Goal: Task Accomplishment & Management: Complete application form

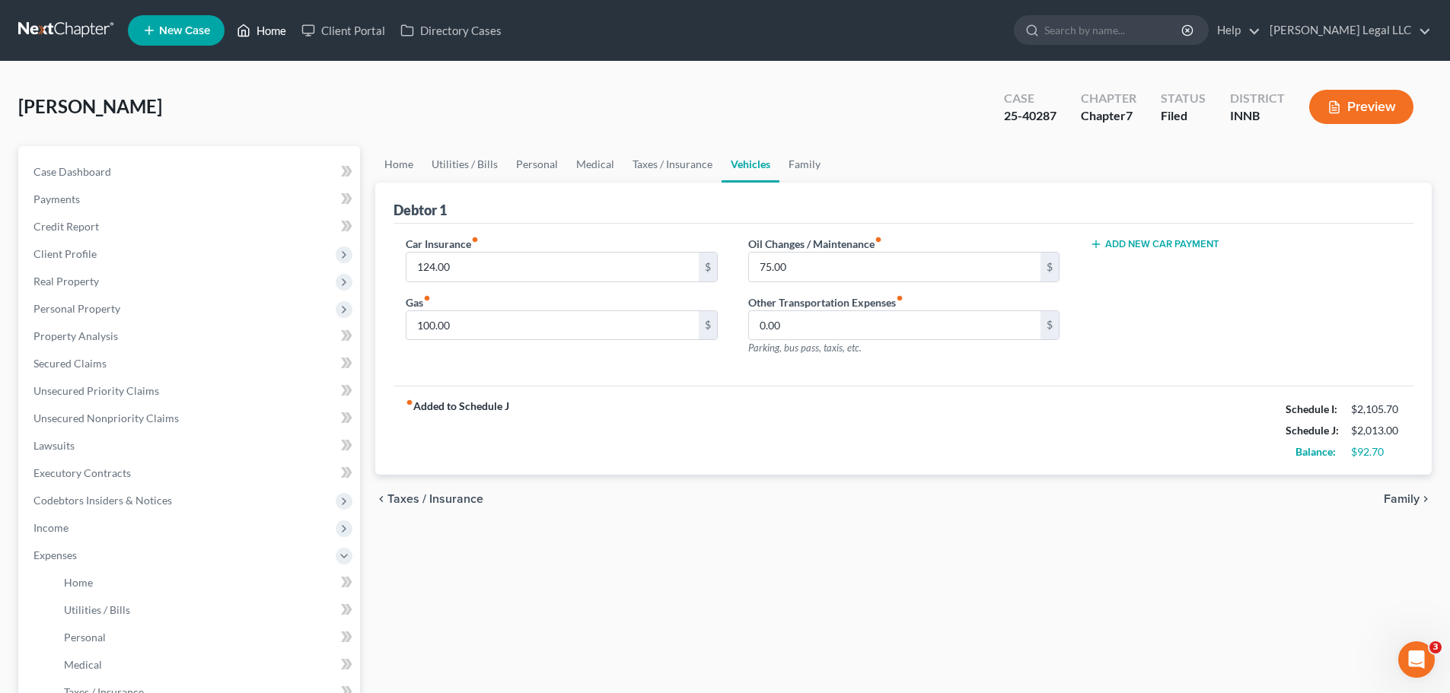
drag, startPoint x: 0, startPoint y: 0, endPoint x: 257, endPoint y: 29, distance: 258.8
click at [257, 29] on link "Home" at bounding box center [261, 30] width 65 height 27
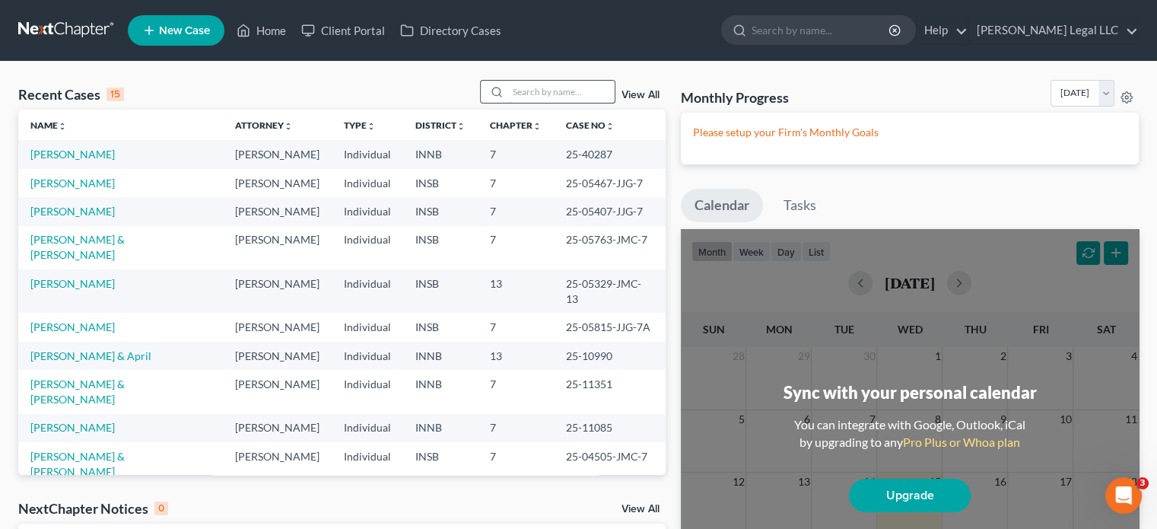
click at [537, 87] on input "search" at bounding box center [561, 92] width 107 height 22
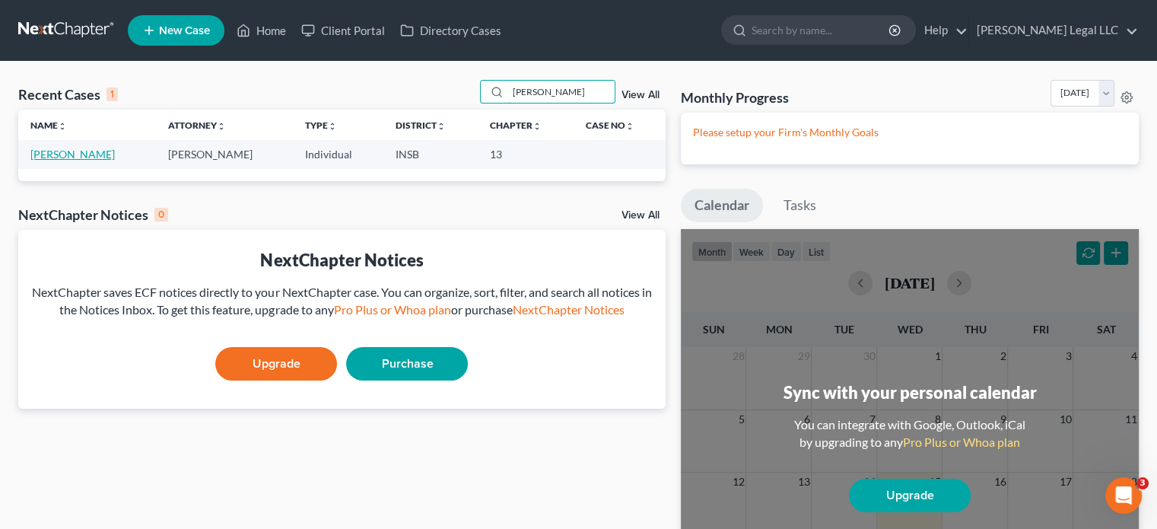
type input "[PERSON_NAME]"
click at [65, 154] on link "[PERSON_NAME]" at bounding box center [72, 154] width 84 height 13
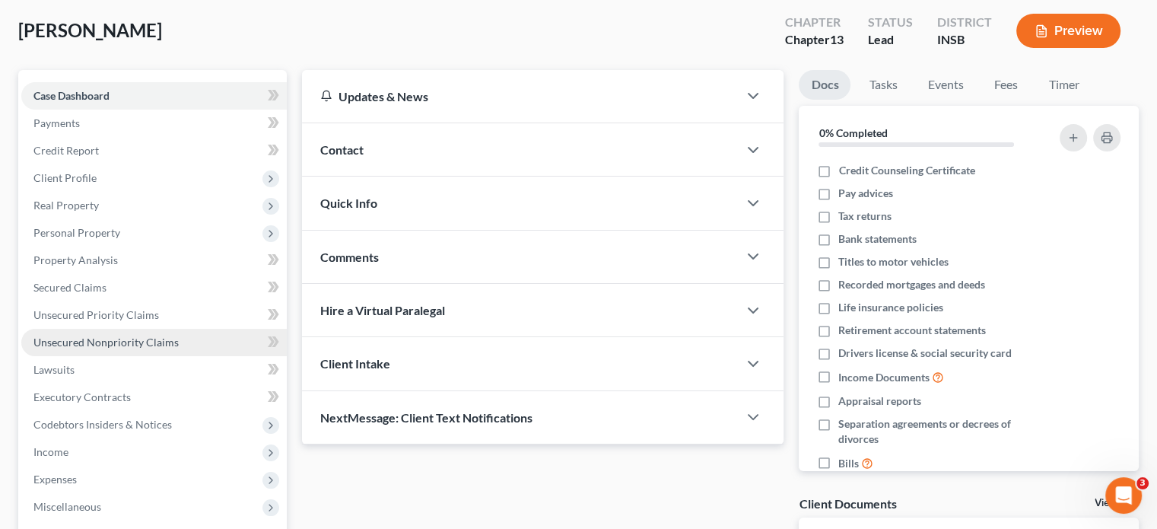
click at [91, 340] on span "Unsecured Nonpriority Claims" at bounding box center [105, 342] width 145 height 13
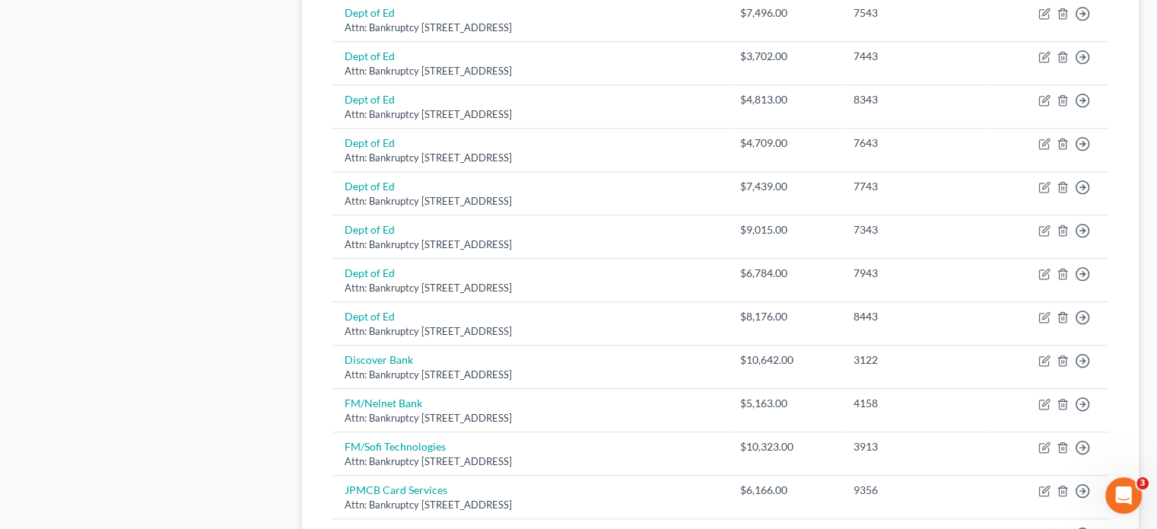
scroll to position [1147, 0]
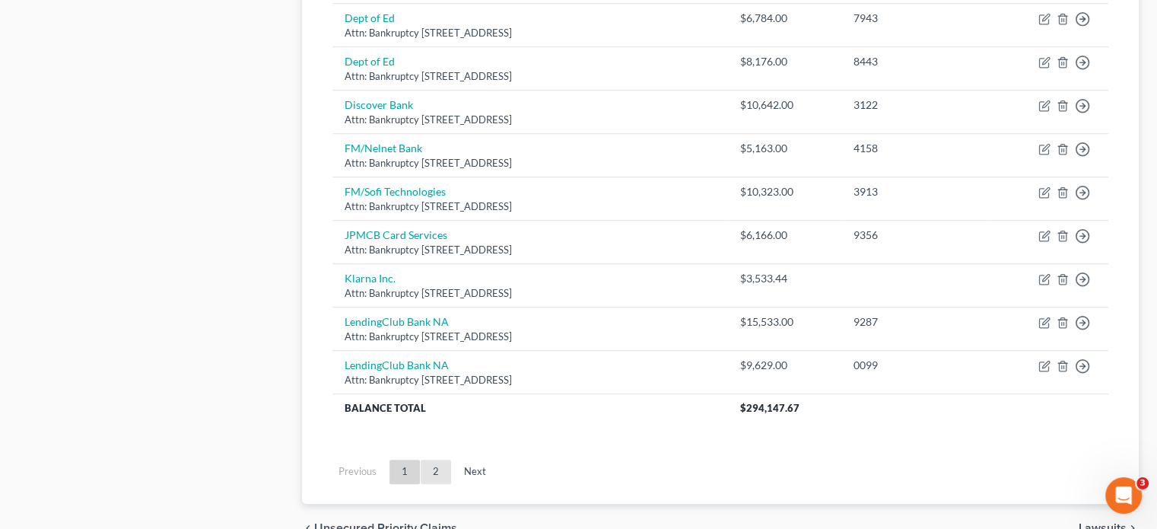
click at [435, 470] on link "2" at bounding box center [436, 472] width 30 height 24
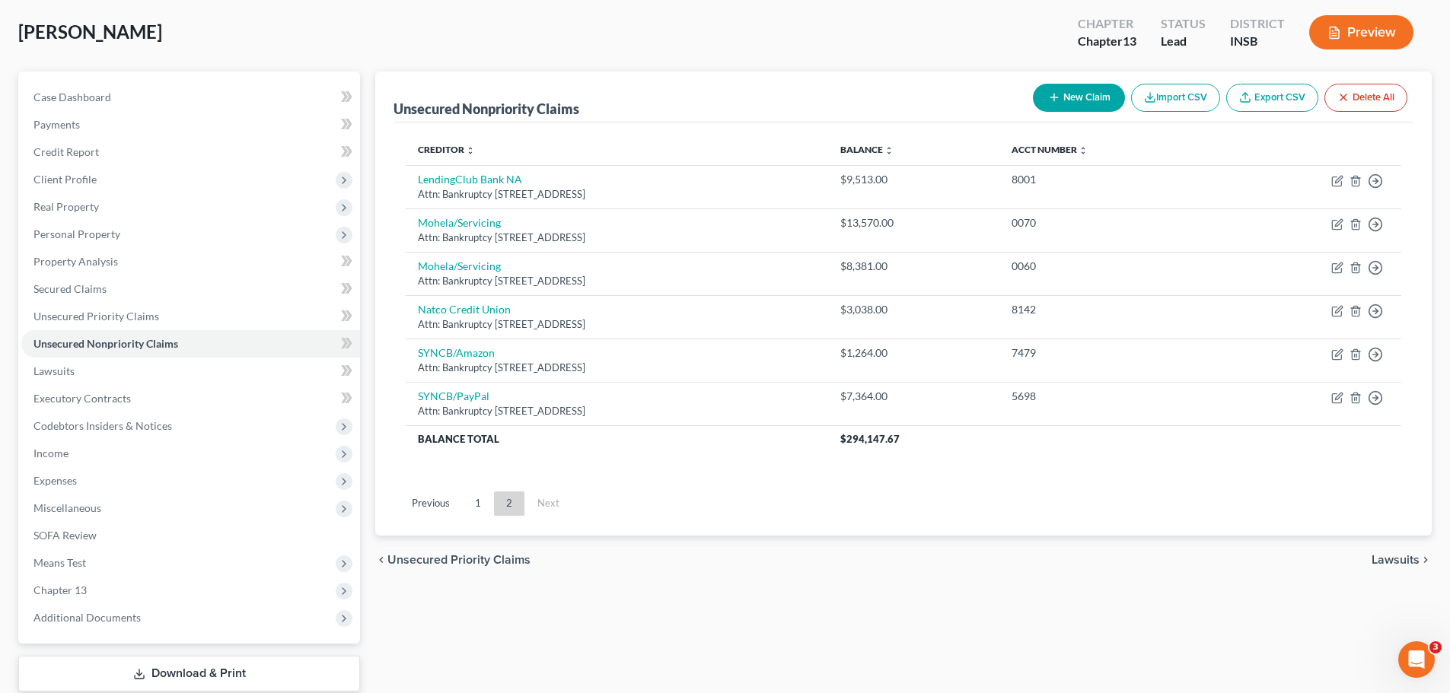
scroll to position [76, 0]
click at [471, 501] on link "1" at bounding box center [478, 502] width 30 height 24
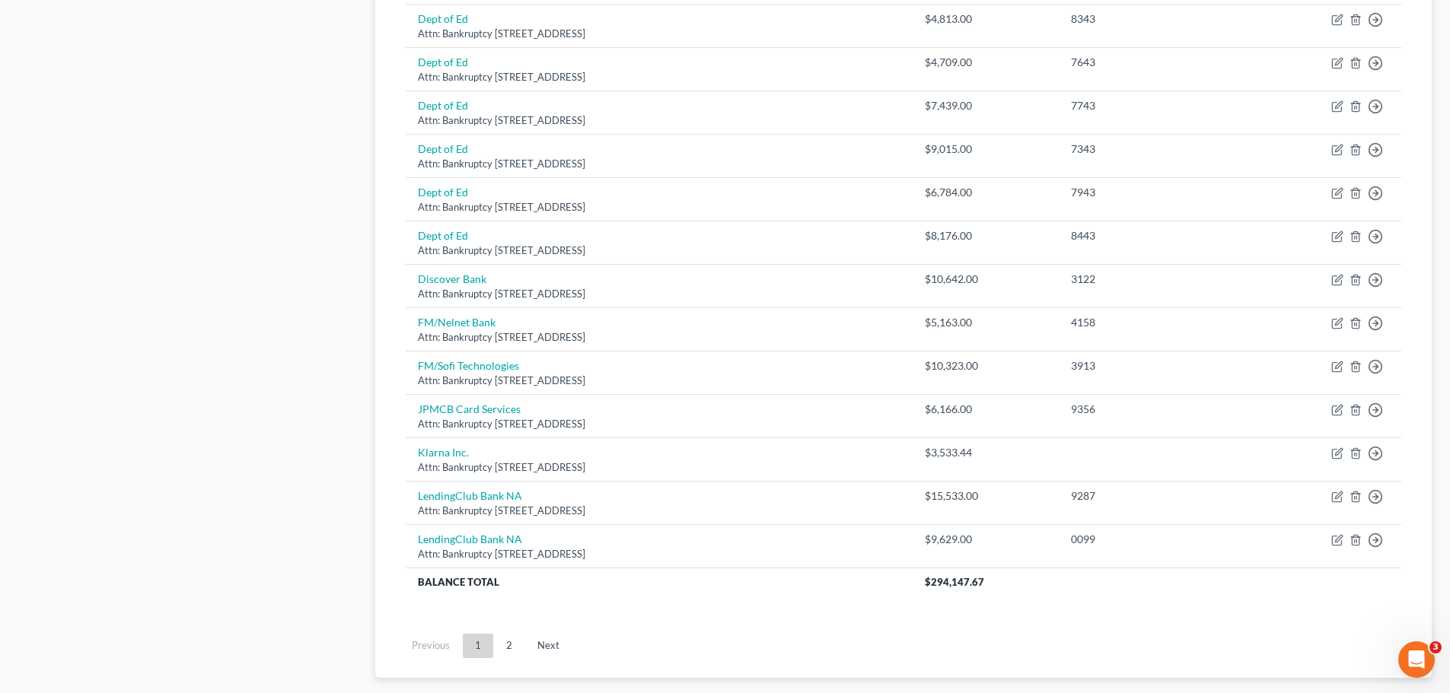
scroll to position [989, 0]
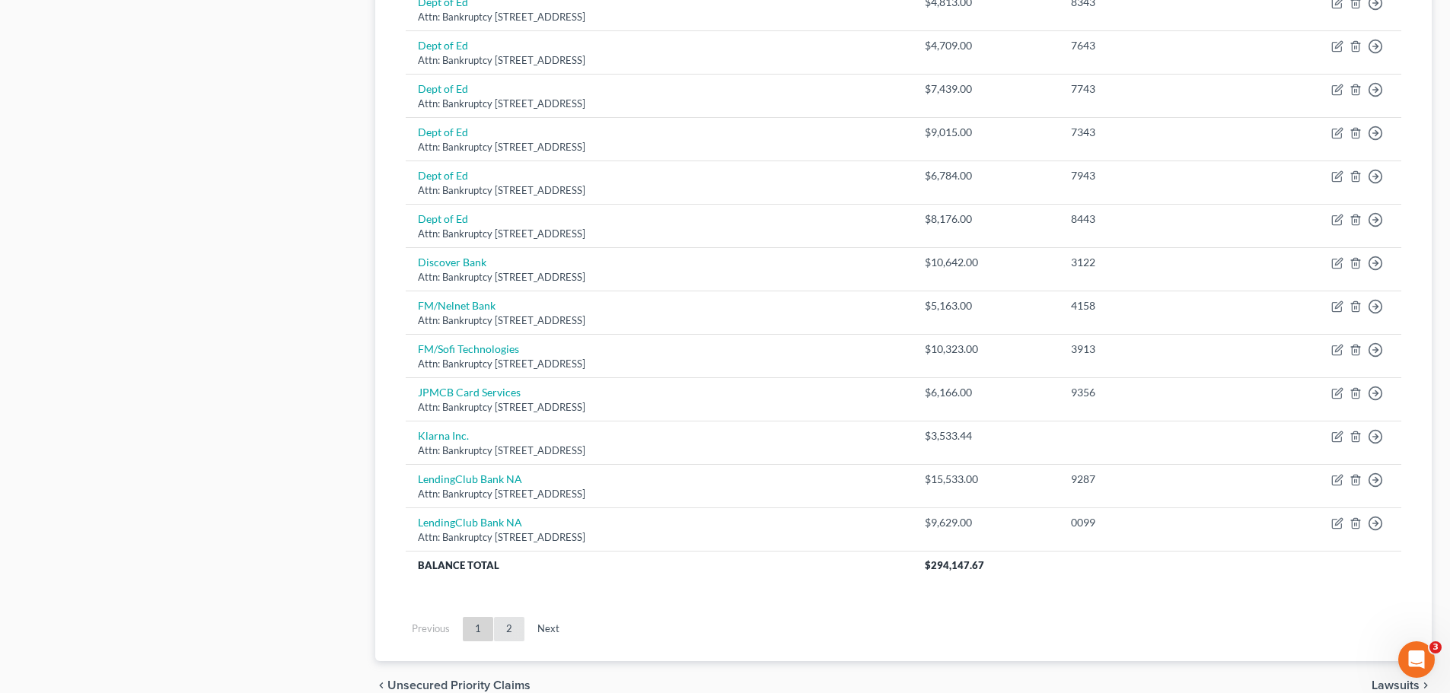
click at [500, 620] on link "2" at bounding box center [509, 629] width 30 height 24
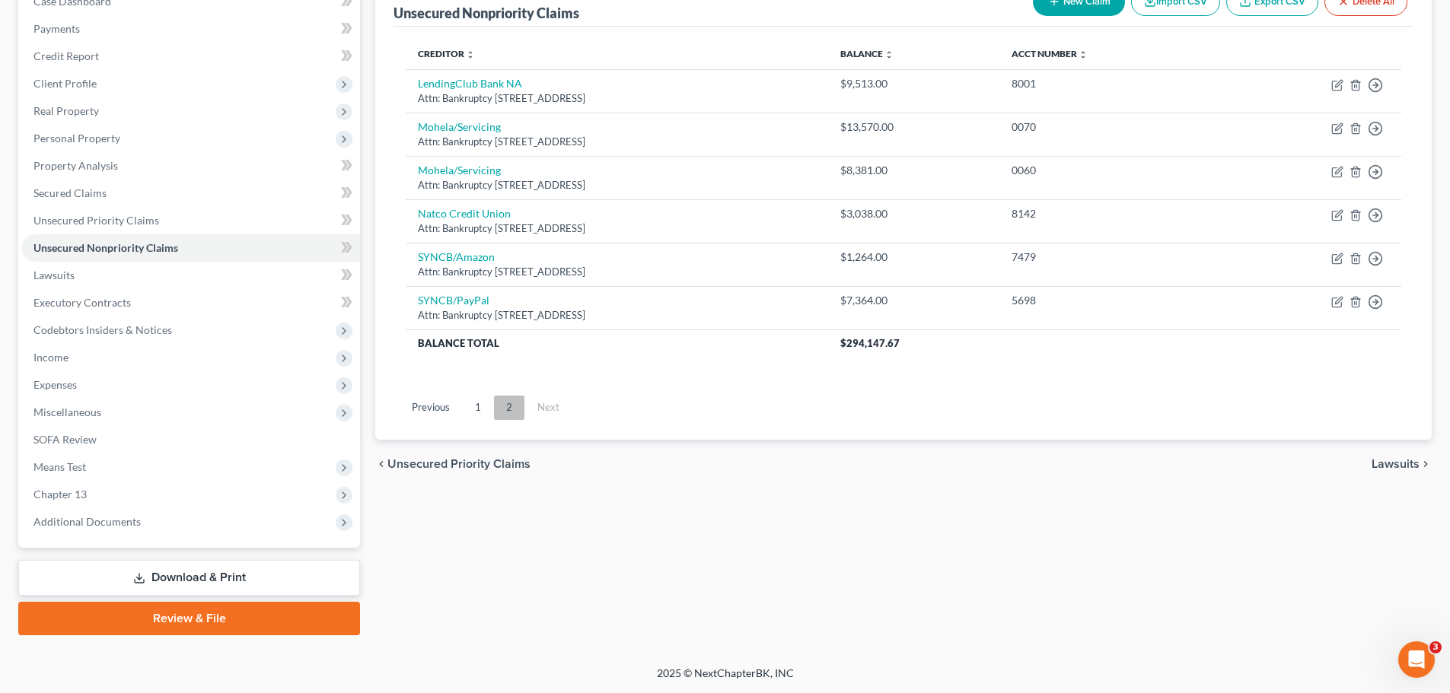
scroll to position [170, 0]
click at [476, 408] on link "1" at bounding box center [478, 408] width 30 height 24
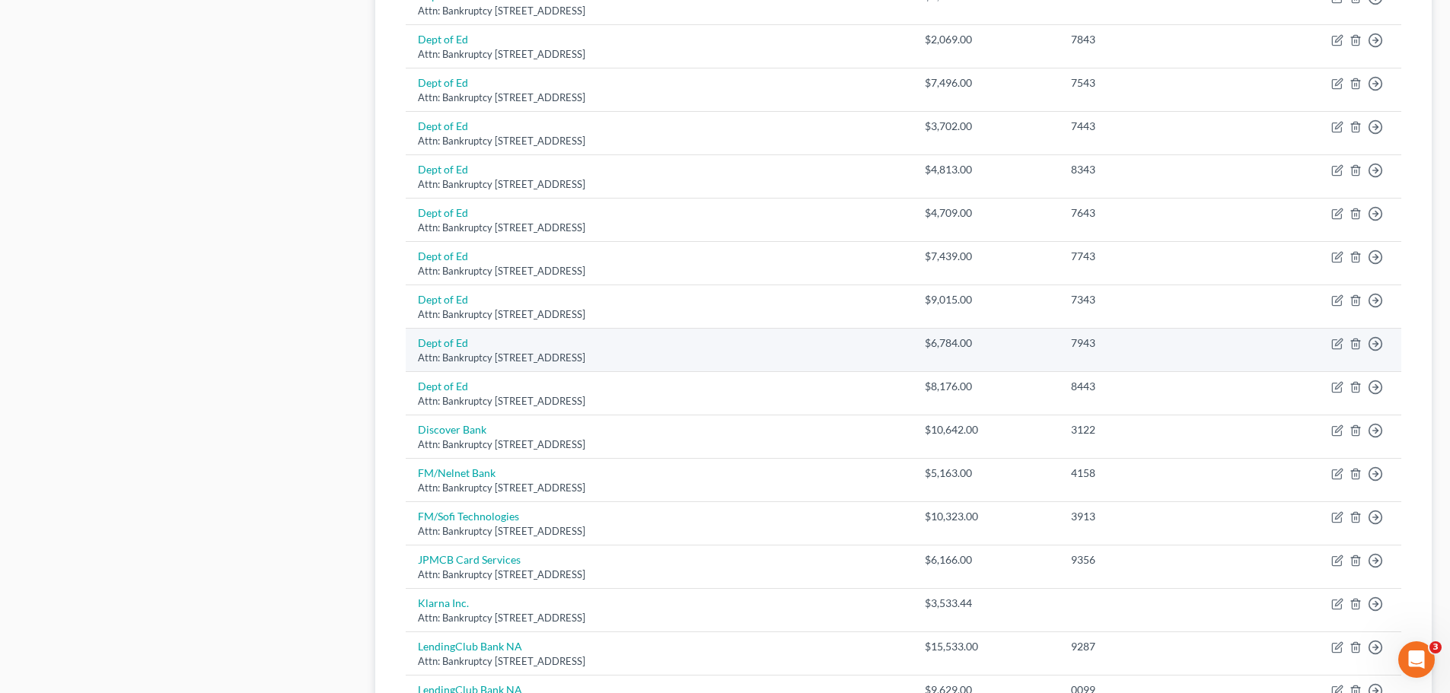
scroll to position [1007, 0]
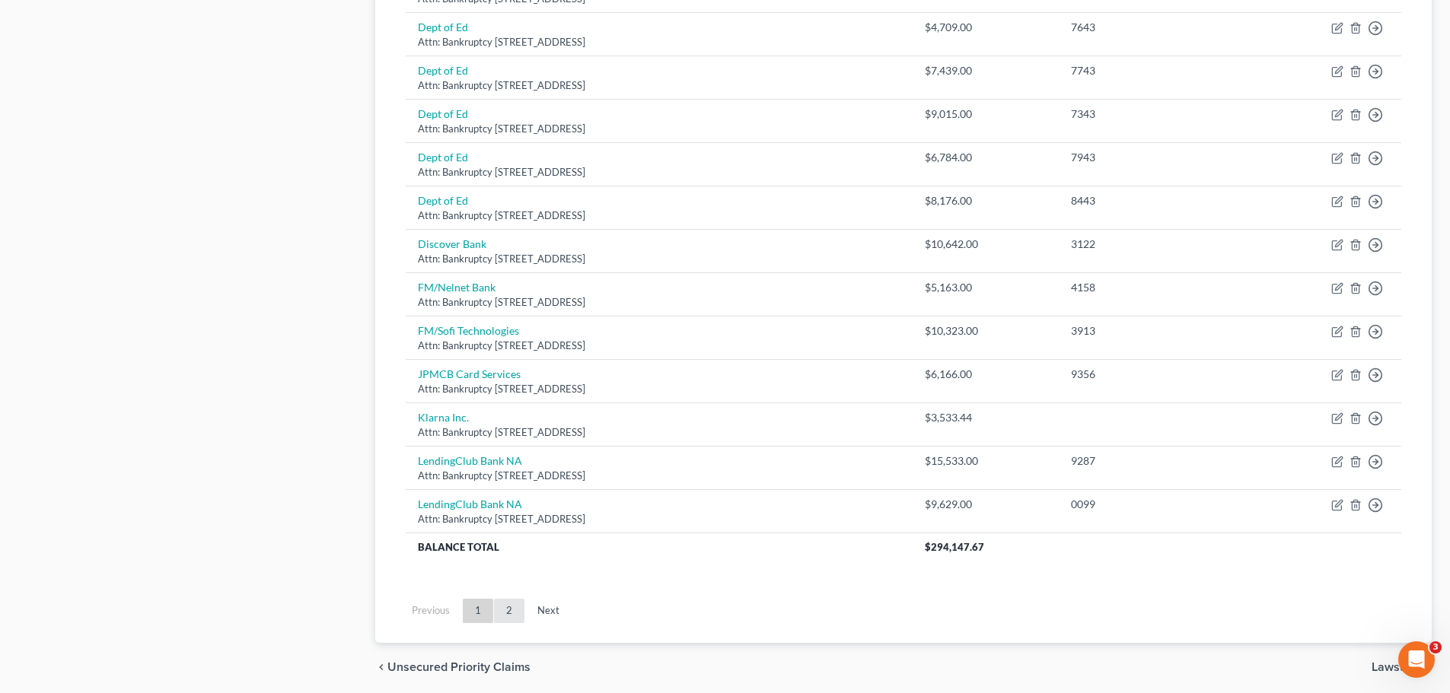
click at [501, 604] on link "2" at bounding box center [509, 611] width 30 height 24
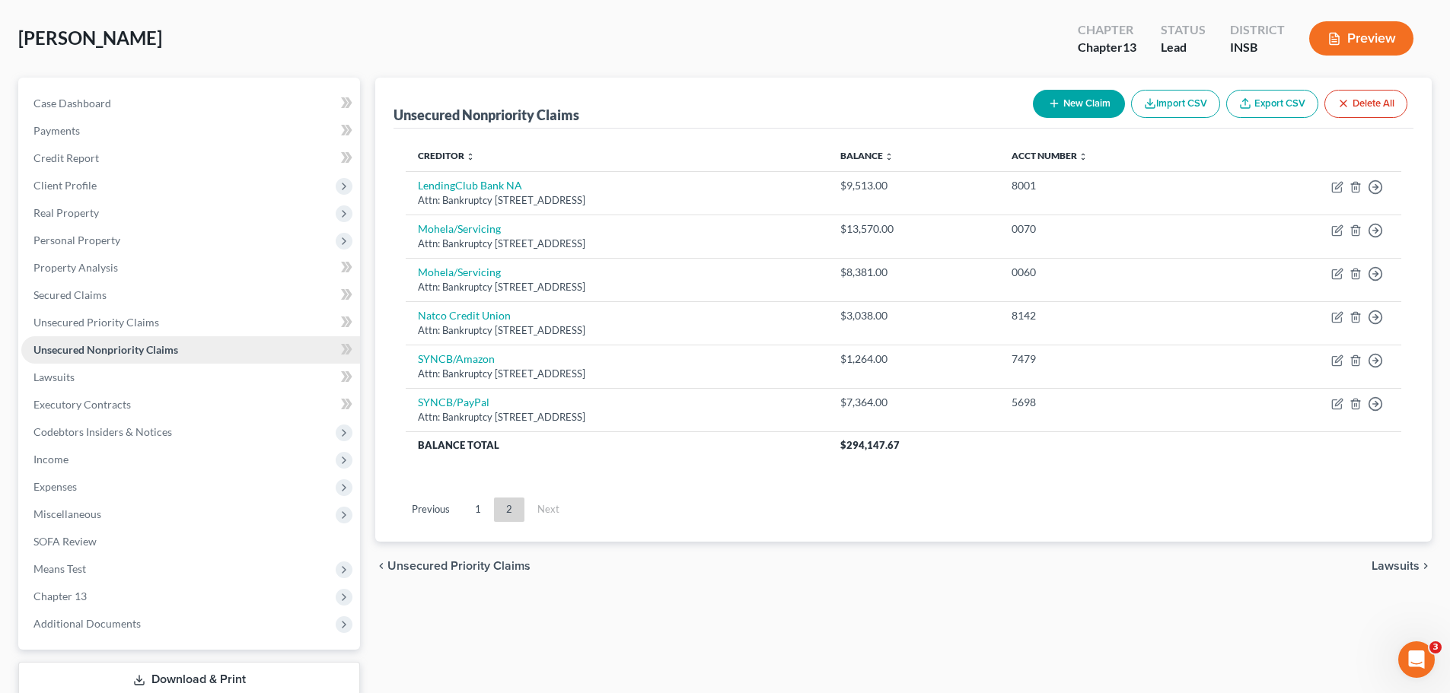
scroll to position [0, 0]
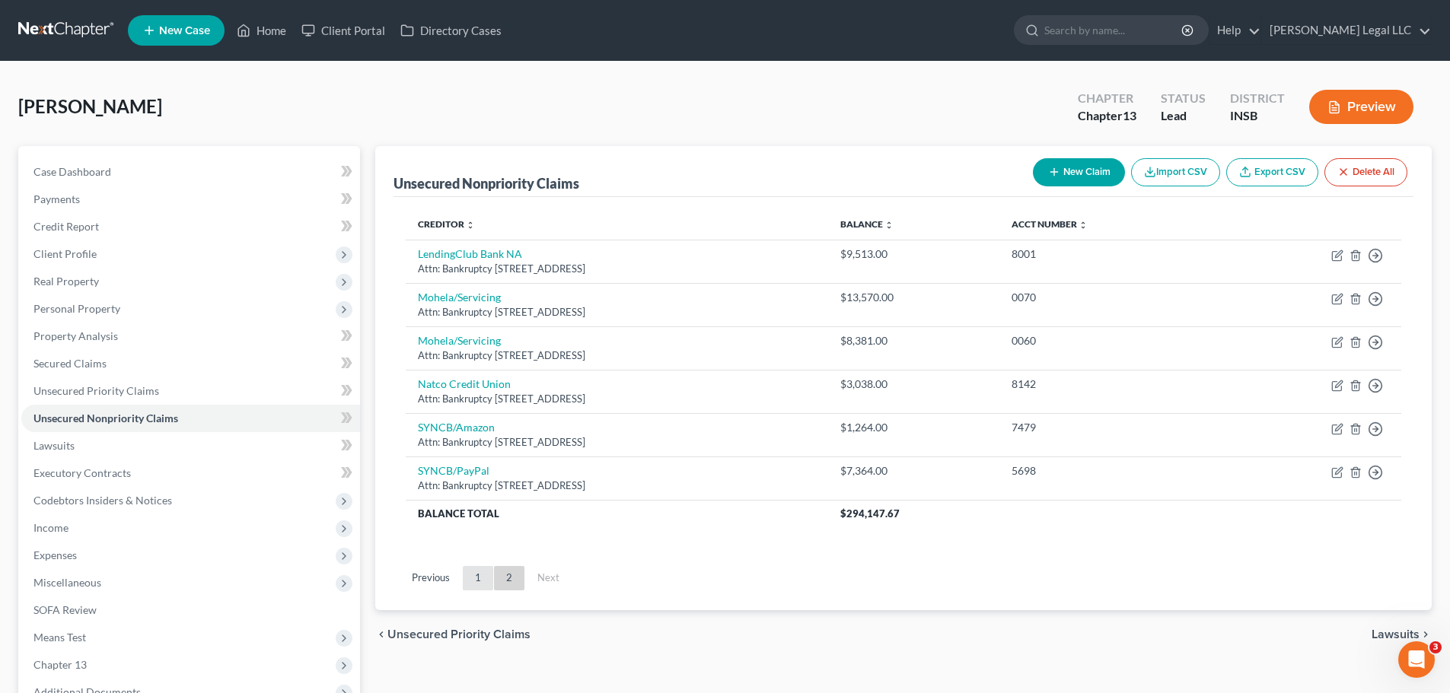
click at [480, 579] on link "1" at bounding box center [478, 578] width 30 height 24
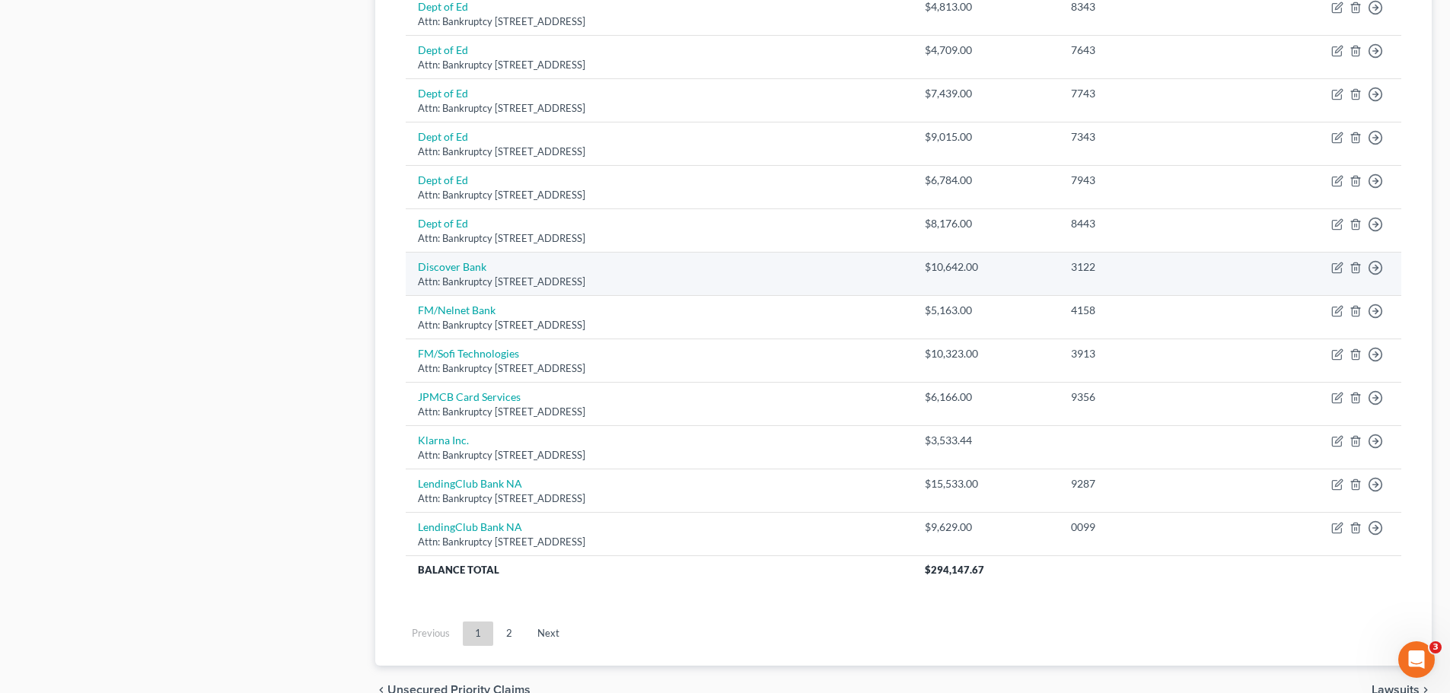
scroll to position [1064, 0]
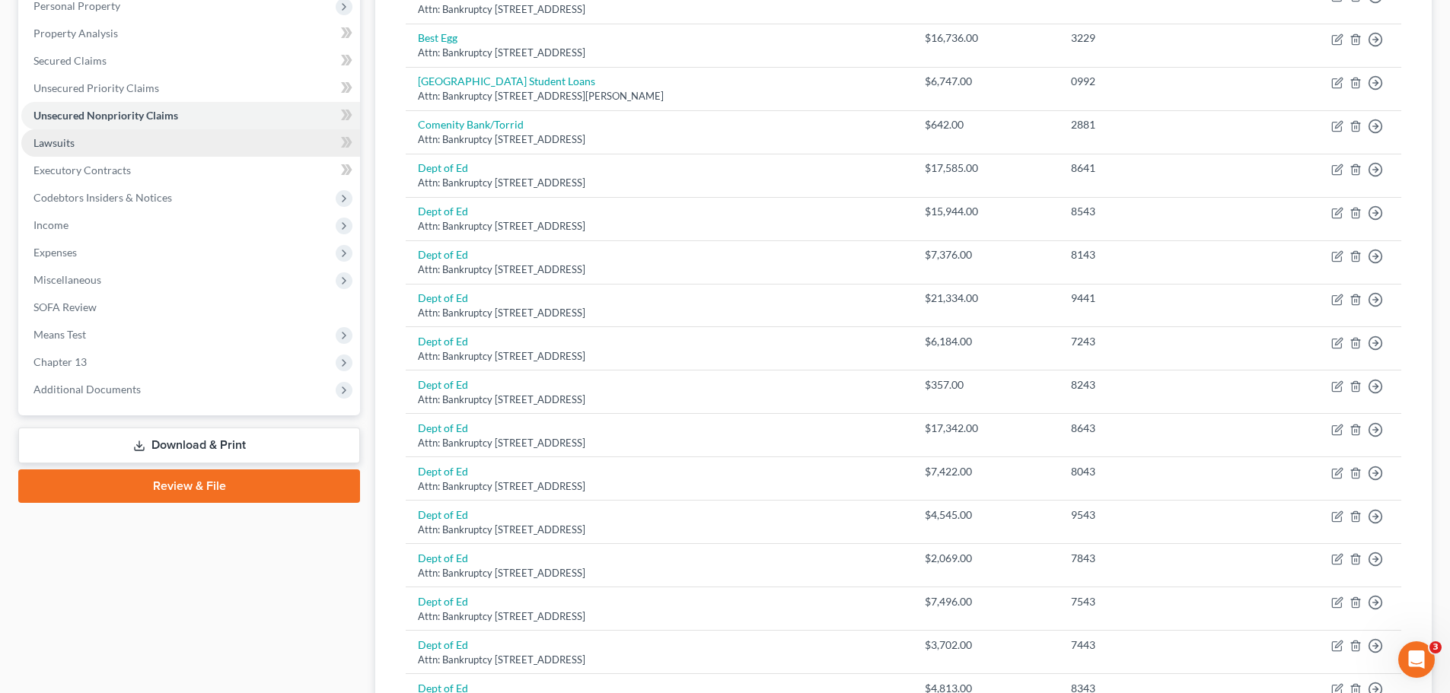
click at [63, 141] on span "Lawsuits" at bounding box center [53, 142] width 41 height 13
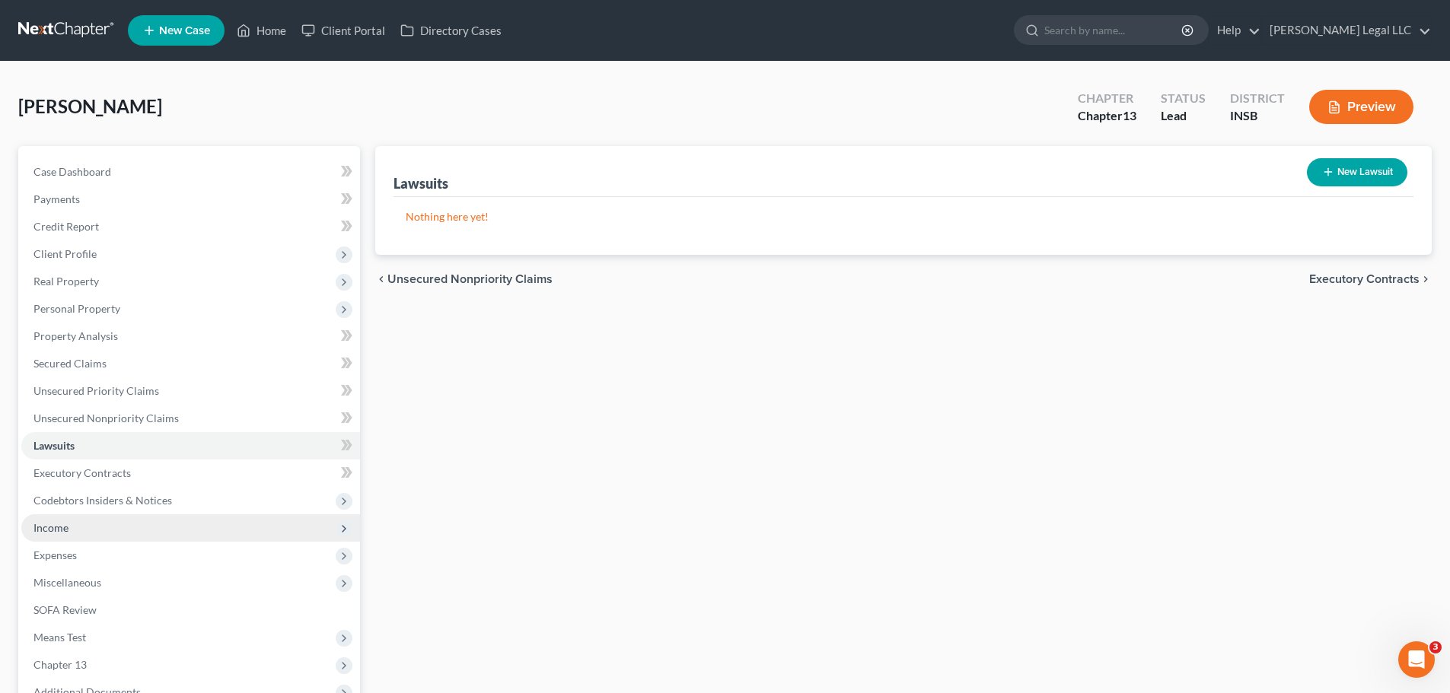
click at [71, 530] on span "Income" at bounding box center [190, 527] width 339 height 27
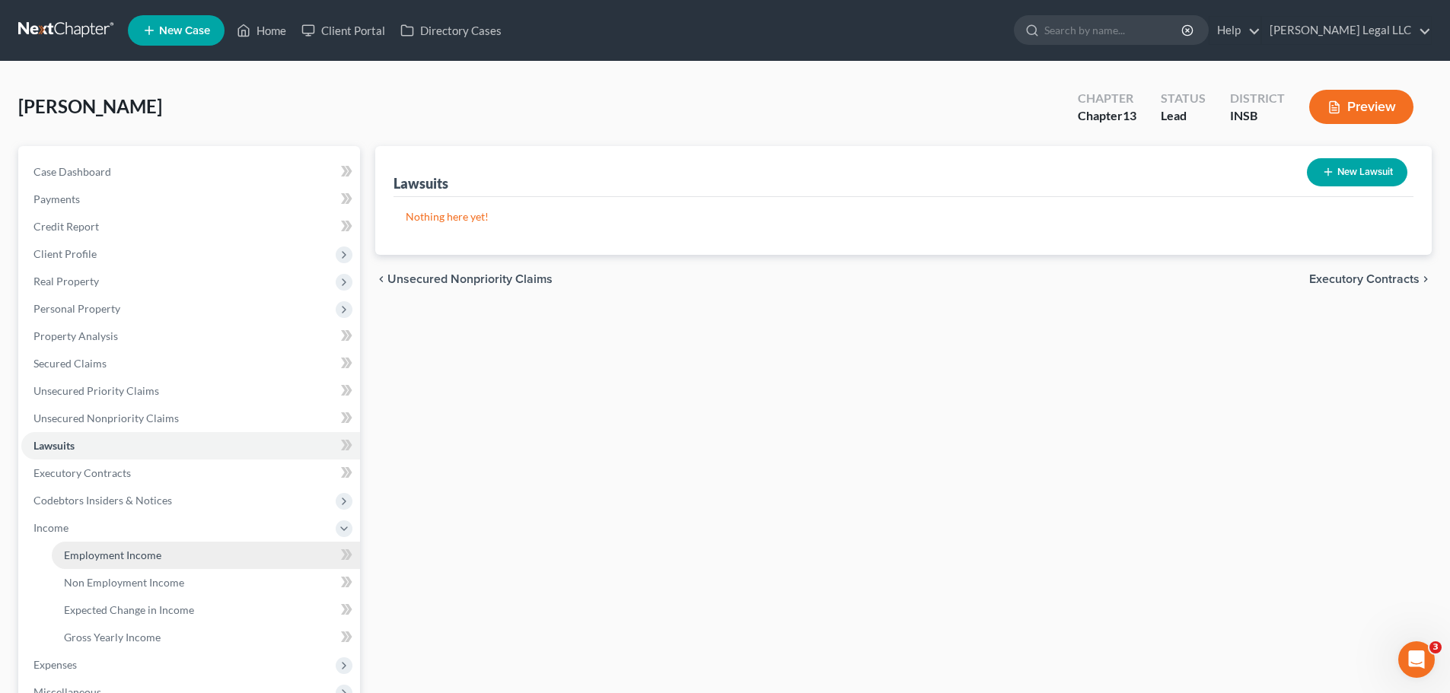
click at [80, 551] on span "Employment Income" at bounding box center [112, 555] width 97 height 13
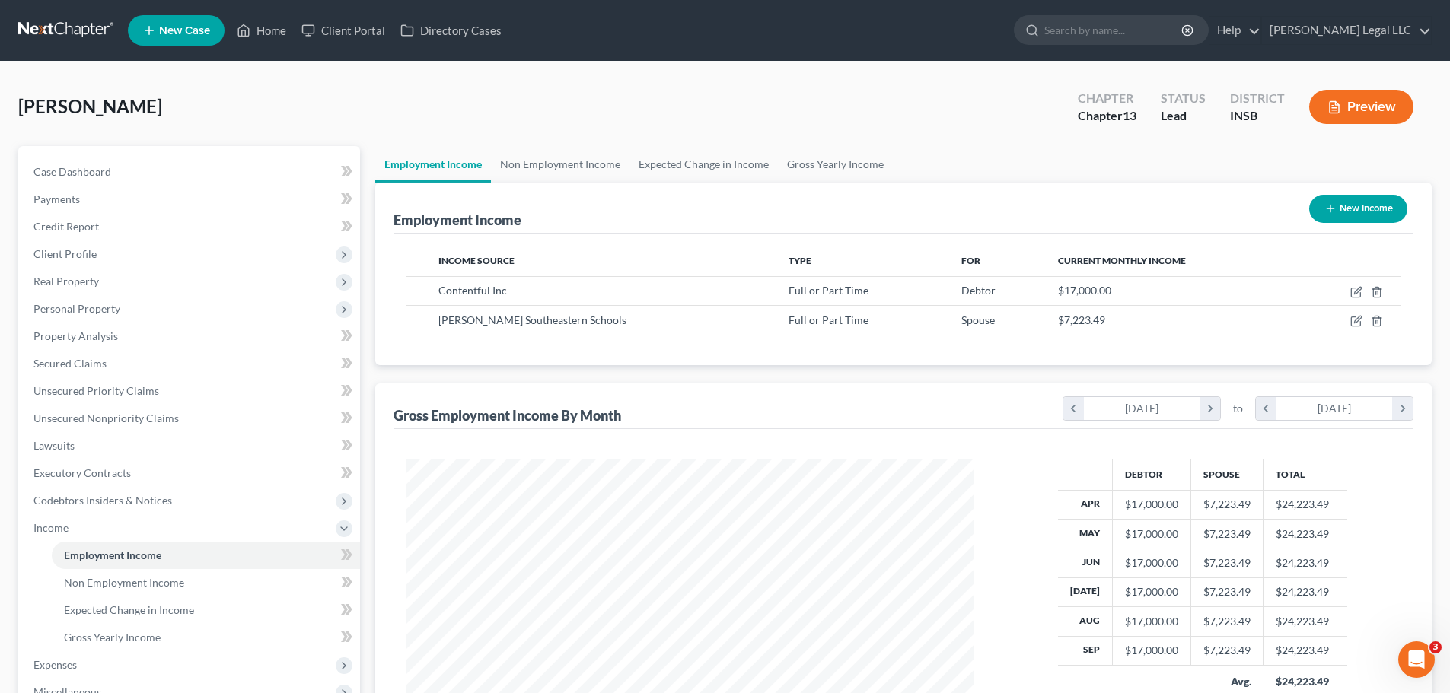
scroll to position [280, 0]
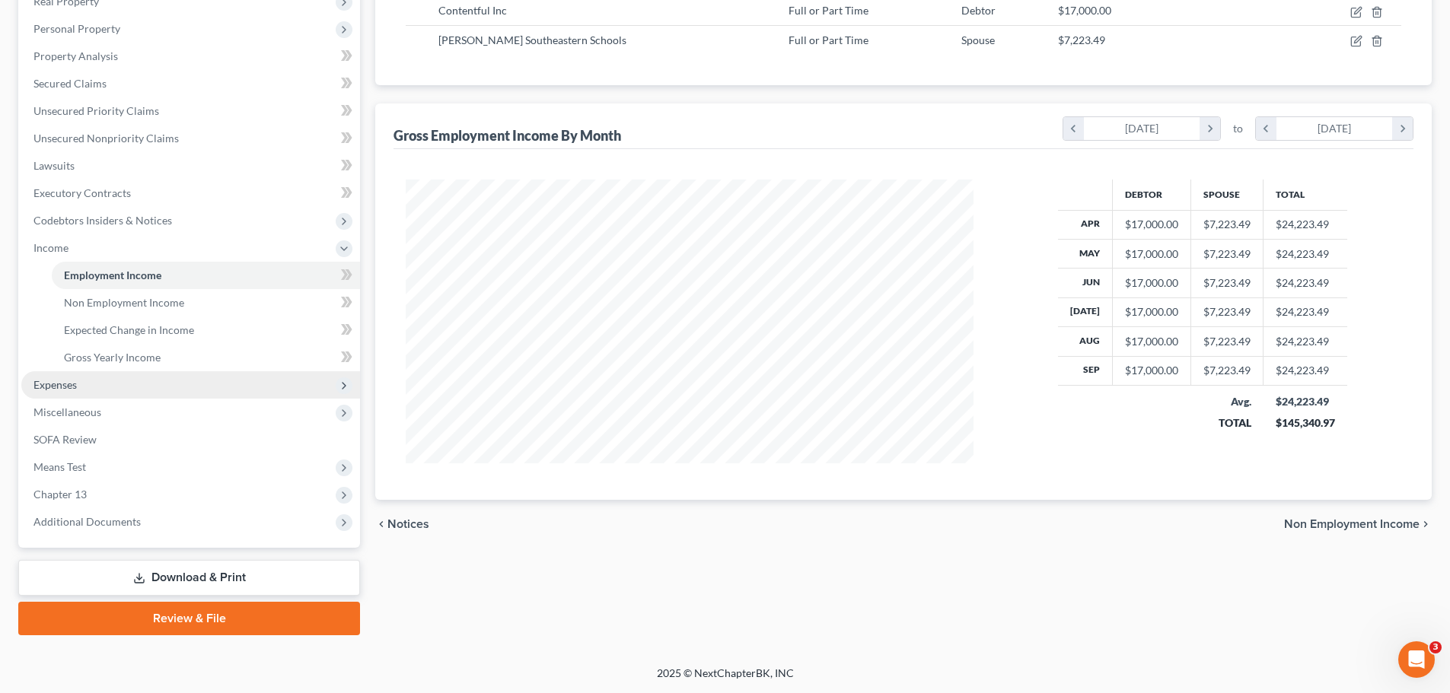
click at [53, 383] on span "Expenses" at bounding box center [54, 384] width 43 height 13
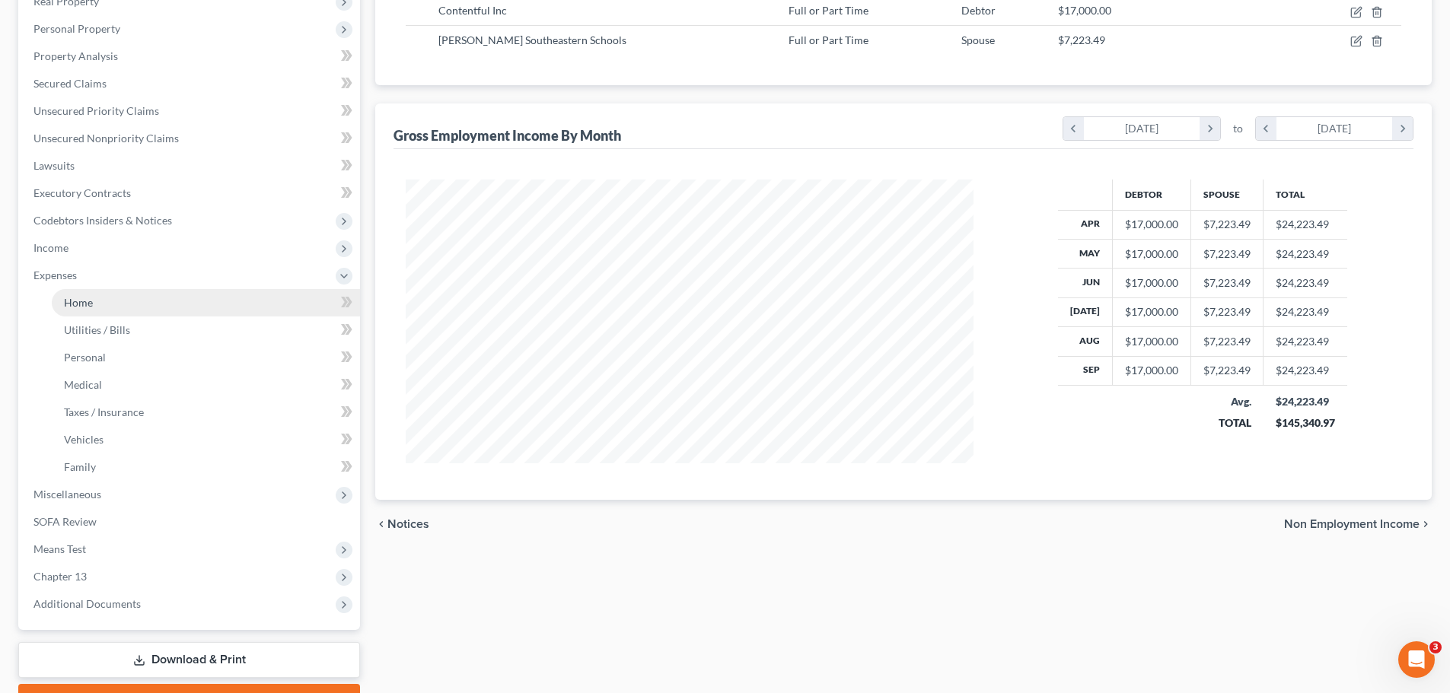
click at [87, 304] on span "Home" at bounding box center [78, 302] width 29 height 13
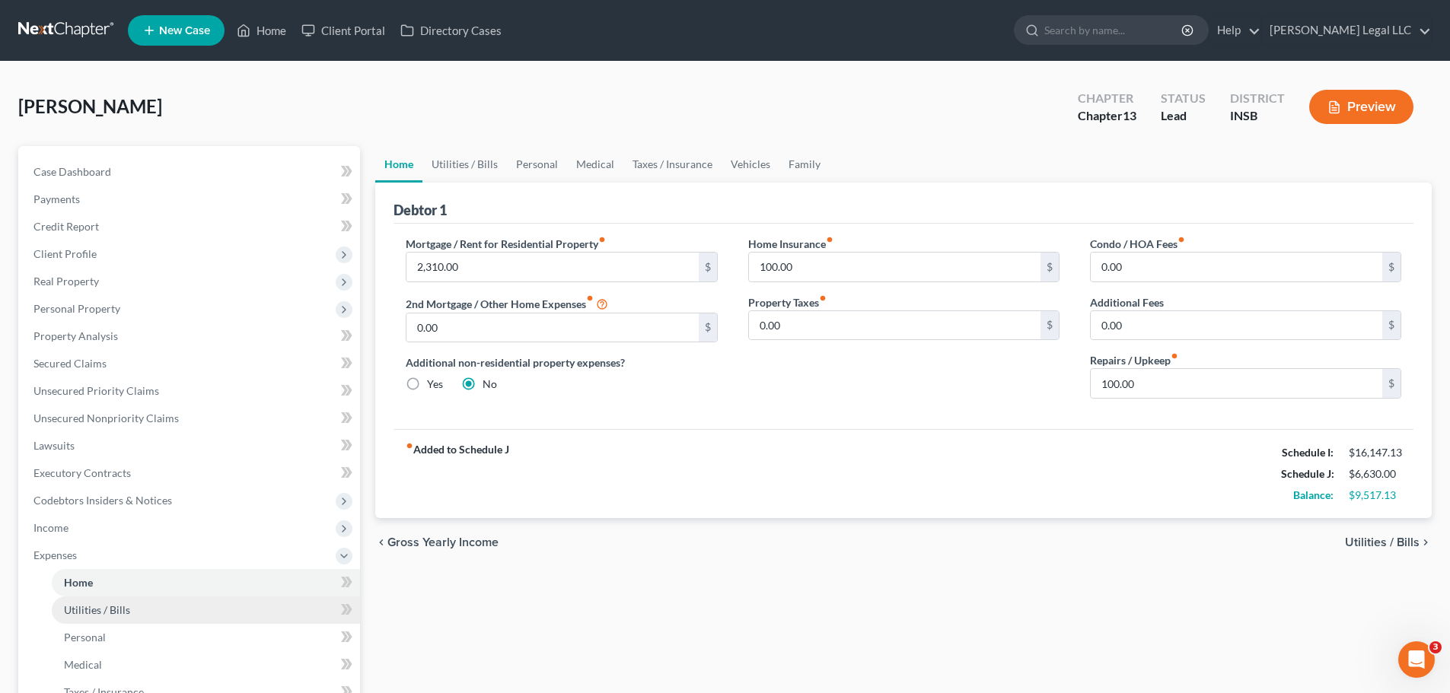
click at [68, 608] on span "Utilities / Bills" at bounding box center [97, 609] width 66 height 13
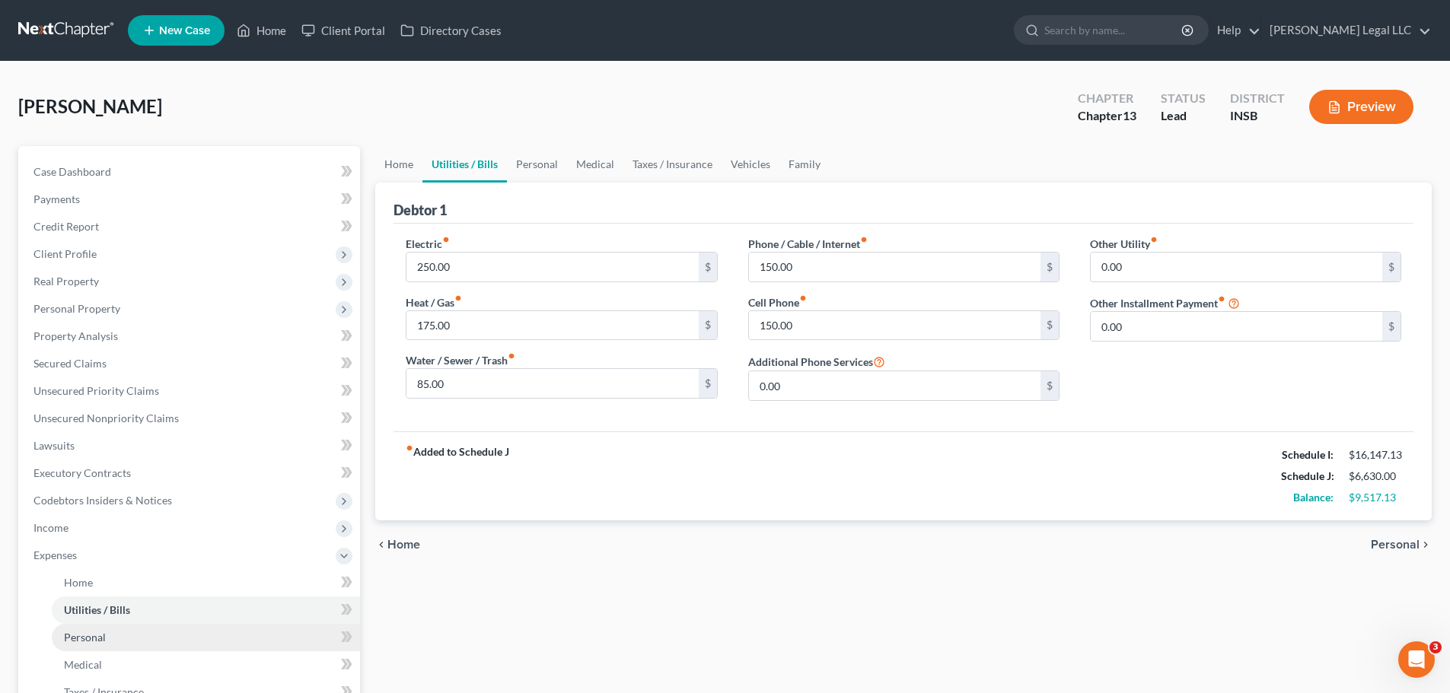
click at [176, 629] on link "Personal" at bounding box center [206, 637] width 308 height 27
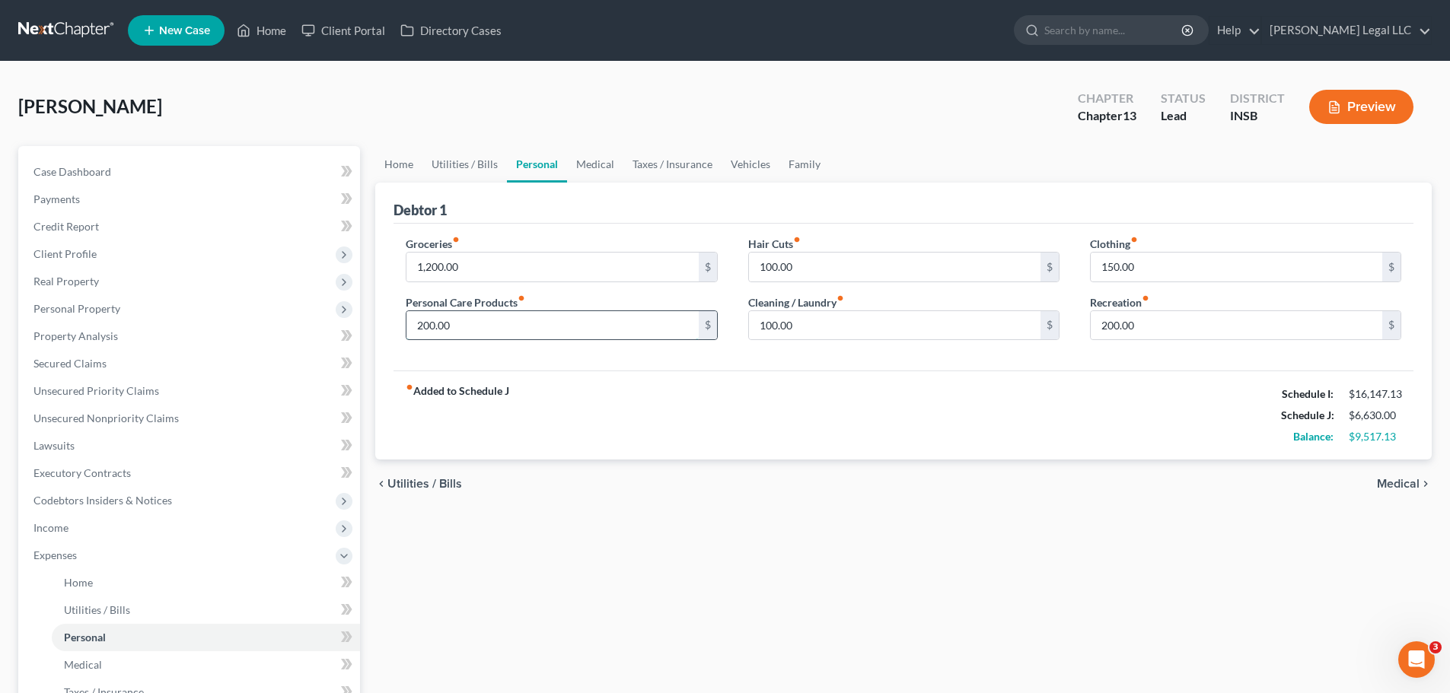
click at [469, 328] on input "200.00" at bounding box center [551, 325] width 291 height 29
click at [123, 664] on link "Medical" at bounding box center [206, 664] width 308 height 27
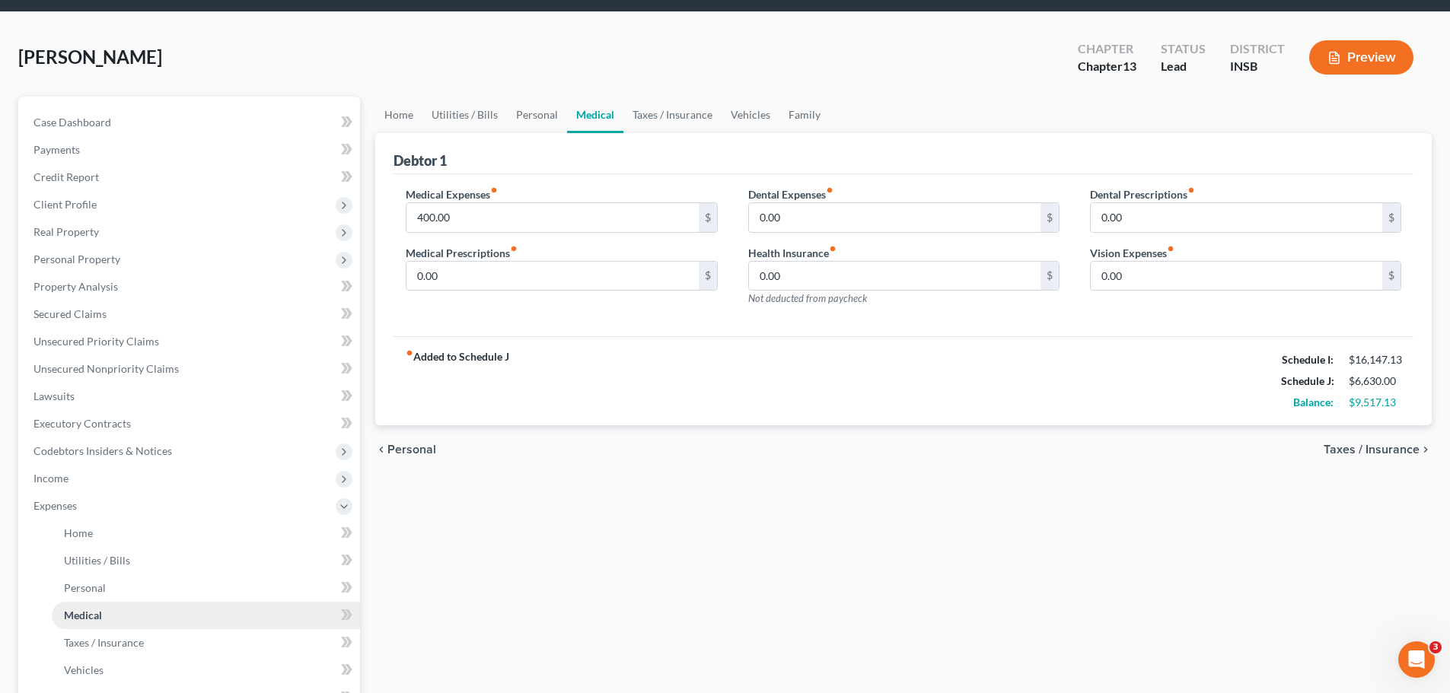
scroll to position [76, 0]
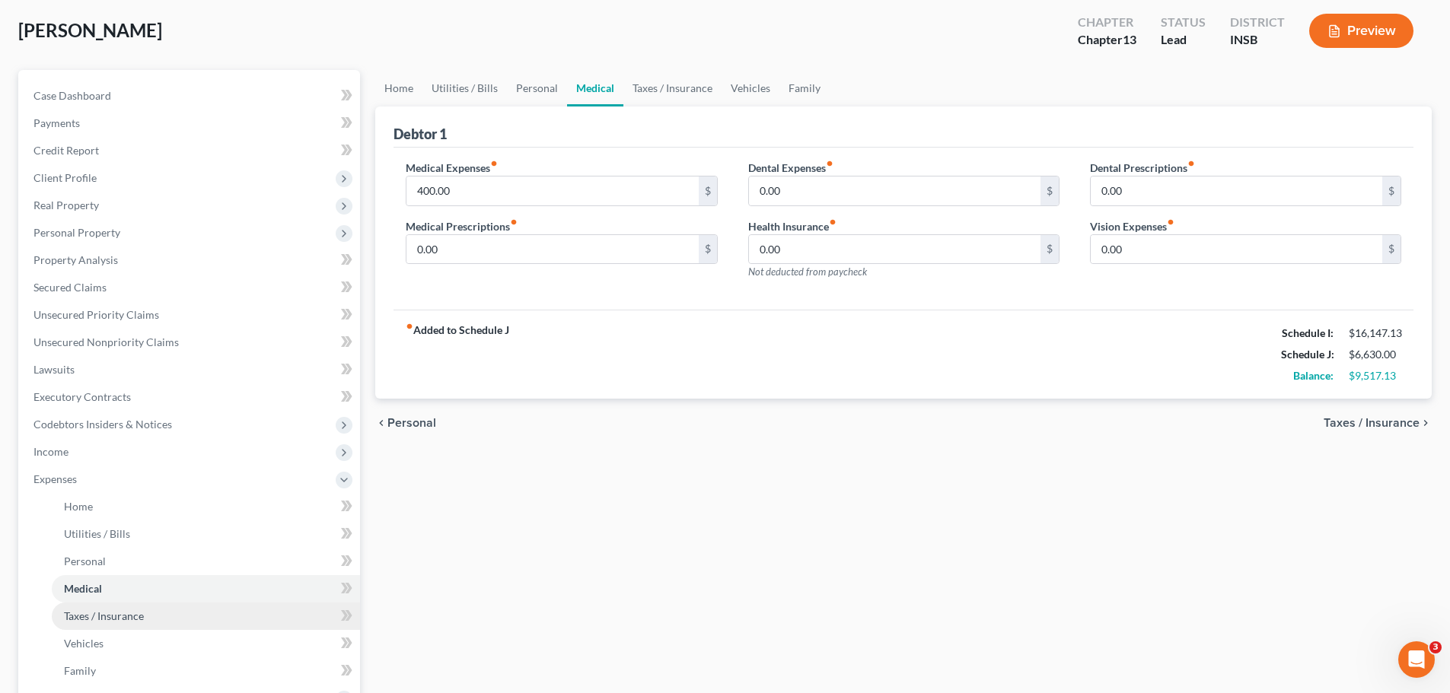
click at [95, 621] on span "Taxes / Insurance" at bounding box center [104, 615] width 80 height 13
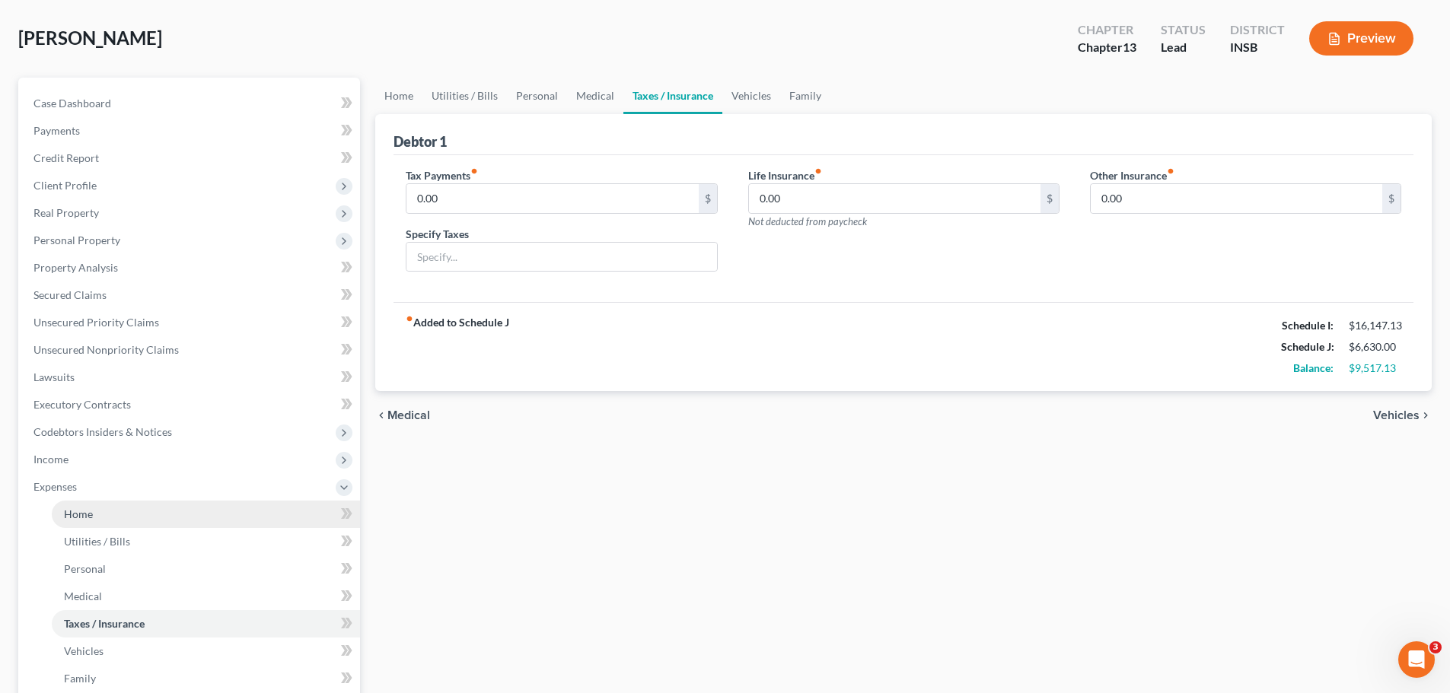
scroll to position [152, 0]
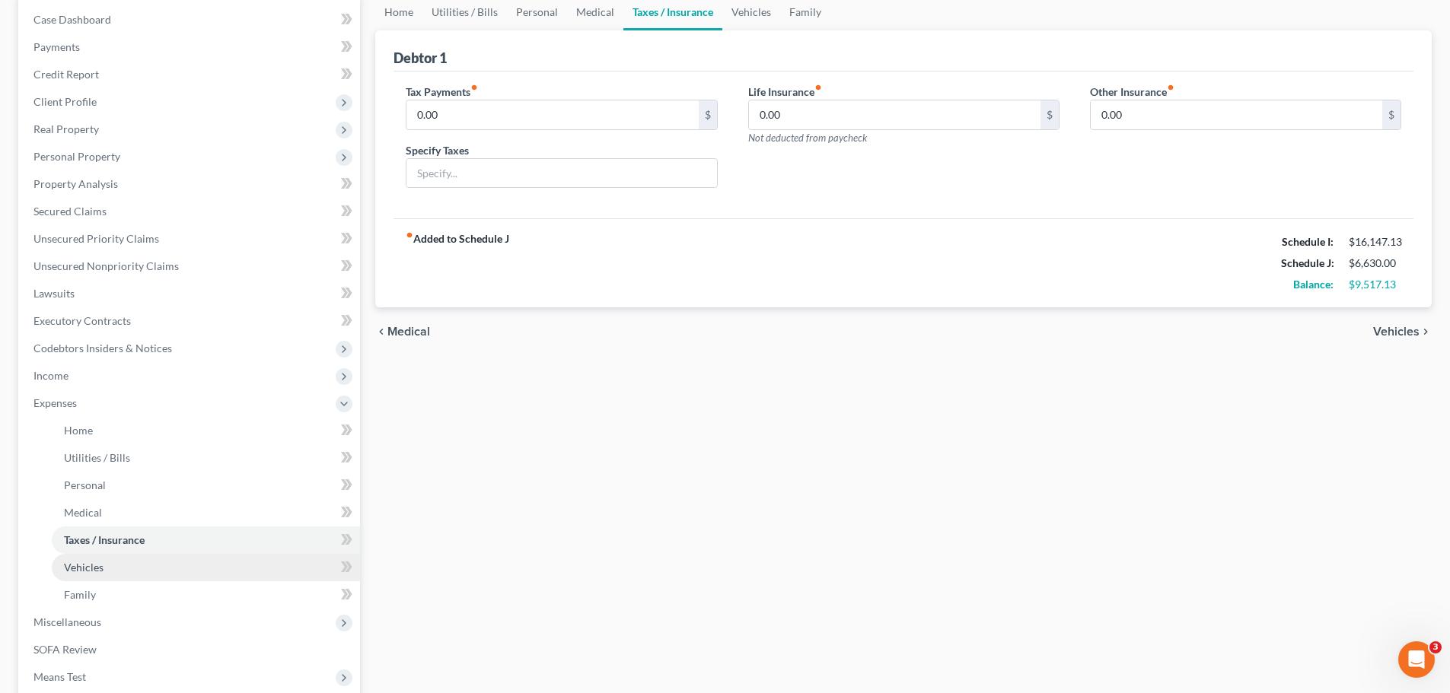
click at [85, 566] on span "Vehicles" at bounding box center [84, 567] width 40 height 13
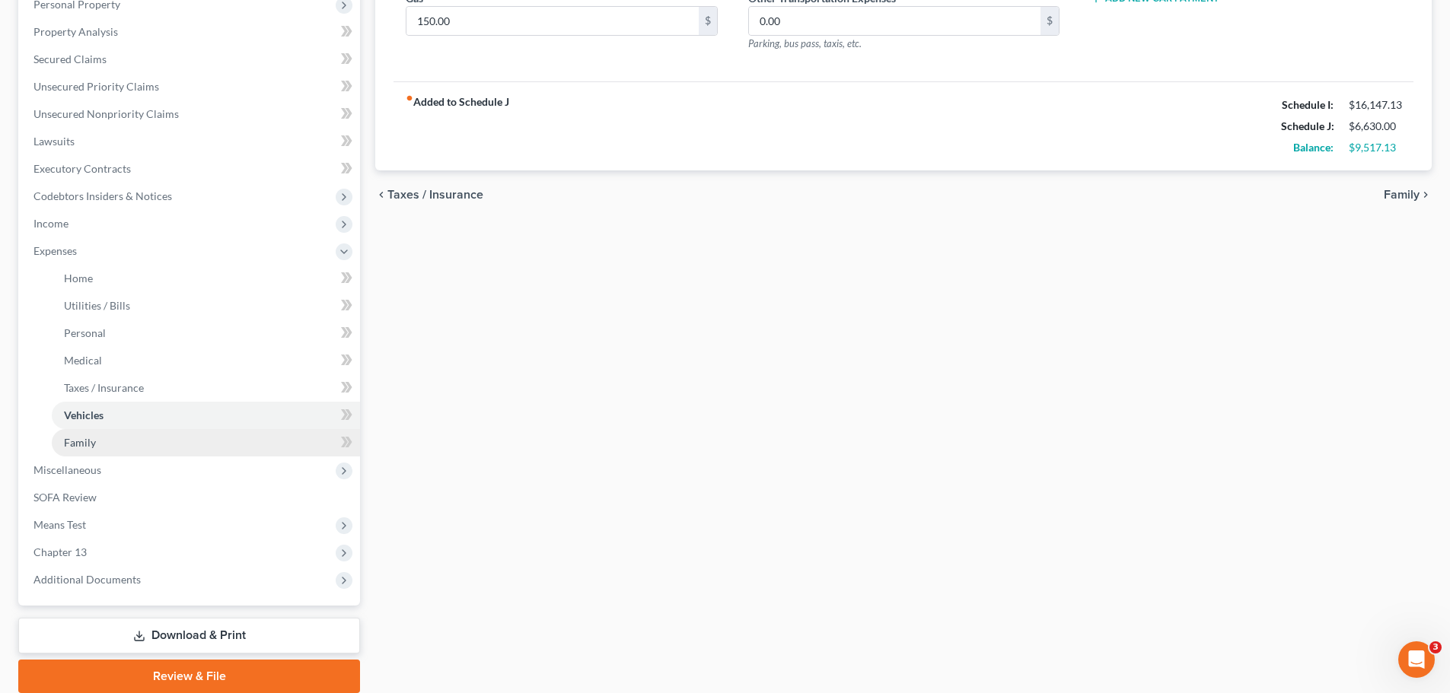
click at [84, 443] on span "Family" at bounding box center [80, 442] width 32 height 13
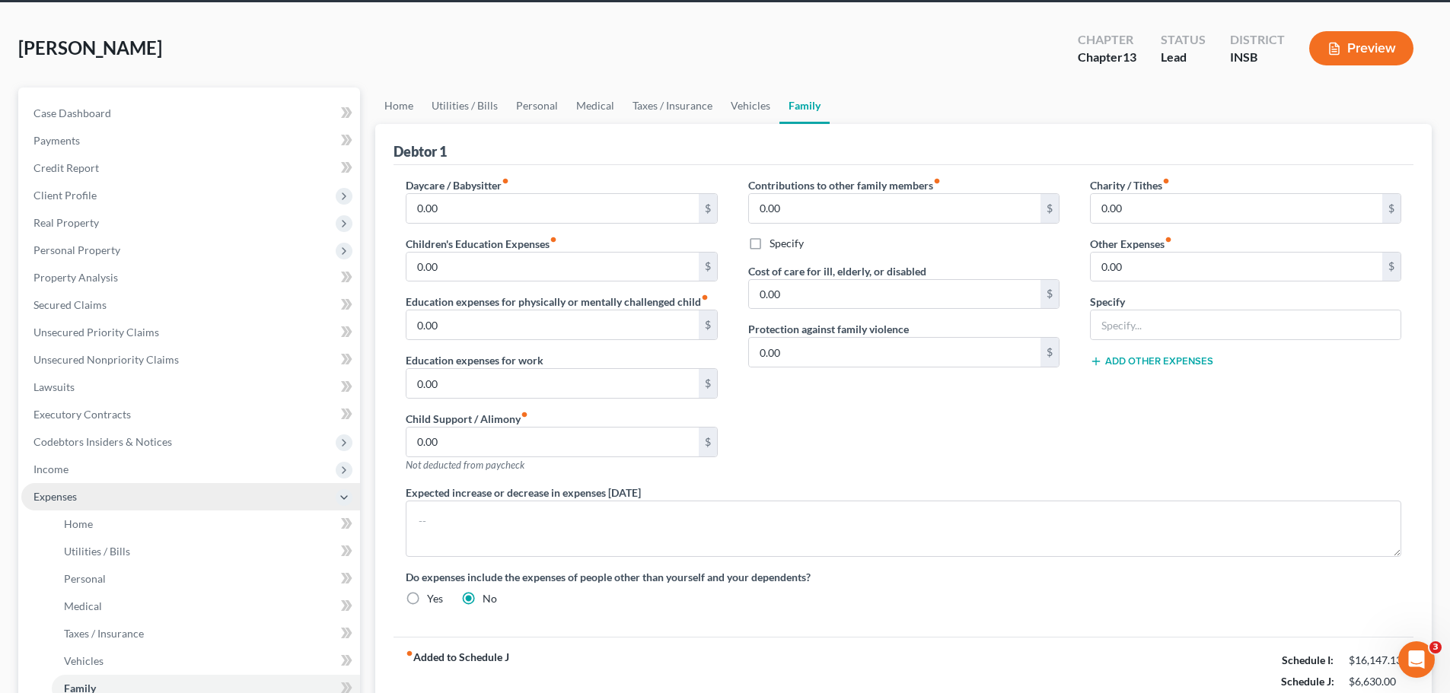
scroll to position [152, 0]
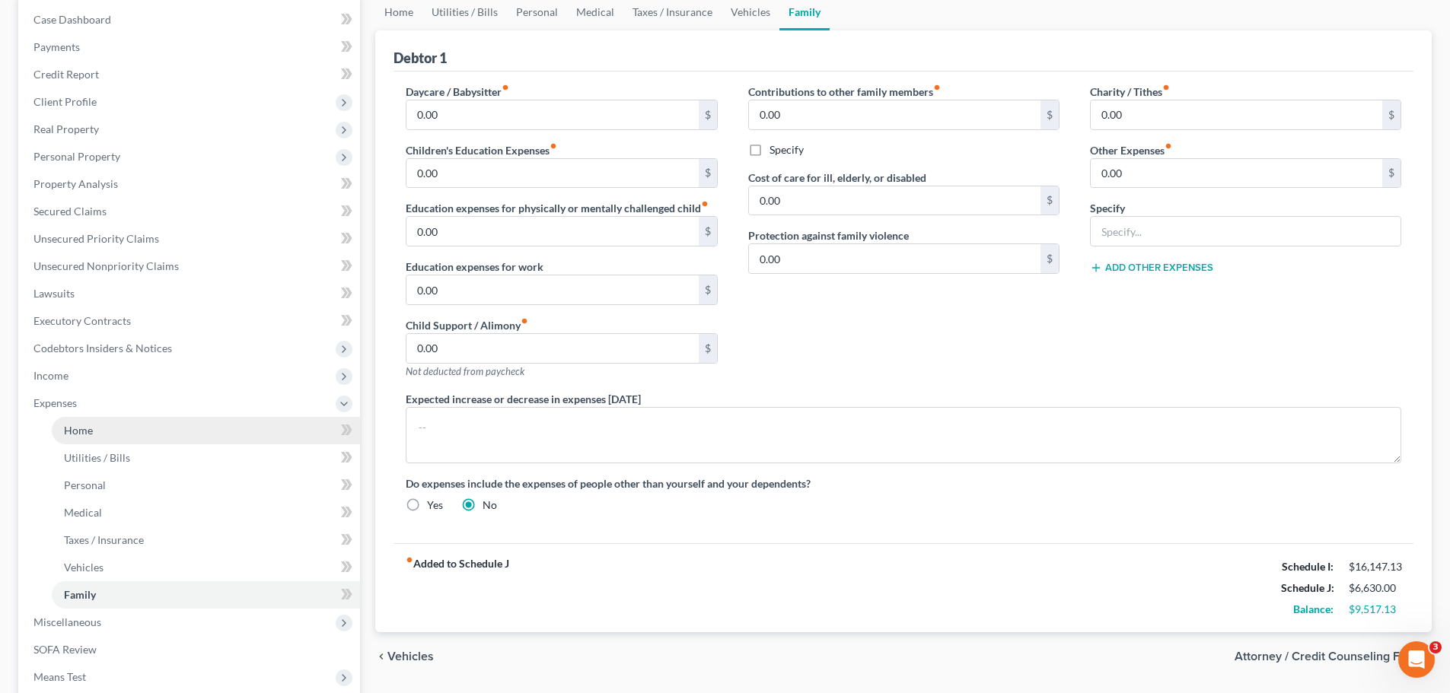
click at [81, 434] on span "Home" at bounding box center [78, 430] width 29 height 13
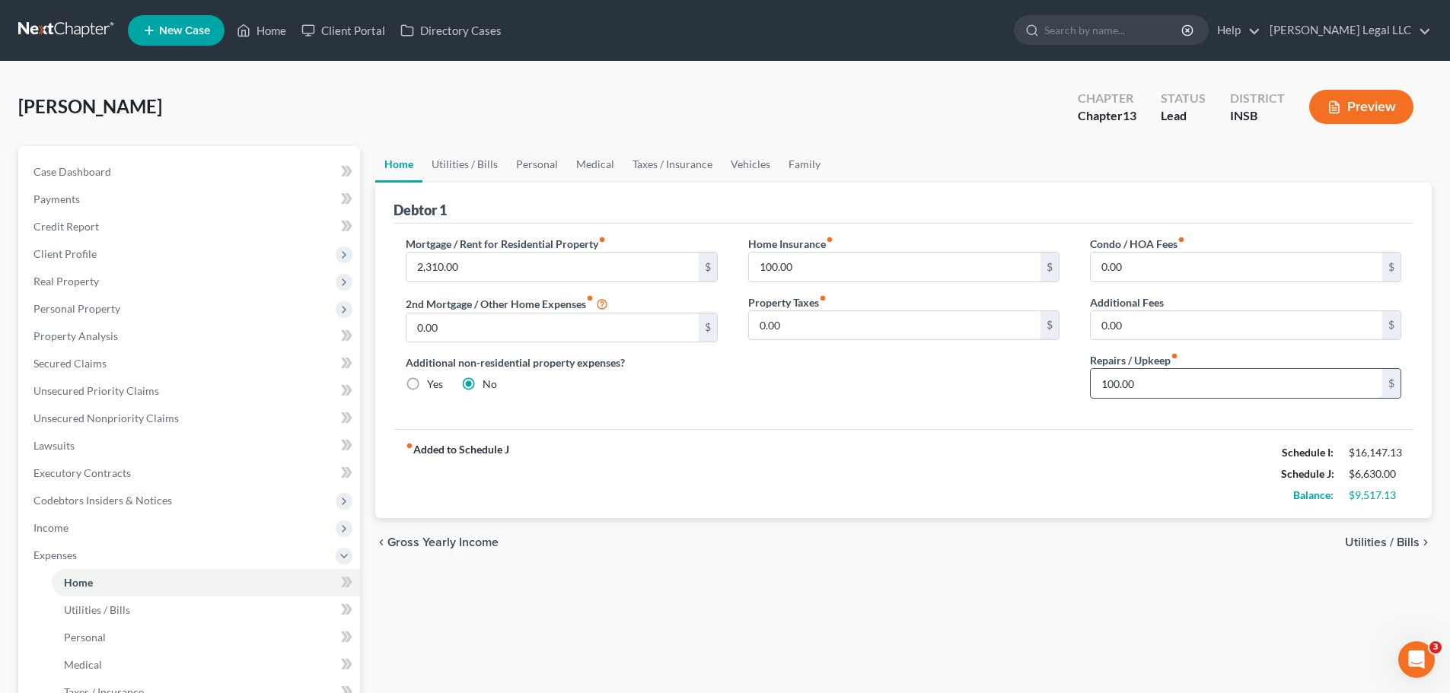
click at [1204, 386] on input "100.00" at bounding box center [1235, 383] width 291 height 29
type input "150"
click at [872, 651] on div "Home Utilities / Bills Personal Medical Taxes / Insurance Vehicles Family Debto…" at bounding box center [903, 571] width 1071 height 851
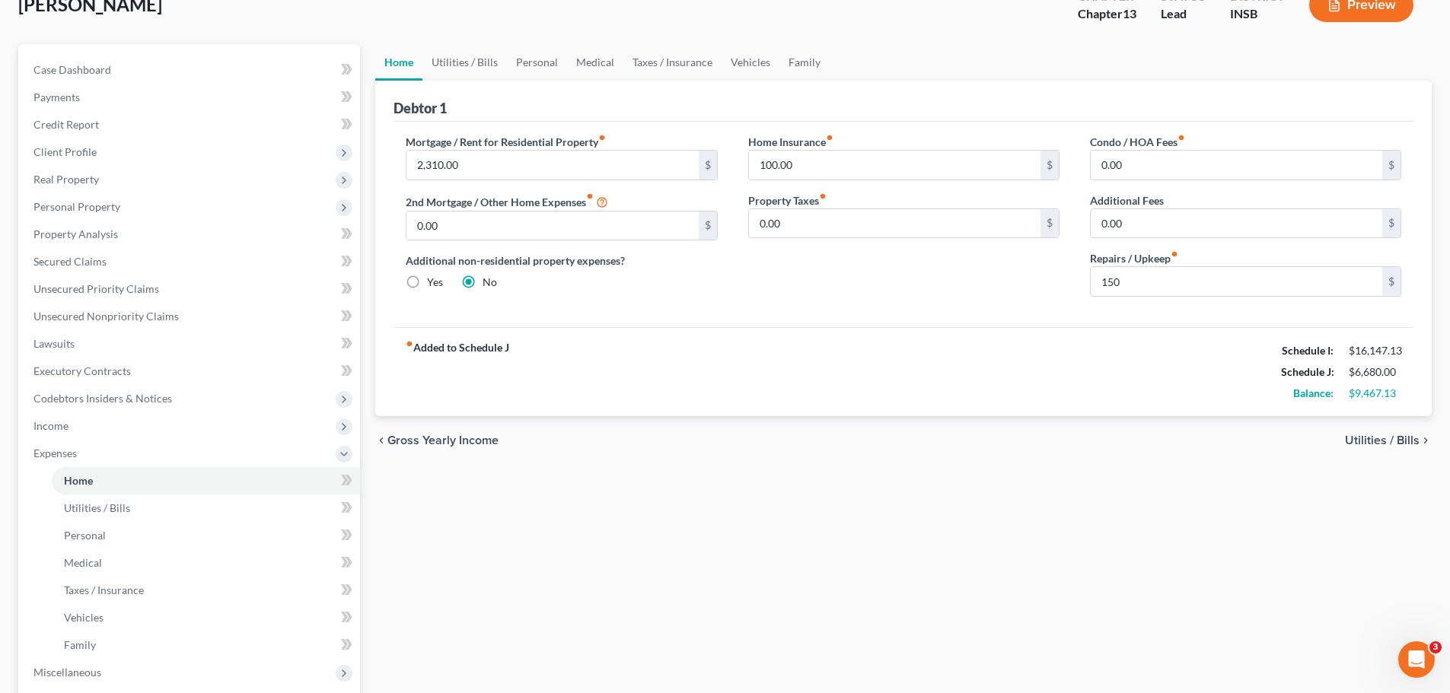
scroll to position [228, 0]
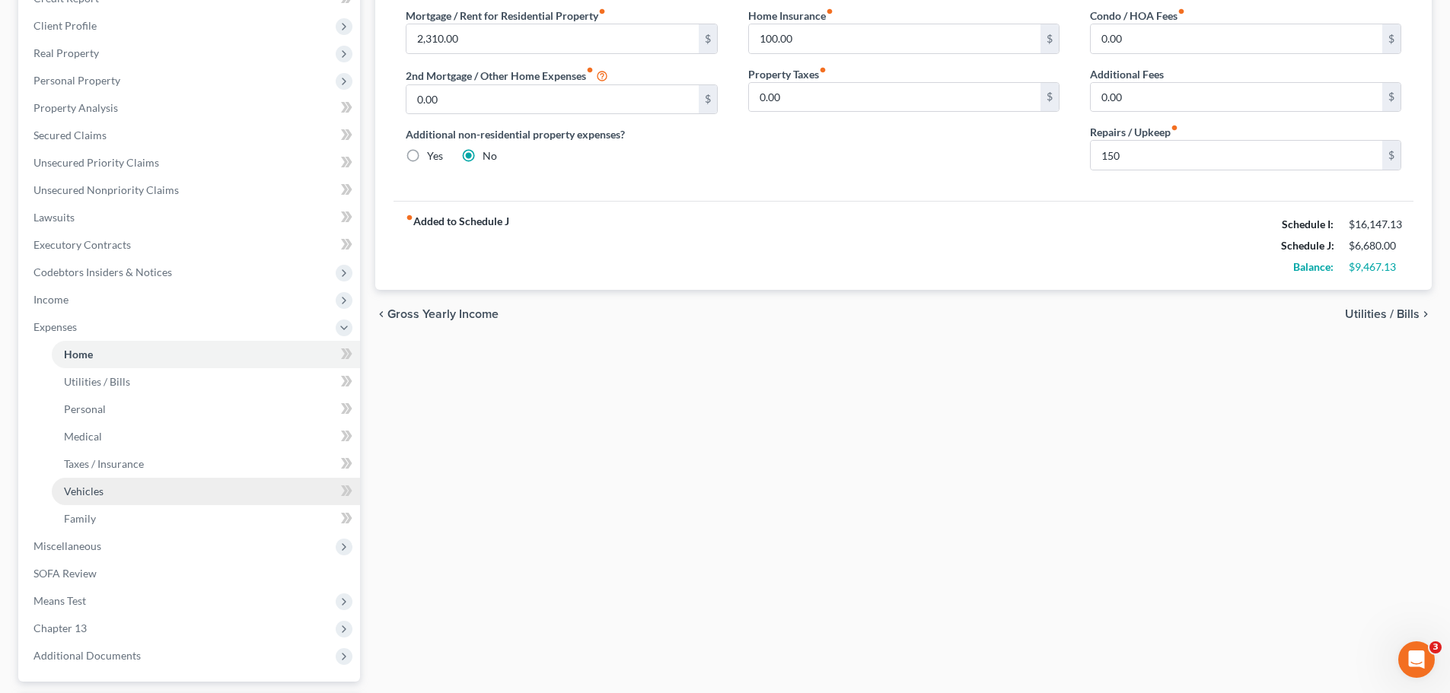
click at [99, 492] on span "Vehicles" at bounding box center [84, 491] width 40 height 13
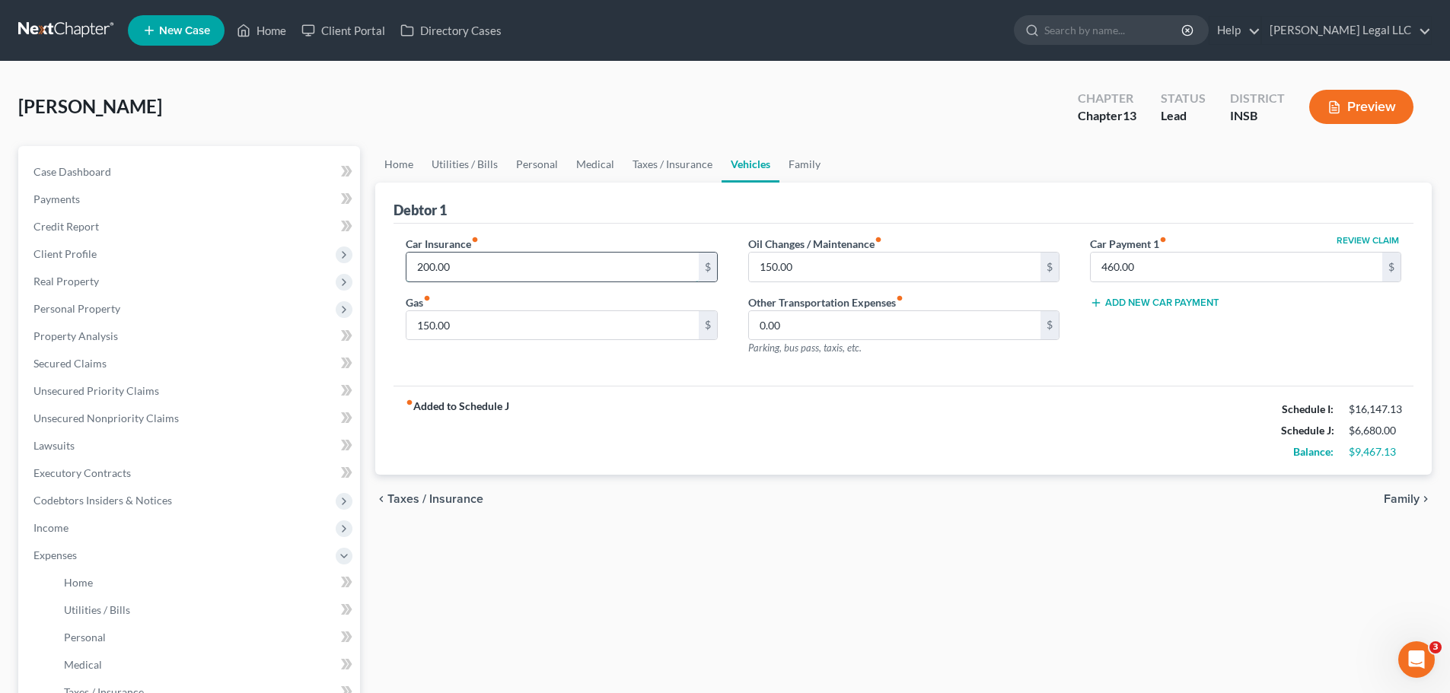
click at [444, 267] on input "200.00" at bounding box center [551, 267] width 291 height 29
type input "250"
click at [956, 606] on div "Home Utilities / Bills Personal Medical Taxes / Insurance Vehicles Family Debto…" at bounding box center [903, 571] width 1071 height 851
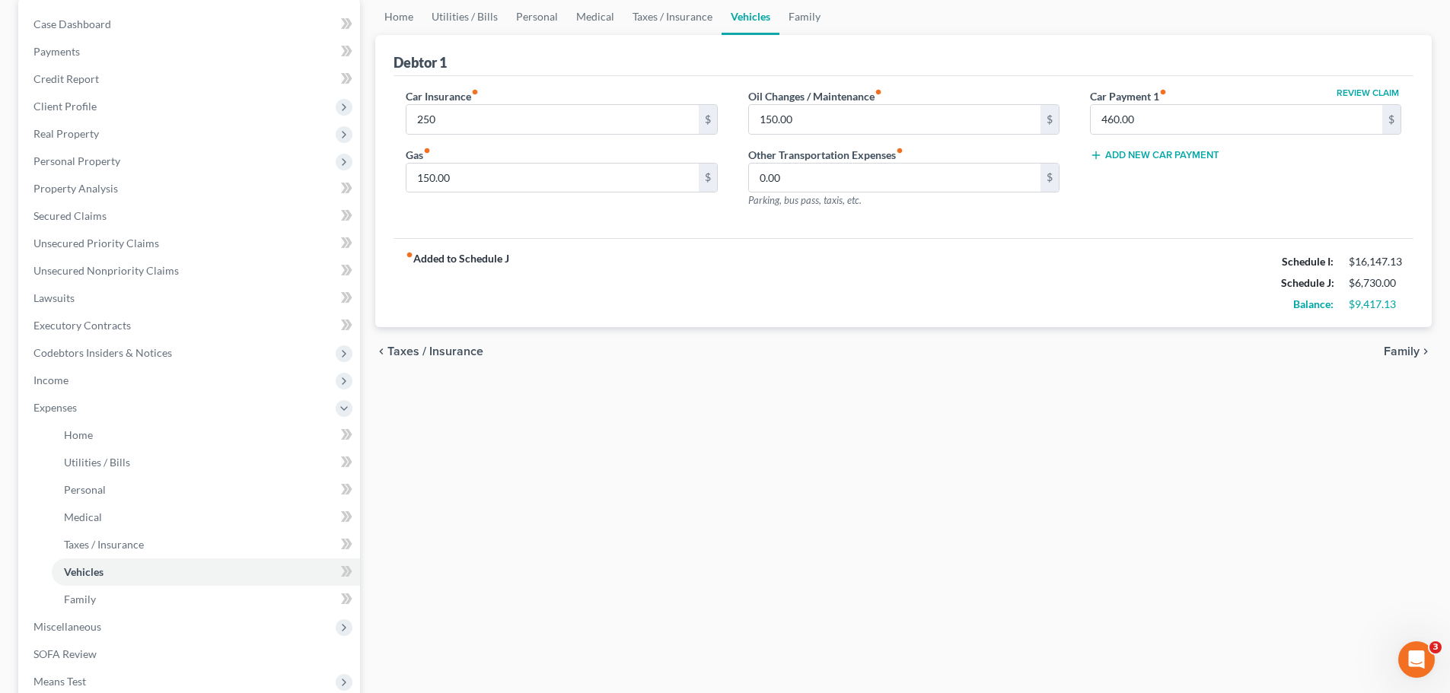
scroll to position [152, 0]
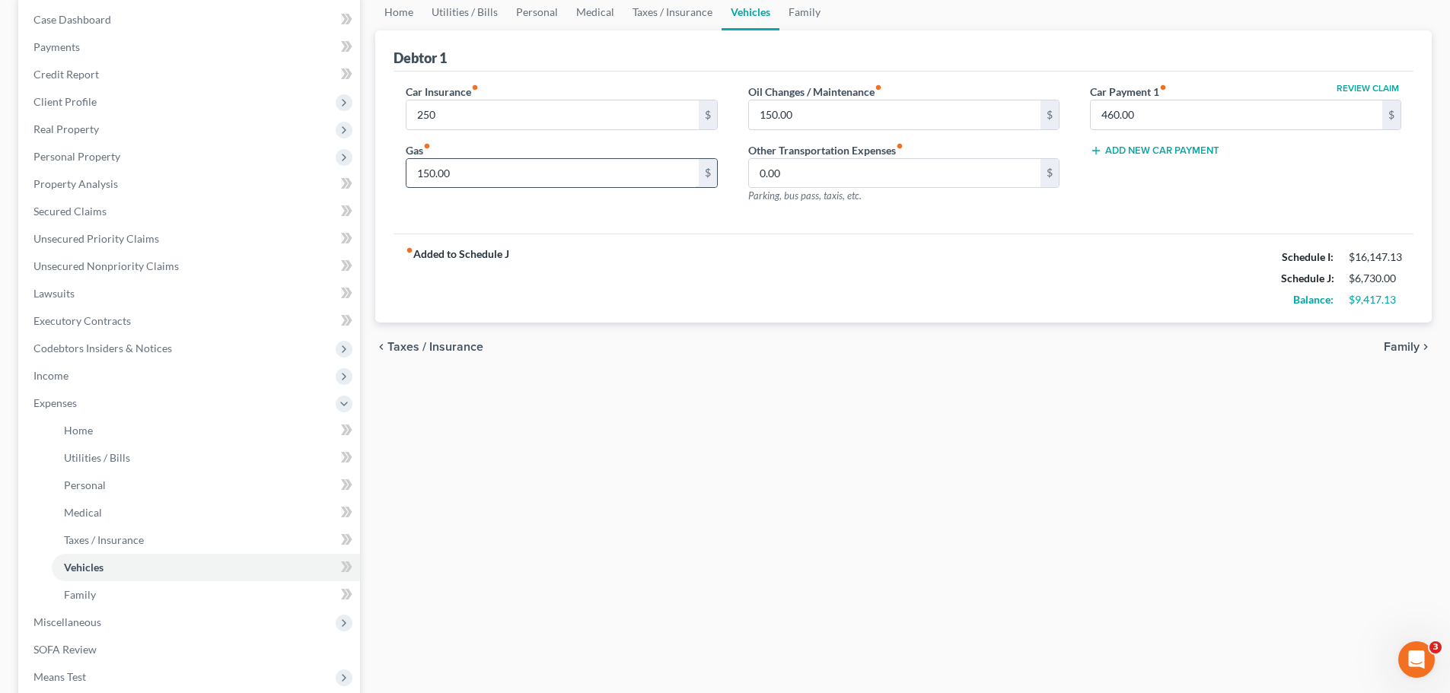
click at [541, 177] on input "150.00" at bounding box center [551, 173] width 291 height 29
type input "200"
click at [809, 124] on input "150.00" at bounding box center [894, 114] width 291 height 29
type input "200"
click at [801, 294] on div "fiber_manual_record Added to Schedule J Schedule I: $16,147.13 Schedule J: $6,8…" at bounding box center [903, 278] width 1020 height 89
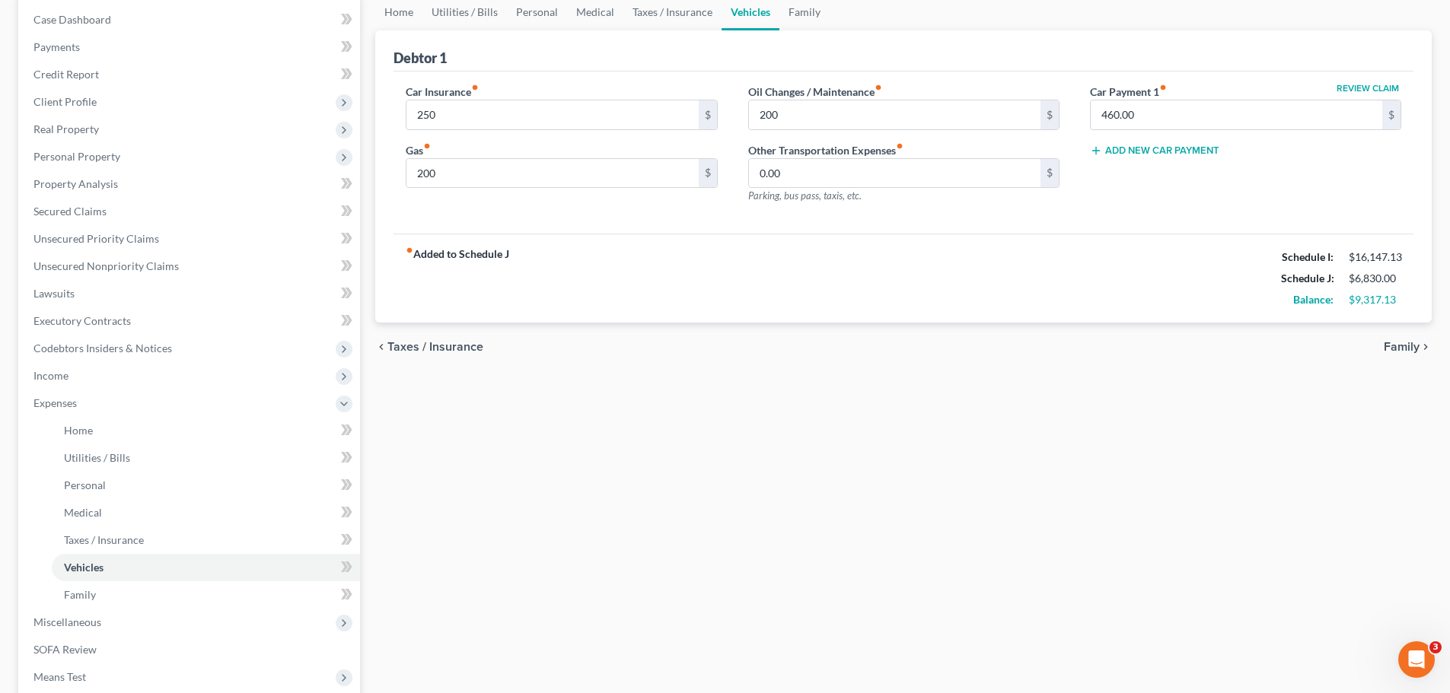
click at [818, 305] on div "fiber_manual_record Added to Schedule J Schedule I: $16,147.13 Schedule J: $6,8…" at bounding box center [903, 278] width 1020 height 89
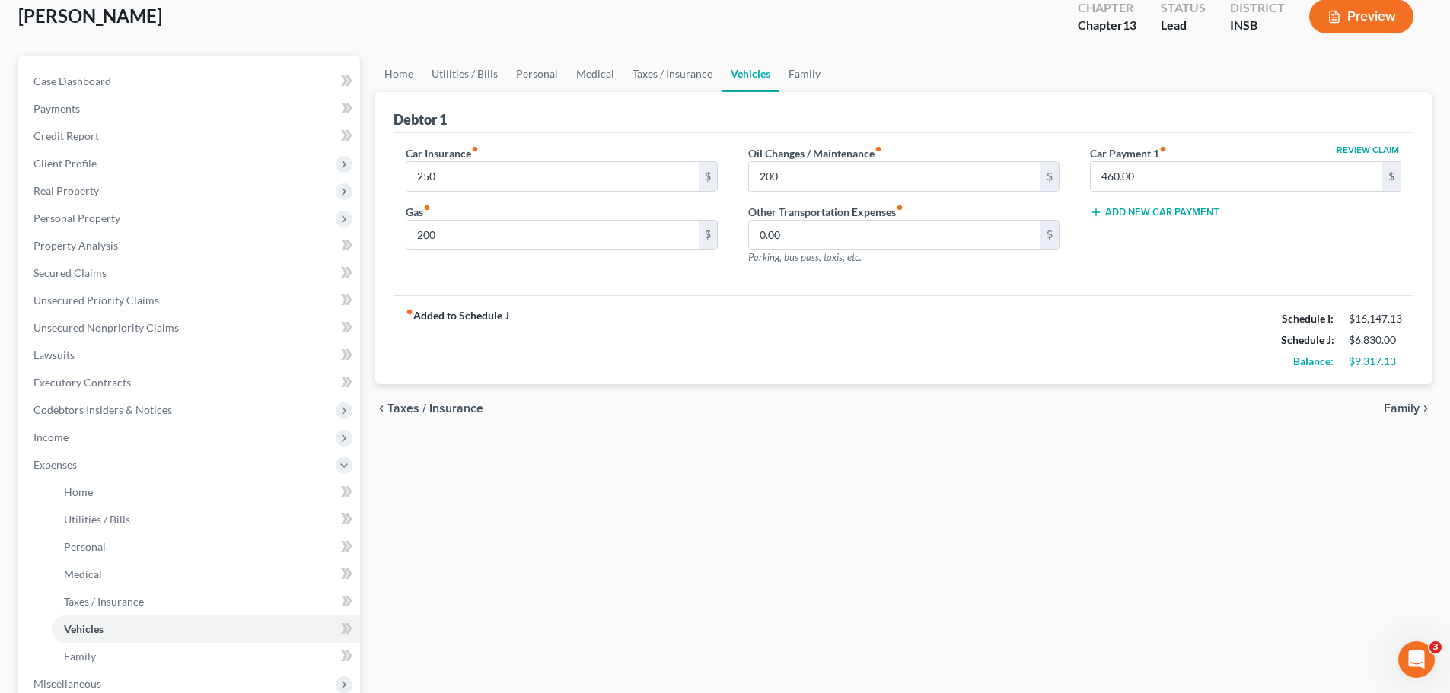
scroll to position [0, 0]
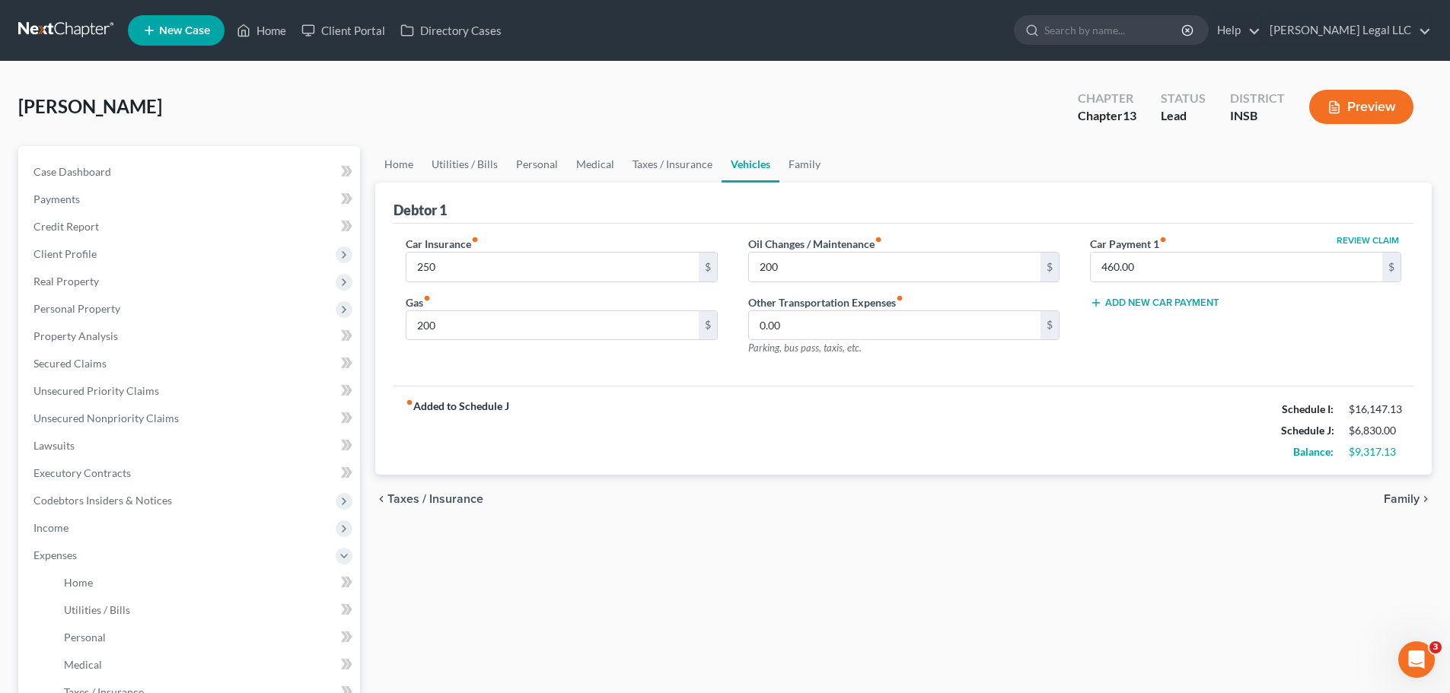
click at [787, 513] on div "chevron_left Taxes / Insurance Family chevron_right" at bounding box center [903, 499] width 1056 height 49
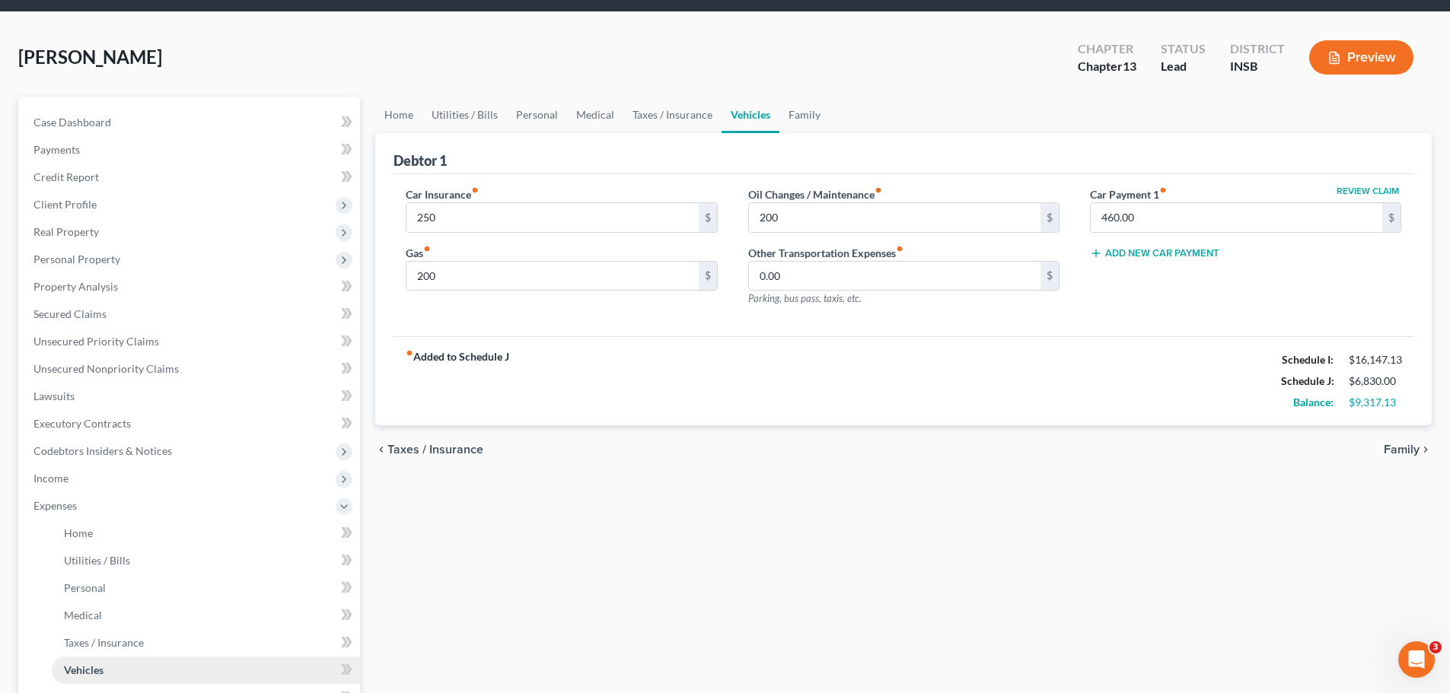
scroll to position [76, 0]
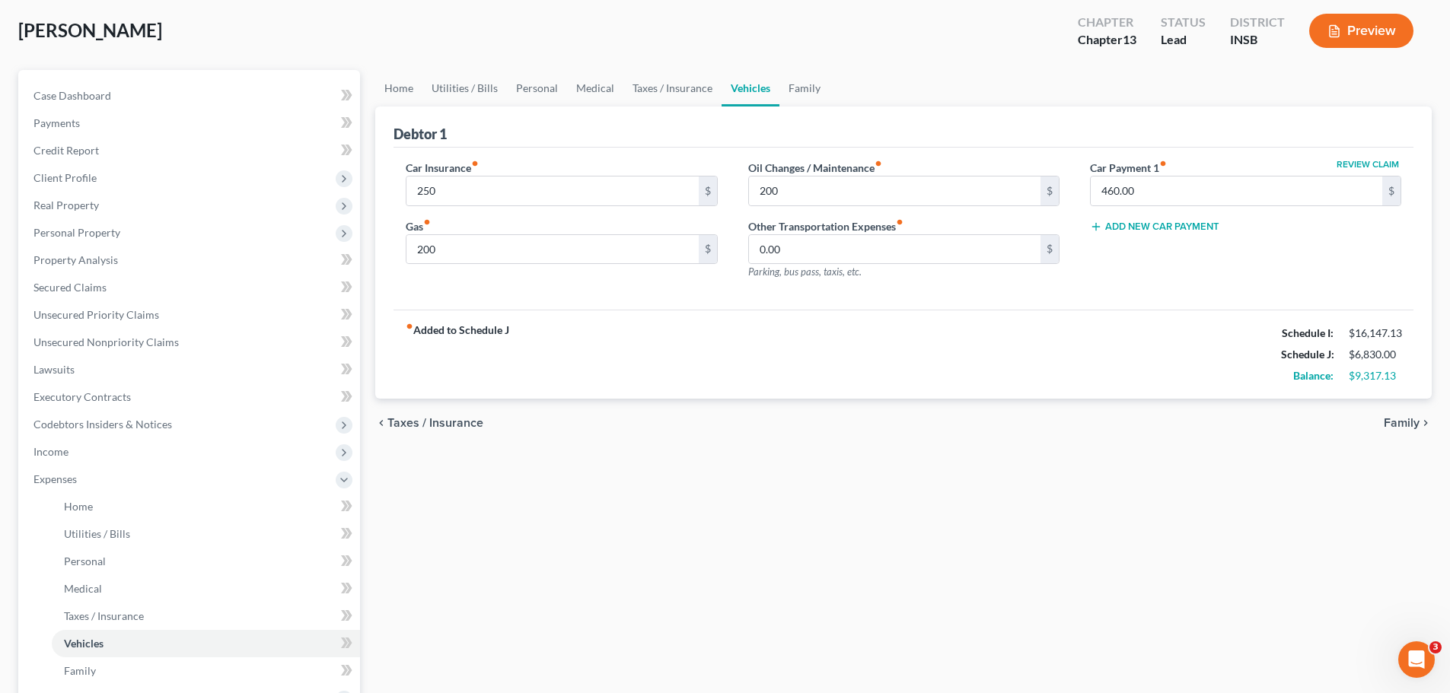
click at [864, 584] on div "Home Utilities / Bills Personal Medical Taxes / Insurance Vehicles Family Debto…" at bounding box center [903, 495] width 1071 height 851
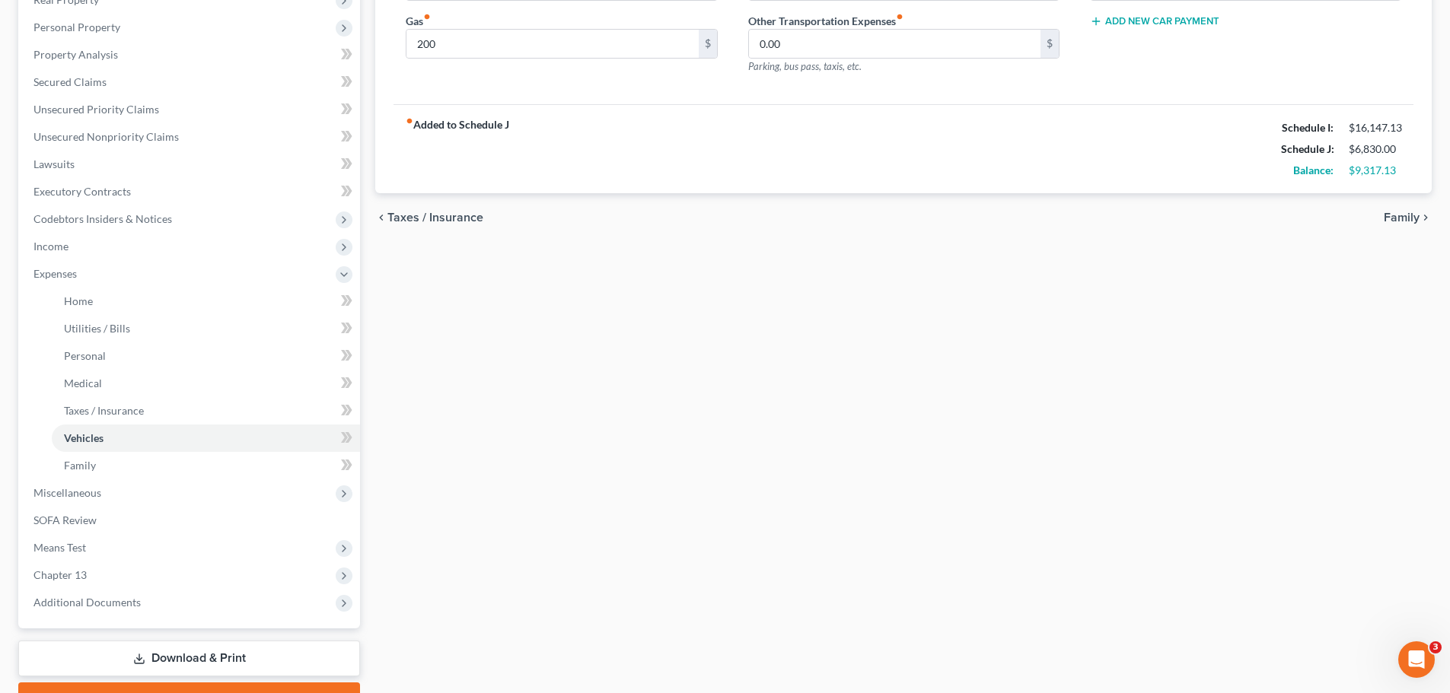
scroll to position [304, 0]
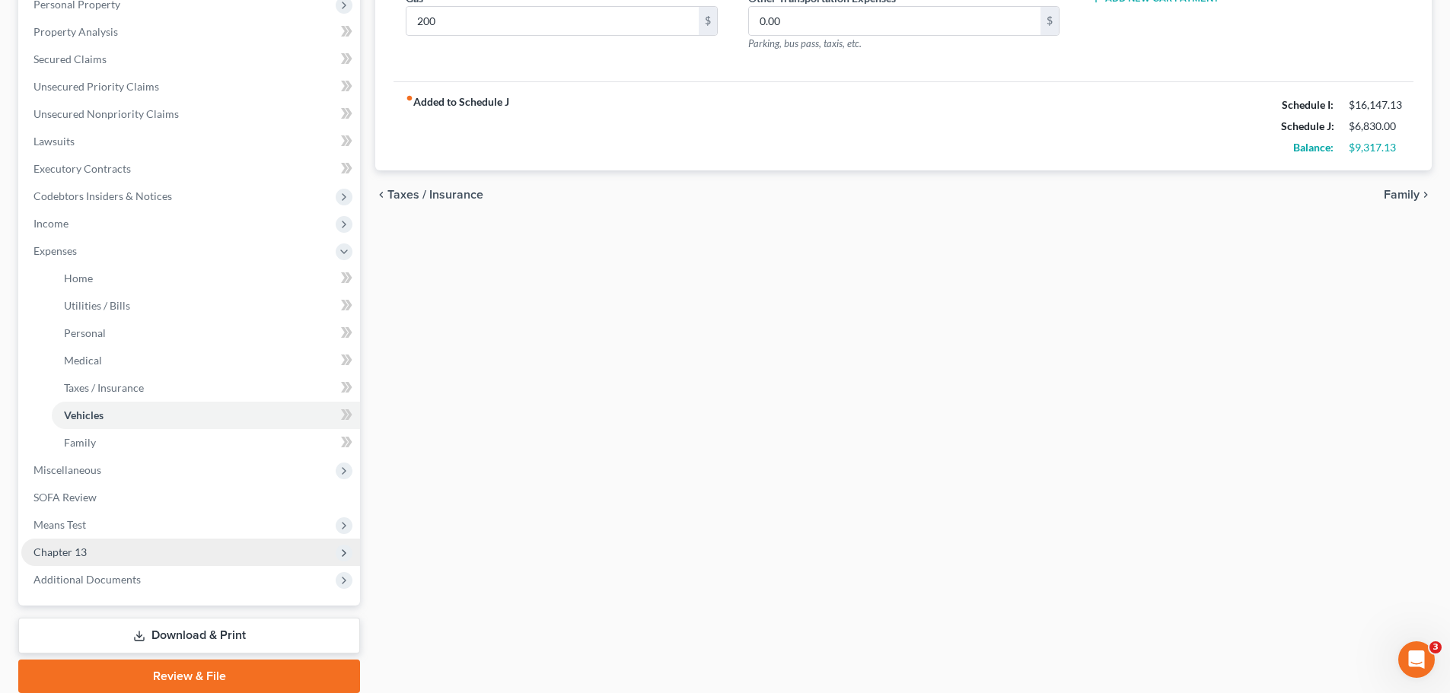
click at [90, 543] on span "Chapter 13" at bounding box center [190, 552] width 339 height 27
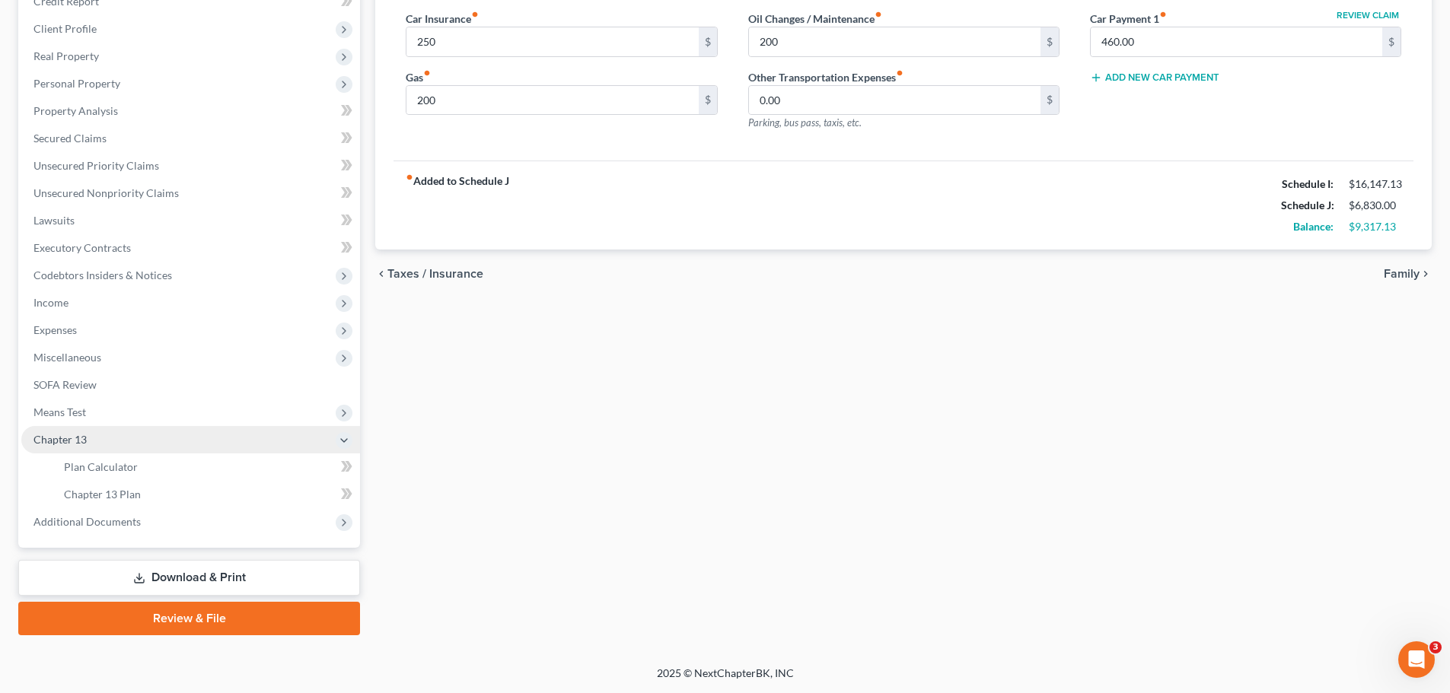
scroll to position [225, 0]
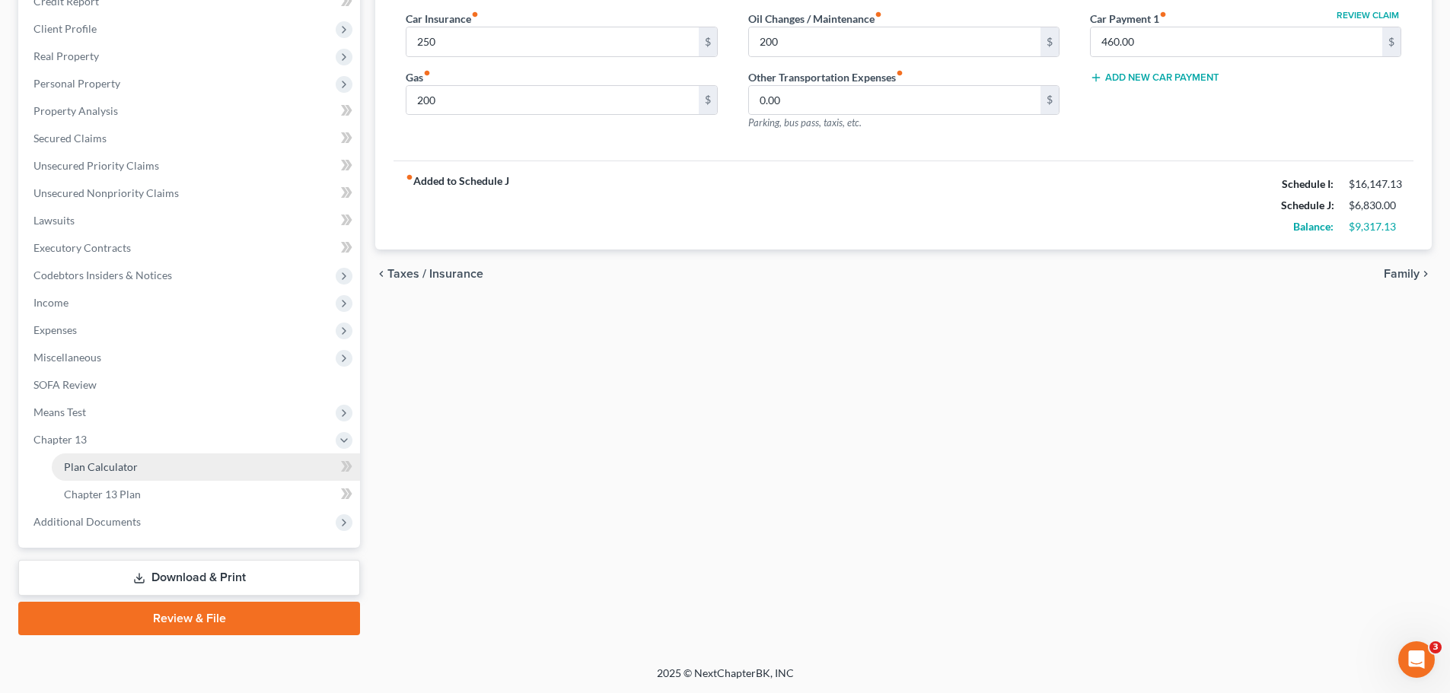
click at [119, 464] on span "Plan Calculator" at bounding box center [101, 466] width 74 height 13
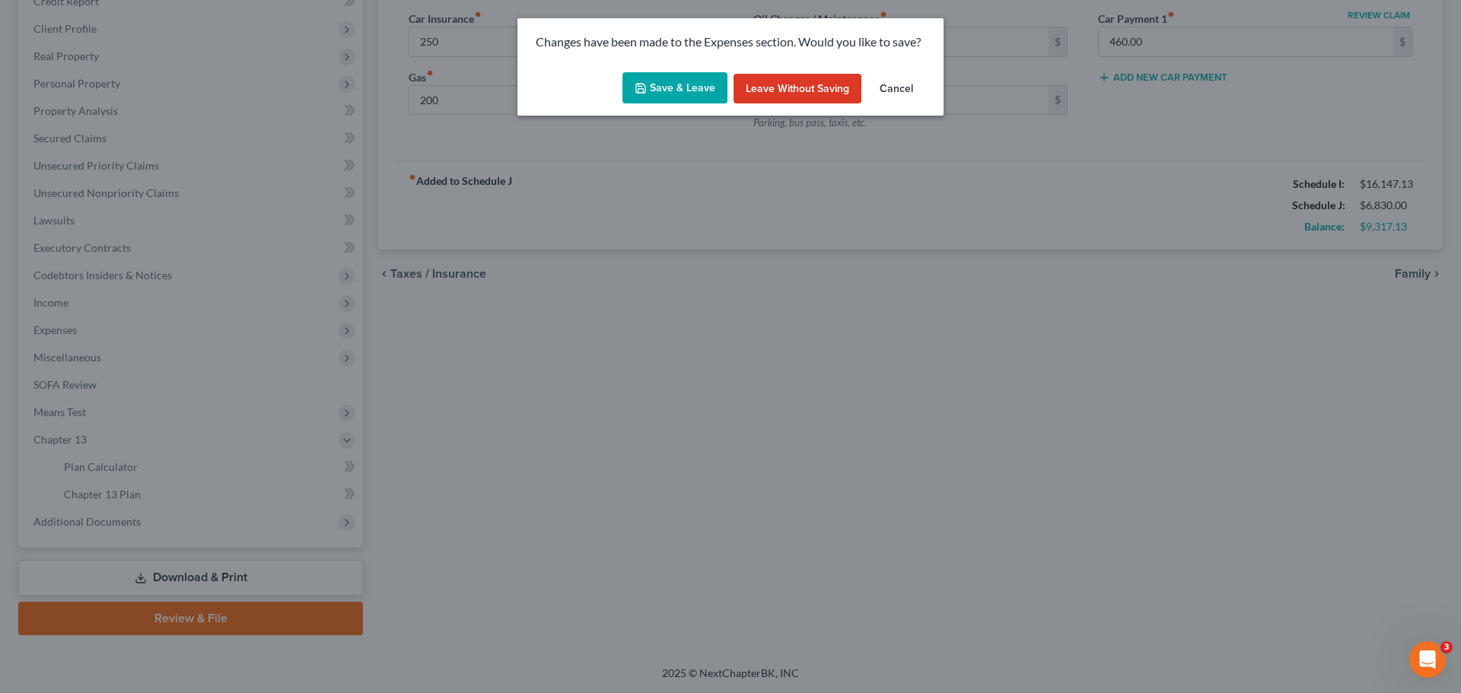
click at [686, 85] on button "Save & Leave" at bounding box center [674, 88] width 105 height 32
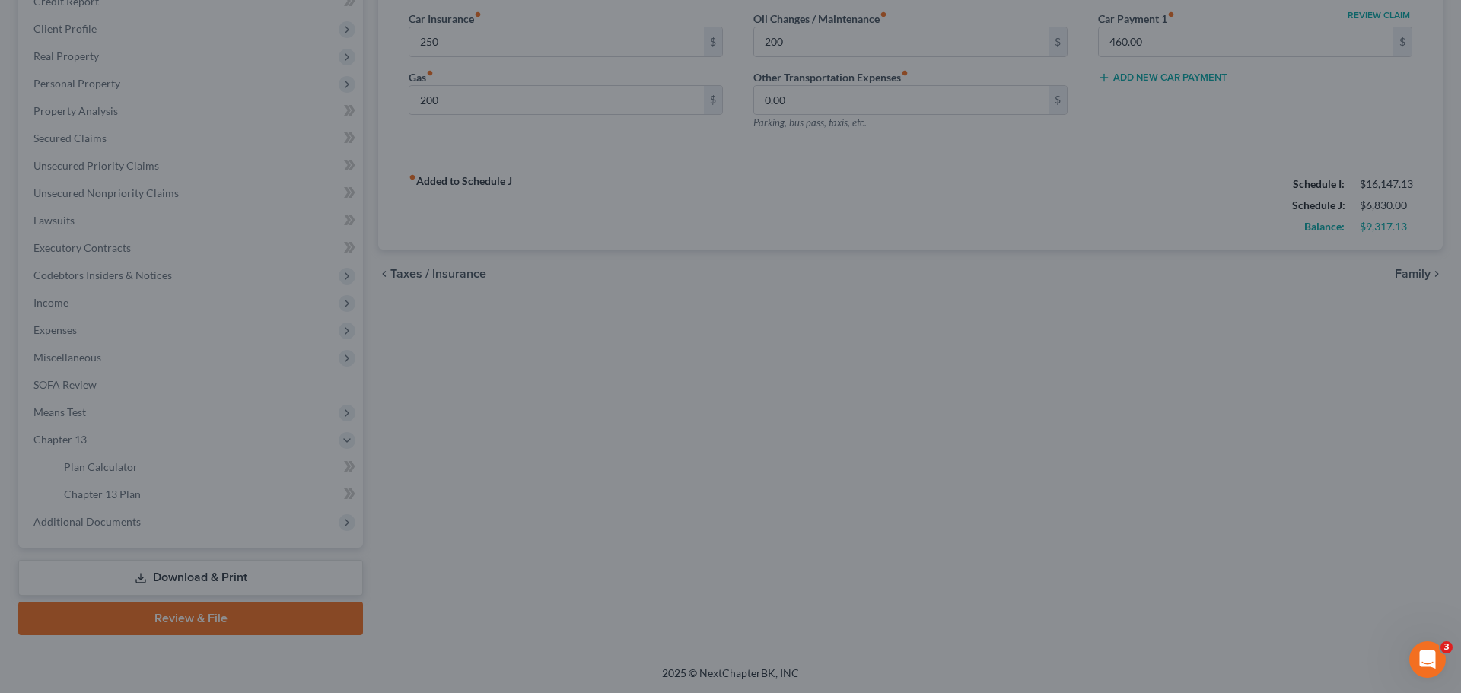
type input "250.00"
type input "200.00"
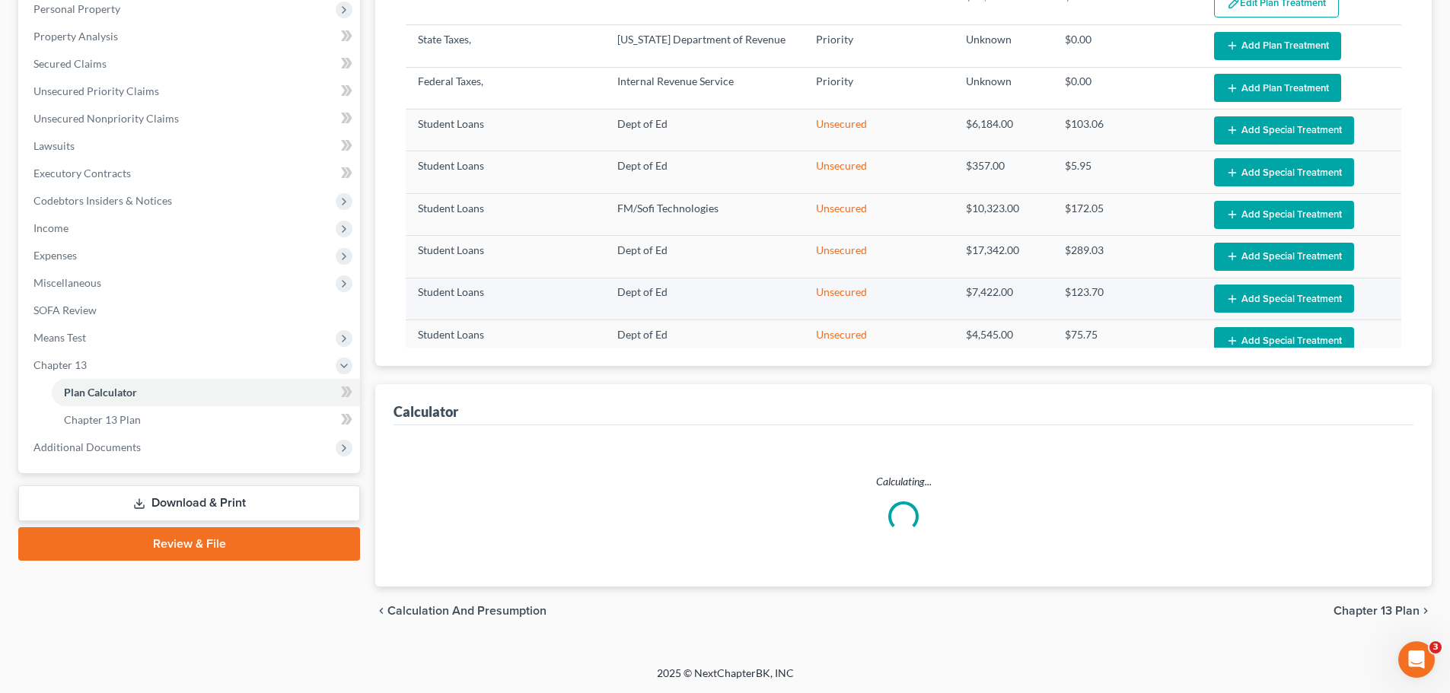
select select "59"
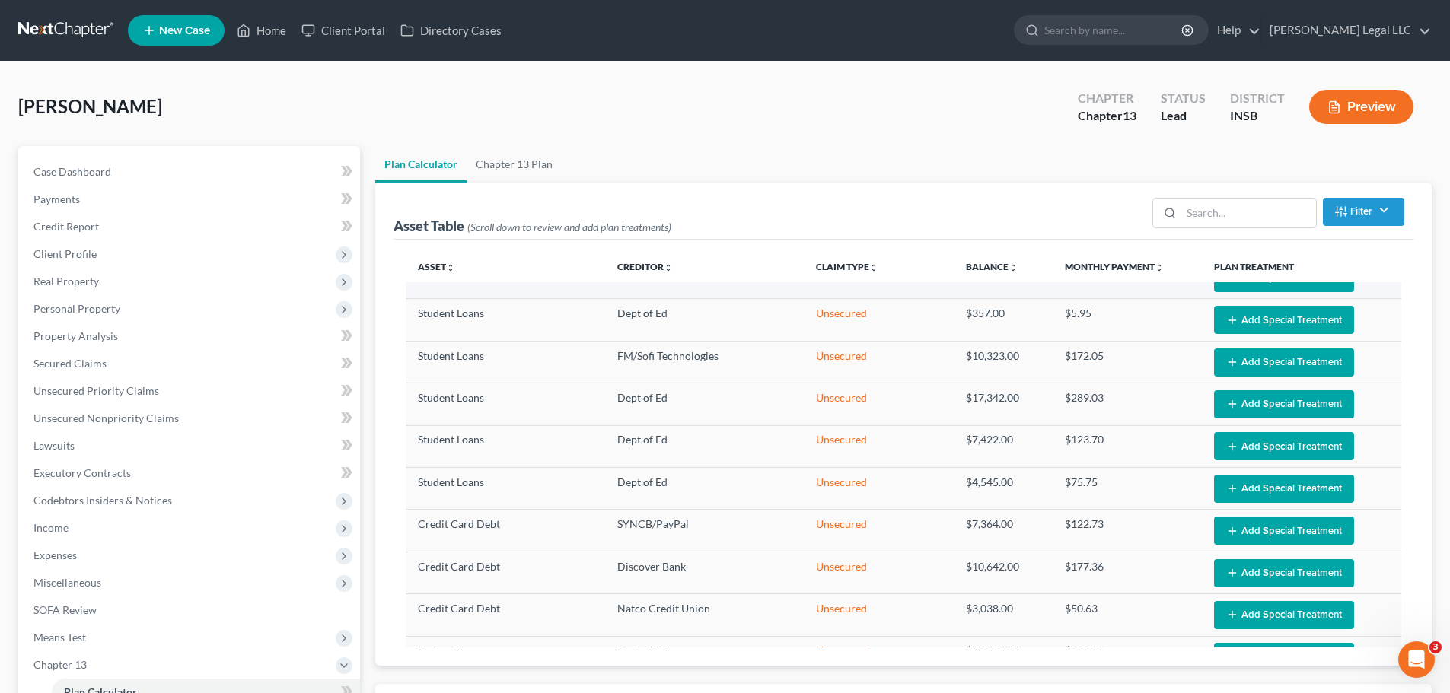
scroll to position [76, 0]
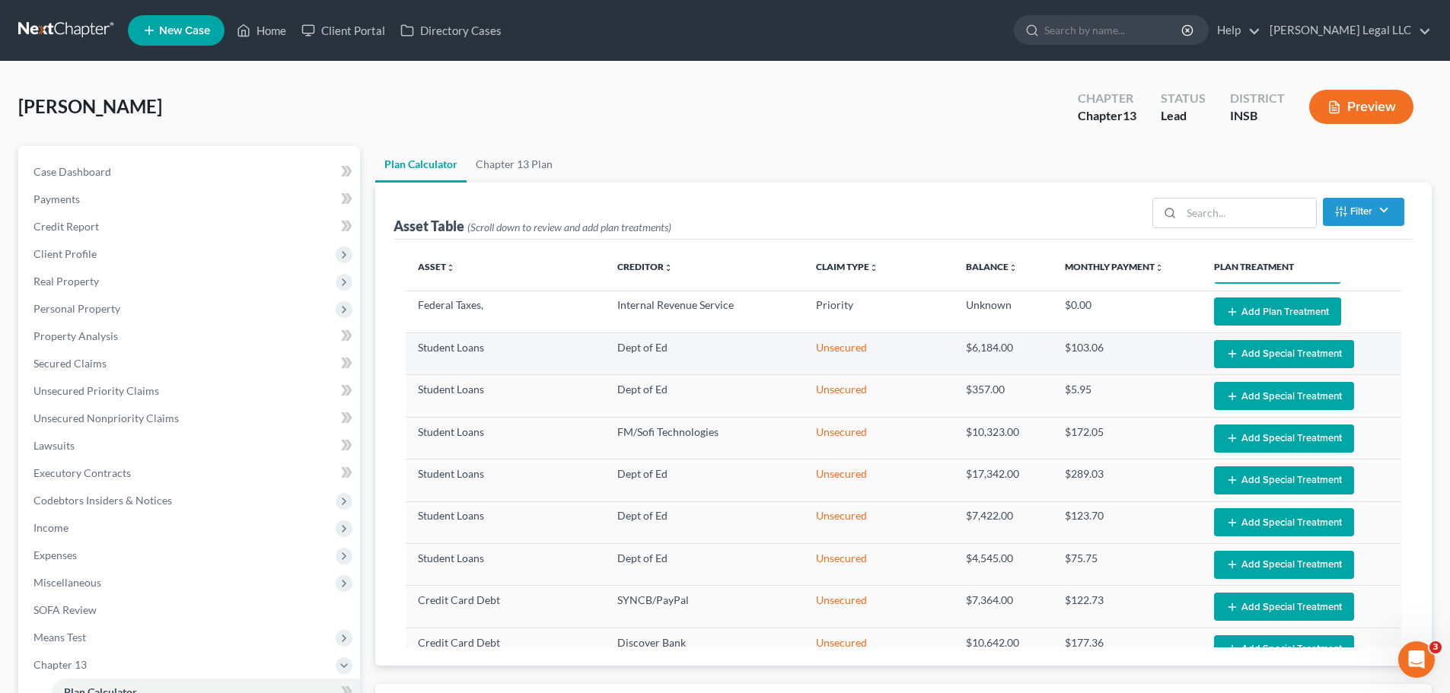
click at [1268, 345] on button "Add Special Treatment" at bounding box center [1284, 354] width 140 height 28
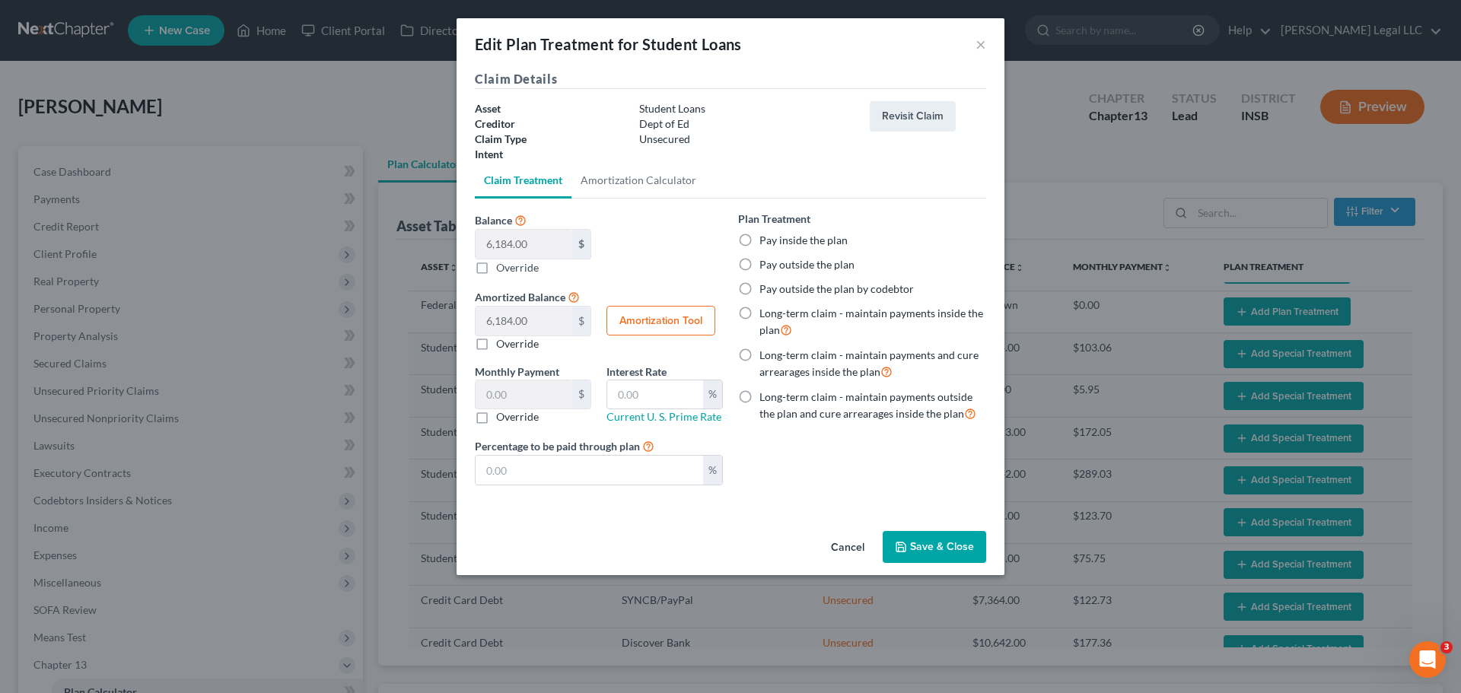
click at [759, 262] on label "Pay outside the plan" at bounding box center [806, 264] width 95 height 15
click at [765, 262] on input "Pay outside the plan" at bounding box center [770, 262] width 10 height 10
radio input "true"
click at [931, 546] on button "Save & Close" at bounding box center [934, 547] width 103 height 32
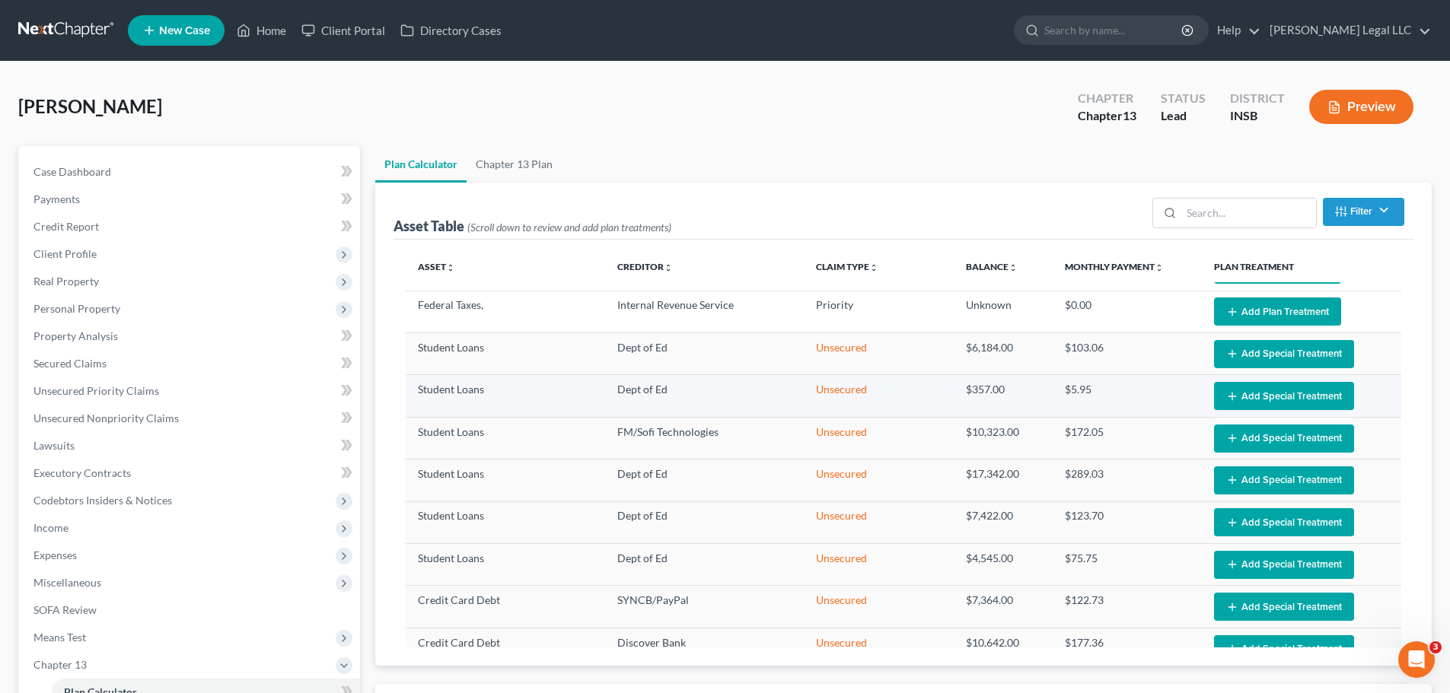
select select "59"
click at [1253, 398] on button "Add Special Treatment" at bounding box center [1284, 397] width 140 height 28
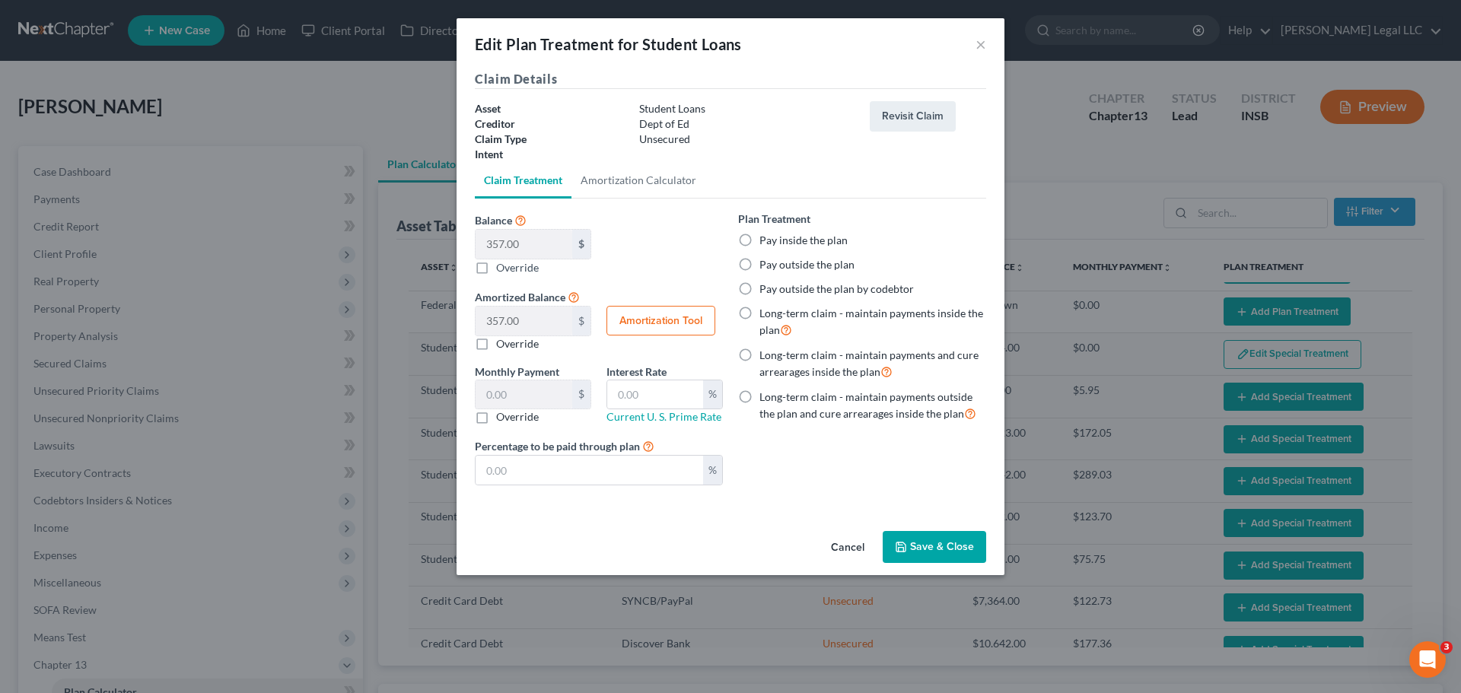
click at [759, 263] on label "Pay outside the plan" at bounding box center [806, 264] width 95 height 15
click at [765, 263] on input "Pay outside the plan" at bounding box center [770, 262] width 10 height 10
radio input "true"
click at [945, 549] on button "Save & Close" at bounding box center [934, 547] width 103 height 32
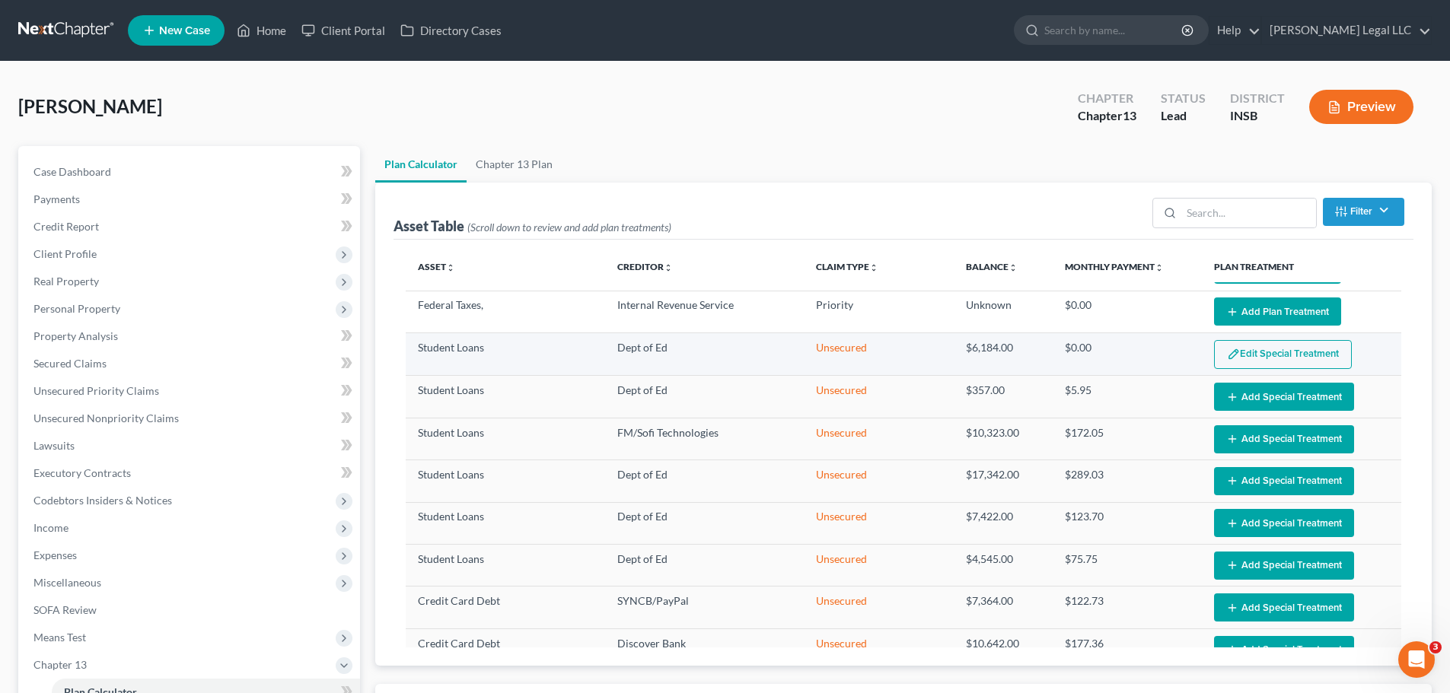
select select "59"
click at [444, 268] on link "Asset unfold_more expand_more expand_less" at bounding box center [436, 266] width 37 height 11
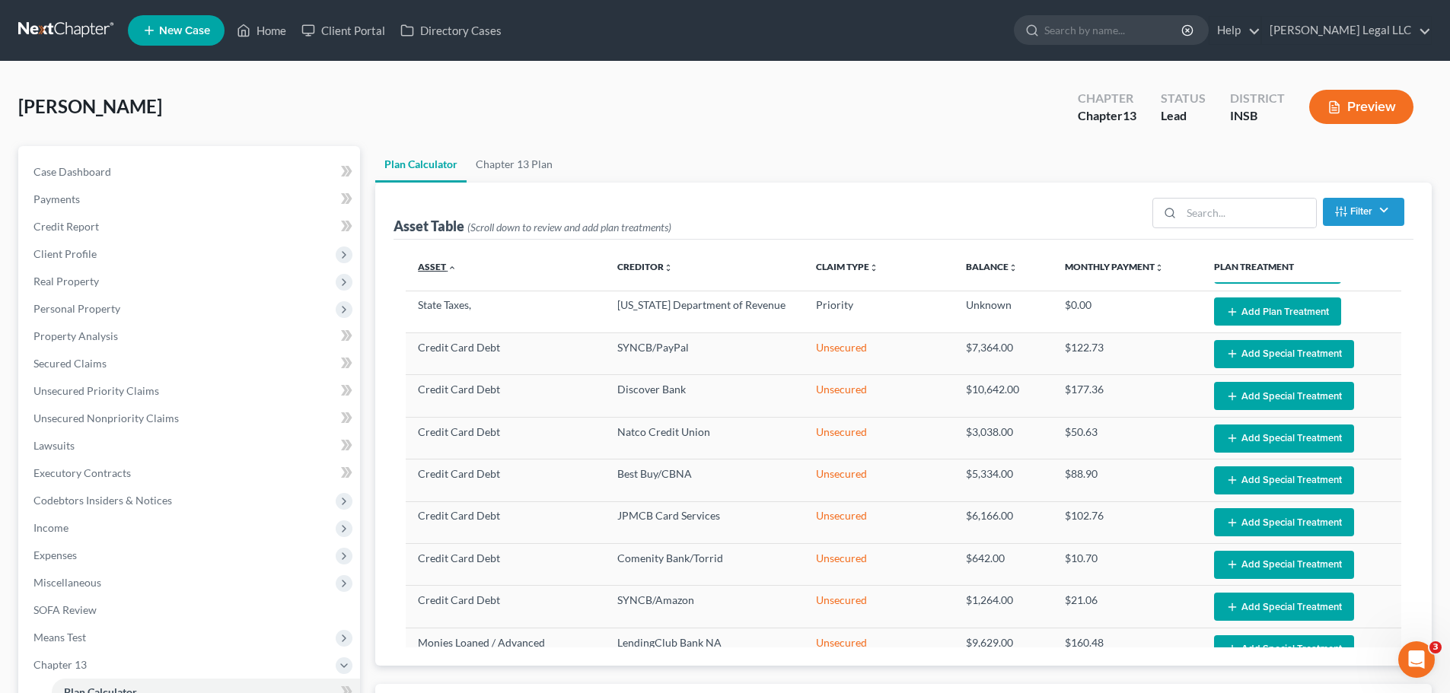
click at [444, 268] on link "Asset unfold_more expand_more expand_less" at bounding box center [437, 266] width 39 height 11
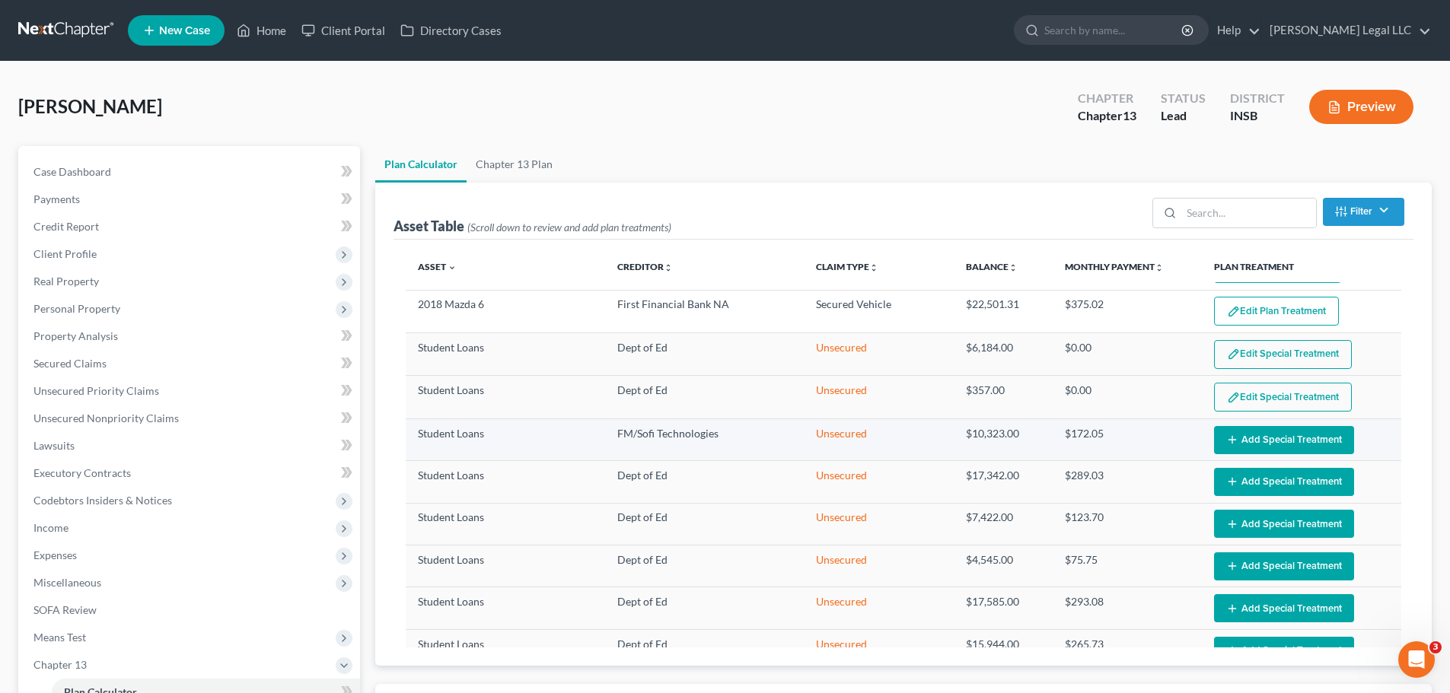
click at [1238, 432] on button "Add Special Treatment" at bounding box center [1284, 440] width 140 height 28
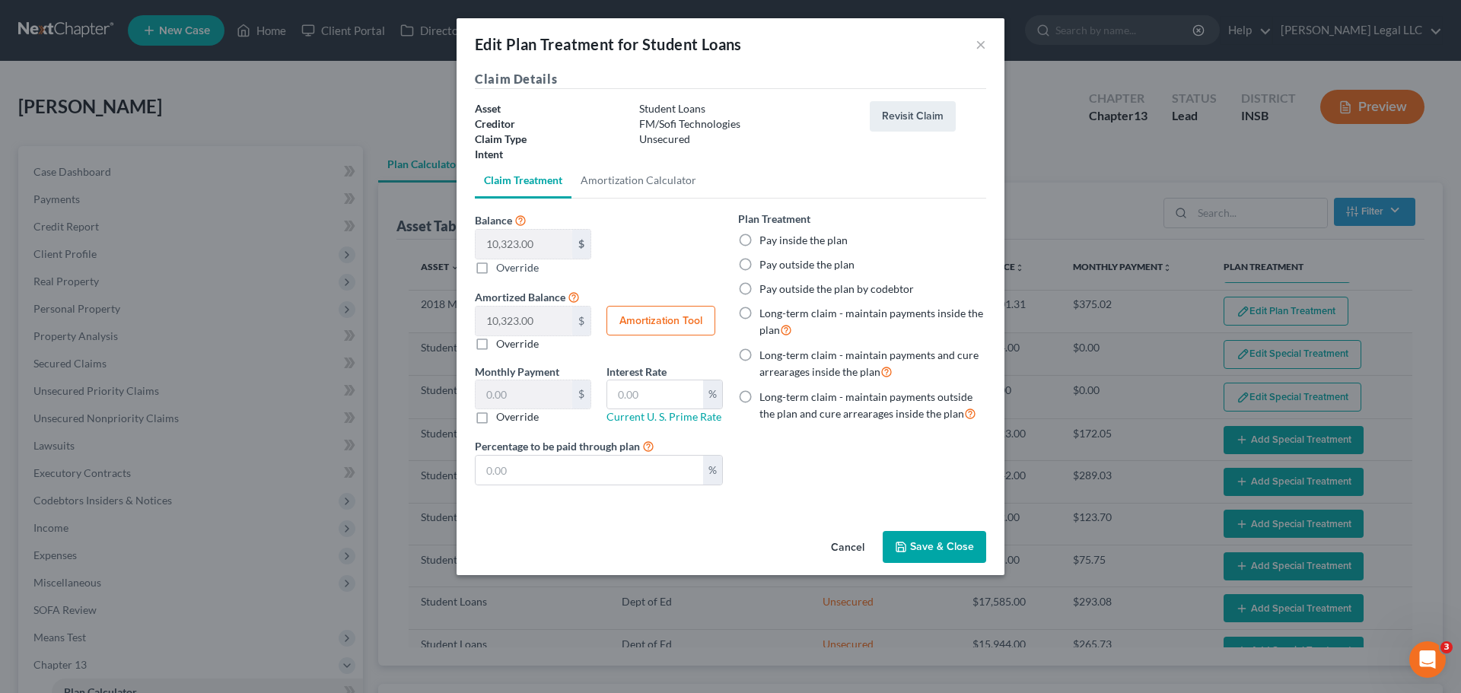
click at [759, 267] on label "Pay outside the plan" at bounding box center [806, 264] width 95 height 15
click at [765, 267] on input "Pay outside the plan" at bounding box center [770, 262] width 10 height 10
radio input "true"
click at [956, 545] on button "Save & Close" at bounding box center [934, 547] width 103 height 32
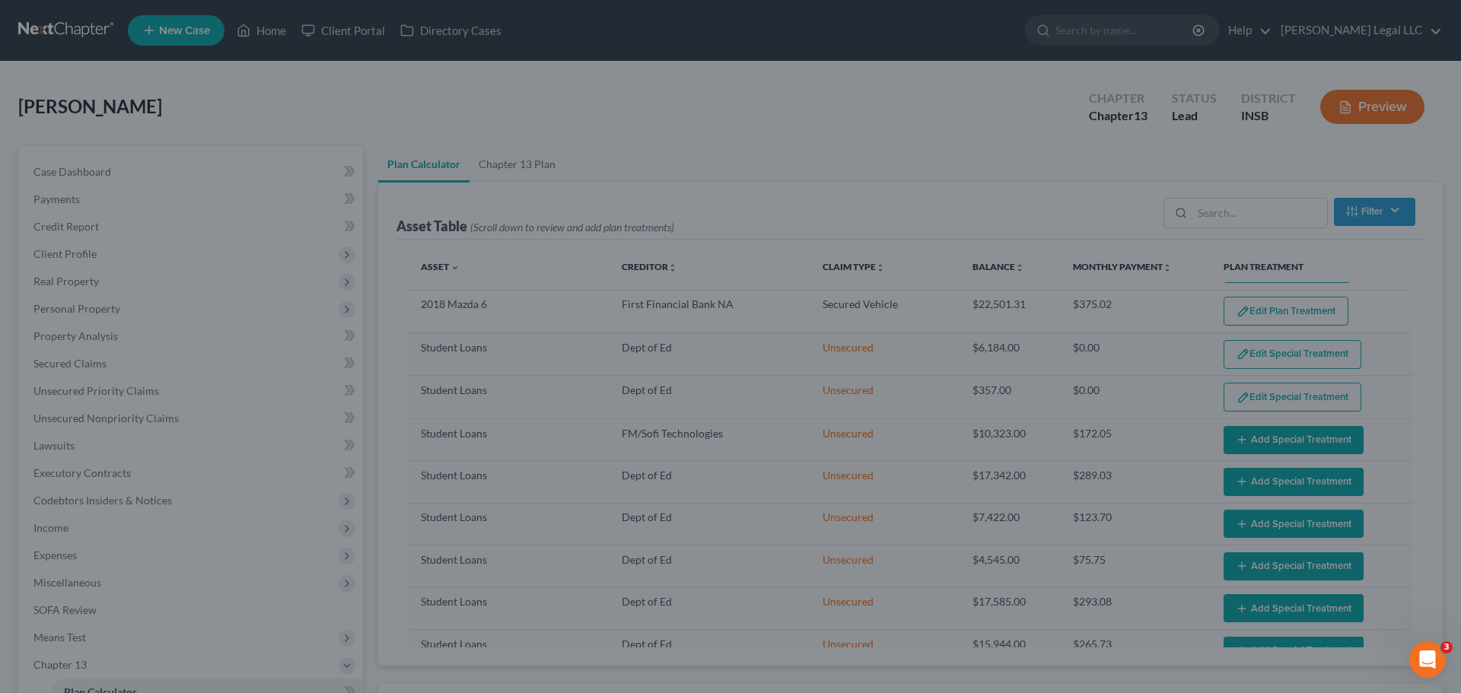
select select "59"
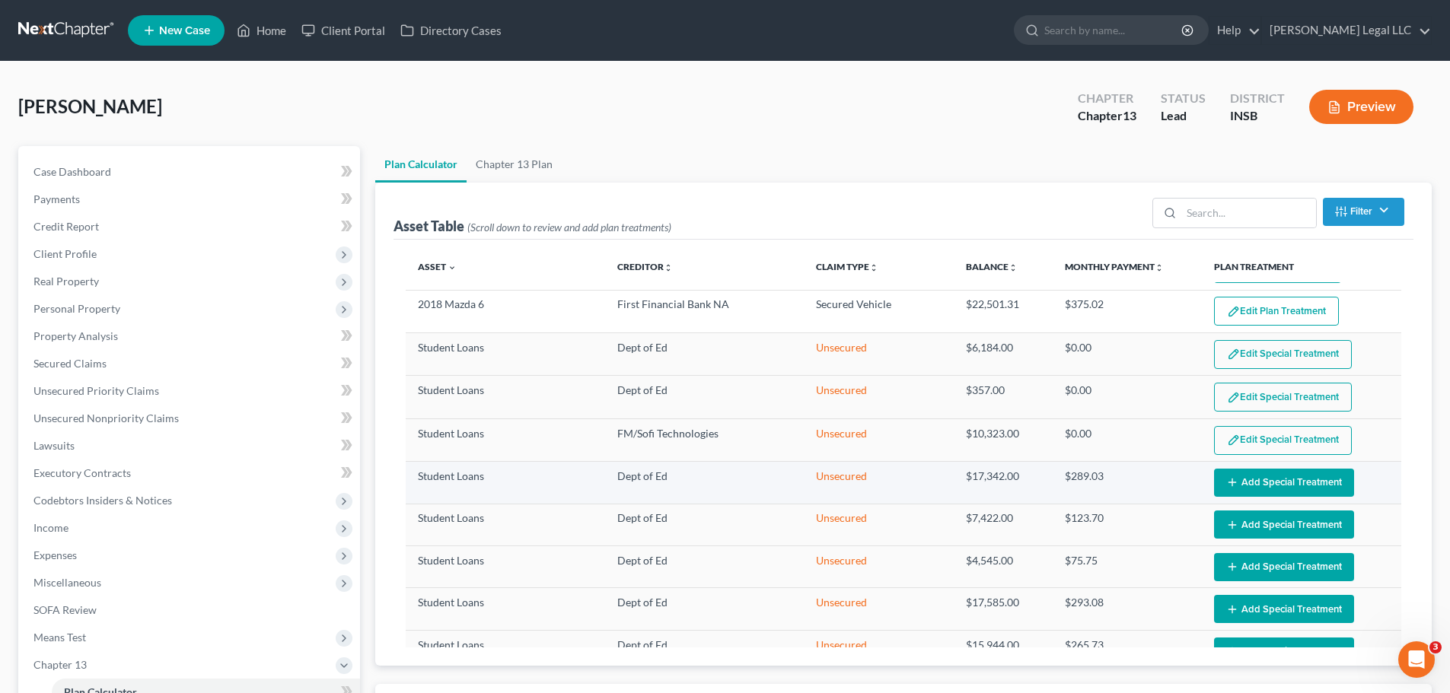
click at [1302, 485] on button "Add Special Treatment" at bounding box center [1284, 483] width 140 height 28
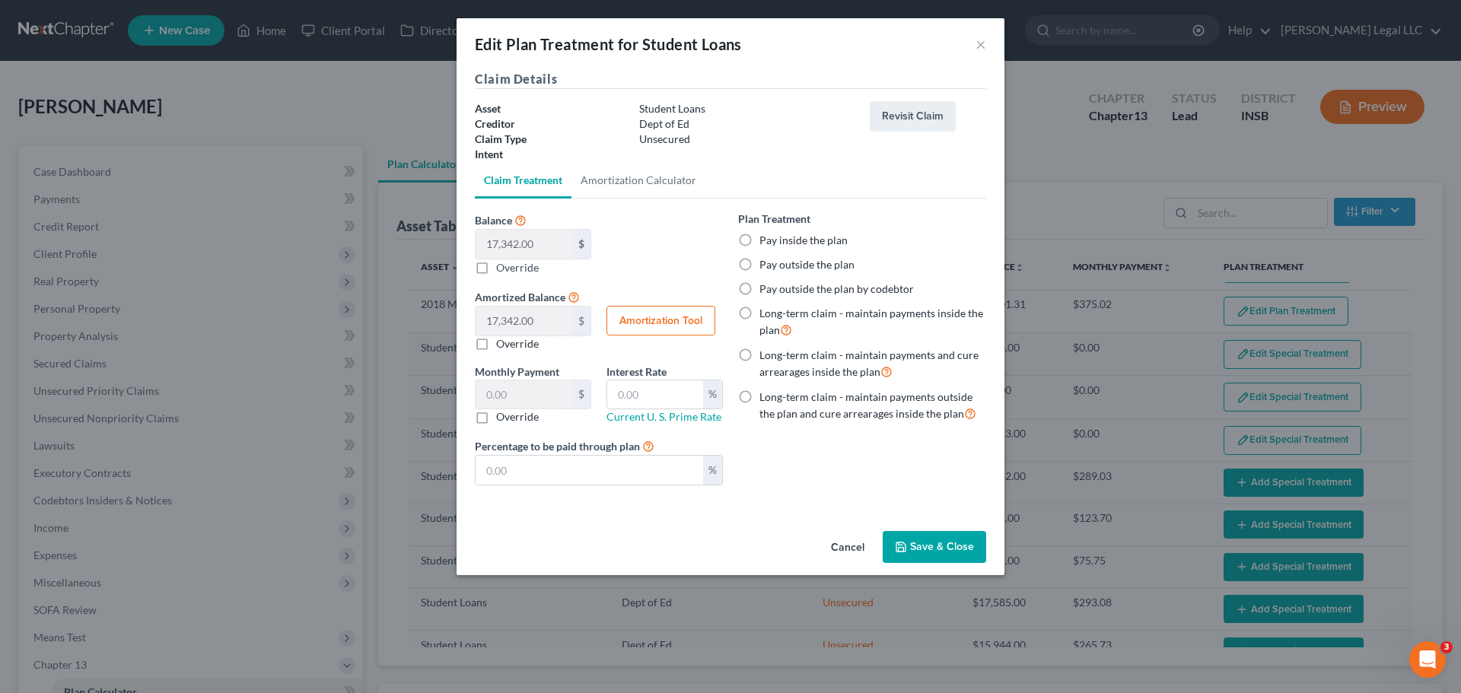
click at [759, 266] on label "Pay outside the plan" at bounding box center [806, 264] width 95 height 15
click at [765, 266] on input "Pay outside the plan" at bounding box center [770, 262] width 10 height 10
radio input "true"
click at [933, 537] on button "Save & Close" at bounding box center [934, 547] width 103 height 32
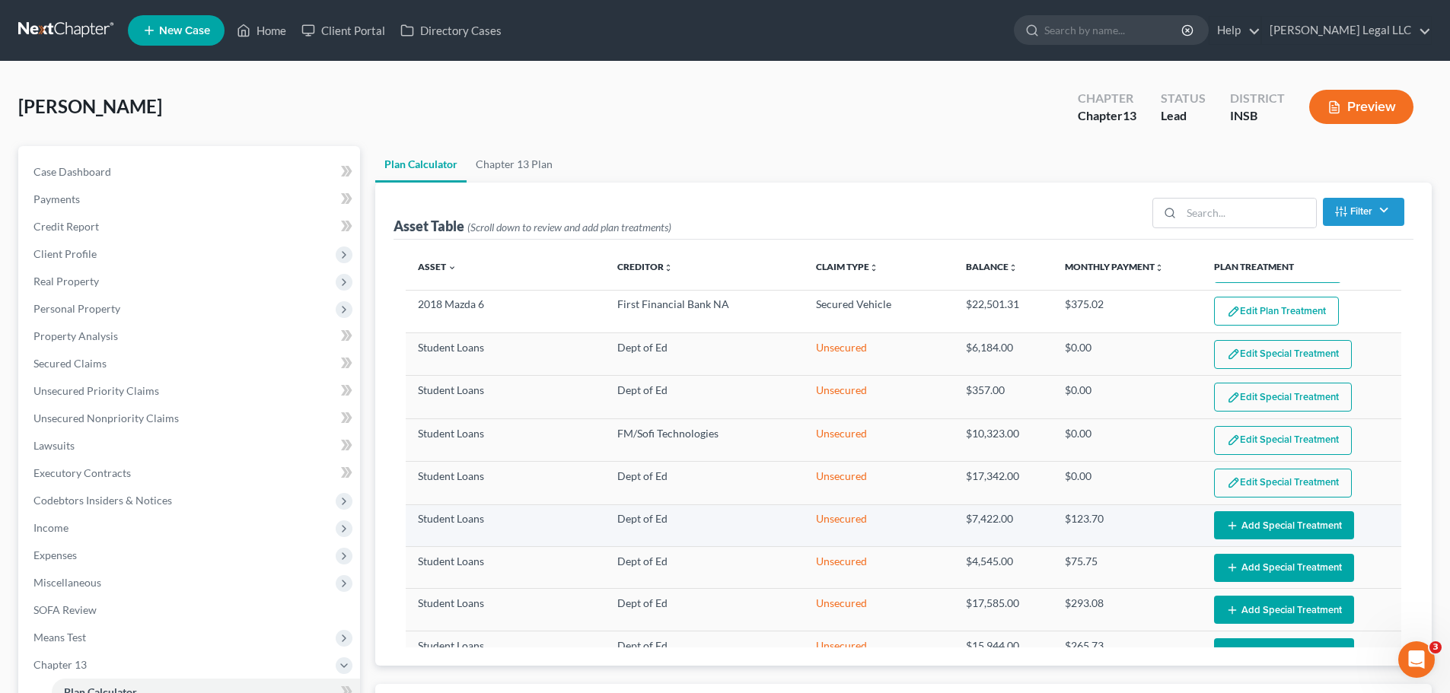
click at [1264, 530] on button "Add Special Treatment" at bounding box center [1284, 525] width 140 height 28
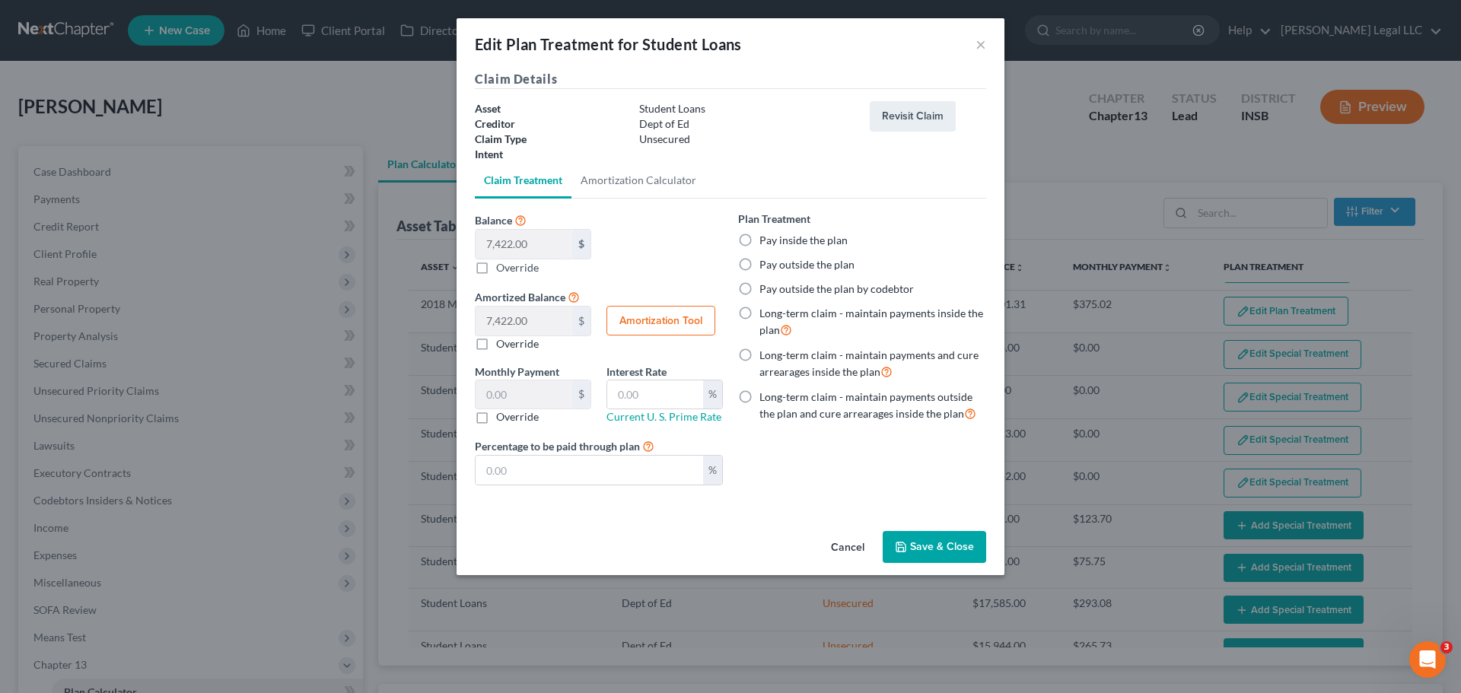
select select "59"
click at [759, 265] on label "Pay outside the plan" at bounding box center [806, 264] width 95 height 15
click at [765, 265] on input "Pay outside the plan" at bounding box center [770, 262] width 10 height 10
radio input "true"
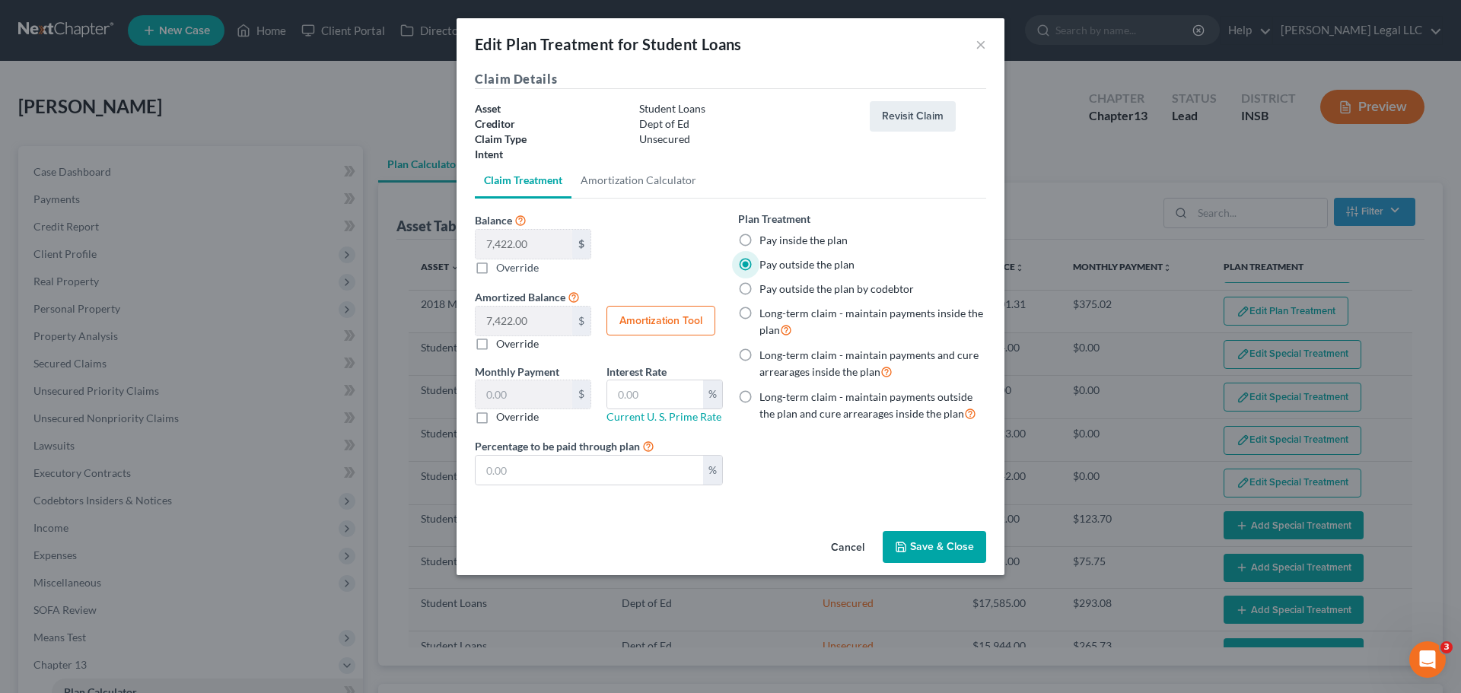
click at [970, 553] on button "Save & Close" at bounding box center [934, 547] width 103 height 32
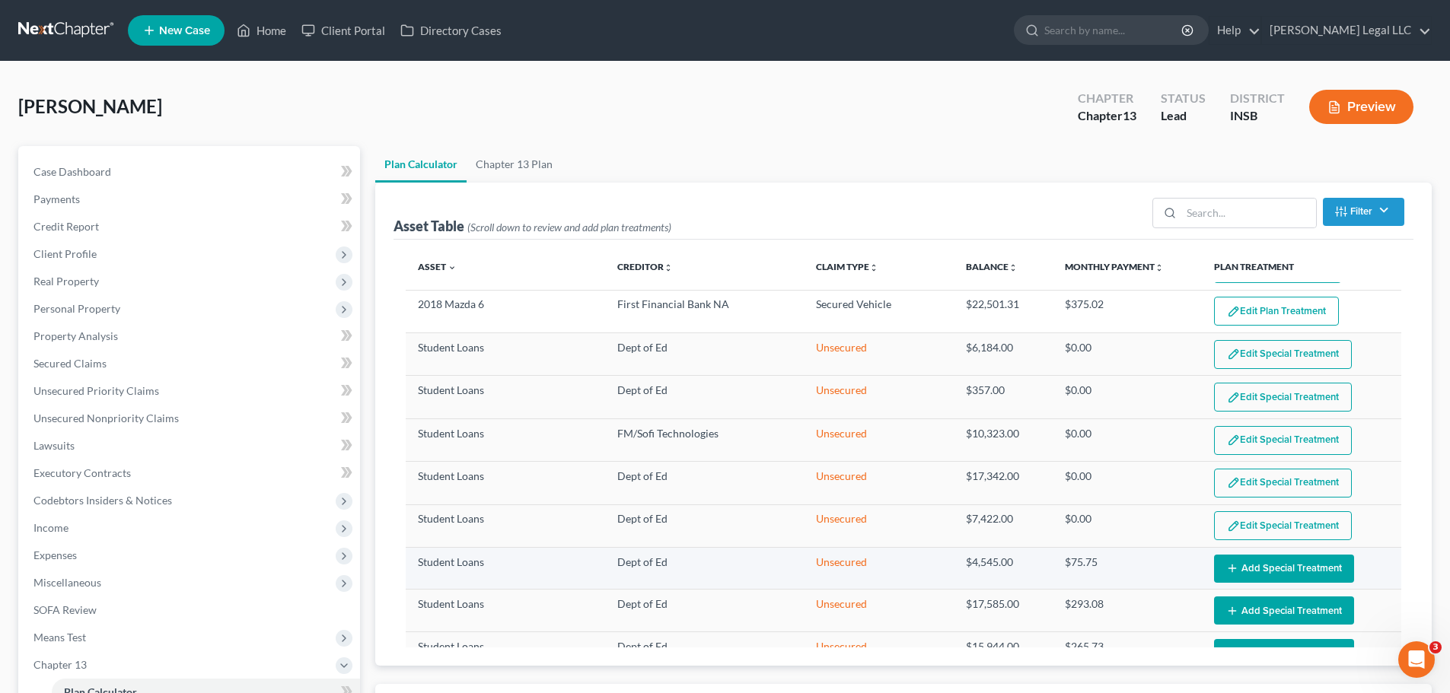
click at [1262, 574] on button "Add Special Treatment" at bounding box center [1284, 569] width 140 height 28
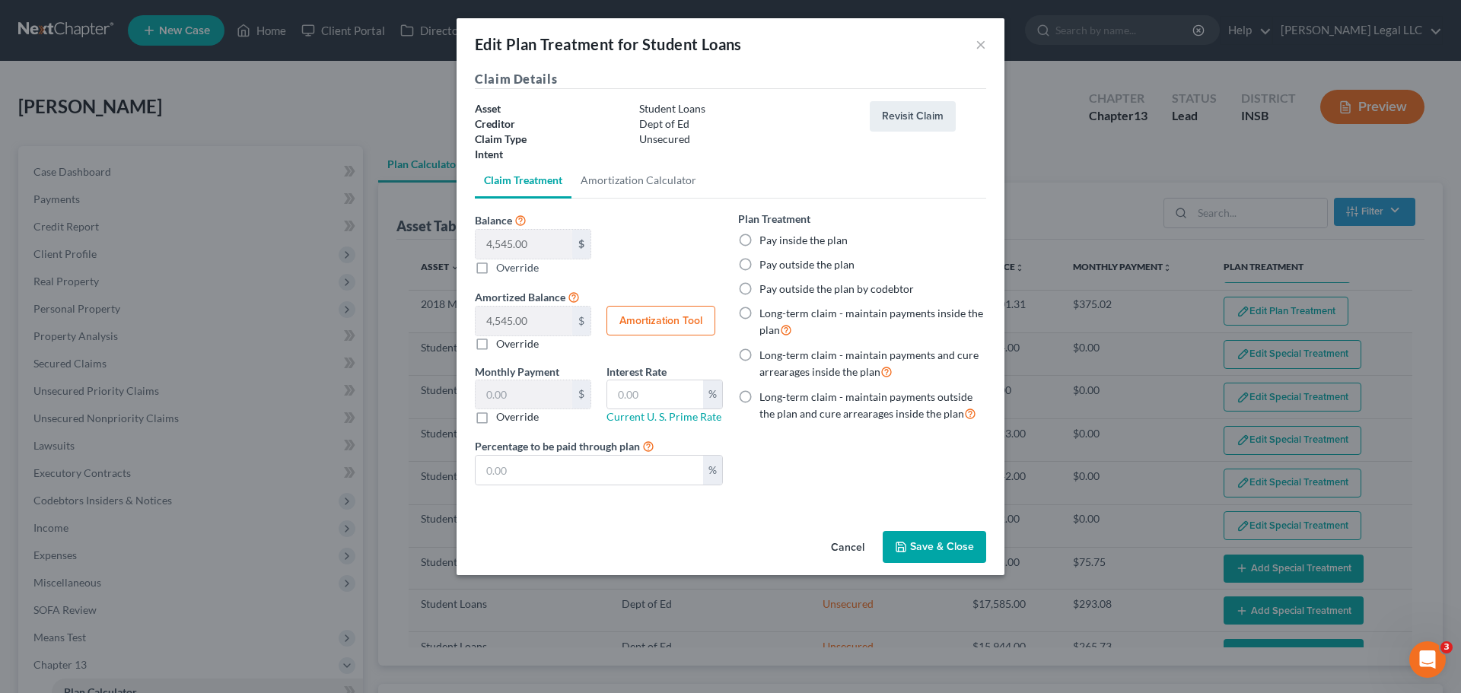
select select "59"
click at [759, 266] on label "Pay outside the plan" at bounding box center [806, 264] width 95 height 15
click at [765, 266] on input "Pay outside the plan" at bounding box center [770, 262] width 10 height 10
radio input "true"
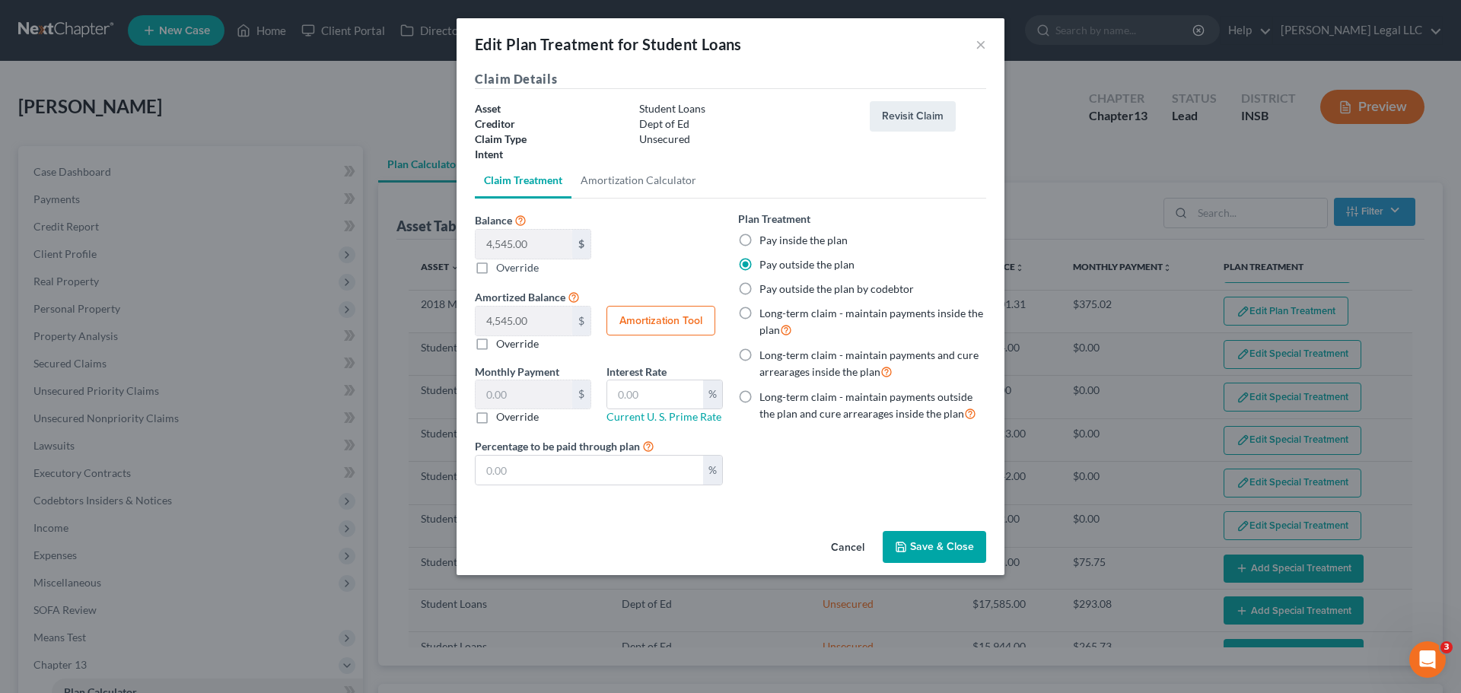
click at [964, 549] on button "Save & Close" at bounding box center [934, 547] width 103 height 32
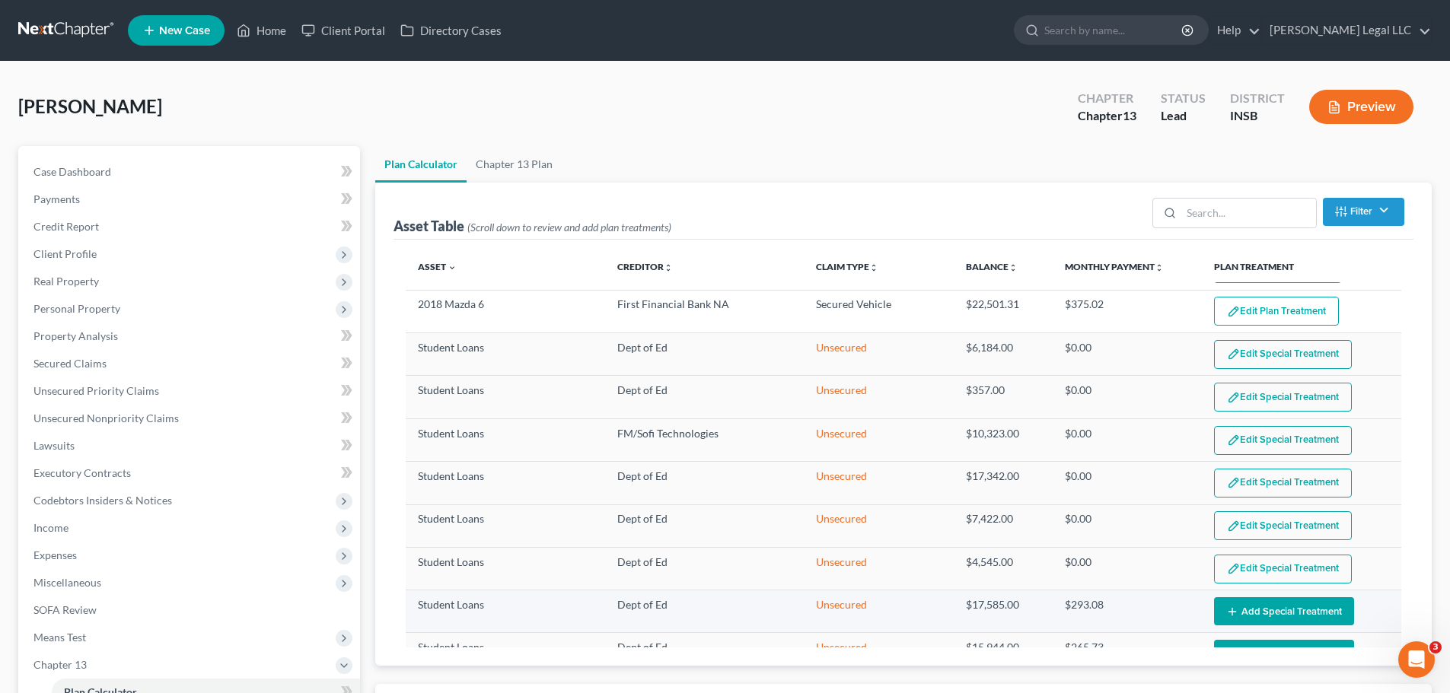
click at [1309, 614] on button "Add Special Treatment" at bounding box center [1284, 611] width 140 height 28
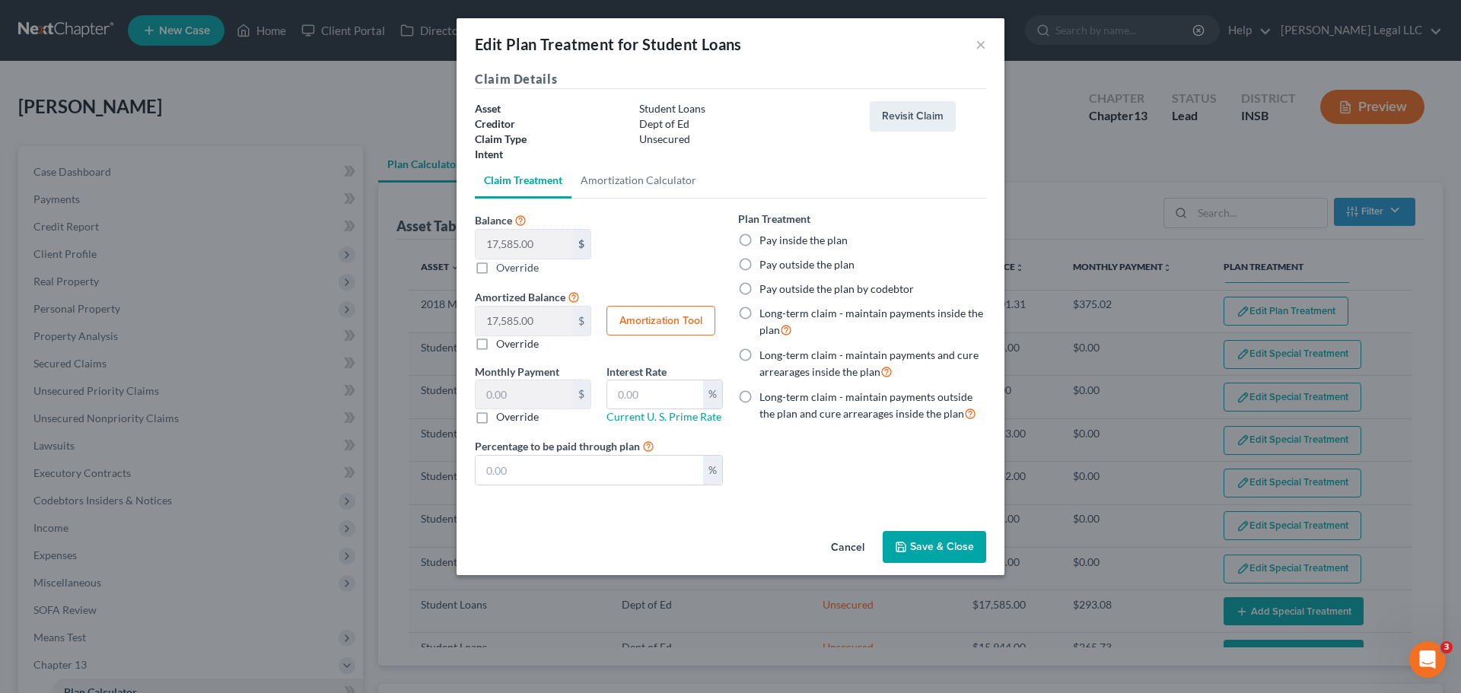
select select "59"
click at [759, 263] on label "Pay outside the plan" at bounding box center [806, 264] width 95 height 15
click at [765, 263] on input "Pay outside the plan" at bounding box center [770, 262] width 10 height 10
radio input "true"
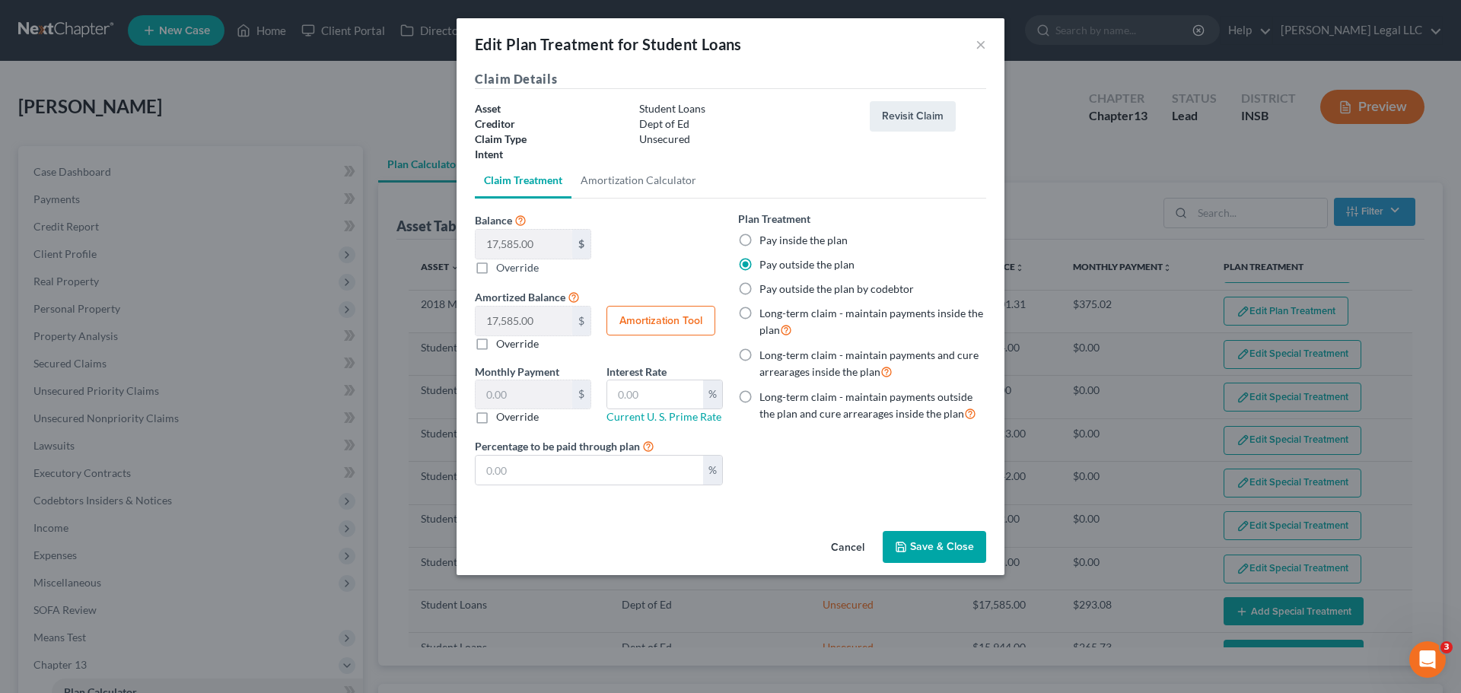
click at [951, 547] on button "Save & Close" at bounding box center [934, 547] width 103 height 32
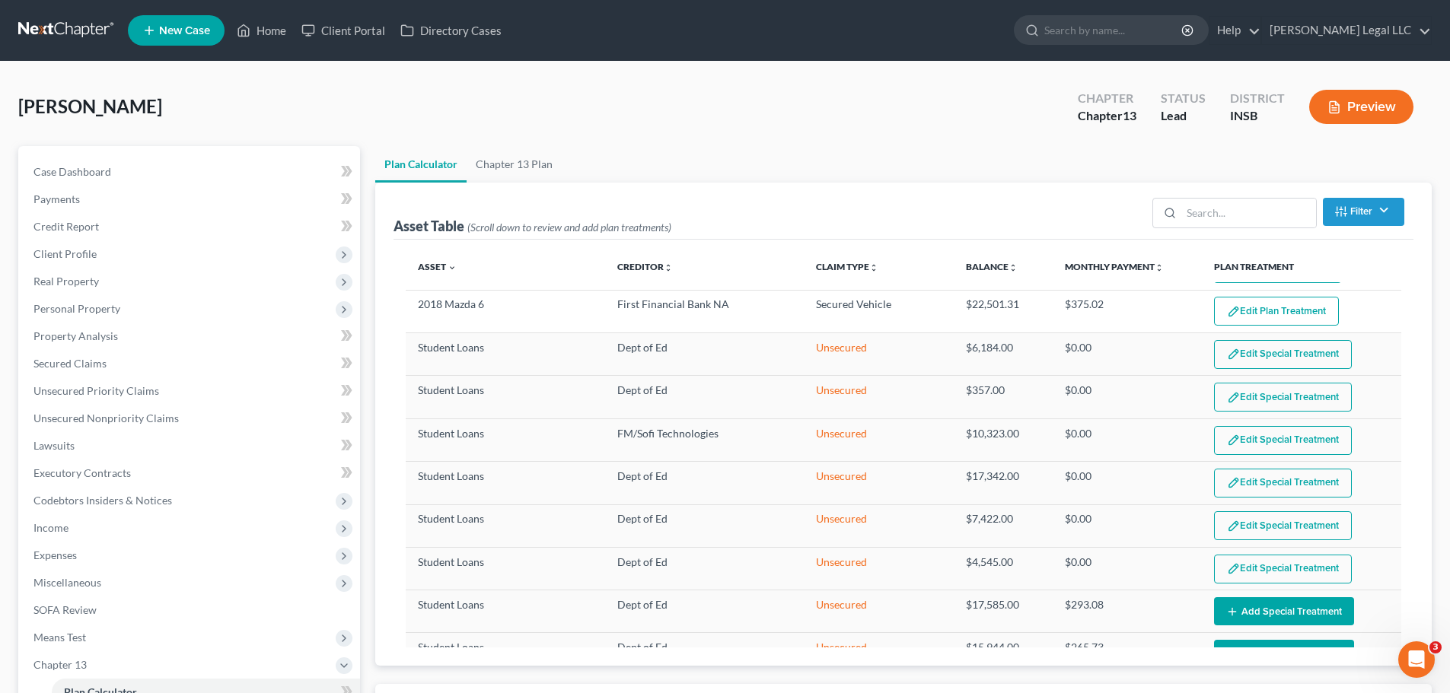
select select "59"
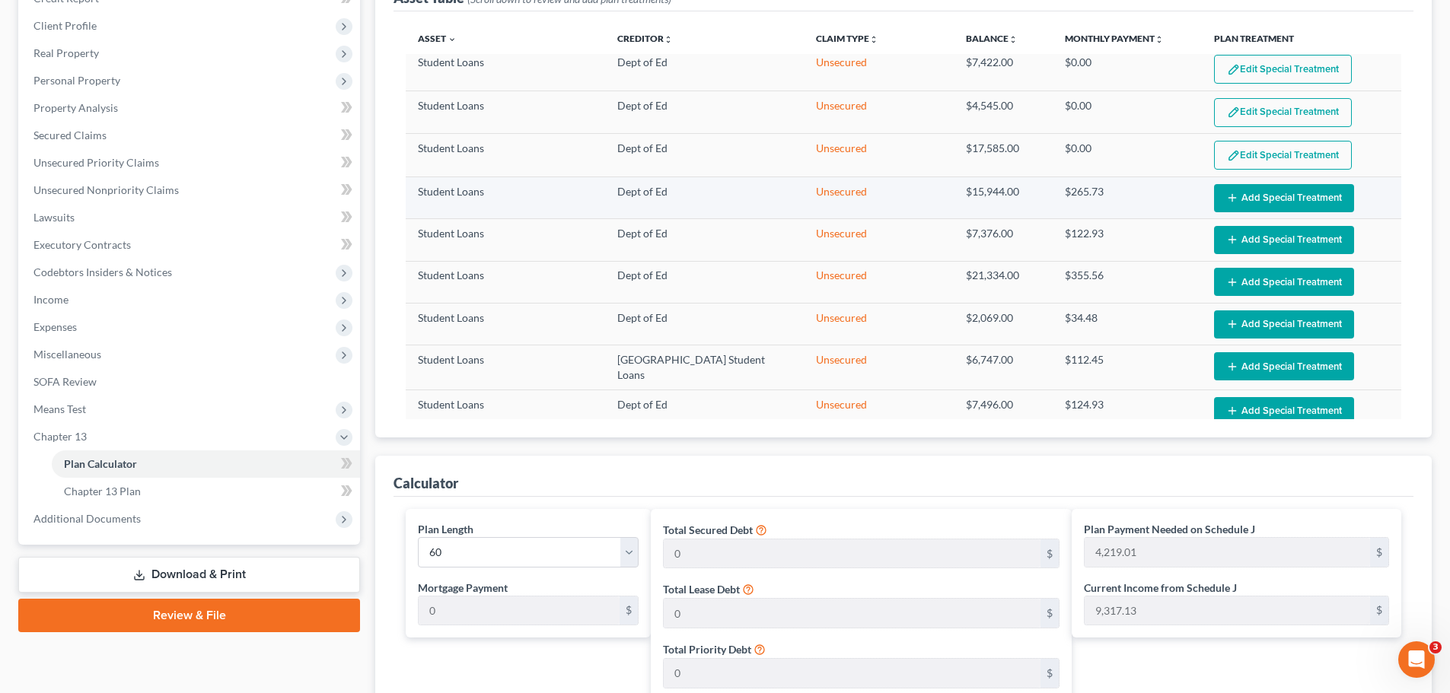
click at [1250, 186] on button "Add Special Treatment" at bounding box center [1284, 198] width 140 height 28
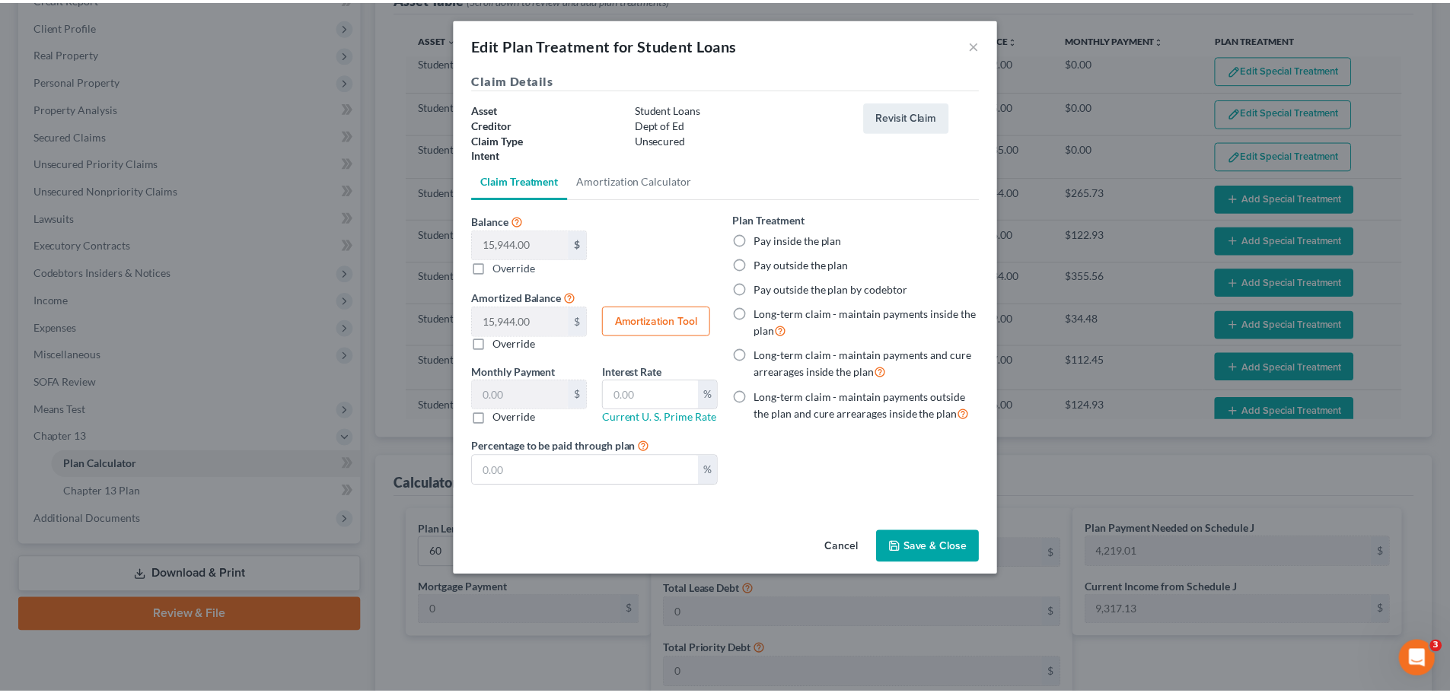
scroll to position [61, 0]
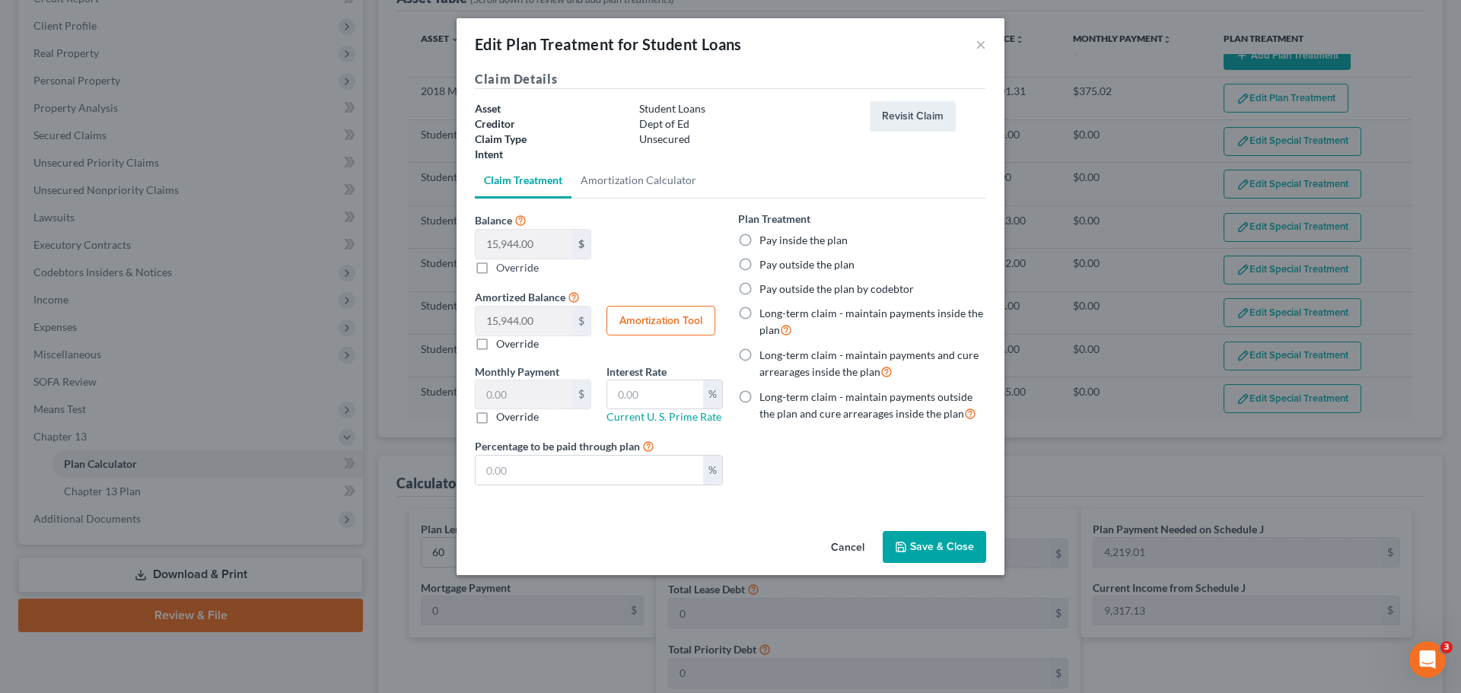
click at [759, 263] on label "Pay outside the plan" at bounding box center [806, 264] width 95 height 15
click at [765, 263] on input "Pay outside the plan" at bounding box center [770, 262] width 10 height 10
radio input "true"
click at [947, 547] on button "Save & Close" at bounding box center [934, 547] width 103 height 32
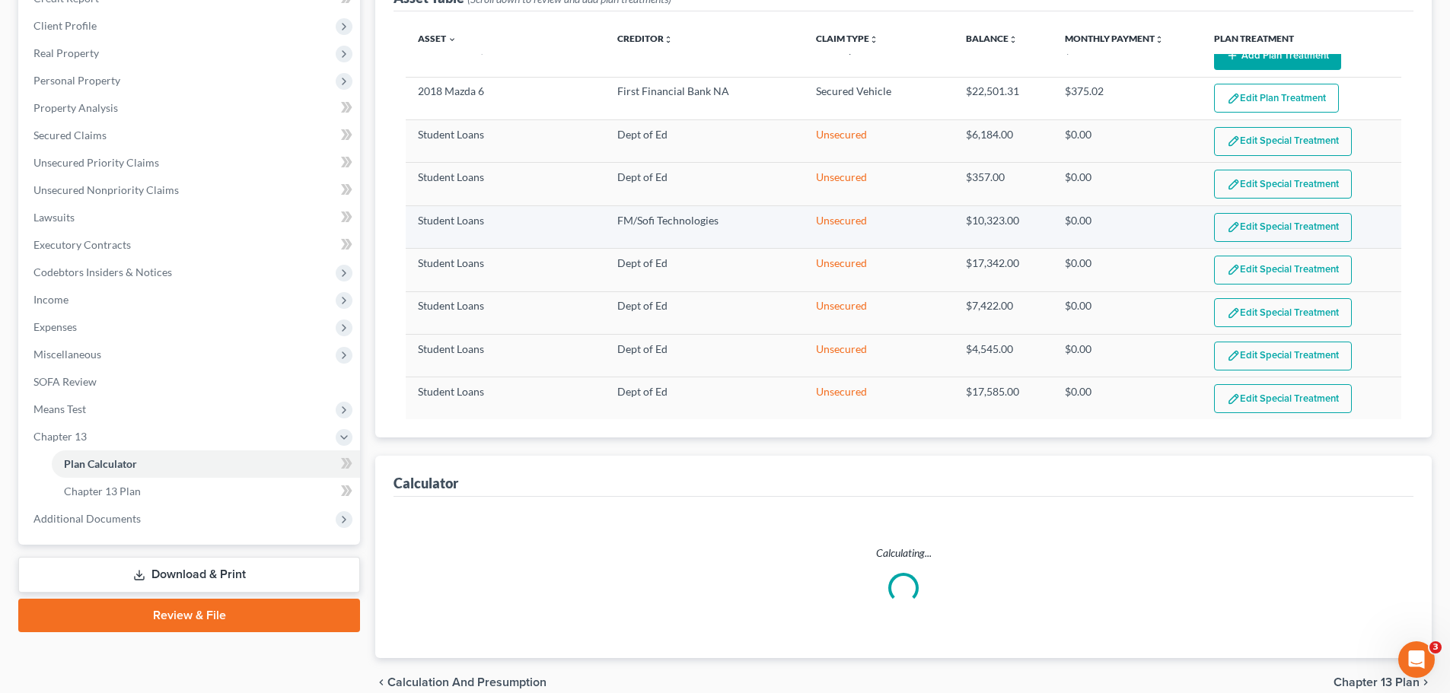
select select "59"
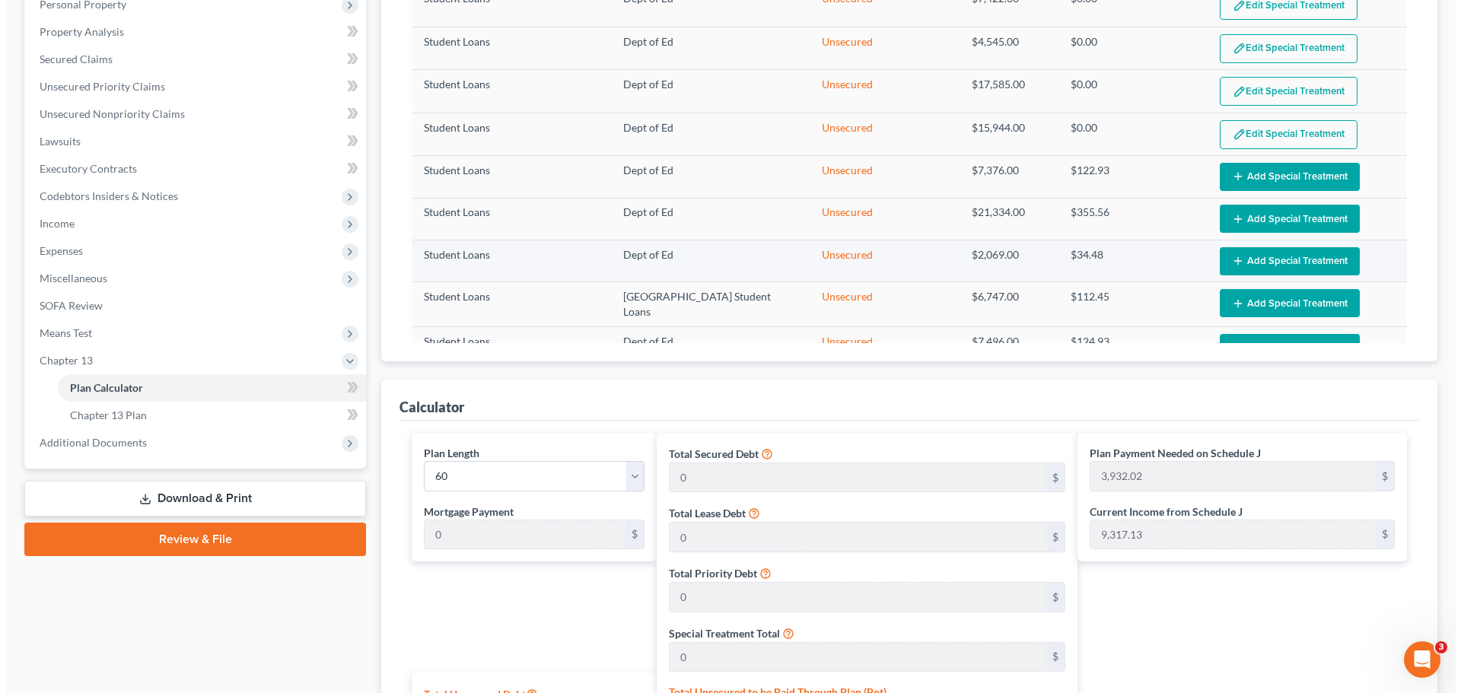
scroll to position [380, 0]
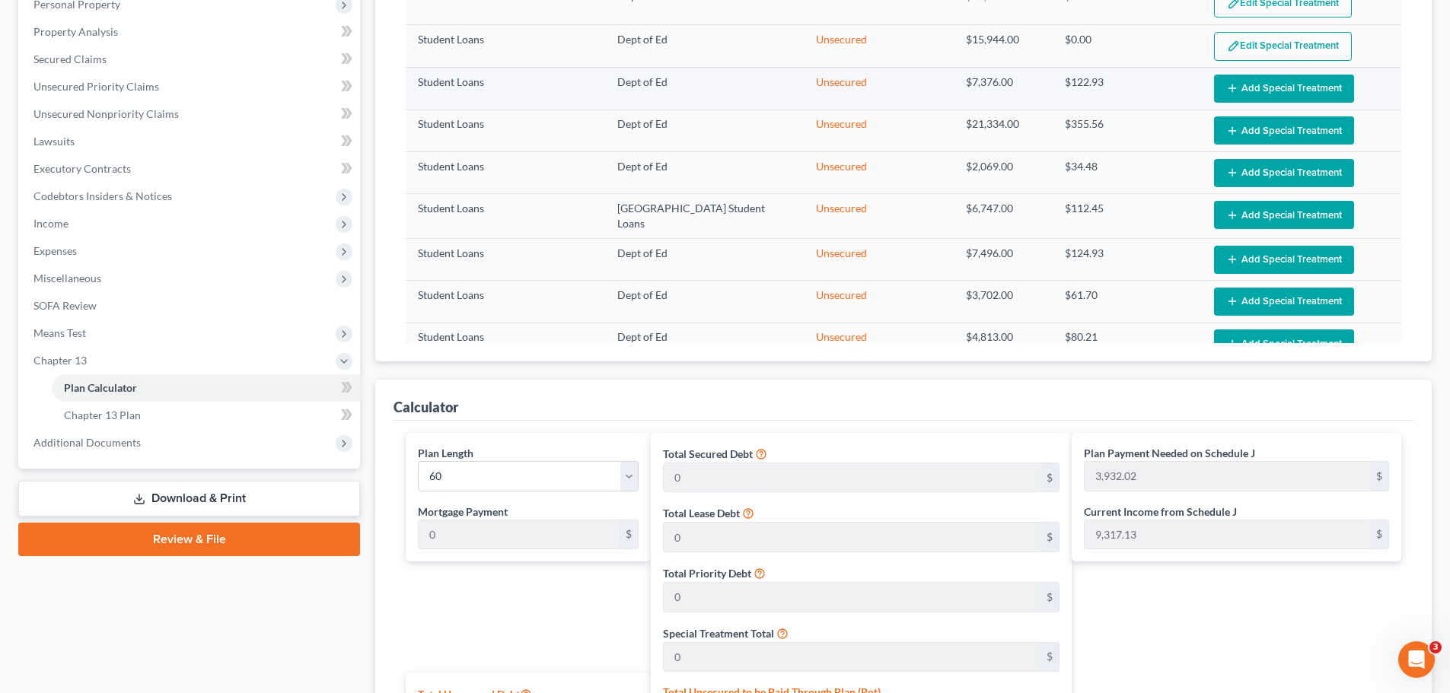
click at [1243, 82] on button "Add Special Treatment" at bounding box center [1284, 89] width 140 height 28
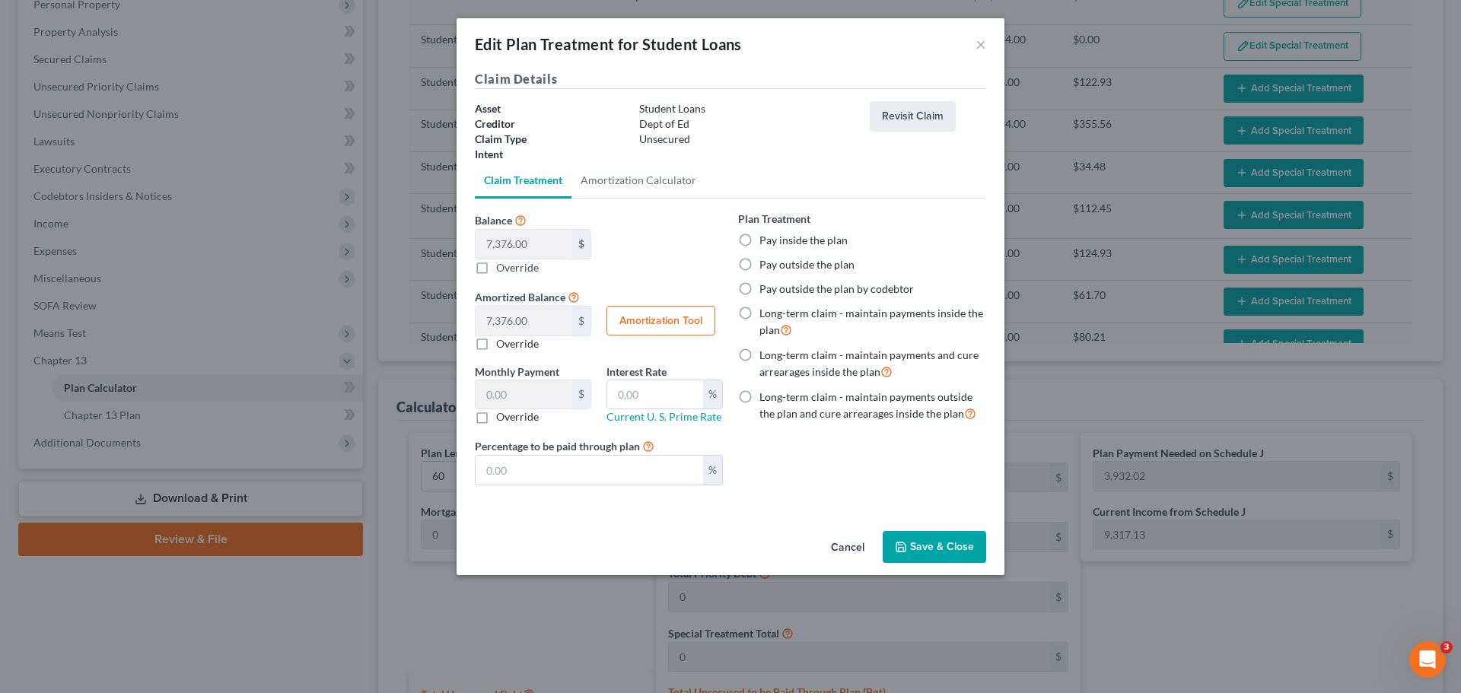
drag, startPoint x: 751, startPoint y: 266, endPoint x: 778, endPoint y: 307, distance: 49.4
click at [759, 266] on label "Pay outside the plan" at bounding box center [806, 264] width 95 height 15
click at [765, 266] on input "Pay outside the plan" at bounding box center [770, 262] width 10 height 10
radio input "true"
click at [928, 549] on button "Save & Close" at bounding box center [934, 547] width 103 height 32
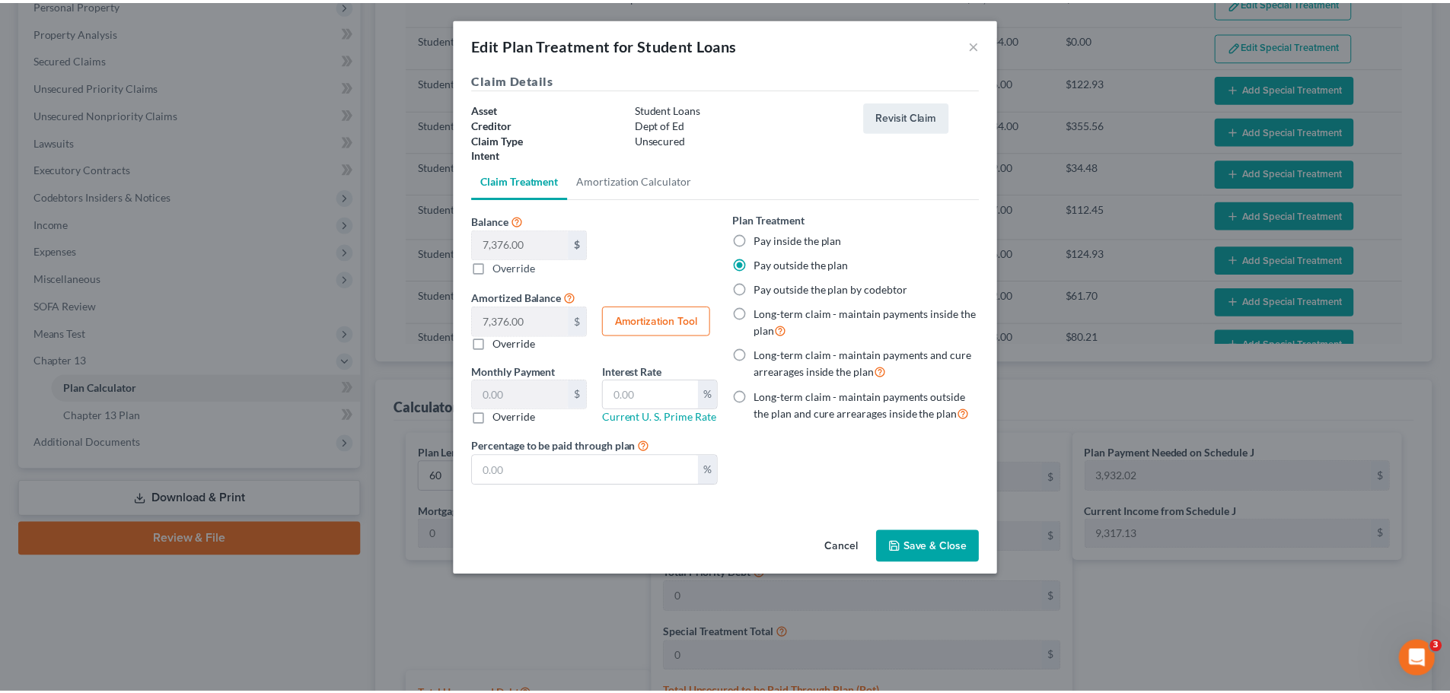
scroll to position [300, 0]
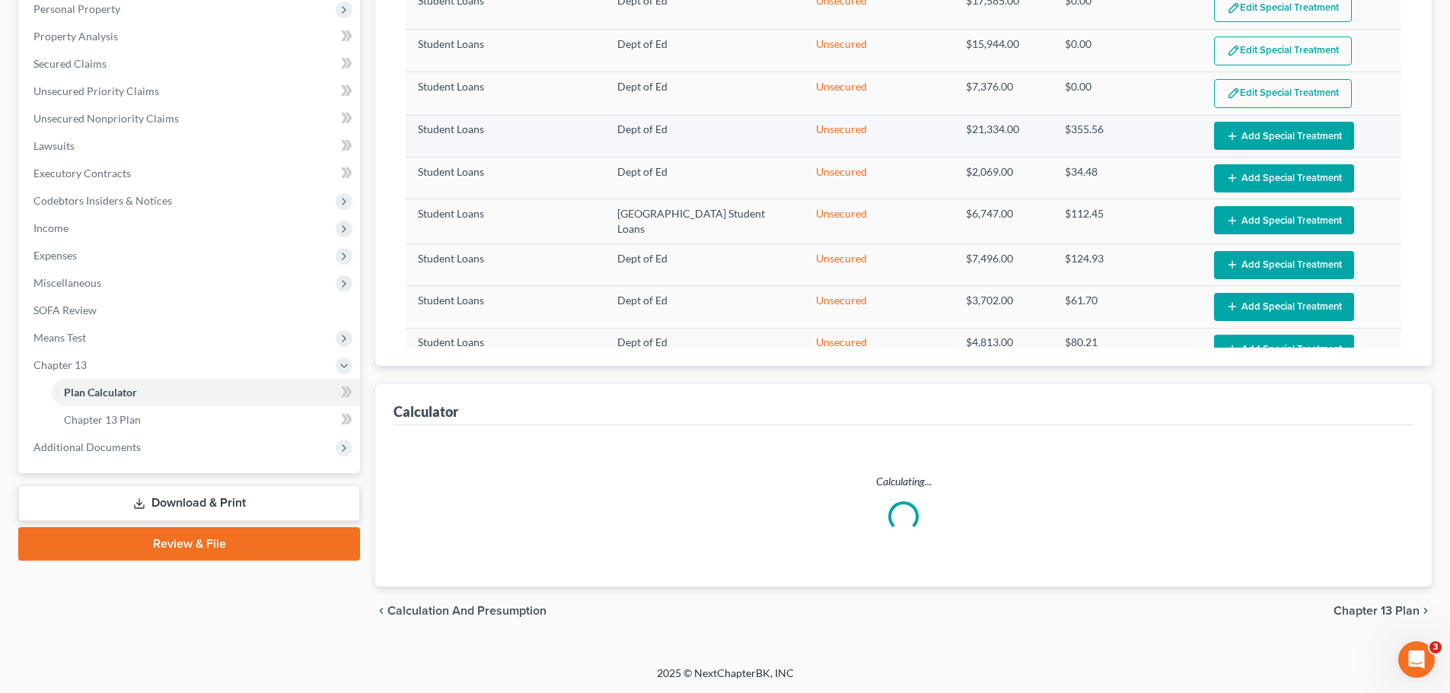
select select "59"
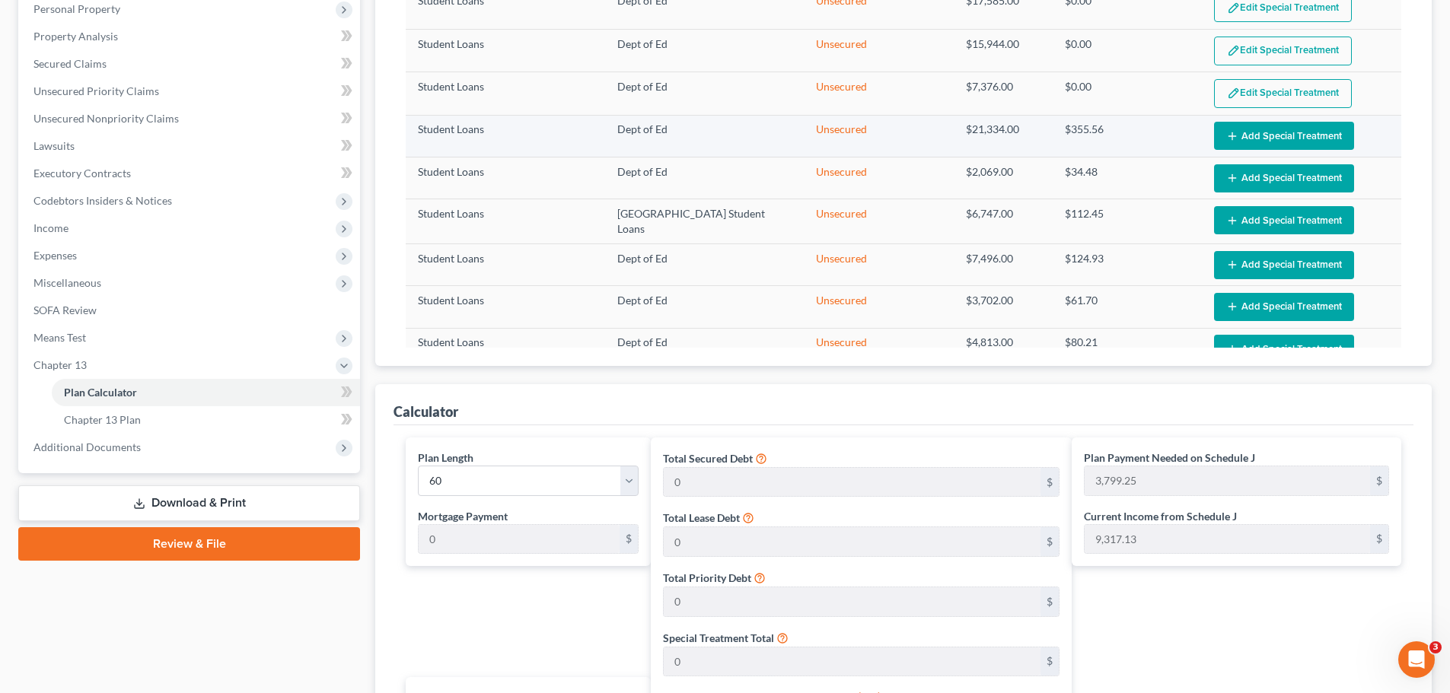
click at [1288, 133] on button "Add Special Treatment" at bounding box center [1284, 136] width 140 height 28
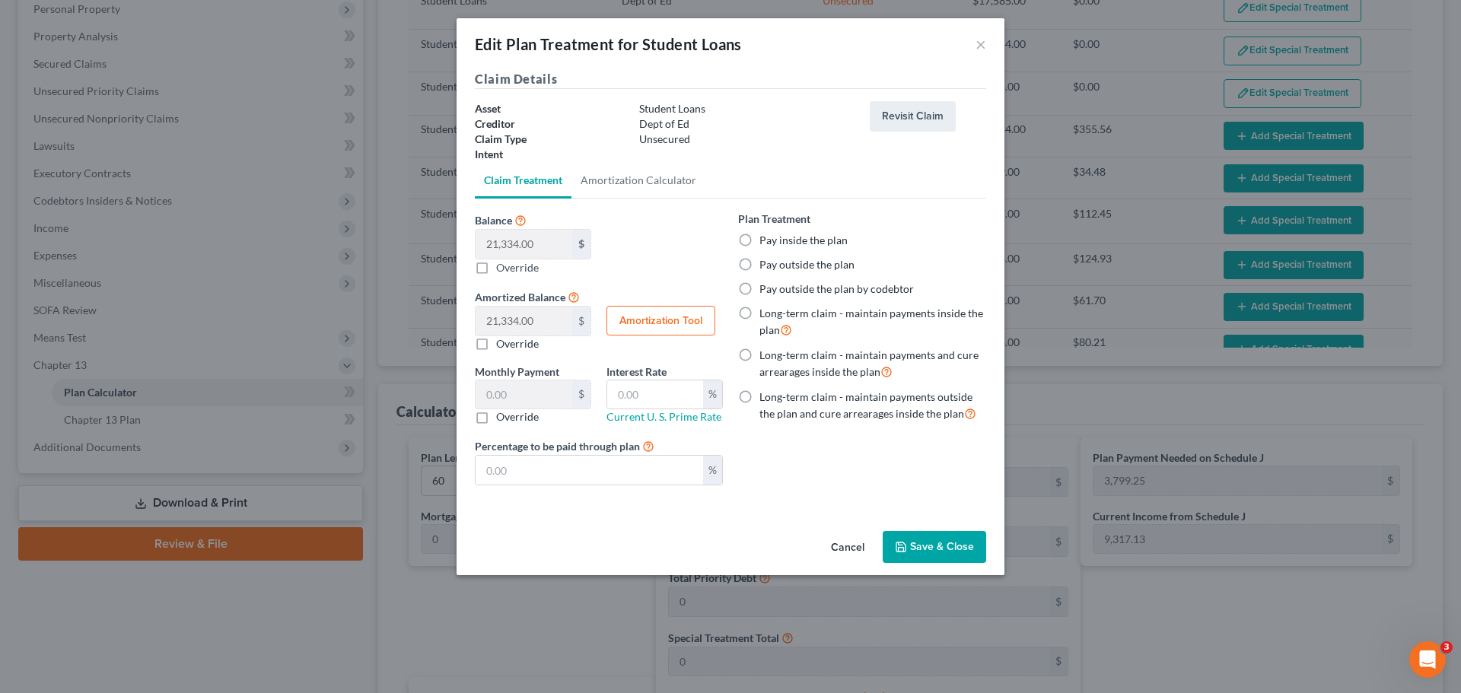
drag, startPoint x: 743, startPoint y: 258, endPoint x: 753, endPoint y: 273, distance: 18.2
click at [759, 263] on label "Pay outside the plan" at bounding box center [806, 264] width 95 height 15
click at [765, 263] on input "Pay outside the plan" at bounding box center [770, 262] width 10 height 10
radio input "true"
click at [938, 553] on button "Save & Close" at bounding box center [934, 547] width 103 height 32
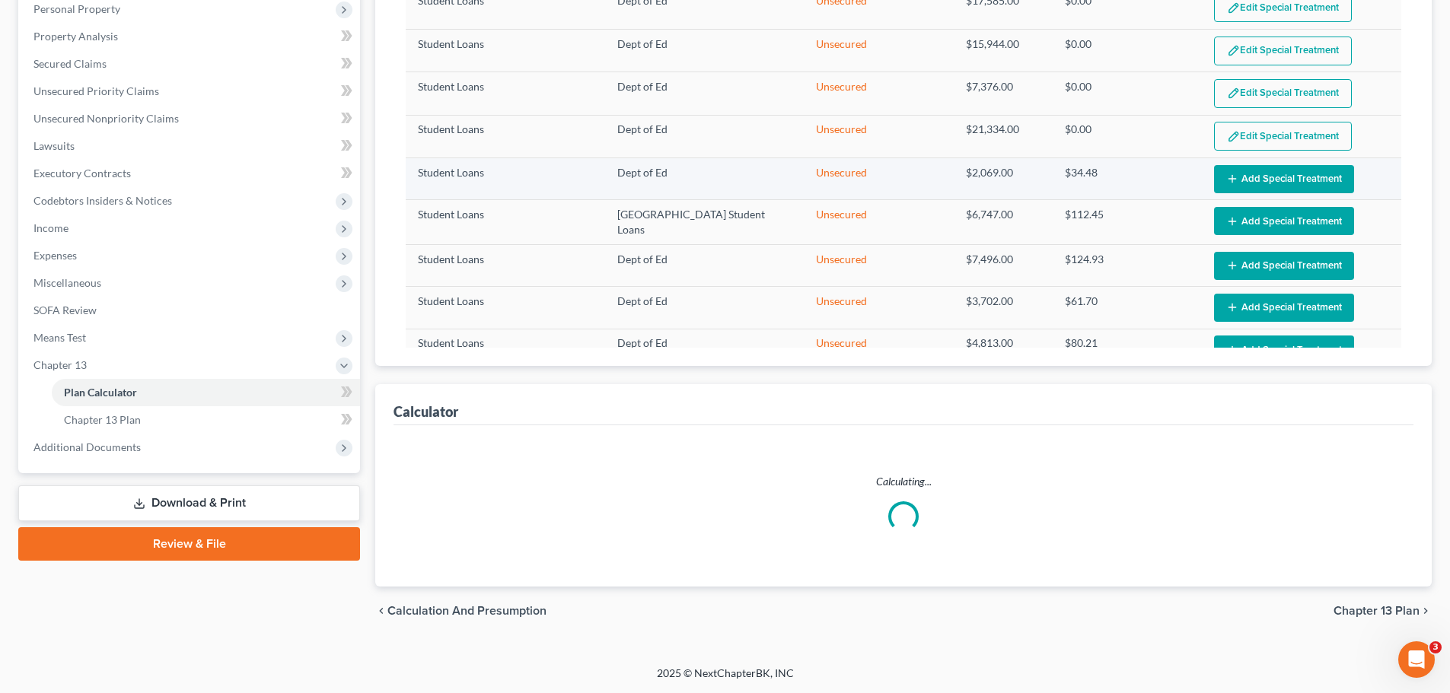
click at [1255, 179] on button "Add Special Treatment" at bounding box center [1284, 179] width 140 height 28
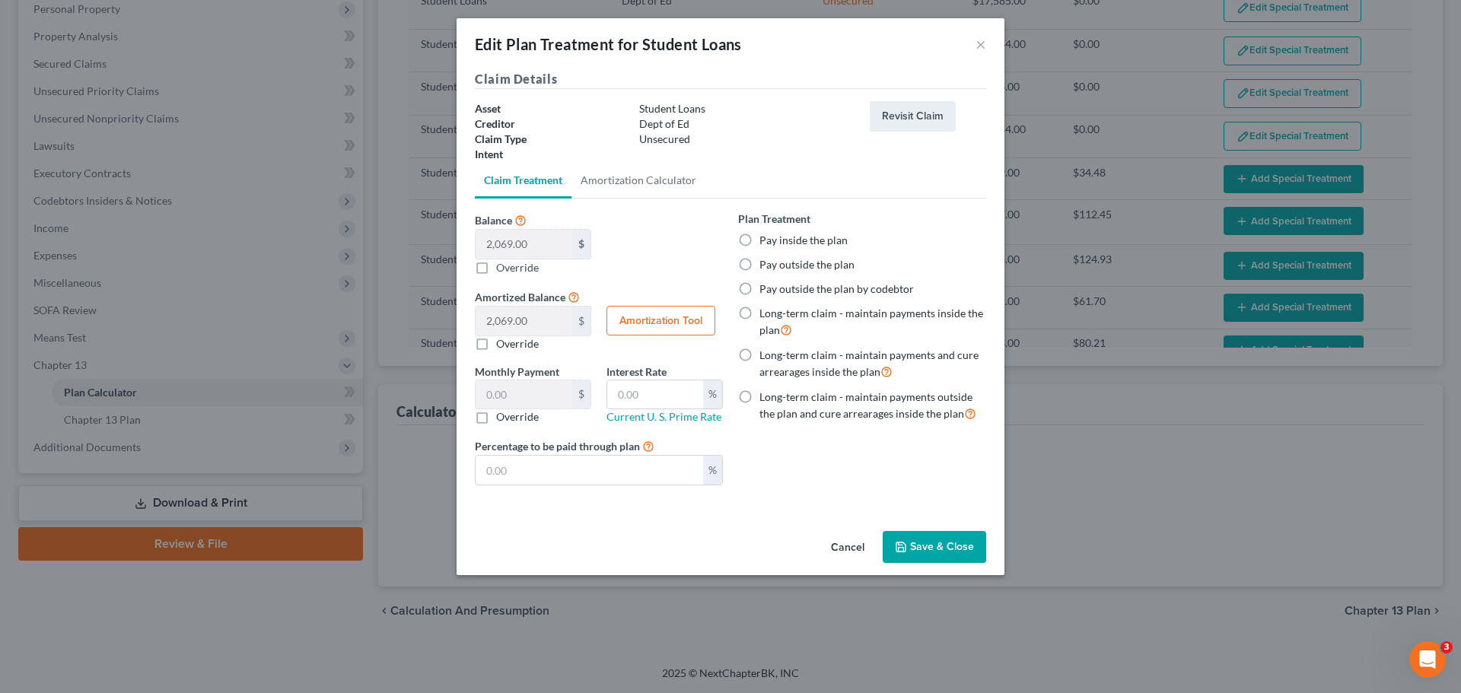
select select "59"
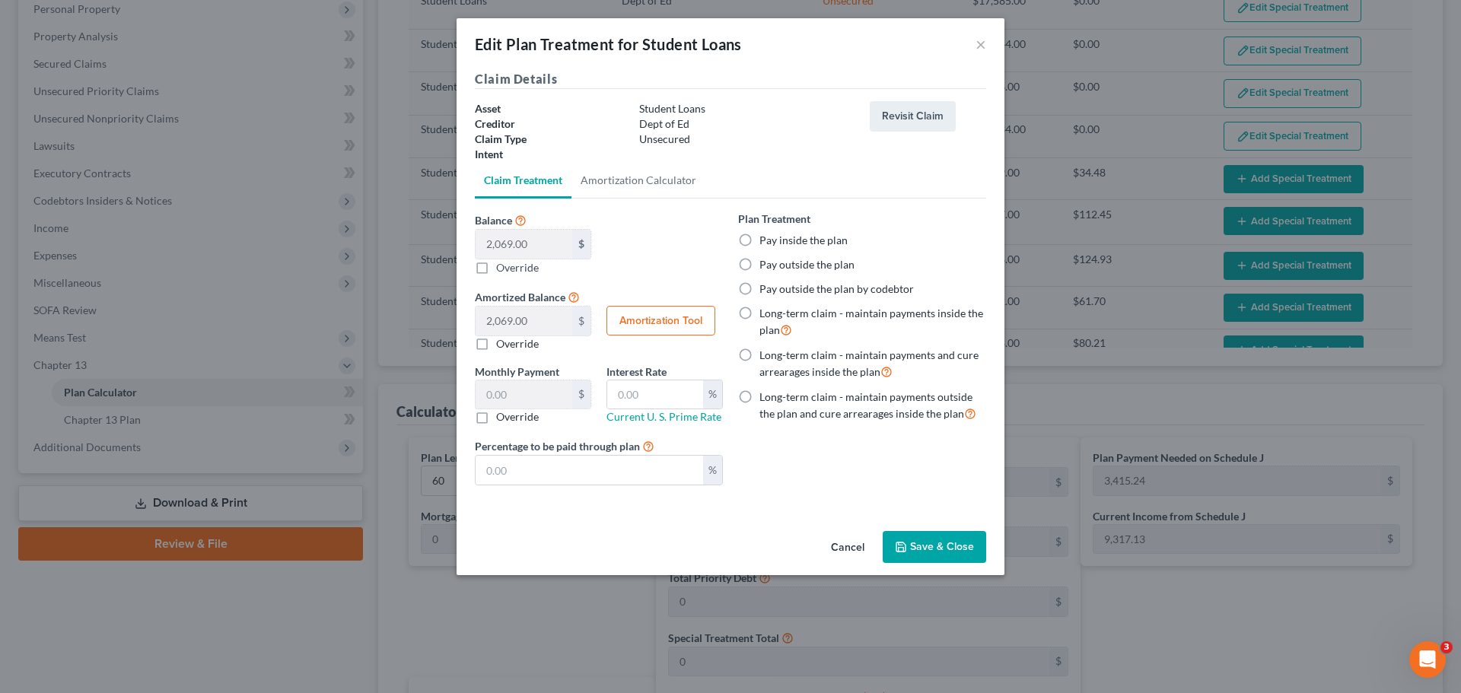
click at [759, 263] on label "Pay outside the plan" at bounding box center [806, 264] width 95 height 15
click at [765, 263] on input "Pay outside the plan" at bounding box center [770, 262] width 10 height 10
radio input "true"
click at [932, 546] on button "Save & Close" at bounding box center [934, 547] width 103 height 32
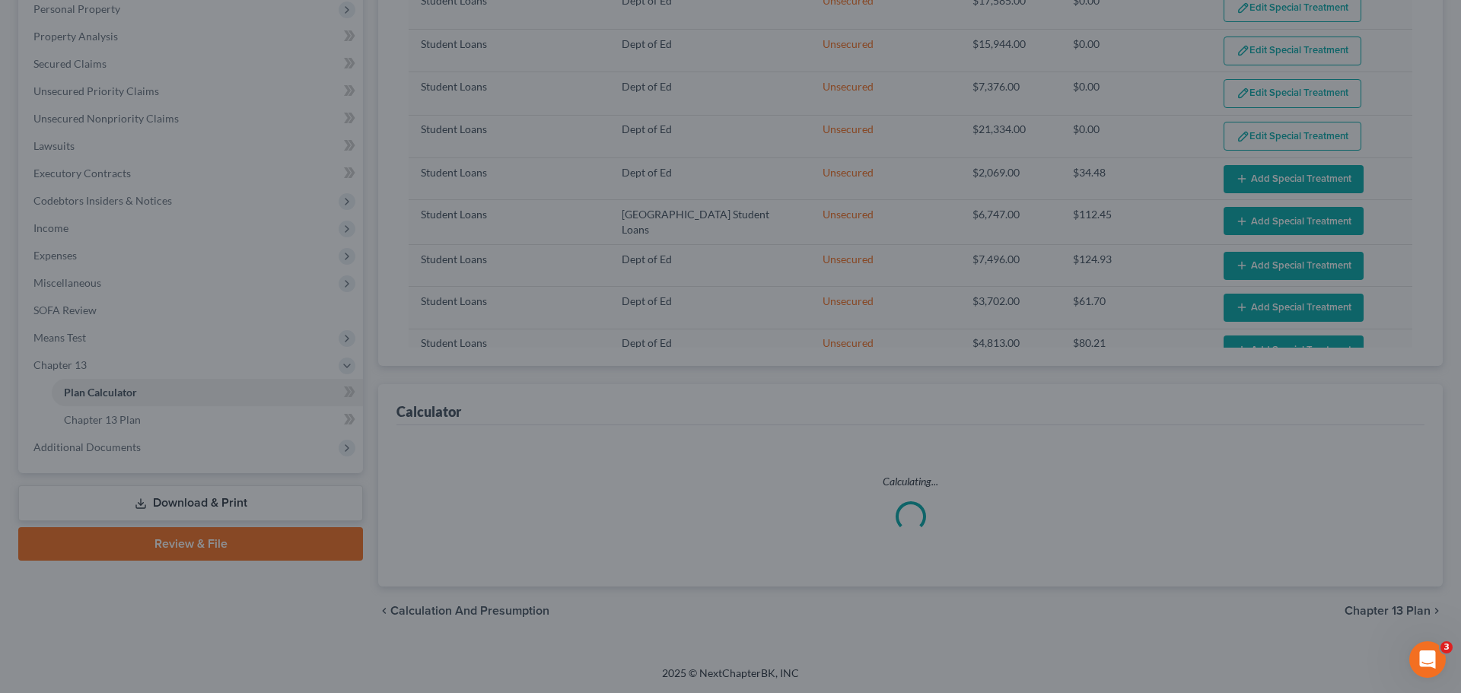
select select "59"
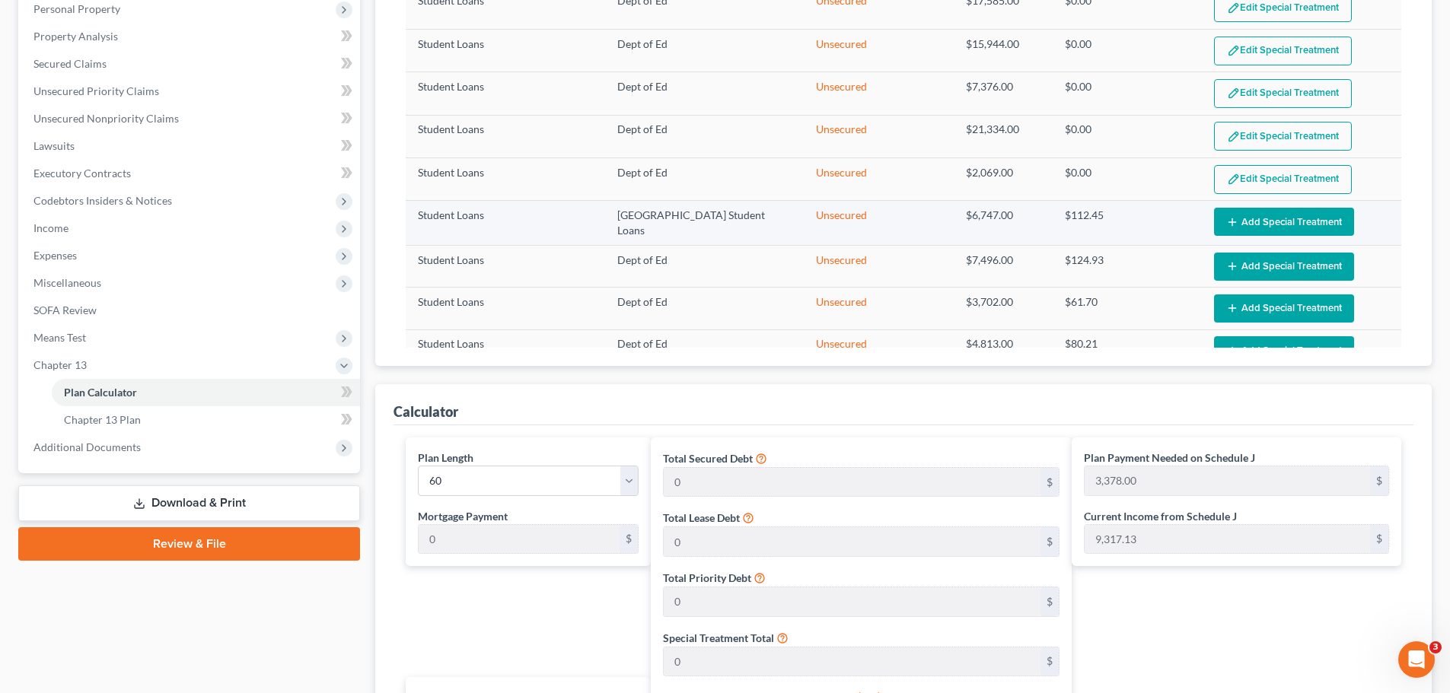
click at [1308, 225] on button "Add Special Treatment" at bounding box center [1284, 222] width 140 height 28
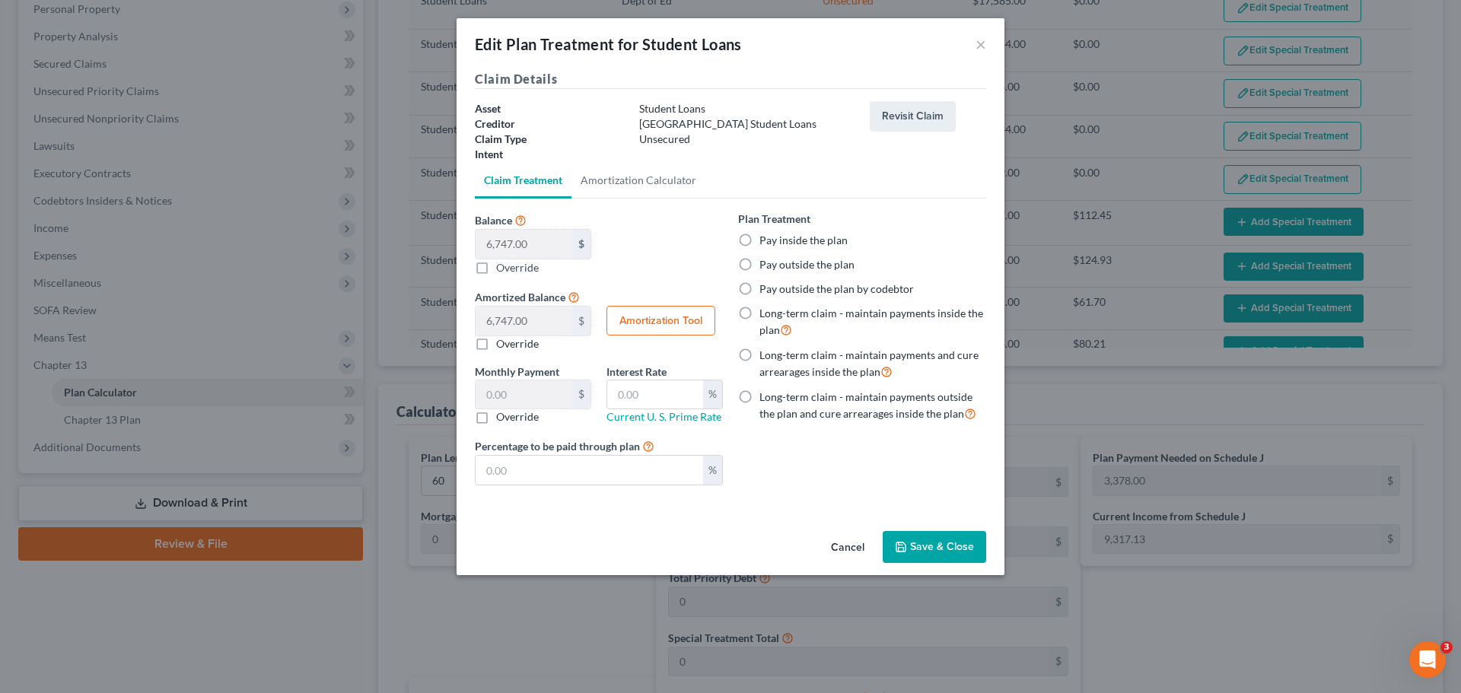
click at [759, 262] on label "Pay outside the plan" at bounding box center [806, 264] width 95 height 15
click at [765, 262] on input "Pay outside the plan" at bounding box center [770, 262] width 10 height 10
radio input "true"
click at [939, 555] on button "Save & Close" at bounding box center [934, 547] width 103 height 32
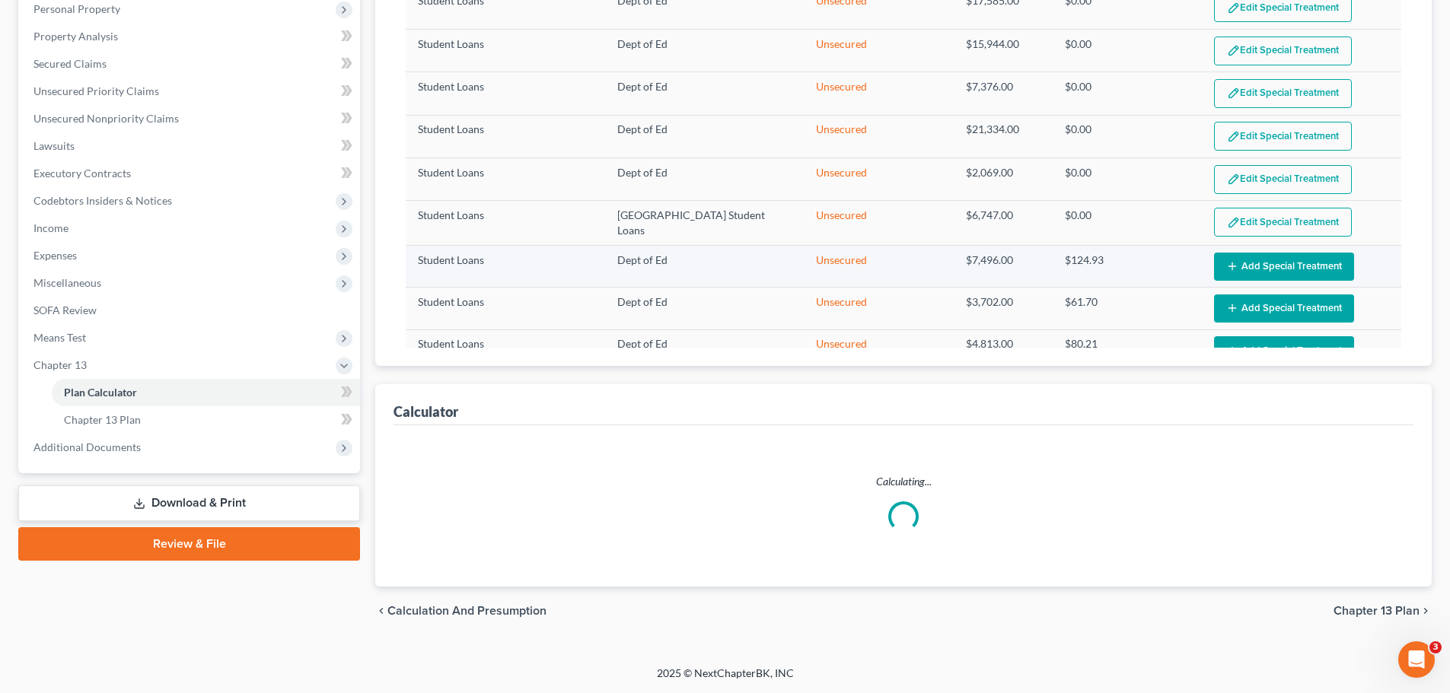
select select "59"
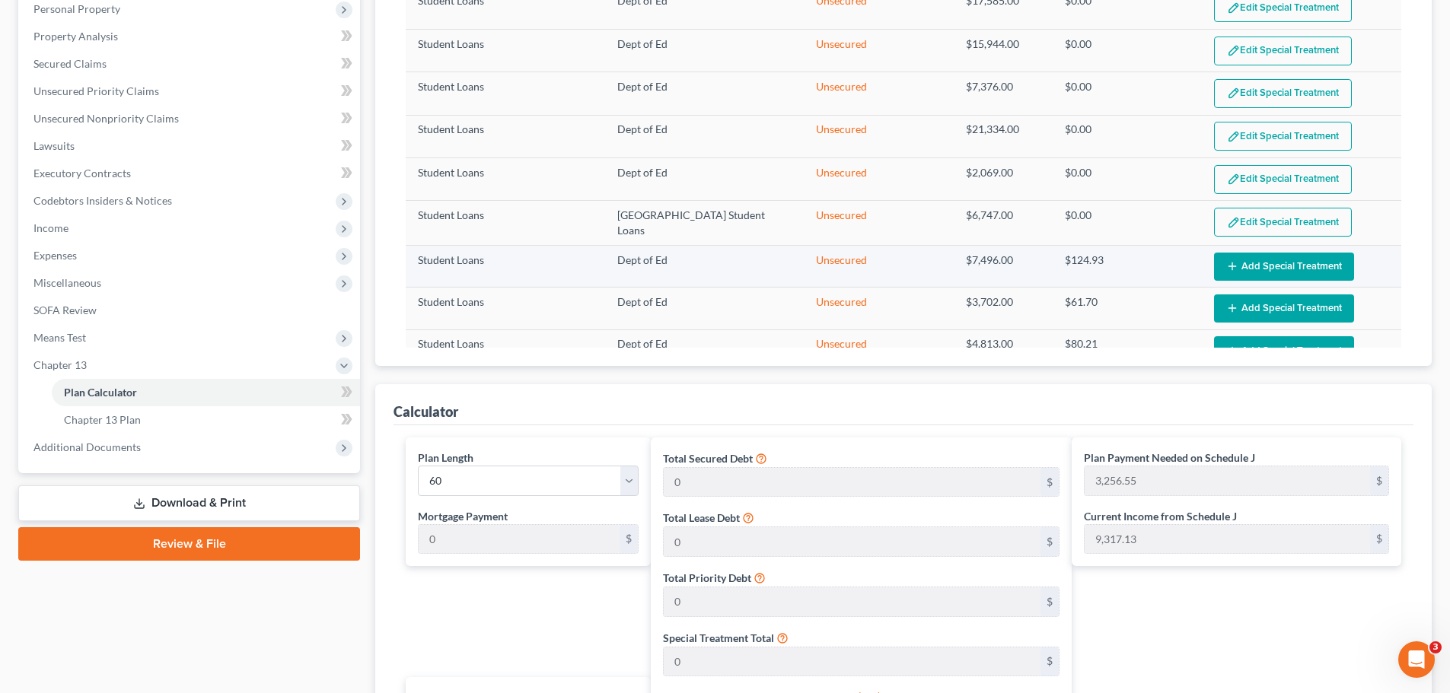
click at [1226, 263] on icon "button" at bounding box center [1232, 266] width 12 height 12
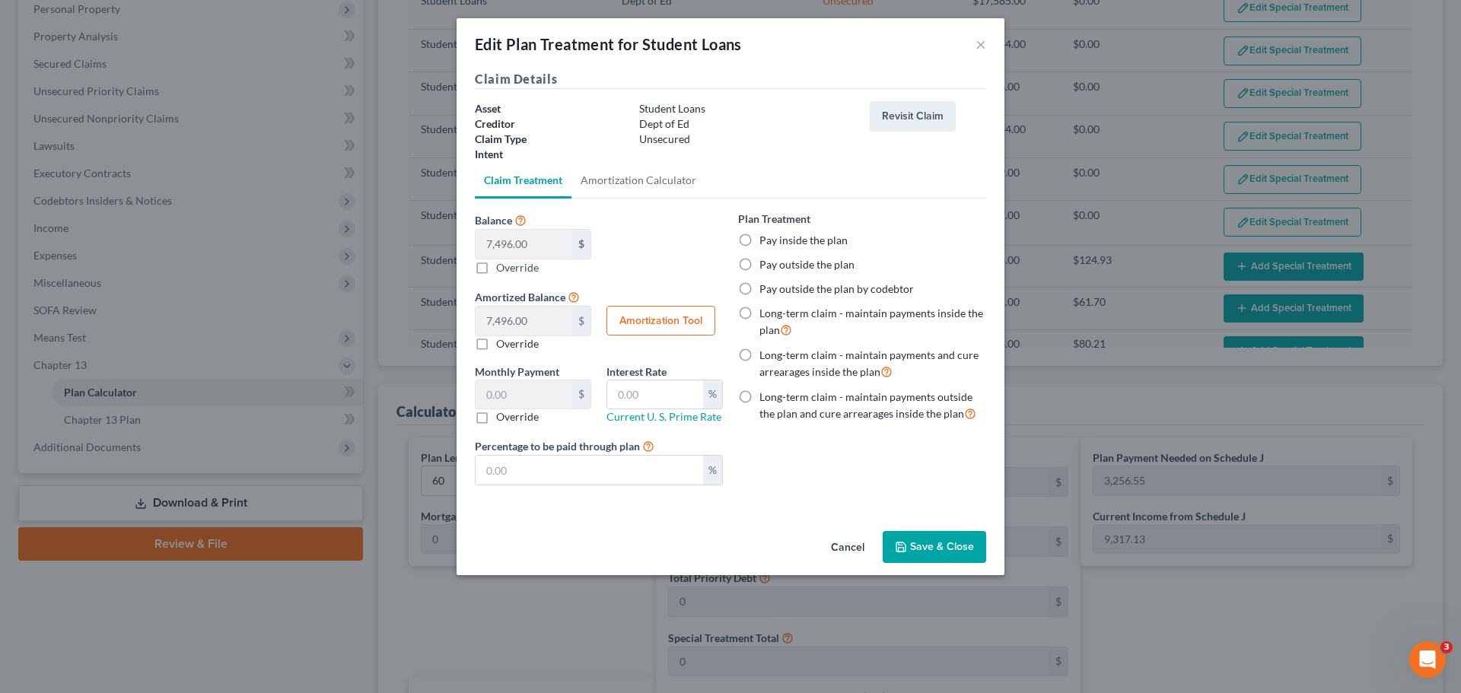
click at [759, 259] on label "Pay outside the plan" at bounding box center [806, 264] width 95 height 15
click at [765, 259] on input "Pay outside the plan" at bounding box center [770, 262] width 10 height 10
radio input "true"
click at [940, 546] on button "Save & Close" at bounding box center [934, 547] width 103 height 32
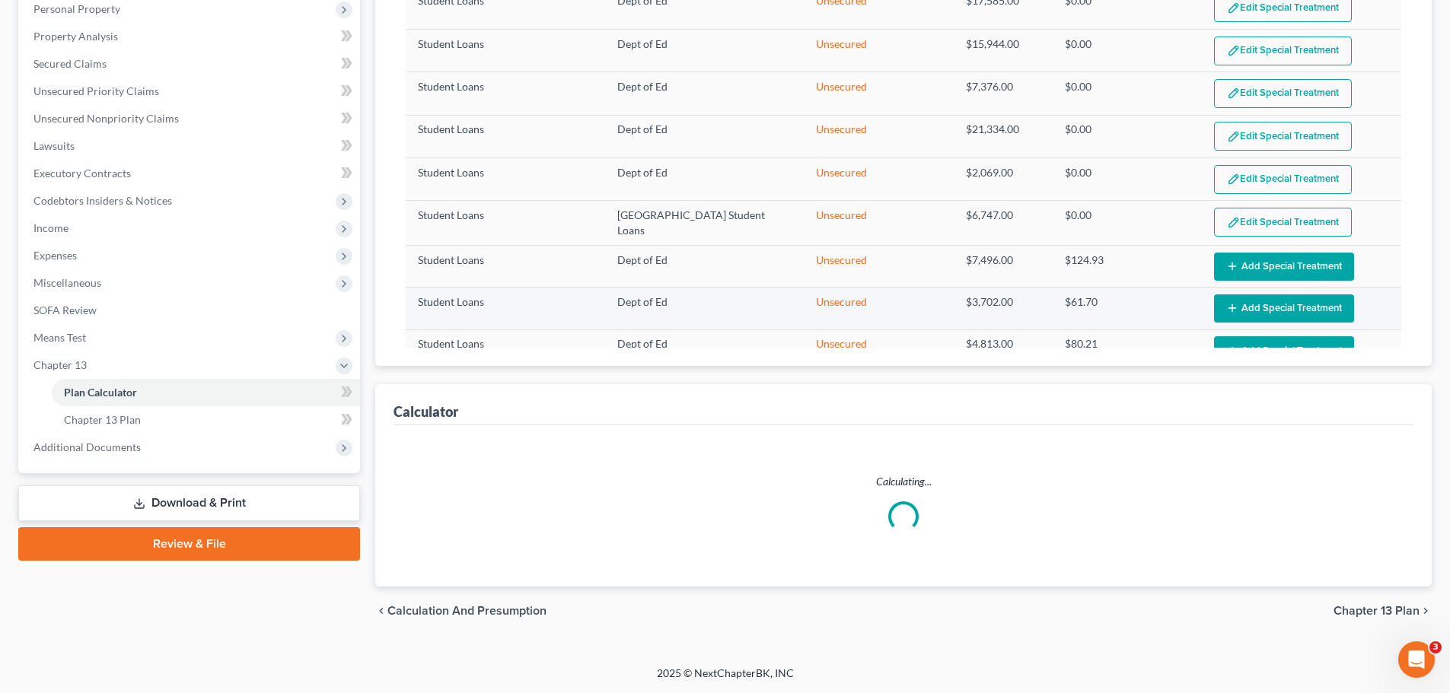
select select "59"
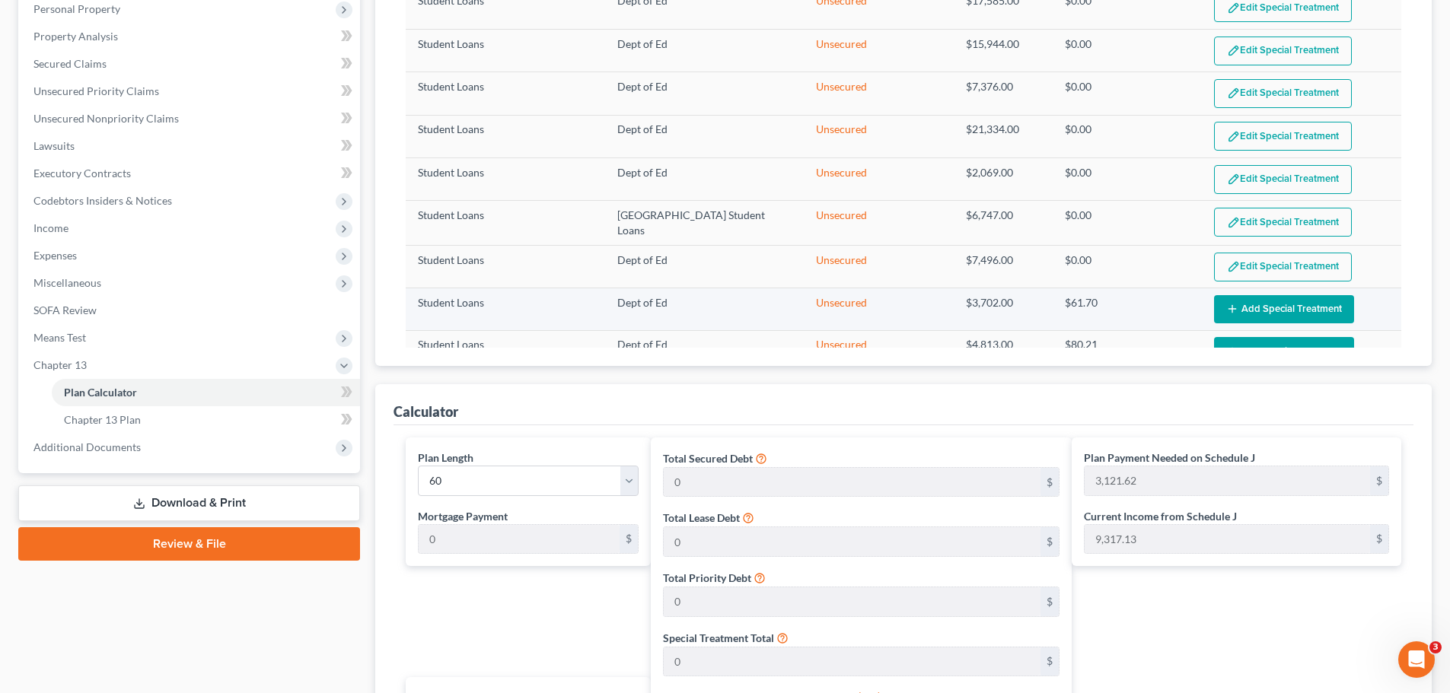
click at [1267, 308] on button "Add Special Treatment" at bounding box center [1284, 309] width 140 height 28
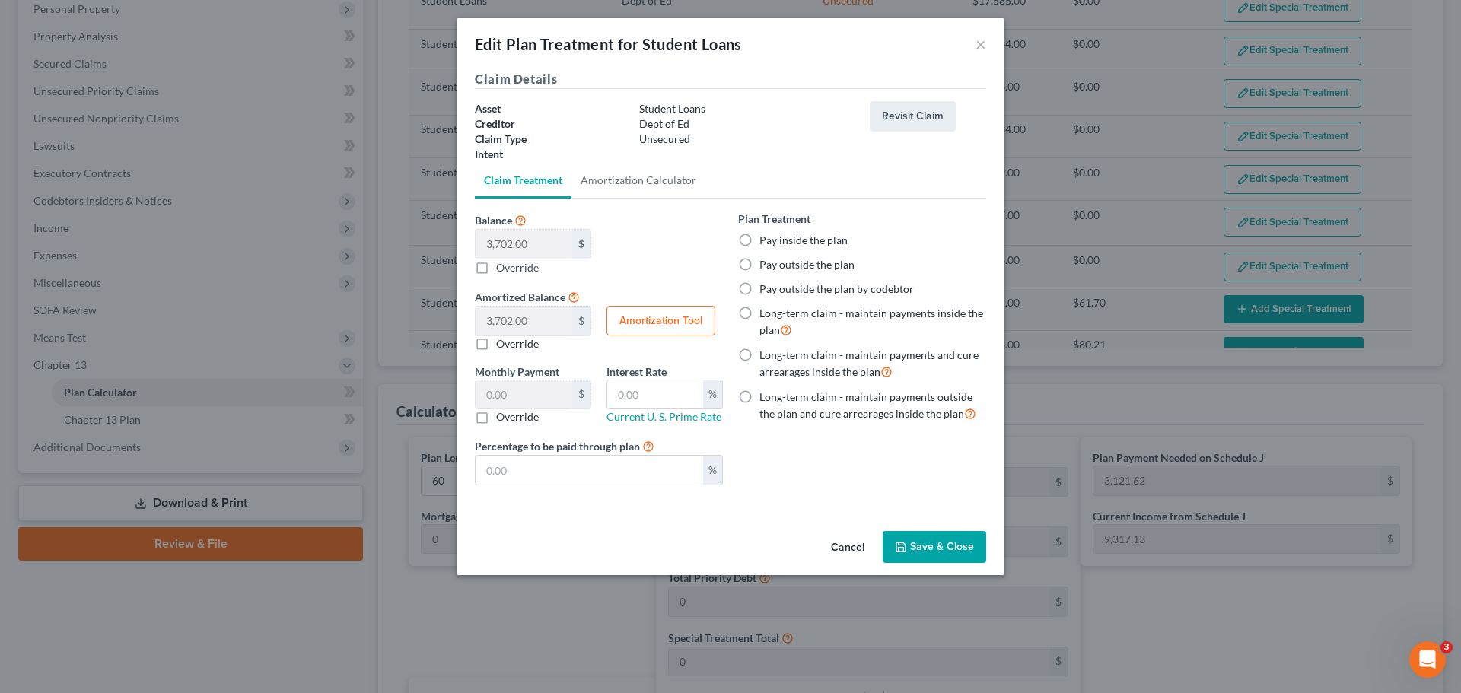
drag, startPoint x: 746, startPoint y: 262, endPoint x: 774, endPoint y: 289, distance: 38.7
click at [759, 263] on label "Pay outside the plan" at bounding box center [806, 264] width 95 height 15
click at [765, 263] on input "Pay outside the plan" at bounding box center [770, 262] width 10 height 10
radio input "true"
click at [944, 548] on button "Save & Close" at bounding box center [934, 547] width 103 height 32
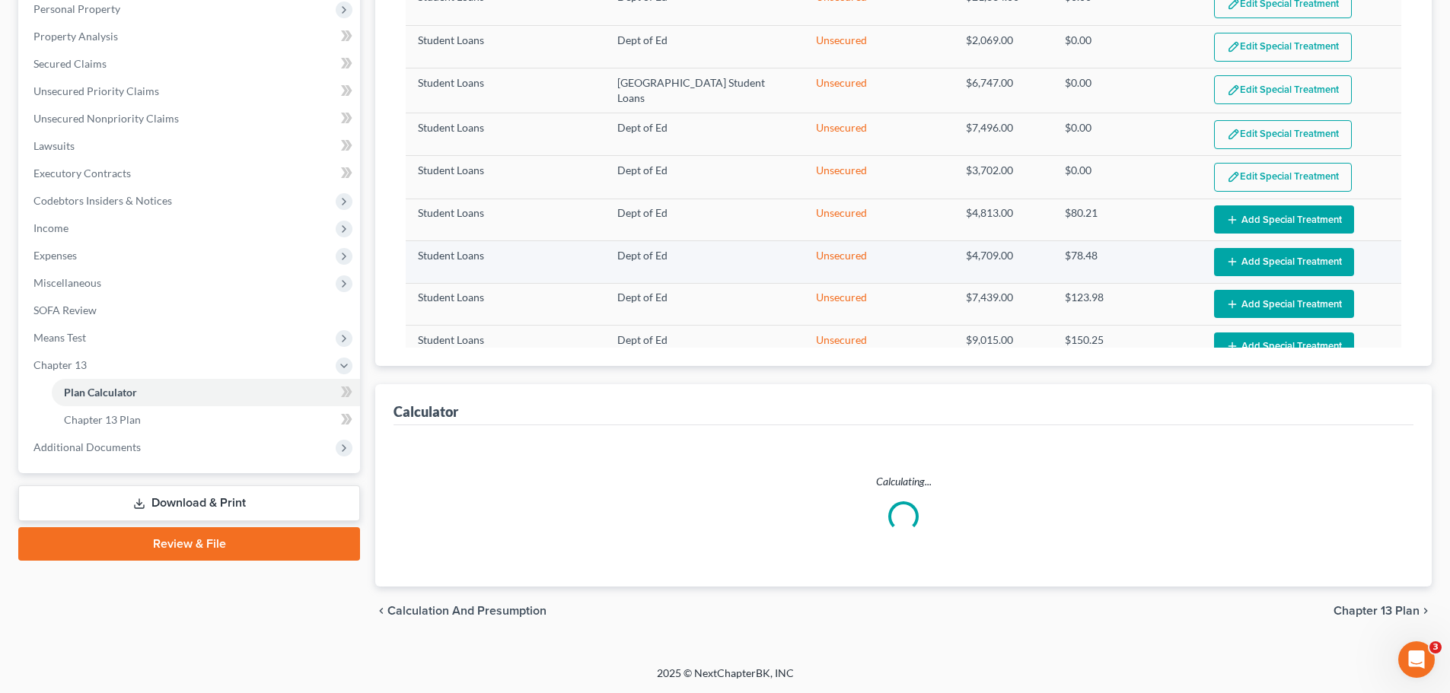
scroll to position [533, 0]
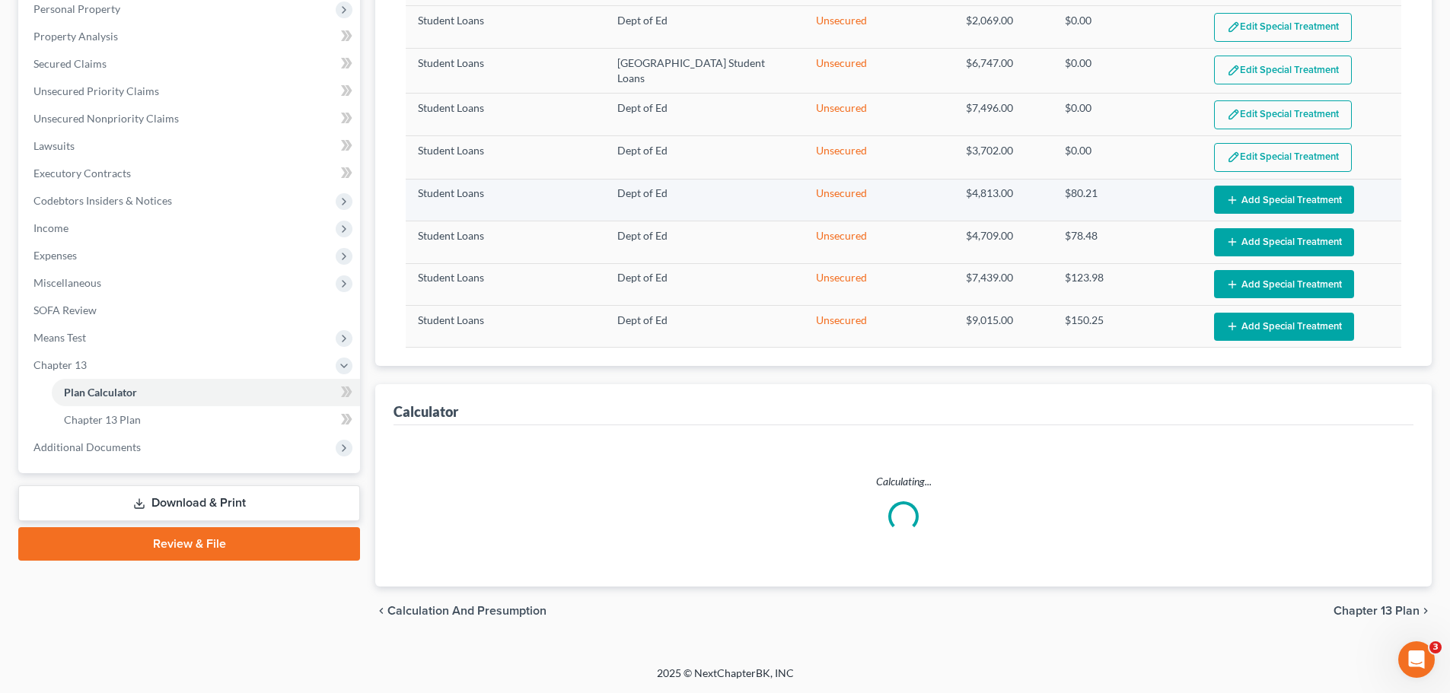
select select "59"
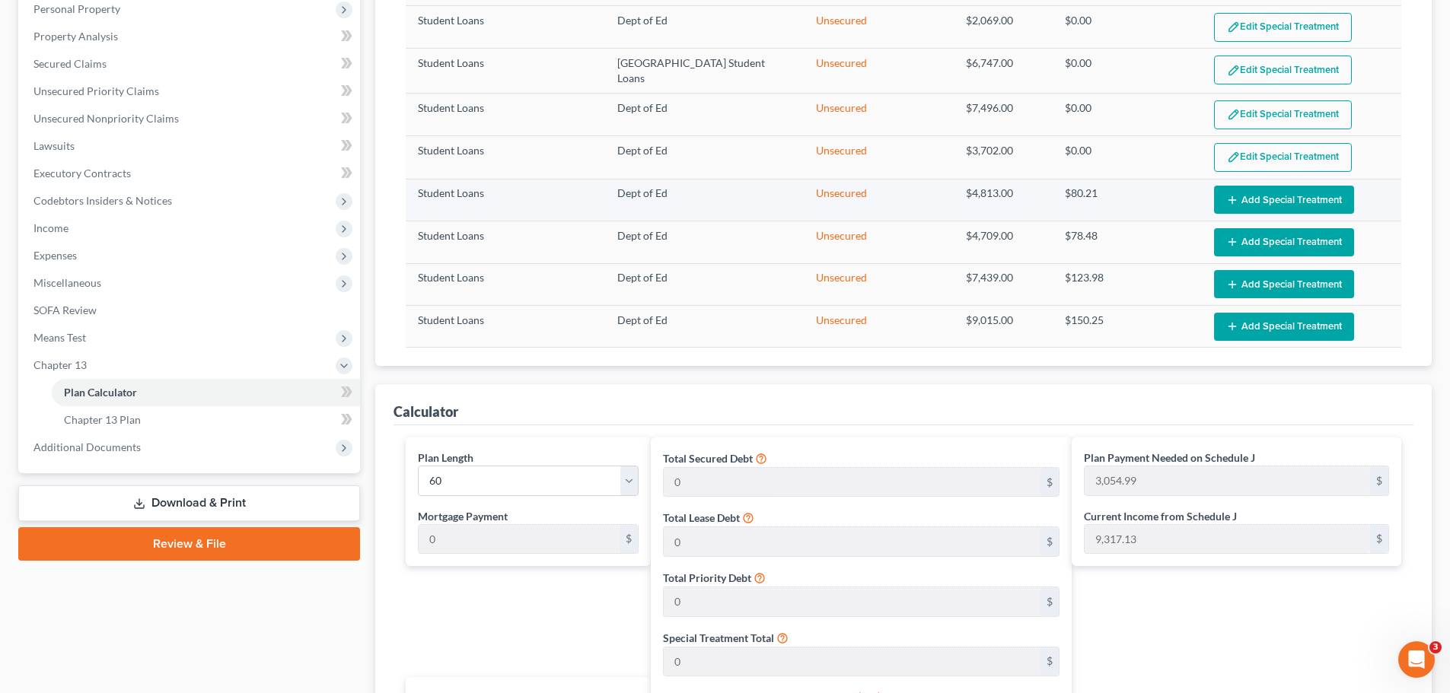
click at [1239, 204] on button "Add Special Treatment" at bounding box center [1284, 200] width 140 height 28
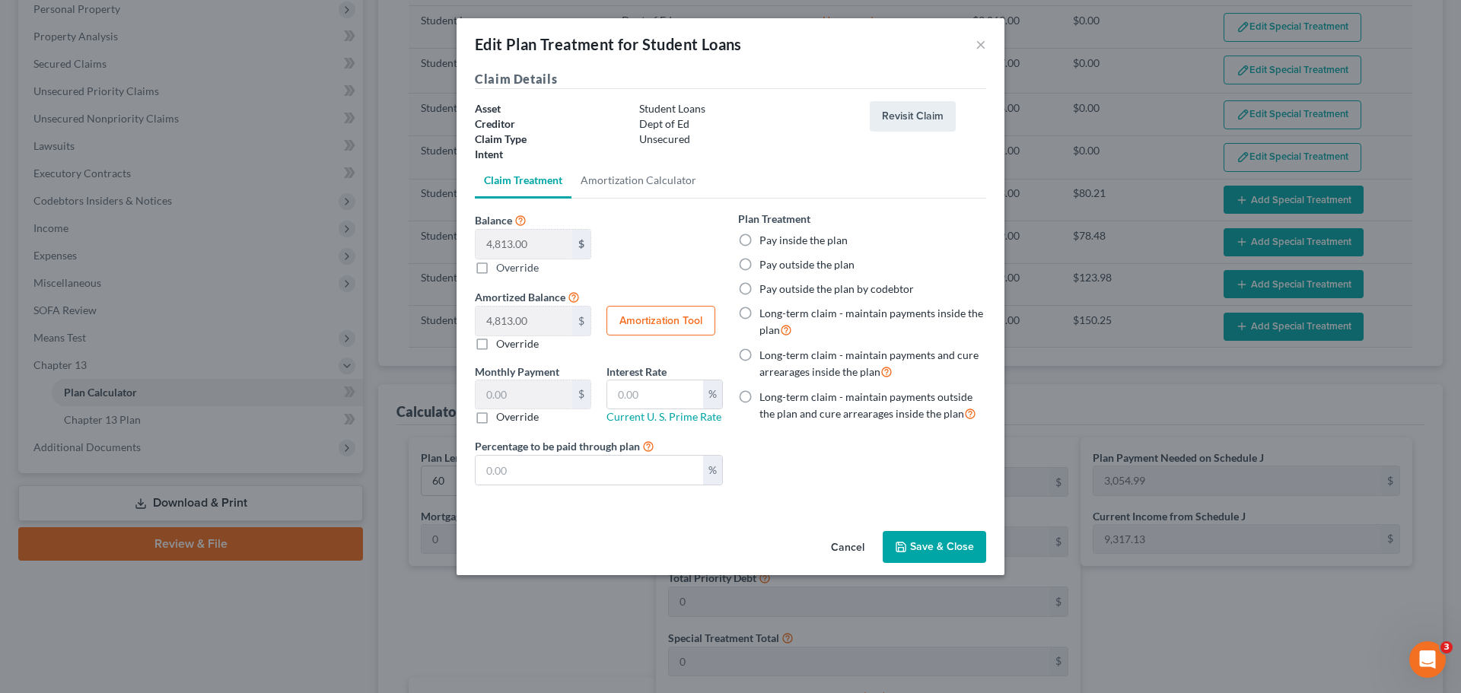
click at [759, 264] on label "Pay outside the plan" at bounding box center [806, 264] width 95 height 15
click at [765, 264] on input "Pay outside the plan" at bounding box center [770, 262] width 10 height 10
radio input "true"
click at [924, 544] on button "Save & Close" at bounding box center [934, 547] width 103 height 32
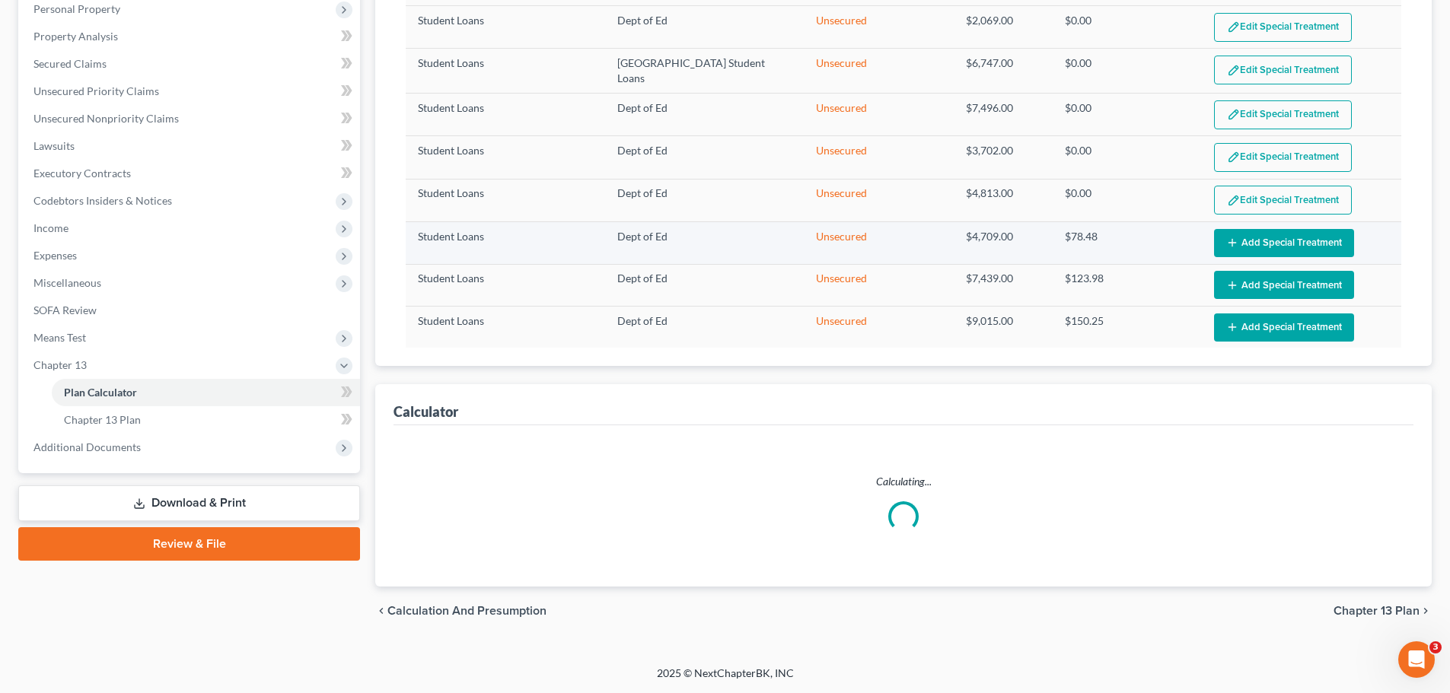
click at [1270, 242] on button "Add Special Treatment" at bounding box center [1284, 243] width 140 height 28
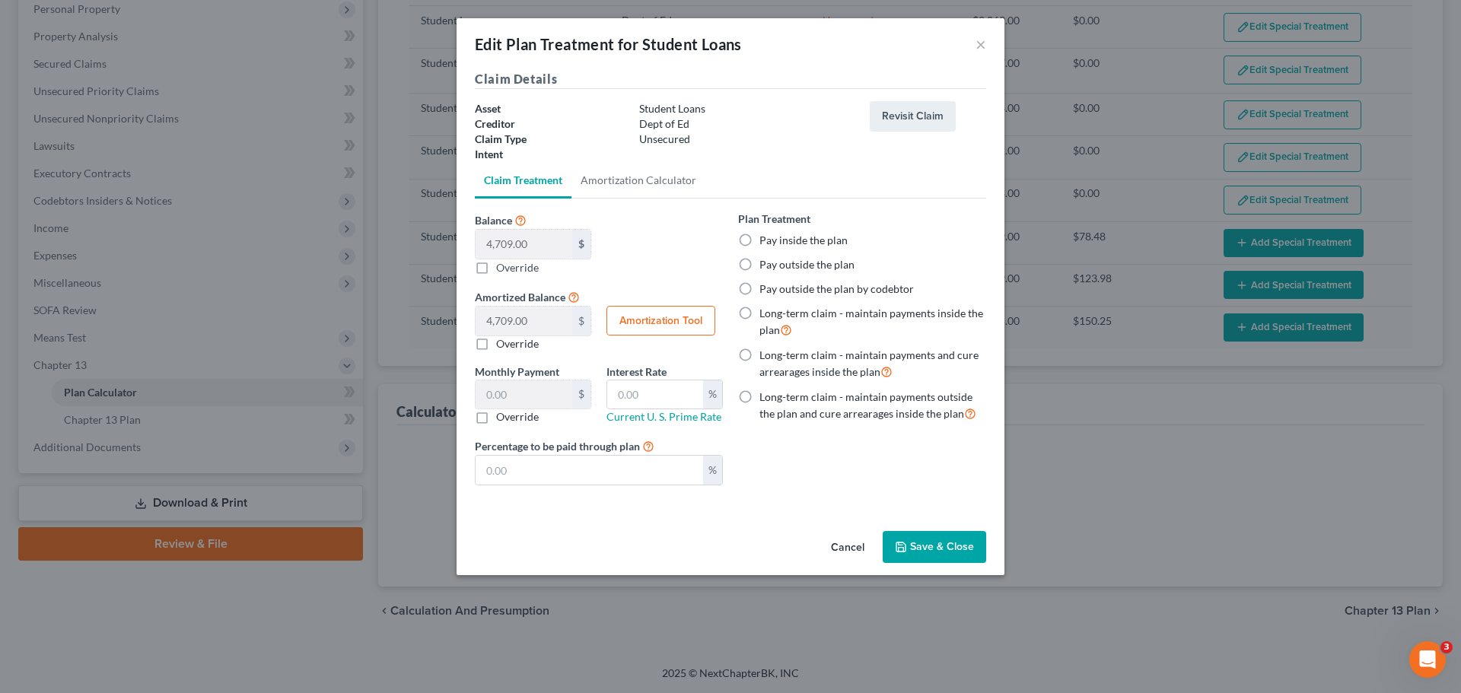
select select "59"
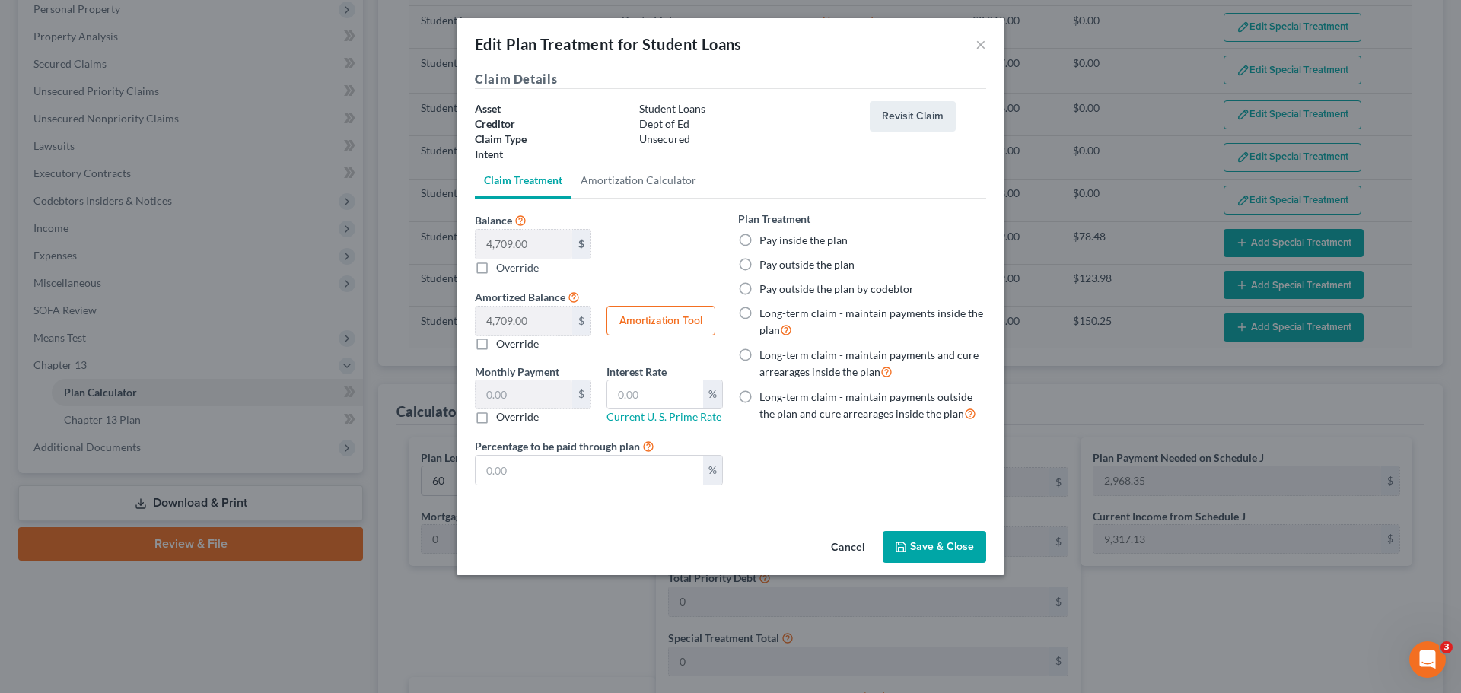
click at [759, 268] on label "Pay outside the plan" at bounding box center [806, 264] width 95 height 15
click at [765, 267] on input "Pay outside the plan" at bounding box center [770, 262] width 10 height 10
radio input "true"
click at [925, 533] on button "Save & Close" at bounding box center [934, 547] width 103 height 32
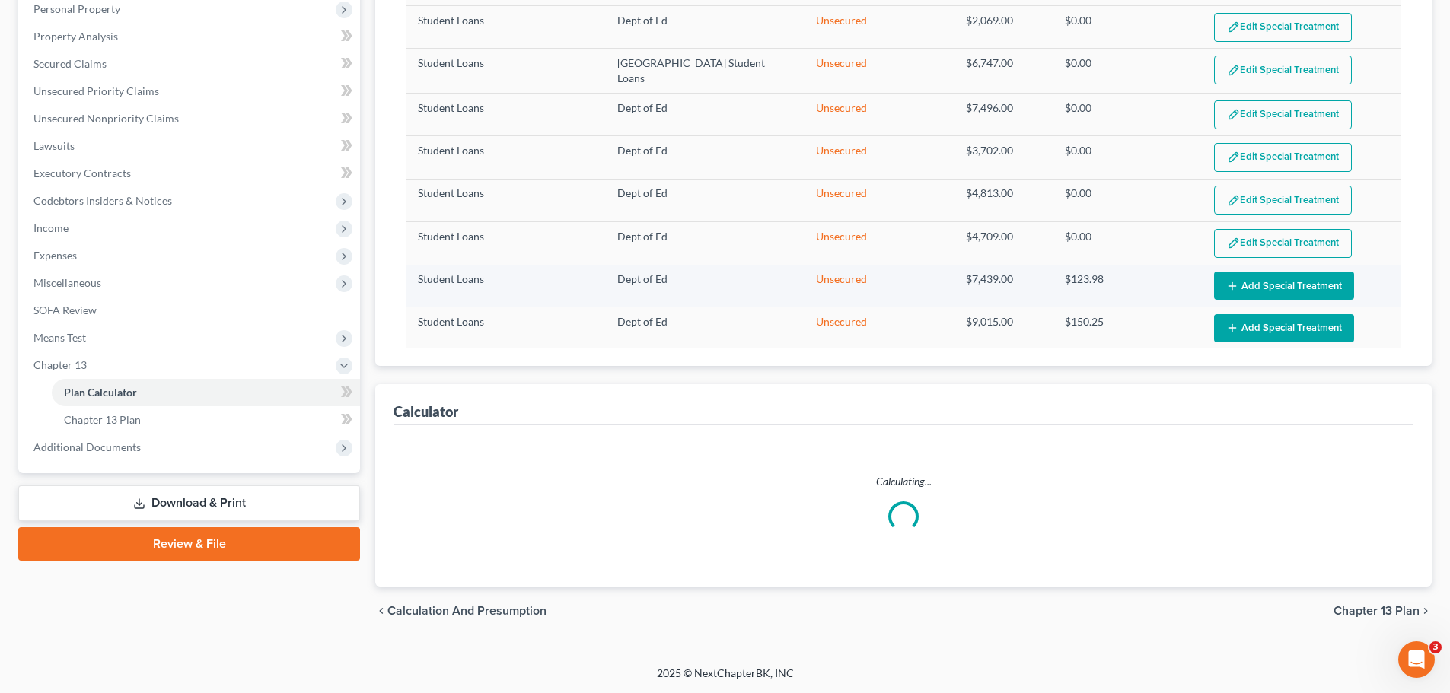
click at [1299, 288] on button "Add Special Treatment" at bounding box center [1284, 286] width 140 height 28
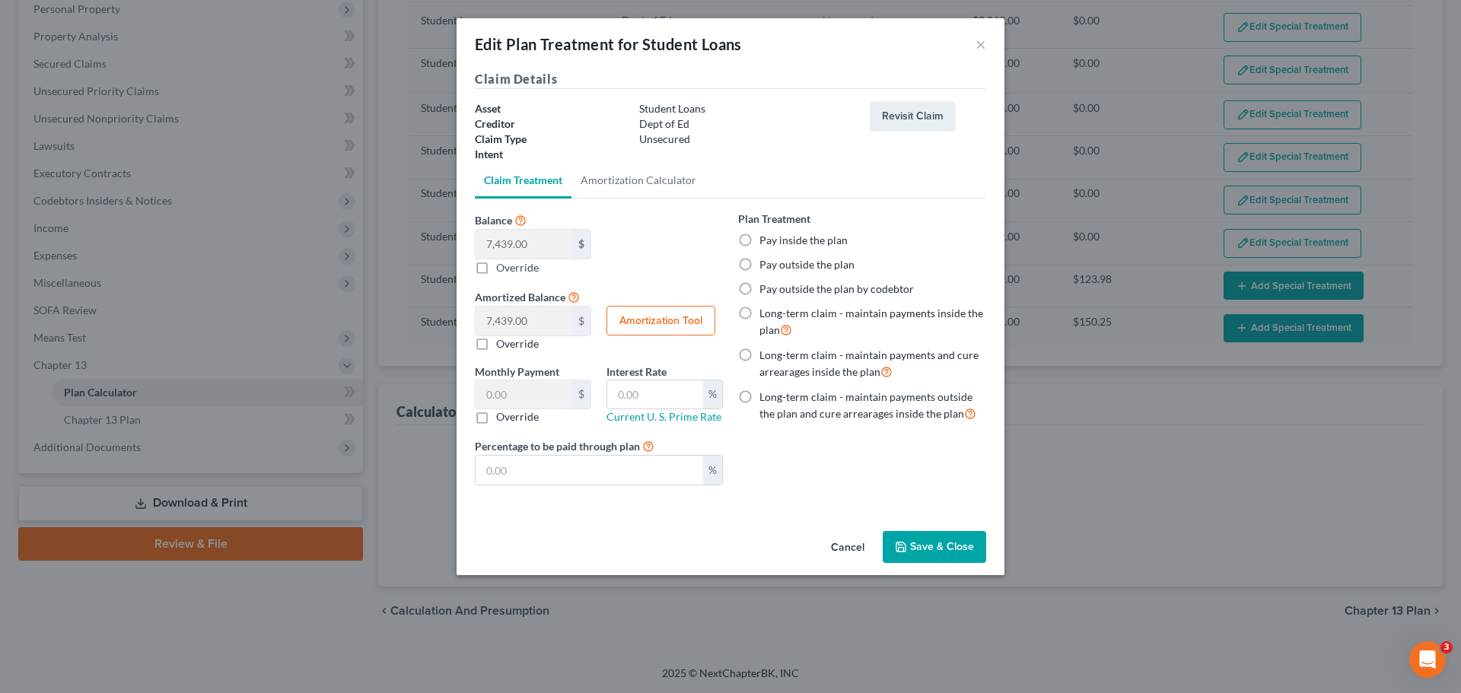
select select "59"
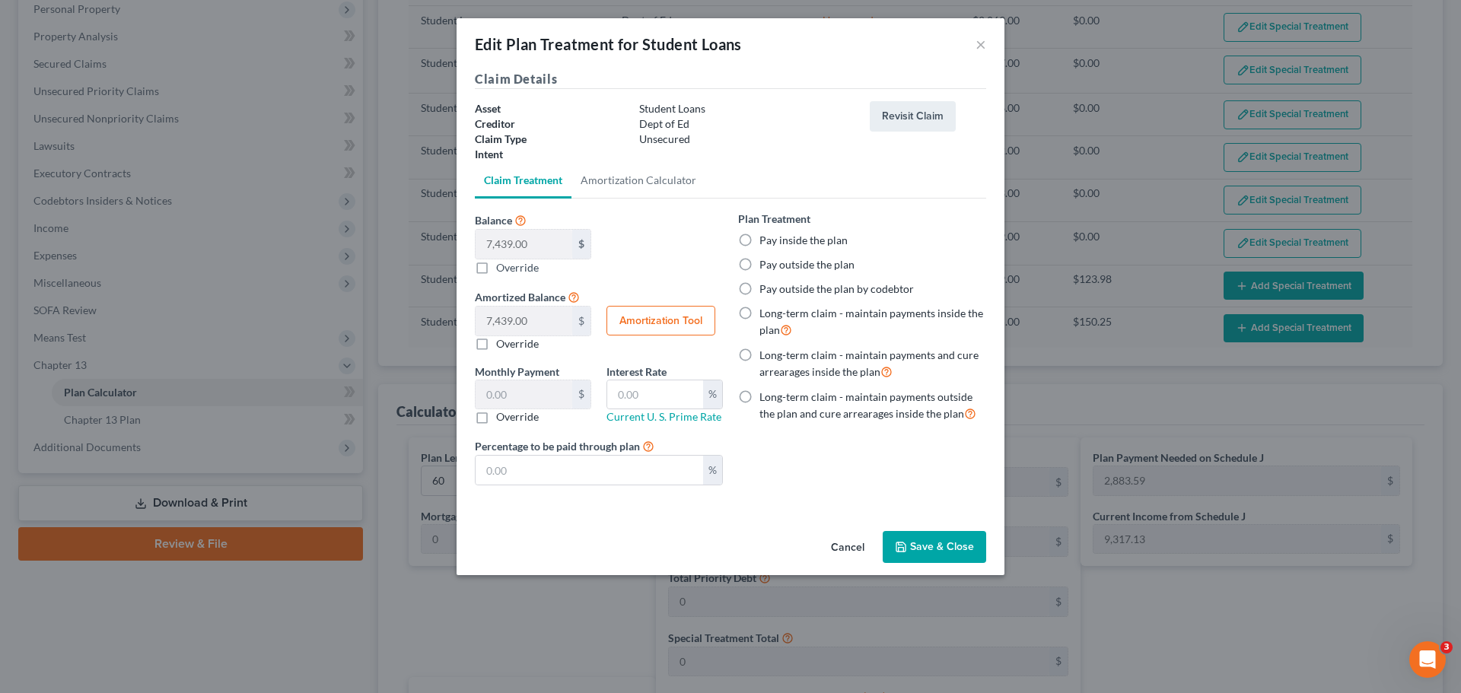
click at [759, 266] on label "Pay outside the plan" at bounding box center [806, 264] width 95 height 15
click at [765, 266] on input "Pay outside the plan" at bounding box center [770, 262] width 10 height 10
radio input "true"
click at [937, 540] on button "Save & Close" at bounding box center [934, 547] width 103 height 32
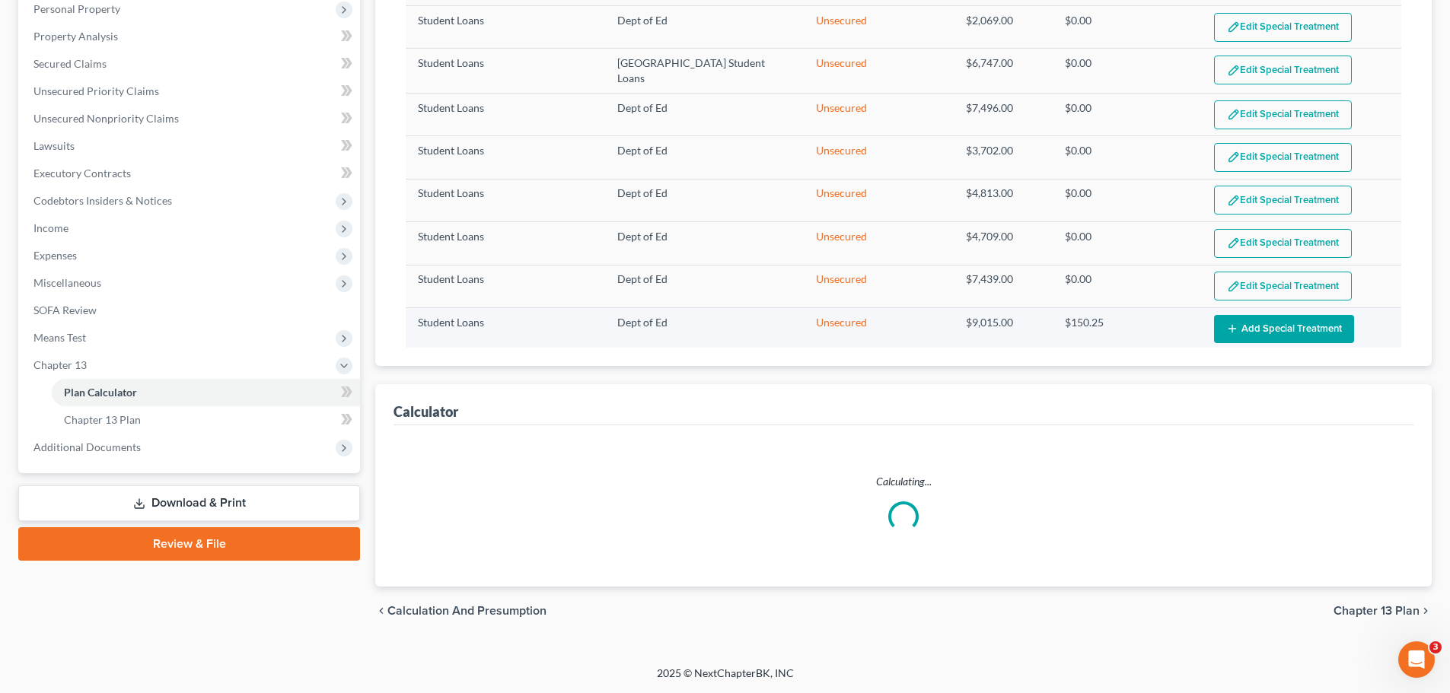
click at [1252, 328] on button "Add Special Treatment" at bounding box center [1284, 329] width 140 height 28
select select "59"
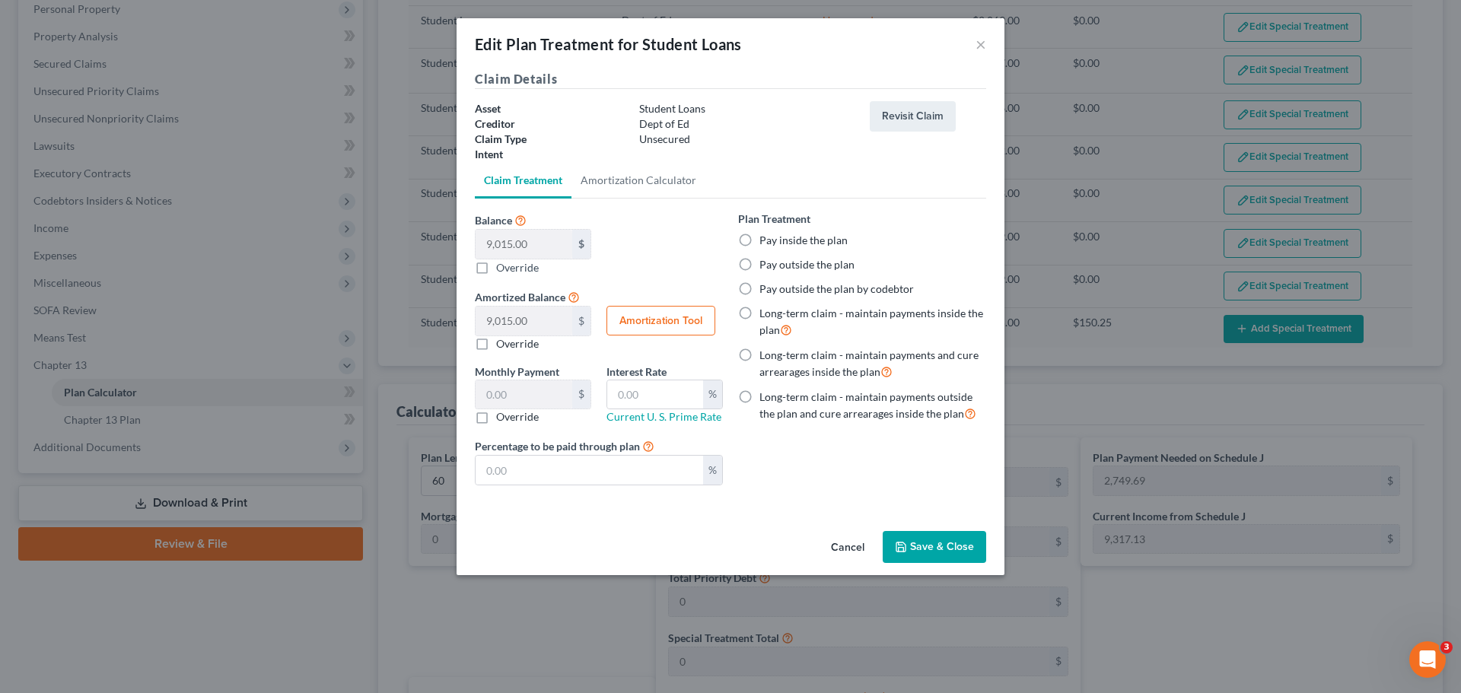
click at [756, 272] on div "Plan Treatment Pay inside the plan Pay outside the plan Pay outside the plan by…" at bounding box center [862, 317] width 248 height 212
click at [759, 268] on label "Pay outside the plan" at bounding box center [806, 264] width 95 height 15
click at [765, 267] on input "Pay outside the plan" at bounding box center [770, 262] width 10 height 10
radio input "true"
click at [921, 542] on button "Save & Close" at bounding box center [934, 547] width 103 height 32
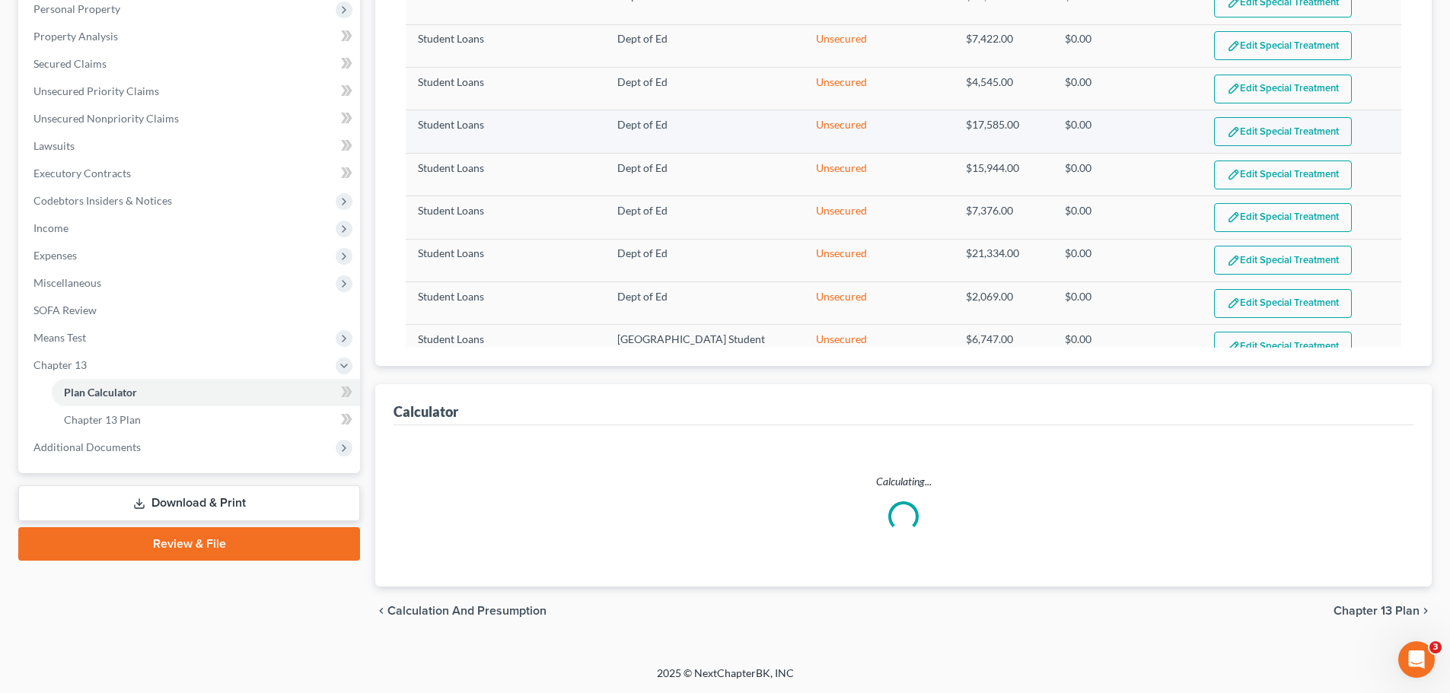
select select "59"
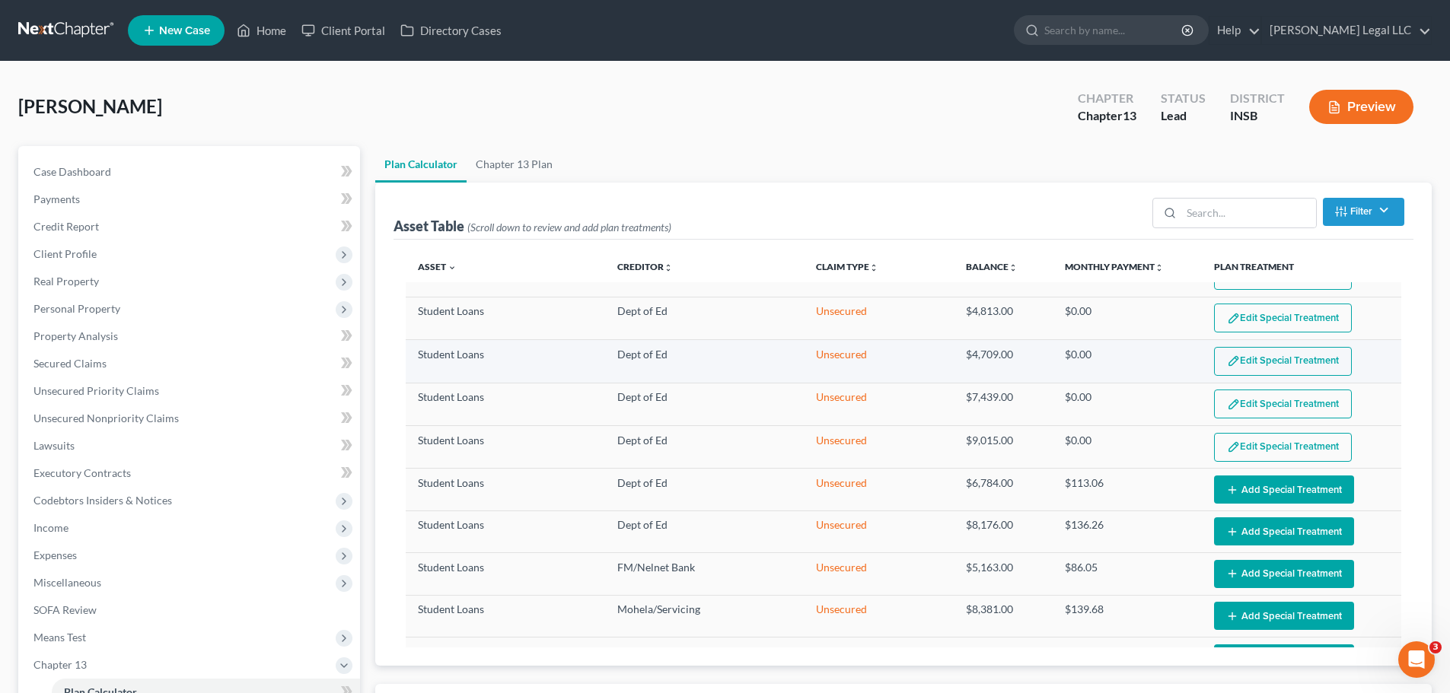
scroll to position [685, 0]
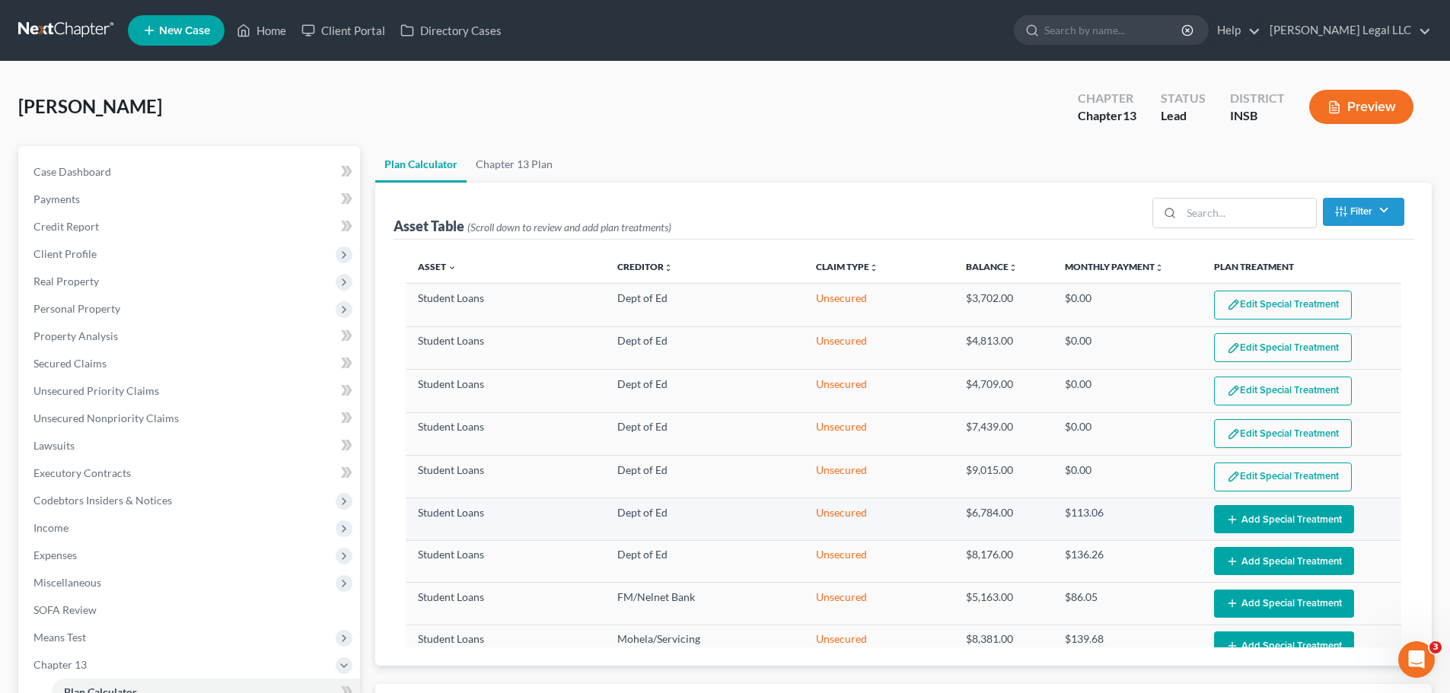
click at [1240, 517] on button "Add Special Treatment" at bounding box center [1284, 519] width 140 height 28
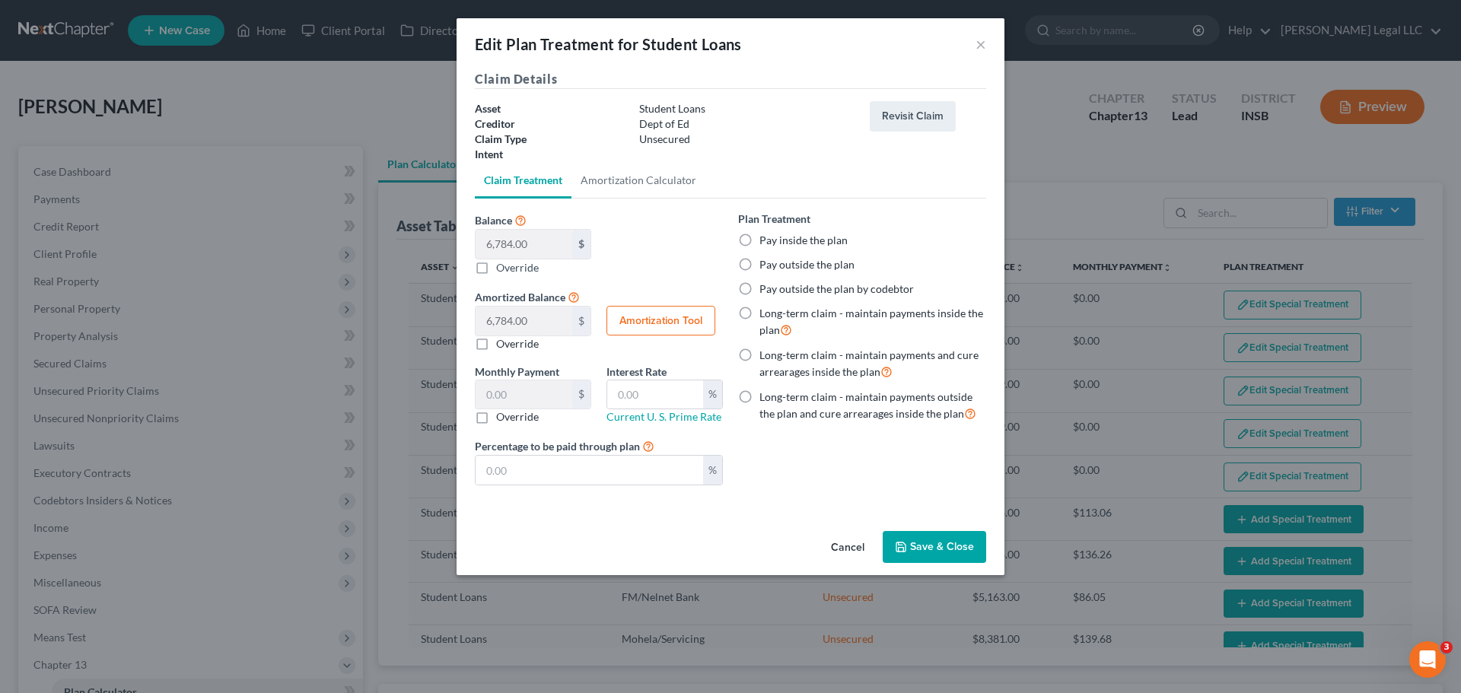
click at [759, 266] on label "Pay outside the plan" at bounding box center [806, 264] width 95 height 15
click at [765, 266] on input "Pay outside the plan" at bounding box center [770, 262] width 10 height 10
radio input "true"
click at [950, 537] on button "Save & Close" at bounding box center [934, 547] width 103 height 32
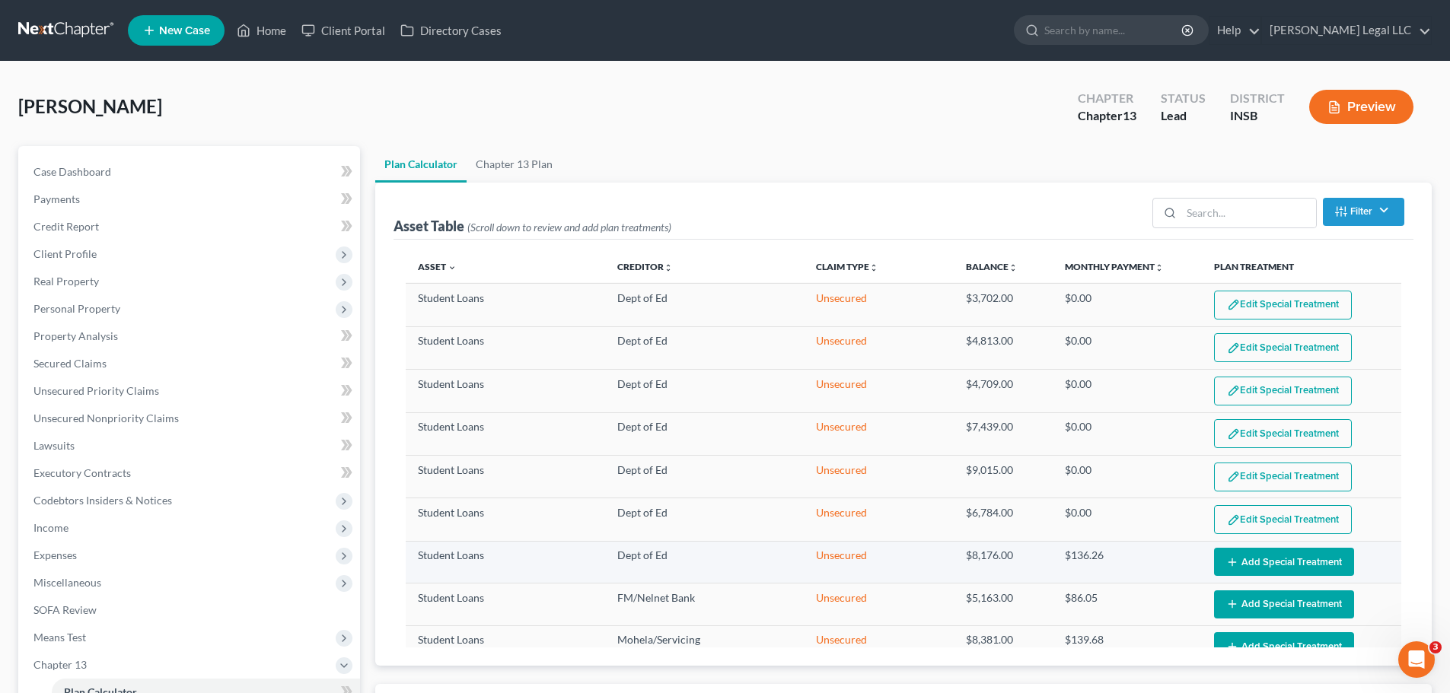
select select "59"
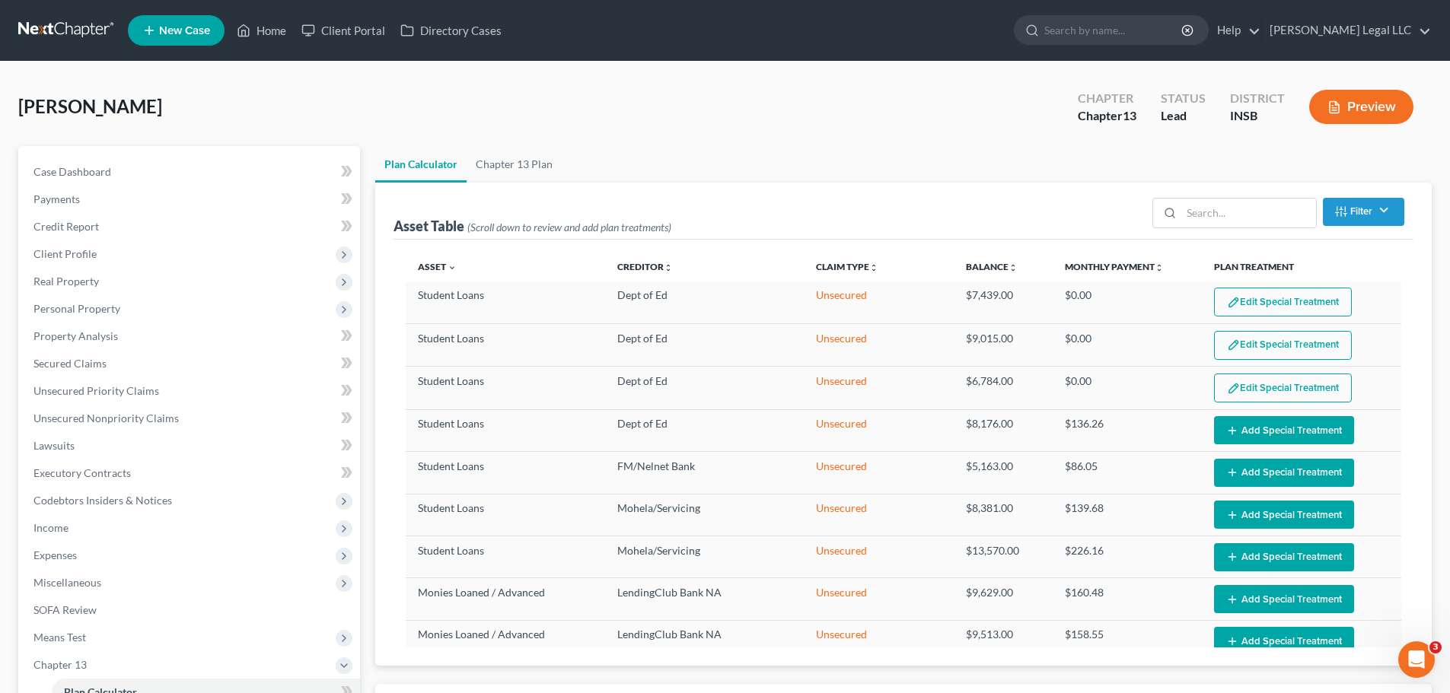
scroll to position [837, 0]
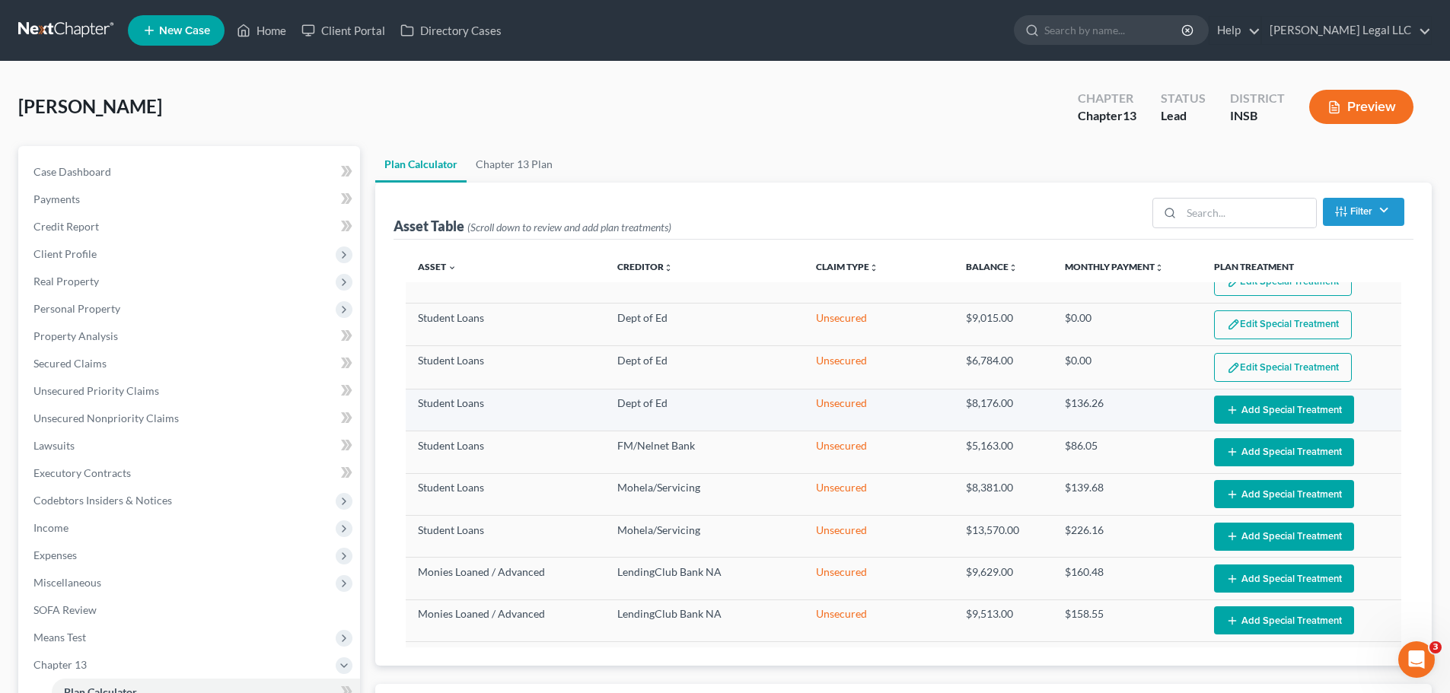
click at [1255, 404] on button "Add Special Treatment" at bounding box center [1284, 410] width 140 height 28
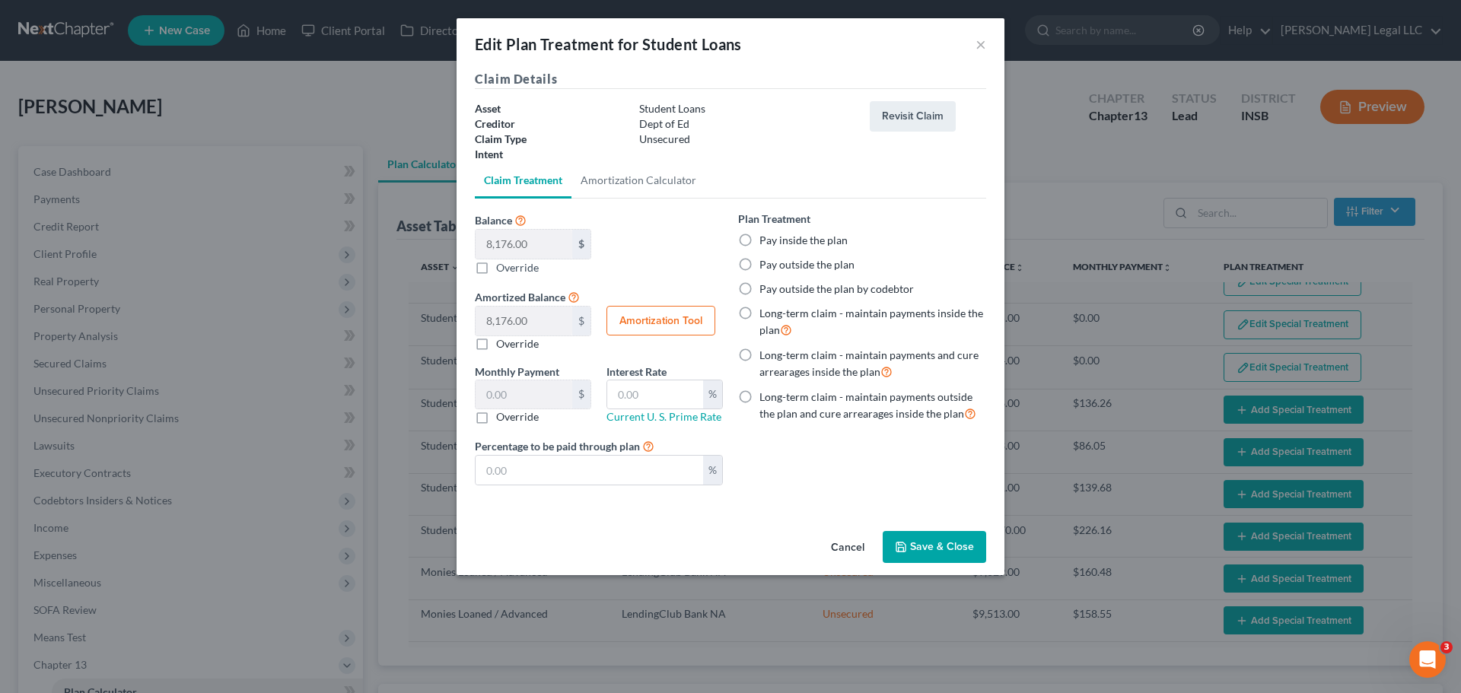
click at [759, 266] on label "Pay outside the plan" at bounding box center [806, 264] width 95 height 15
click at [765, 266] on input "Pay outside the plan" at bounding box center [770, 262] width 10 height 10
radio input "true"
click at [937, 549] on button "Save & Close" at bounding box center [934, 547] width 103 height 32
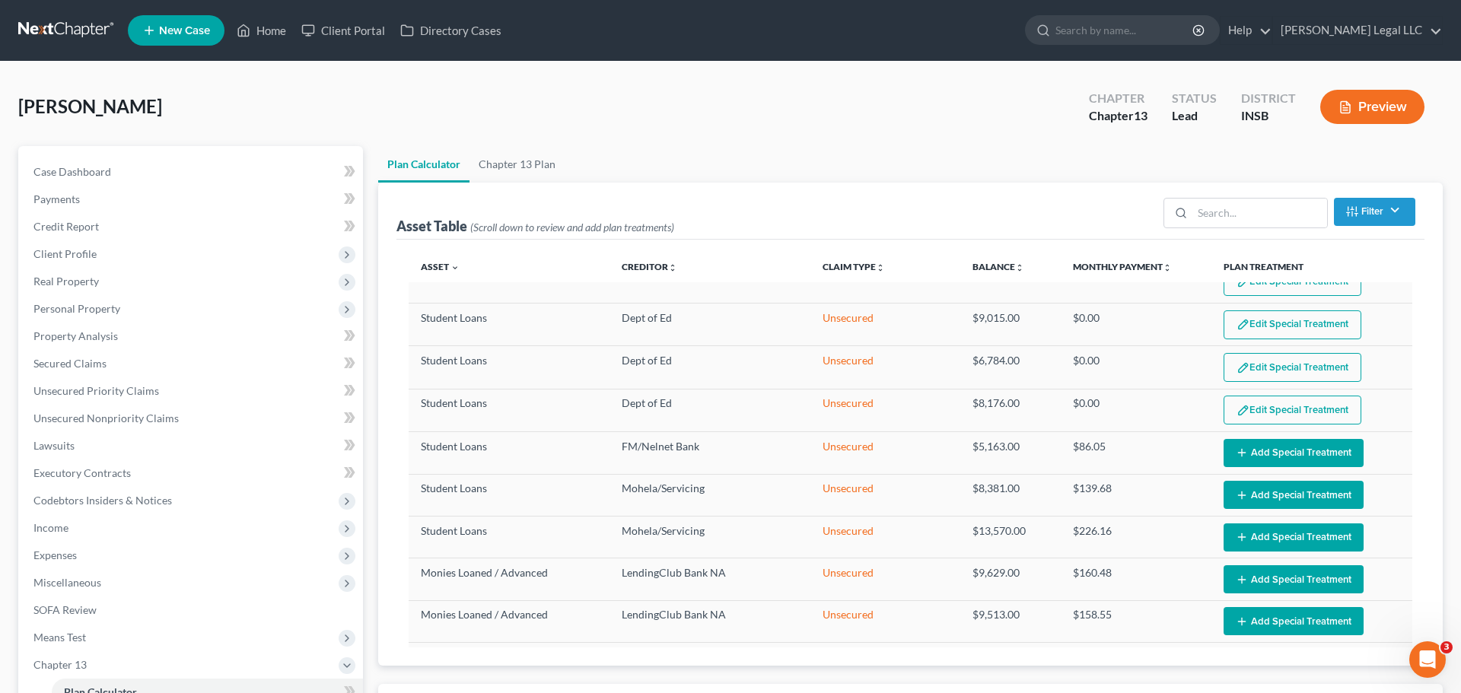
select select "59"
click at [1239, 441] on button "Add Special Treatment" at bounding box center [1284, 453] width 140 height 28
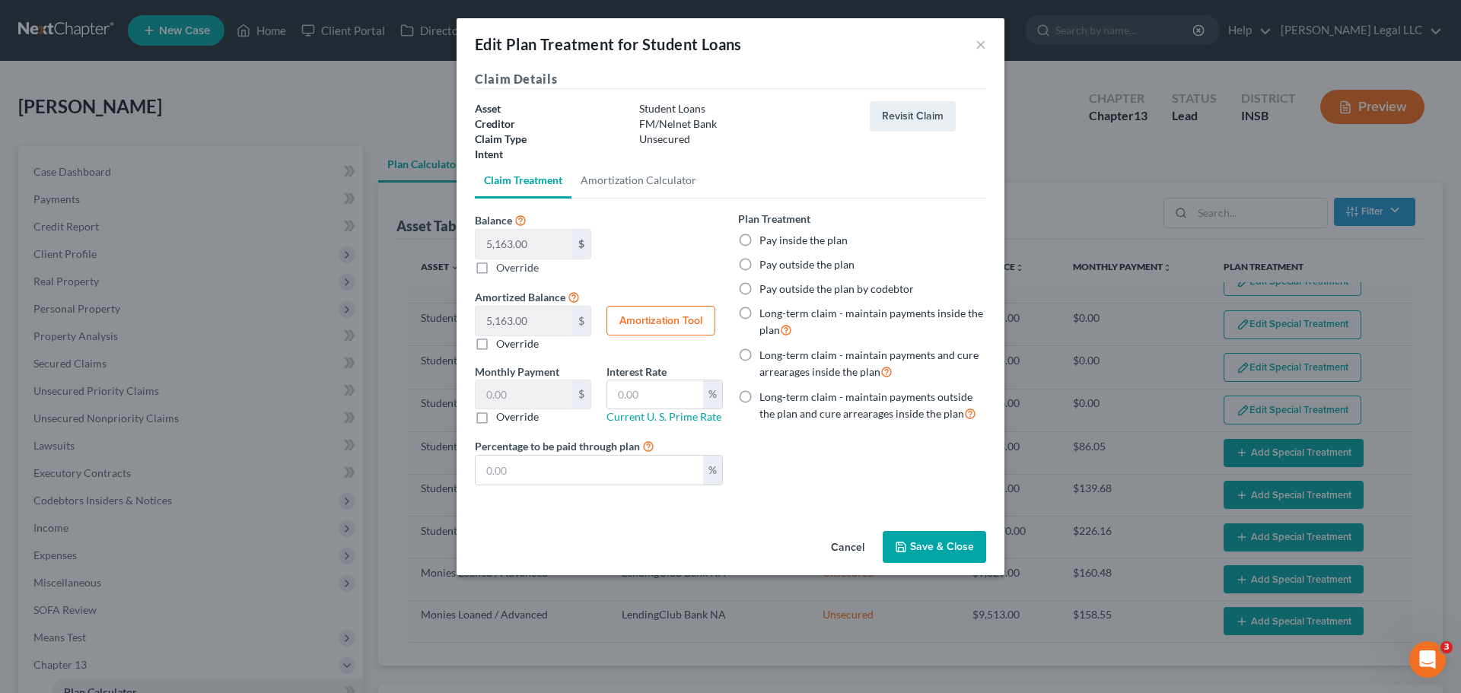
click at [759, 260] on label "Pay outside the plan" at bounding box center [806, 264] width 95 height 15
click at [765, 260] on input "Pay outside the plan" at bounding box center [770, 262] width 10 height 10
radio input "true"
click at [936, 536] on button "Save & Close" at bounding box center [934, 547] width 103 height 32
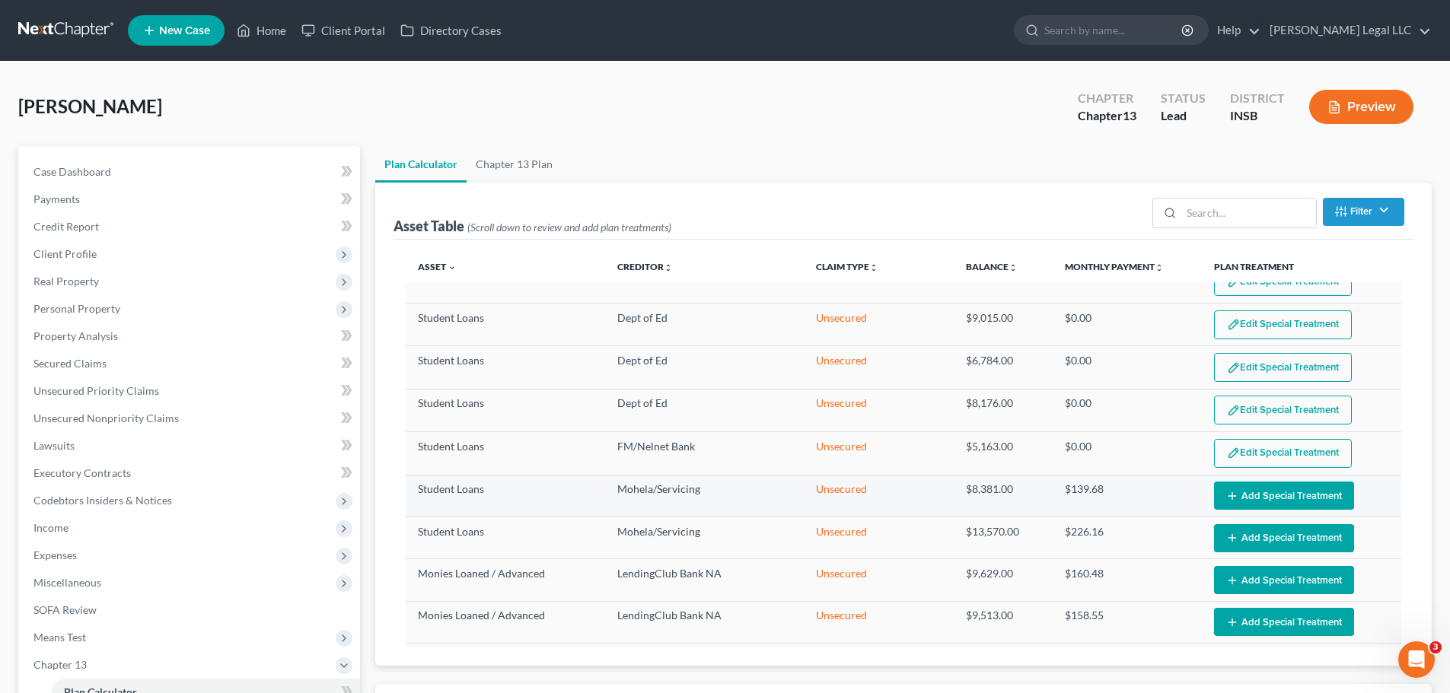
click at [1268, 489] on button "Add Special Treatment" at bounding box center [1284, 496] width 140 height 28
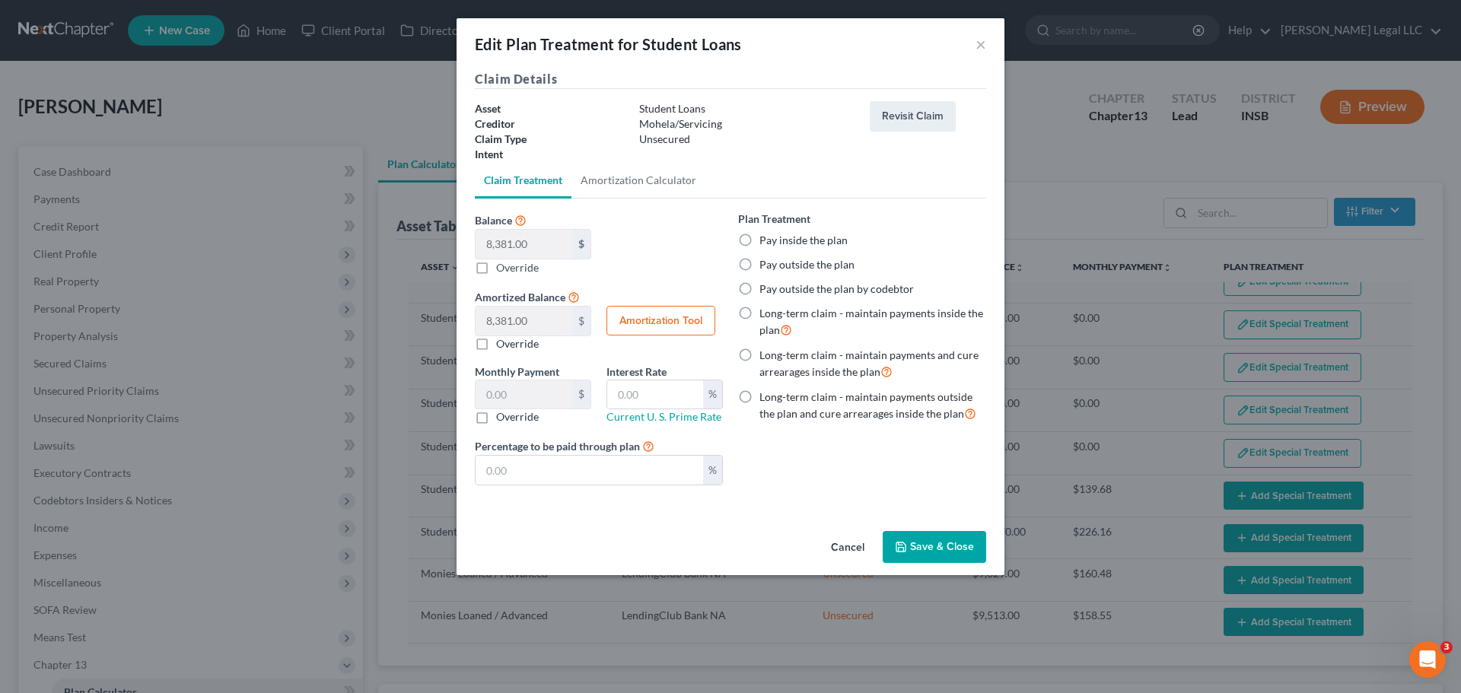
select select "59"
click at [759, 259] on label "Pay outside the plan" at bounding box center [806, 264] width 95 height 15
click at [765, 259] on input "Pay outside the plan" at bounding box center [770, 262] width 10 height 10
radio input "true"
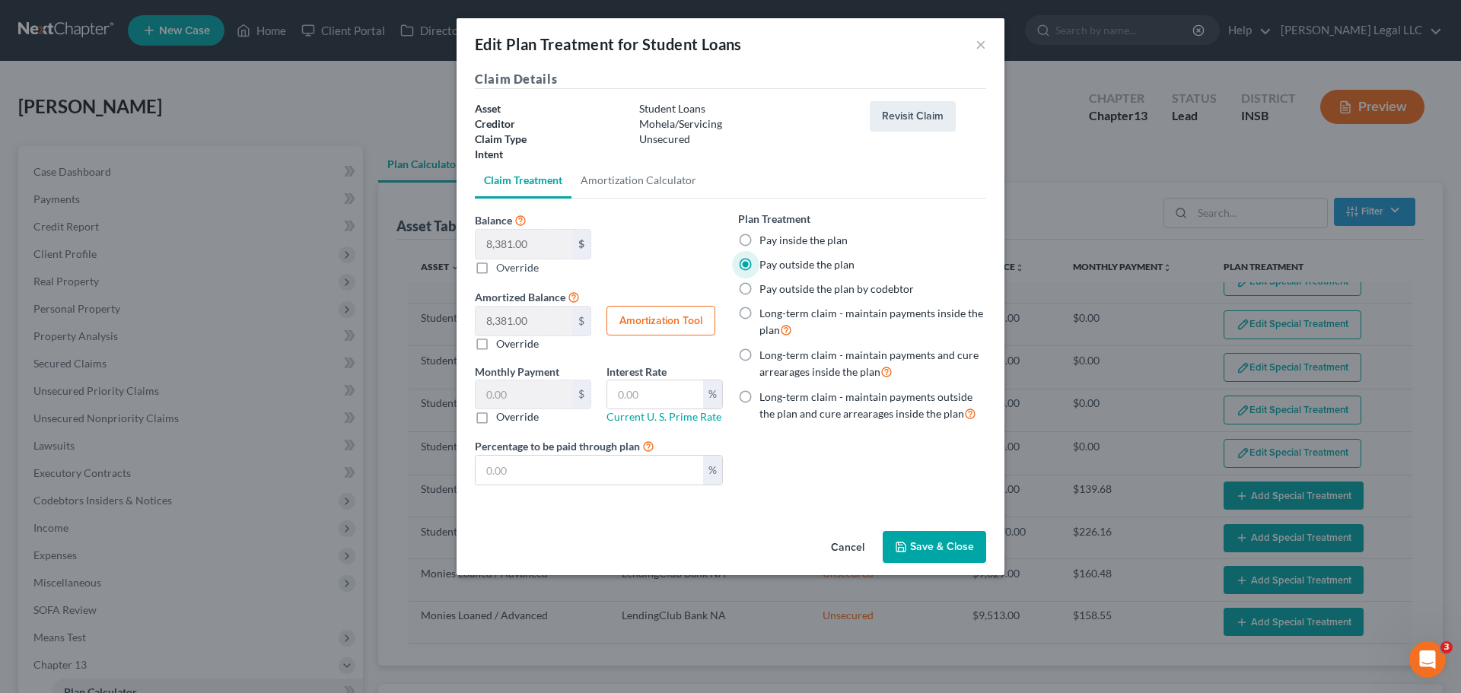
click at [929, 546] on button "Save & Close" at bounding box center [934, 547] width 103 height 32
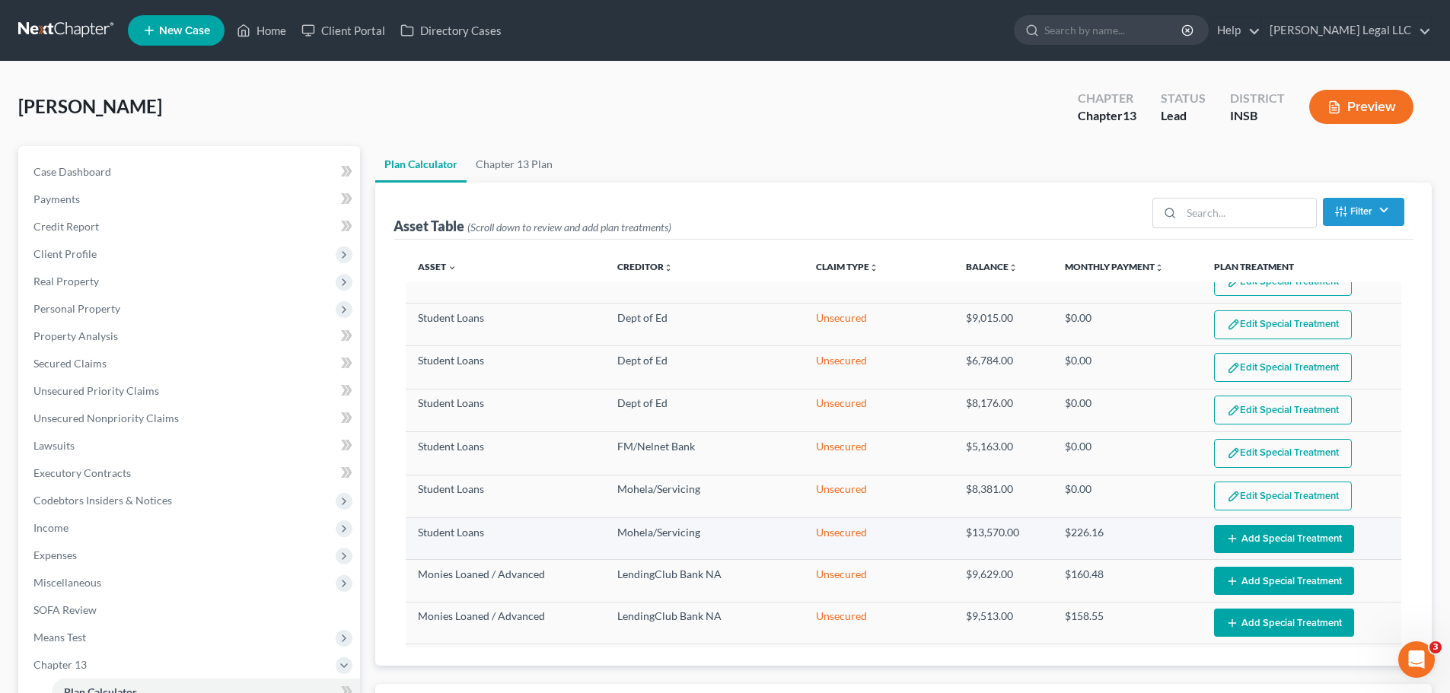
click at [1278, 539] on button "Add Special Treatment" at bounding box center [1284, 539] width 140 height 28
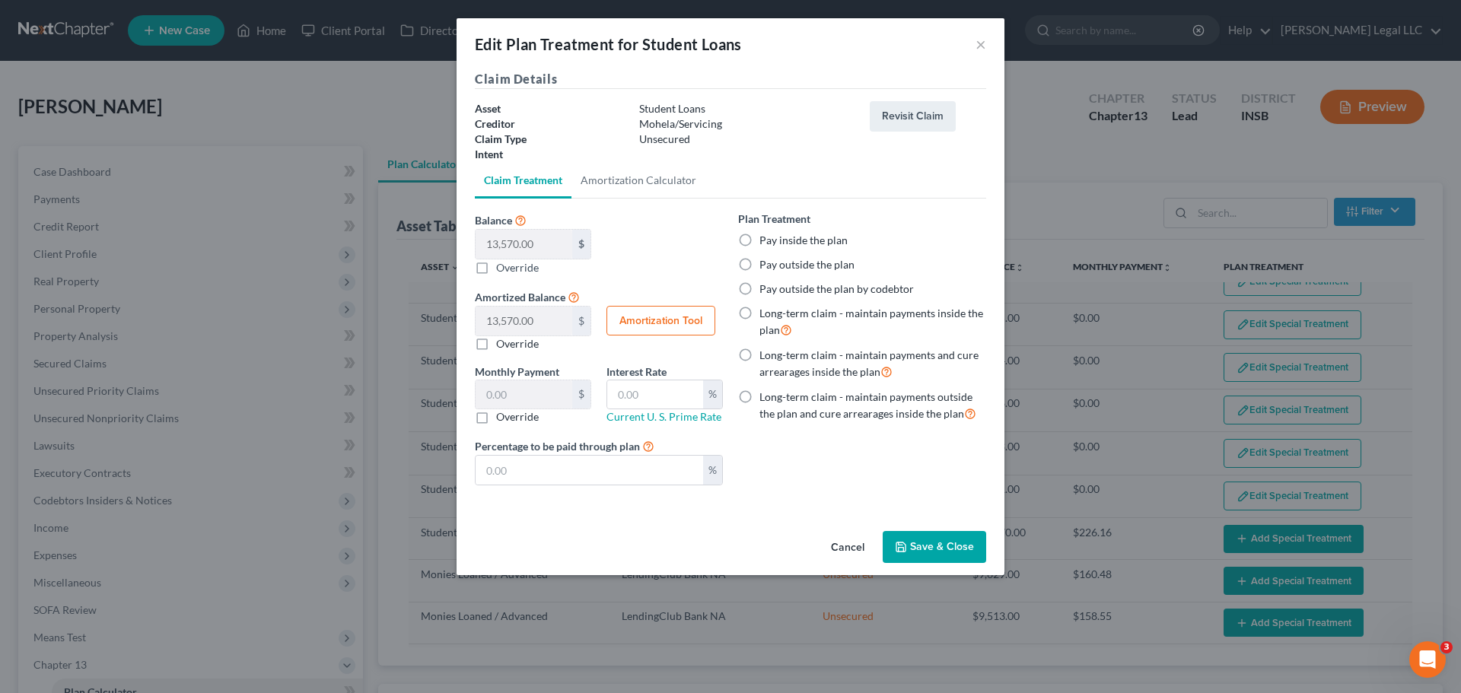
select select "59"
click at [759, 266] on label "Pay outside the plan" at bounding box center [806, 264] width 95 height 15
click at [765, 266] on input "Pay outside the plan" at bounding box center [770, 262] width 10 height 10
radio input "true"
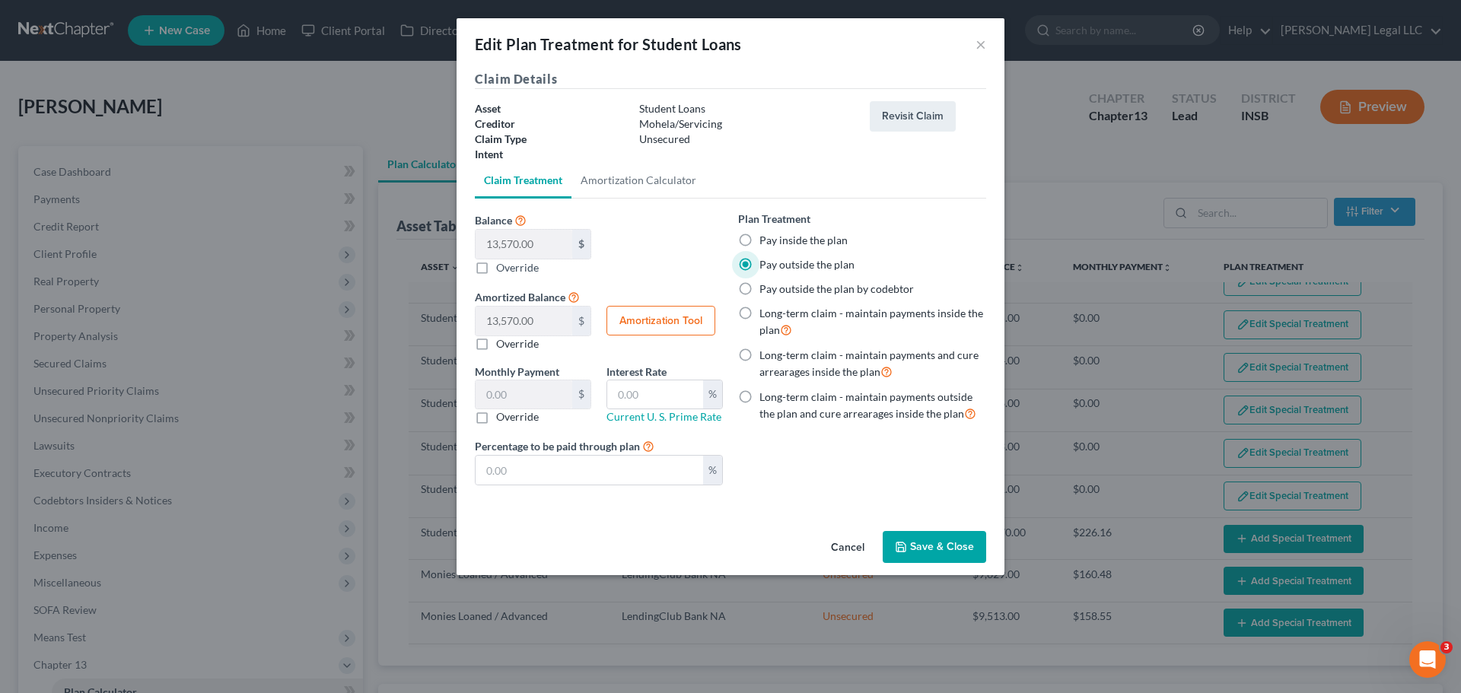
click at [948, 541] on button "Save & Close" at bounding box center [934, 547] width 103 height 32
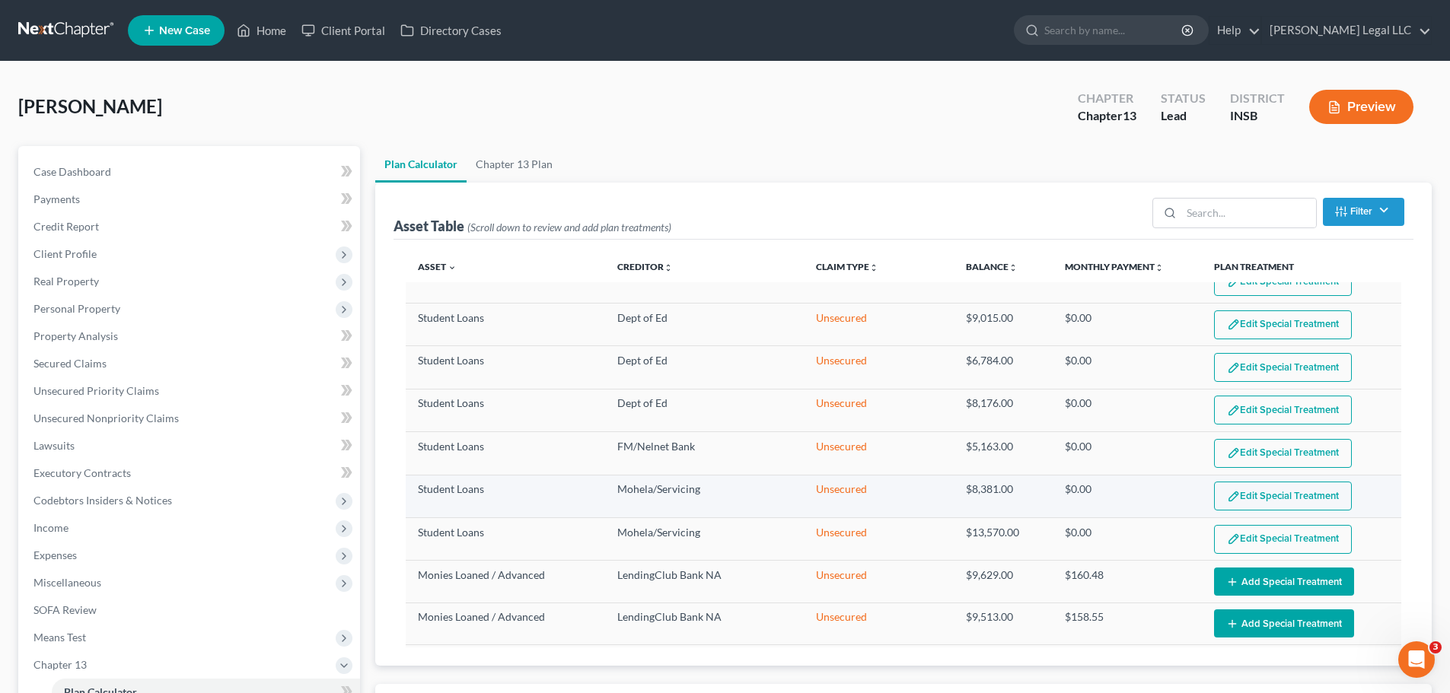
select select "59"
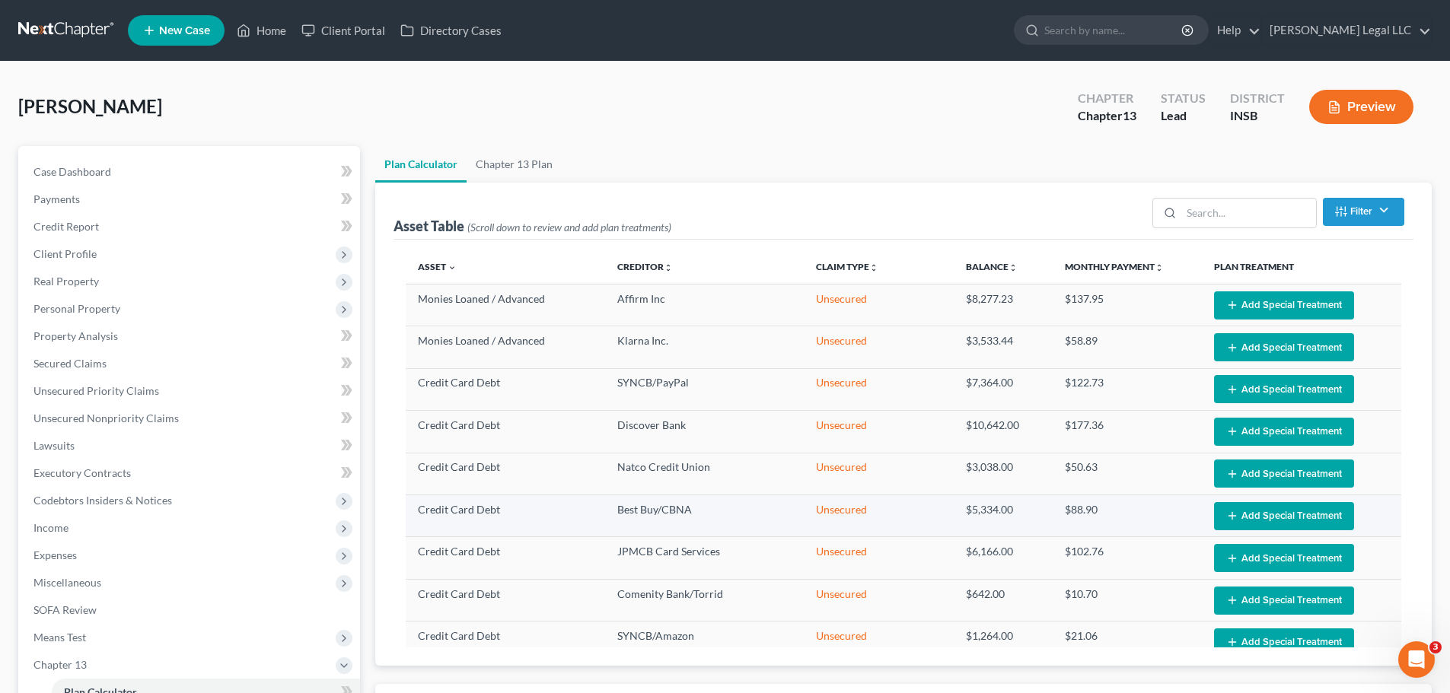
scroll to position [1309, 0]
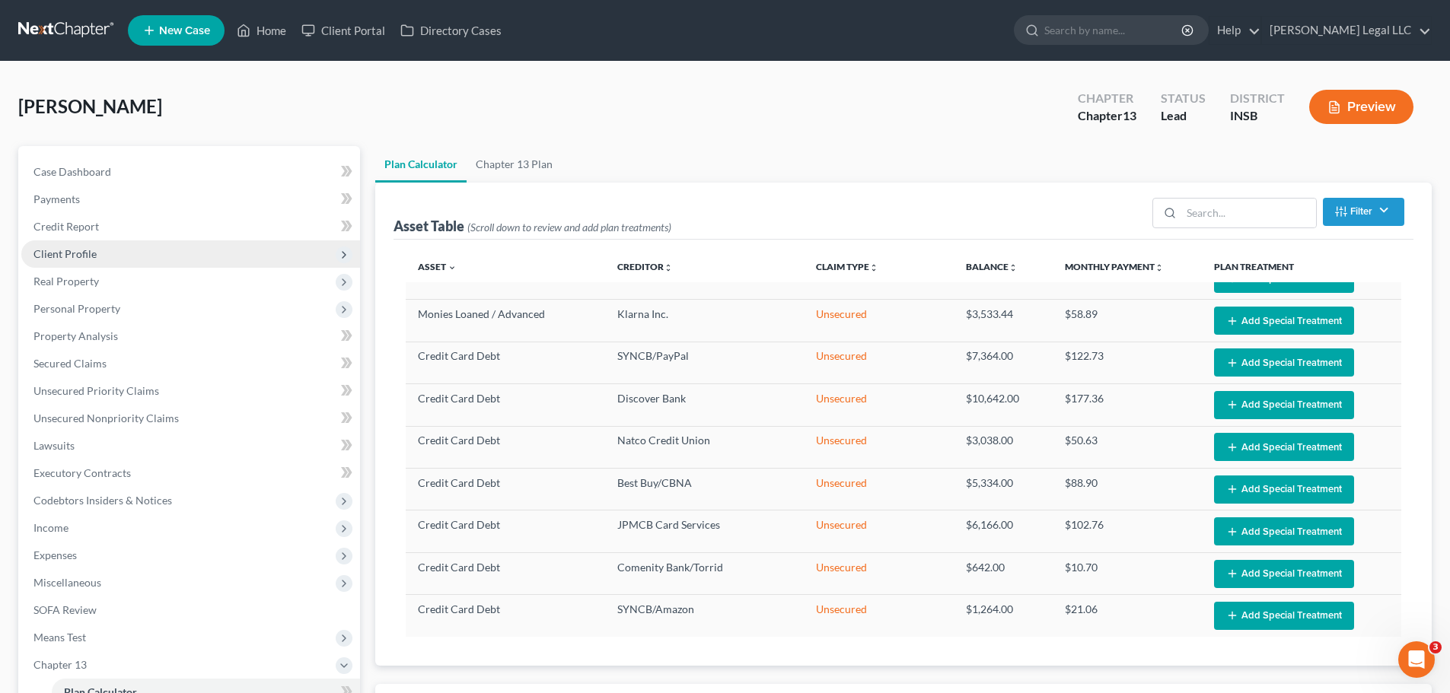
click at [72, 260] on span "Client Profile" at bounding box center [190, 253] width 339 height 27
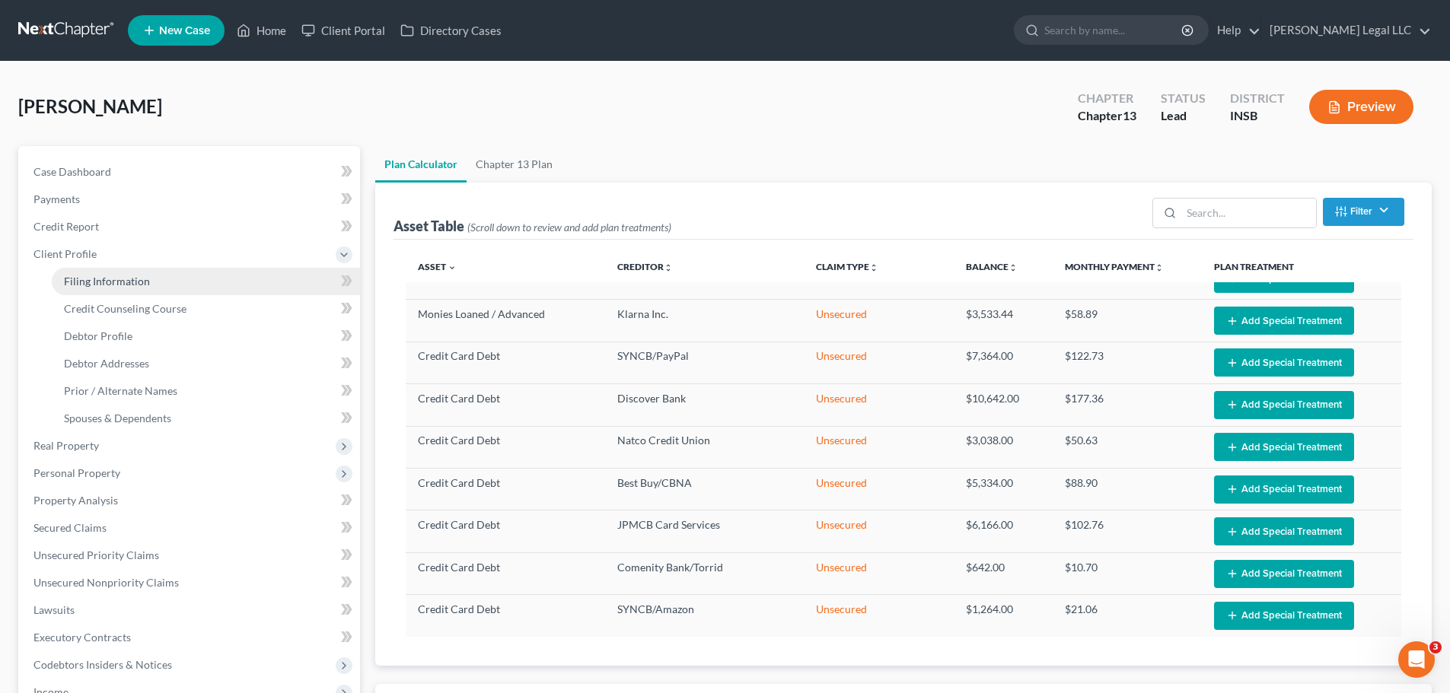
click at [97, 292] on link "Filing Information" at bounding box center [206, 281] width 308 height 27
select select "1"
select select "0"
select select "3"
select select "15"
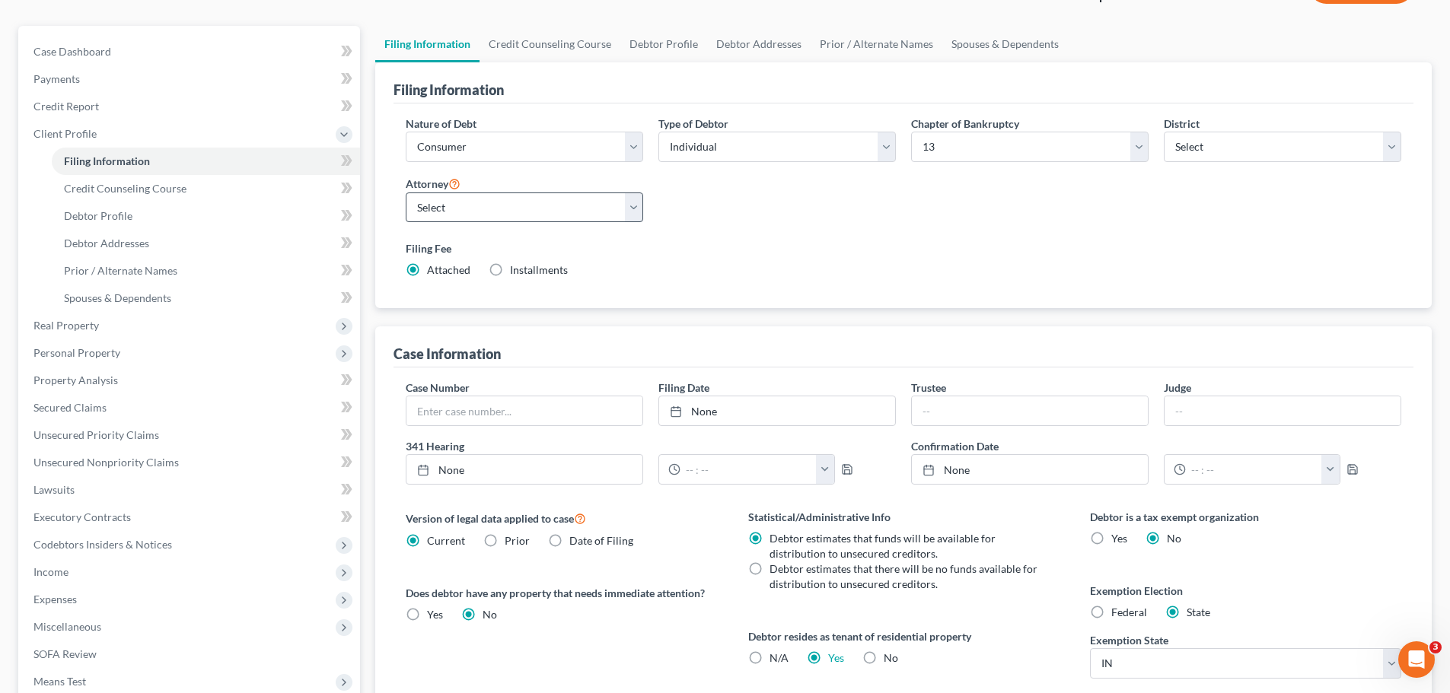
scroll to position [76, 0]
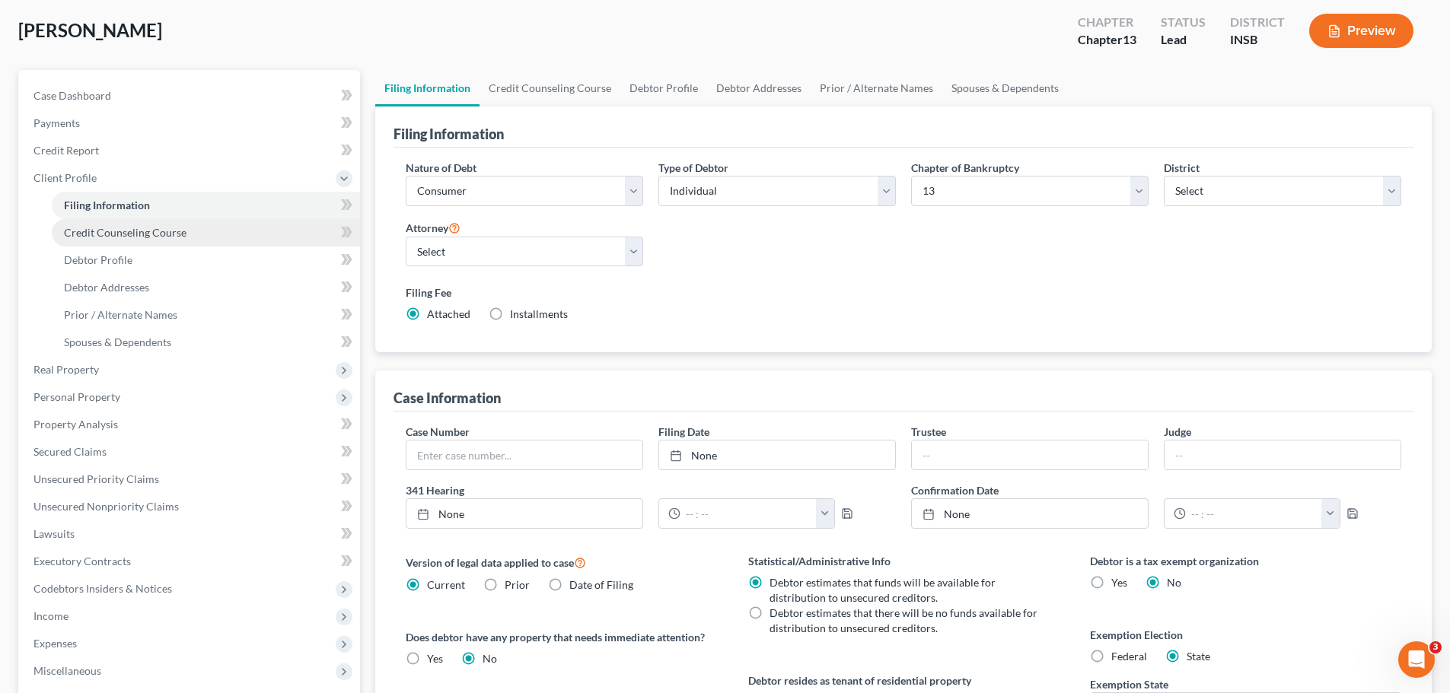
click at [165, 233] on span "Credit Counseling Course" at bounding box center [125, 232] width 123 height 13
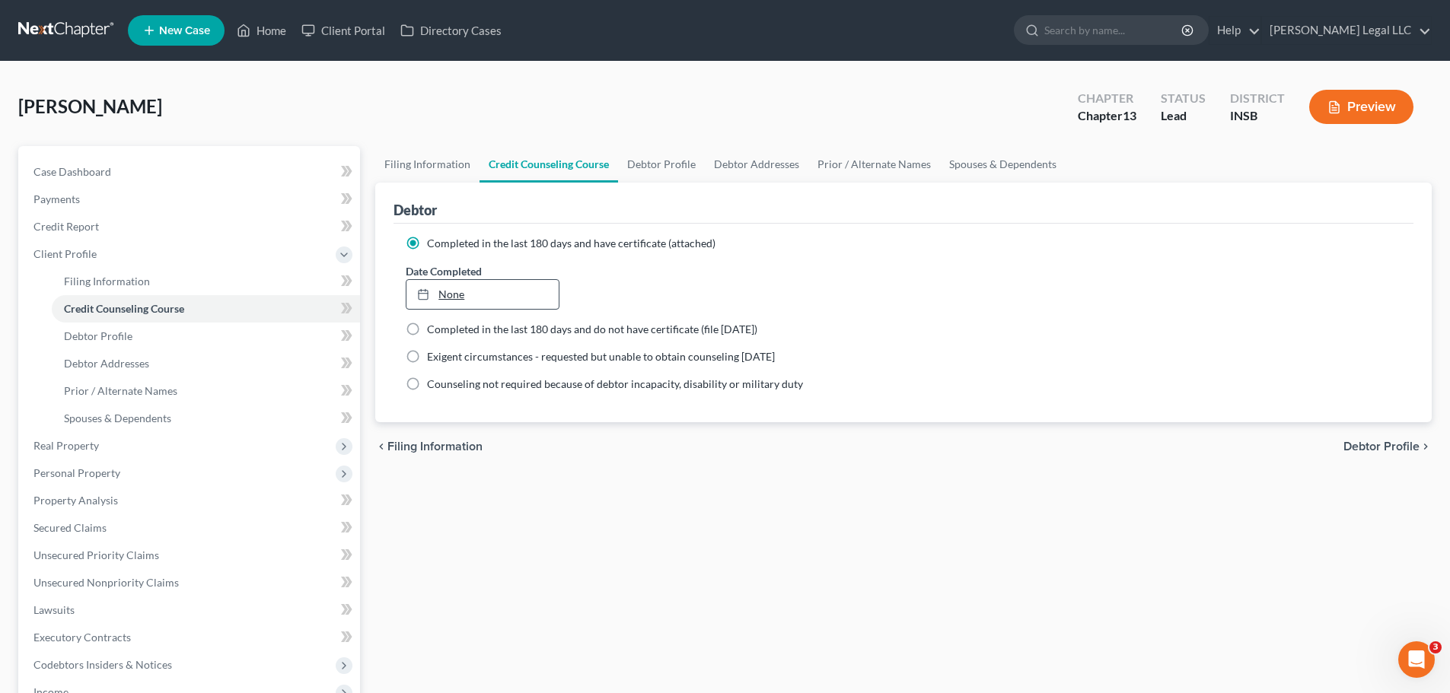
type input "[DATE]"
click at [495, 292] on link "None" at bounding box center [481, 294] width 151 height 29
click at [638, 476] on div "Filing Information Credit Counseling Course Debtor Profile Debtor Addresses Pri…" at bounding box center [903, 558] width 1071 height 824
click at [135, 331] on link "Debtor Profile" at bounding box center [206, 336] width 308 height 27
select select "1"
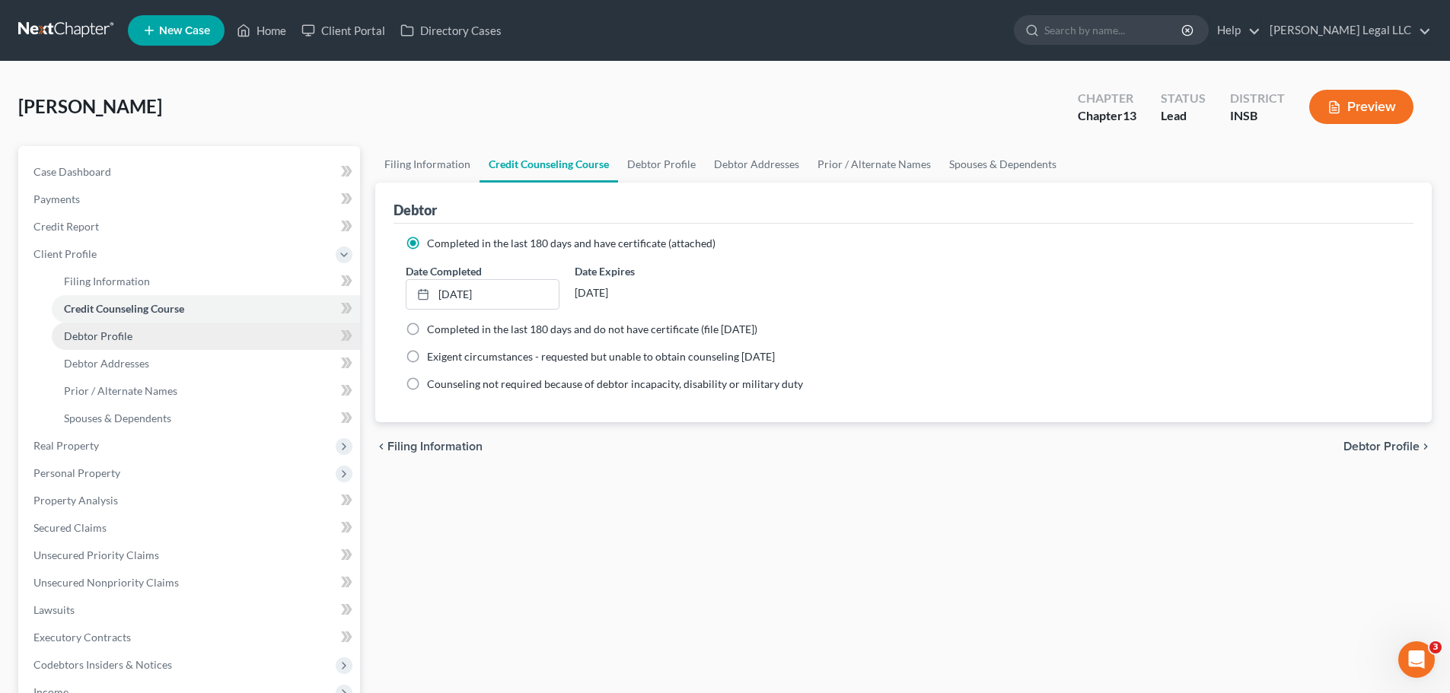
select select "1"
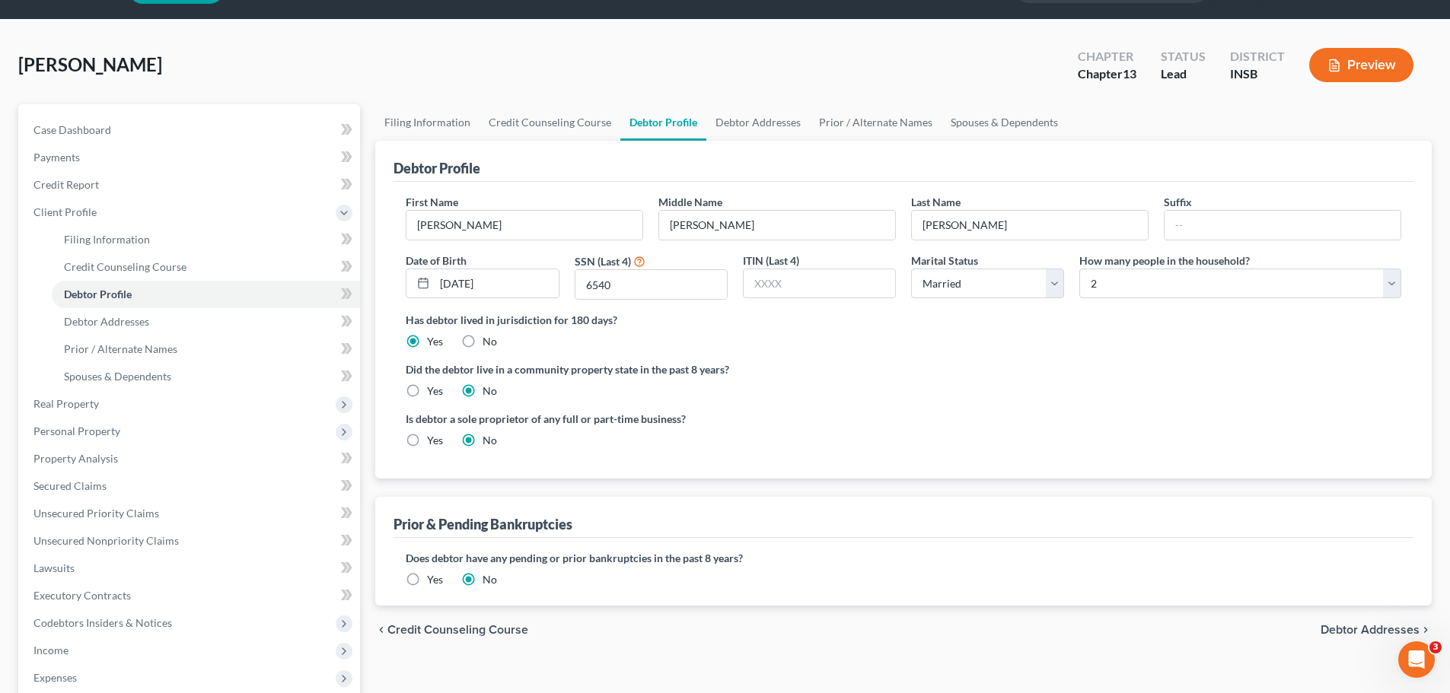
scroll to position [76, 0]
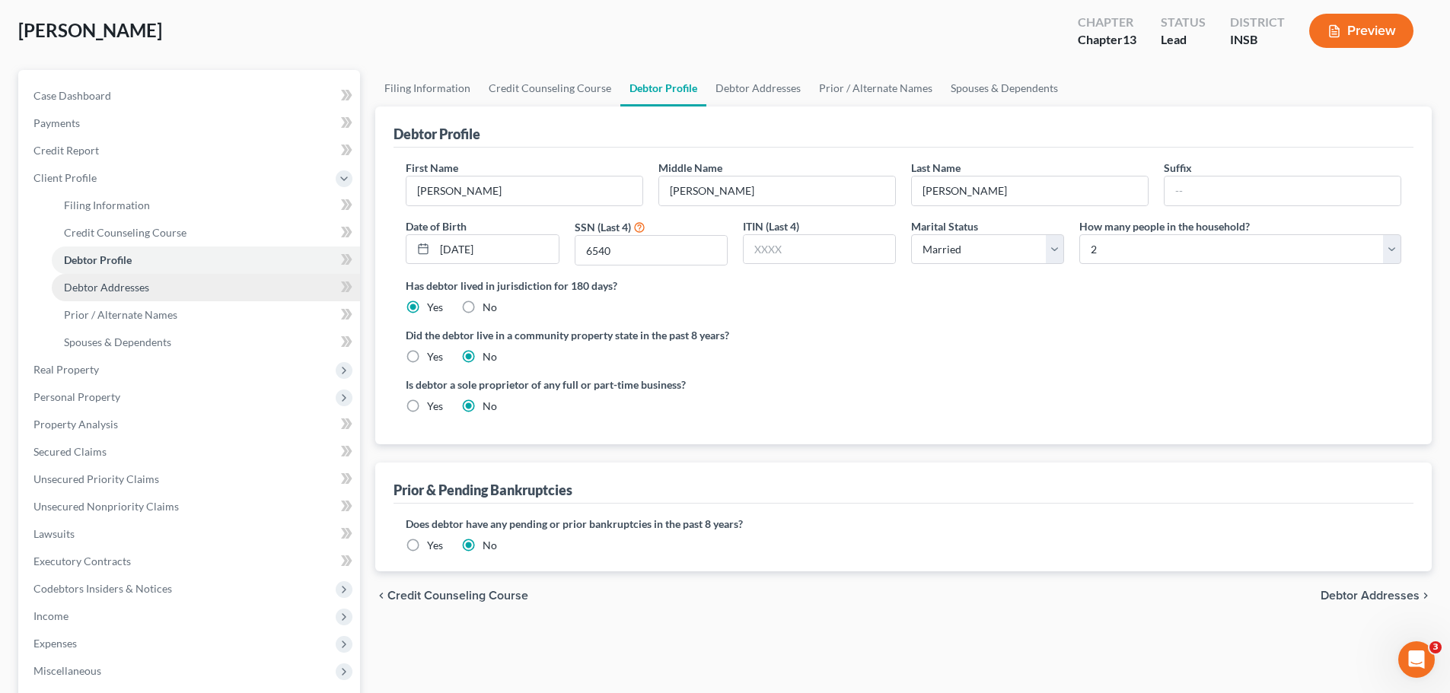
click at [118, 293] on span "Debtor Addresses" at bounding box center [106, 287] width 85 height 13
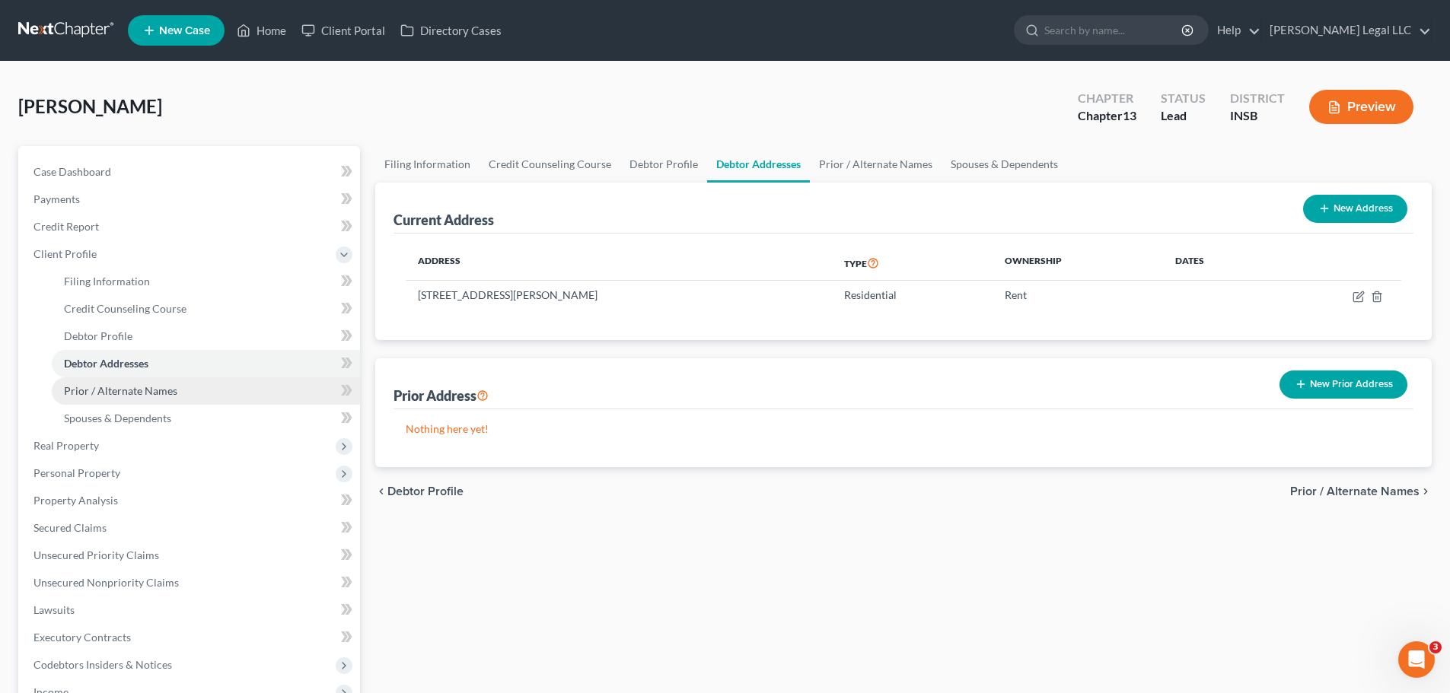
click at [127, 388] on span "Prior / Alternate Names" at bounding box center [120, 390] width 113 height 13
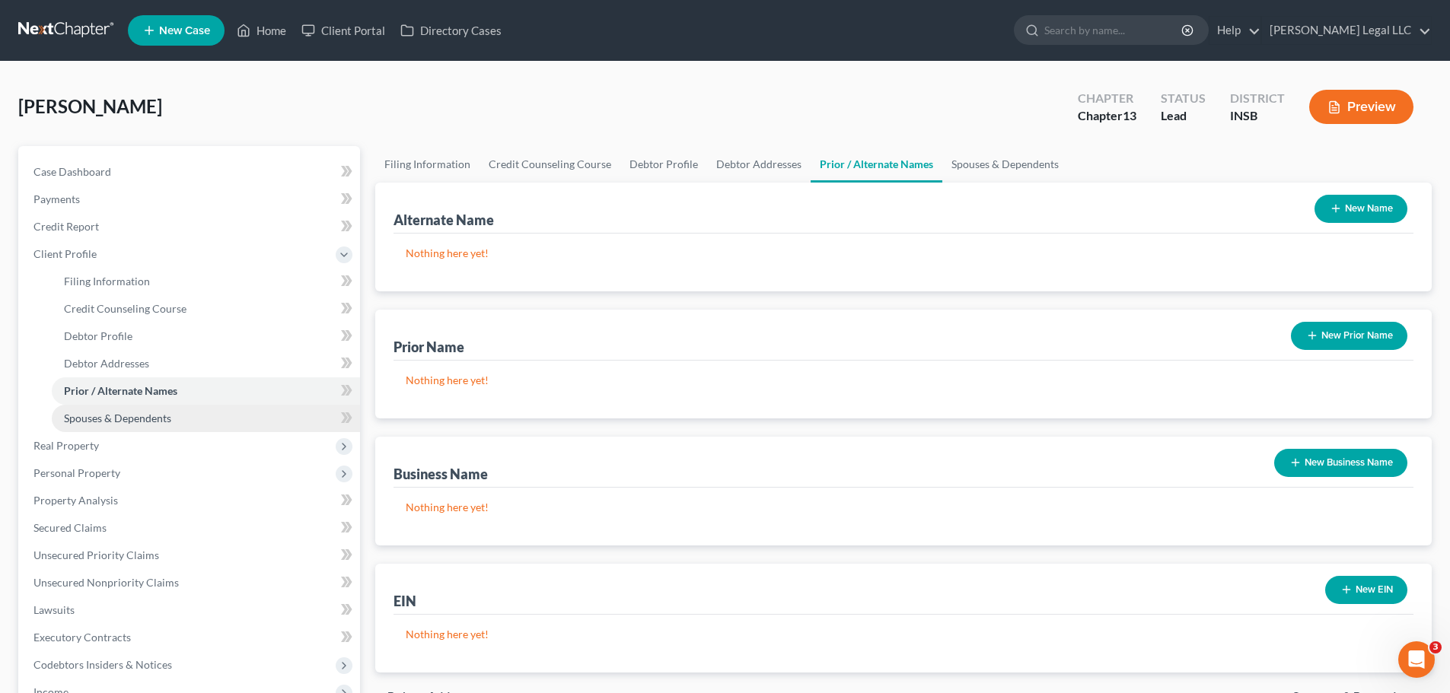
click at [129, 418] on span "Spouses & Dependents" at bounding box center [117, 418] width 107 height 13
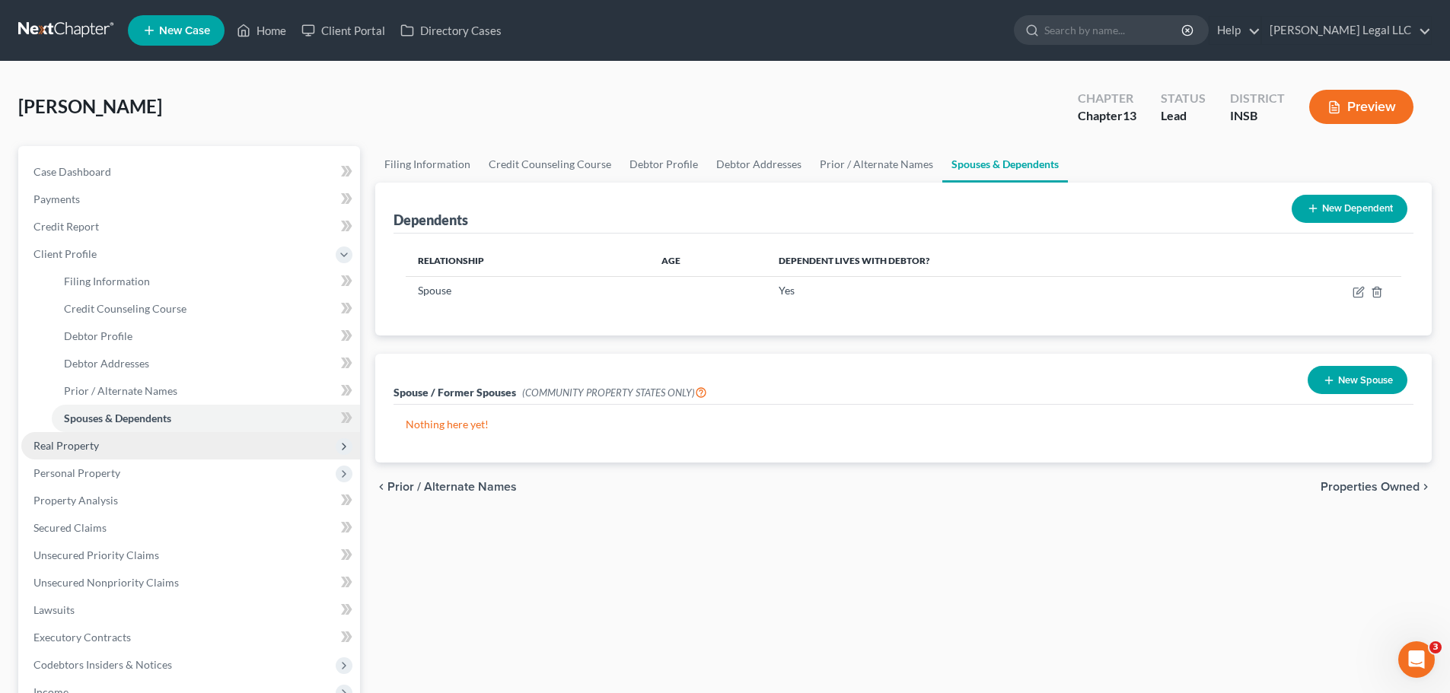
click at [119, 444] on span "Real Property" at bounding box center [190, 445] width 339 height 27
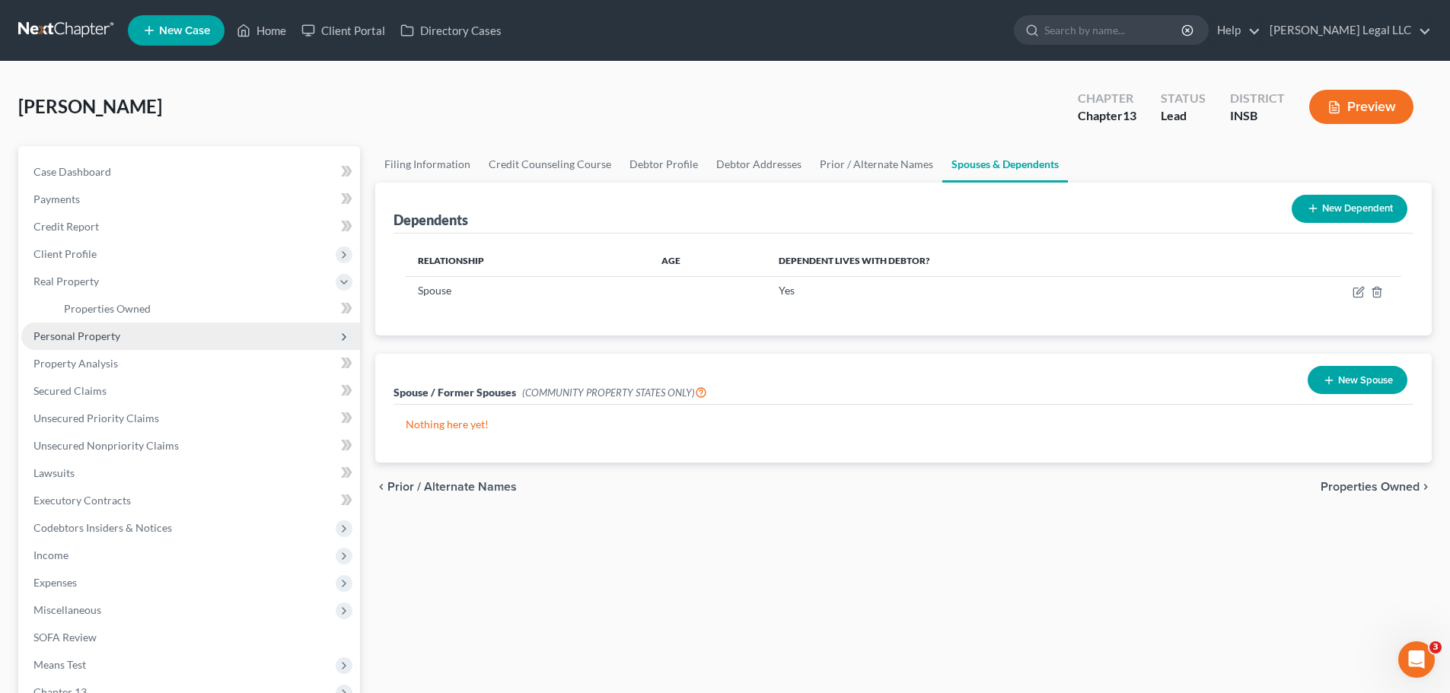
click at [93, 342] on span "Personal Property" at bounding box center [190, 336] width 339 height 27
click at [102, 339] on span "Vehicles Owned" at bounding box center [102, 335] width 76 height 13
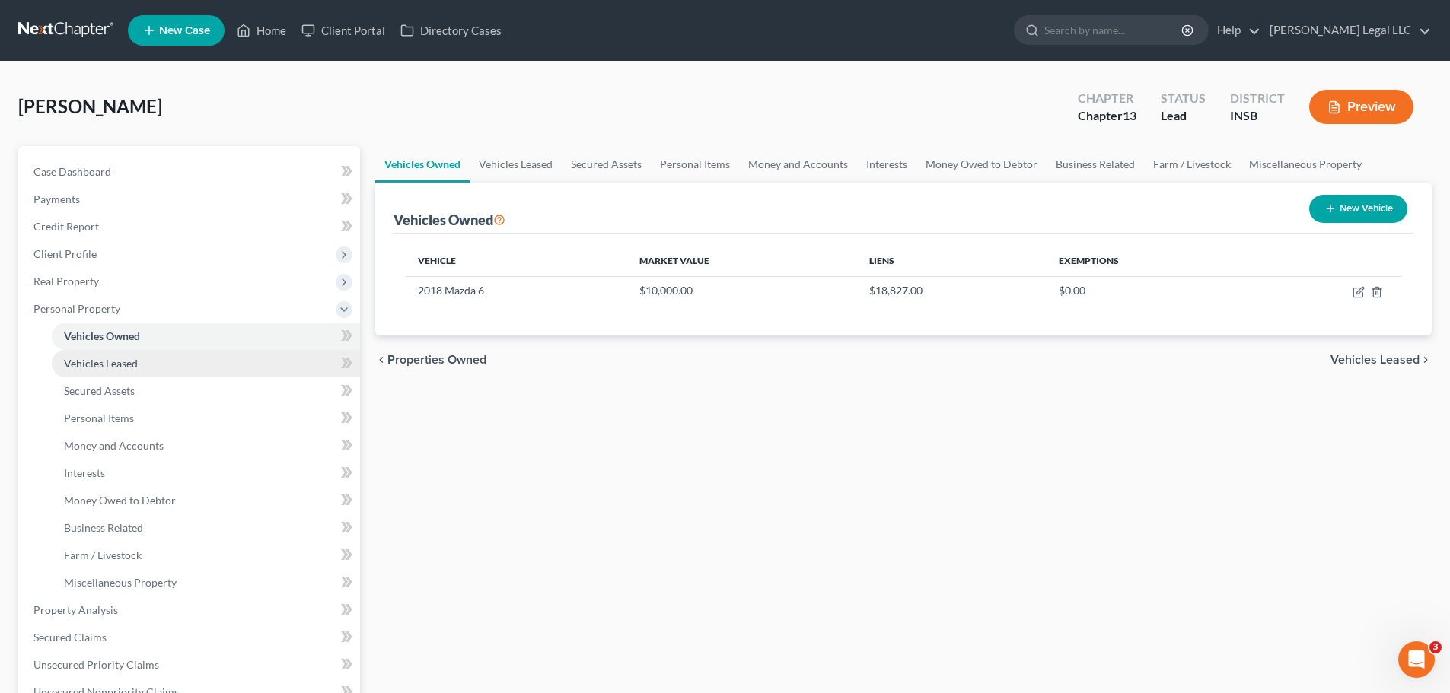
click at [93, 357] on span "Vehicles Leased" at bounding box center [101, 363] width 74 height 13
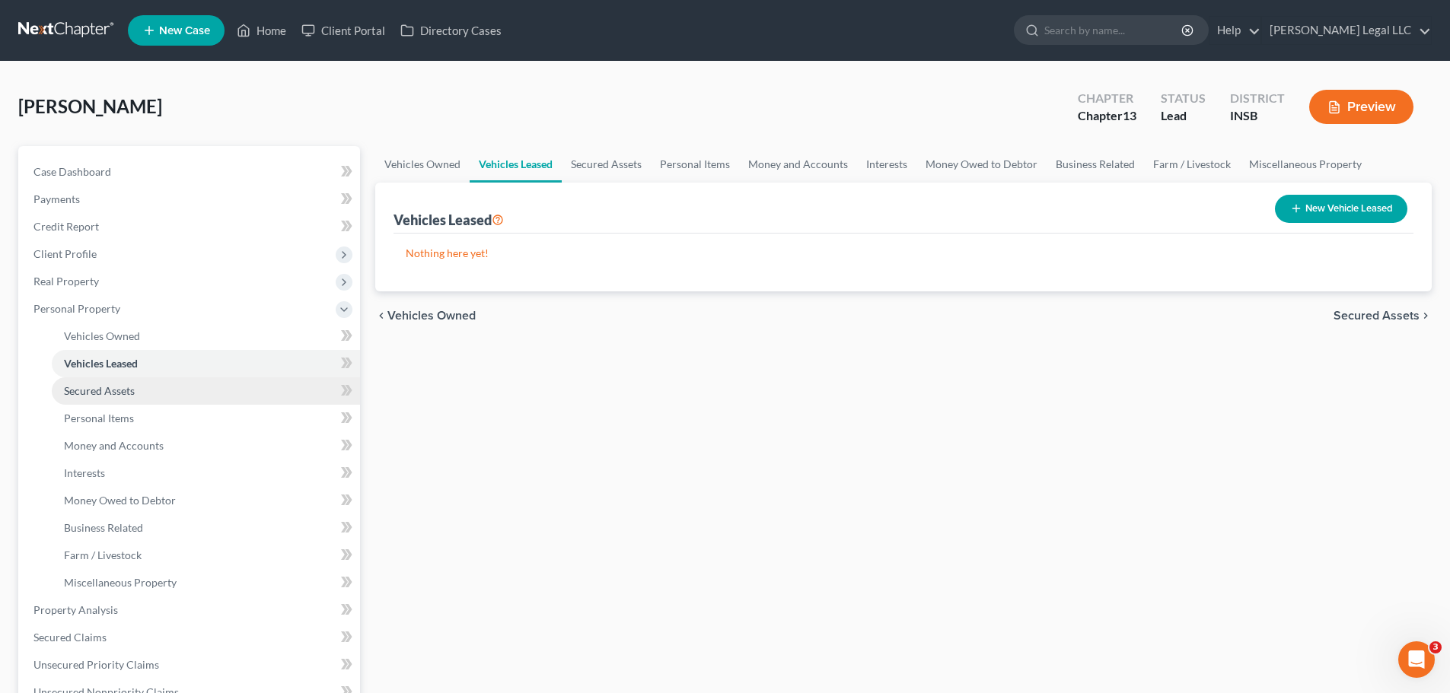
click at [85, 387] on span "Secured Assets" at bounding box center [99, 390] width 71 height 13
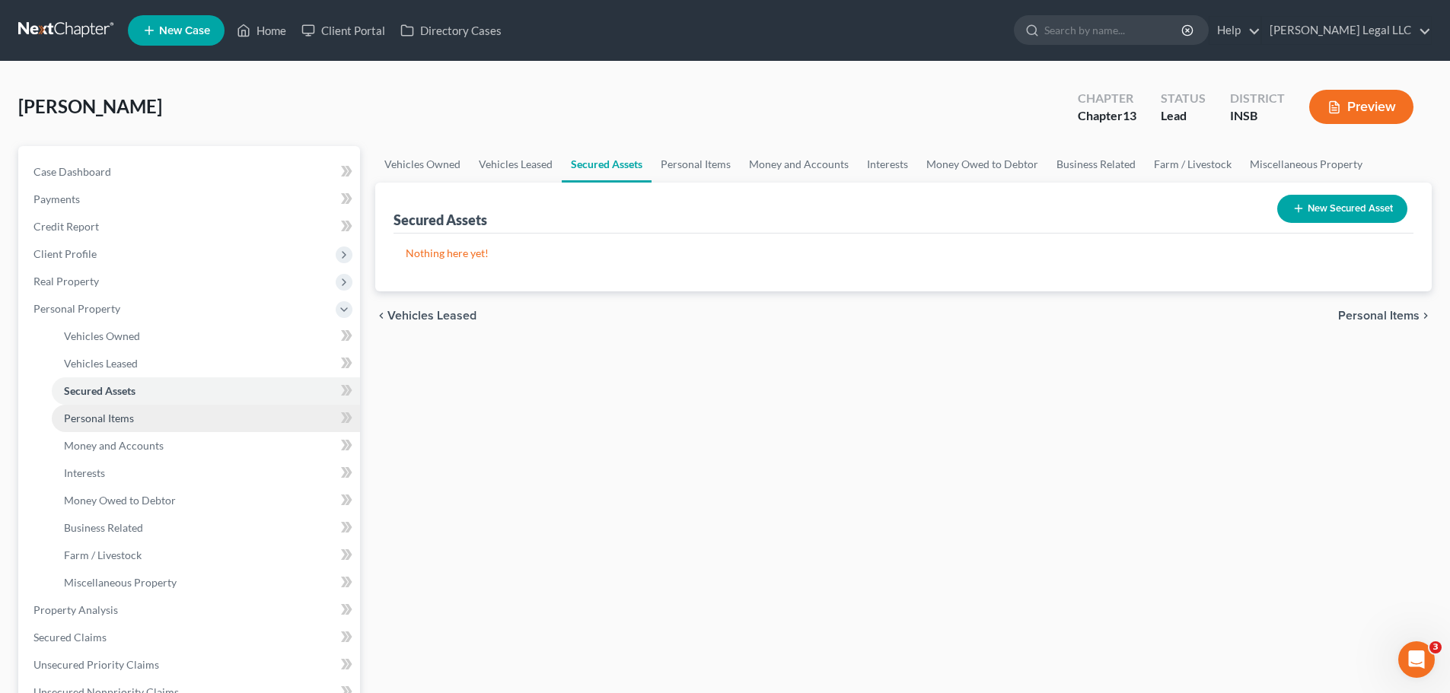
click at [91, 421] on span "Personal Items" at bounding box center [99, 418] width 70 height 13
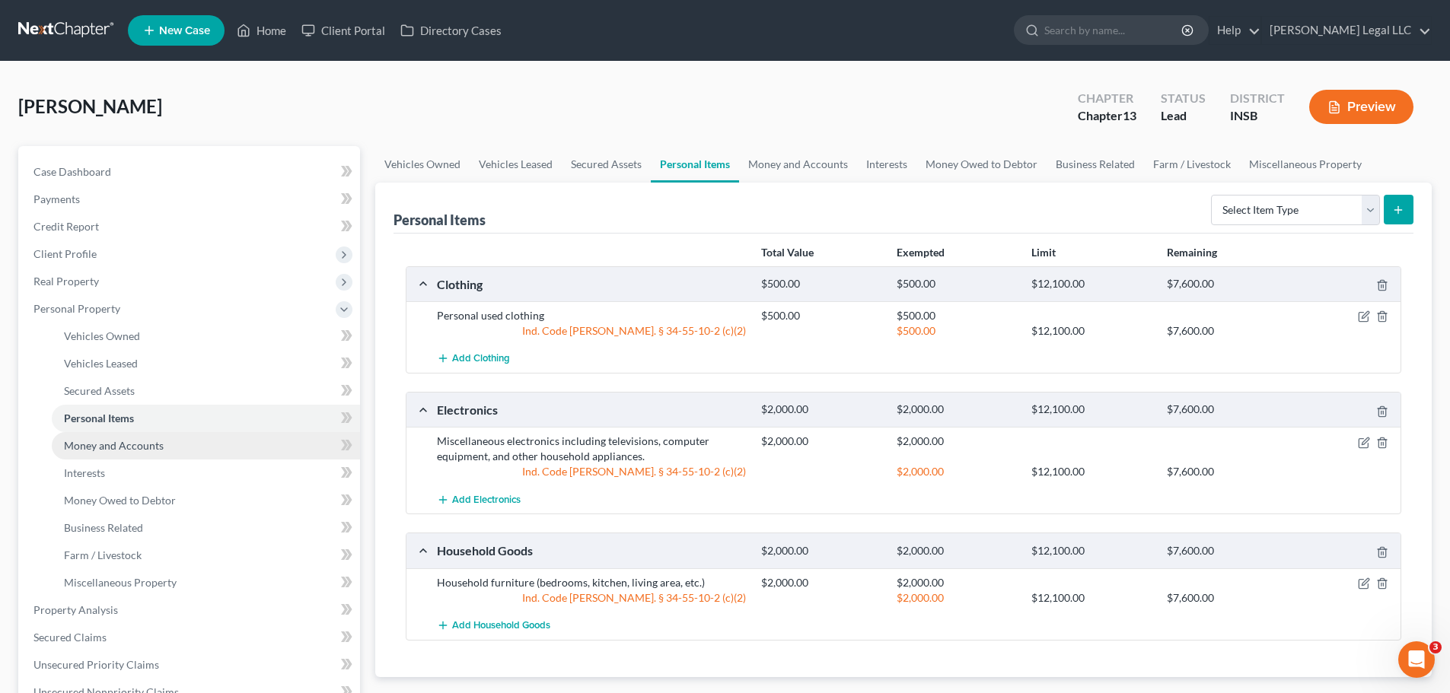
click at [91, 442] on span "Money and Accounts" at bounding box center [114, 445] width 100 height 13
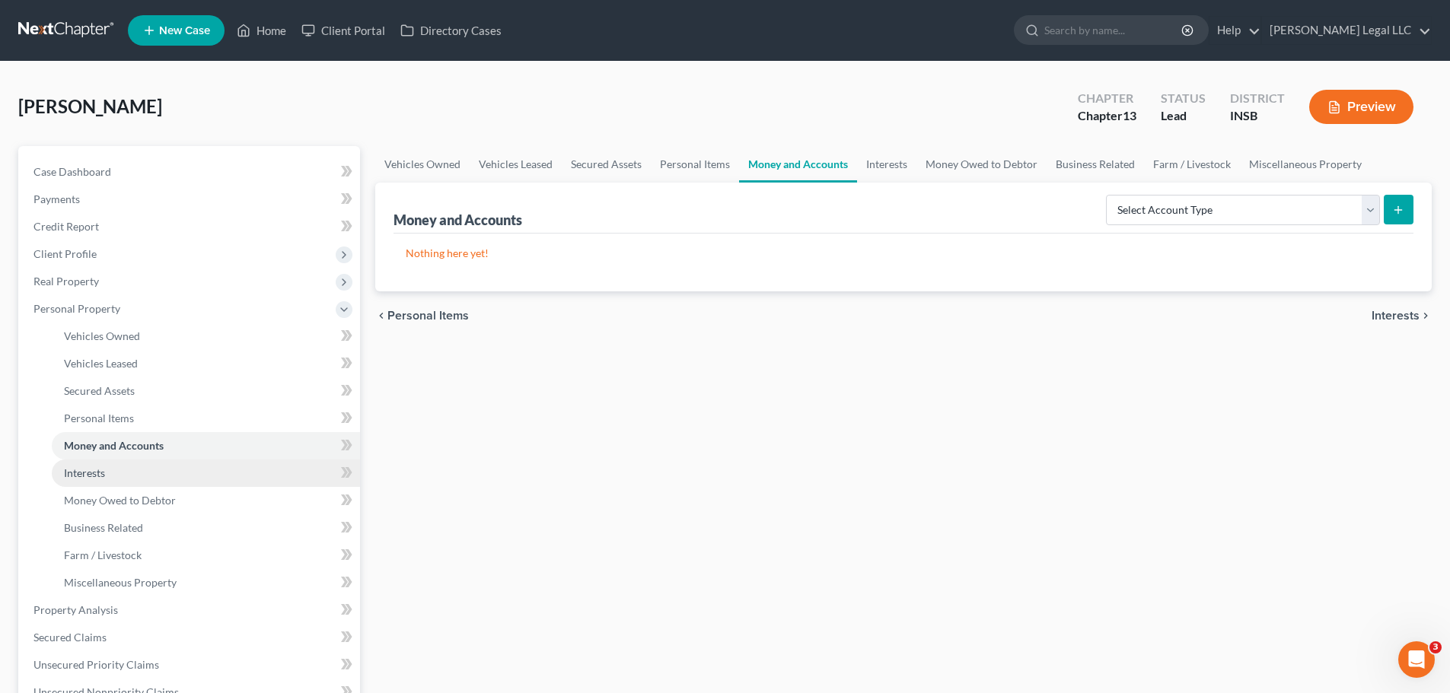
click at [92, 476] on span "Interests" at bounding box center [84, 472] width 41 height 13
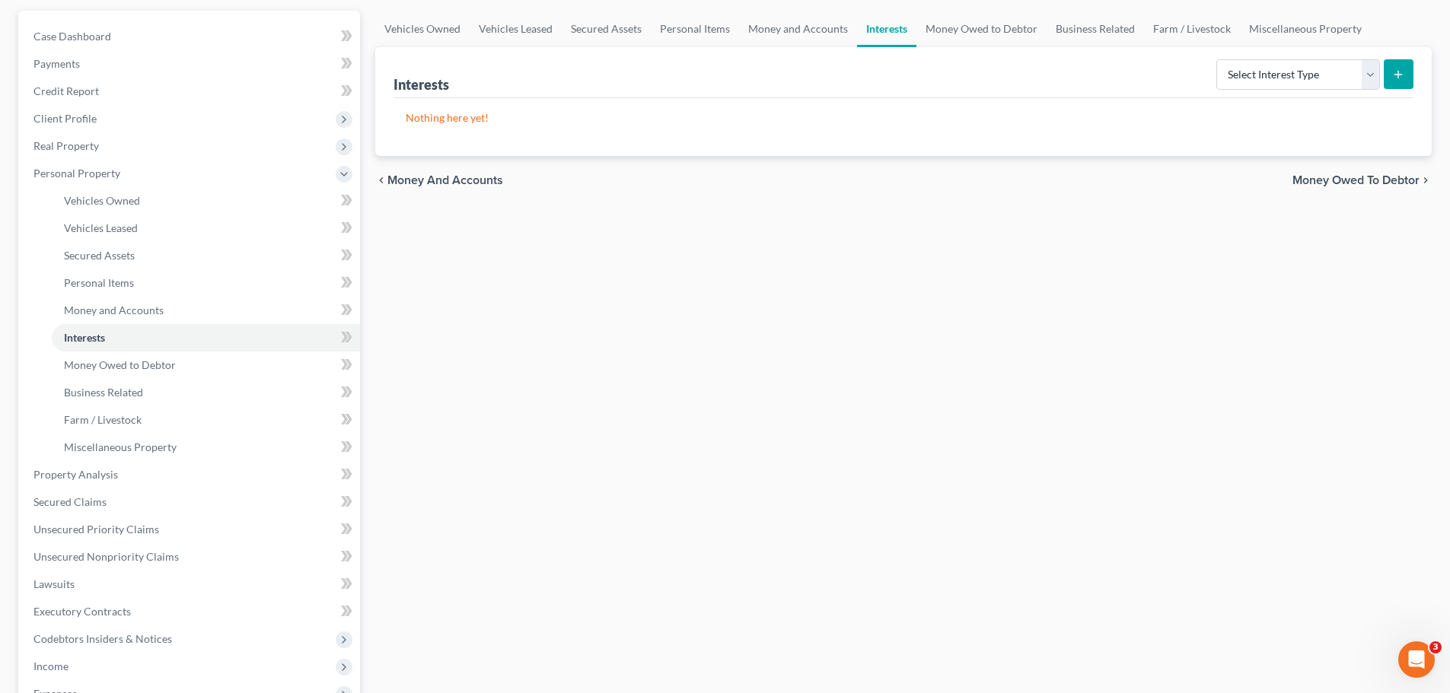
scroll to position [380, 0]
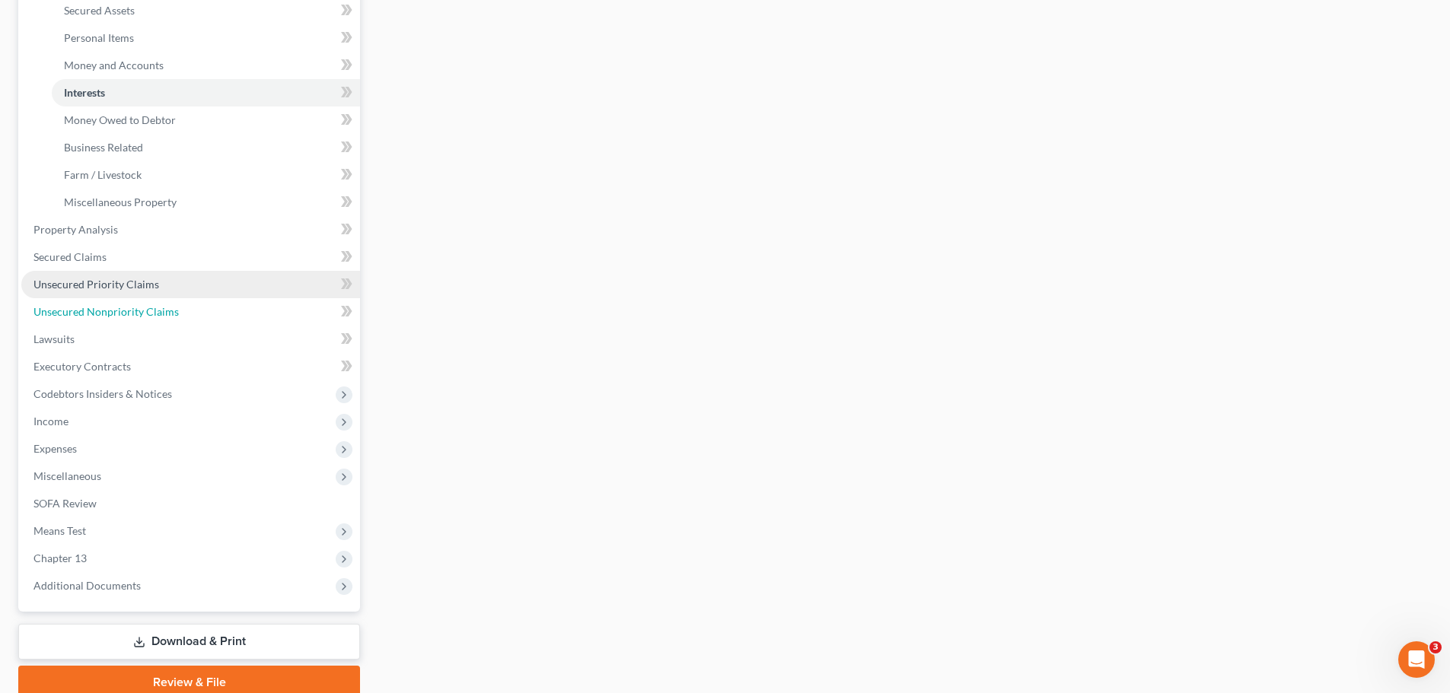
drag, startPoint x: 98, startPoint y: 315, endPoint x: 107, endPoint y: 294, distance: 23.2
click at [98, 315] on span "Unsecured Nonpriority Claims" at bounding box center [105, 311] width 145 height 13
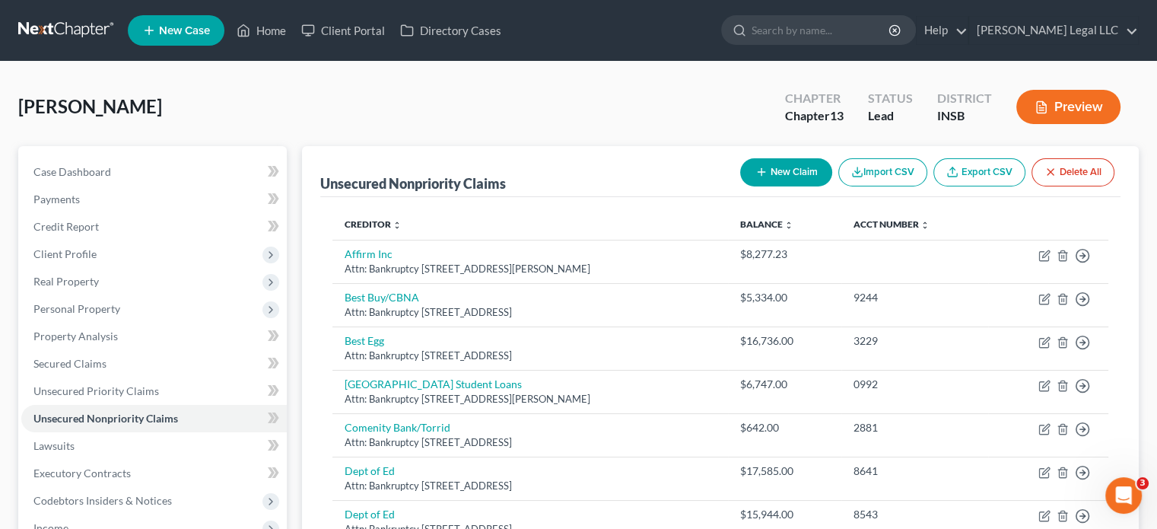
click at [778, 170] on button "New Claim" at bounding box center [786, 172] width 92 height 28
select select "0"
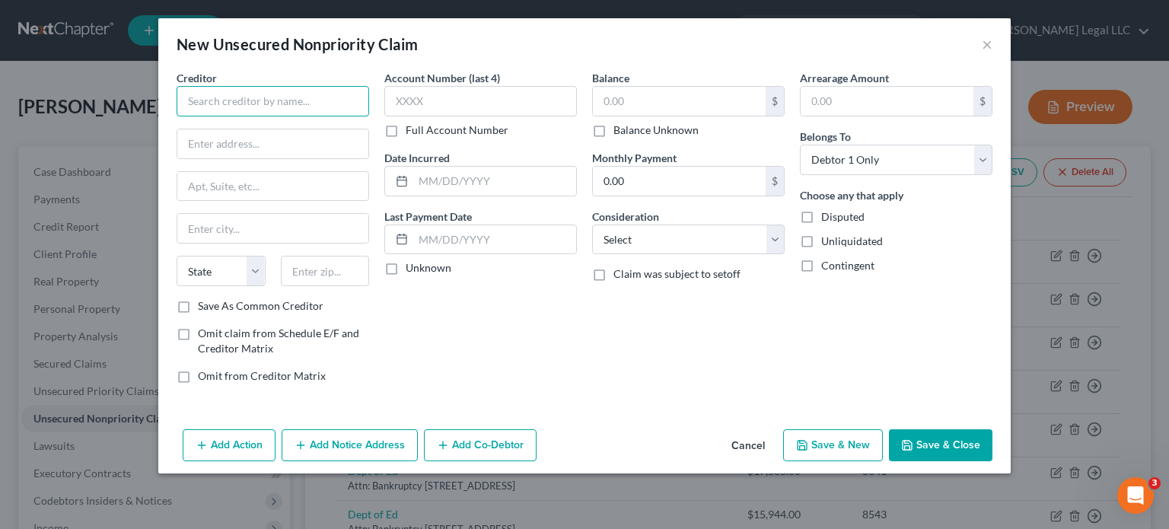
click at [274, 97] on input "text" at bounding box center [273, 101] width 193 height 30
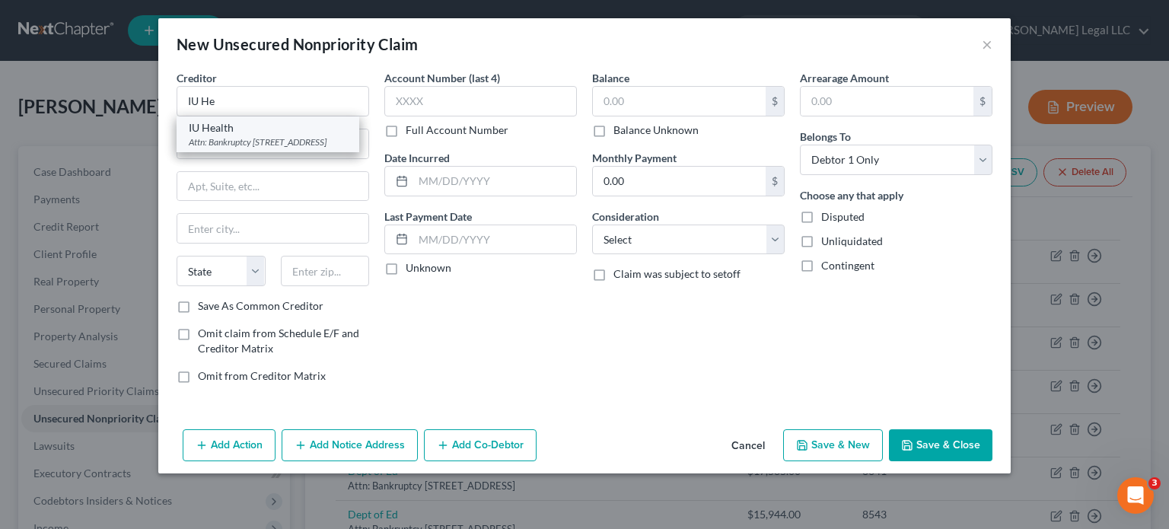
click at [265, 148] on div "Attn: Bankruptcy [STREET_ADDRESS]" at bounding box center [268, 141] width 158 height 13
type input "IU Health"
type input "Attn: Bankruptcy"
type input "[STREET_ADDRESS]"
type input "[GEOGRAPHIC_DATA]"
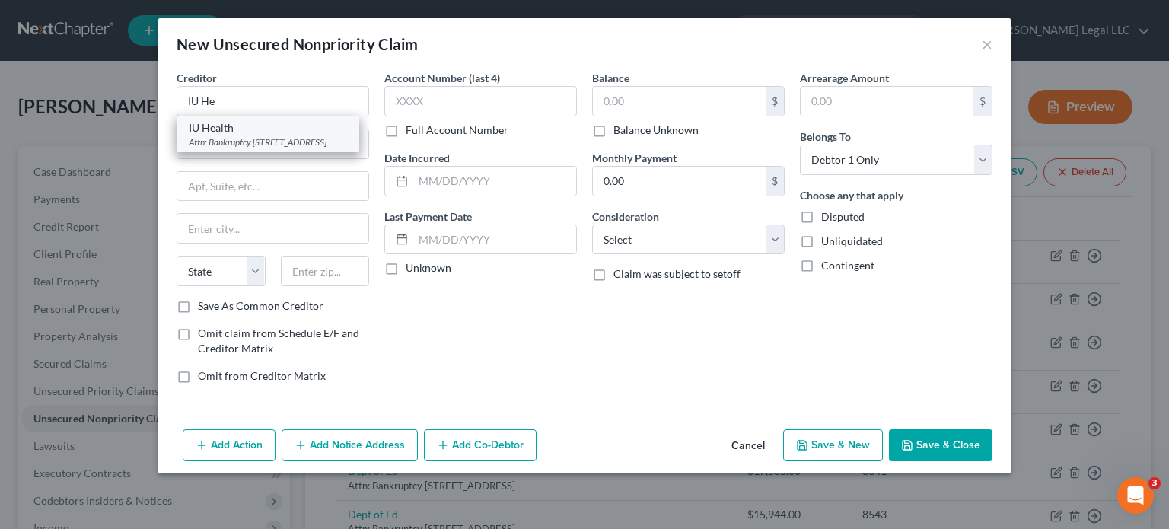
select select "15"
type input "46219"
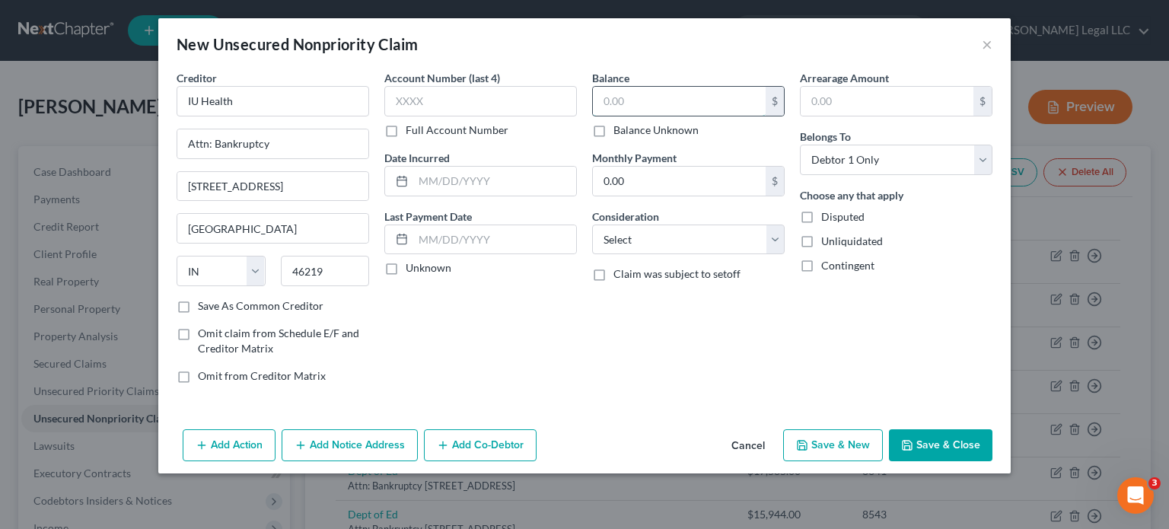
click at [637, 100] on input "text" at bounding box center [679, 101] width 173 height 29
type input "1,553.09"
drag, startPoint x: 654, startPoint y: 236, endPoint x: 657, endPoint y: 246, distance: 10.3
click at [654, 236] on select "Select Cable / Satellite Services Collection Agency Credit Card Debt Debt Couns…" at bounding box center [688, 239] width 193 height 30
select select "9"
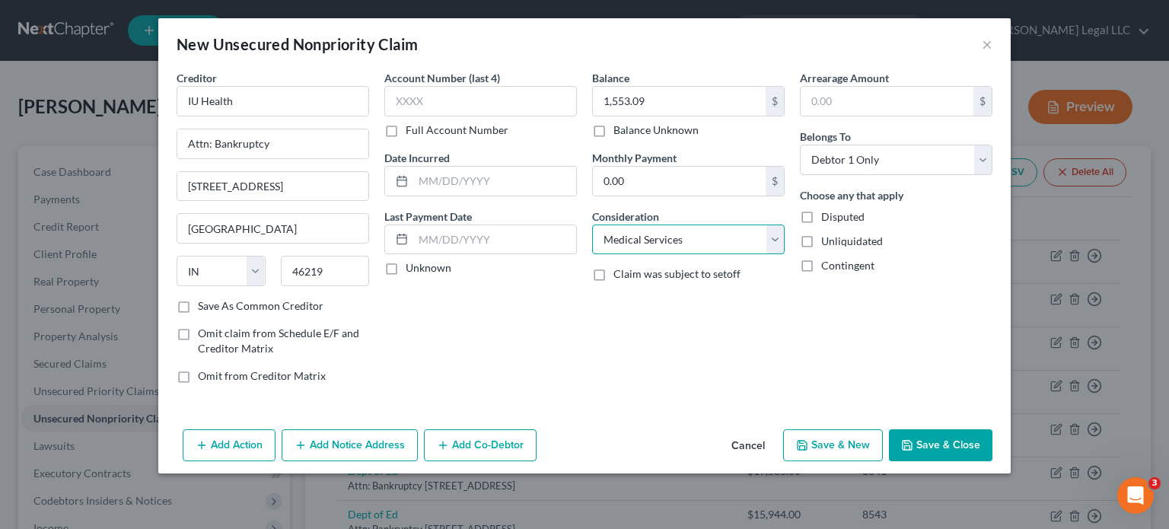
click at [592, 224] on select "Select Cable / Satellite Services Collection Agency Credit Card Debt Debt Couns…" at bounding box center [688, 239] width 193 height 30
click at [919, 429] on button "Save & Close" at bounding box center [940, 445] width 103 height 32
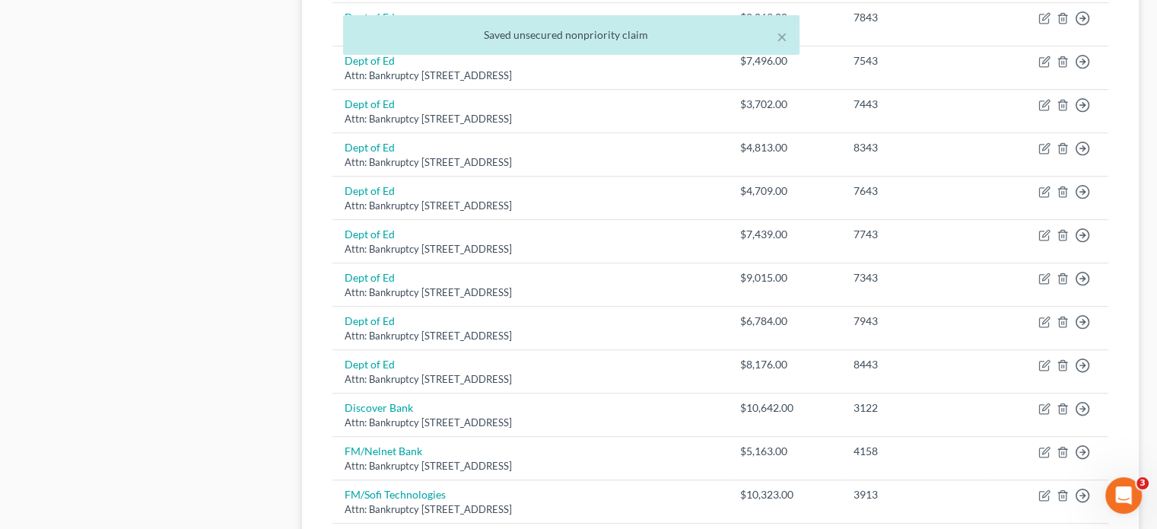
scroll to position [1141, 0]
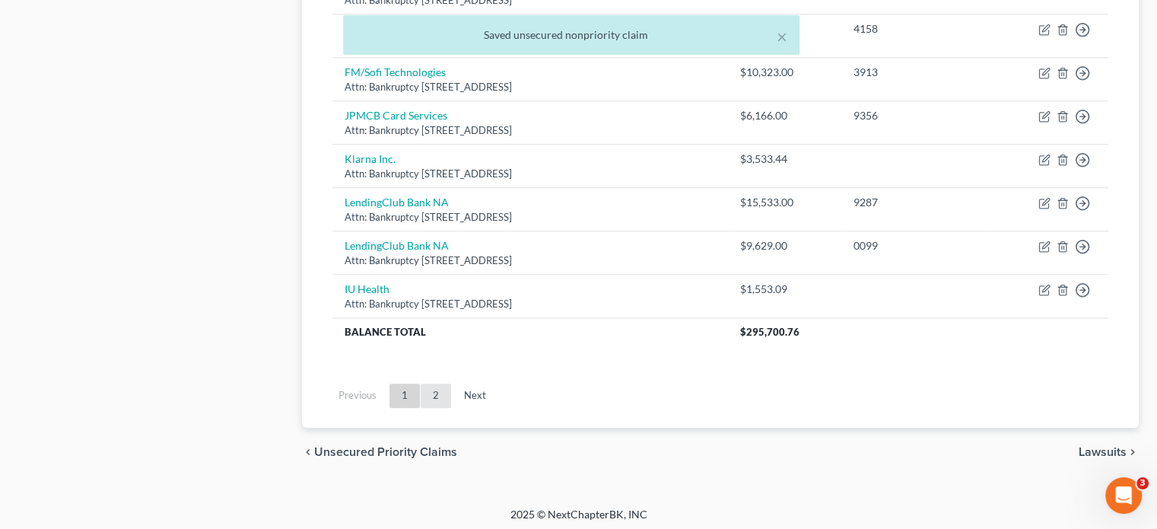
click at [432, 383] on link "2" at bounding box center [436, 395] width 30 height 24
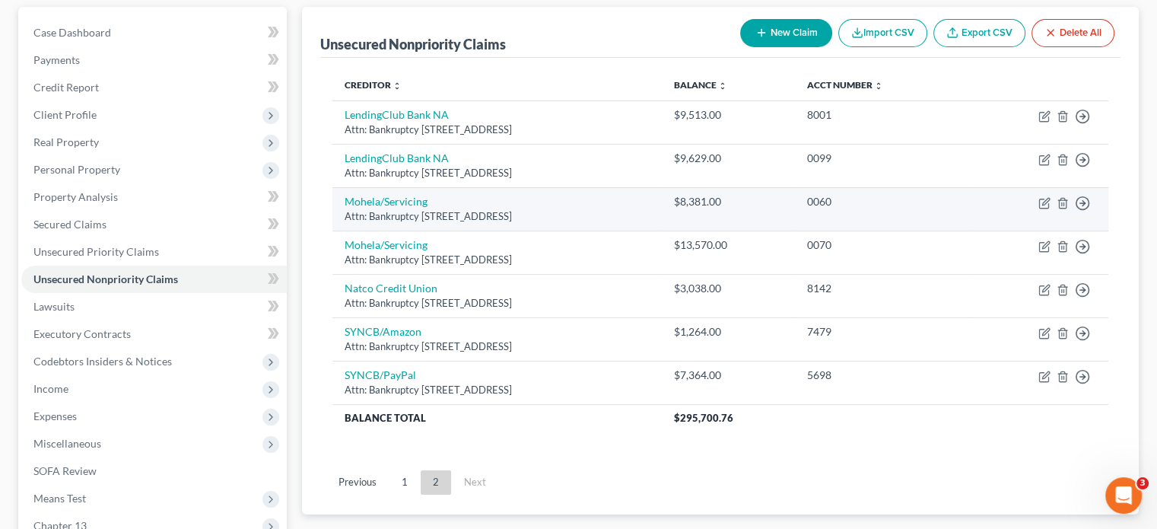
scroll to position [333, 0]
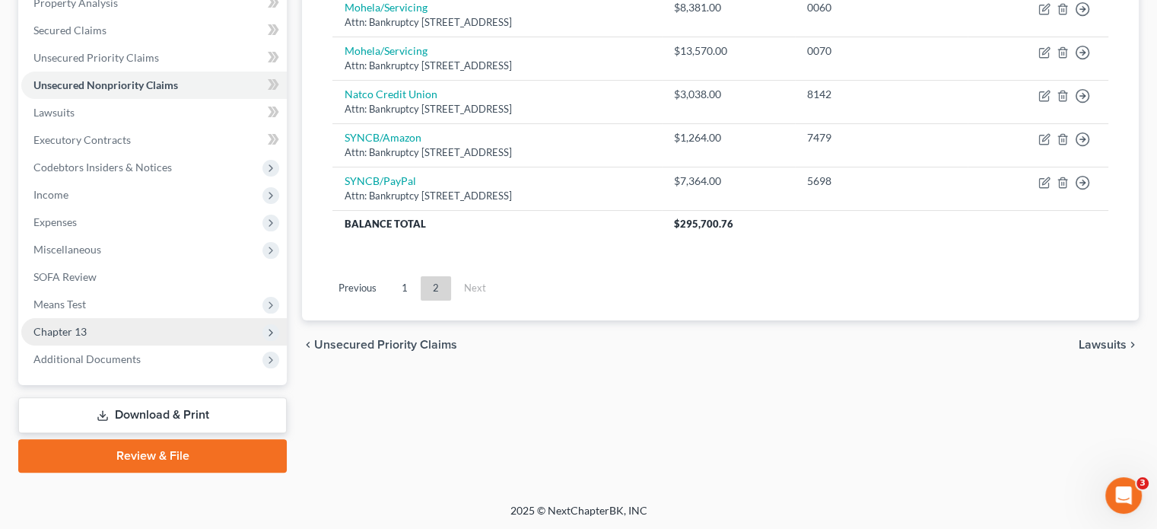
click at [91, 339] on span "Chapter 13" at bounding box center [154, 331] width 266 height 27
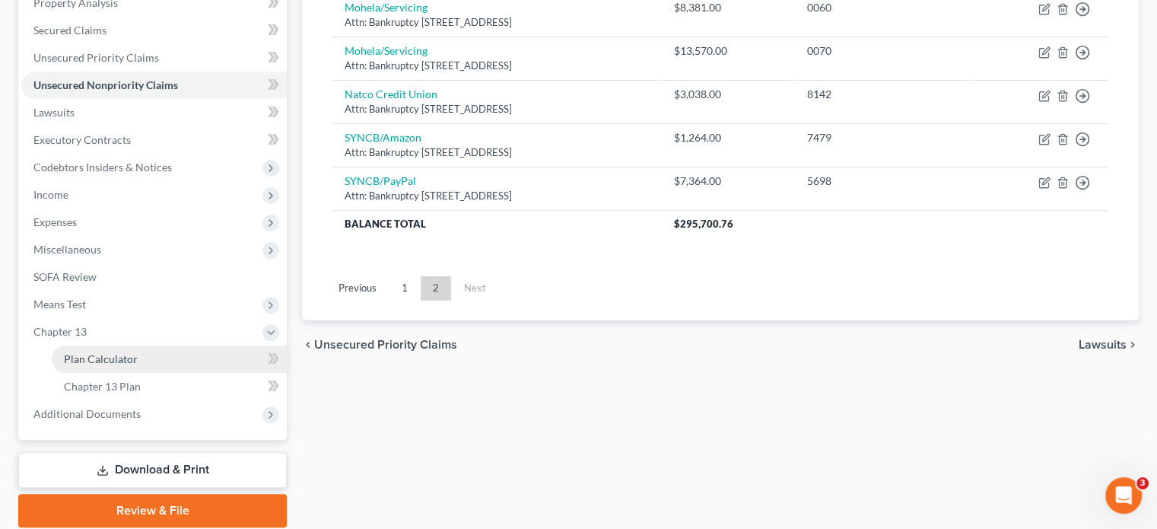
click at [96, 350] on link "Plan Calculator" at bounding box center [169, 358] width 235 height 27
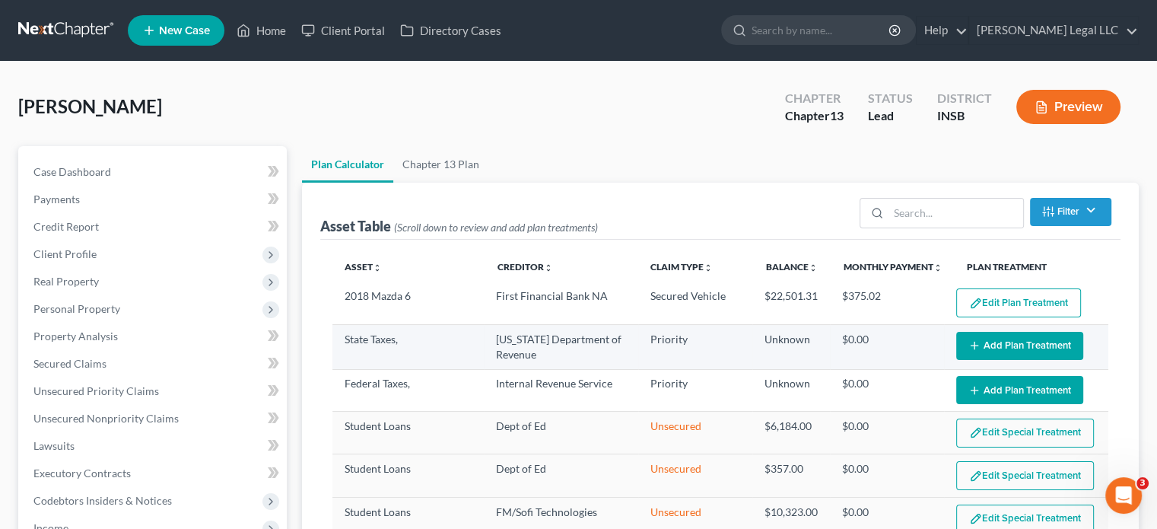
select select "59"
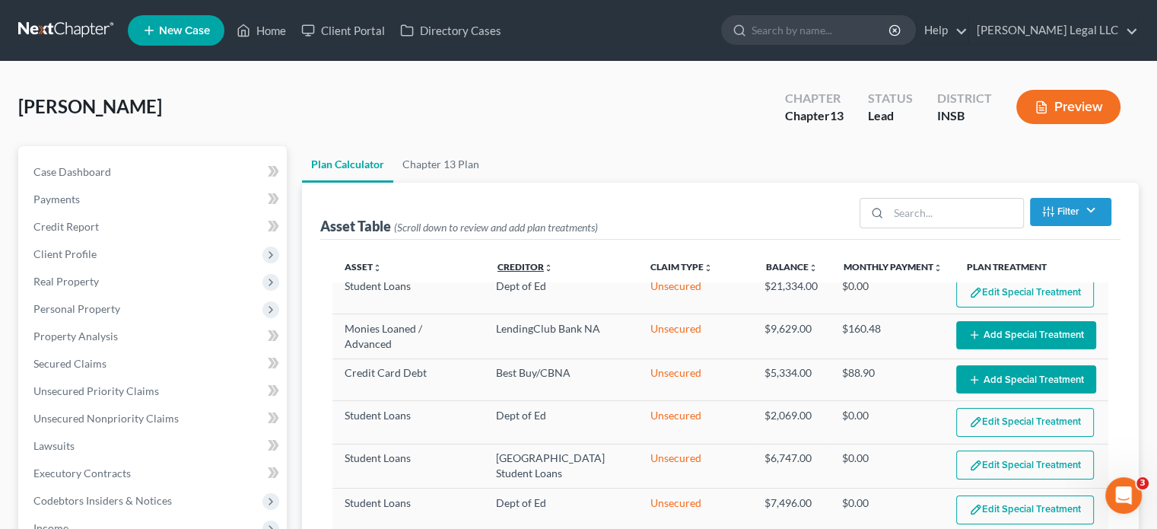
scroll to position [304, 0]
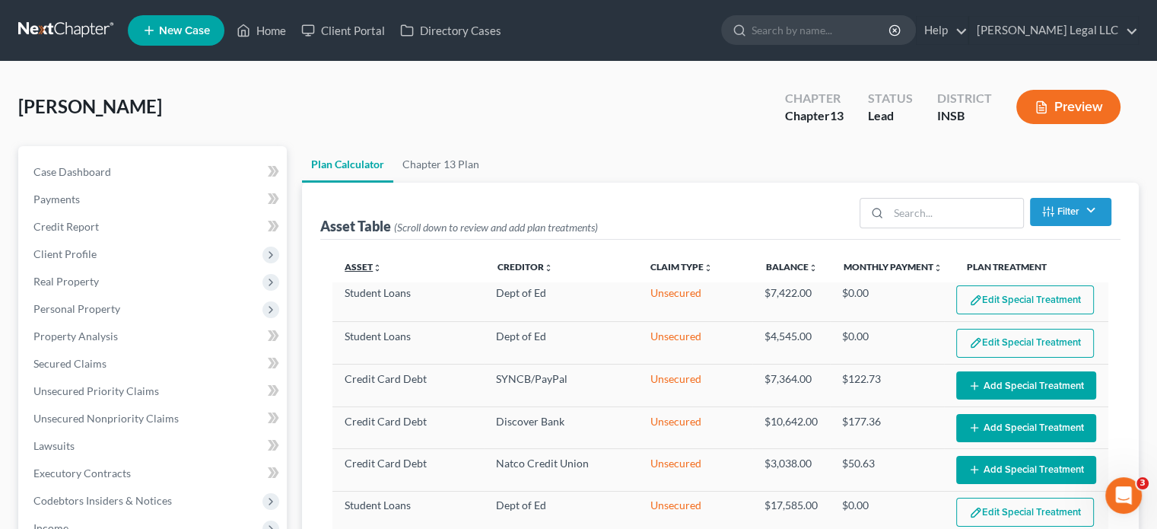
click at [377, 264] on icon "unfold_more" at bounding box center [377, 267] width 9 height 9
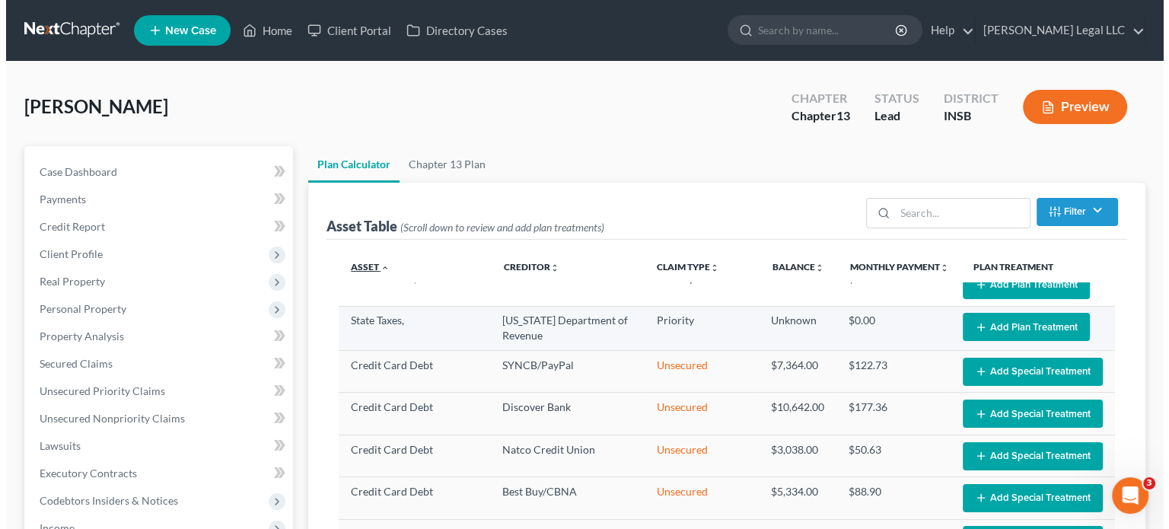
scroll to position [0, 0]
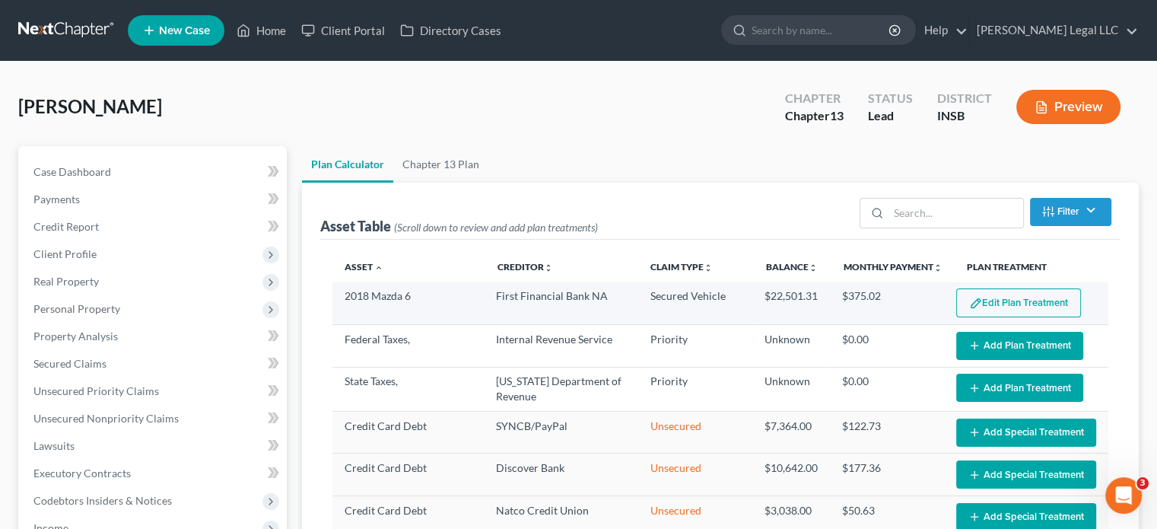
click at [995, 302] on button "Edit Plan Treatment" at bounding box center [1018, 302] width 125 height 29
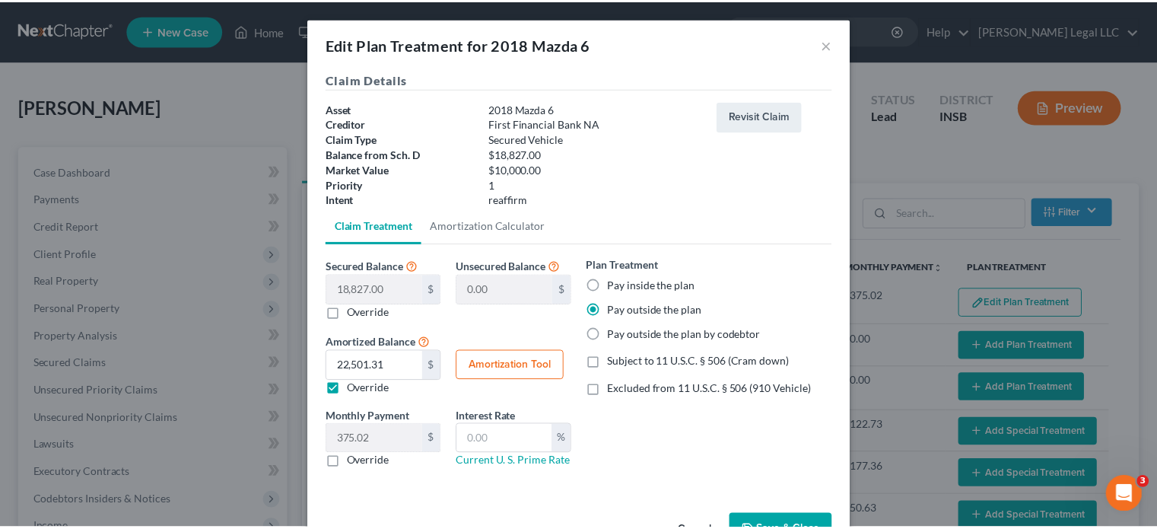
scroll to position [48, 0]
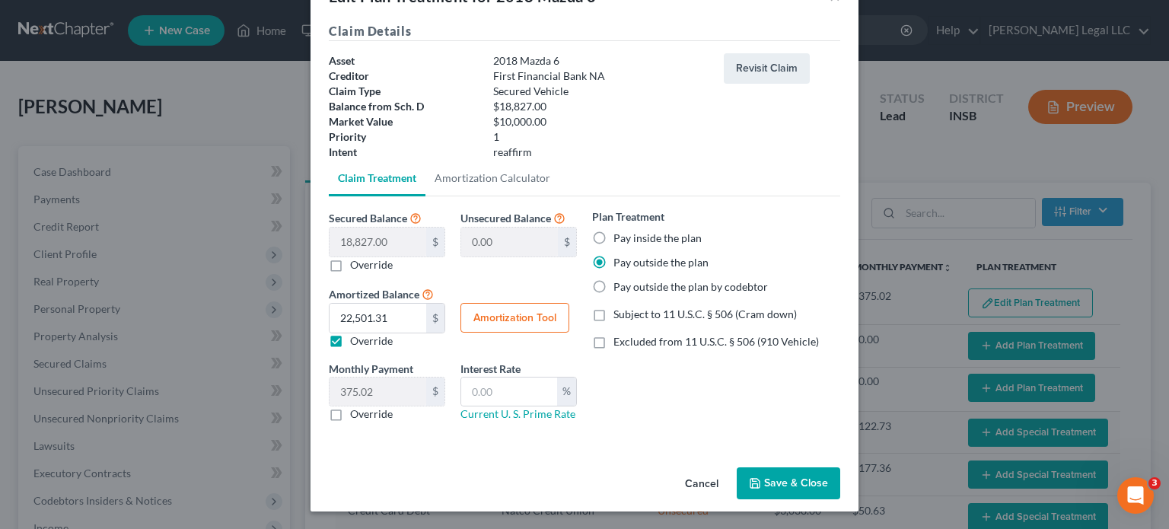
click at [613, 340] on label "Excluded from 11 U.S.C. § 506 (910 Vehicle)" at bounding box center [715, 341] width 205 height 15
click at [619, 340] on input "Excluded from 11 U.S.C. § 506 (910 Vehicle)" at bounding box center [624, 339] width 10 height 10
click at [613, 340] on label "Excluded from 11 U.S.C. § 506 (910 Vehicle)" at bounding box center [715, 341] width 205 height 15
click at [619, 340] on input "Excluded from 11 U.S.C. § 506 (910 Vehicle)" at bounding box center [624, 339] width 10 height 10
click at [613, 340] on label "Excluded from 11 U.S.C. § 506 (910 Vehicle)" at bounding box center [715, 341] width 205 height 15
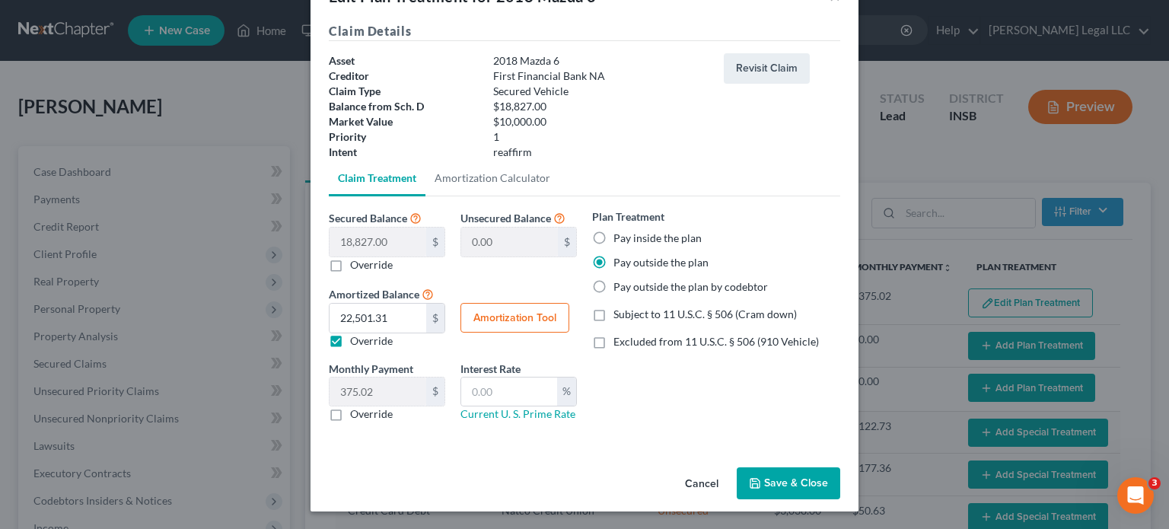
click at [619, 340] on input "Excluded from 11 U.S.C. § 506 (910 Vehicle)" at bounding box center [624, 339] width 10 height 10
click at [613, 340] on label "Excluded from 11 U.S.C. § 506 (910 Vehicle)" at bounding box center [715, 341] width 205 height 15
click at [619, 340] on input "Excluded from 11 U.S.C. § 506 (910 Vehicle)" at bounding box center [624, 339] width 10 height 10
checkbox input "false"
click at [350, 337] on label "Override" at bounding box center [371, 340] width 43 height 15
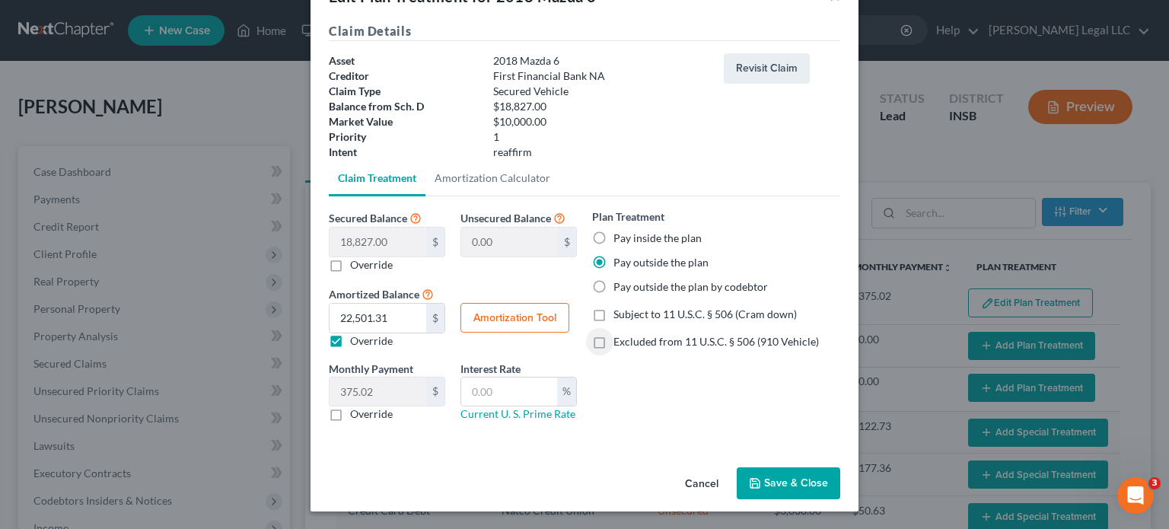
click at [356, 337] on input "Override" at bounding box center [361, 338] width 10 height 10
checkbox input "false"
type input "313.78"
click at [774, 479] on button "Save & Close" at bounding box center [788, 483] width 103 height 32
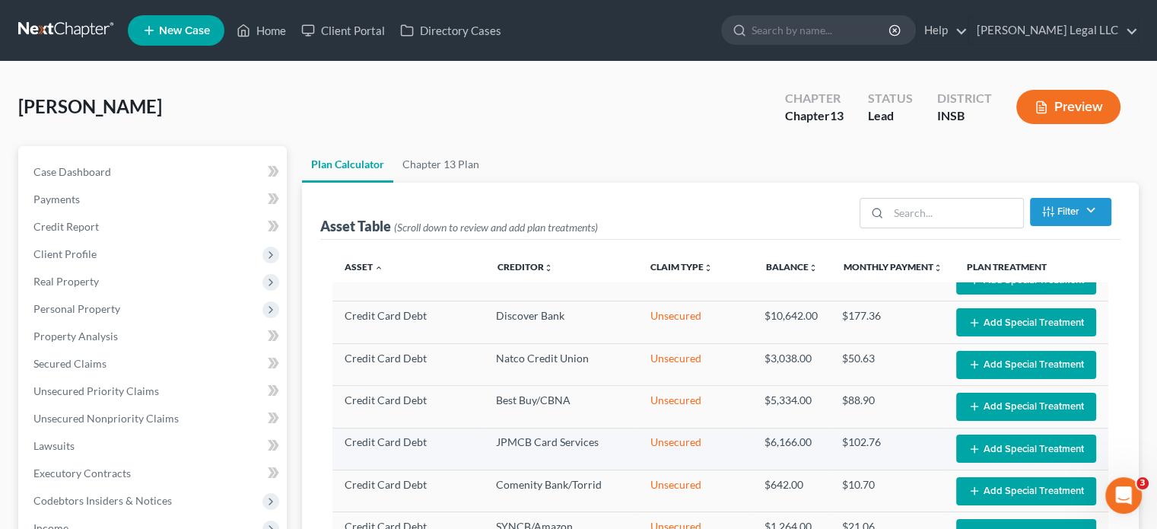
select select "59"
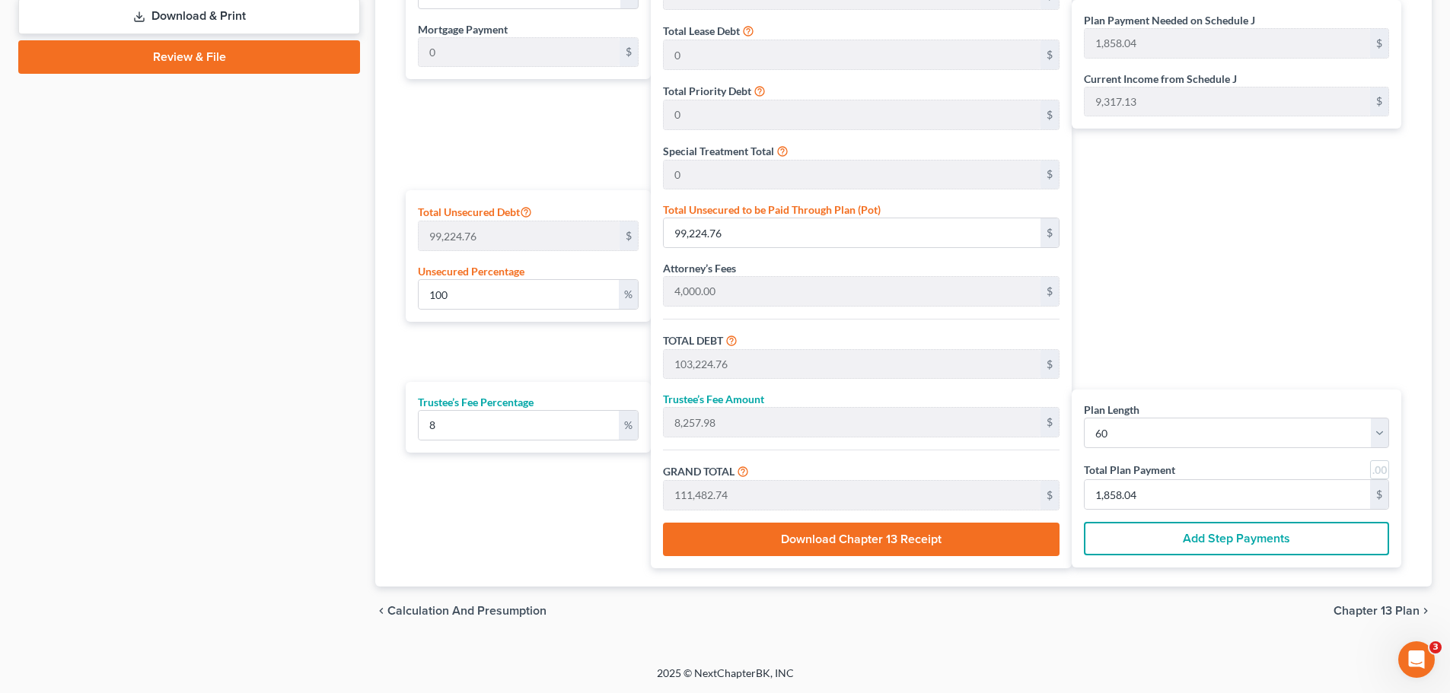
scroll to position [1338, 0]
click at [1122, 486] on input "1,858.04" at bounding box center [1226, 494] width 285 height 29
type input "1036.31"
type input "1,028,280.00"
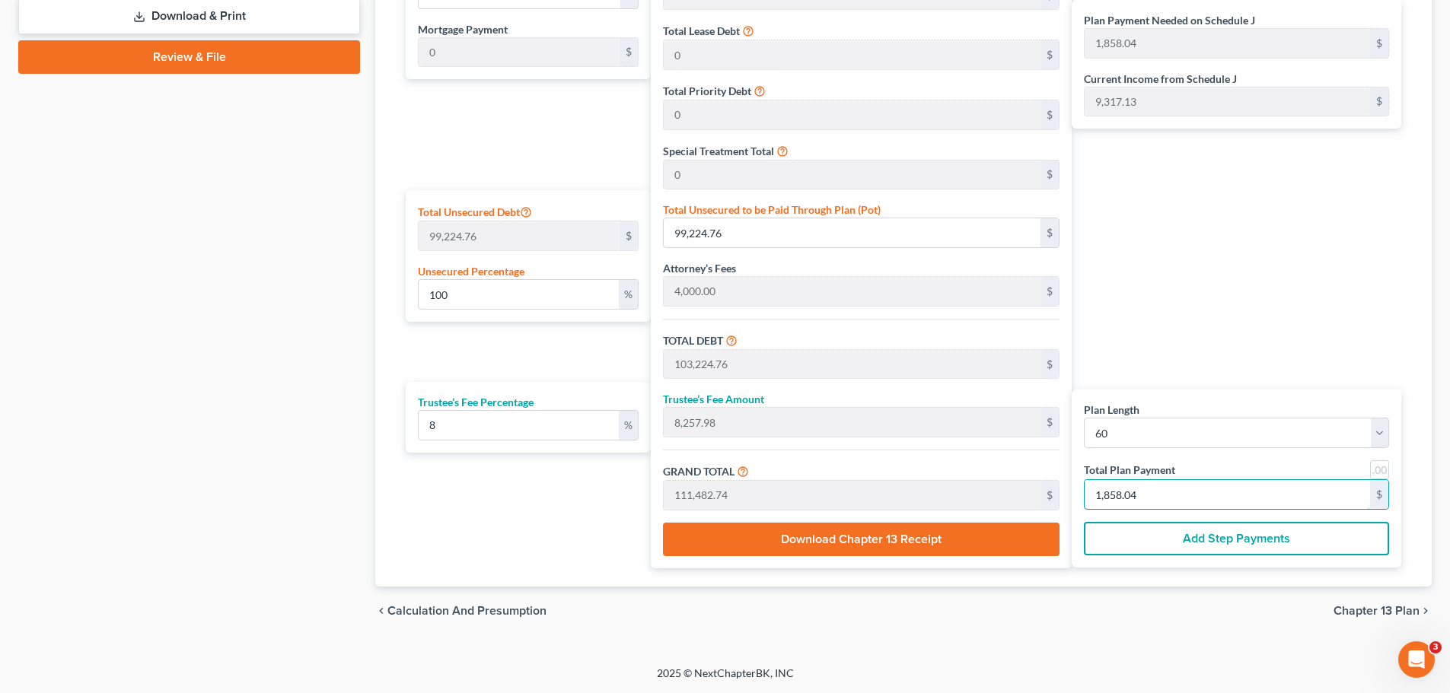
type input "1,032,280.00"
type input "82,582.40"
type input "1,114,862.40"
type input "1,8581.04"
type input "10399.85"
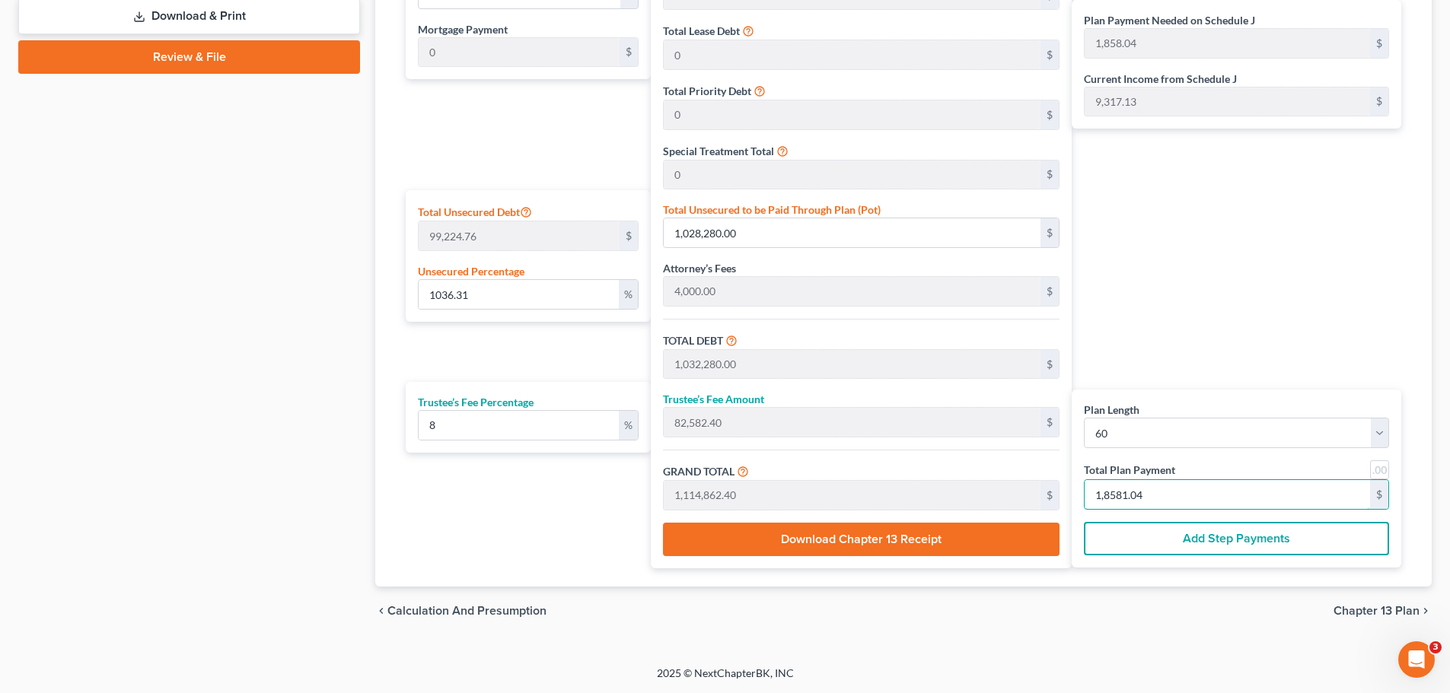
type input "10,319,224.44"
type input "10,323,224.44"
type input "825,857.95"
type input "11,149,082.40"
type input "185,818.04"
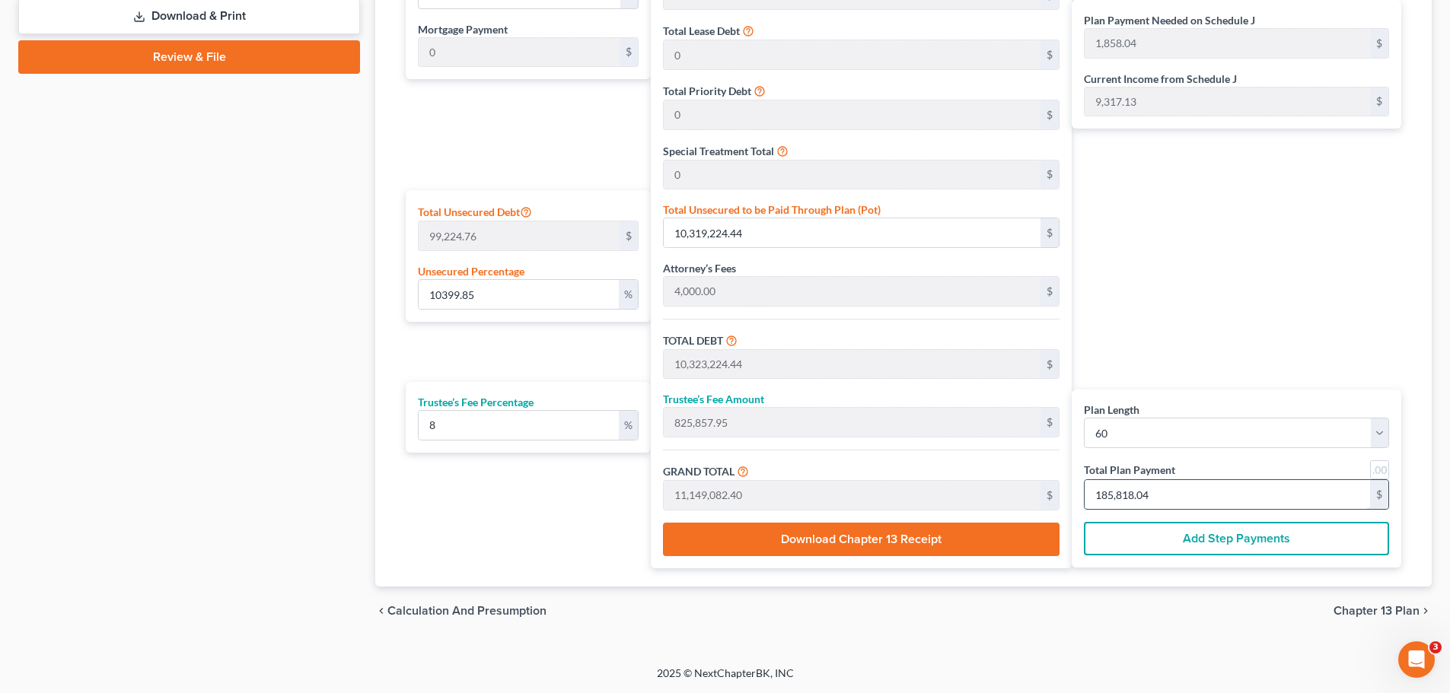
click at [1182, 491] on input "185,818.04" at bounding box center [1226, 494] width 285 height 29
type input "0"
type input "55.55"
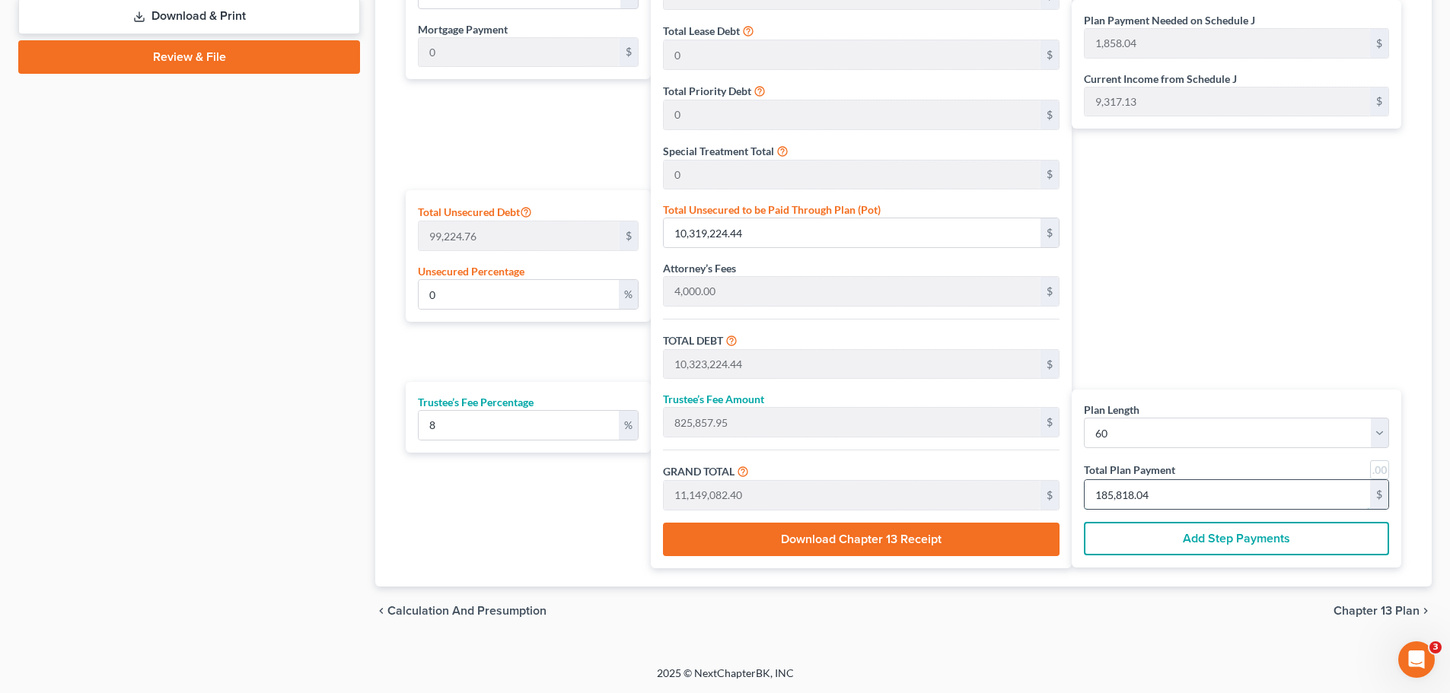
type input "4.44"
type input "60.00"
type input "1"
type input "1,000.00"
type input "80.00"
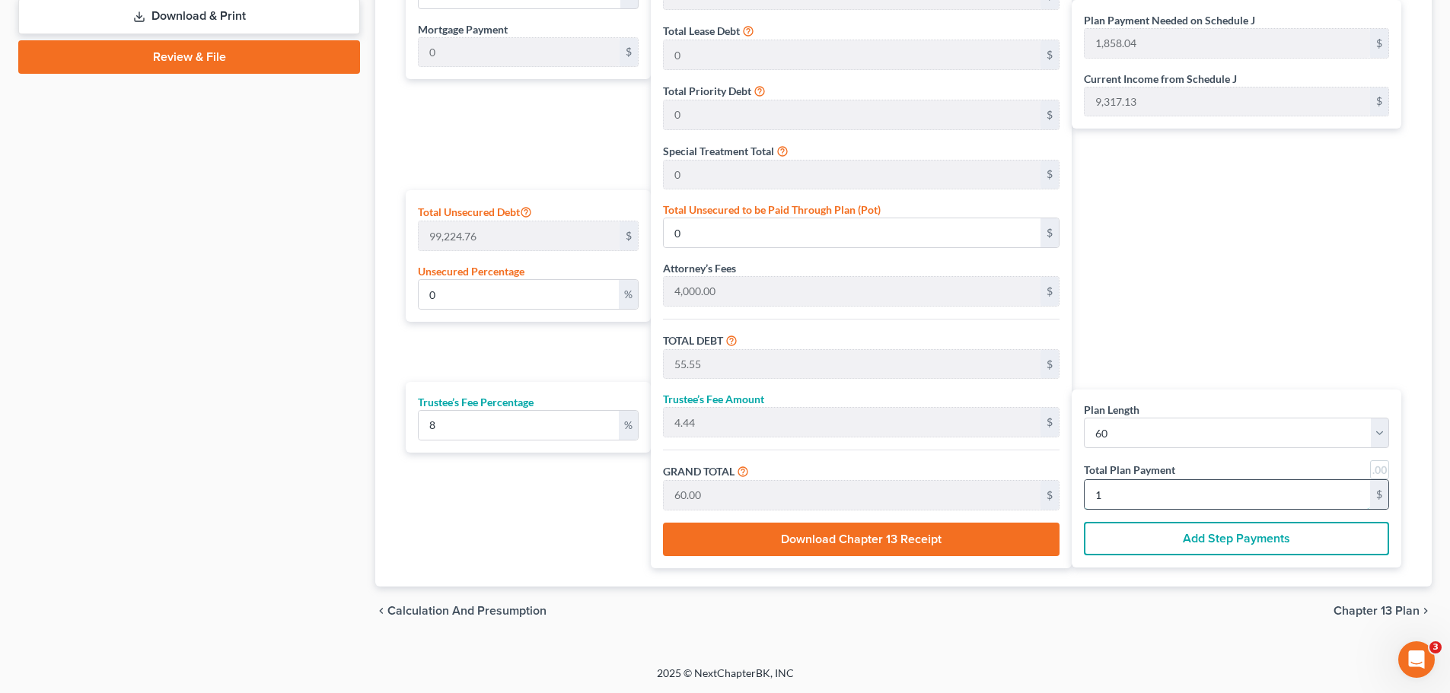
type input "1,080.00"
type input "18"
type input "6.38"
type input "6,333.33"
type input "10,333.33"
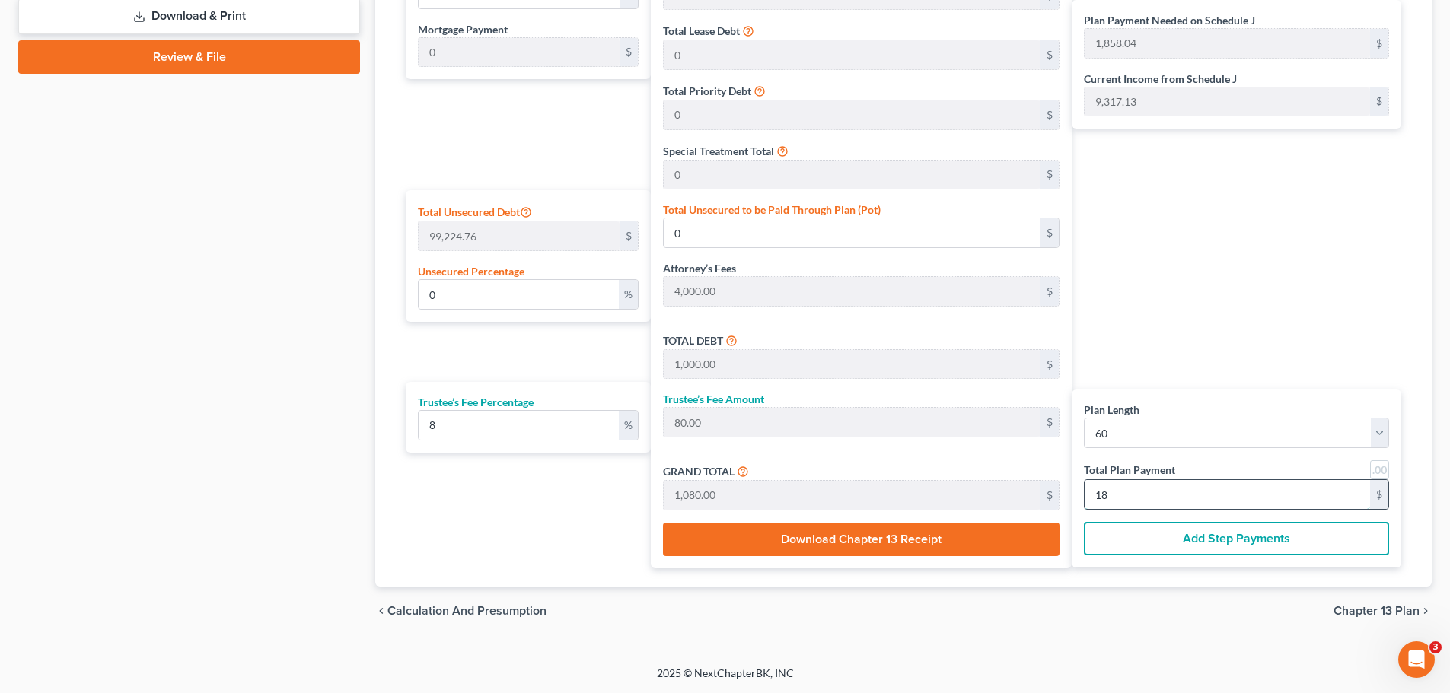
type input "826.66"
type input "11,160.00"
type input "186"
type input "100.11"
type input "99,333.33"
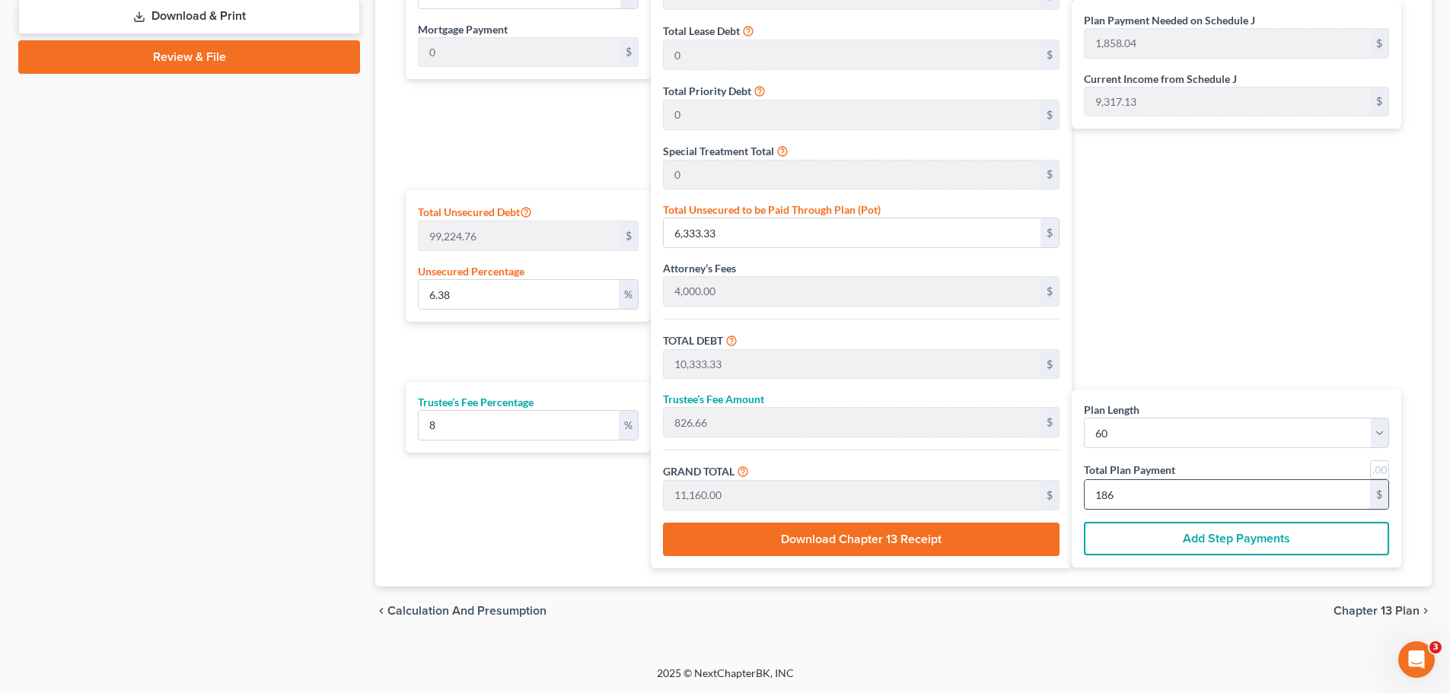
type input "103,333.33"
type input "8,266.66"
type input "111,600.00"
type input "1,860"
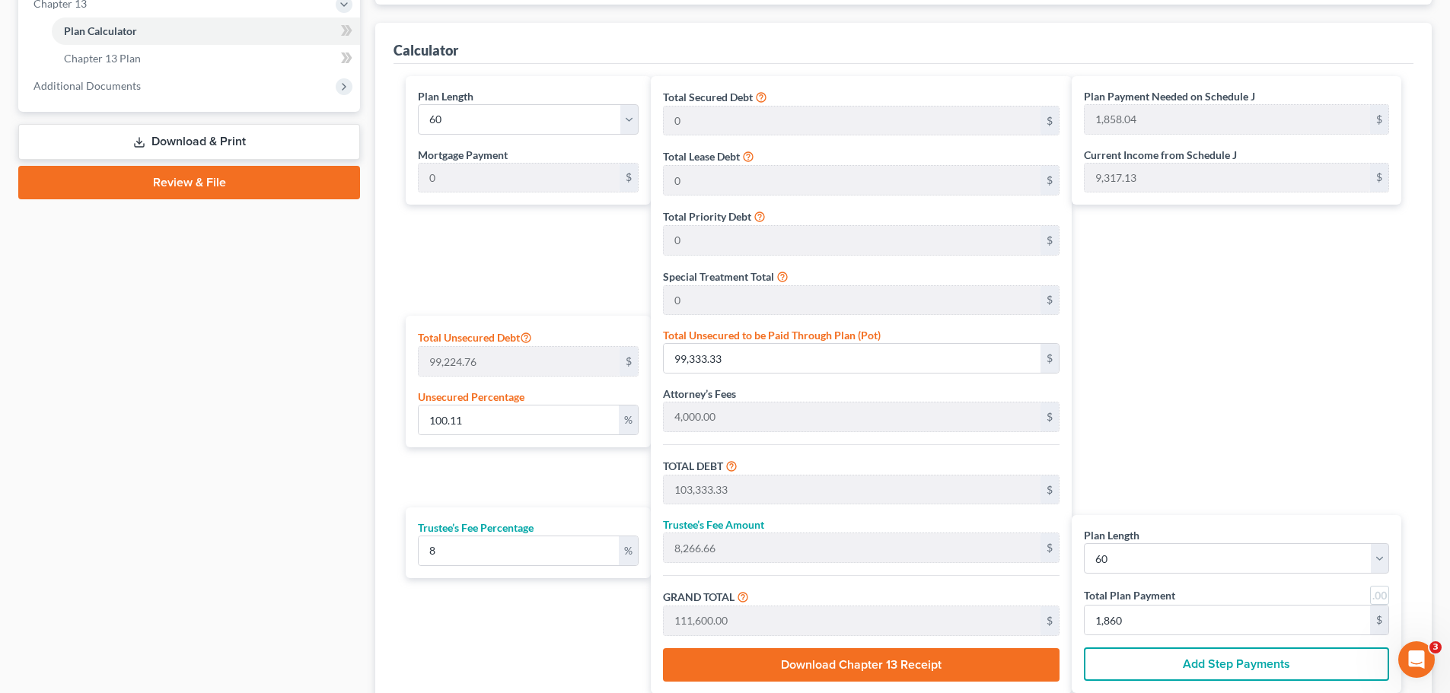
scroll to position [635, 0]
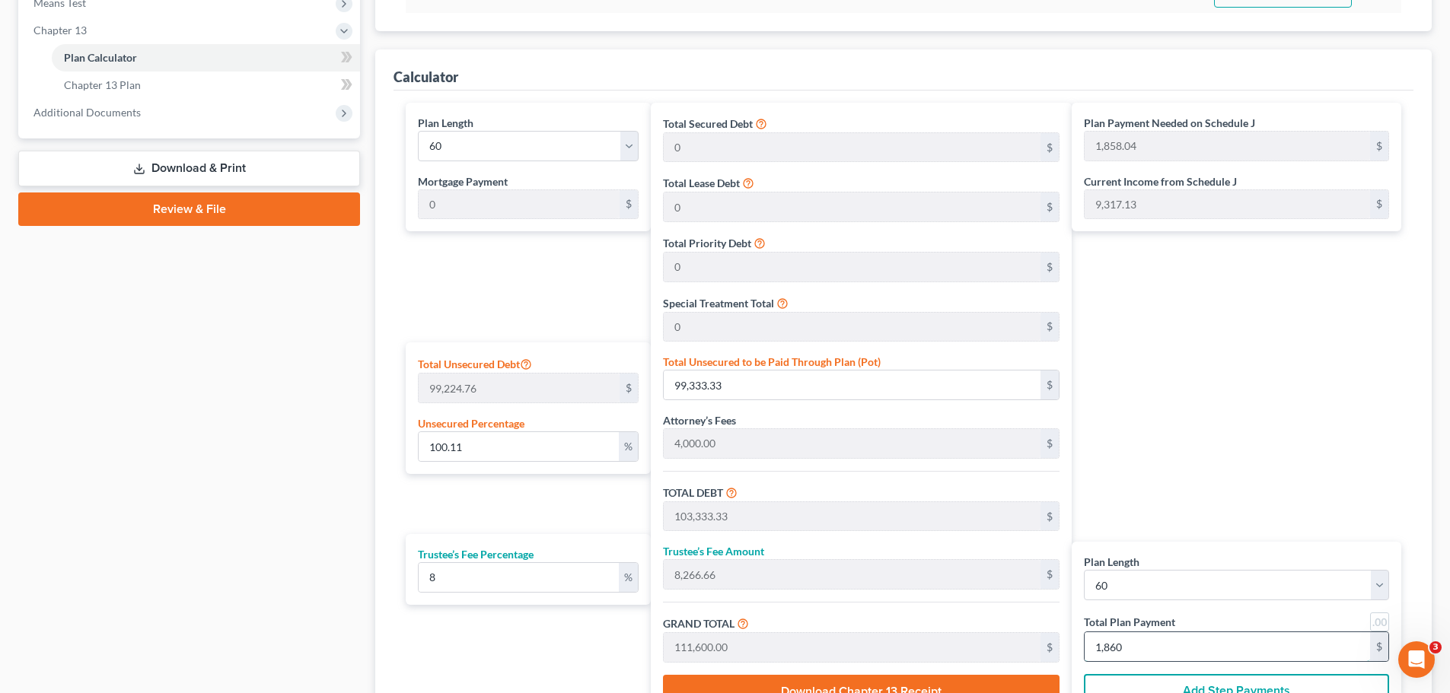
click at [1144, 650] on input "1,860" at bounding box center [1226, 646] width 285 height 29
type input "0"
type input "55.55"
type input "4.44"
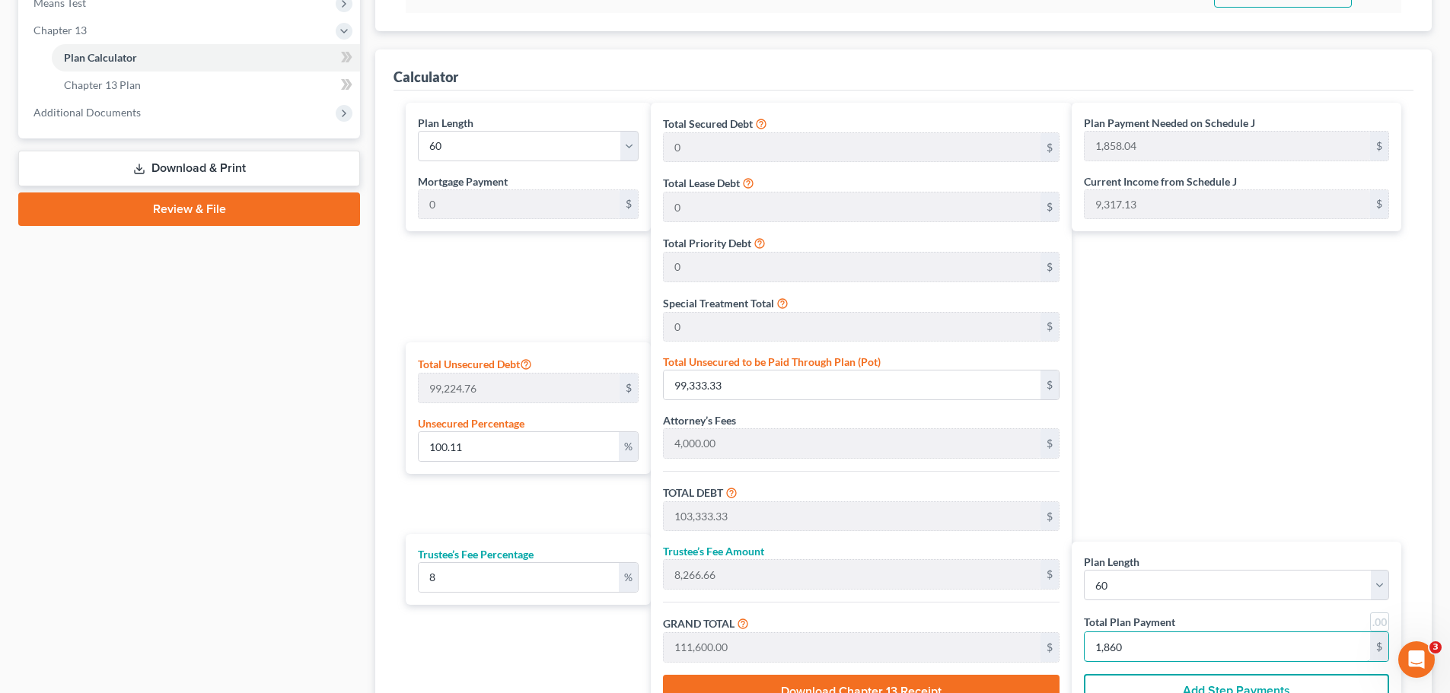
type input "60.00"
type input "1"
type input "1,000.00"
type input "80.00"
type input "1,080.00"
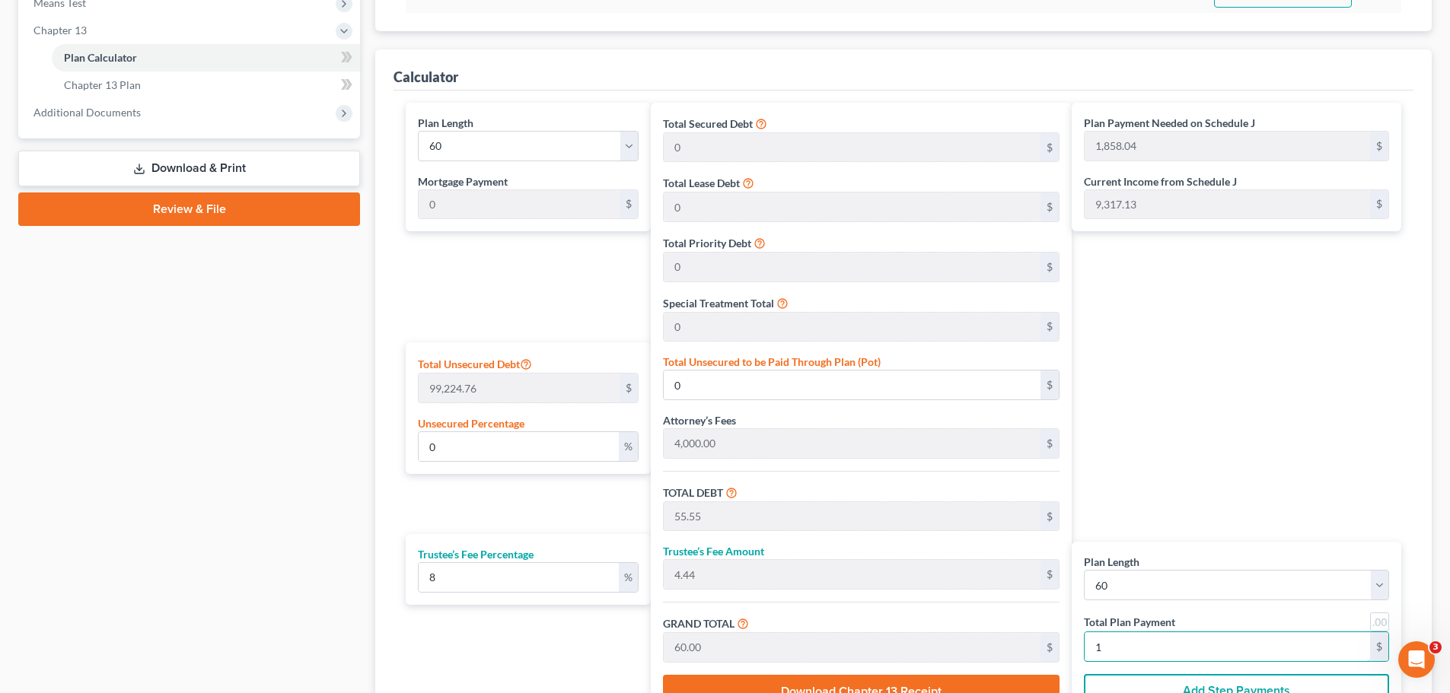
type input "18"
type input "6.33"
type input "6,277.77"
type input "10,277.77"
type input "822.22"
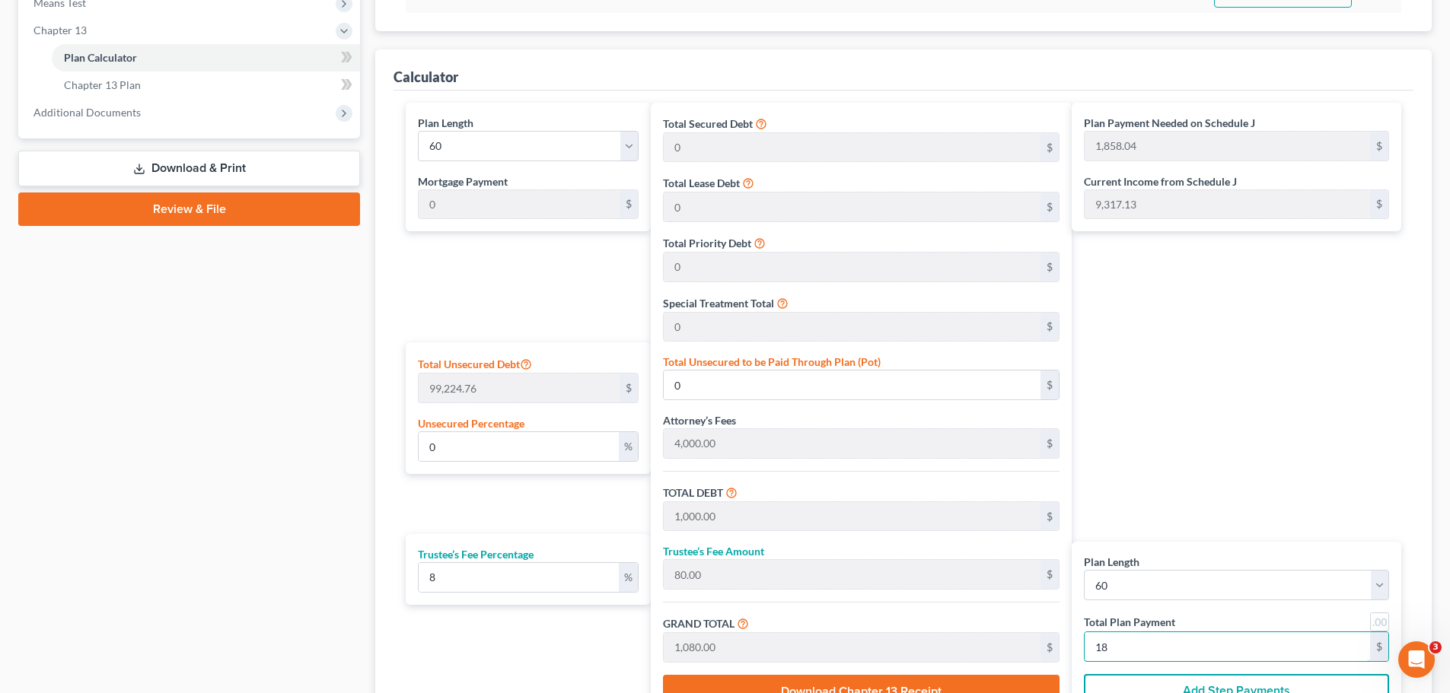
type input "11,100.00"
type input "185"
type input "99.55"
type input "98,777.77"
type input "102,777.77"
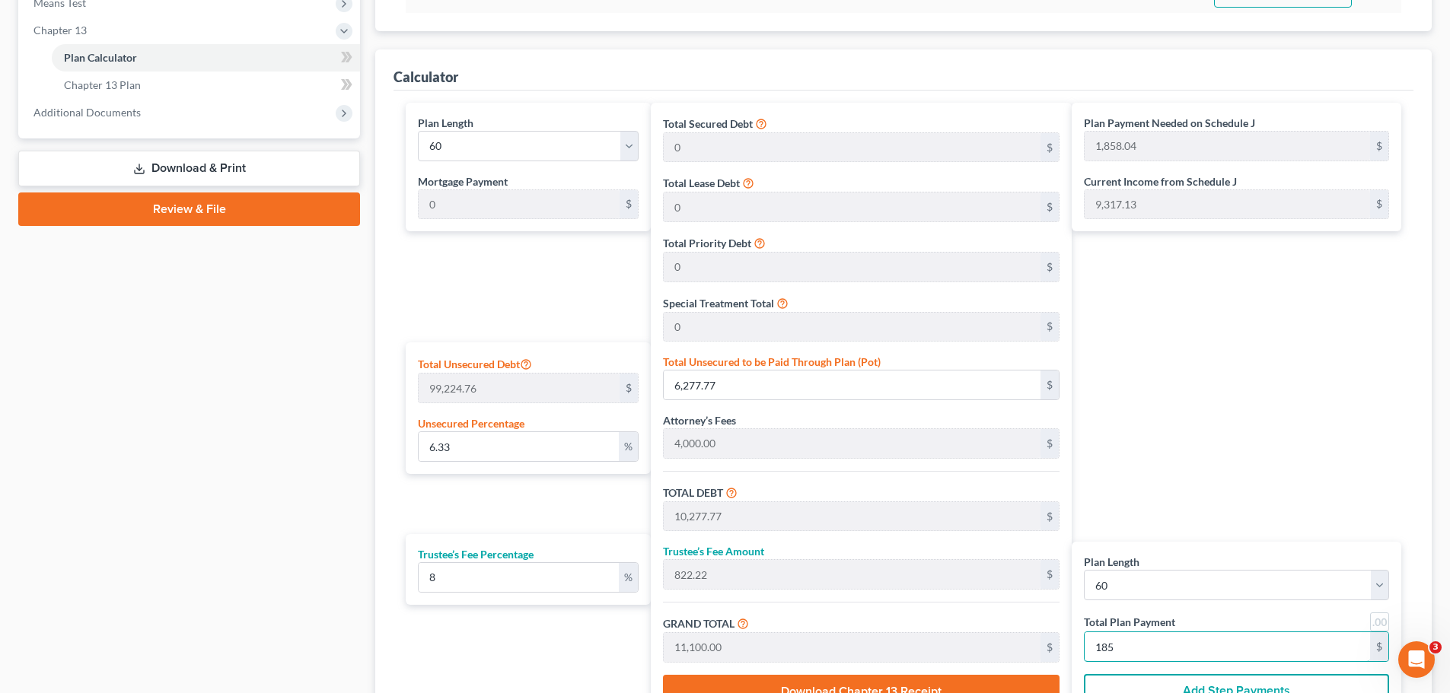
type input "8,222.22"
type input "111,000.00"
type input "1,850"
click at [1204, 384] on div "Plan Payment Needed on Schedule J 1,858.04 $ Current Income from Schedule J 9,3…" at bounding box center [1239, 412] width 337 height 618
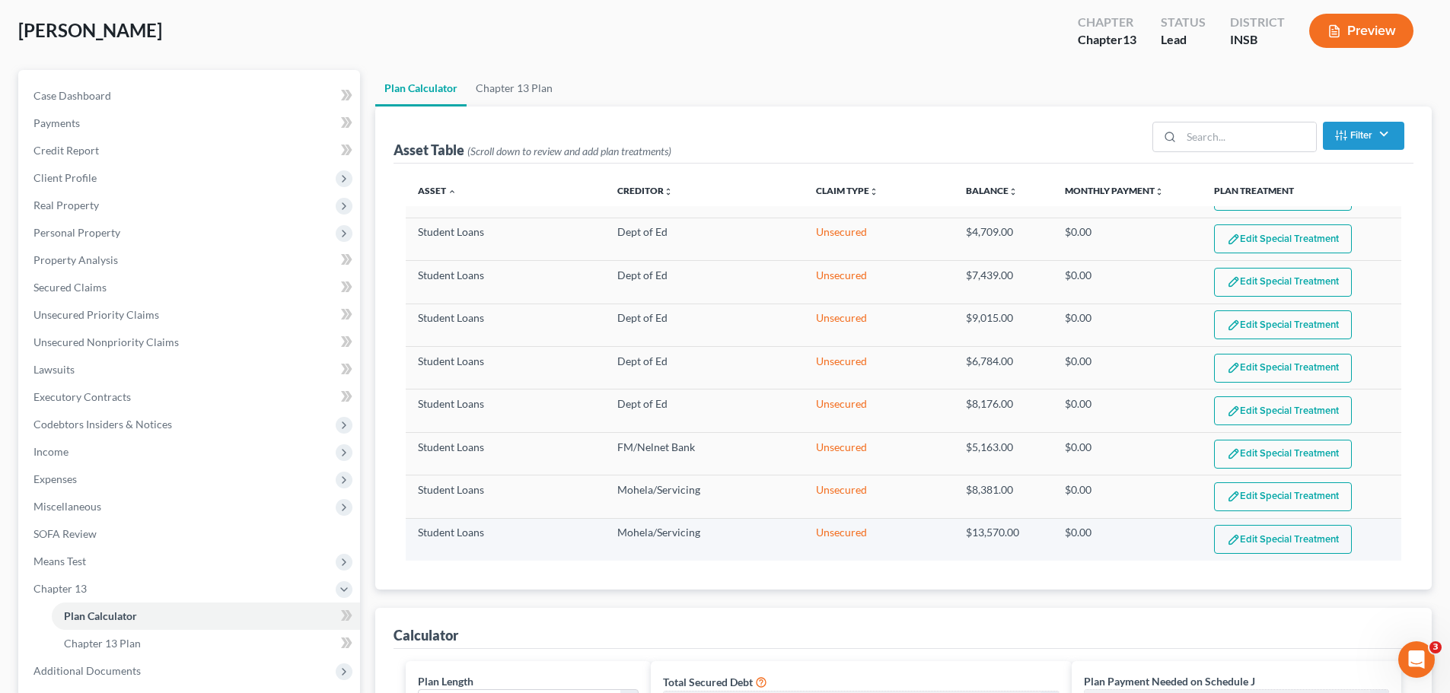
scroll to position [685, 0]
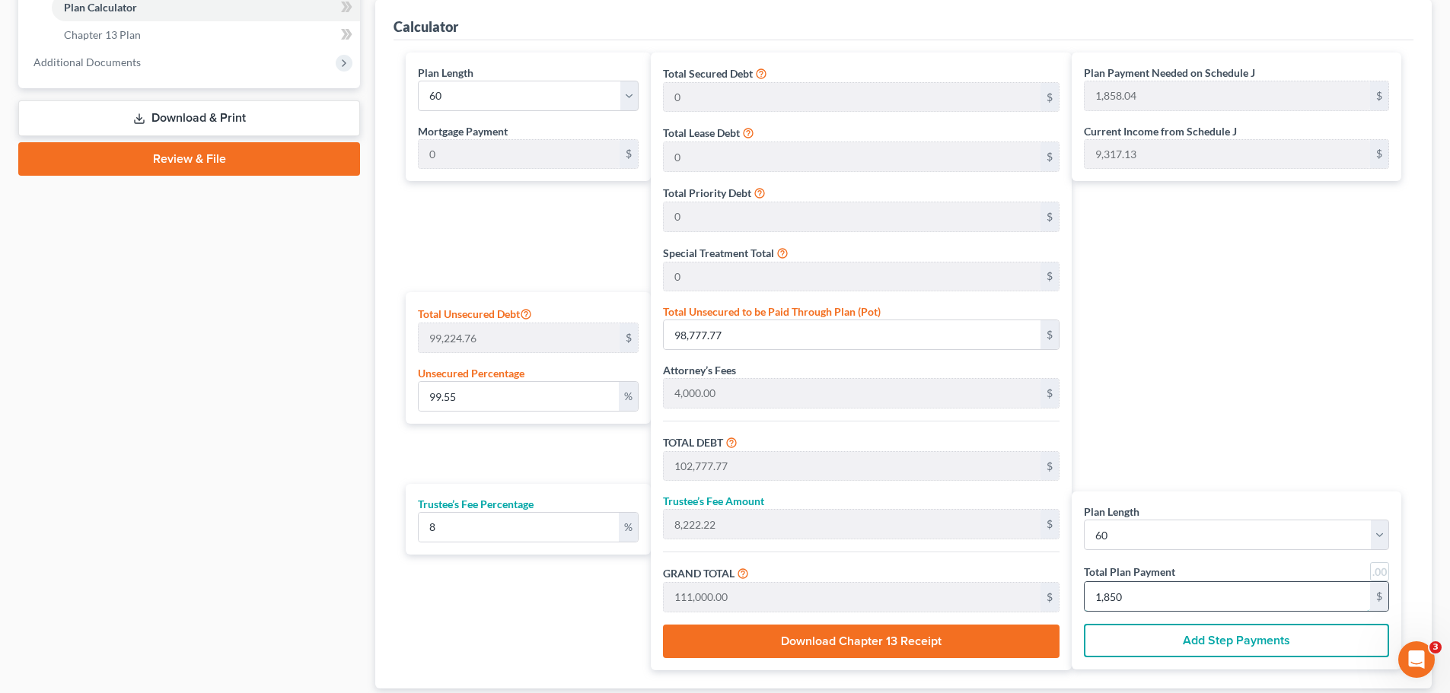
click at [1121, 595] on input "1,850" at bounding box center [1226, 596] width 285 height 29
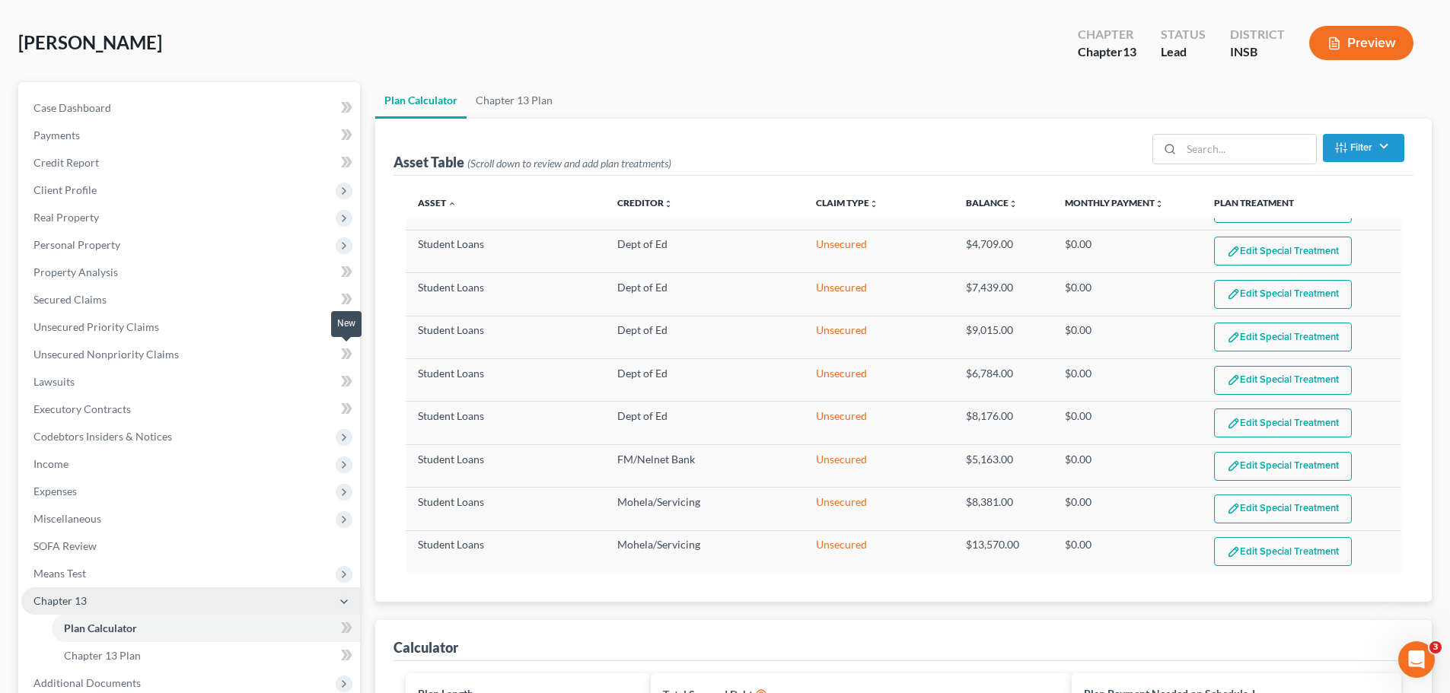
scroll to position [152, 0]
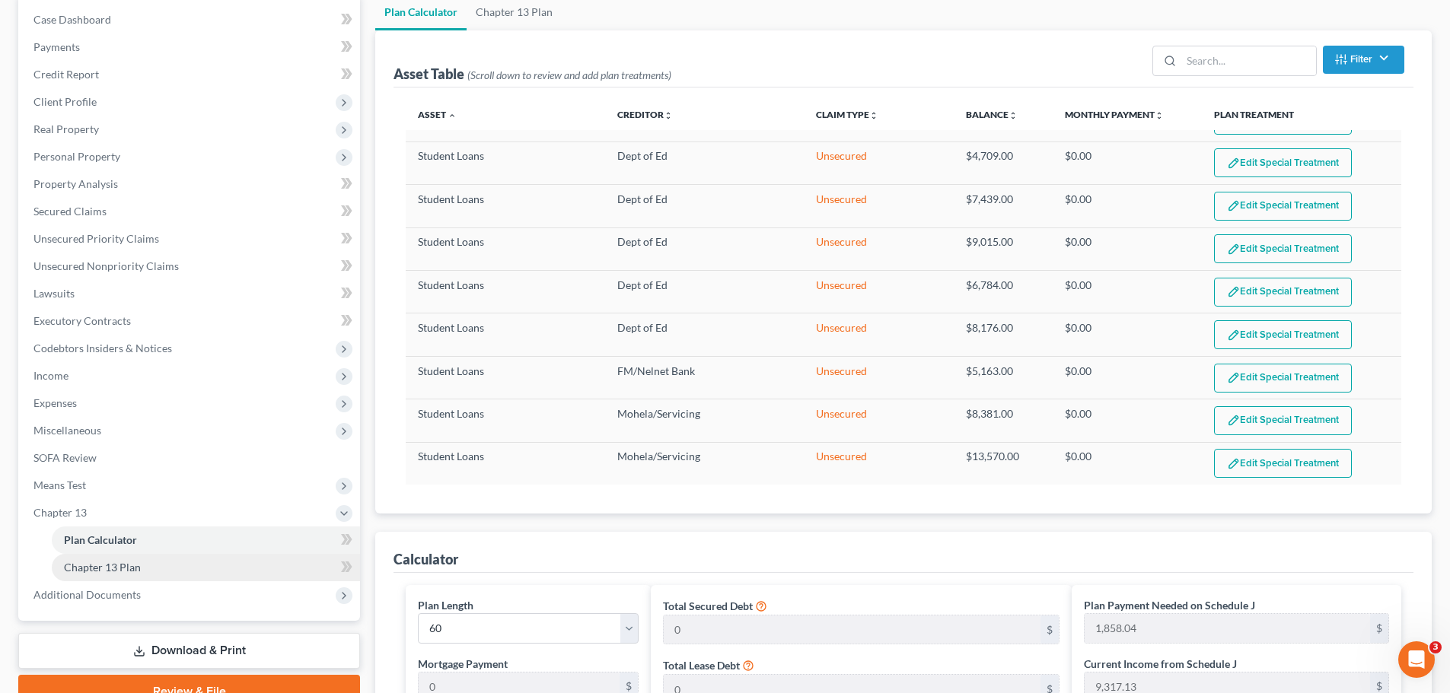
click at [123, 562] on span "Chapter 13 Plan" at bounding box center [102, 567] width 77 height 13
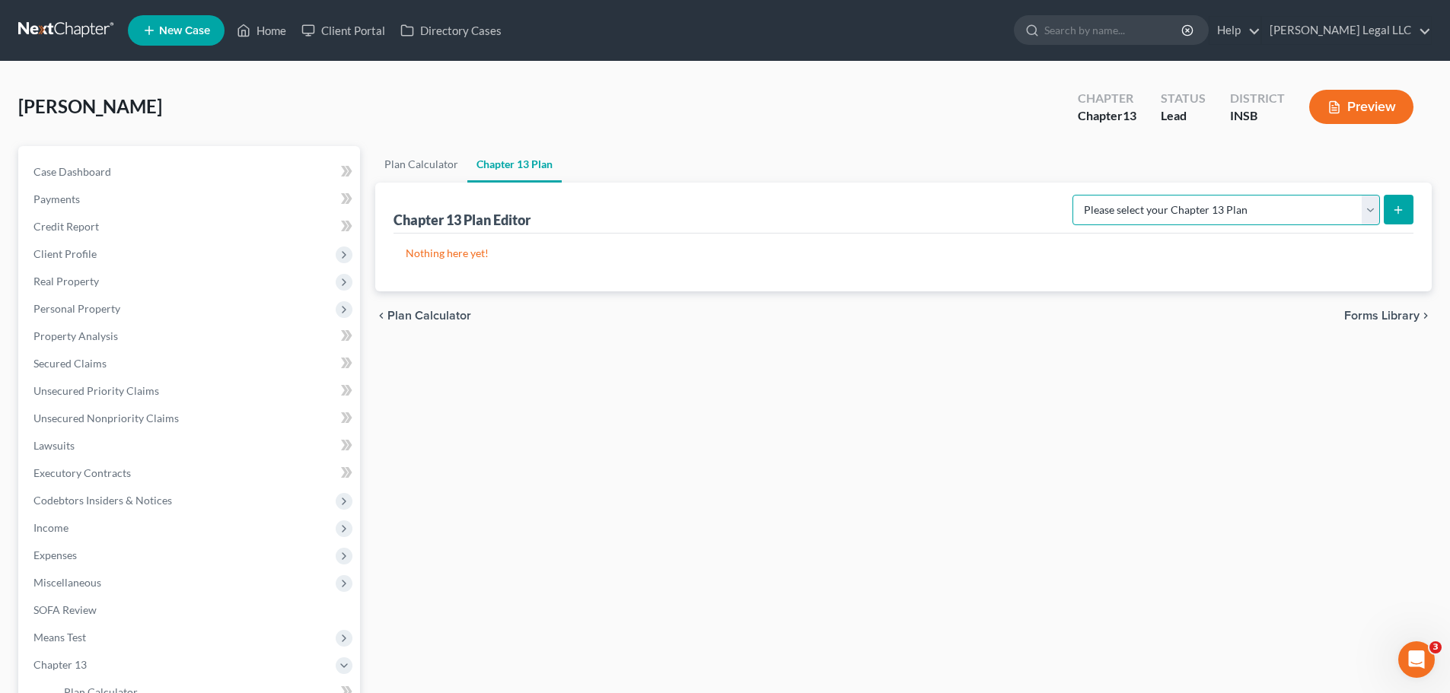
click at [1168, 213] on select "Please select your Chapter 13 Plan National Form Plan - Official Form 113 South…" at bounding box center [1225, 210] width 307 height 30
click at [49, 532] on span "Income" at bounding box center [50, 527] width 35 height 13
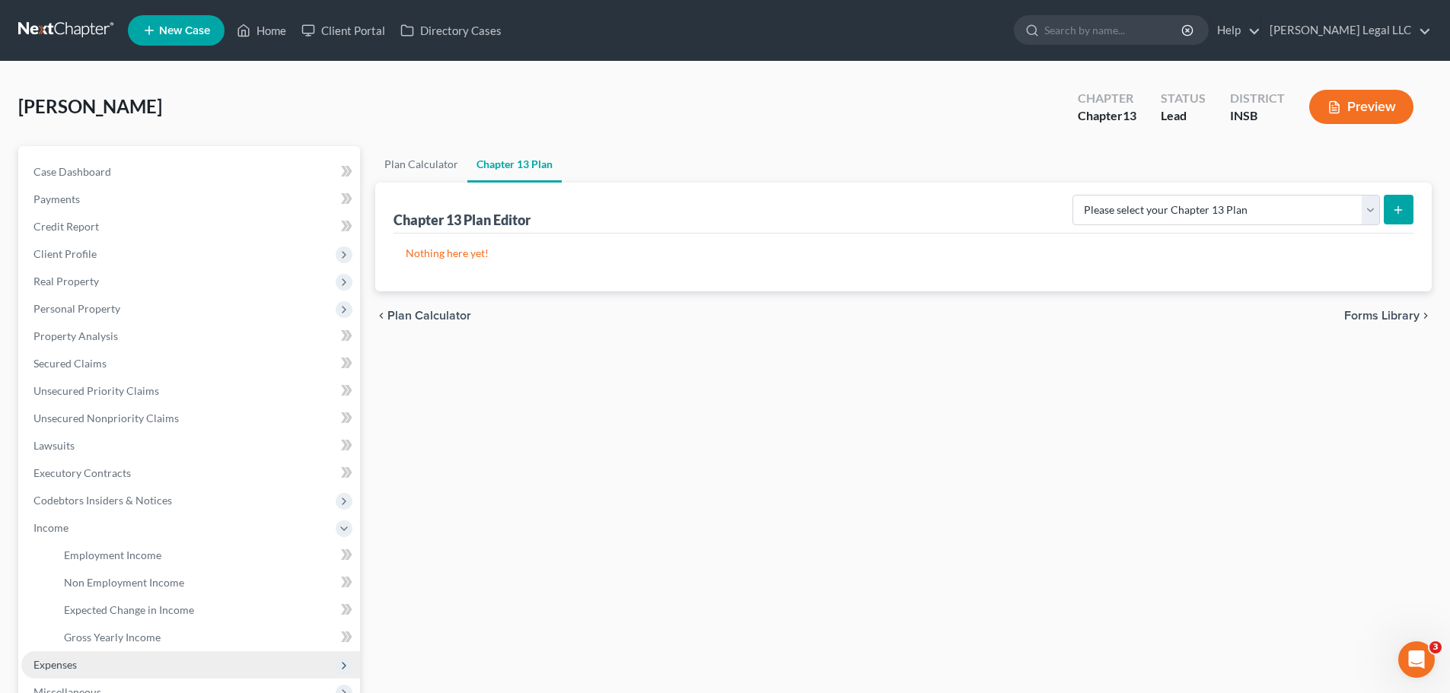
click at [51, 656] on span "Expenses" at bounding box center [190, 664] width 339 height 27
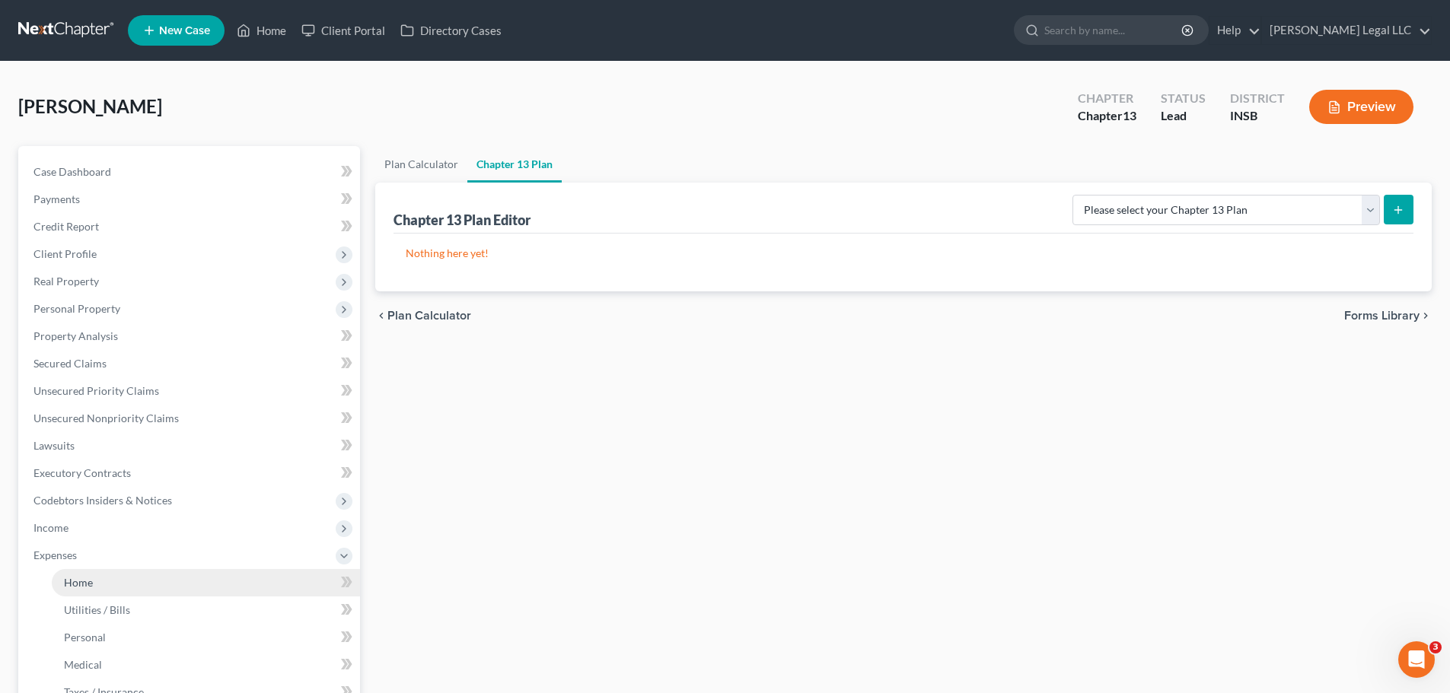
click at [63, 576] on link "Home" at bounding box center [206, 582] width 308 height 27
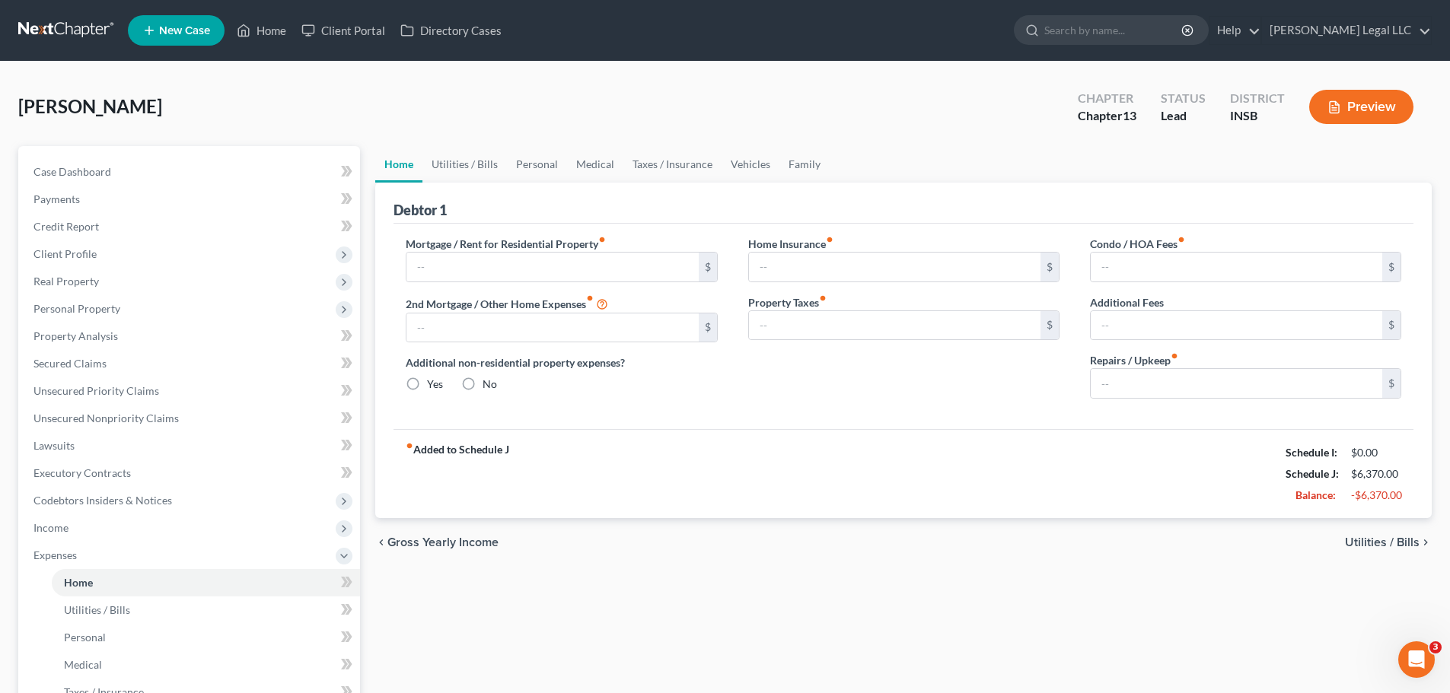
type input "2,310.00"
type input "0.00"
radio input "true"
type input "100.00"
type input "0.00"
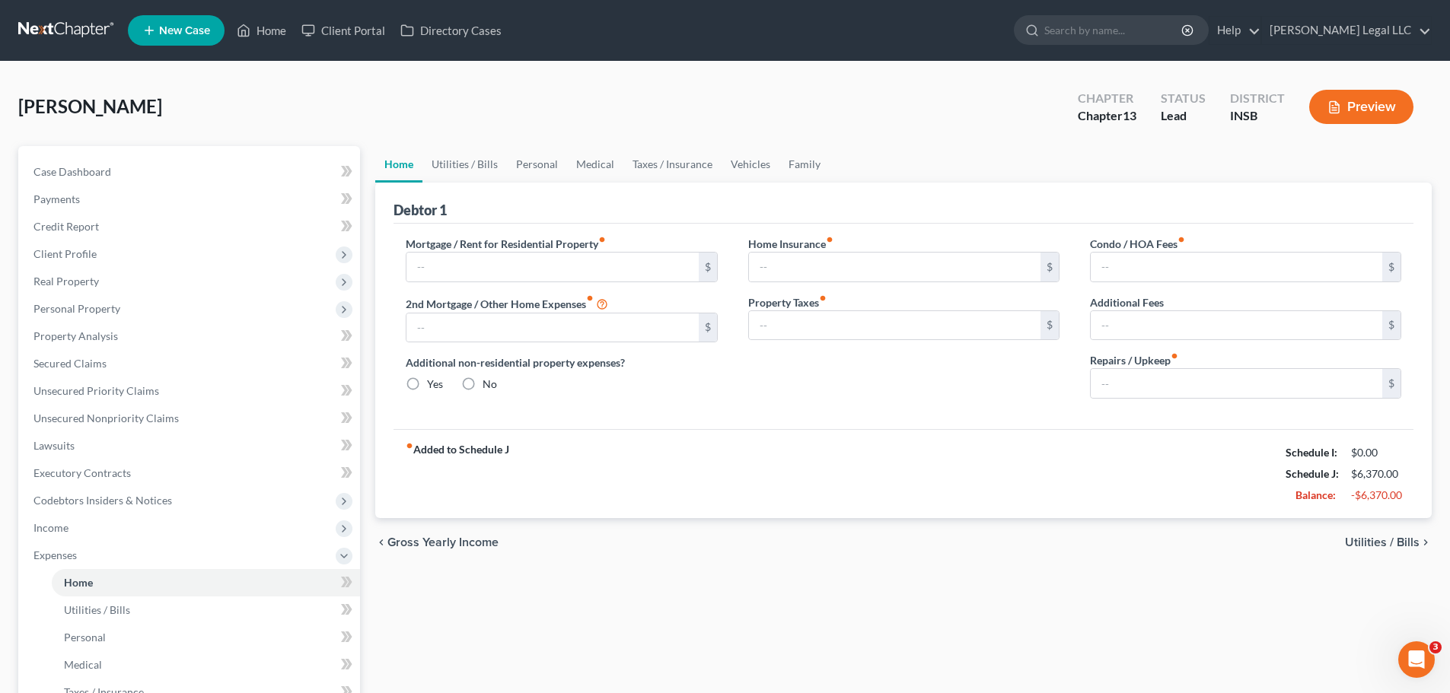
type input "0.00"
type input "150.00"
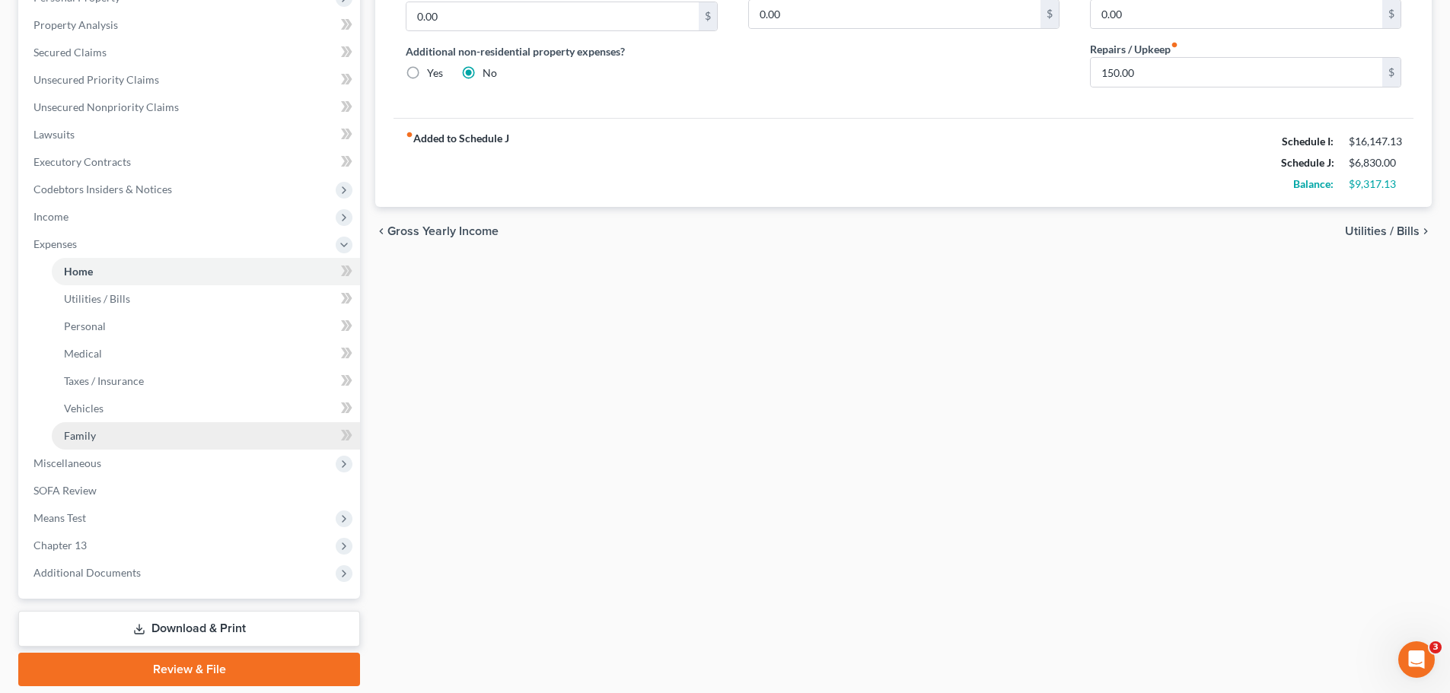
scroll to position [362, 0]
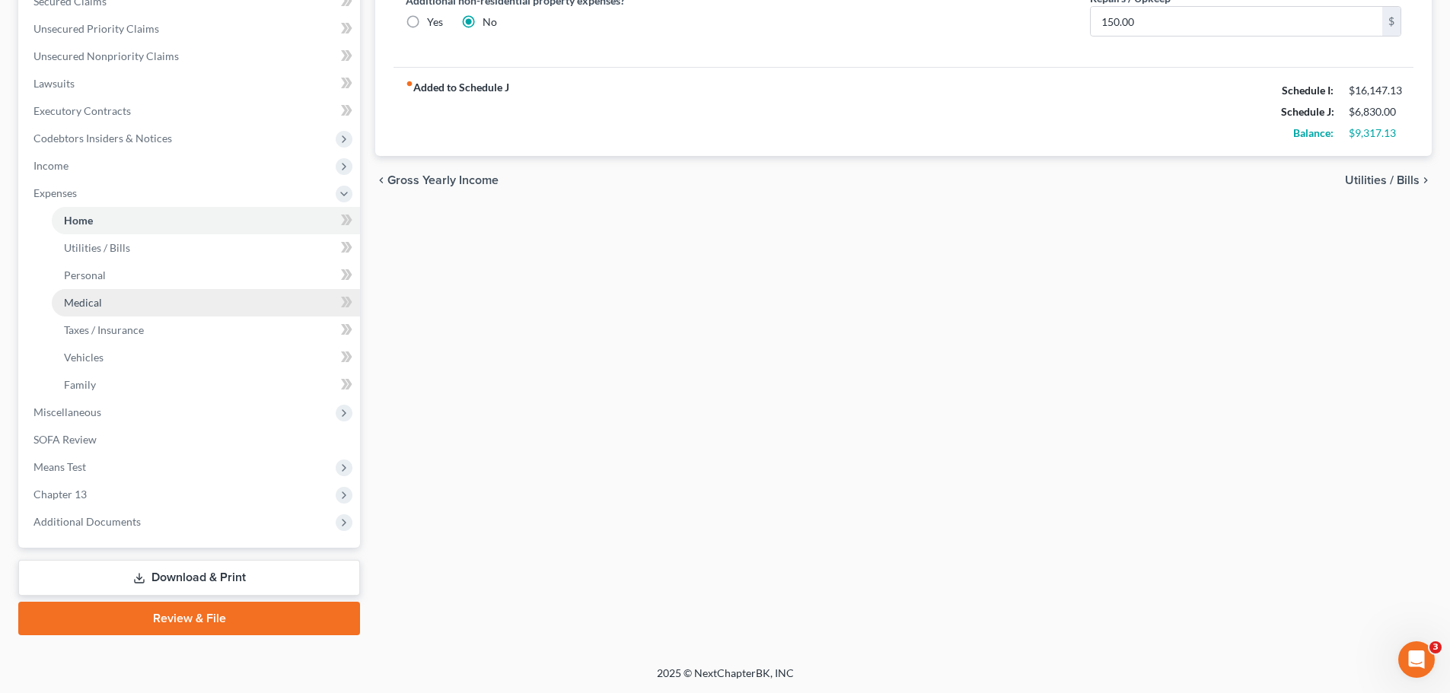
click at [86, 305] on span "Medical" at bounding box center [83, 302] width 38 height 13
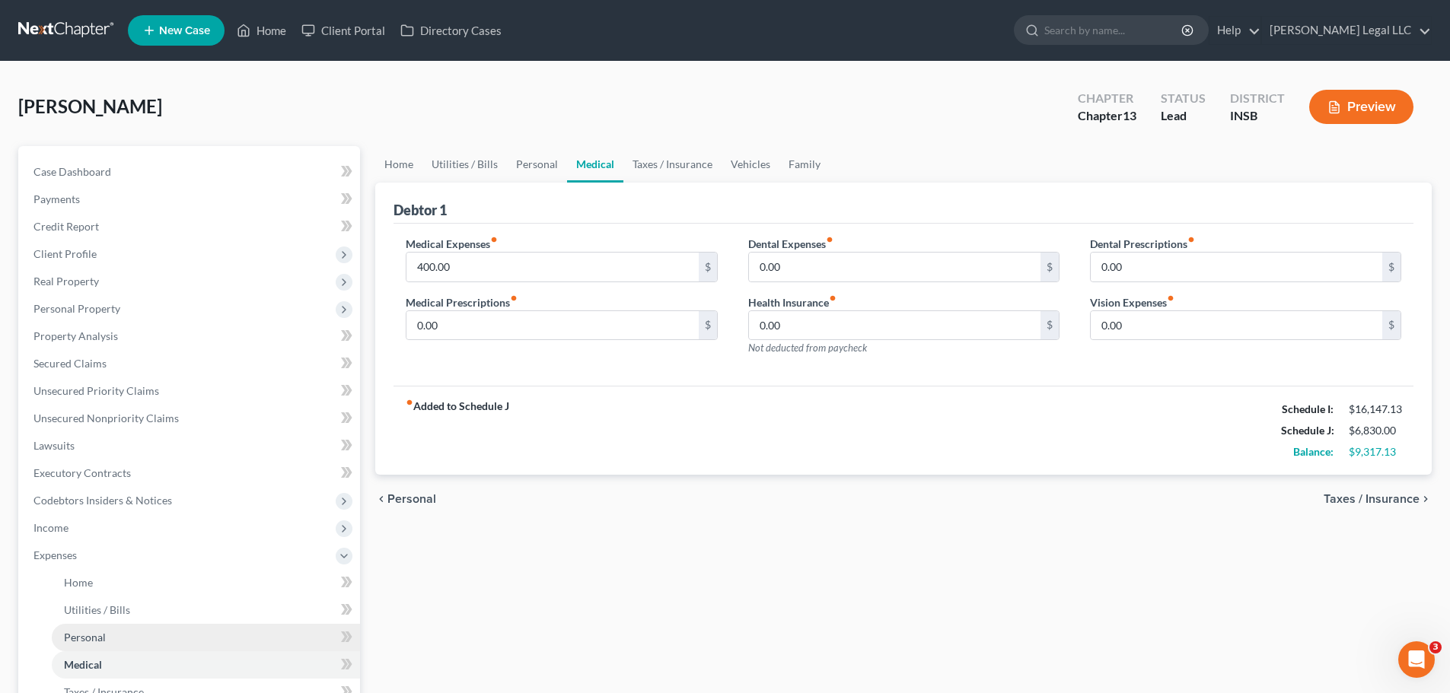
click at [74, 640] on span "Personal" at bounding box center [85, 637] width 42 height 13
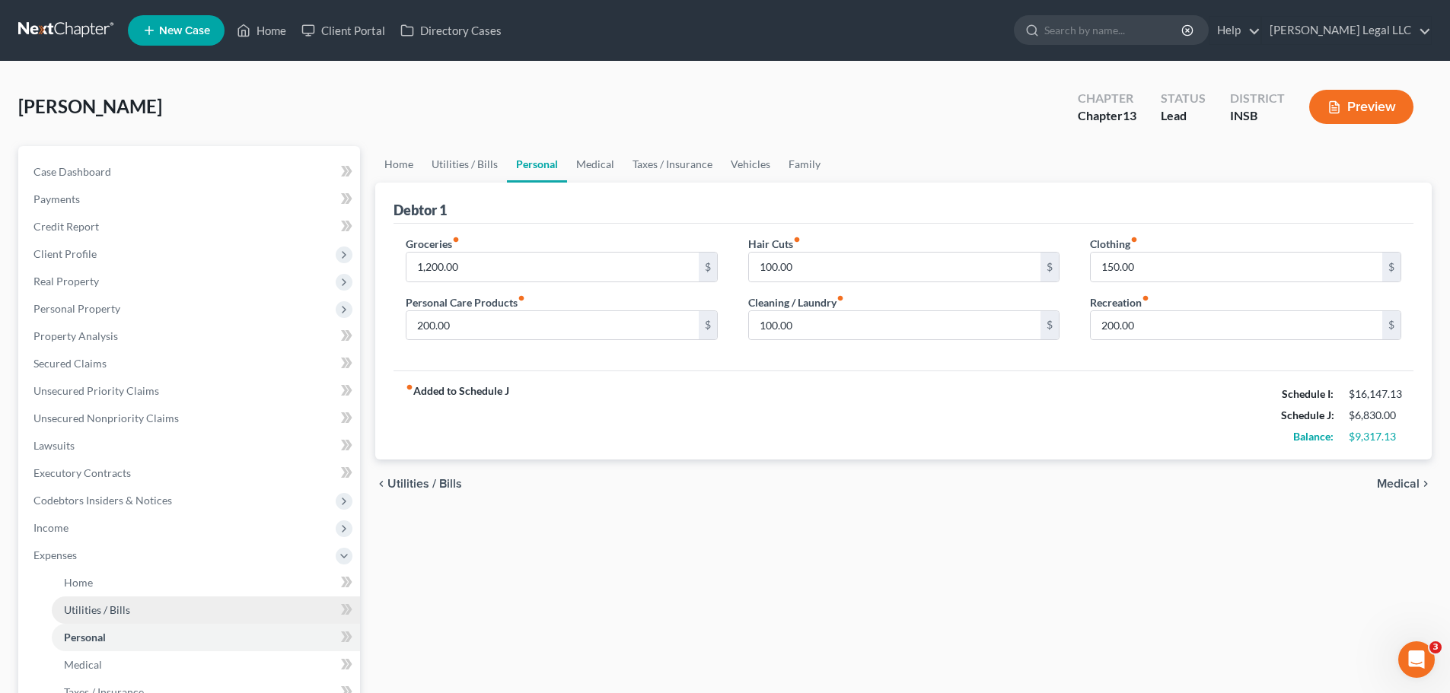
click at [122, 611] on span "Utilities / Bills" at bounding box center [97, 609] width 66 height 13
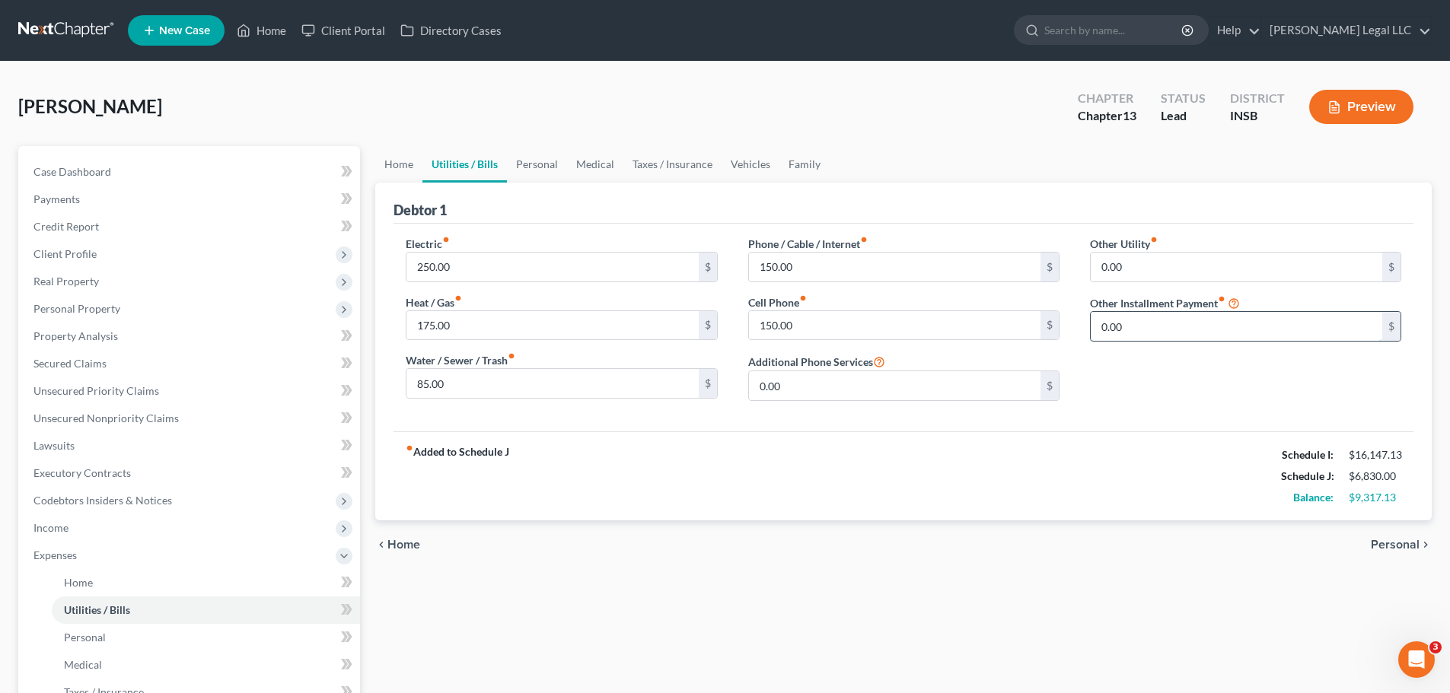
click at [1163, 317] on input "0.00" at bounding box center [1235, 326] width 291 height 29
type input "1,000"
click at [1154, 373] on input "text" at bounding box center [1245, 369] width 310 height 29
click at [1233, 363] on input "Student Loan Payments" at bounding box center [1245, 369] width 310 height 29
drag, startPoint x: 1341, startPoint y: 373, endPoint x: 1214, endPoint y: 382, distance: 127.4
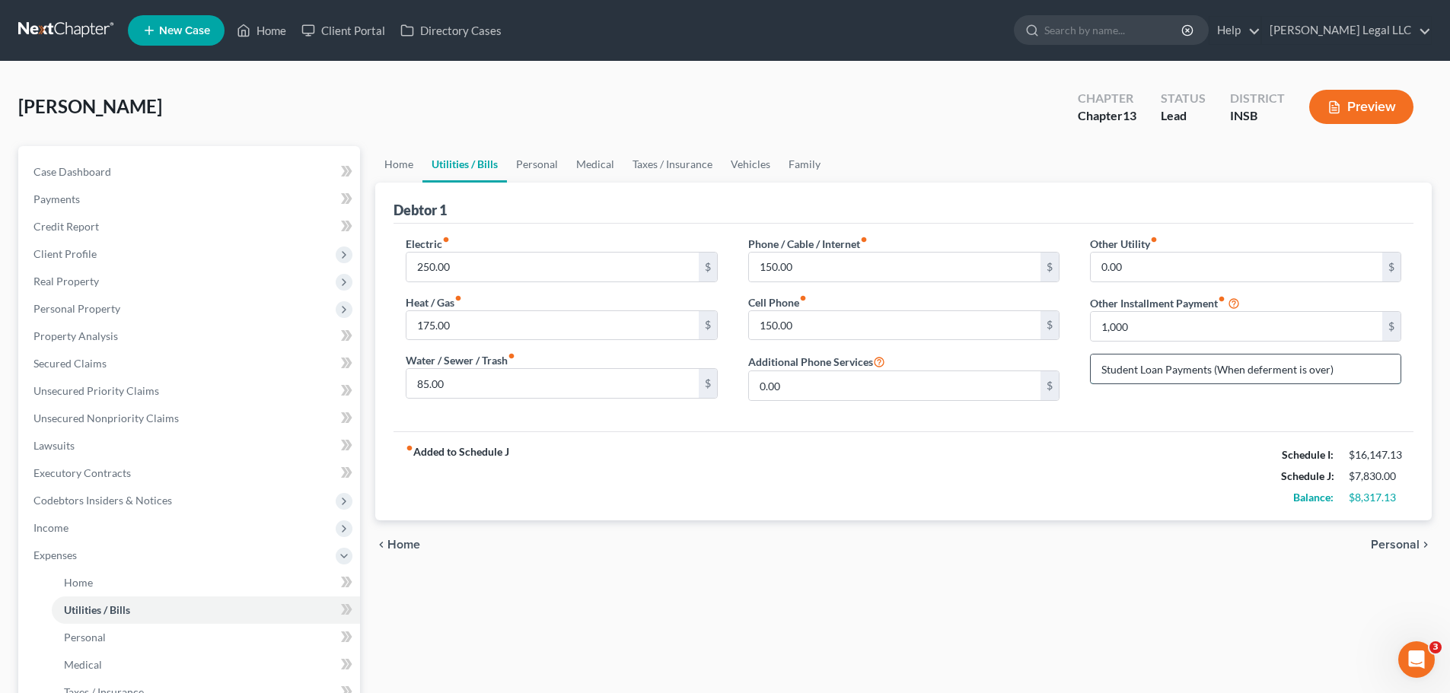
click at [1214, 382] on input "Student Loan Payments (When deferment is over)" at bounding box center [1245, 369] width 310 height 29
click at [1269, 364] on input "Student Loan Payments (Post-Deferrment" at bounding box center [1245, 369] width 310 height 29
click at [1316, 377] on input "Student Loan Payments (Post-Deferment" at bounding box center [1245, 369] width 310 height 29
type input "Student Loan Payments (Post-Deferment)"
click at [1159, 334] on input "1,000" at bounding box center [1235, 326] width 291 height 29
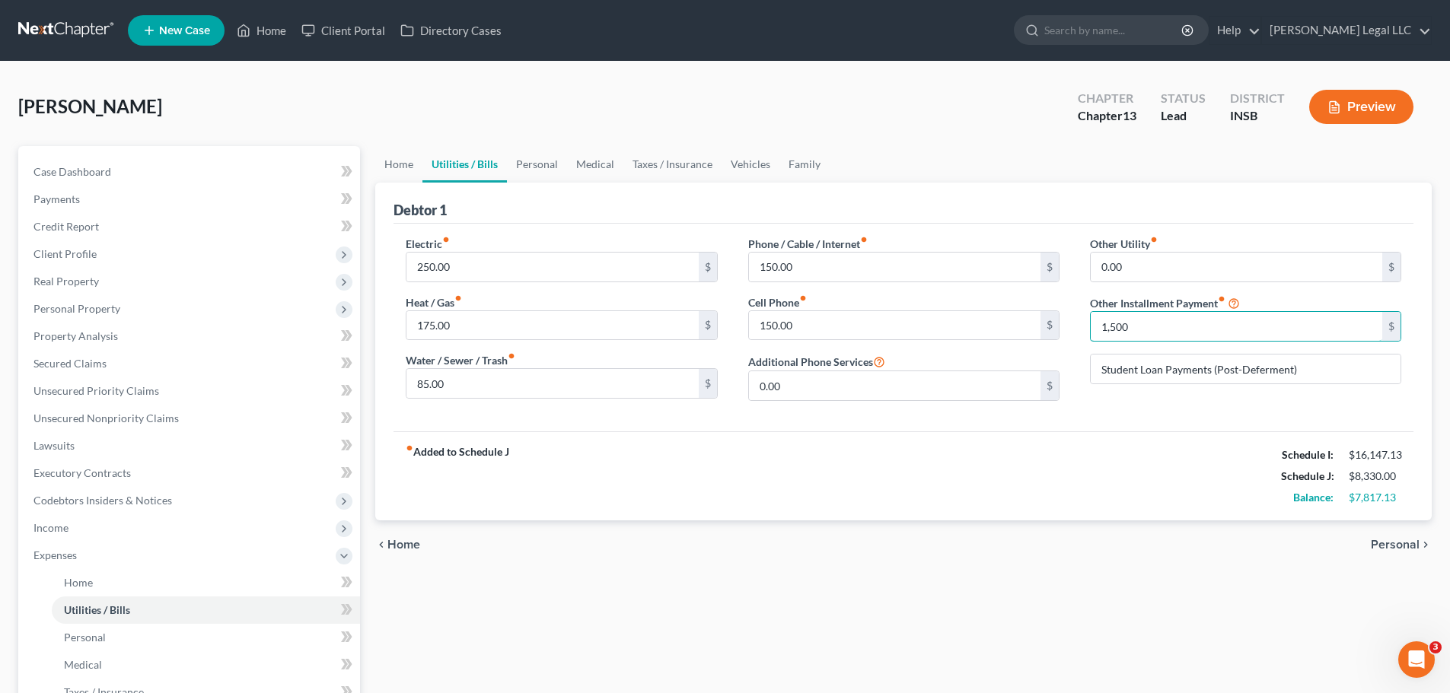
type input "1,500"
click at [1137, 491] on div "fiber_manual_record Added to Schedule J Schedule I: $16,147.13 Schedule J: $8,3…" at bounding box center [903, 475] width 1020 height 89
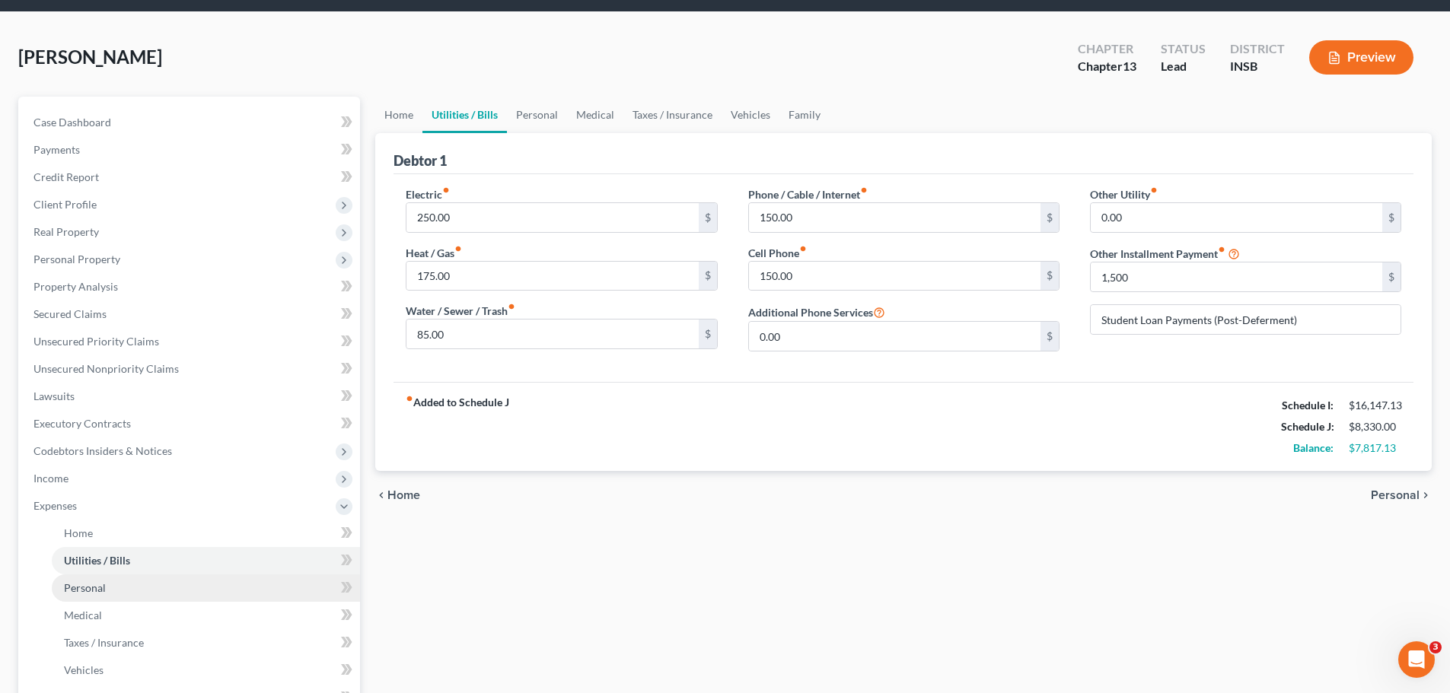
scroll to position [76, 0]
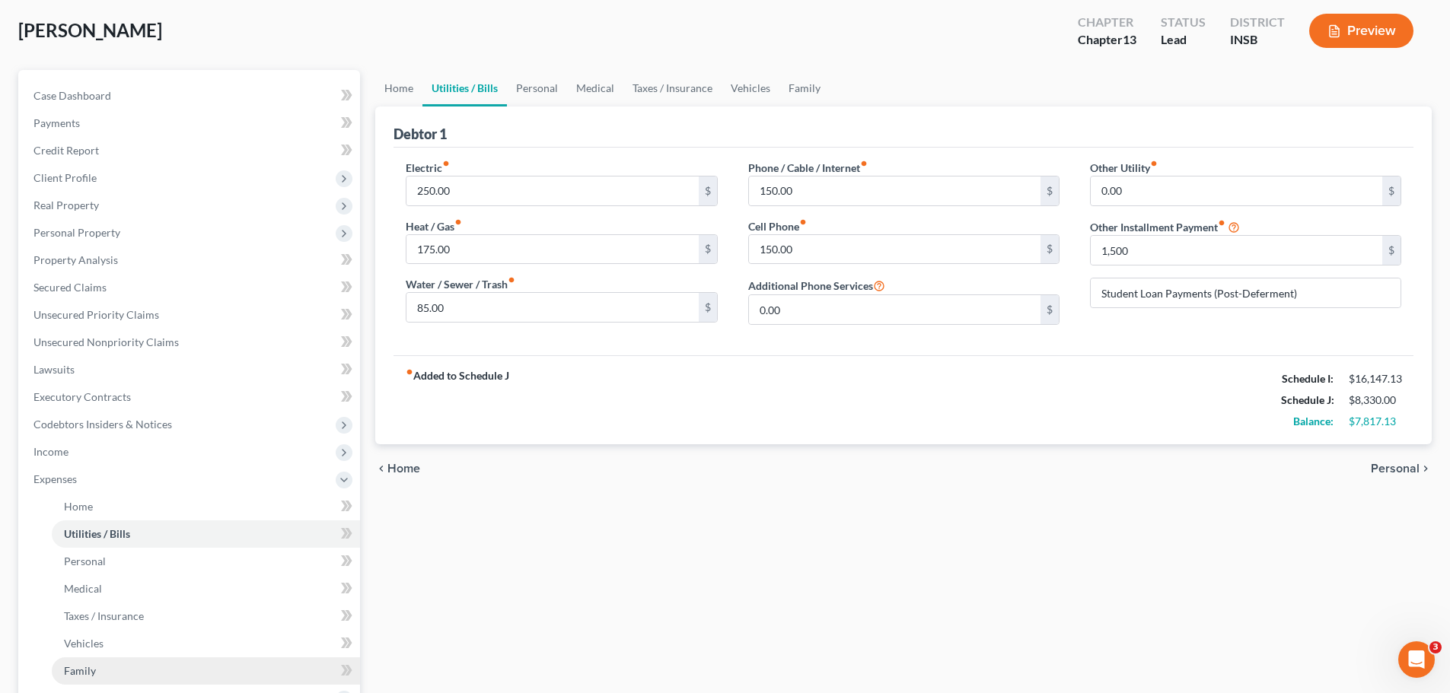
click at [75, 669] on span "Family" at bounding box center [80, 670] width 32 height 13
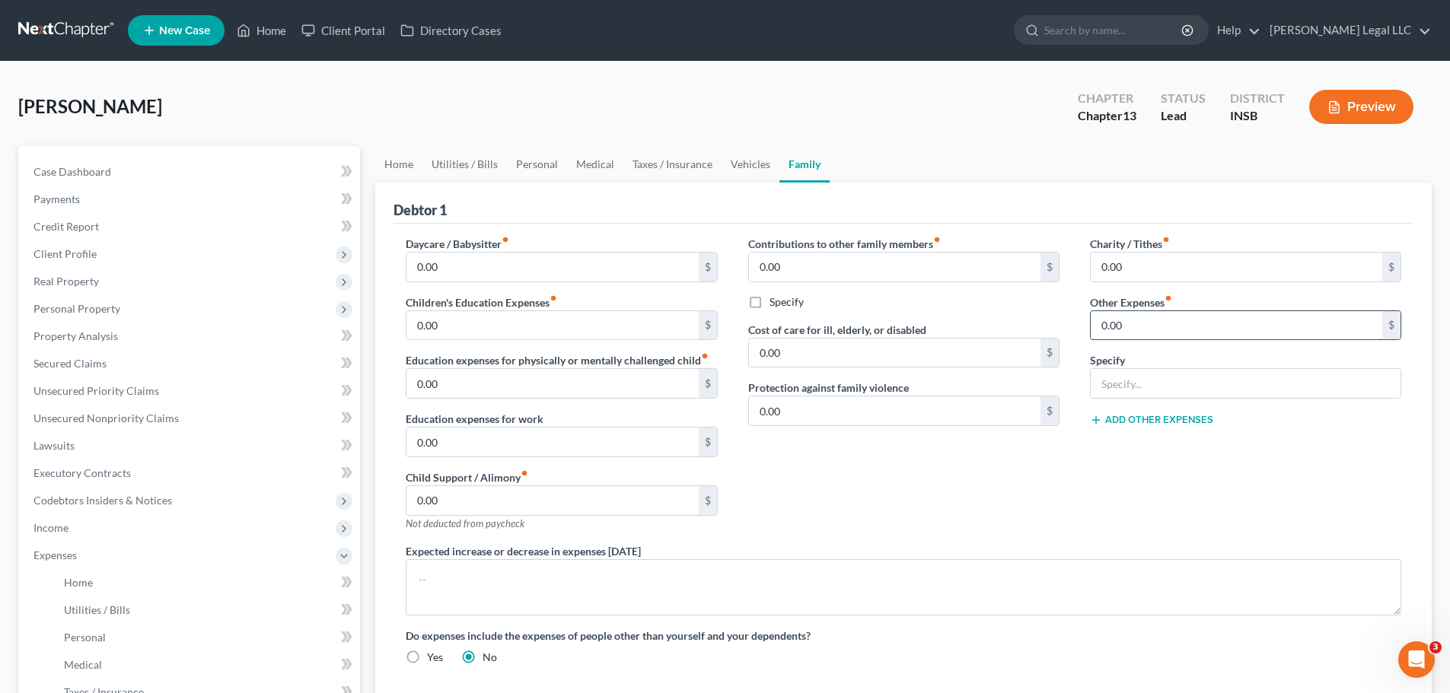
click at [1214, 312] on input "0.00" at bounding box center [1235, 325] width 291 height 29
type input "1,500"
type input "E"
type input "H"
type input "Non-Filing Spouse Estimated Debt/Bill Payments"
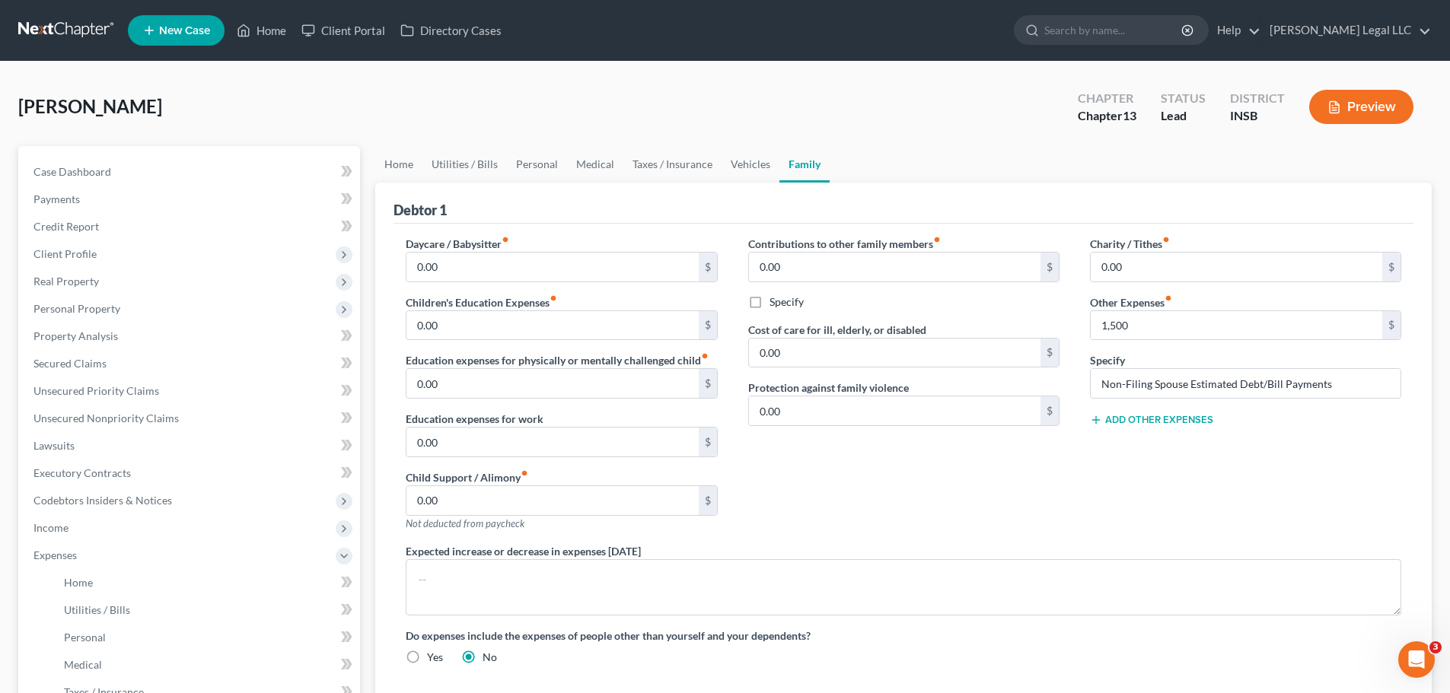
click at [1122, 513] on div "Charity / Tithes fiber_manual_record 0.00 $ Other Expenses fiber_manual_record …" at bounding box center [1245, 389] width 342 height 307
click at [1104, 510] on div "Charity / Tithes fiber_manual_record 0.00 $ Other Expenses fiber_manual_record …" at bounding box center [1245, 389] width 342 height 307
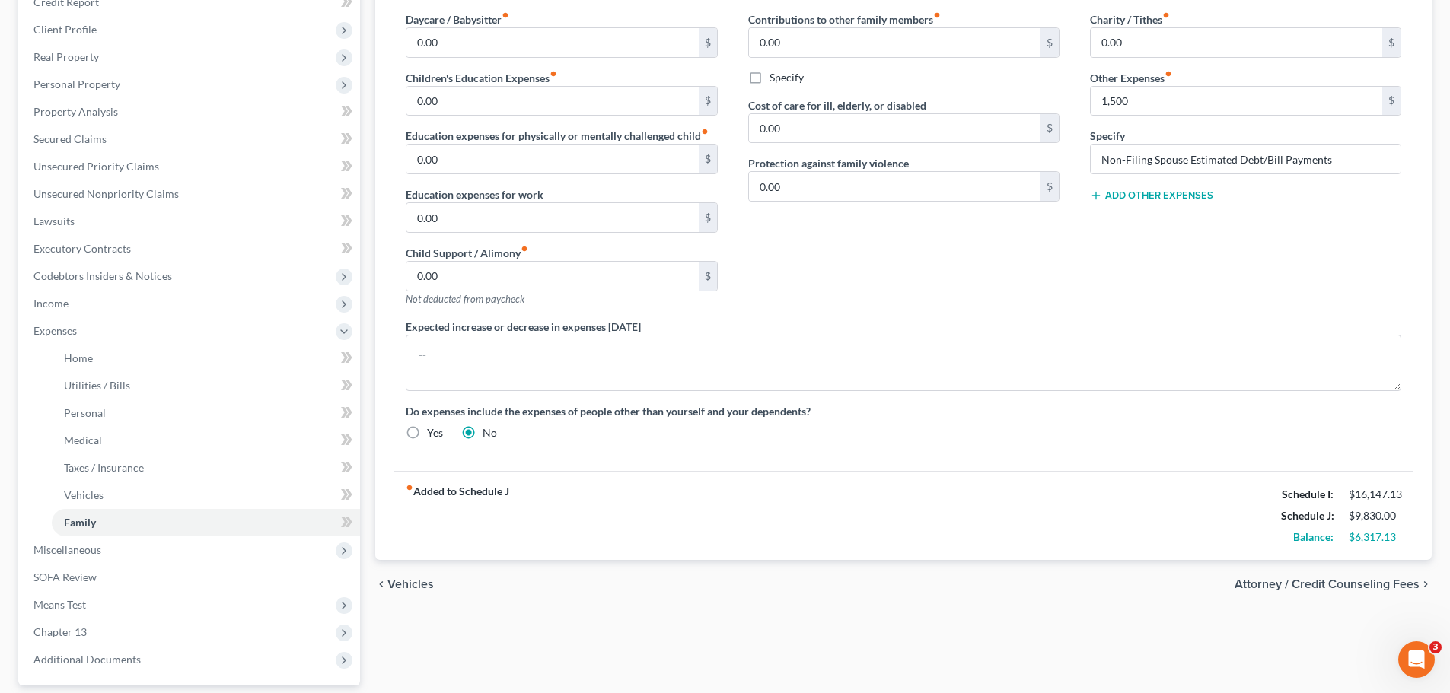
scroll to position [228, 0]
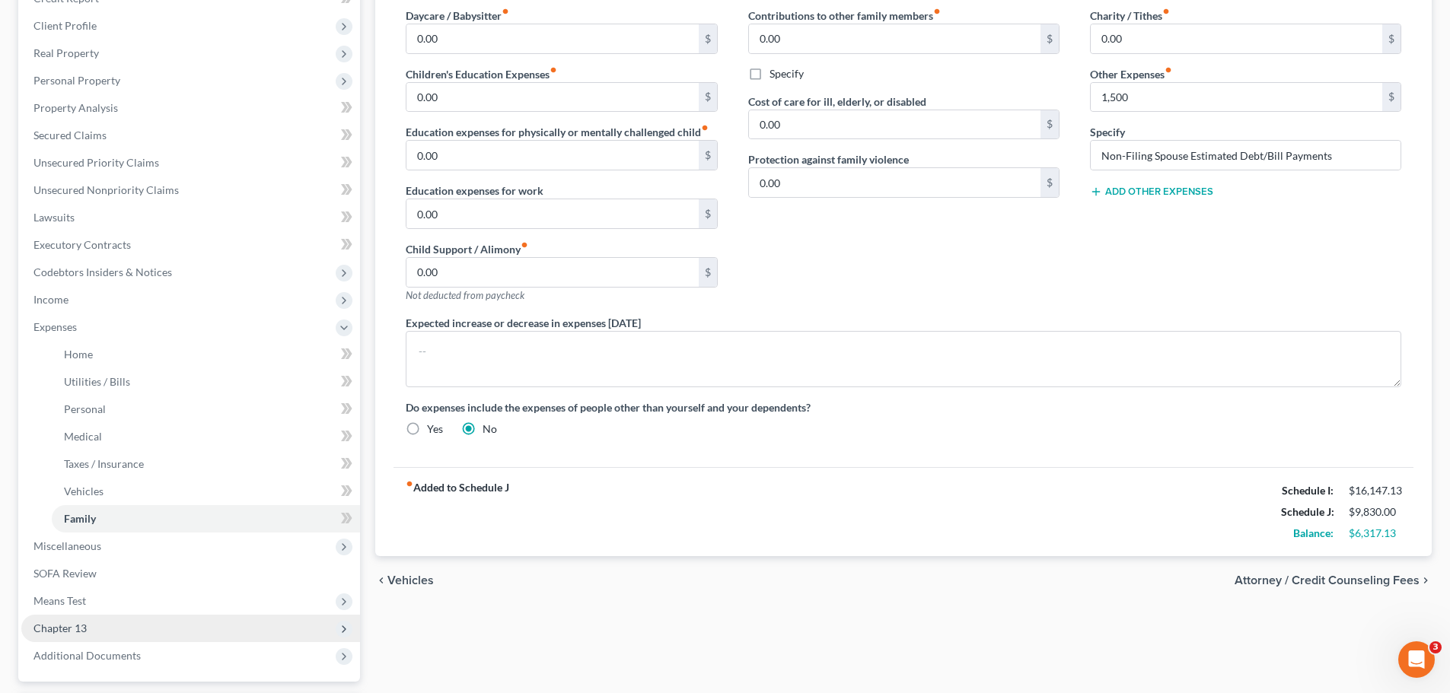
click at [81, 628] on span "Chapter 13" at bounding box center [59, 628] width 53 height 13
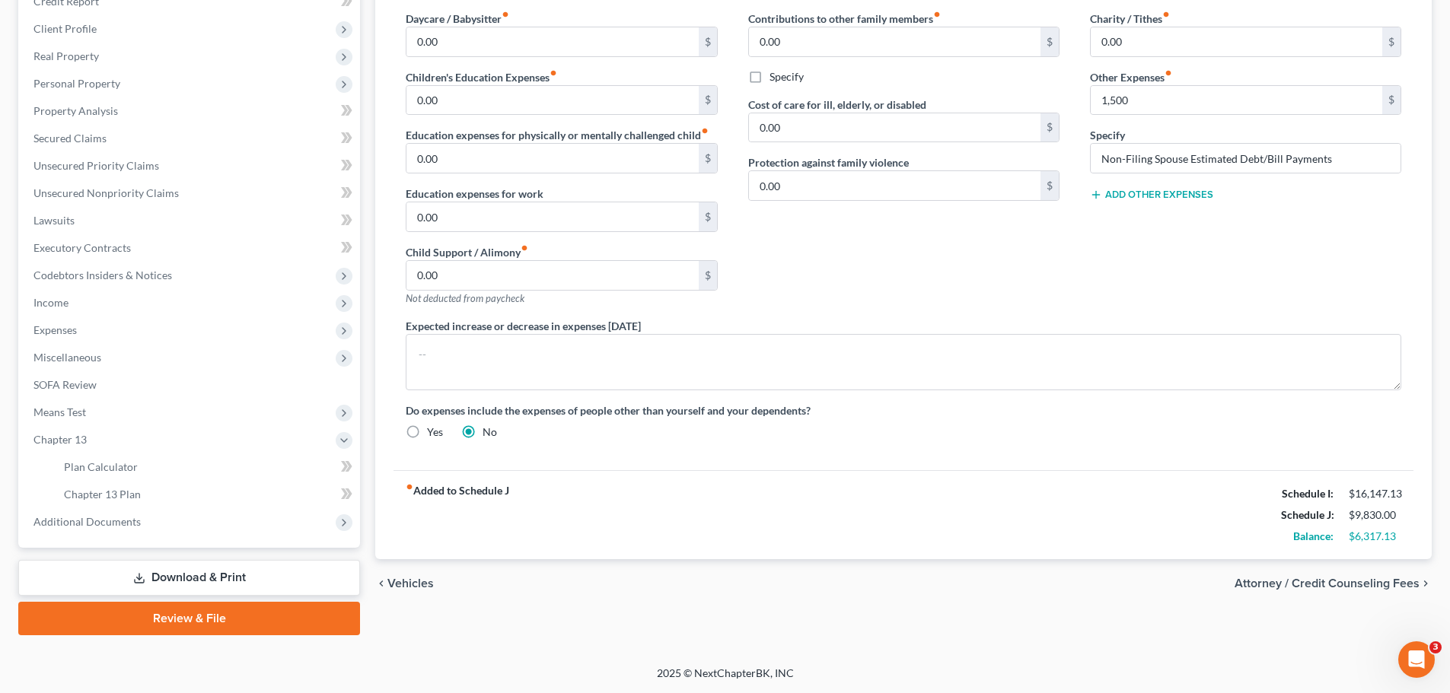
scroll to position [225, 0]
click at [112, 469] on span "Plan Calculator" at bounding box center [101, 466] width 74 height 13
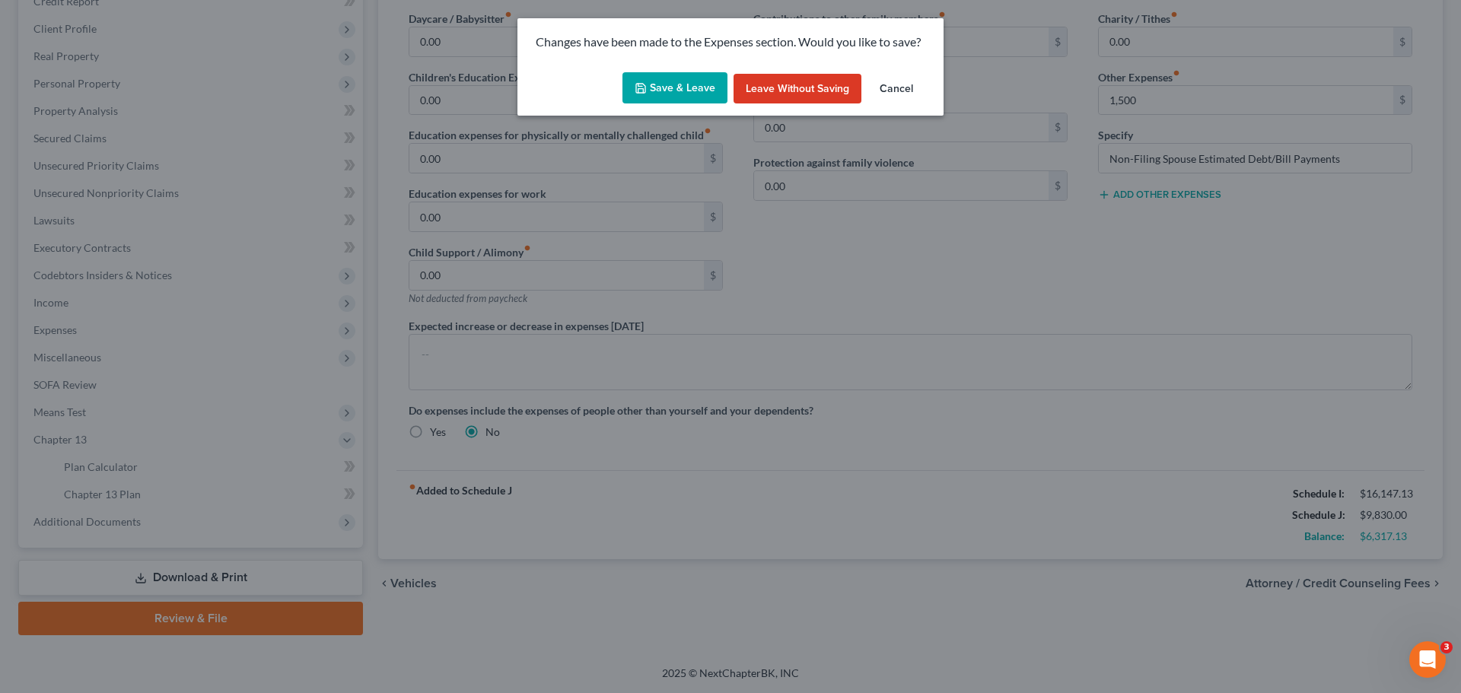
click at [651, 82] on button "Save & Leave" at bounding box center [674, 88] width 105 height 32
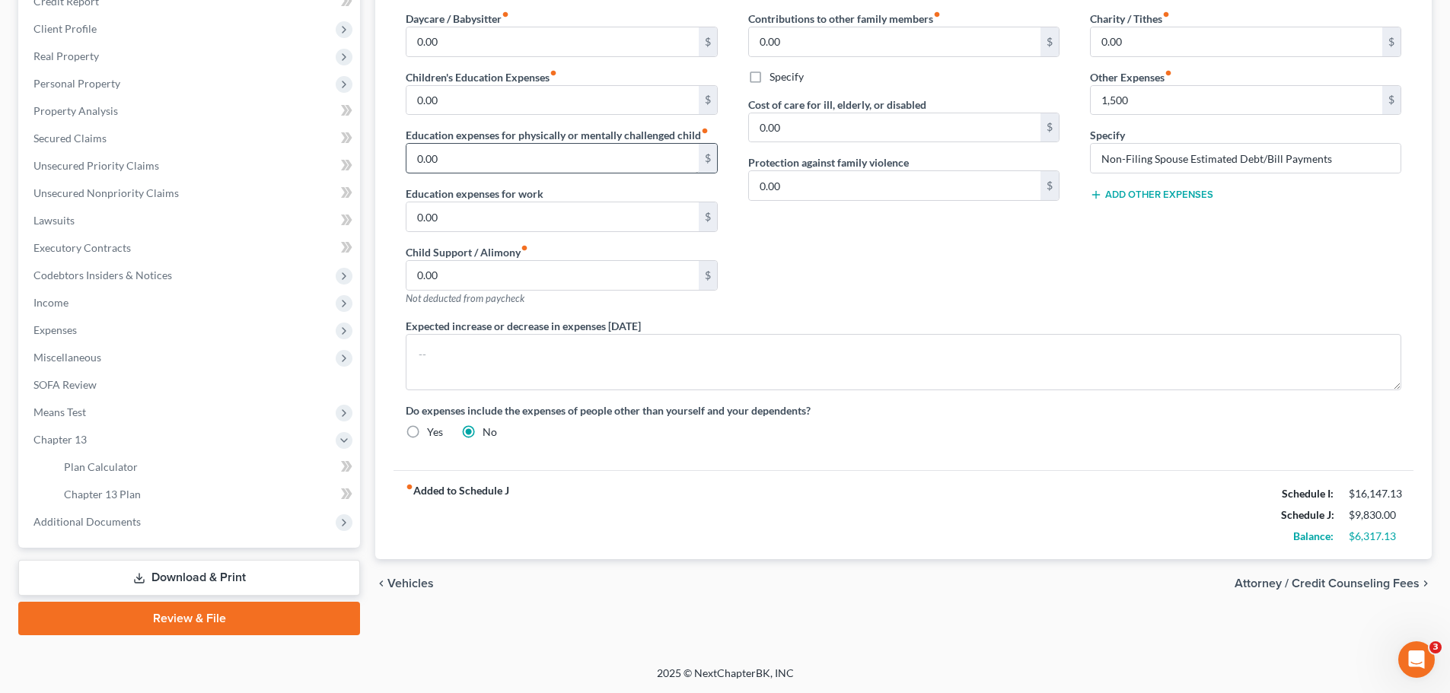
type input "1,500.00"
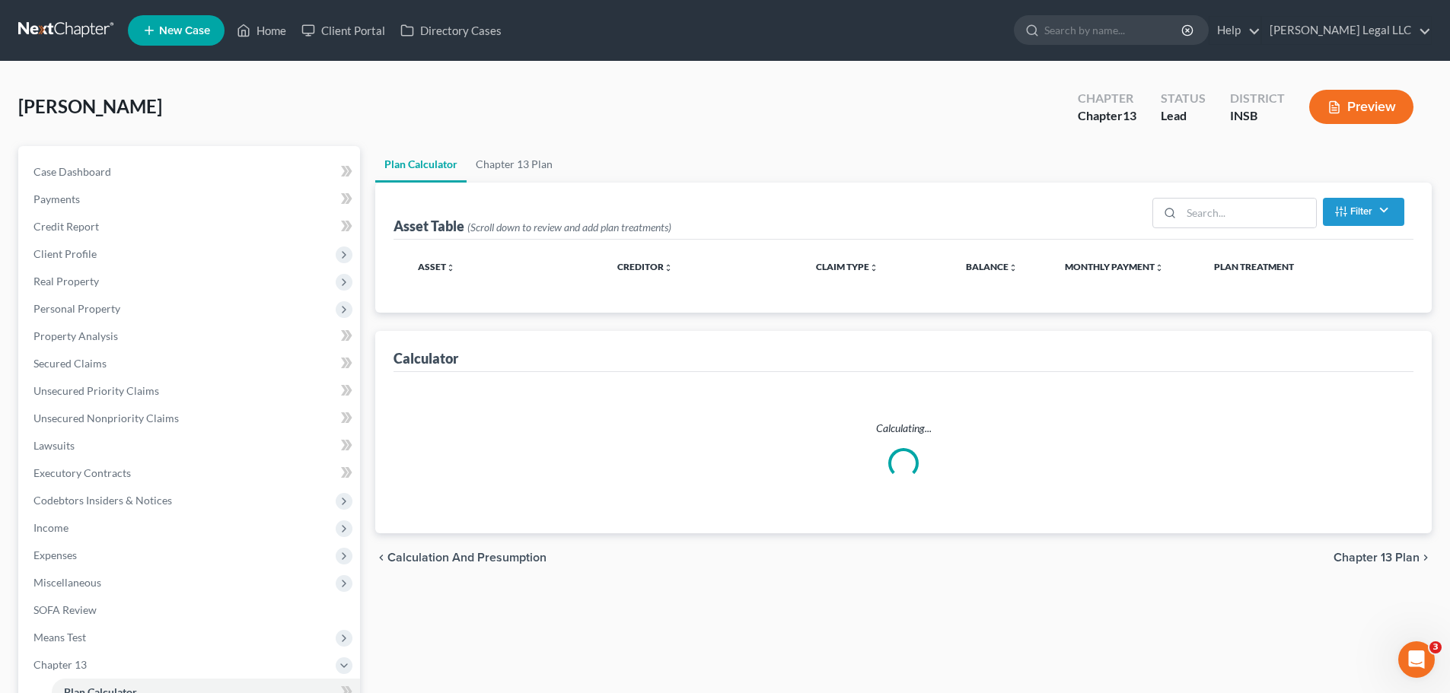
select select "59"
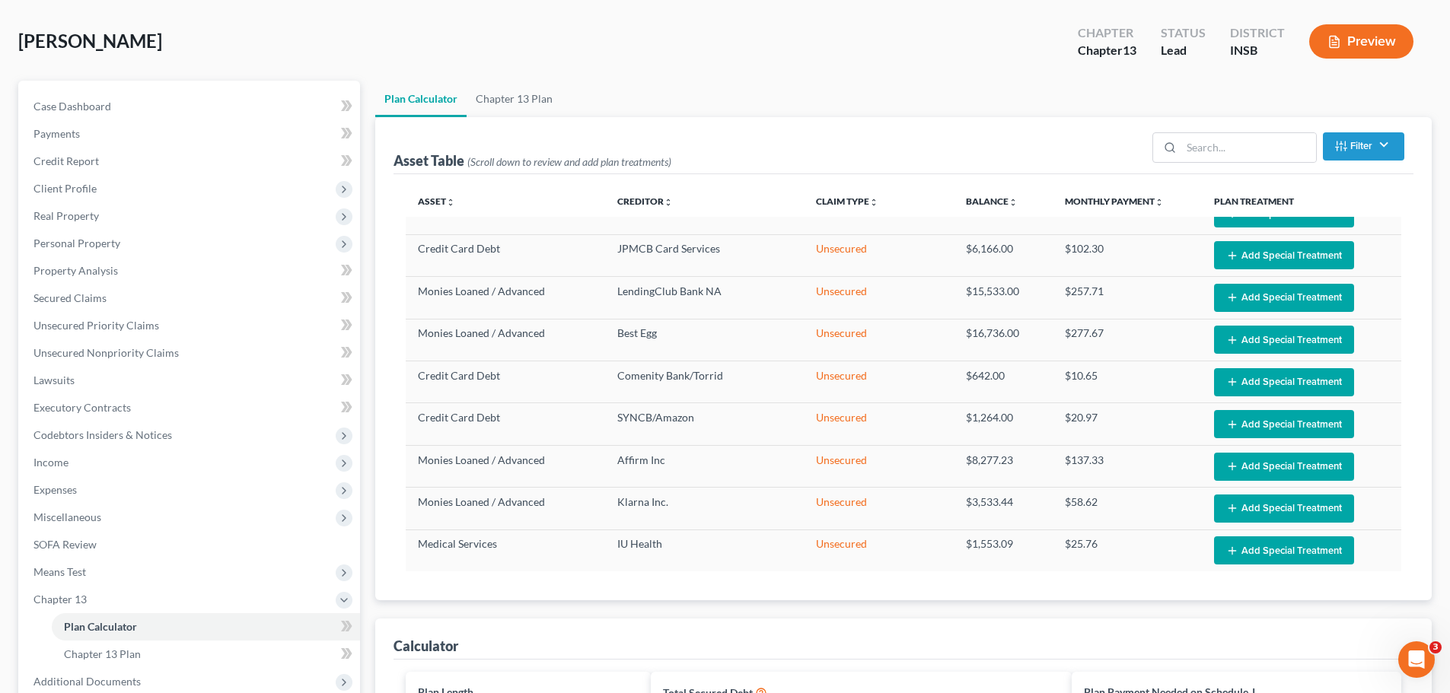
scroll to position [304, 0]
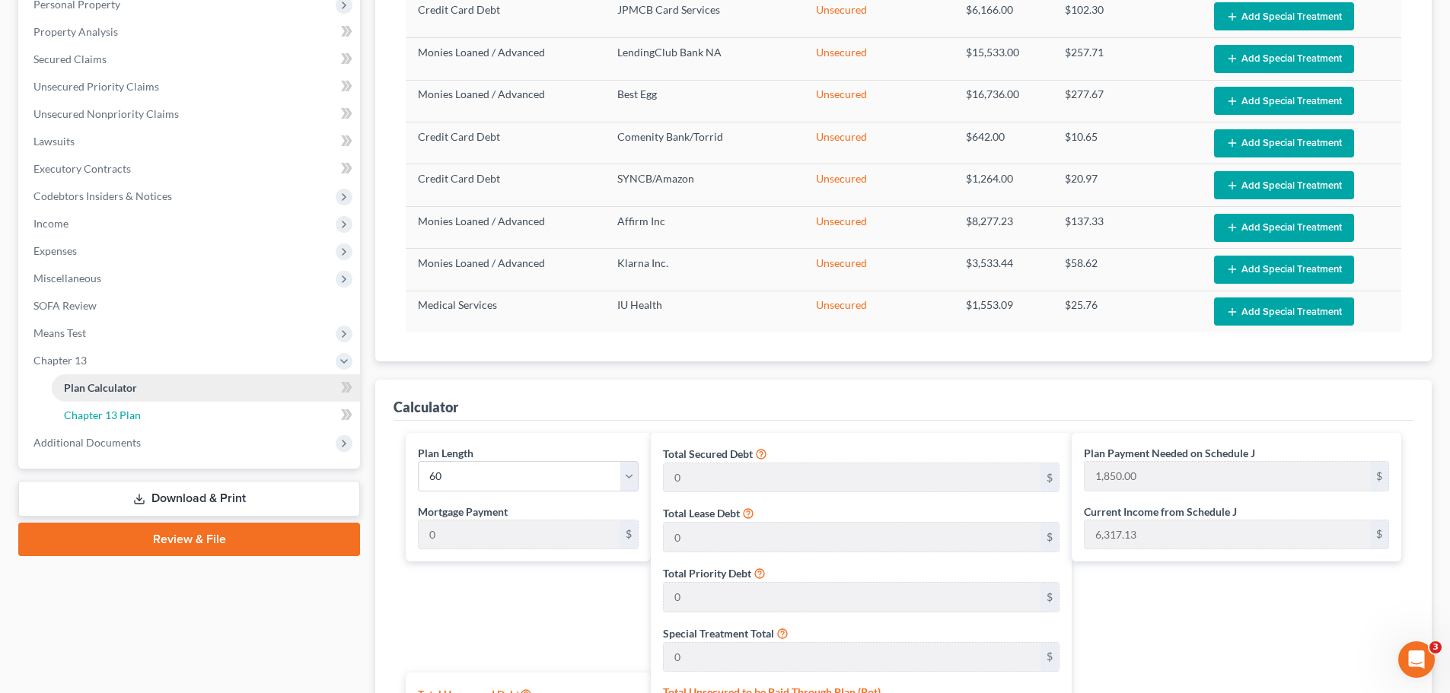
click at [99, 410] on span "Chapter 13 Plan" at bounding box center [102, 415] width 77 height 13
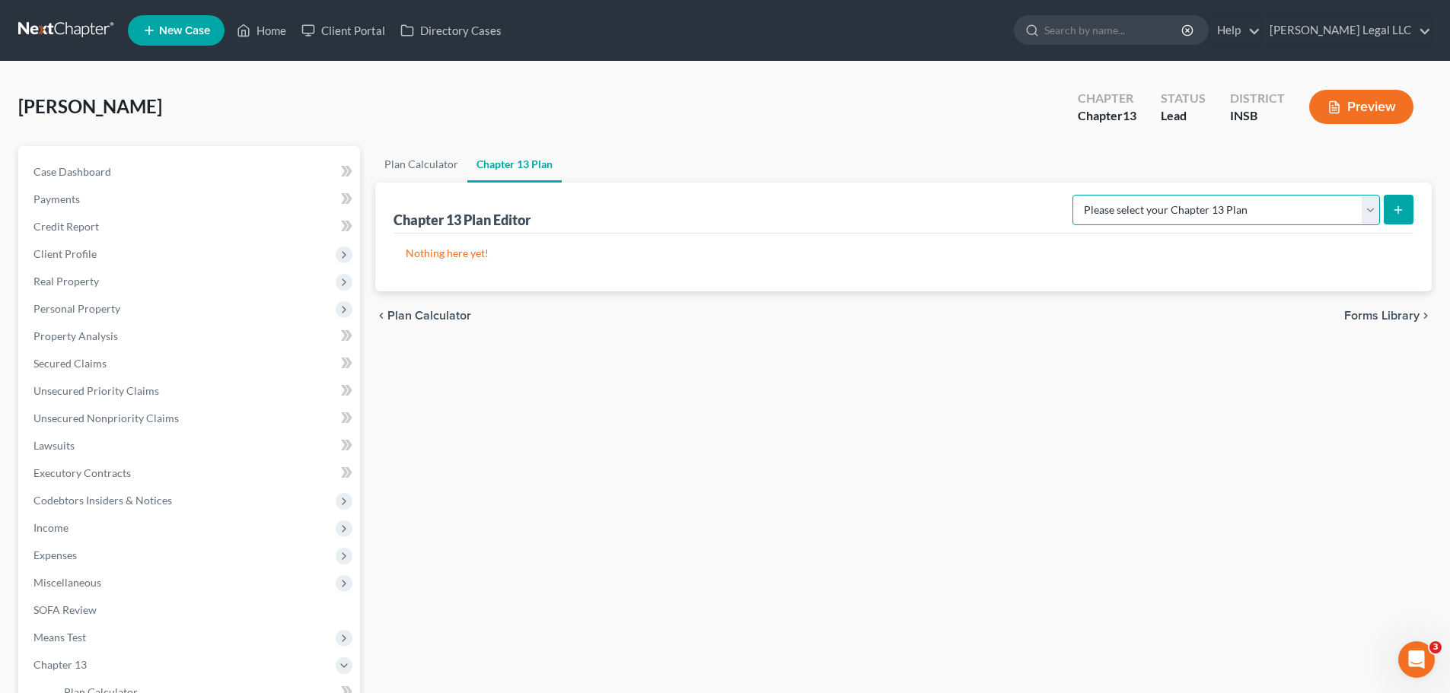
click at [1271, 200] on select "Please select your Chapter 13 Plan National Form Plan - Official Form 113 South…" at bounding box center [1225, 210] width 307 height 30
select select "4"
click at [1088, 195] on select "Please select your Chapter 13 Plan National Form Plan - Official Form 113 South…" at bounding box center [1225, 210] width 307 height 30
click at [1389, 209] on button "submit" at bounding box center [1398, 210] width 30 height 30
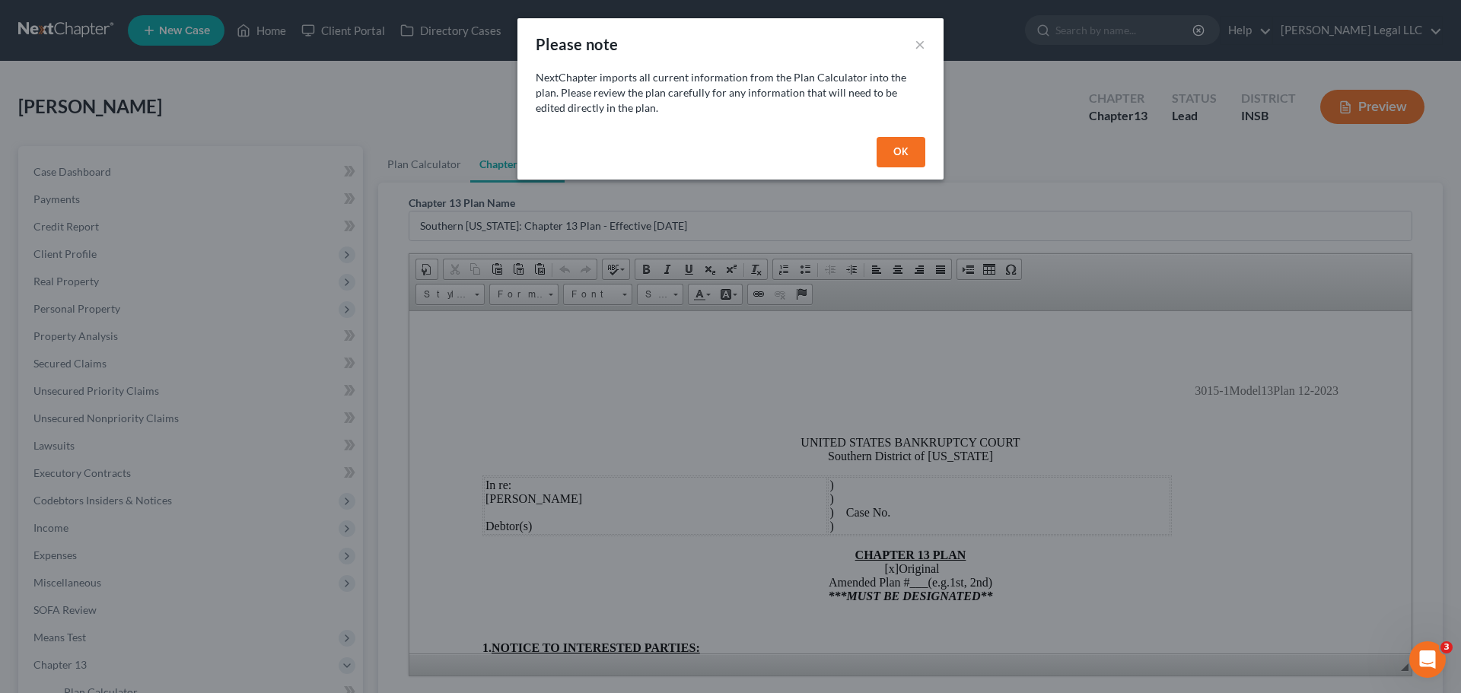
click at [893, 152] on button "OK" at bounding box center [901, 152] width 49 height 30
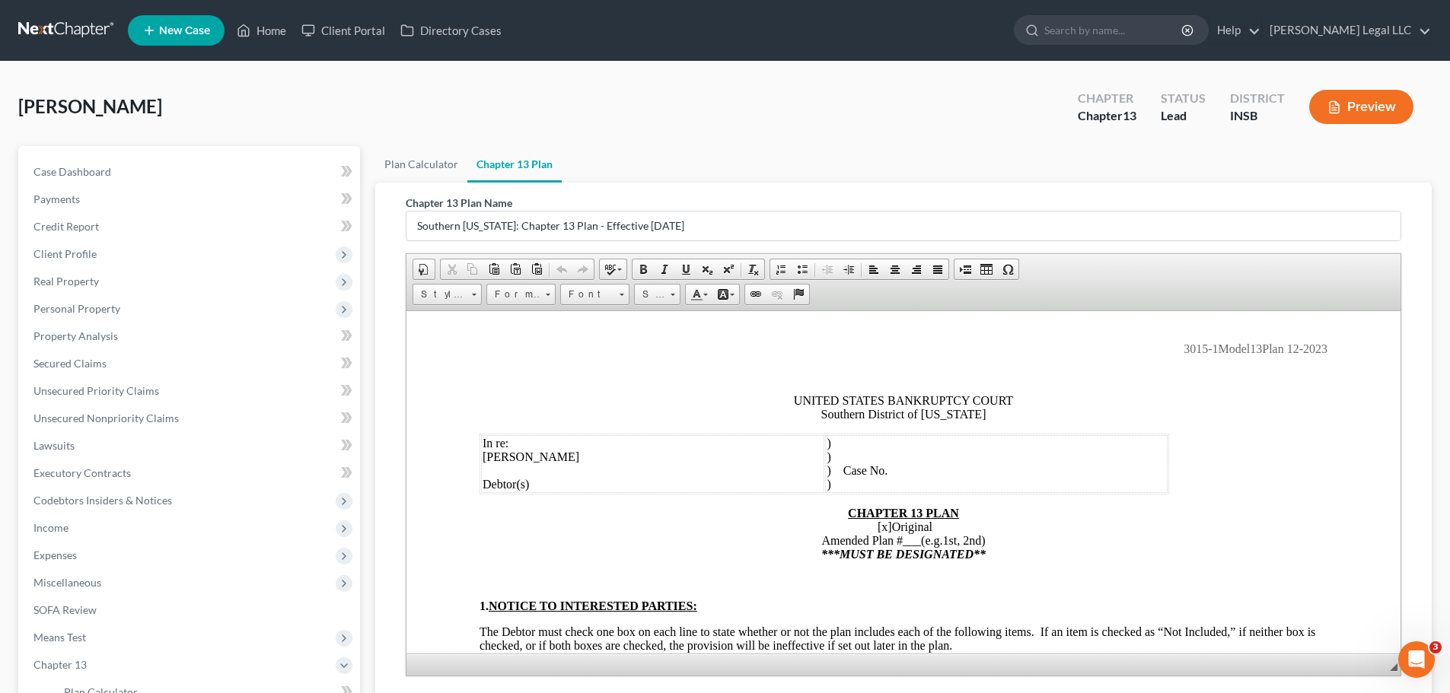
scroll to position [76, 0]
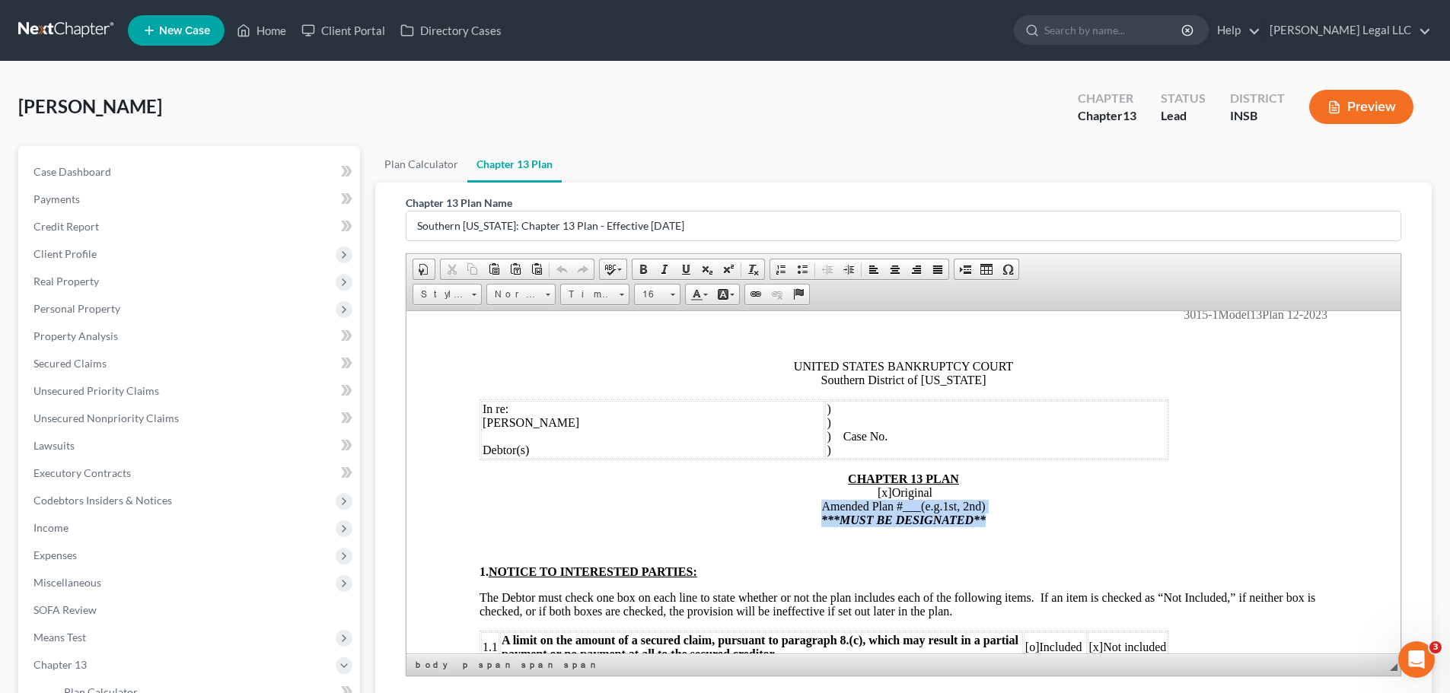
drag, startPoint x: 988, startPoint y: 517, endPoint x: 800, endPoint y: 503, distance: 188.5
click at [800, 503] on p "CHAPTER 13 PLAN [x] Original Amended Plan # ___ (e.g.1st, 2nd) ***MUST BE DESIG…" at bounding box center [903, 499] width 848 height 55
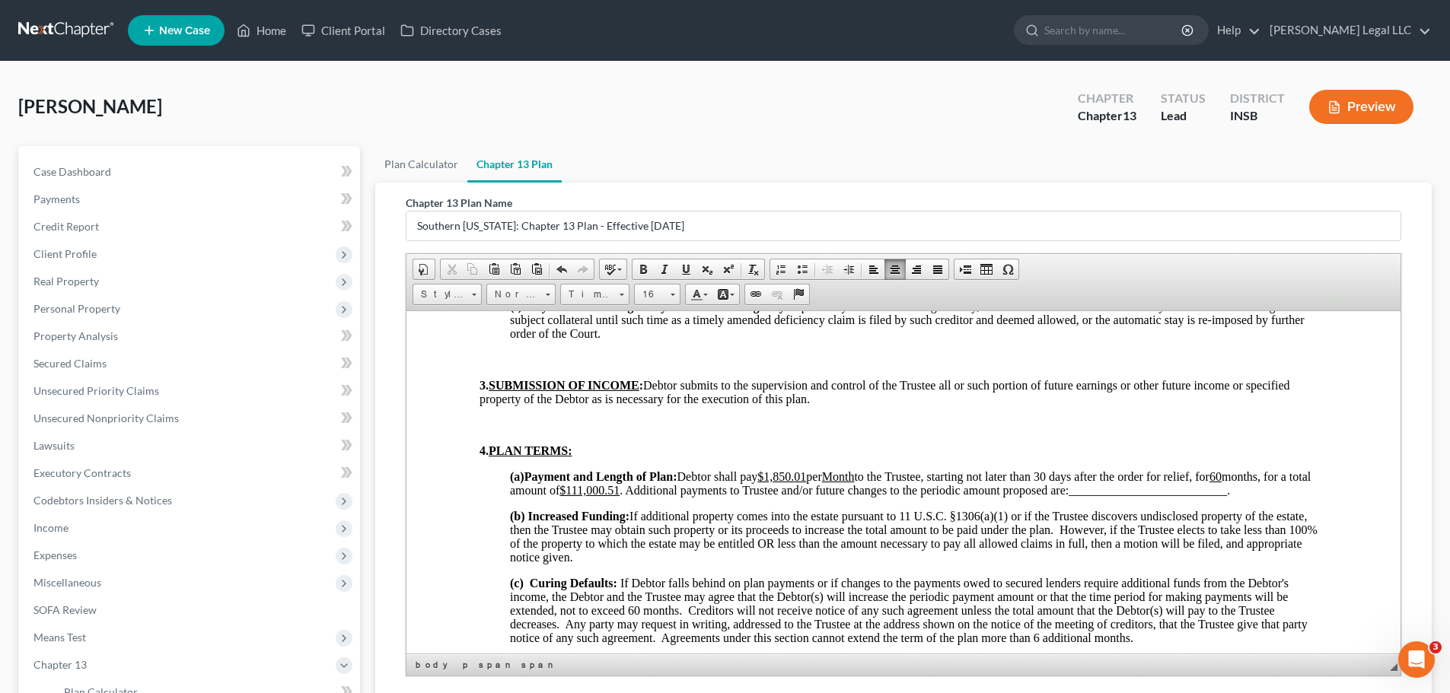
scroll to position [837, 0]
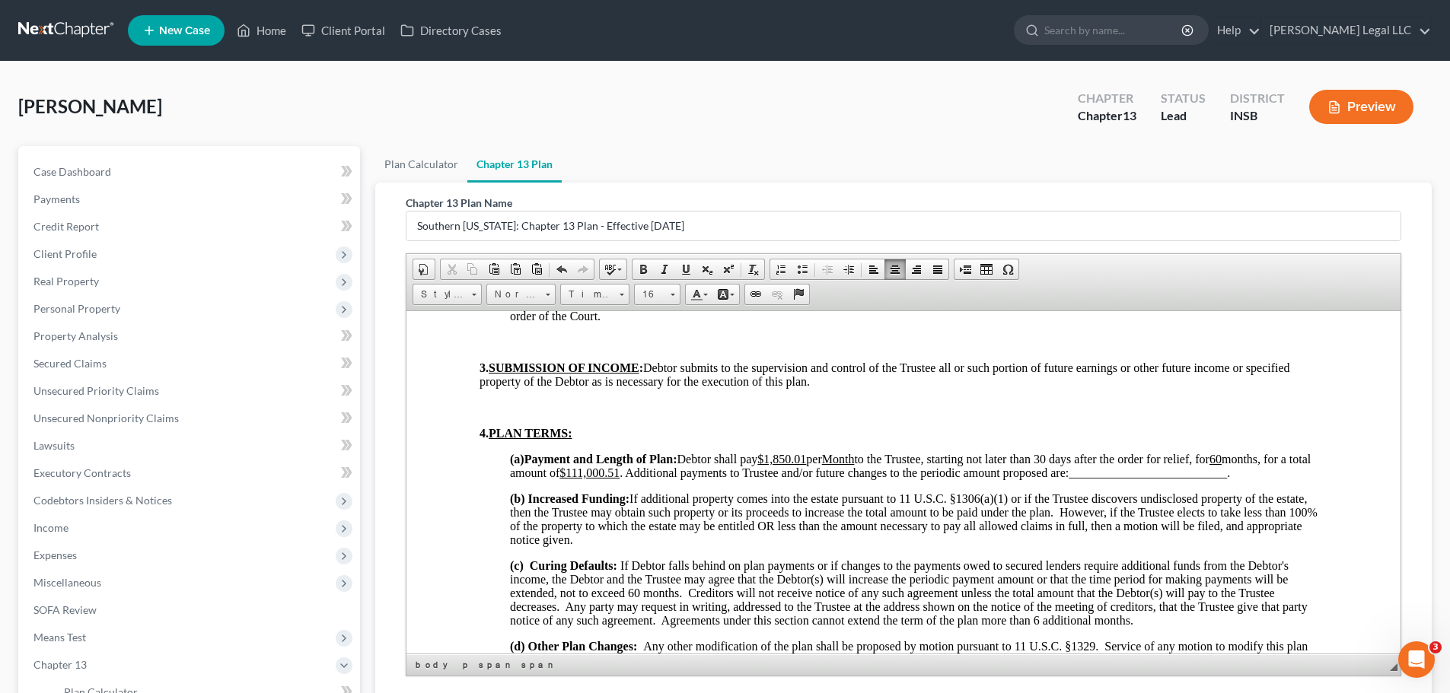
click at [806, 459] on u "$1,850.01" at bounding box center [781, 458] width 49 height 13
drag, startPoint x: 1302, startPoint y: 473, endPoint x: 1294, endPoint y: 461, distance: 14.2
click at [1294, 461] on p "(a) Payment and Length of Plan: Debtor shall pay $1,850.00 per Month to the Tru…" at bounding box center [918, 465] width 817 height 27
drag, startPoint x: 855, startPoint y: 469, endPoint x: 1294, endPoint y: 458, distance: 438.4
click at [1294, 458] on p "(a) Payment and Length of Plan: Debtor shall pay $1,850.00 per Month to the Tru…" at bounding box center [918, 465] width 817 height 27
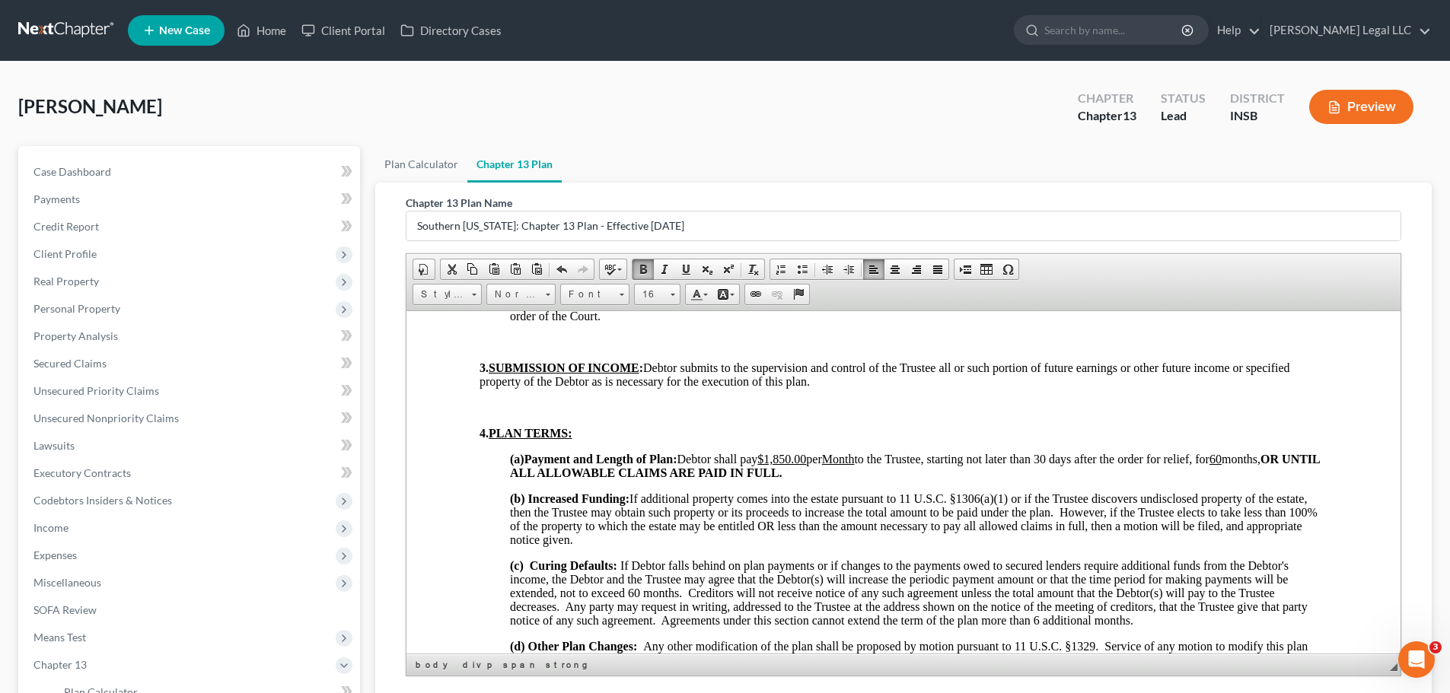
click at [1259, 466] on p "(a) Payment and Length of Plan: Debtor shall pay $1,850.00 per Month to the Tru…" at bounding box center [918, 465] width 817 height 27
drag, startPoint x: 821, startPoint y: 470, endPoint x: 1220, endPoint y: 460, distance: 398.8
click at [1220, 460] on span "Debtor shall pay $1,850.00 per Month to the Trustee, starting not later than 30…" at bounding box center [915, 465] width 810 height 27
click at [1298, 454] on strong "OR UNTIL ALL ALLOWABLE CLAIMS ARE PAID IN FULL." at bounding box center [915, 465] width 810 height 27
drag, startPoint x: 1325, startPoint y: 457, endPoint x: 1211, endPoint y: 462, distance: 114.3
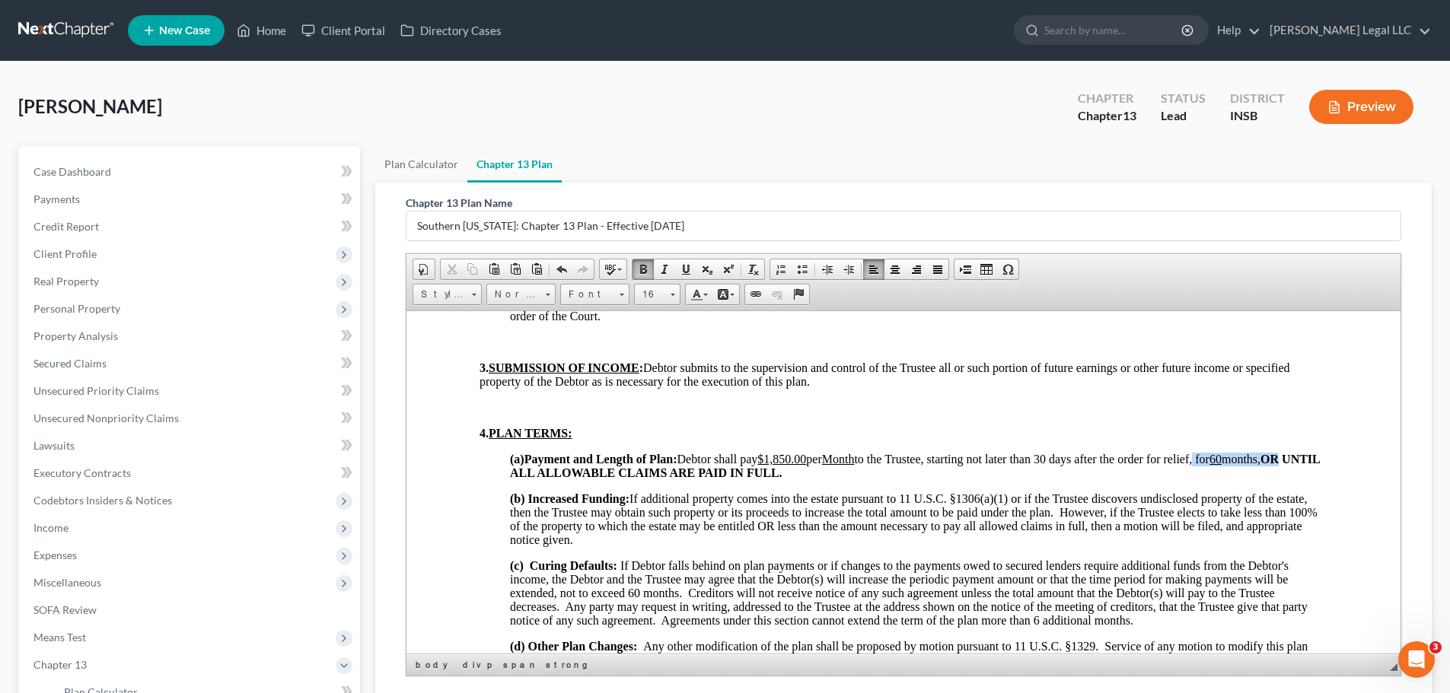
click at [769, 470] on p "(a) Payment and Length of Plan: Debtor shall pay $1,850.00 per Month to the Tru…" at bounding box center [918, 465] width 817 height 27
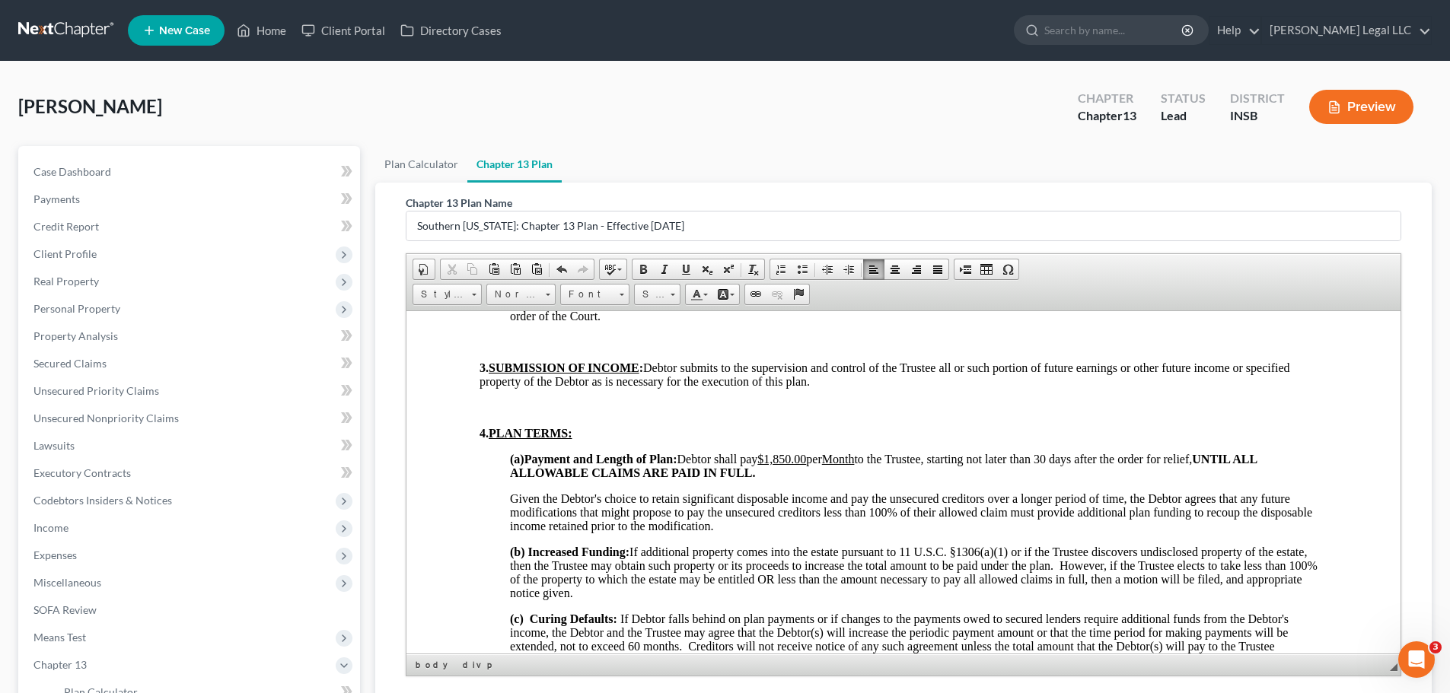
drag, startPoint x: 725, startPoint y: 521, endPoint x: 500, endPoint y: 498, distance: 226.5
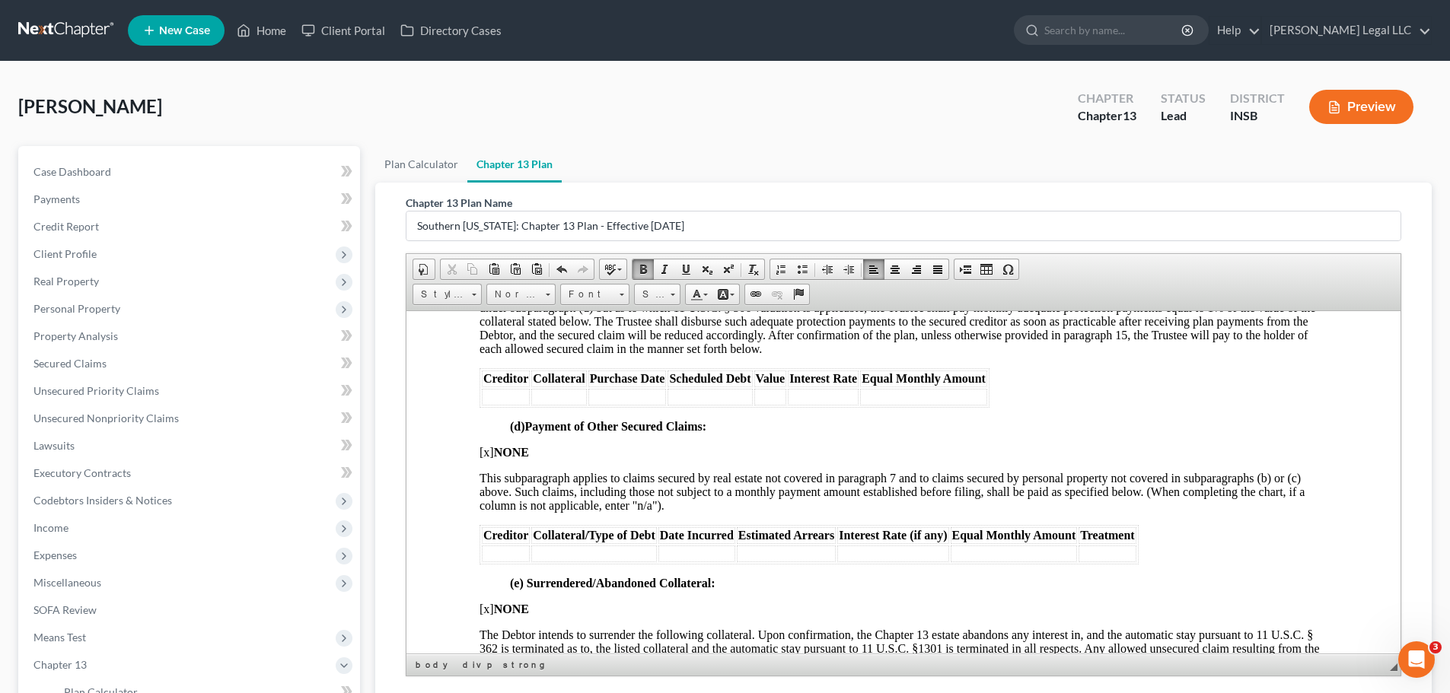
scroll to position [2511, 0]
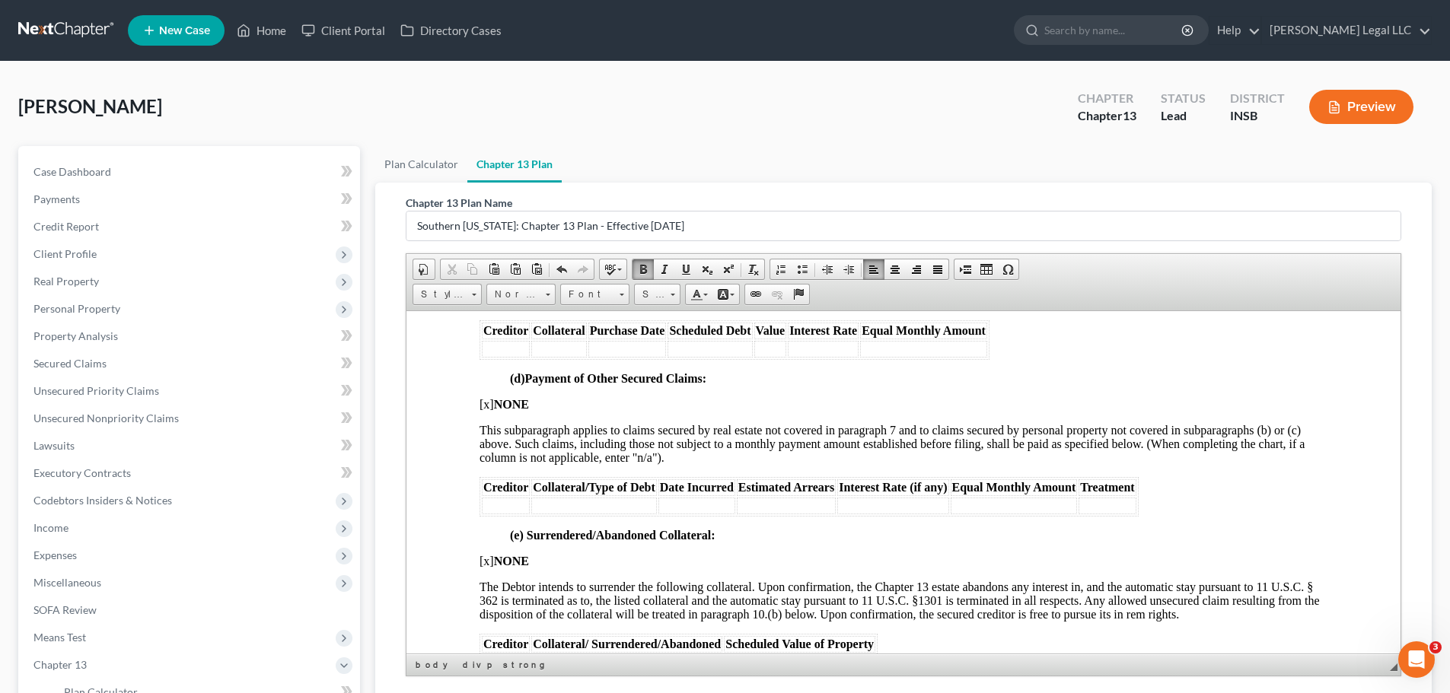
click at [486, 403] on span "[x] NONE" at bounding box center [503, 403] width 49 height 13
click at [504, 505] on td at bounding box center [506, 505] width 48 height 17
click at [515, 504] on td at bounding box center [506, 505] width 48 height 17
click at [748, 497] on td at bounding box center [771, 505] width 77 height 17
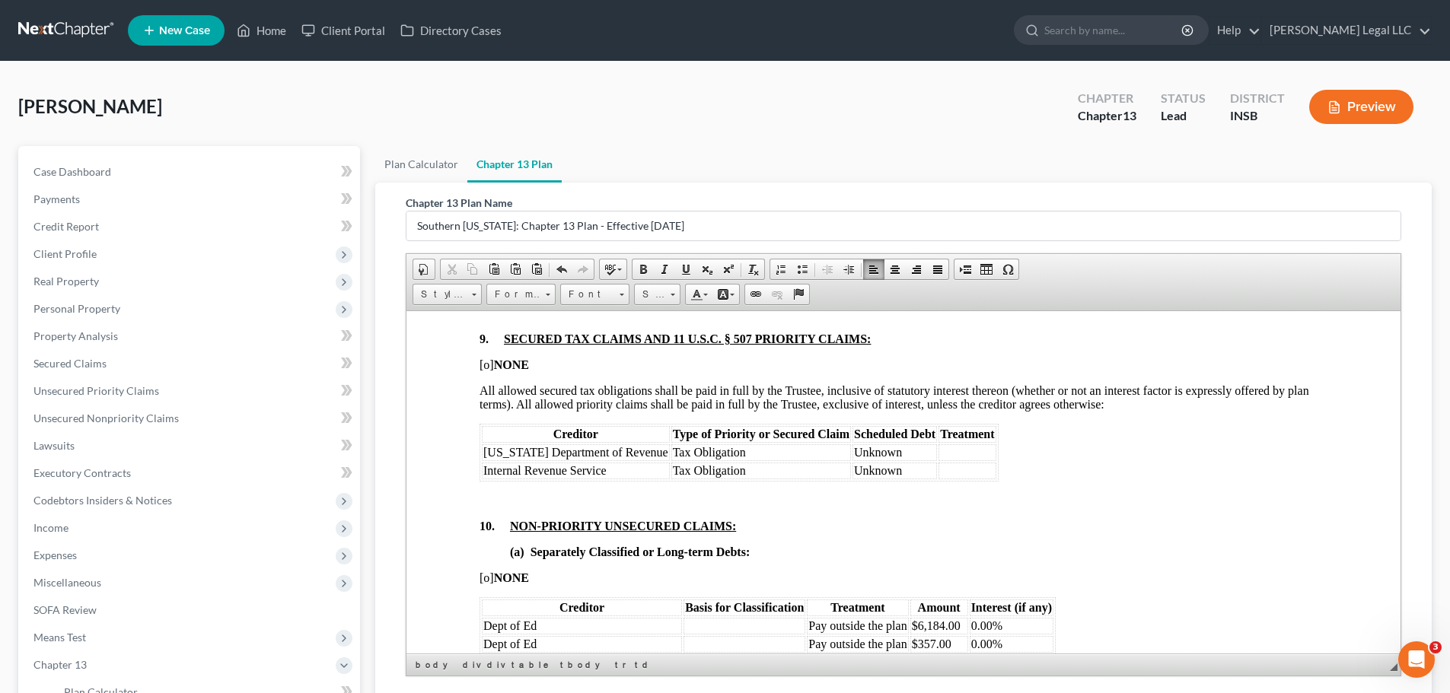
scroll to position [2891, 0]
click at [938, 453] on td at bounding box center [966, 450] width 57 height 17
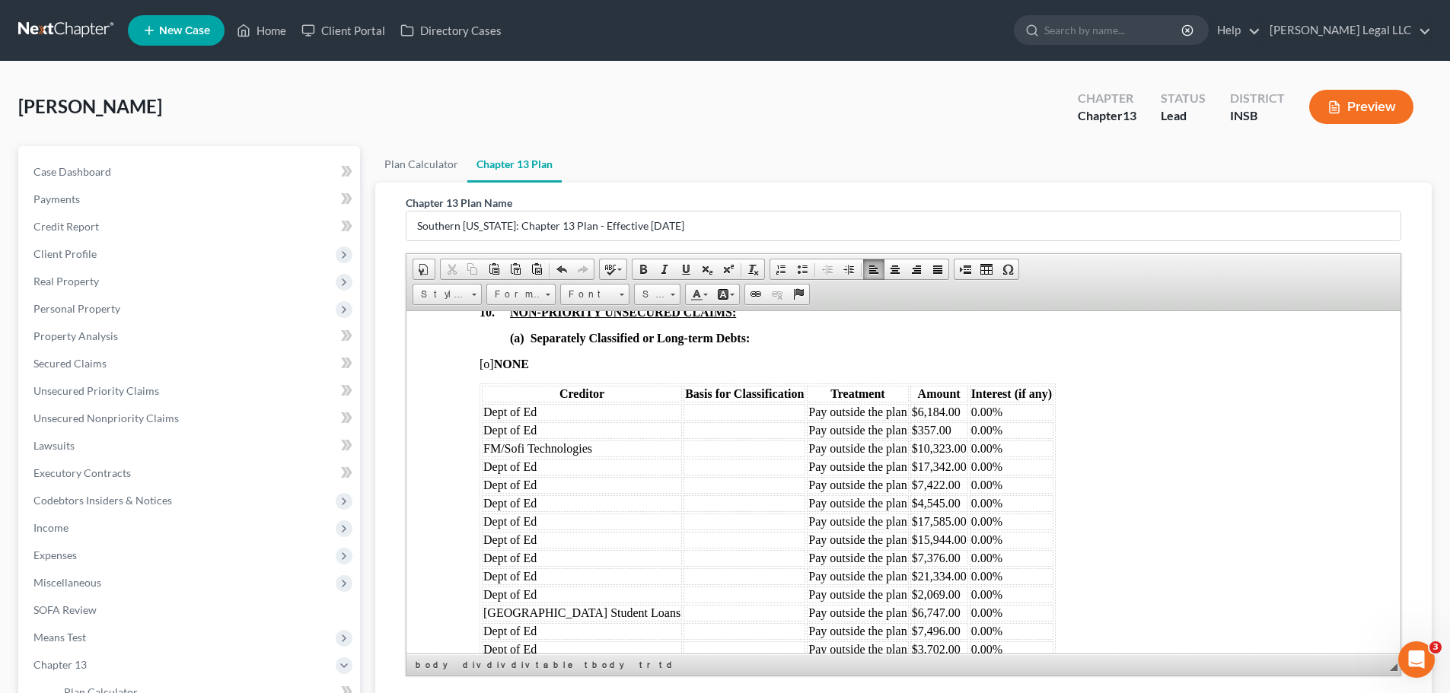
scroll to position [3120, 0]
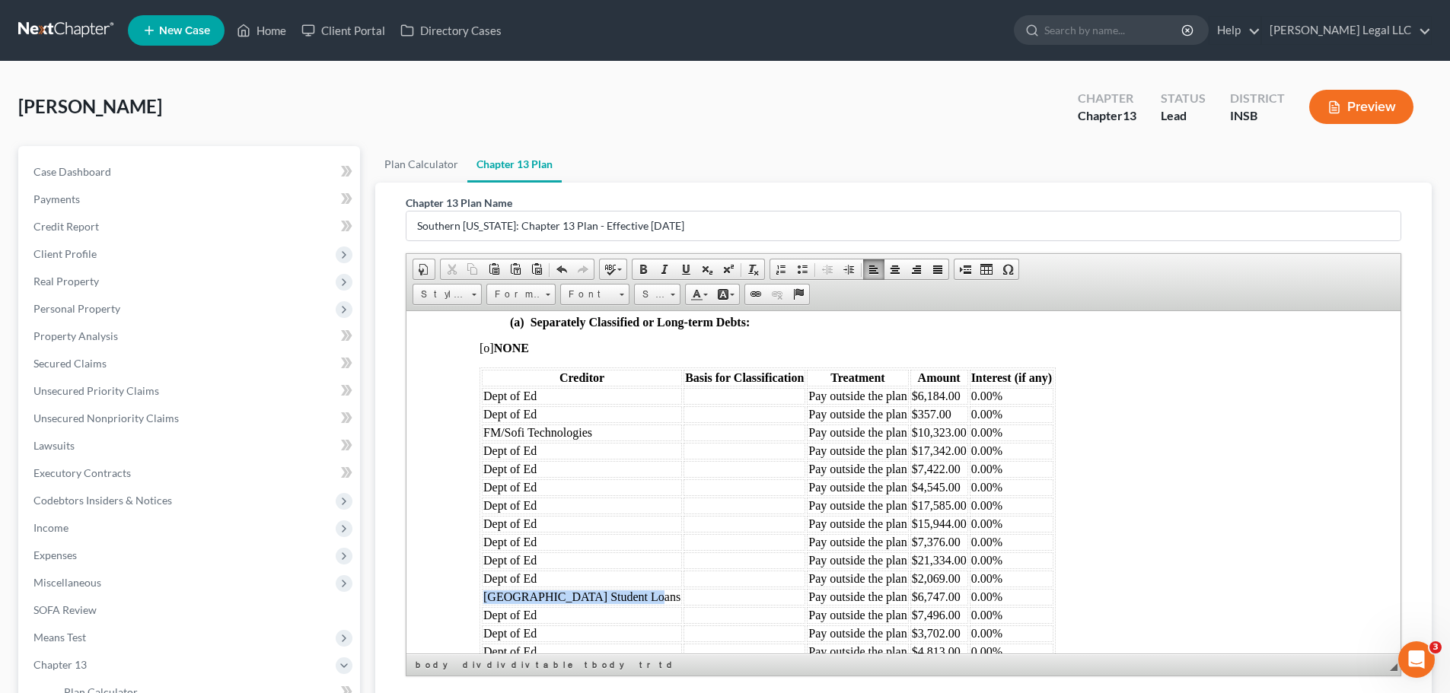
drag, startPoint x: 631, startPoint y: 594, endPoint x: 479, endPoint y: 597, distance: 151.4
click at [479, 597] on table "Creditor Basis for Classification Treatment Amount Interest (if any) Dept of Ed…" at bounding box center [767, 587] width 576 height 441
copy span "[GEOGRAPHIC_DATA] Student Loans"
drag, startPoint x: 545, startPoint y: 413, endPoint x: 482, endPoint y: 414, distance: 62.4
click at [482, 414] on td "Dept of Ed" at bounding box center [582, 414] width 200 height 17
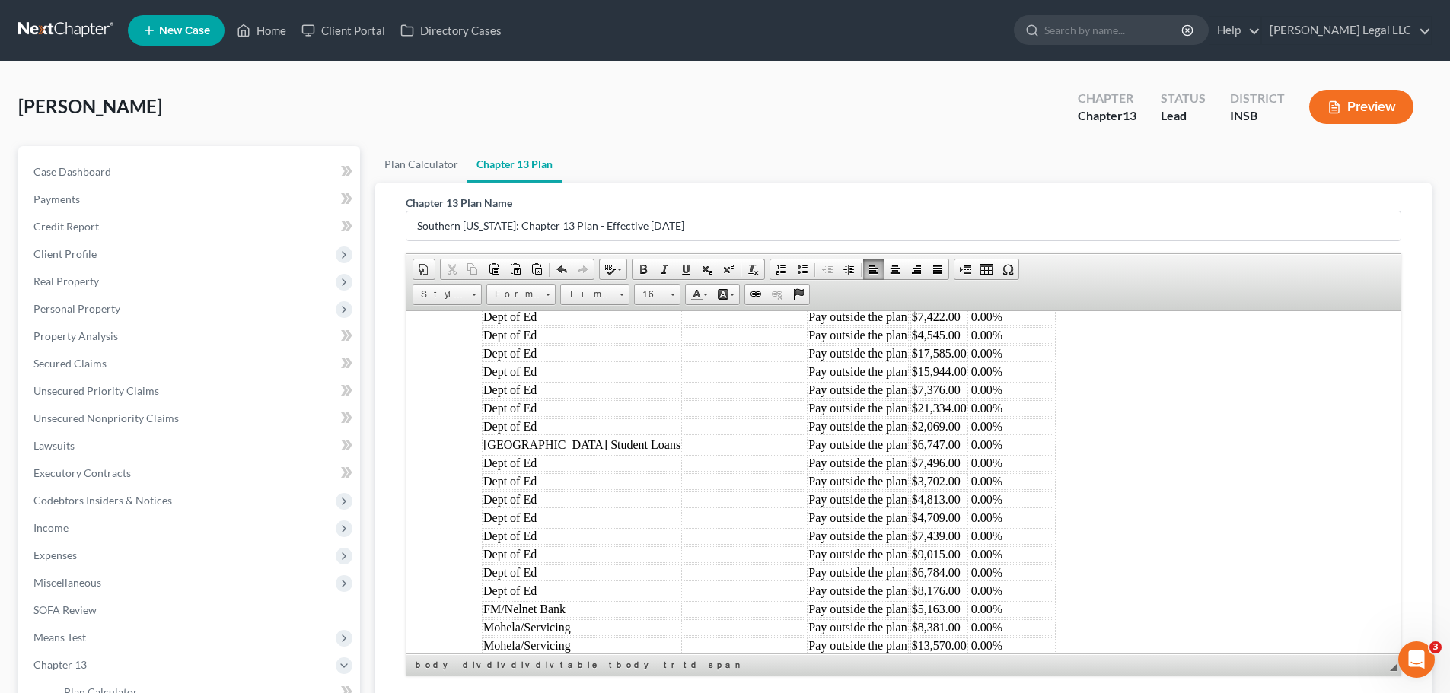
scroll to position [3348, 0]
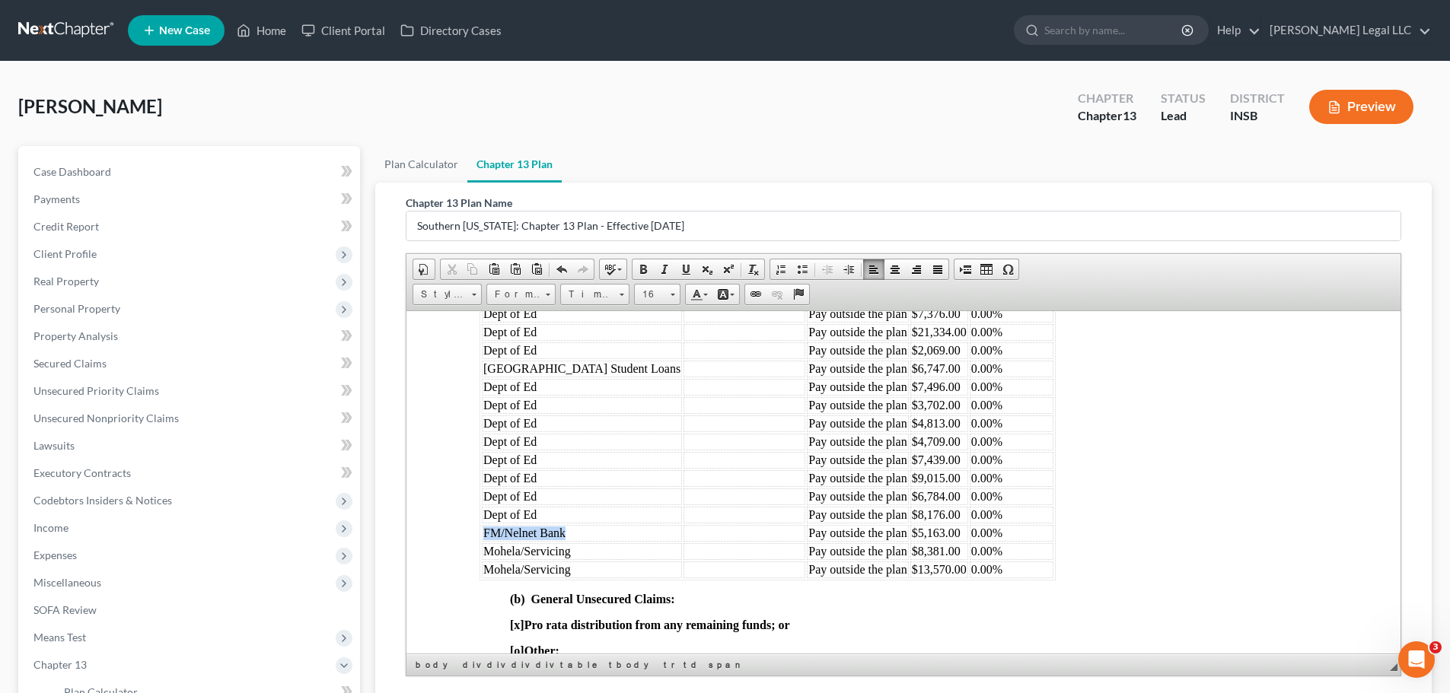
drag, startPoint x: 575, startPoint y: 533, endPoint x: 480, endPoint y: 533, distance: 95.1
click at [480, 533] on table "Creditor Basis for Classification Treatment Amount Interest (if any) Dept of Ed…" at bounding box center [767, 358] width 576 height 441
copy span "FM/Nelnet Bank"
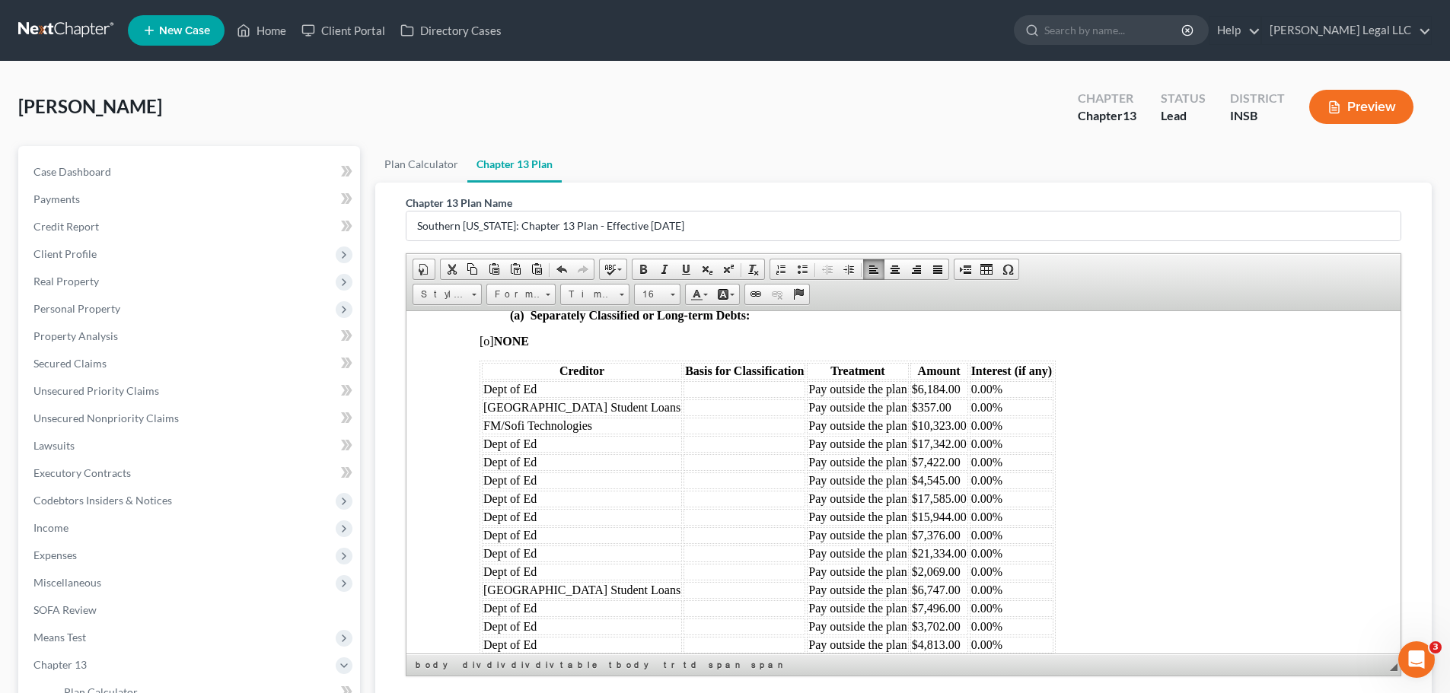
scroll to position [3120, 0]
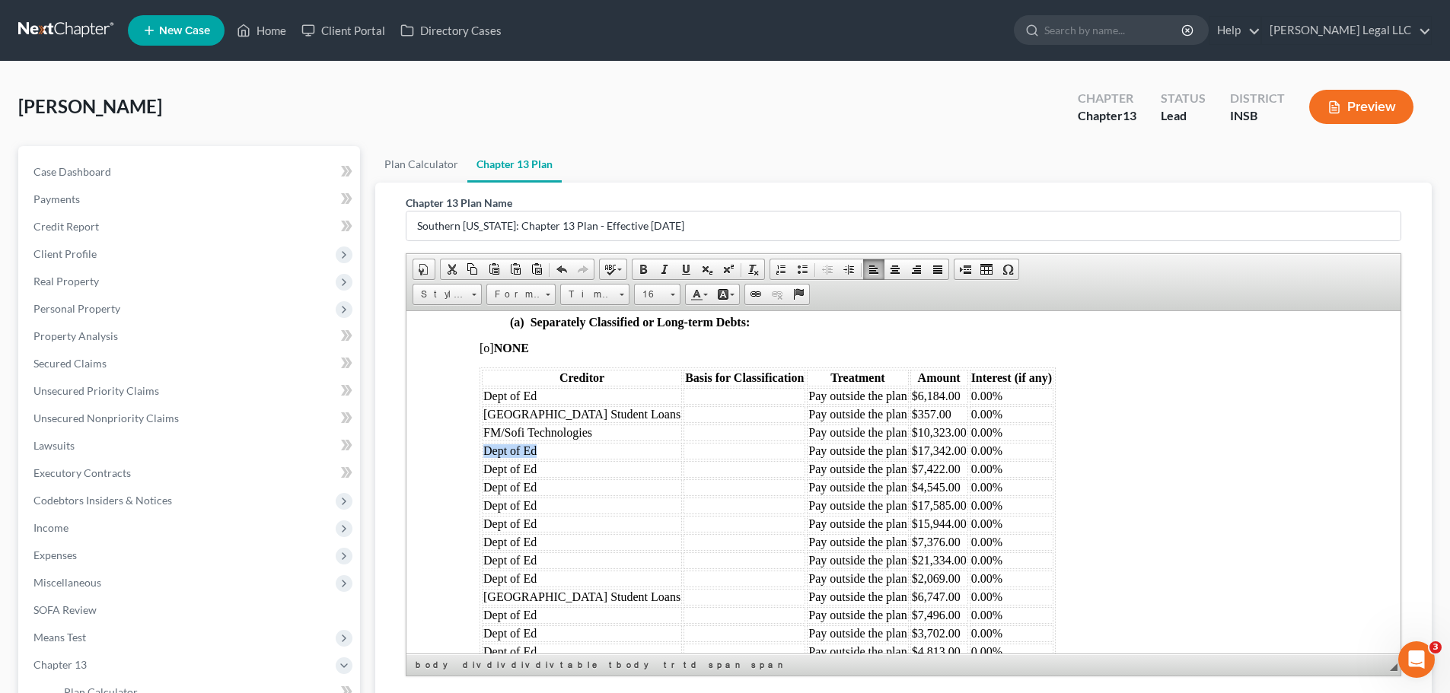
drag, startPoint x: 547, startPoint y: 450, endPoint x: 480, endPoint y: 450, distance: 67.0
click at [480, 450] on table "Creditor Basis for Classification Treatment Amount Interest (if any) Dept of Ed…" at bounding box center [767, 587] width 576 height 441
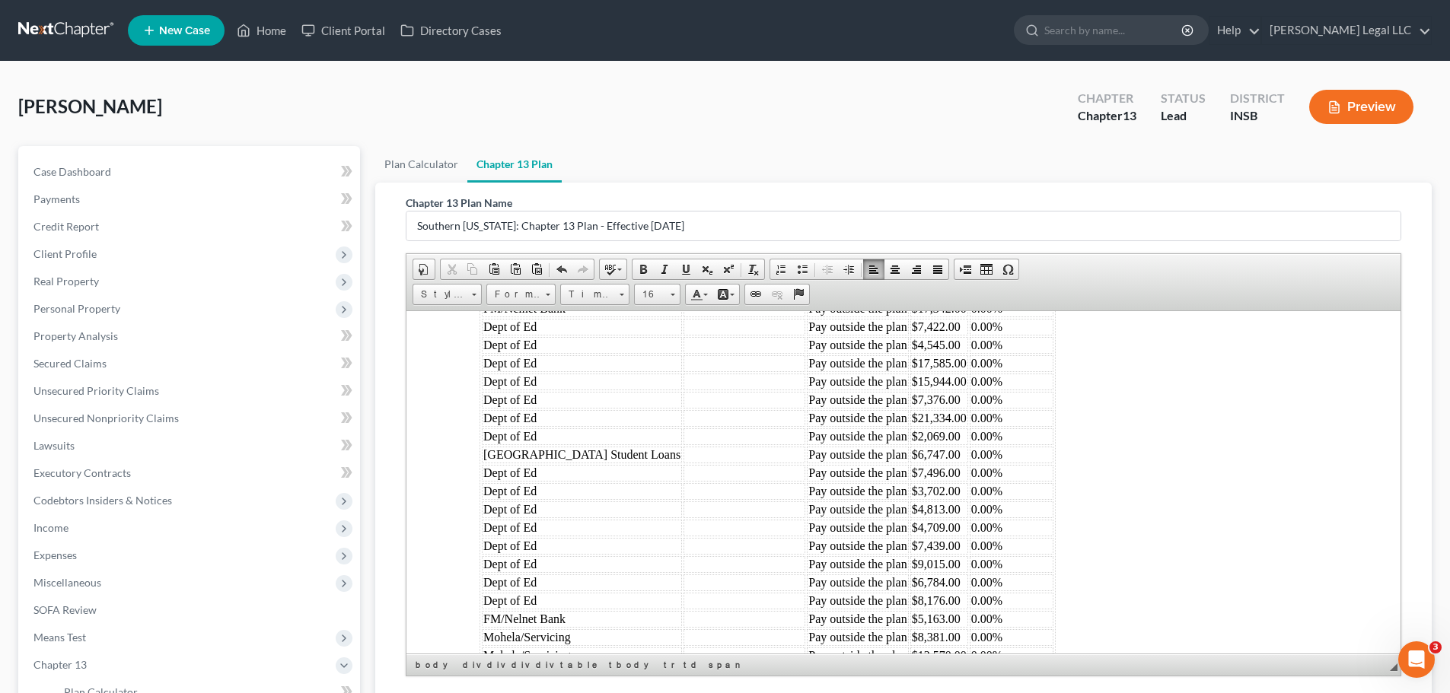
scroll to position [3348, 0]
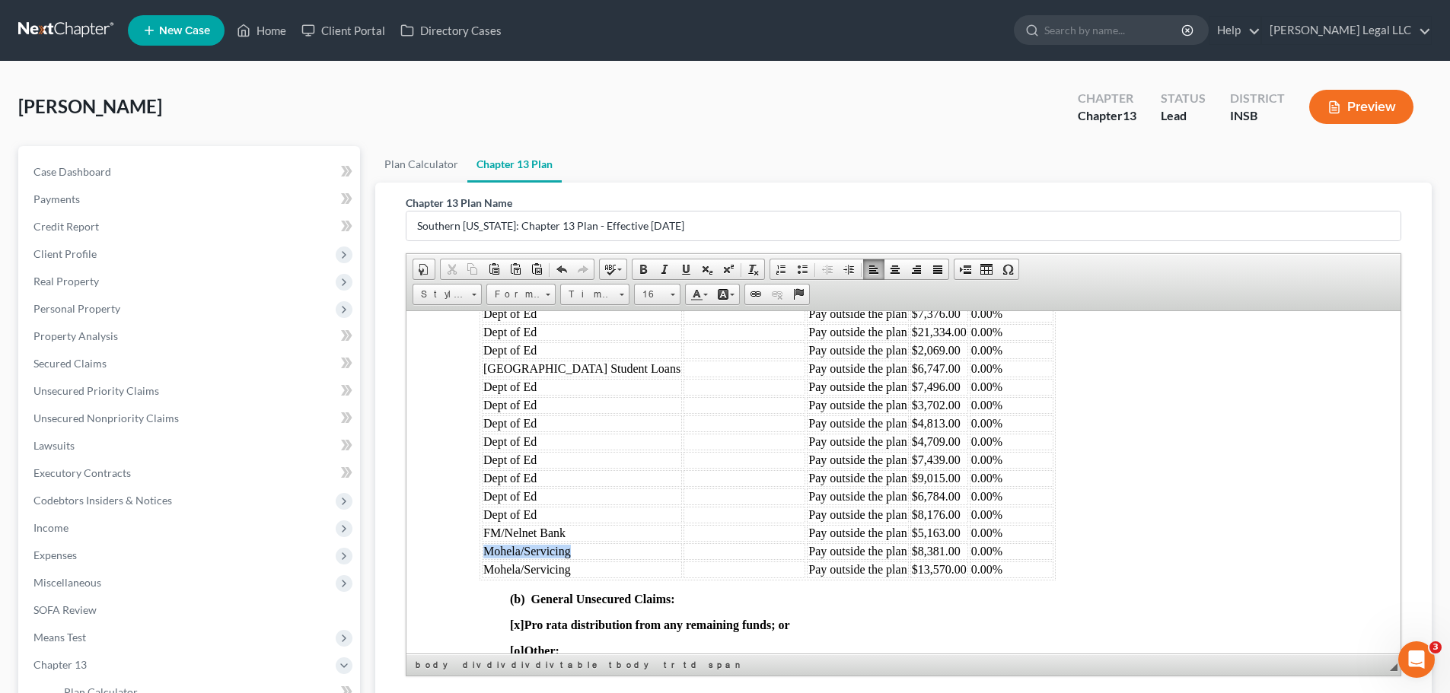
drag, startPoint x: 577, startPoint y: 548, endPoint x: 488, endPoint y: 553, distance: 89.2
click at [488, 553] on td "Mohela/Servicing" at bounding box center [582, 551] width 200 height 17
copy span "Mohela/Servicing"
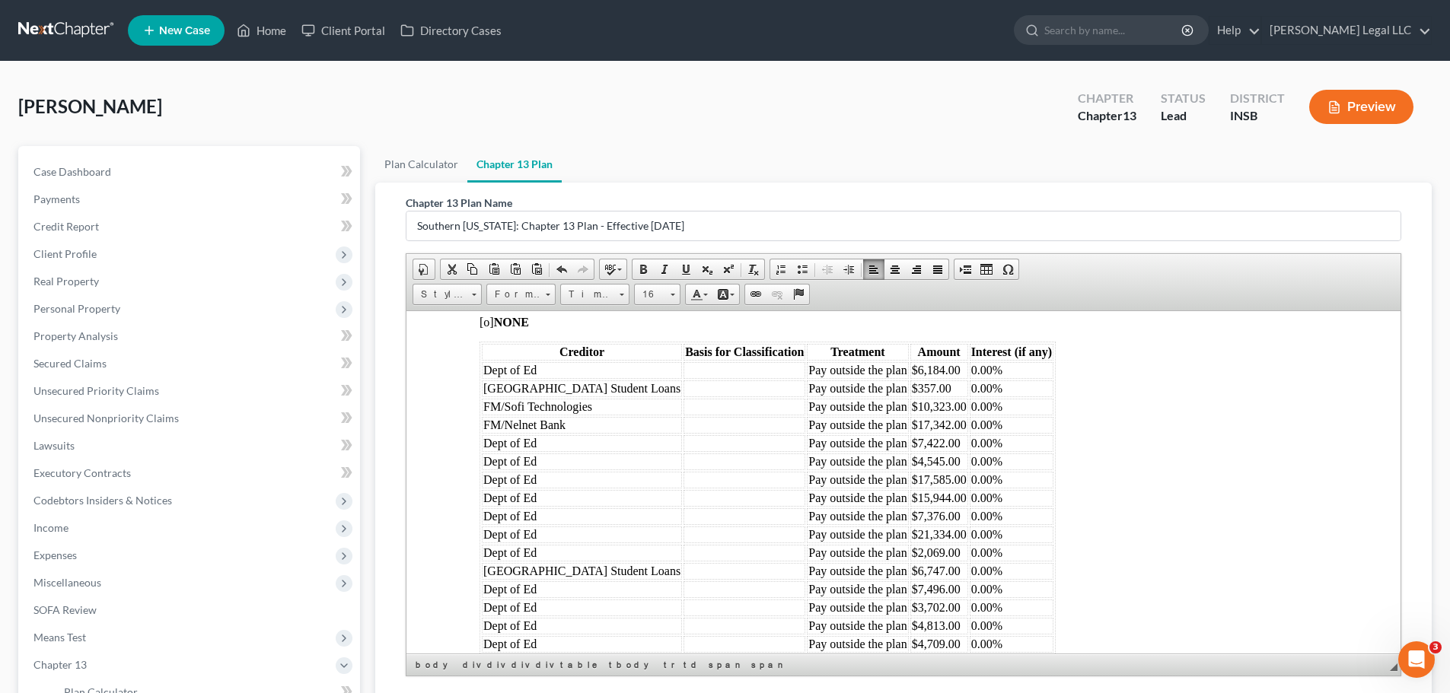
scroll to position [3044, 0]
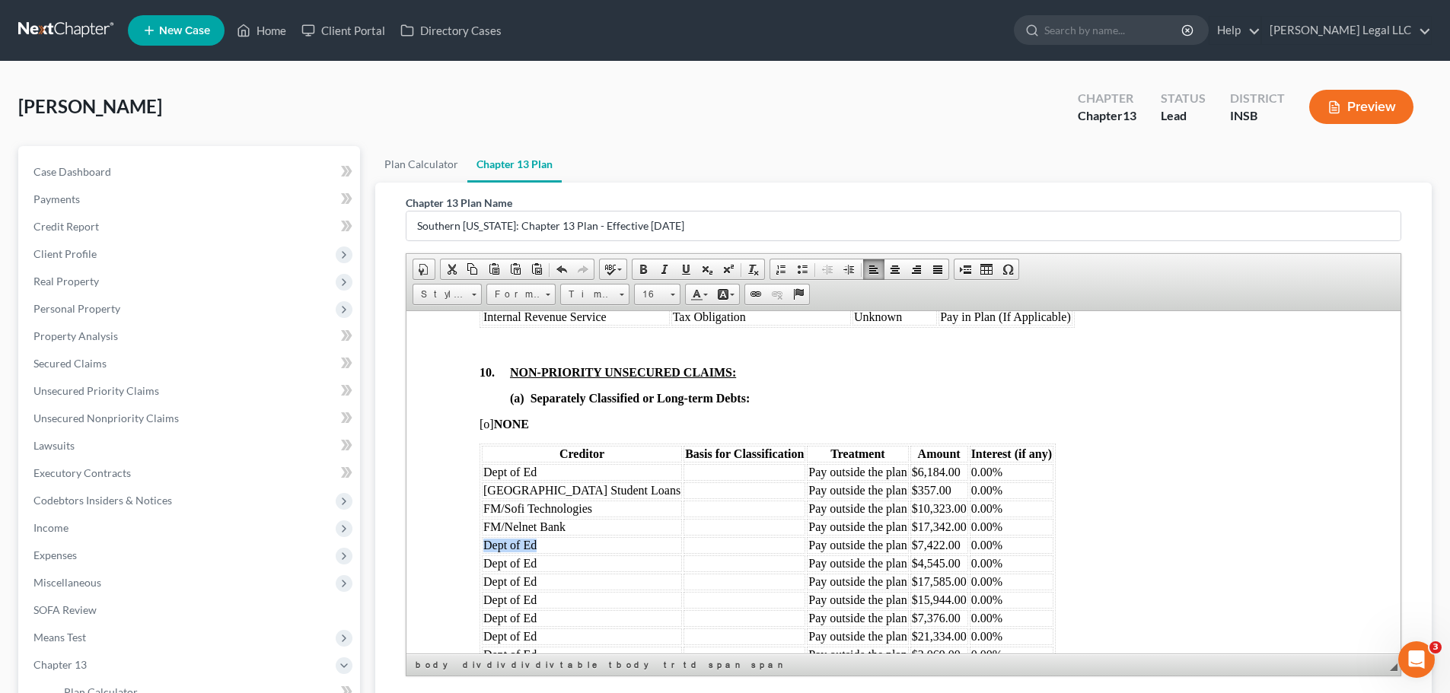
drag, startPoint x: 542, startPoint y: 546, endPoint x: 485, endPoint y: 549, distance: 57.1
click at [485, 549] on td "Dept of Ed" at bounding box center [582, 544] width 200 height 17
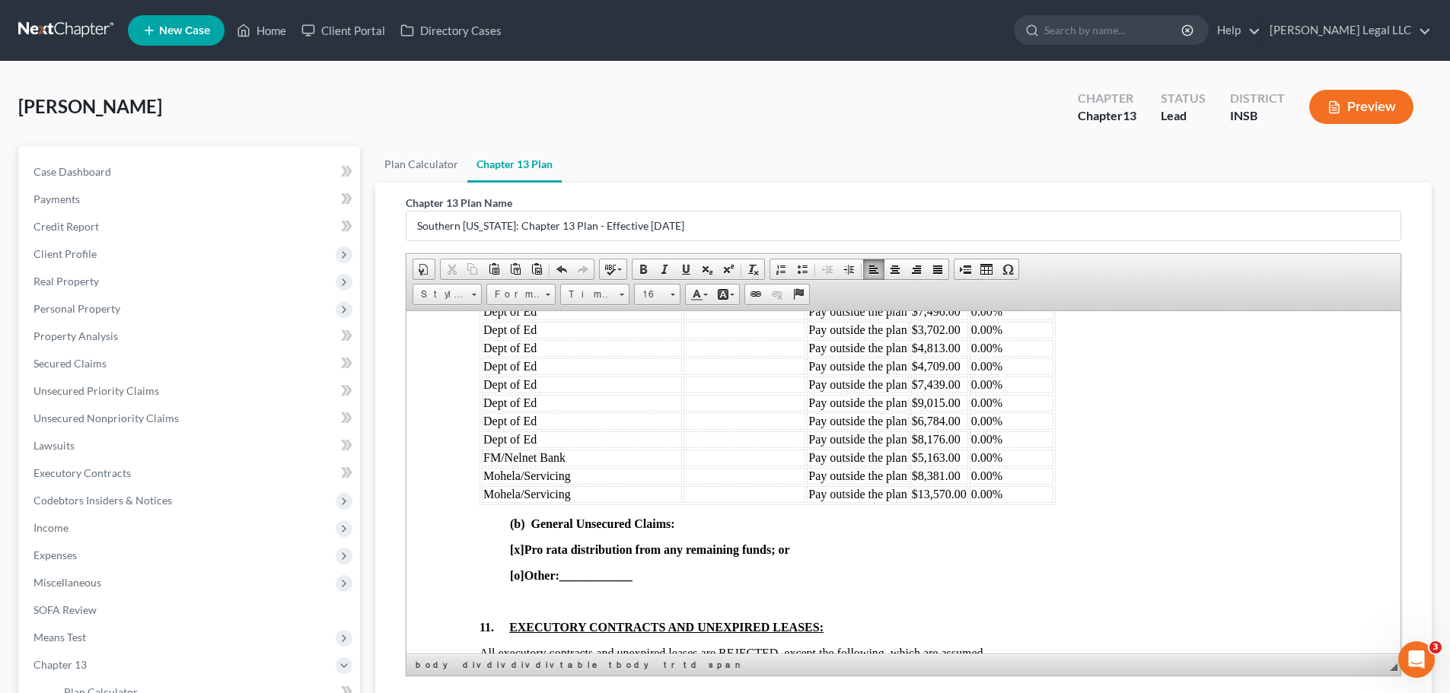
scroll to position [3424, 0]
click at [595, 492] on td "Mohela/Servicing" at bounding box center [582, 493] width 200 height 17
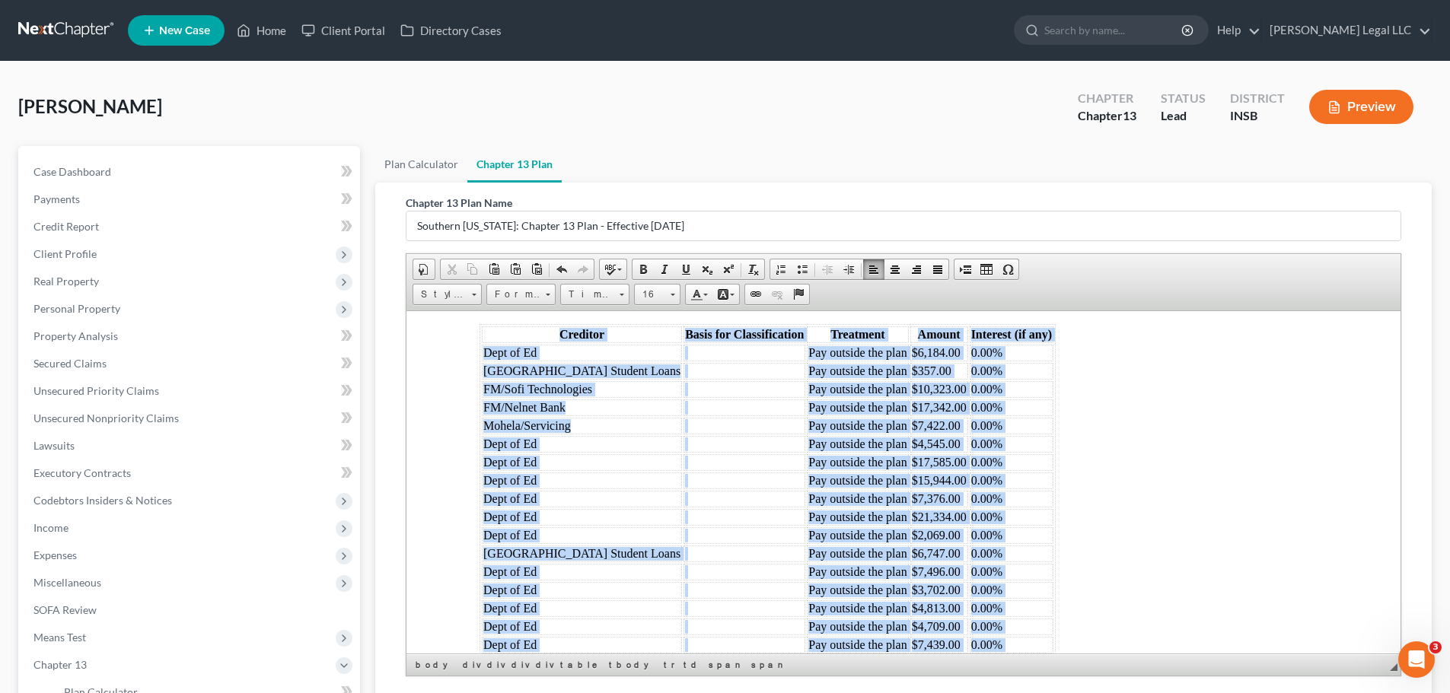
scroll to position [3088, 0]
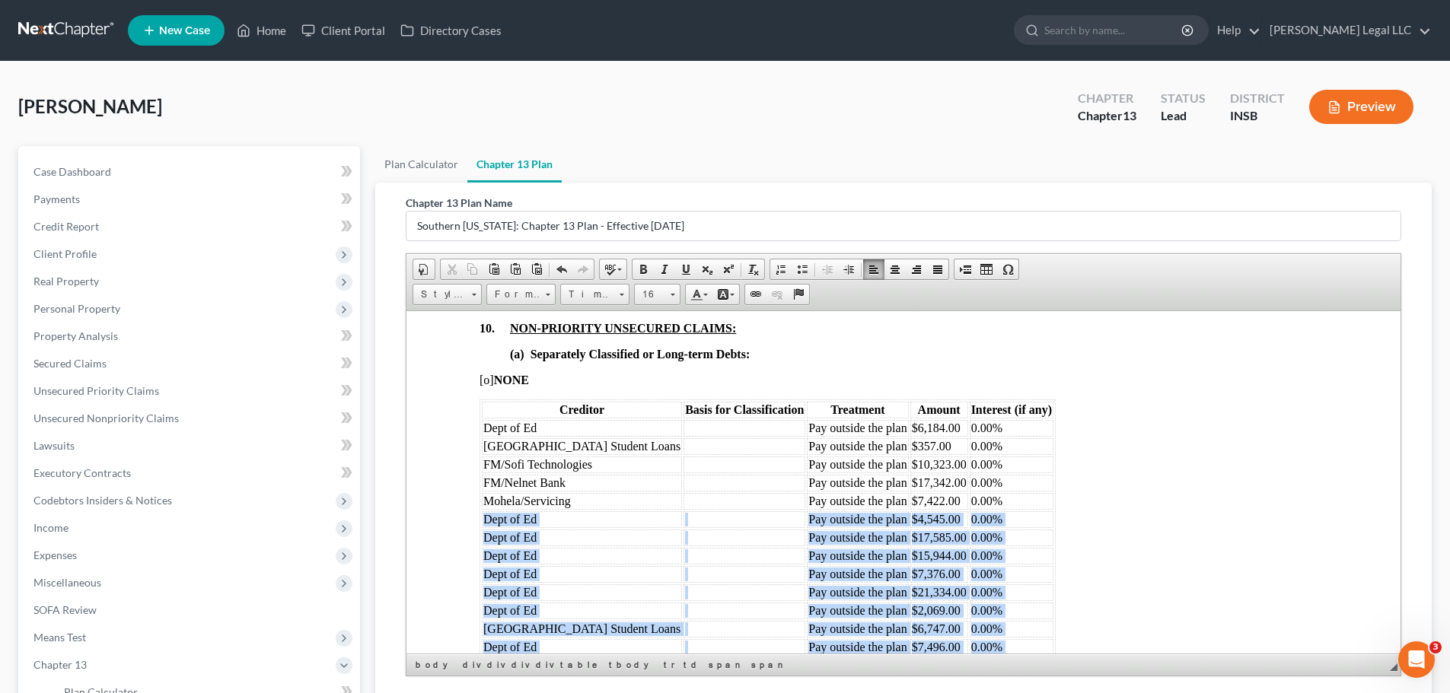
drag, startPoint x: 959, startPoint y: 494, endPoint x: 479, endPoint y: 516, distance: 479.9
click at [479, 516] on table "Creditor Basis for Classification Treatment Amount Interest (if any) Dept of Ed…" at bounding box center [767, 619] width 576 height 441
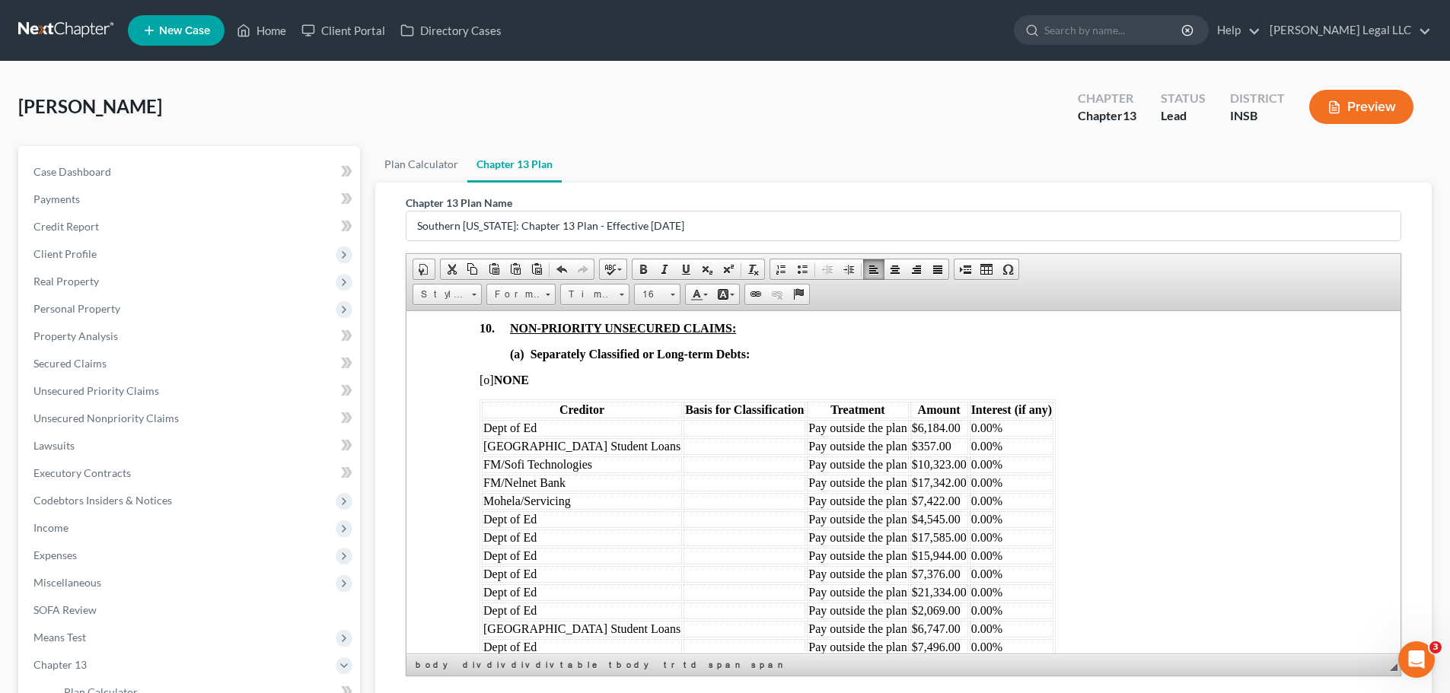
click at [547, 422] on td "Dept of Ed" at bounding box center [582, 427] width 200 height 17
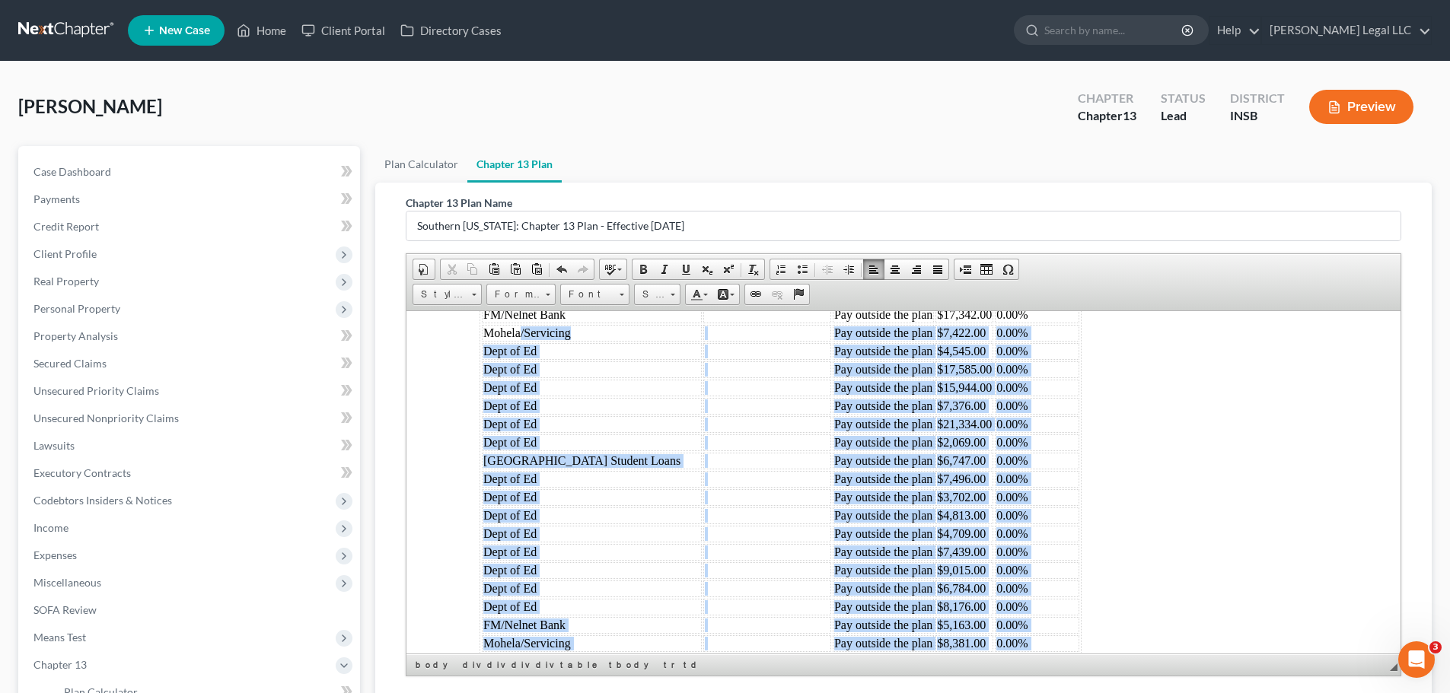
scroll to position [3186, 0]
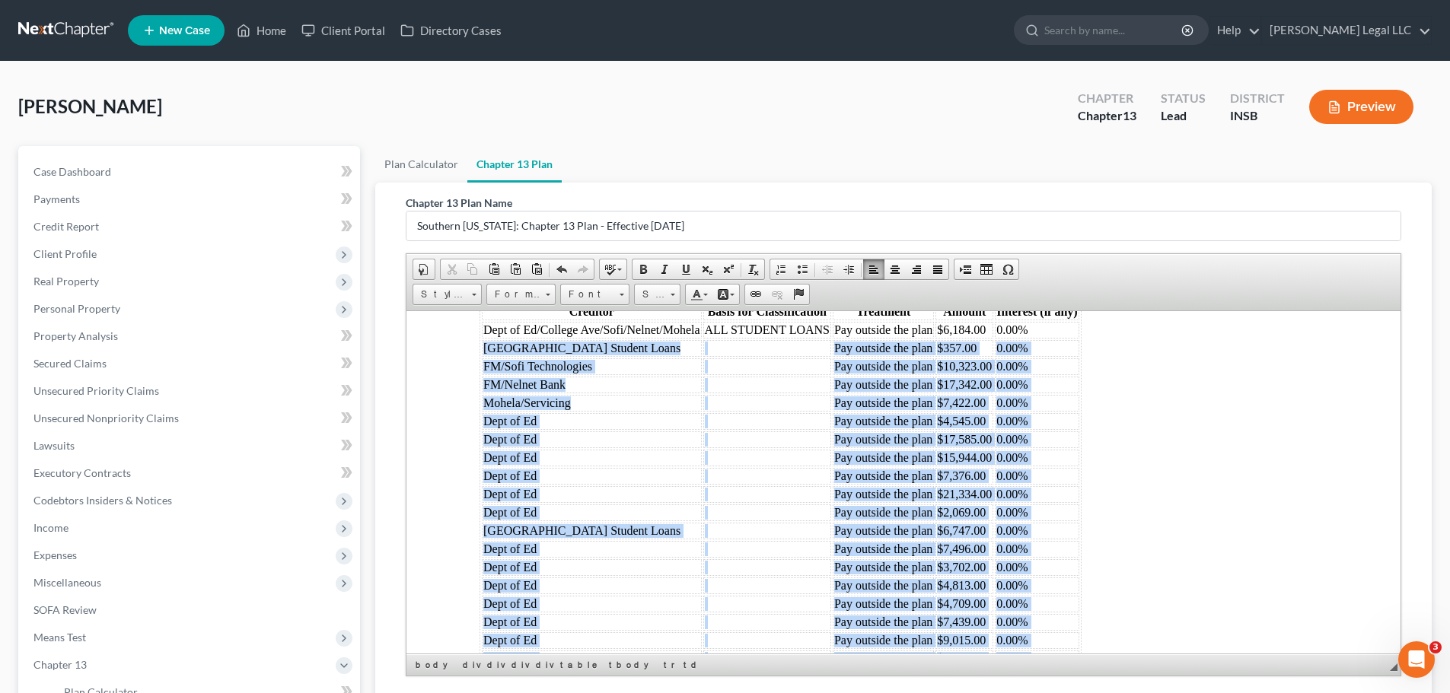
drag, startPoint x: 1030, startPoint y: 522, endPoint x: 484, endPoint y: 345, distance: 573.7
click at [484, 345] on tbody "Dept of Ed/College Ave/Sofi/Nelnet/Mohela ALL STUDENT LOANS Pay outside the pla…" at bounding box center [780, 530] width 597 height 418
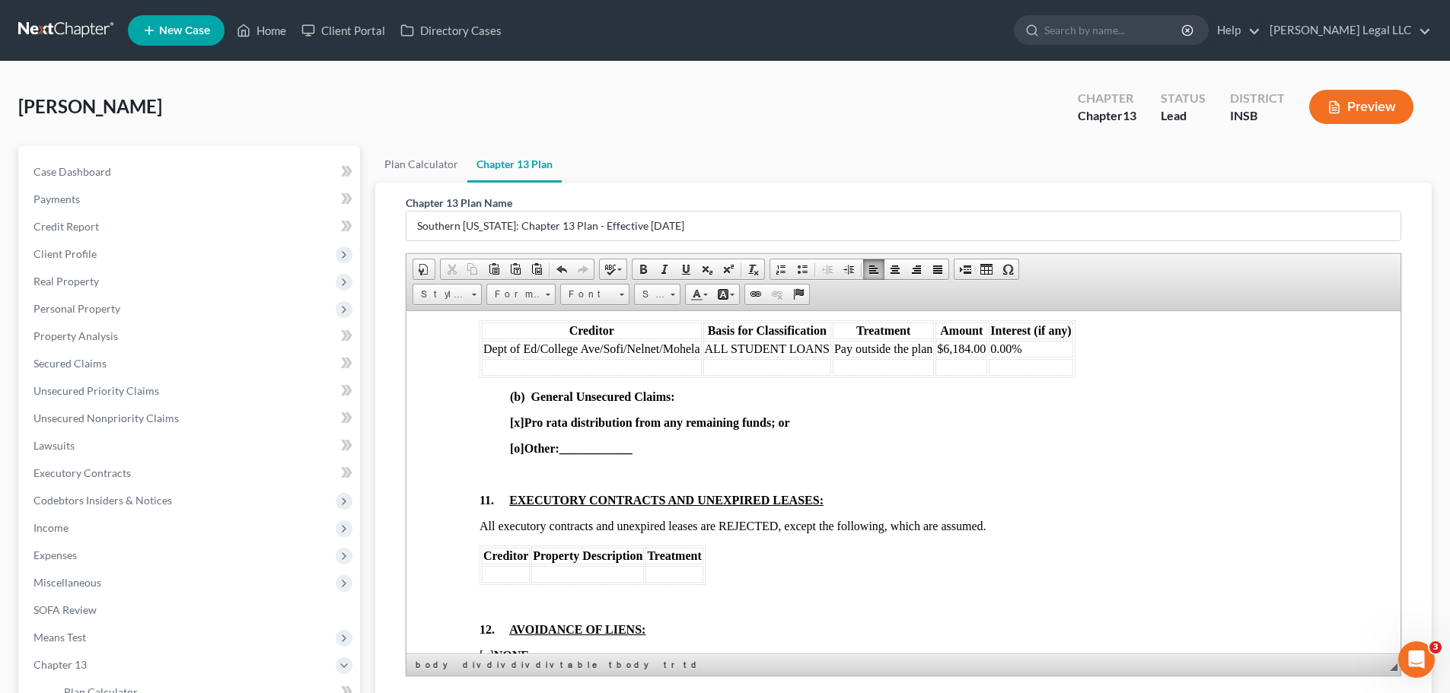
scroll to position [3034, 0]
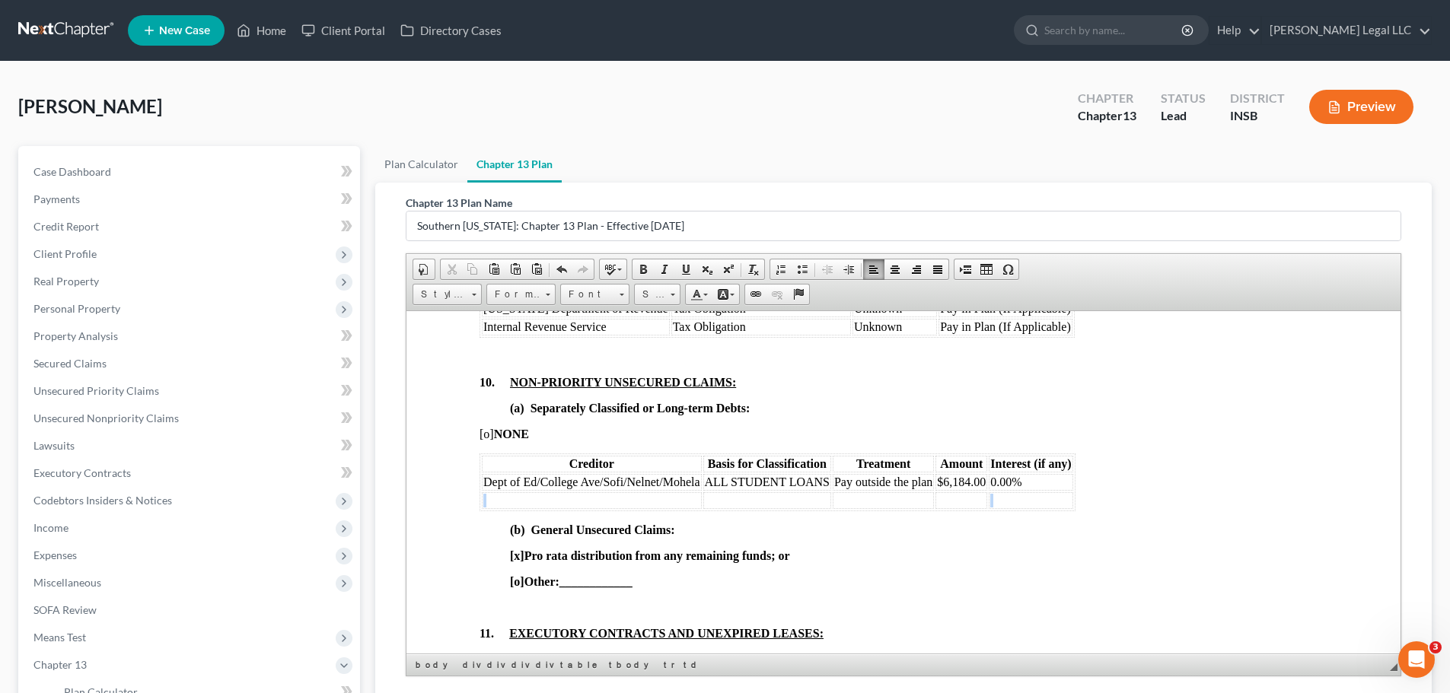
drag, startPoint x: 1038, startPoint y: 499, endPoint x: 501, endPoint y: 499, distance: 537.2
click at [501, 499] on tr at bounding box center [777, 500] width 591 height 17
click at [1060, 527] on p "(b) General Unsecured Claims:" at bounding box center [918, 530] width 817 height 14
drag, startPoint x: 1053, startPoint y: 504, endPoint x: 534, endPoint y: 493, distance: 519.1
click at [534, 493] on tr at bounding box center [777, 500] width 591 height 17
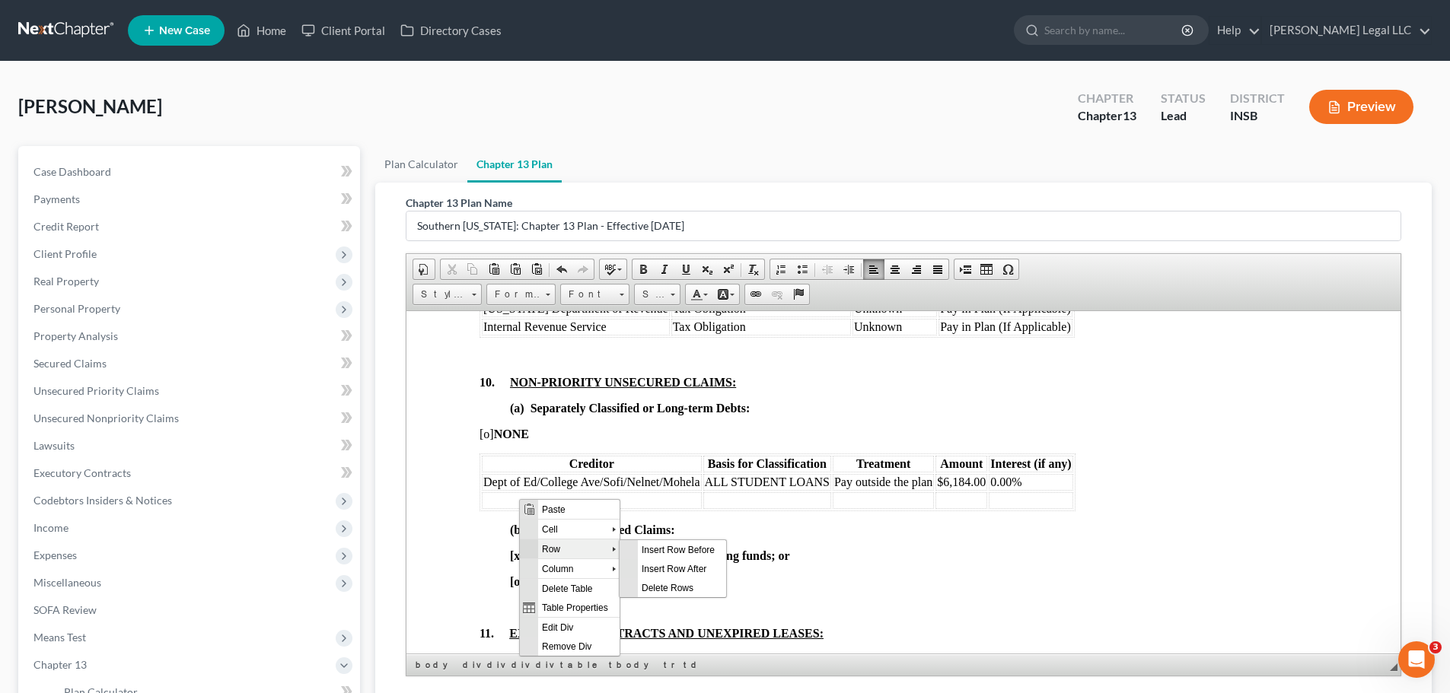
scroll to position [0, 0]
click at [683, 582] on span "Delete Rows" at bounding box center [682, 587] width 88 height 19
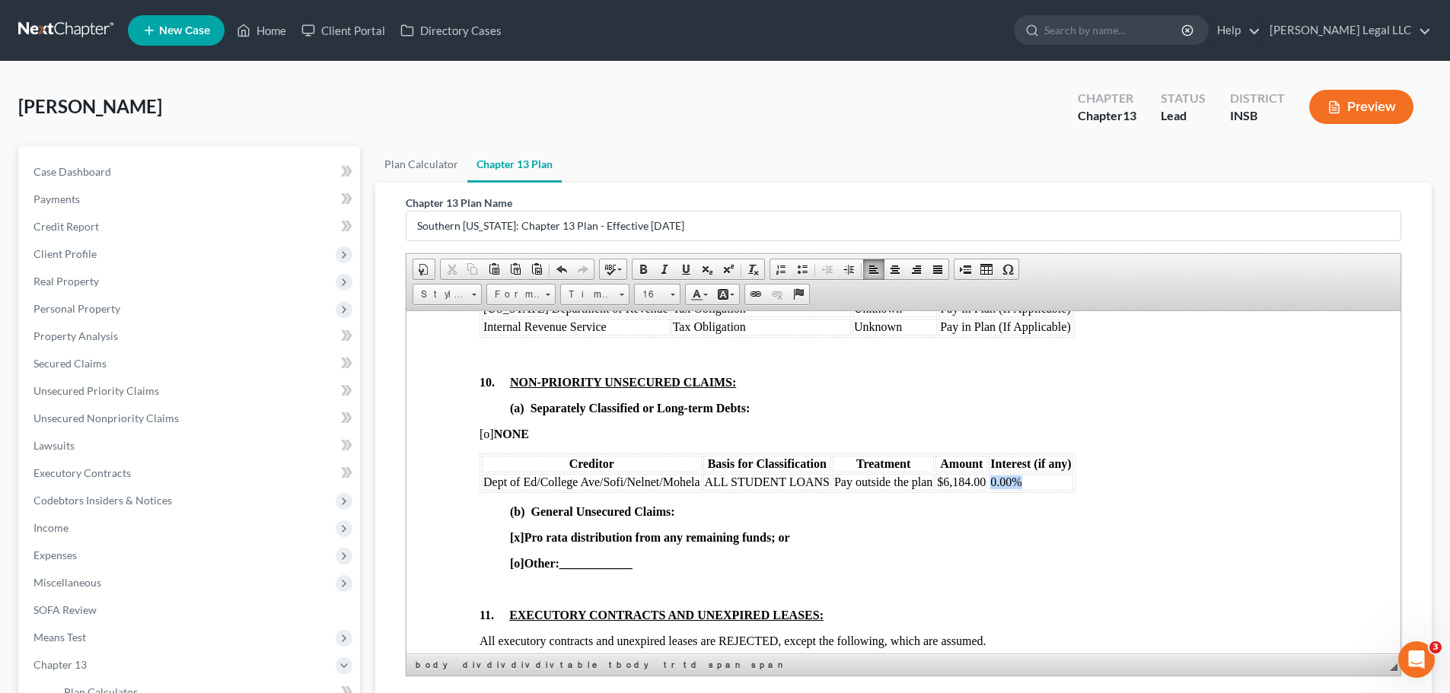
drag, startPoint x: 1012, startPoint y: 481, endPoint x: 985, endPoint y: 484, distance: 26.8
click at [985, 484] on tr "Dept of Ed/College Ave/Sofi/Nelnet/Mohela ALL STUDENT LOANS Pay outside the pla…" at bounding box center [777, 481] width 591 height 17
click at [971, 485] on span "$6,184.00" at bounding box center [961, 481] width 49 height 13
click at [975, 481] on span "$6,184.00" at bounding box center [961, 481] width 49 height 13
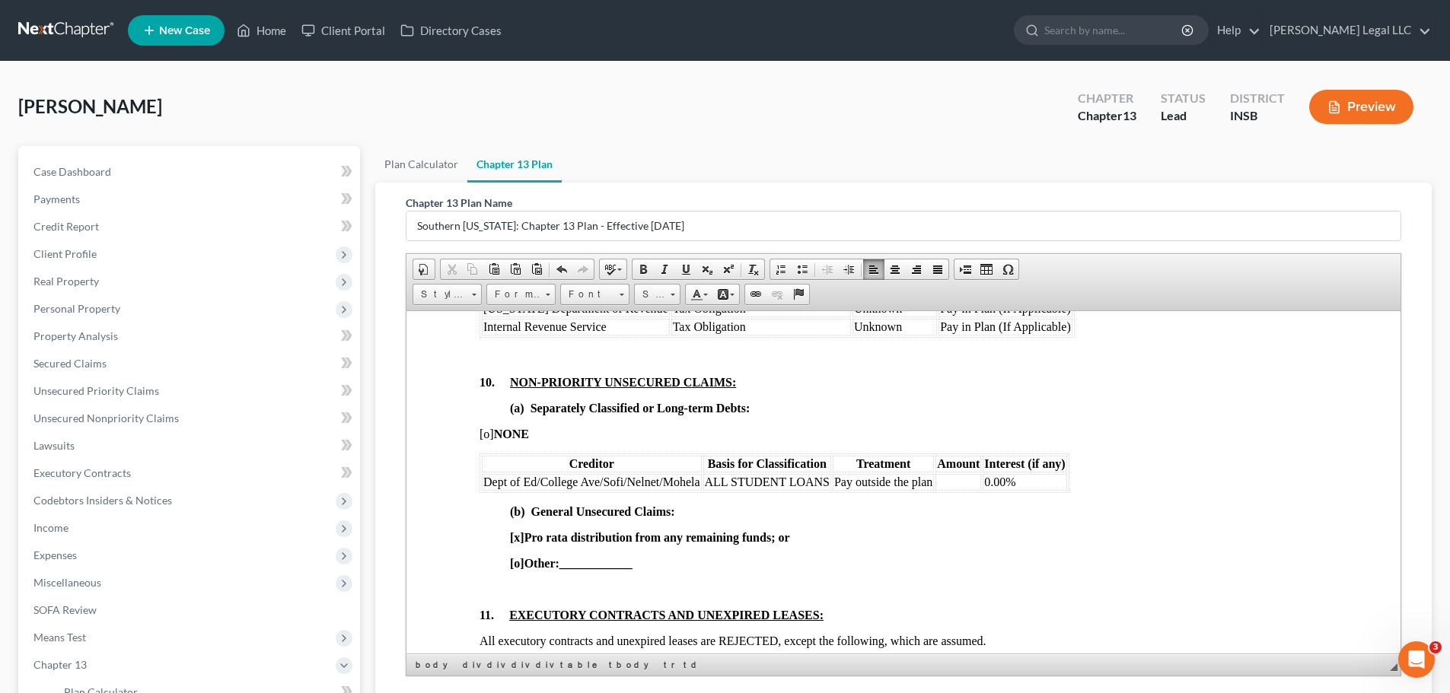
click at [719, 482] on td "ALL STUDENT LOANS" at bounding box center [767, 481] width 128 height 17
click at [962, 484] on td at bounding box center [952, 481] width 46 height 17
click at [955, 483] on td "ALL STUDENT LOANS" at bounding box center [993, 481] width 128 height 17
click at [1189, 479] on td "0.00%" at bounding box center [1177, 481] width 84 height 17
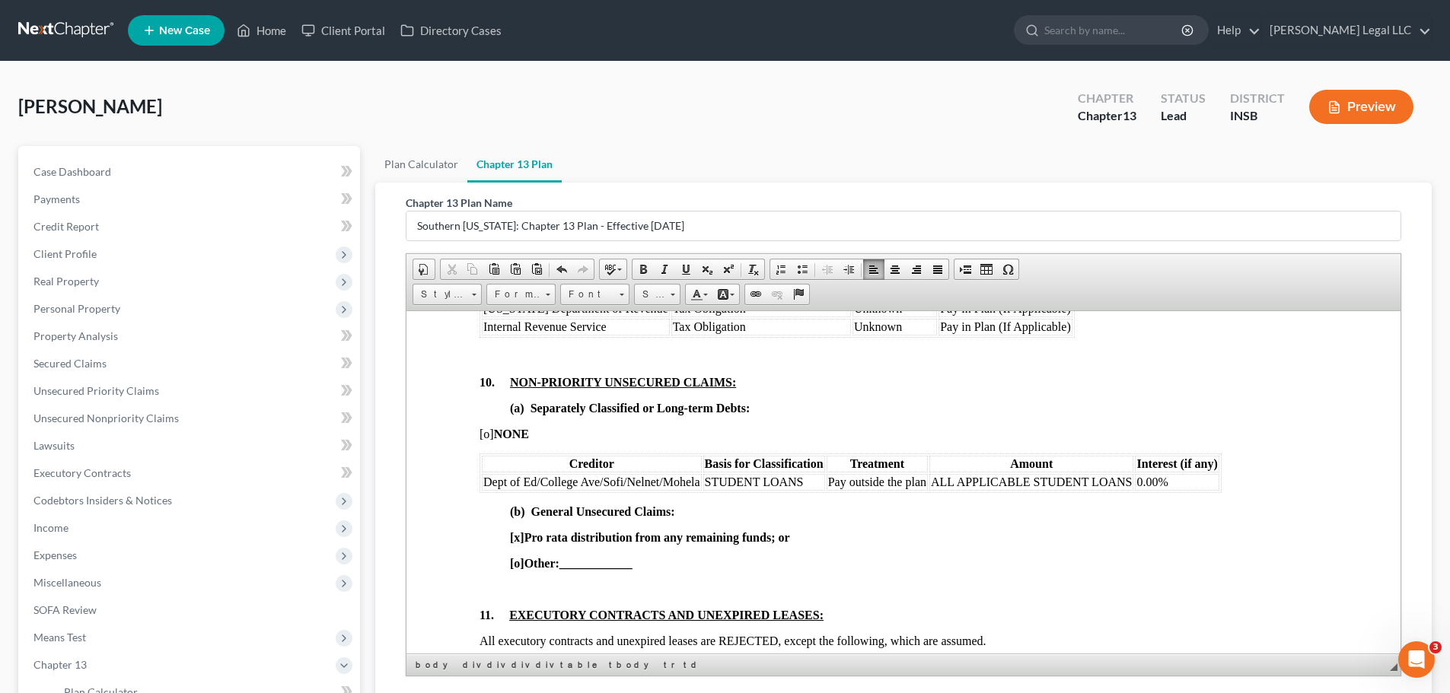
click at [1189, 479] on td "0.00%" at bounding box center [1177, 481] width 84 height 17
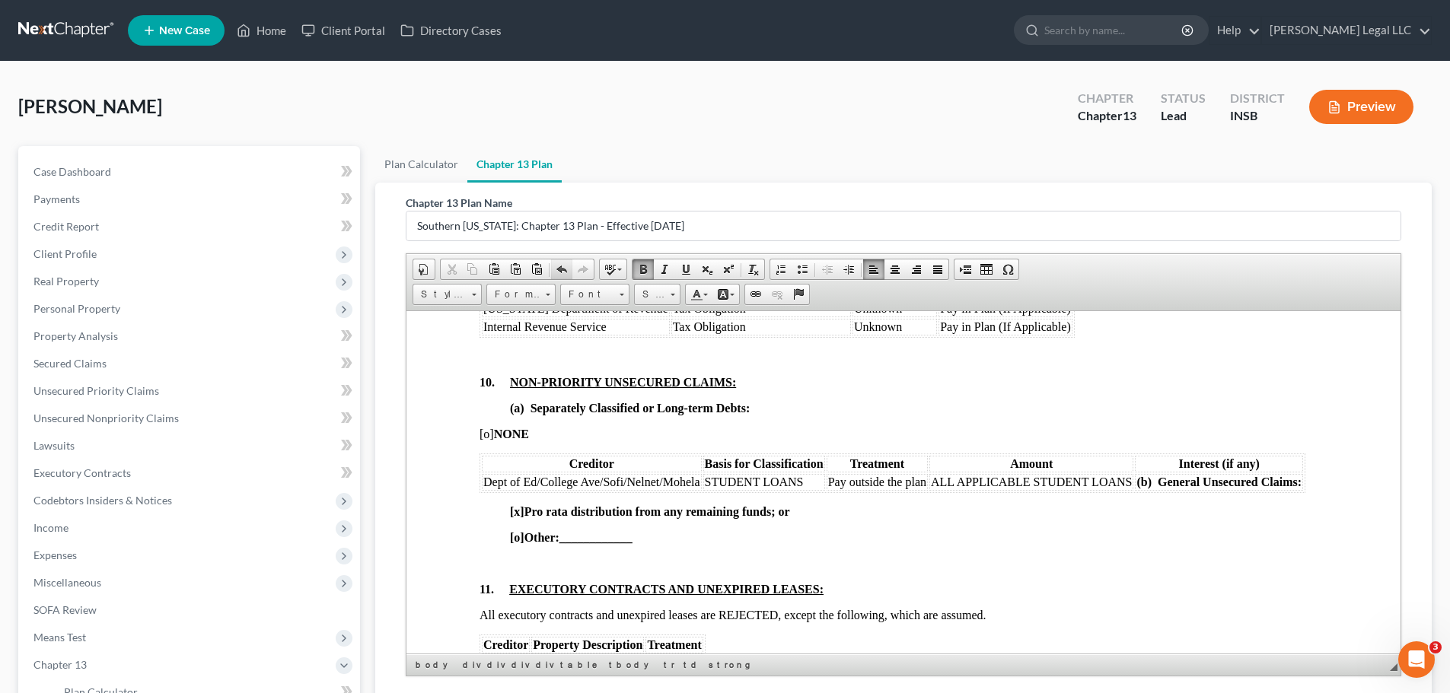
click at [555, 267] on span at bounding box center [561, 269] width 12 height 12
click at [556, 266] on span at bounding box center [561, 269] width 12 height 12
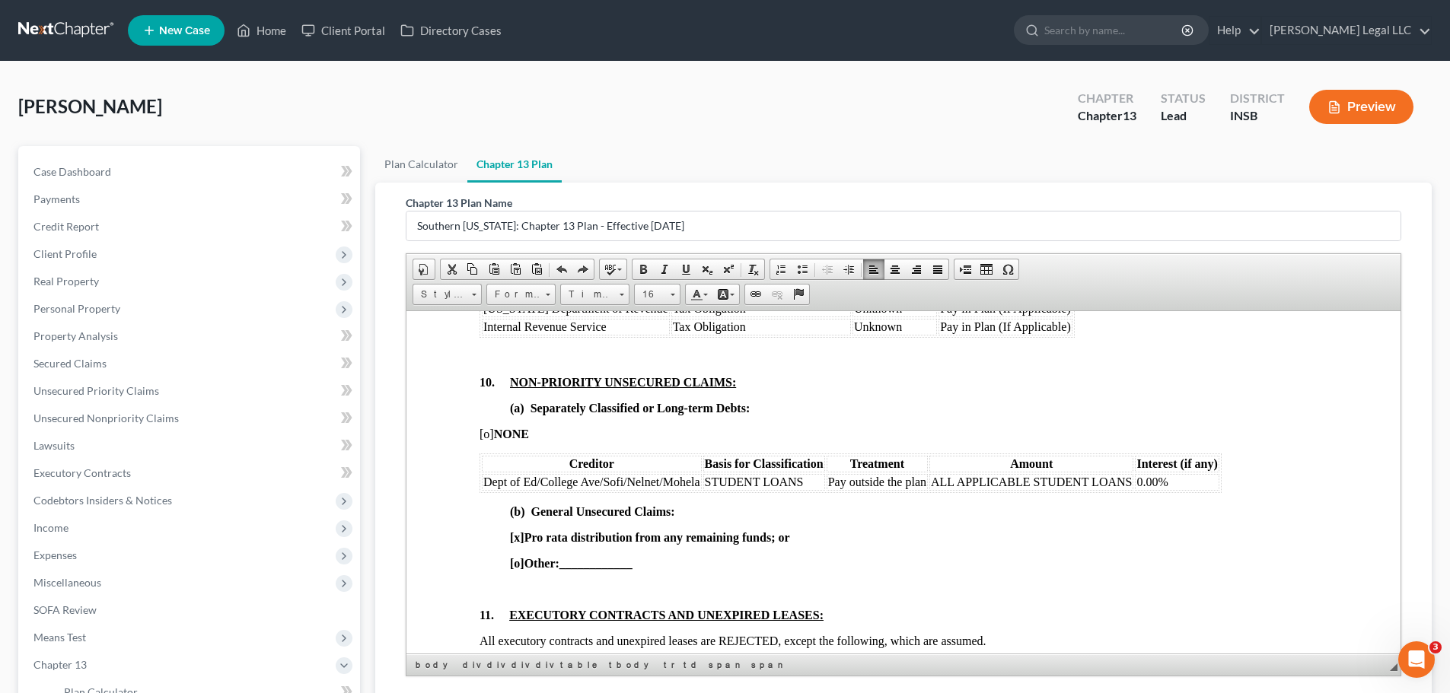
click at [1225, 576] on div "10. NON-PRIORITY UNSECURED CLAIMS: (a) Separately Classified or Long-term Debts…" at bounding box center [903, 563] width 848 height 376
drag, startPoint x: 1189, startPoint y: 482, endPoint x: 1135, endPoint y: 485, distance: 53.4
click at [1135, 485] on td "0.00%" at bounding box center [1177, 481] width 84 height 17
drag, startPoint x: 805, startPoint y: 482, endPoint x: 706, endPoint y: 482, distance: 98.9
click at [706, 482] on td "STUDENT LOANS" at bounding box center [764, 481] width 122 height 17
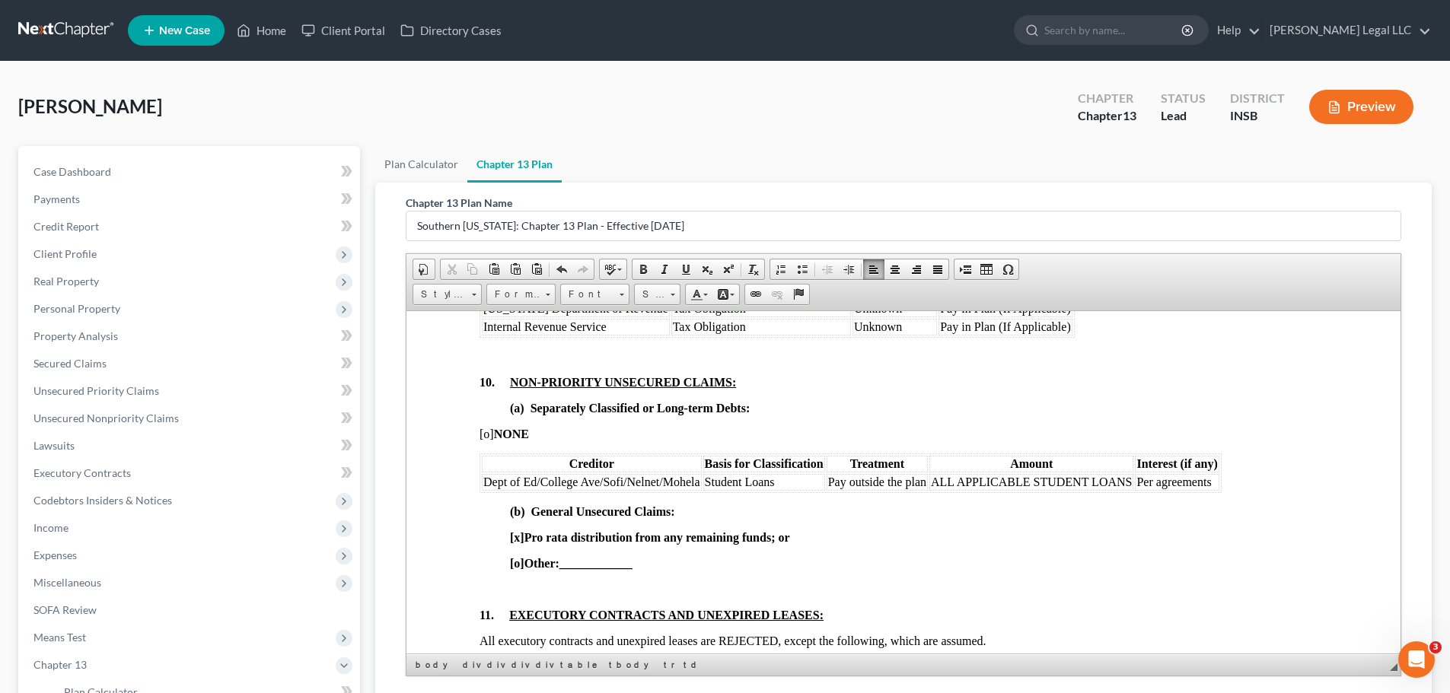
click at [958, 518] on div "10. NON-PRIORITY UNSECURED CLAIMS: (a) Separately Classified or Long-term Debts…" at bounding box center [903, 563] width 848 height 376
click at [1128, 483] on td "ALL APPLICABLE STUDENT LOANS" at bounding box center [1031, 481] width 204 height 17
click at [1099, 529] on div "10. NON-PRIORITY UNSECURED CLAIMS: (a) Separately Classified or Long-term Debts…" at bounding box center [903, 563] width 848 height 376
click at [517, 542] on span "[x]" at bounding box center [517, 536] width 14 height 13
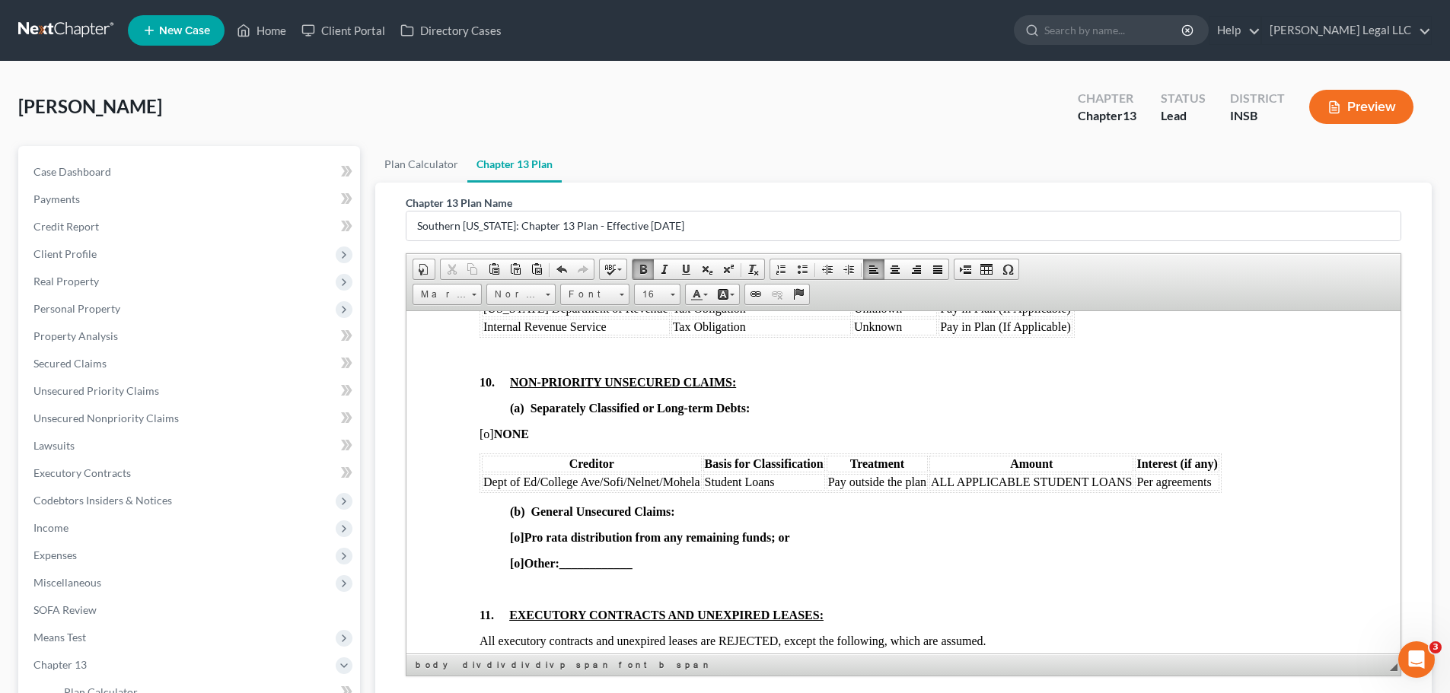
click at [520, 562] on span "[o]" at bounding box center [517, 562] width 14 height 13
drag, startPoint x: 657, startPoint y: 564, endPoint x: 564, endPoint y: 568, distance: 93.7
click at [564, 568] on p "[x ] Other: ____________" at bounding box center [918, 563] width 817 height 14
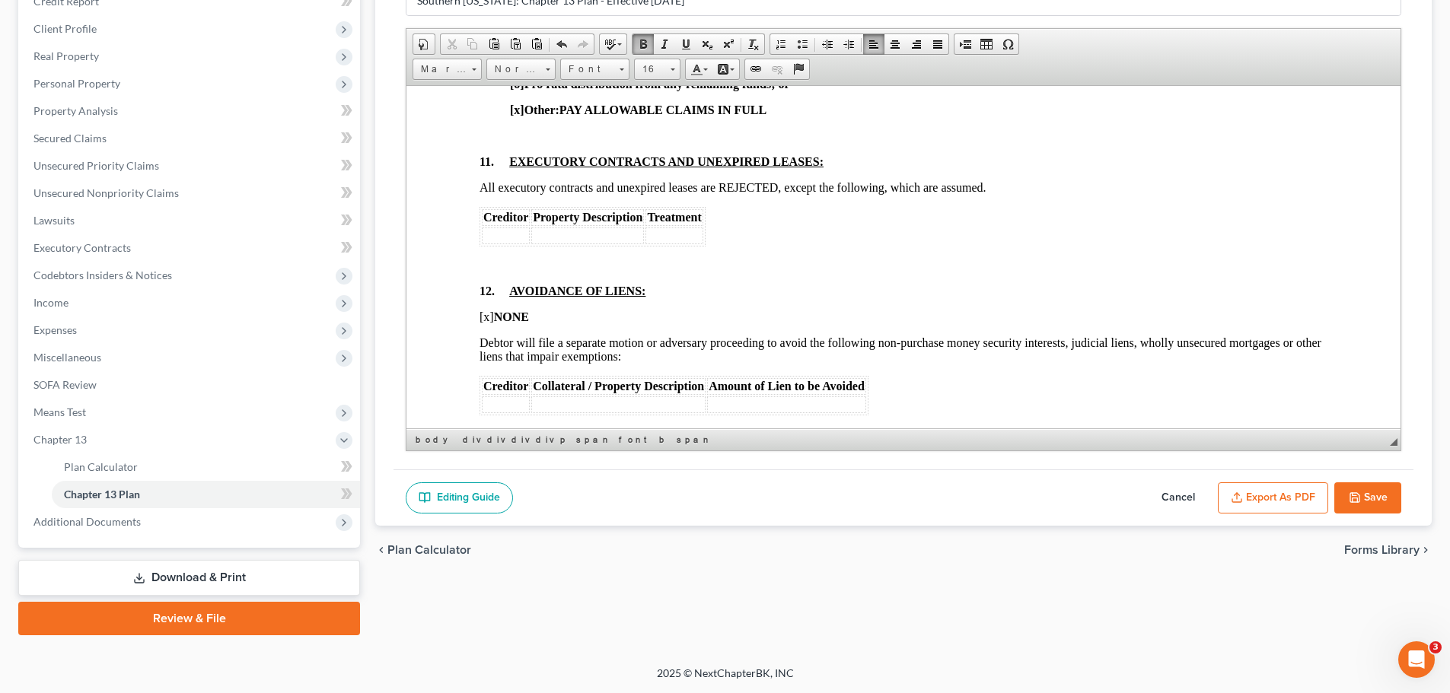
click at [698, 262] on p at bounding box center [903, 265] width 848 height 14
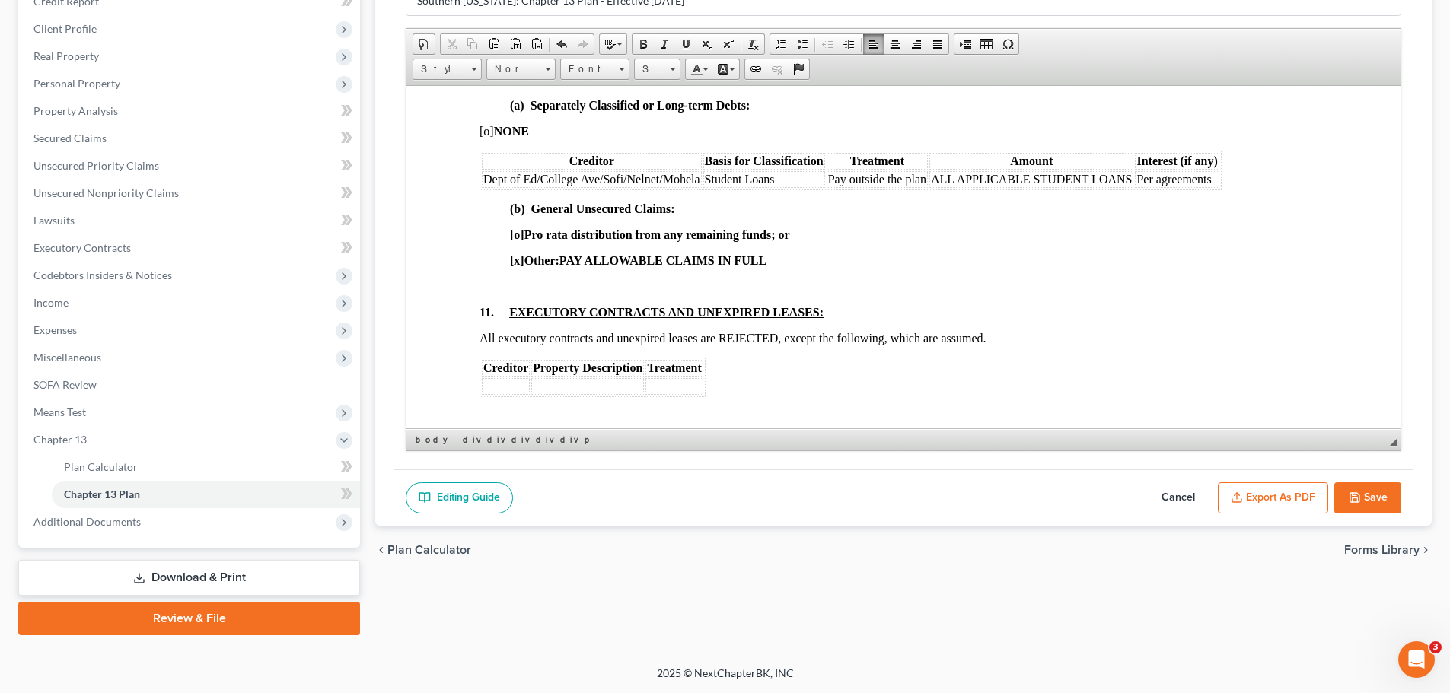
scroll to position [3110, 0]
click at [746, 278] on div "10. NON-PRIORITY UNSECURED CLAIMS: (a) Separately Classified or Long-term Debts…" at bounding box center [903, 262] width 848 height 376
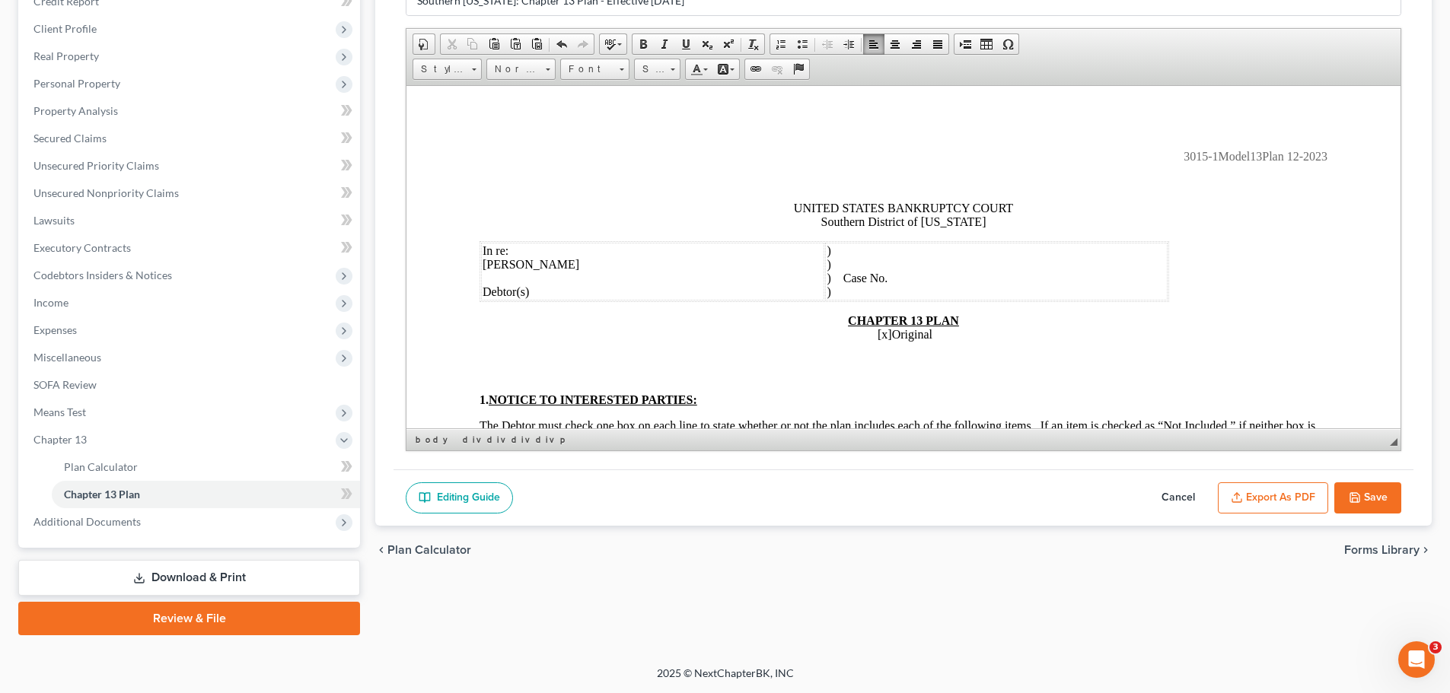
scroll to position [0, 0]
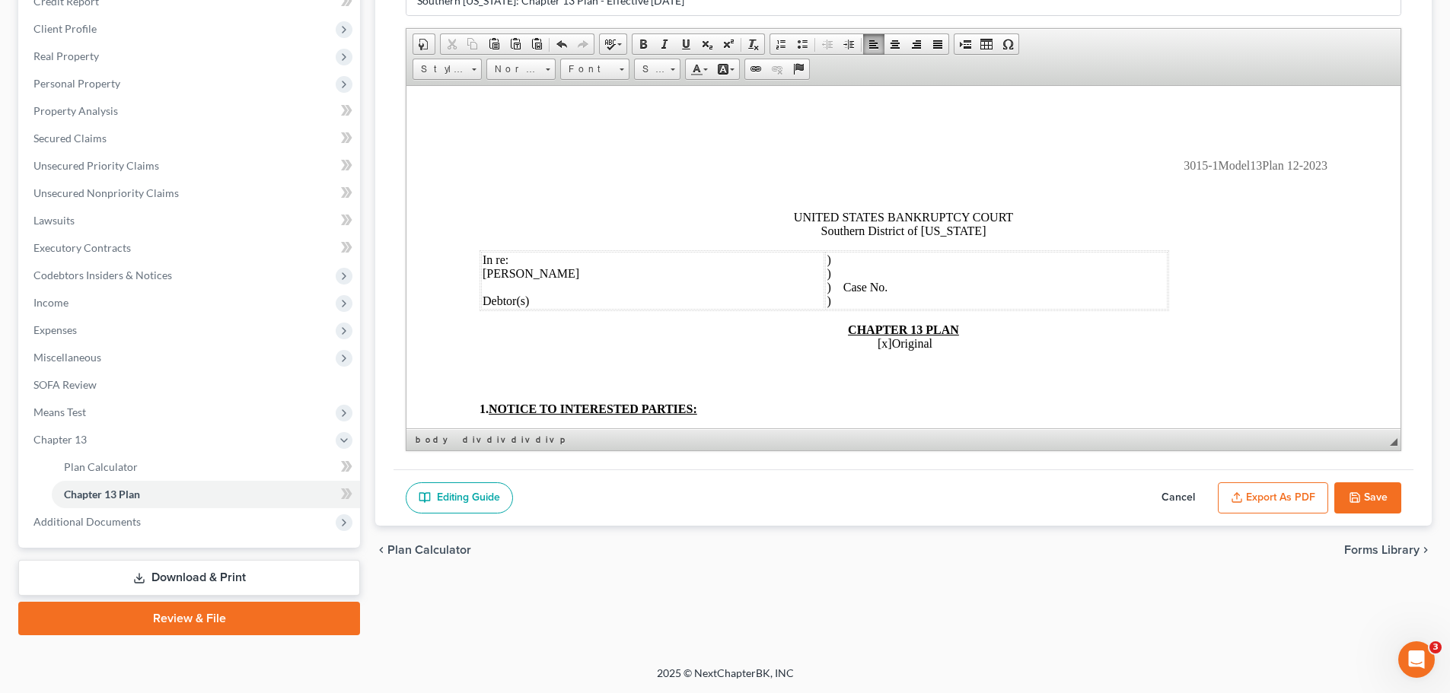
click at [1364, 496] on button "Save" at bounding box center [1367, 498] width 67 height 32
select select "4"
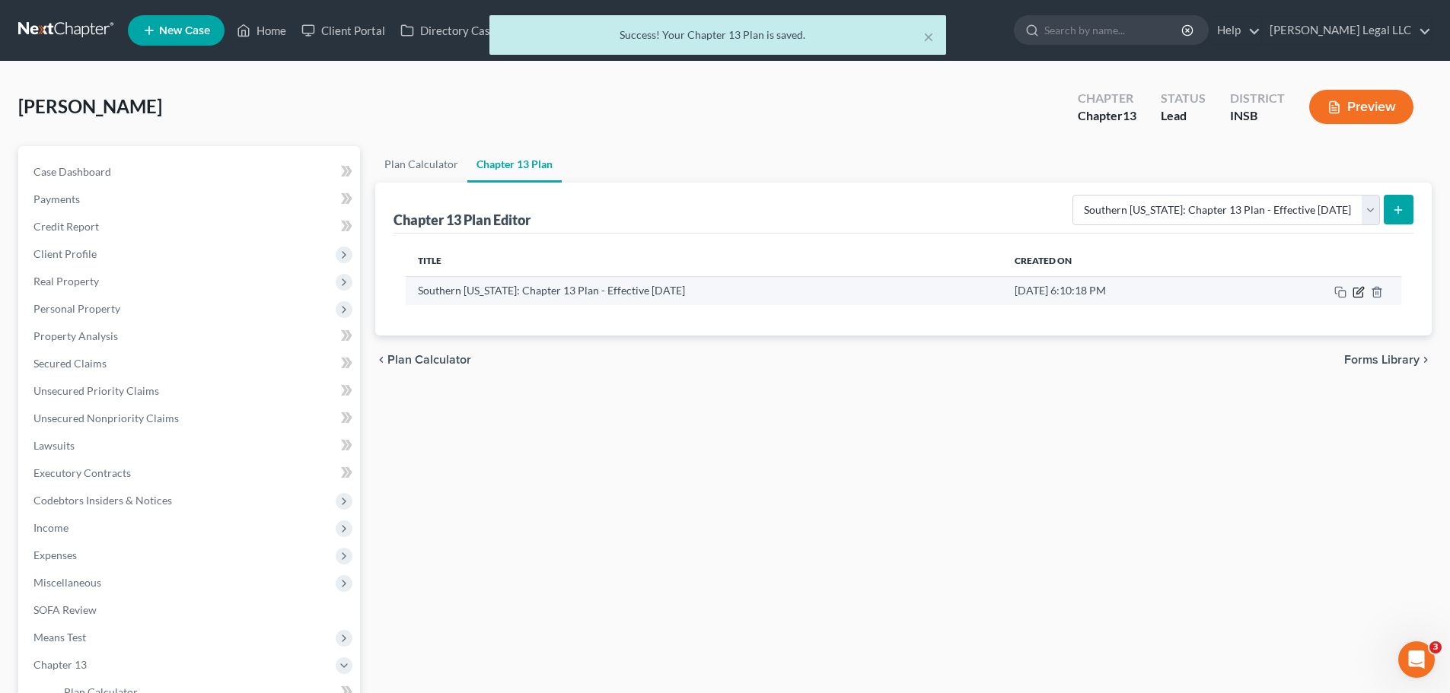
click at [1356, 290] on icon "button" at bounding box center [1358, 292] width 12 height 12
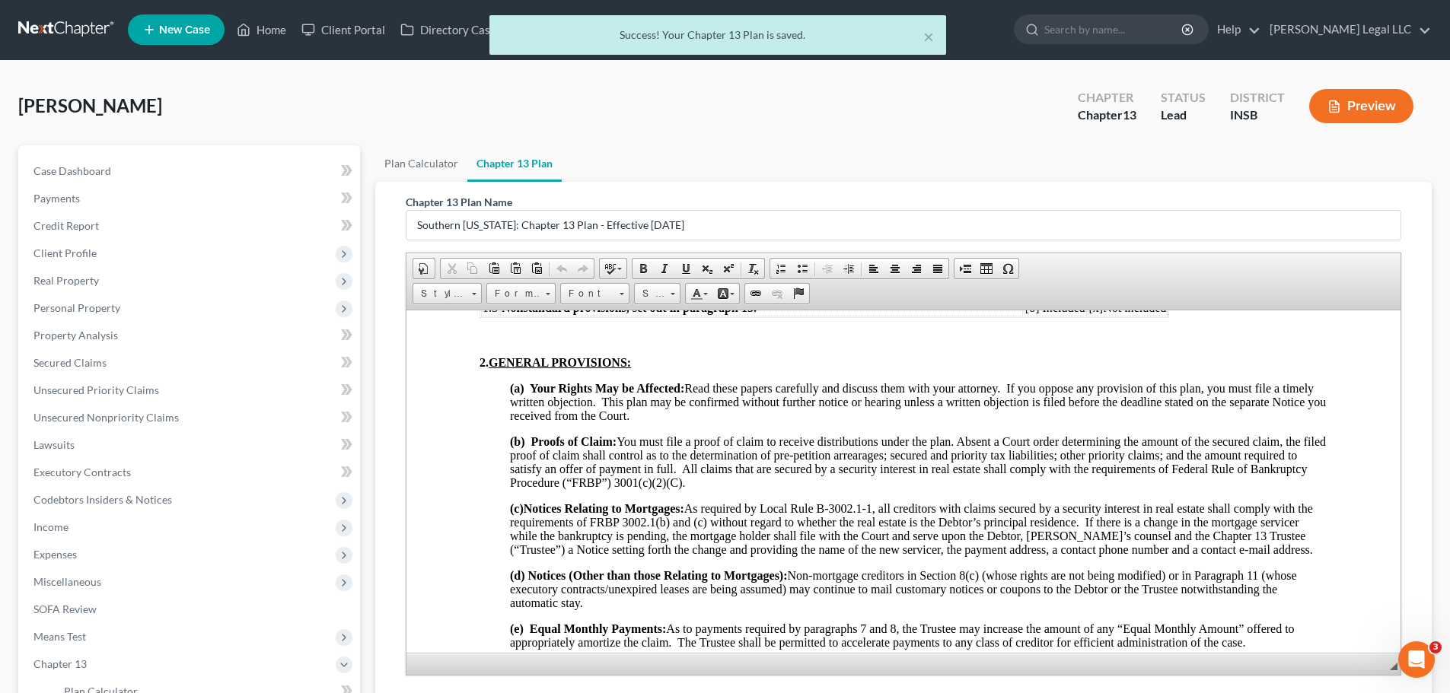
scroll to position [225, 0]
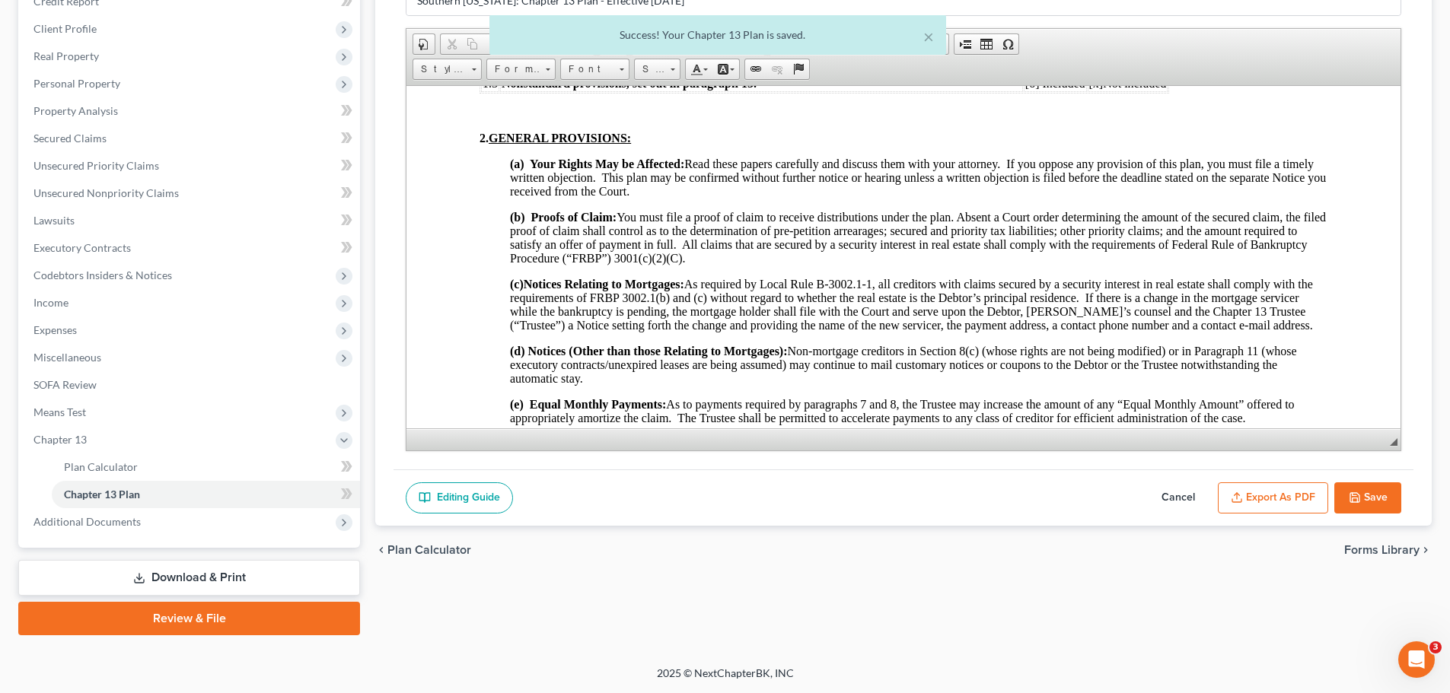
drag, startPoint x: 1273, startPoint y: 488, endPoint x: 679, endPoint y: 317, distance: 618.4
click at [1273, 488] on button "Export as PDF" at bounding box center [1272, 498] width 110 height 32
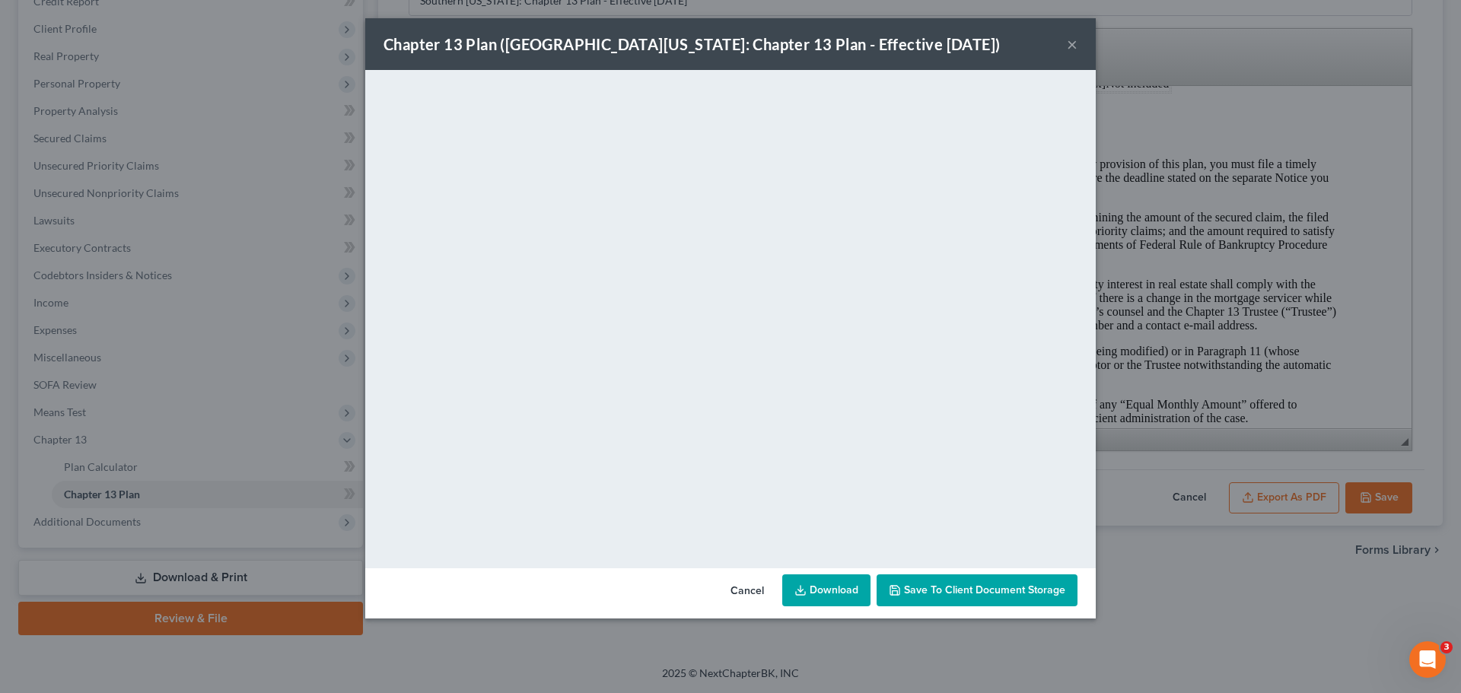
click at [830, 592] on link "Download" at bounding box center [826, 590] width 88 height 32
click at [1075, 45] on button "×" at bounding box center [1072, 44] width 11 height 18
click at [1069, 43] on button "×" at bounding box center [1072, 44] width 11 height 18
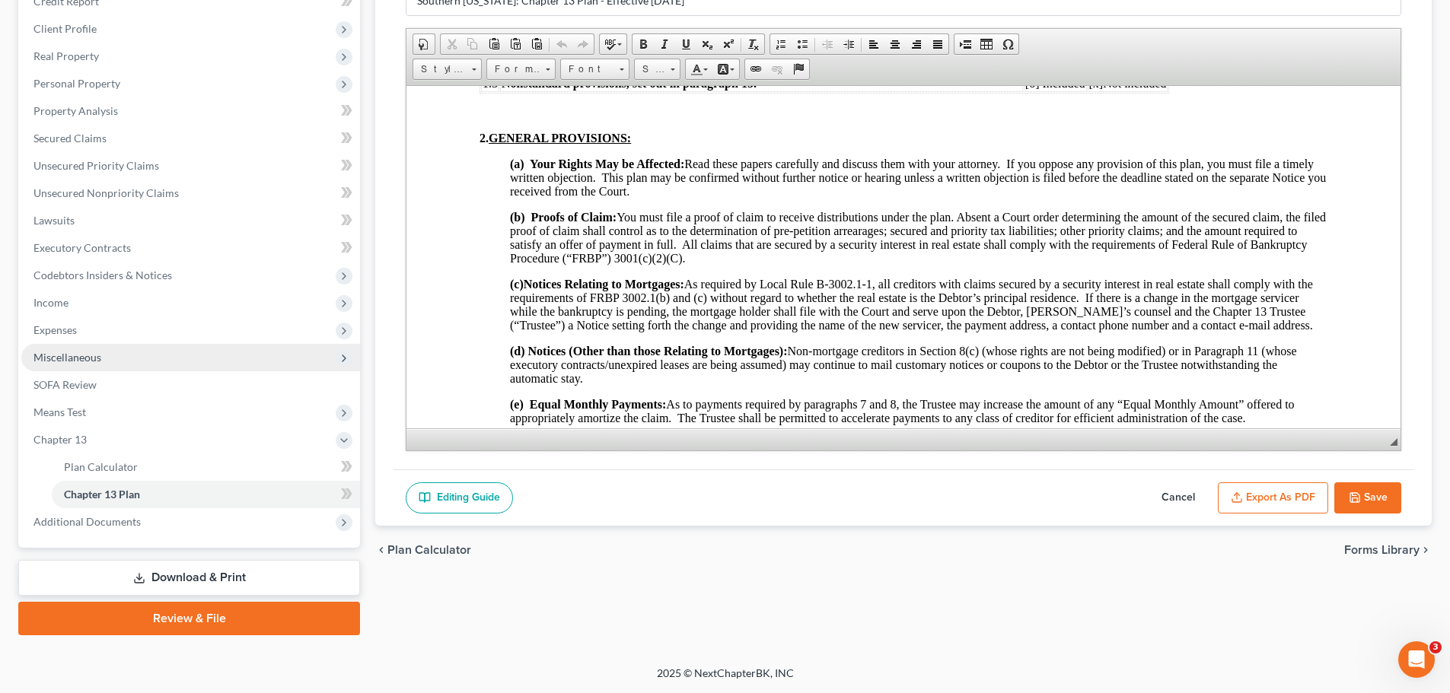
click at [62, 350] on span "Miscellaneous" at bounding box center [190, 357] width 339 height 27
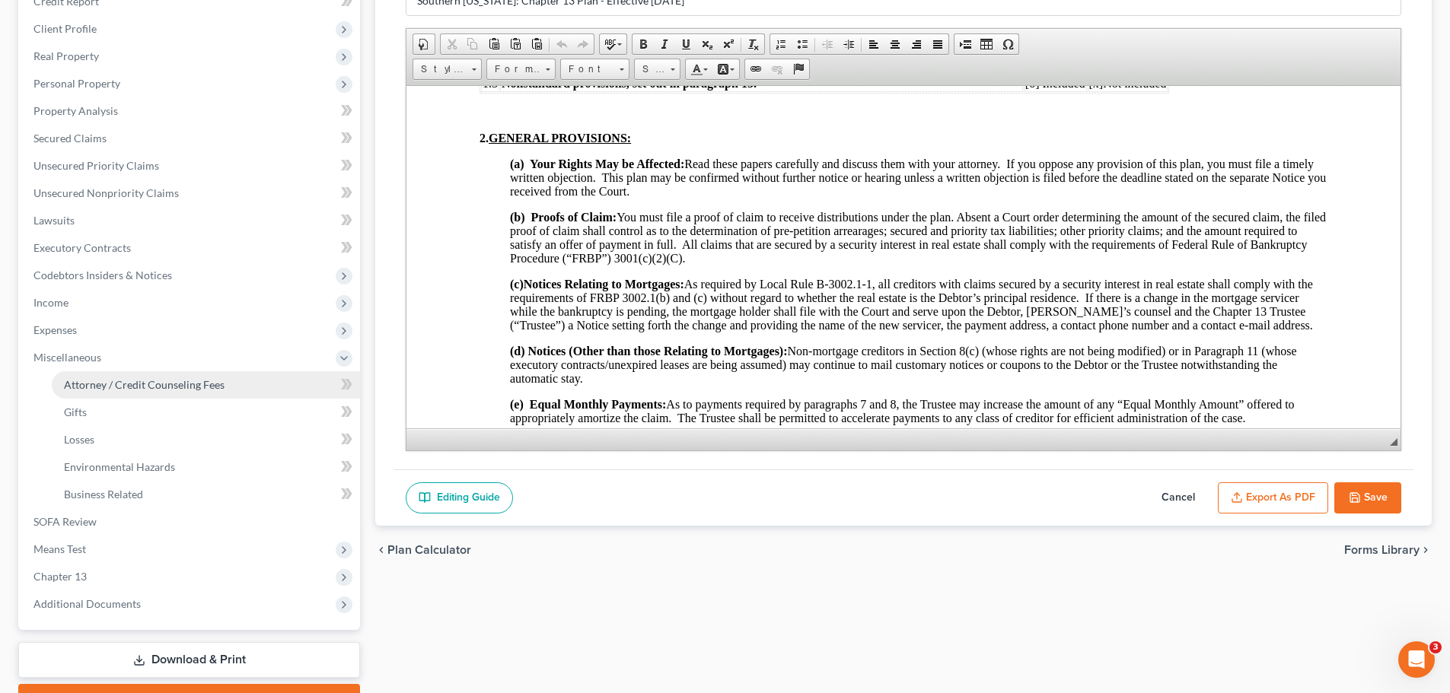
click at [159, 380] on span "Attorney / Credit Counseling Fees" at bounding box center [144, 384] width 161 height 13
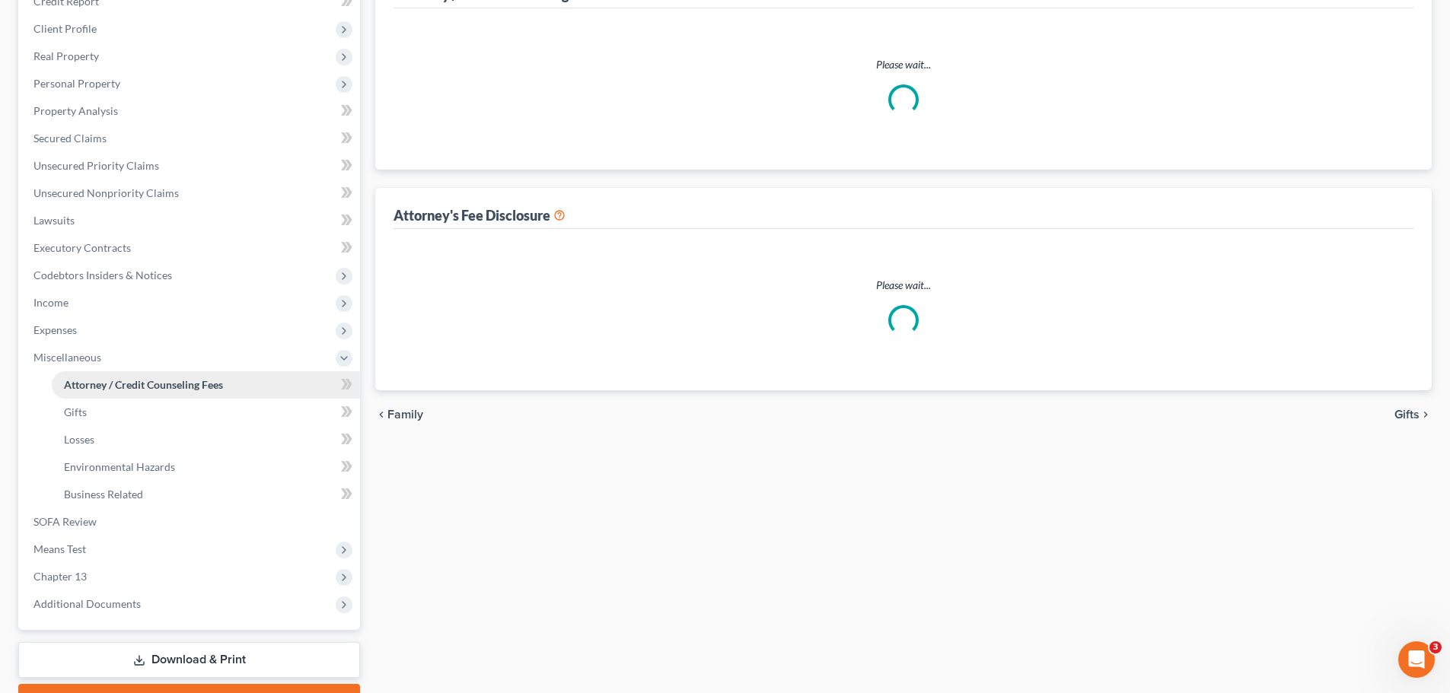
scroll to position [52, 0]
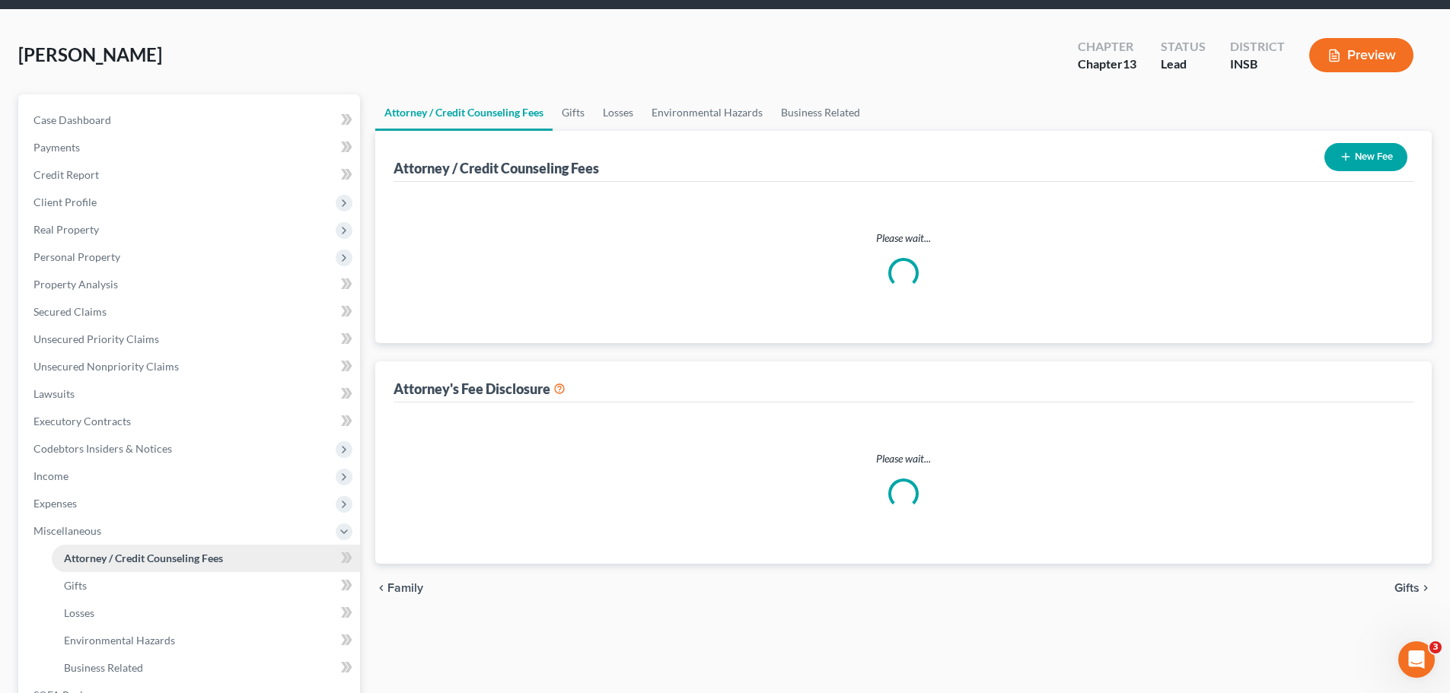
select select "0"
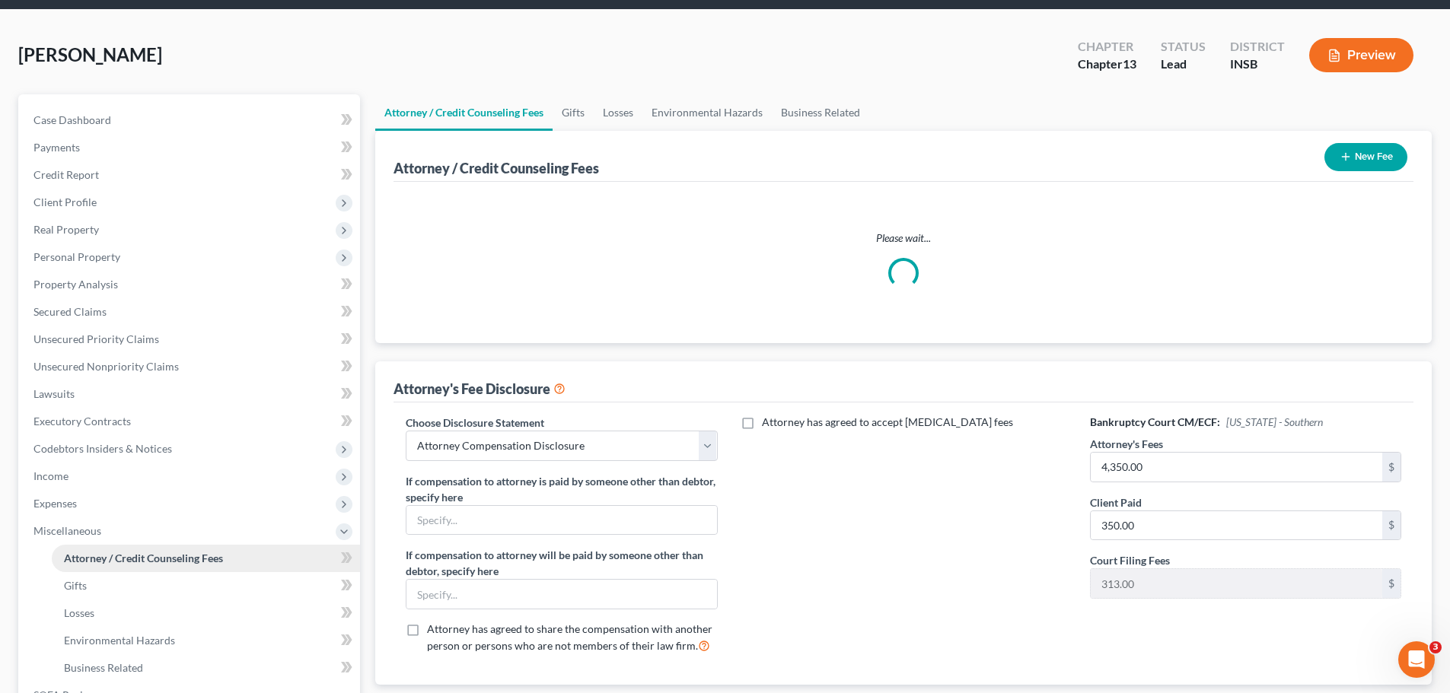
scroll to position [0, 0]
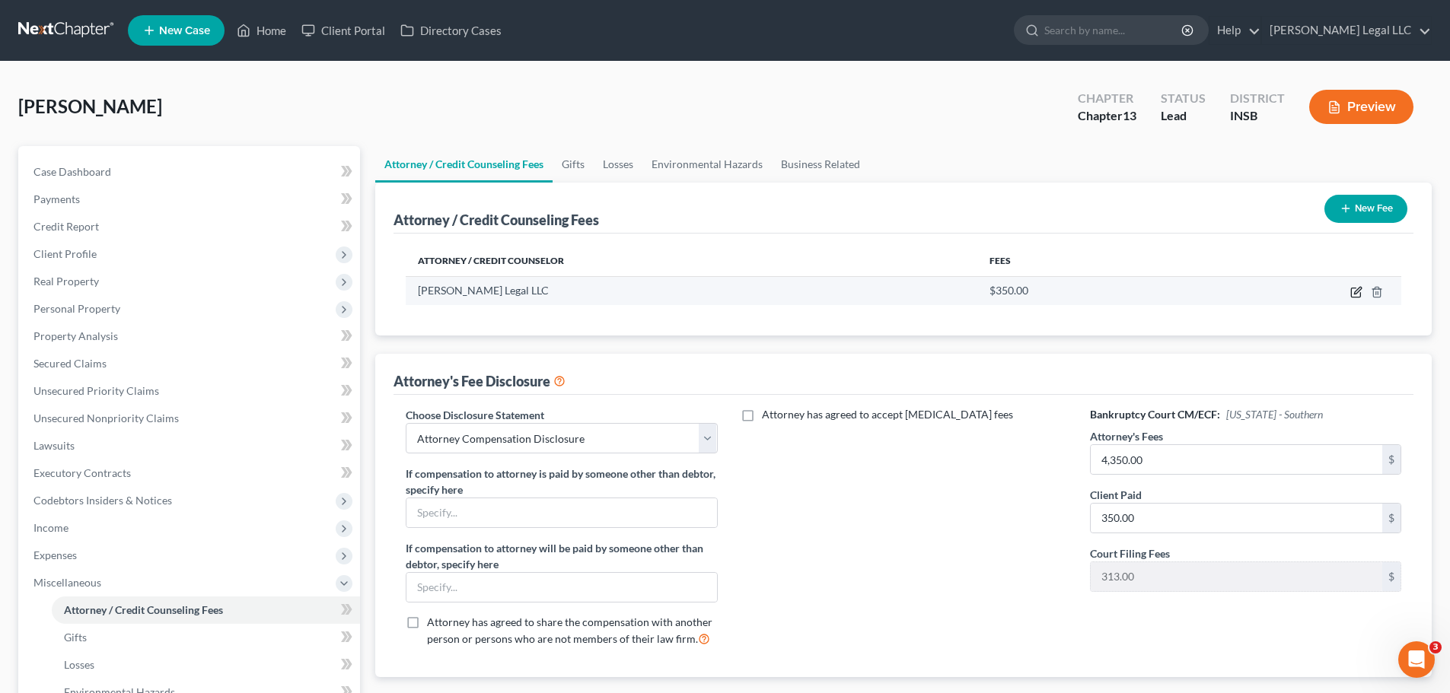
click at [1357, 291] on icon "button" at bounding box center [1356, 292] width 12 height 12
select select "15"
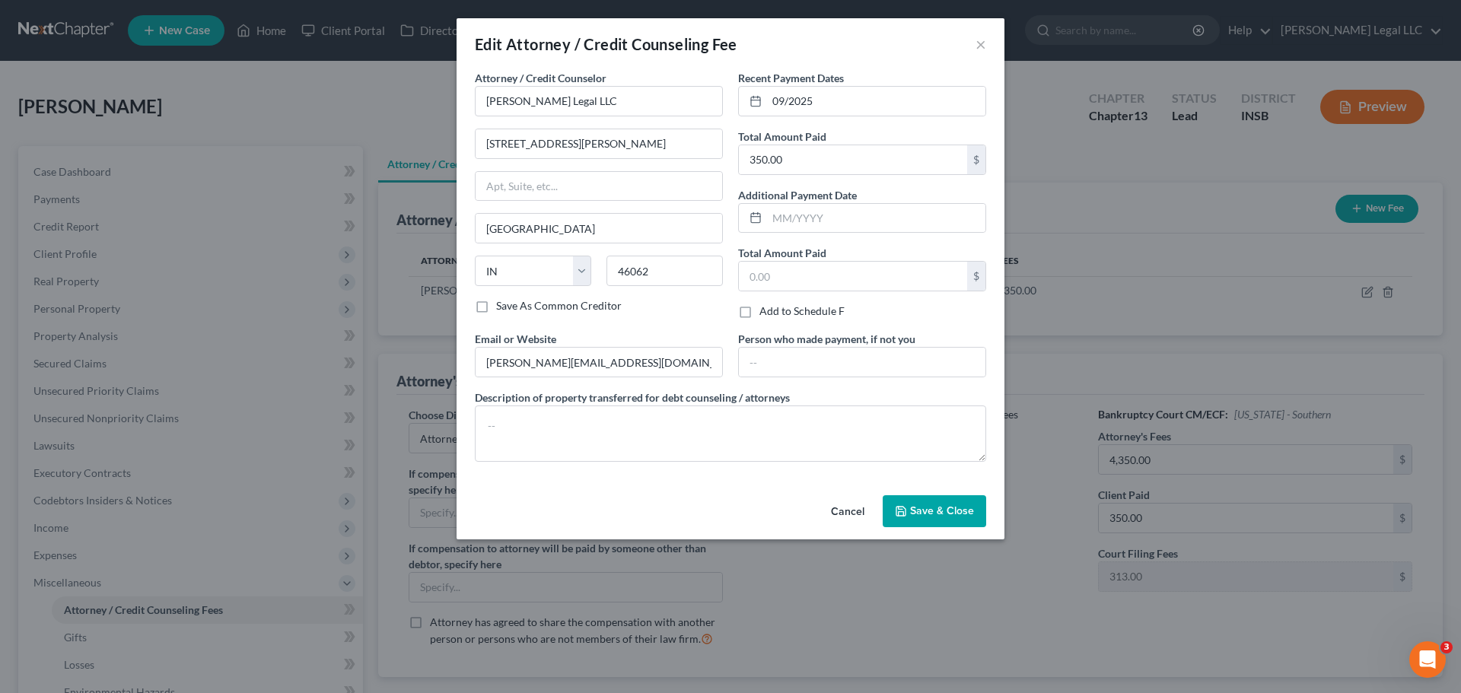
click at [944, 508] on span "Save & Close" at bounding box center [942, 510] width 64 height 13
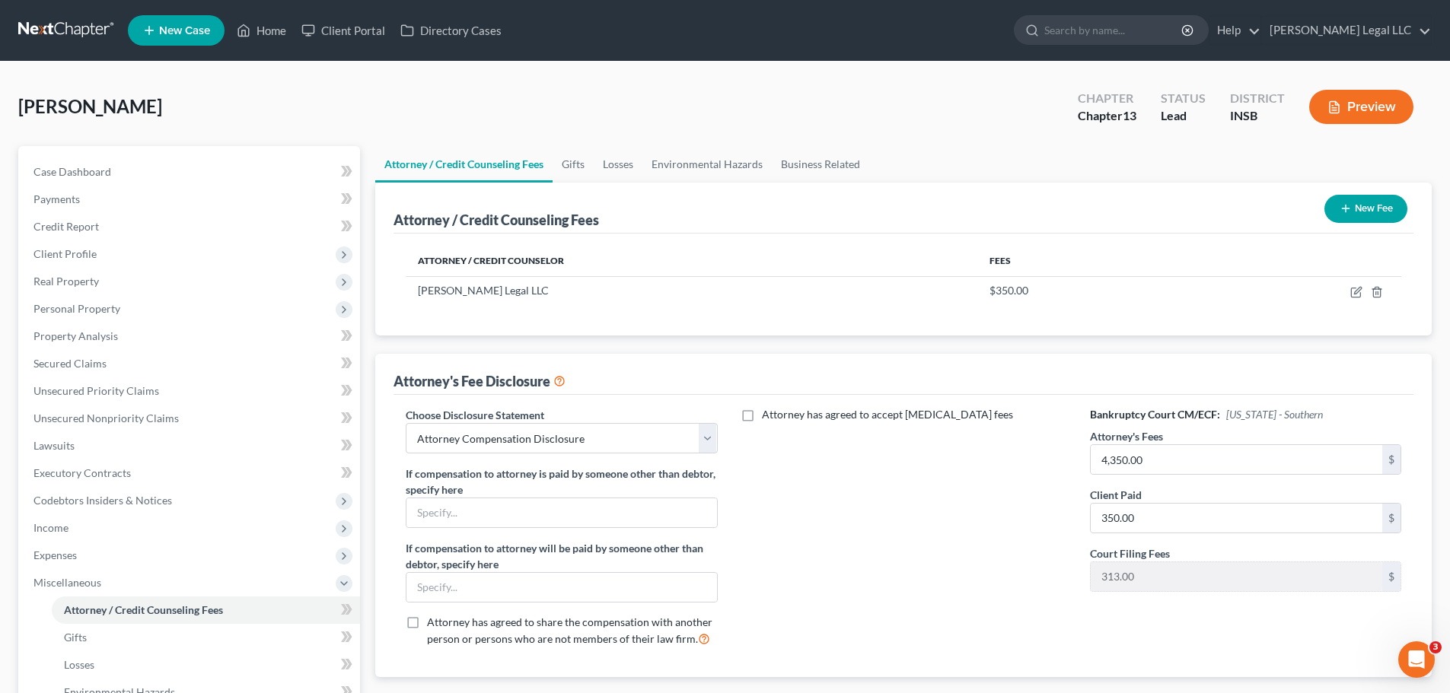
scroll to position [152, 0]
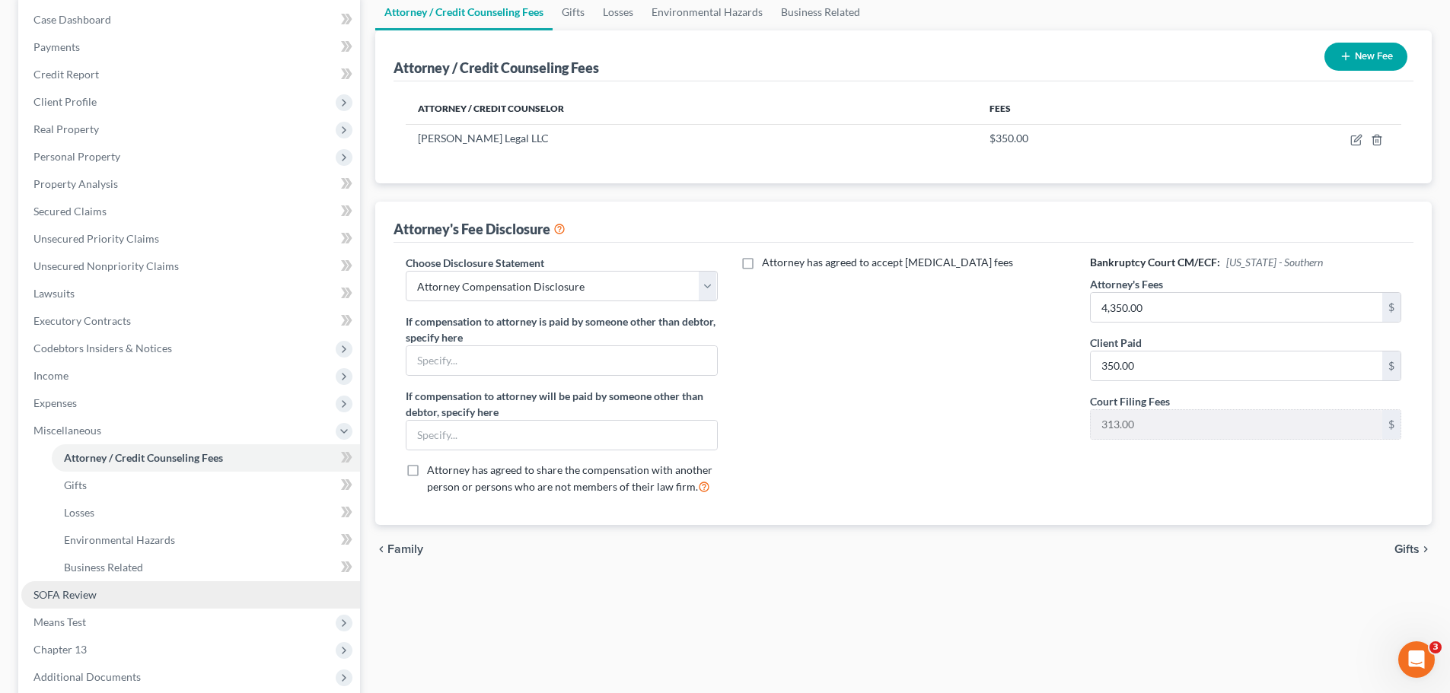
click at [60, 589] on span "SOFA Review" at bounding box center [64, 594] width 63 height 13
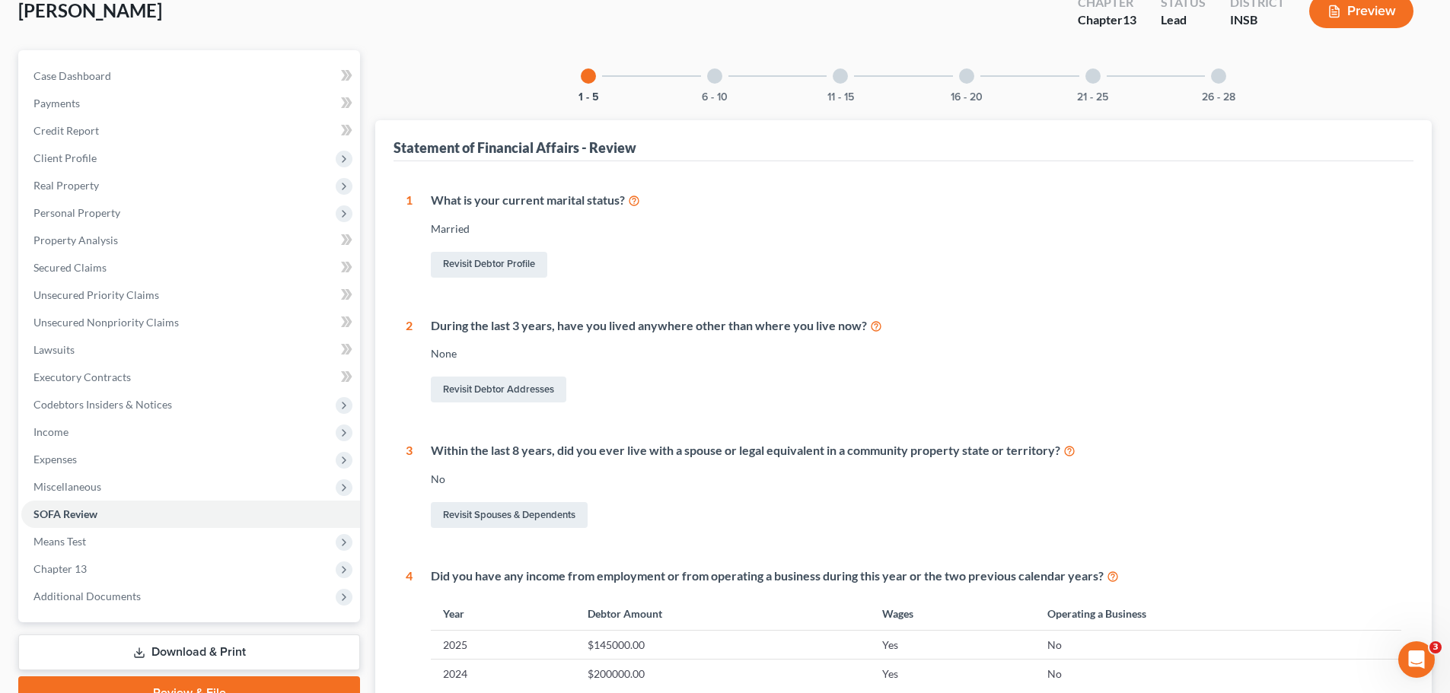
scroll to position [228, 0]
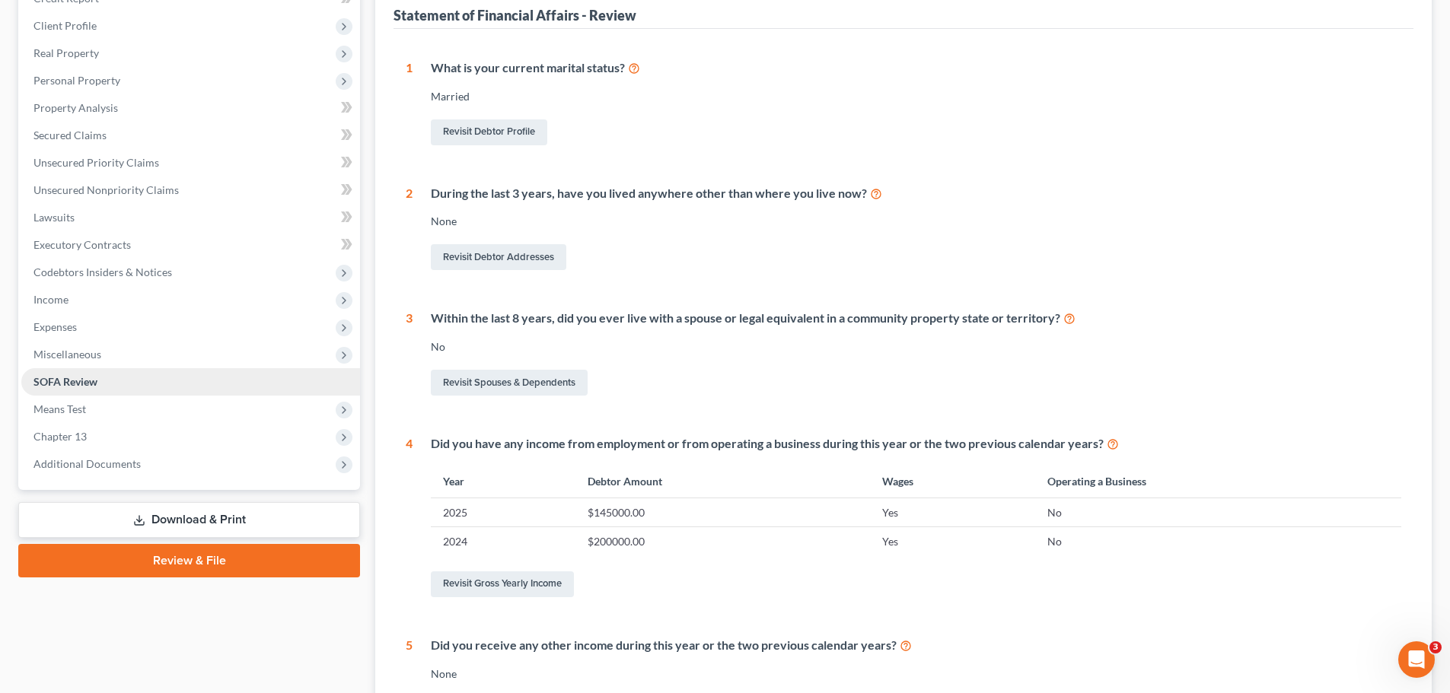
click at [78, 394] on link "SOFA Review" at bounding box center [190, 381] width 339 height 27
click at [78, 406] on span "Means Test" at bounding box center [59, 409] width 53 height 13
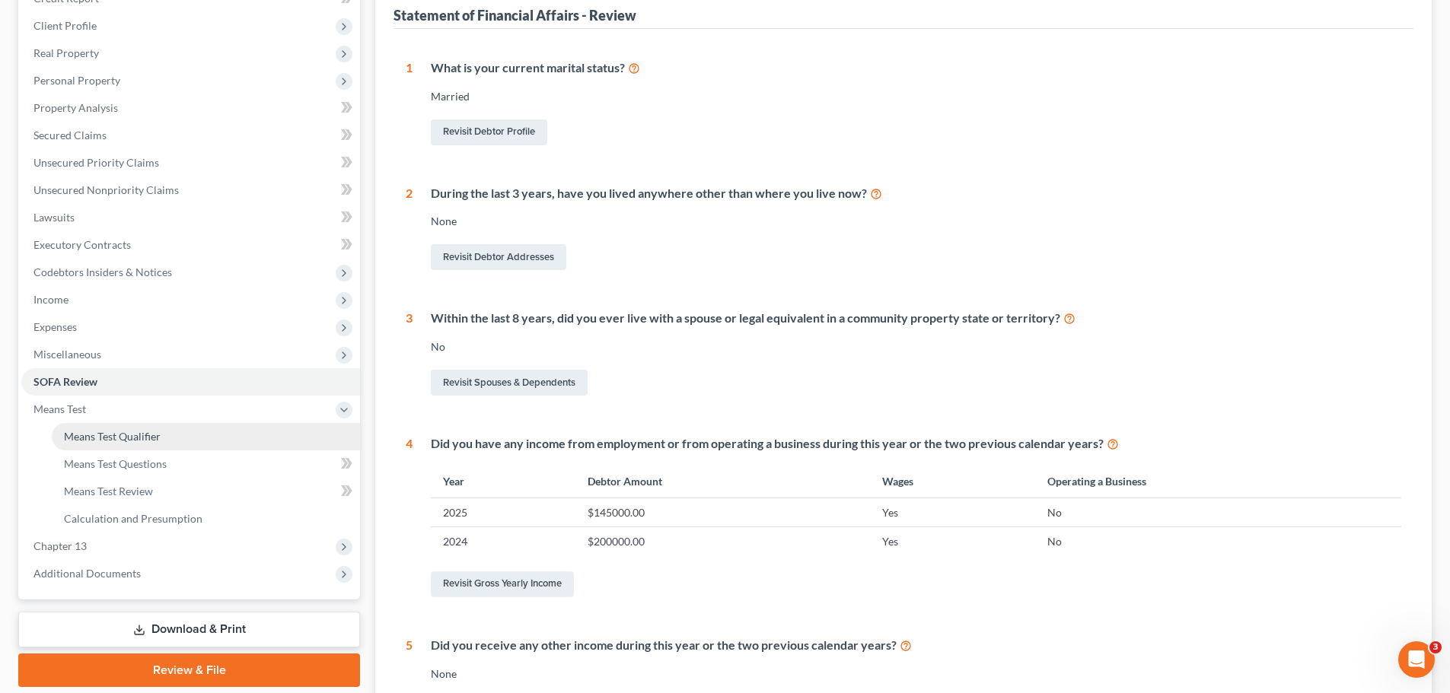
click at [98, 439] on span "Means Test Qualifier" at bounding box center [112, 436] width 97 height 13
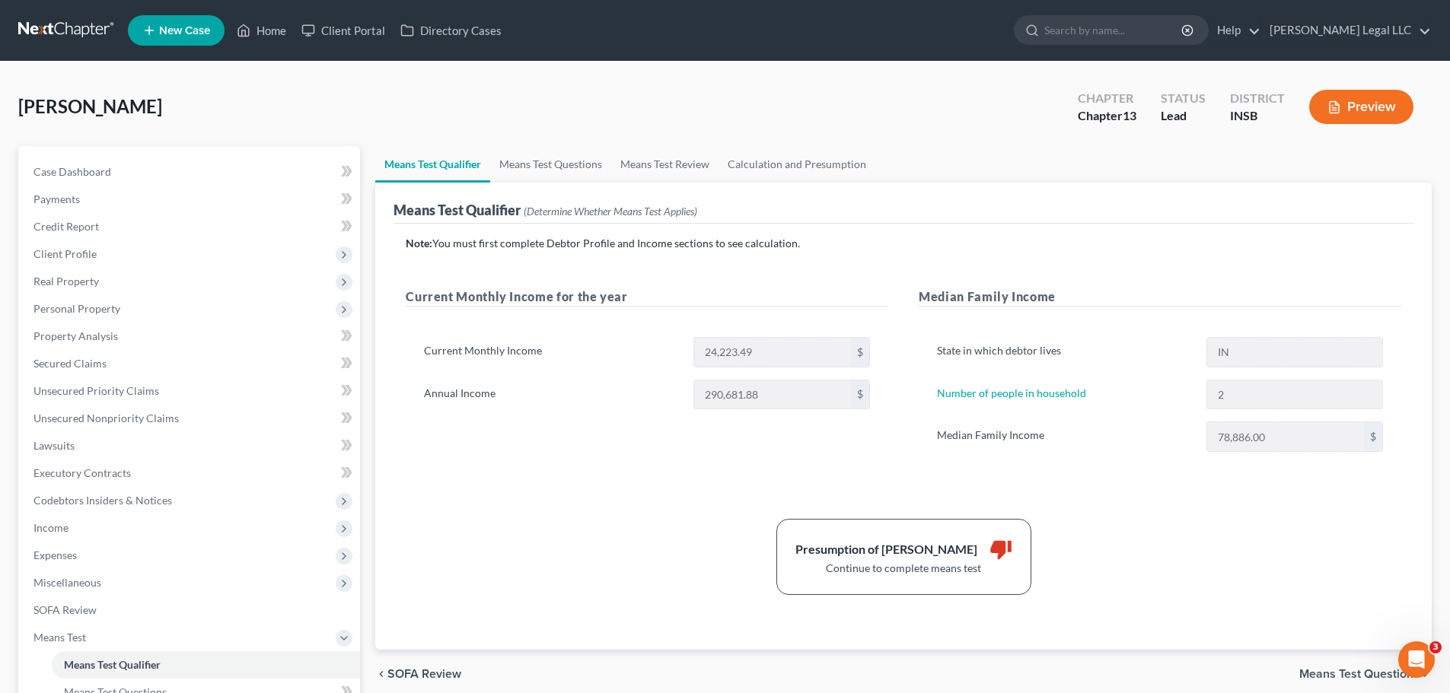
scroll to position [152, 0]
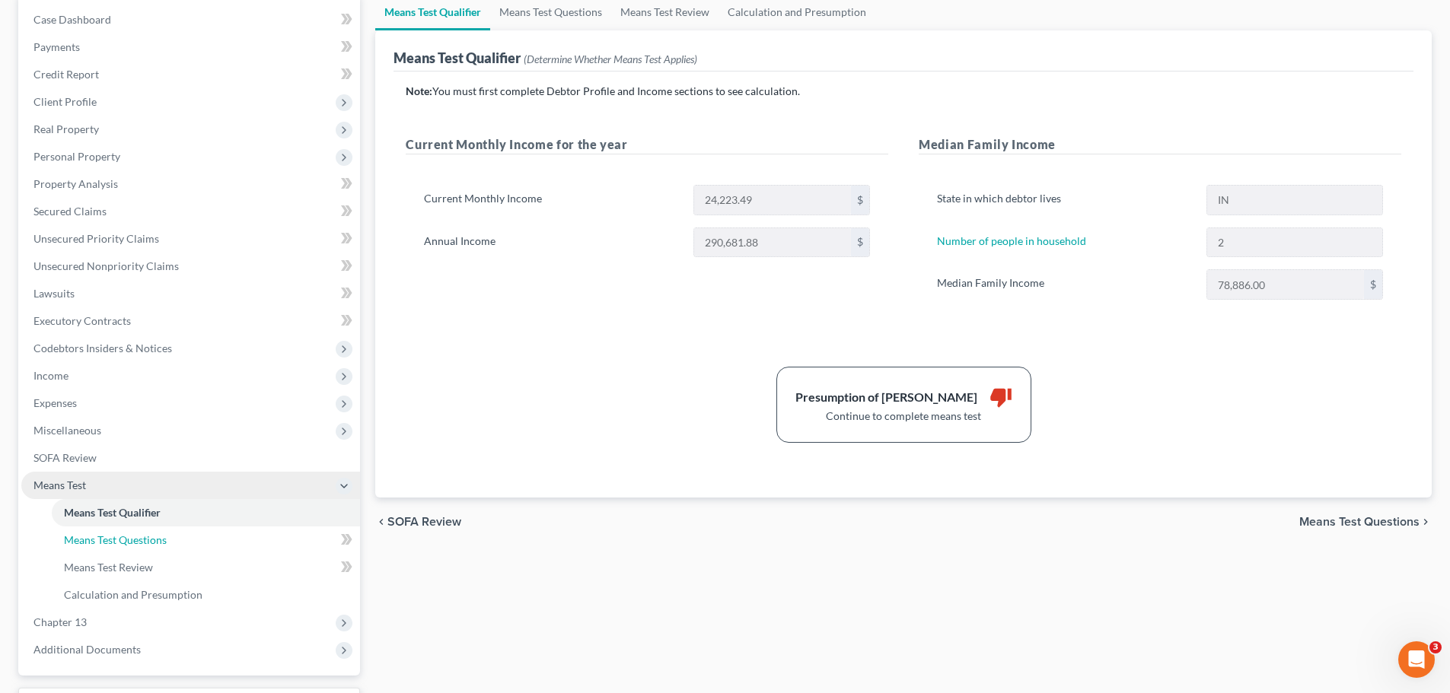
click at [94, 530] on link "Means Test Questions" at bounding box center [206, 540] width 308 height 27
click at [116, 536] on span "Means Test Questions" at bounding box center [115, 539] width 103 height 13
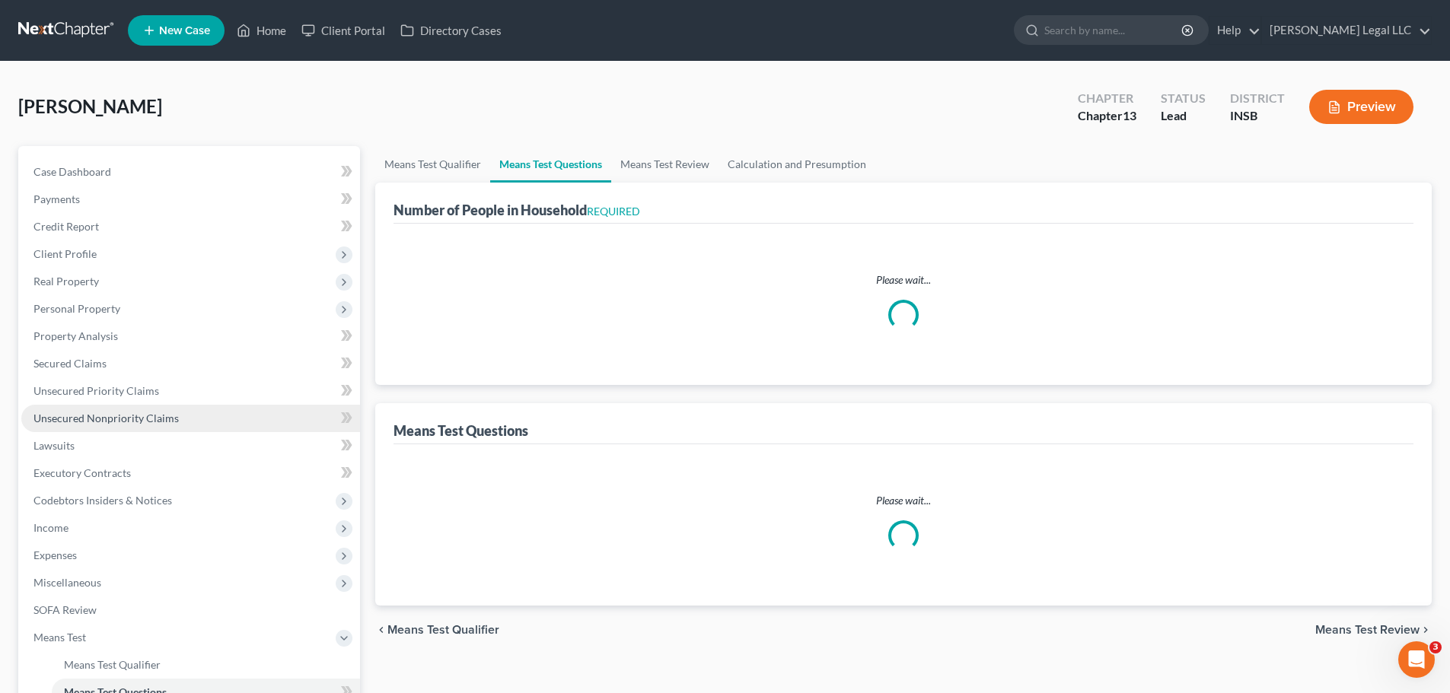
select select "1"
select select "60"
select select "1"
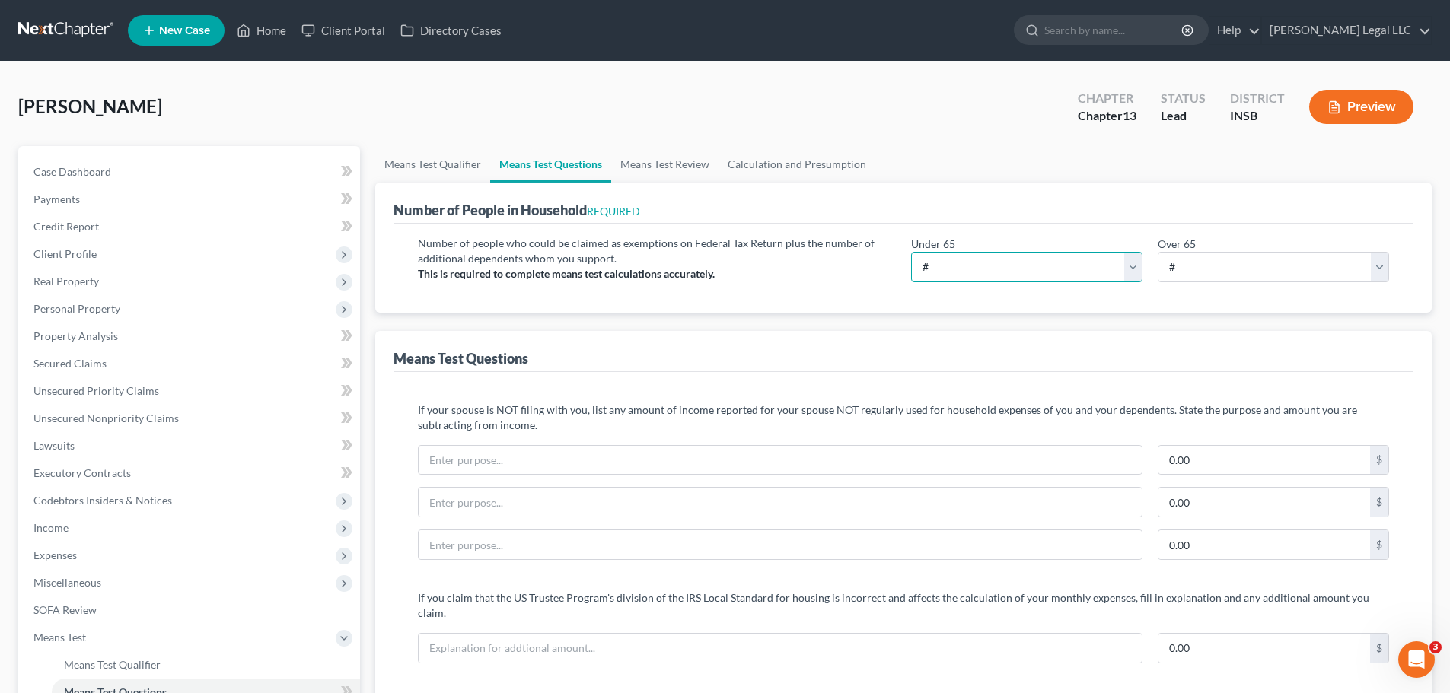
click at [953, 264] on select "# 0 1 2 3 4 5 6 7 8 9 10" at bounding box center [1026, 267] width 231 height 30
select select "2"
click at [911, 252] on select "# 0 1 2 3 4 5 6 7 8 9 10" at bounding box center [1026, 267] width 231 height 30
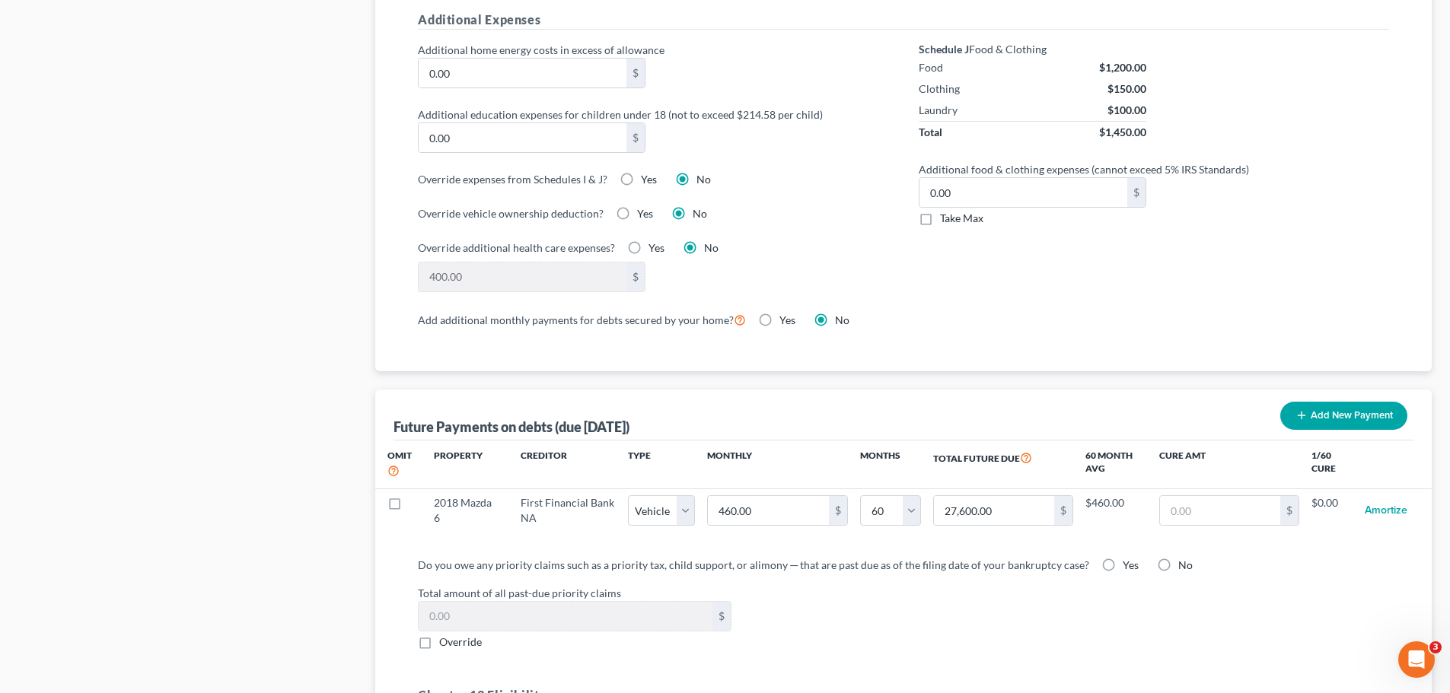
scroll to position [1141, 0]
click at [940, 210] on label "Take Max" at bounding box center [961, 217] width 43 height 15
click at [946, 210] on input "Take Max" at bounding box center [951, 215] width 10 height 10
checkbox input "true"
type input "52.00"
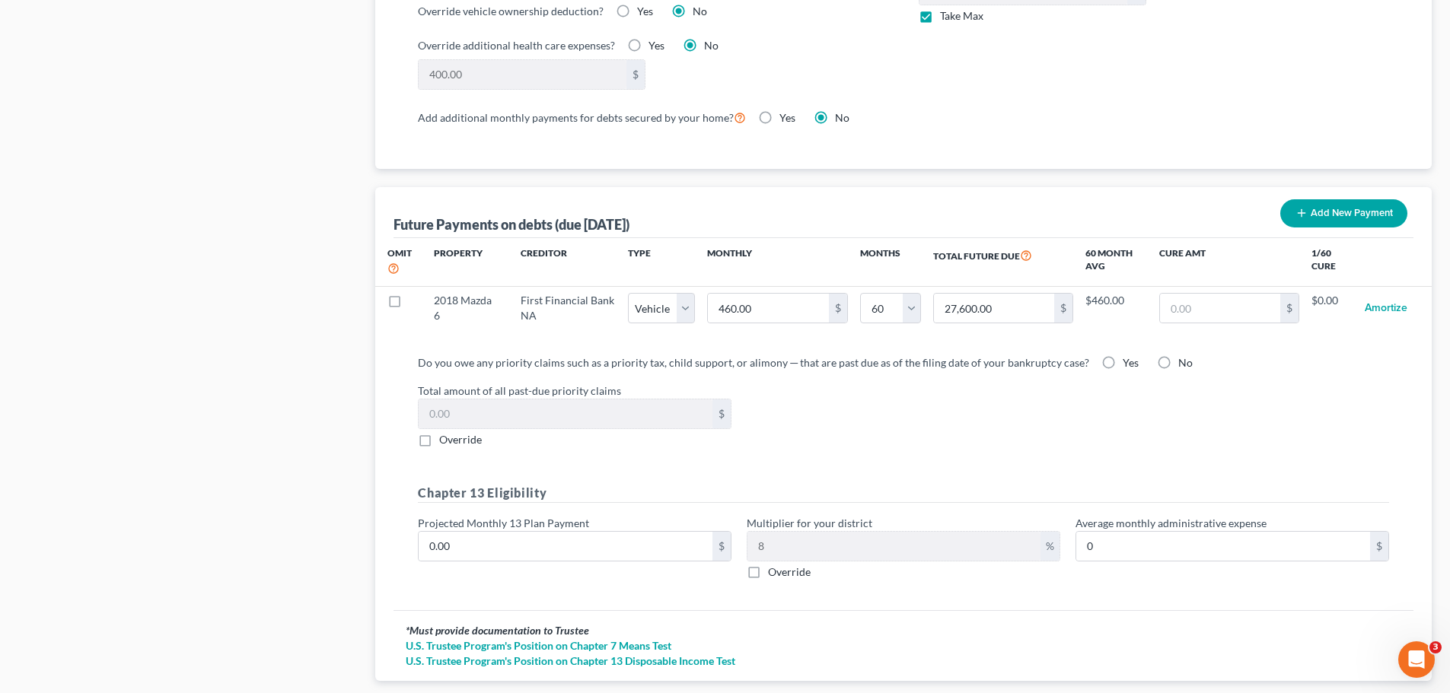
scroll to position [1370, 0]
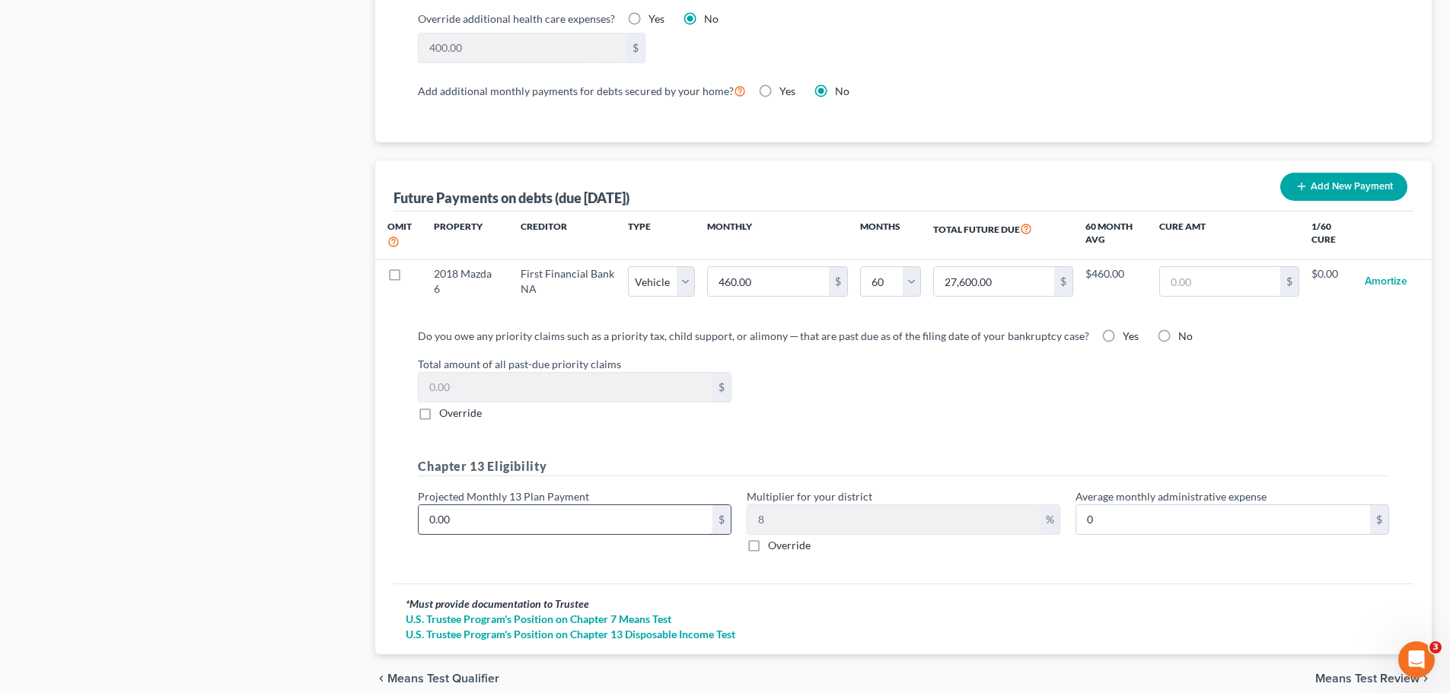
click at [454, 517] on input "0.00" at bounding box center [565, 519] width 294 height 29
type input "2"
type input "0.16"
type input "1"
type input "0.08"
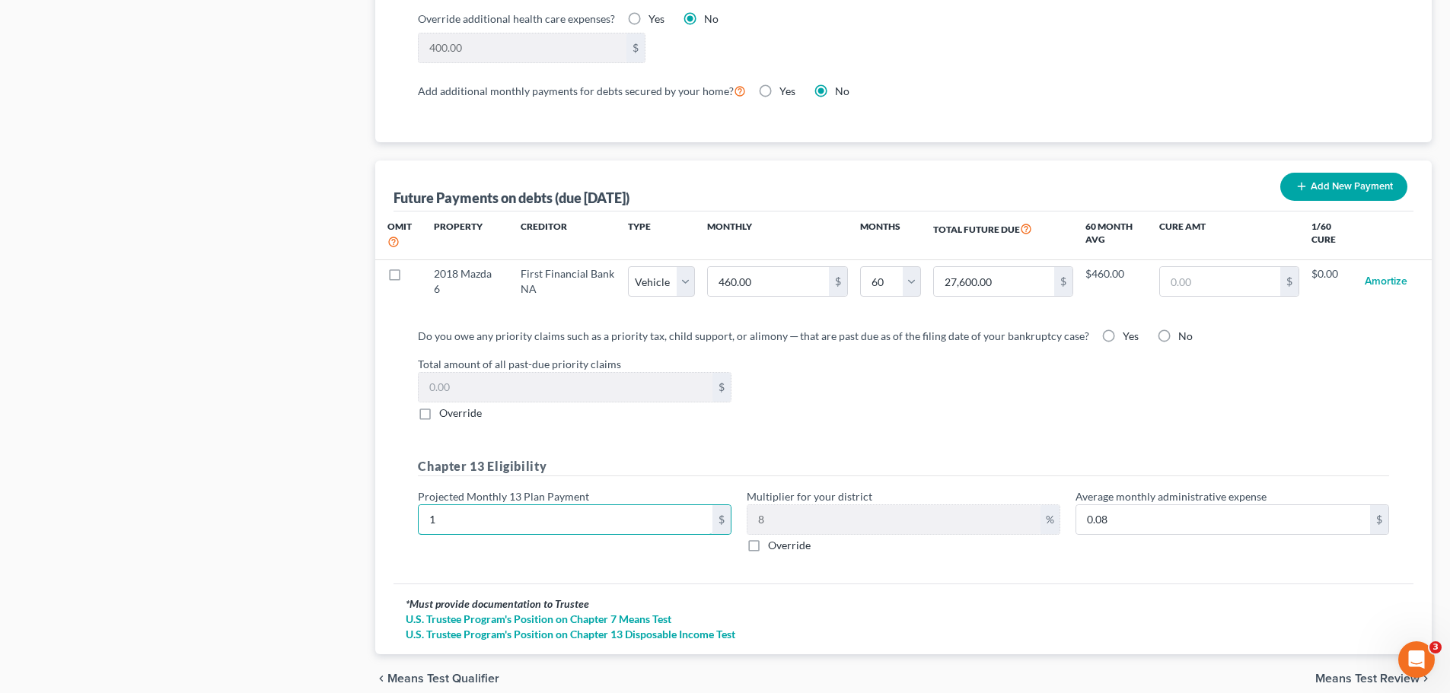
type input "18"
type input "1.44"
type input "185"
type input "14.80"
type input "1850"
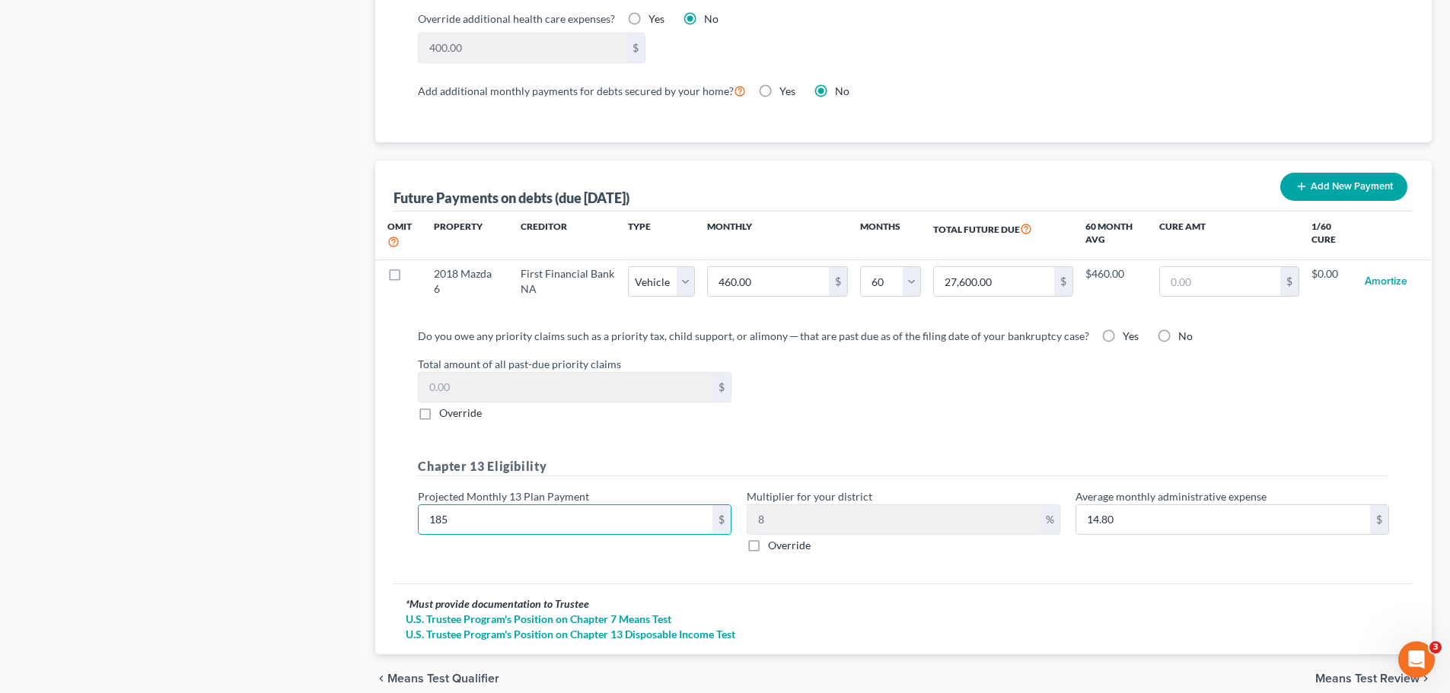
type input "148.00"
type input "1,850"
click at [1319, 673] on span "Means Test Review" at bounding box center [1367, 679] width 104 height 12
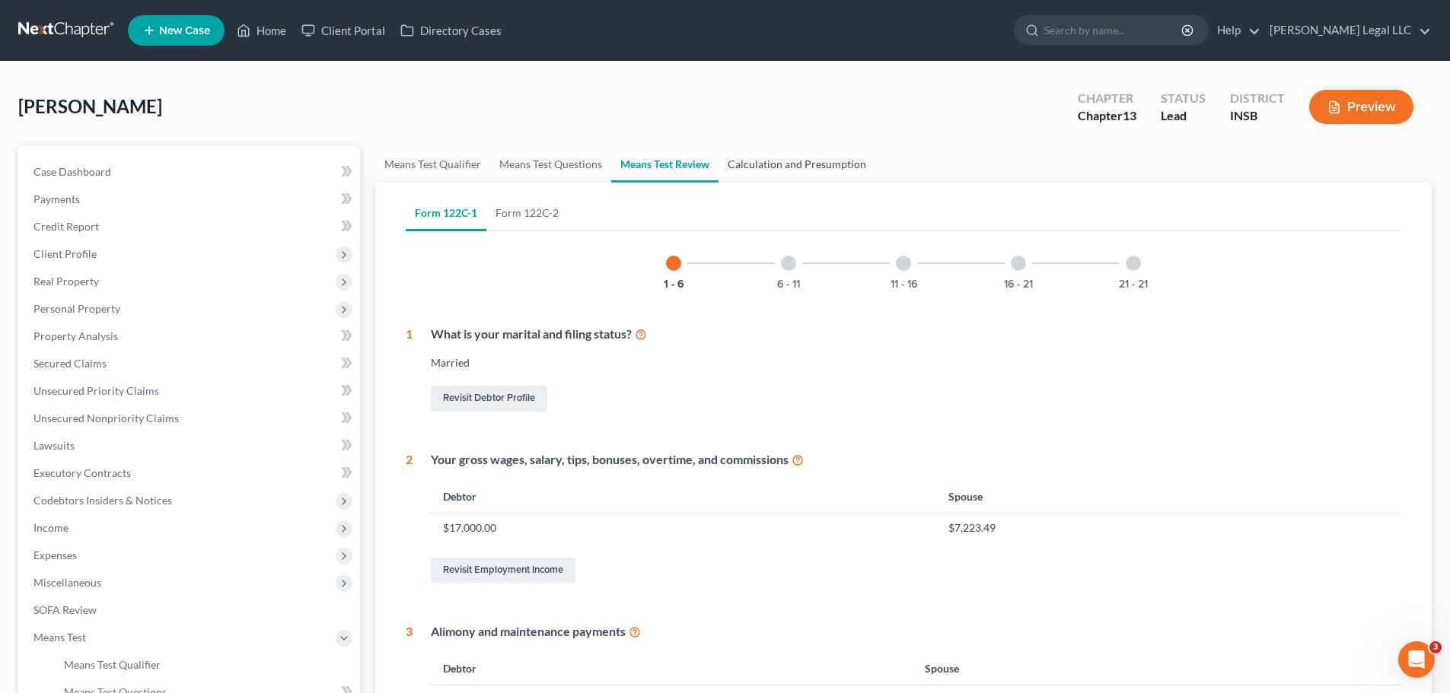
click at [728, 158] on link "Calculation and Presumption" at bounding box center [796, 164] width 157 height 37
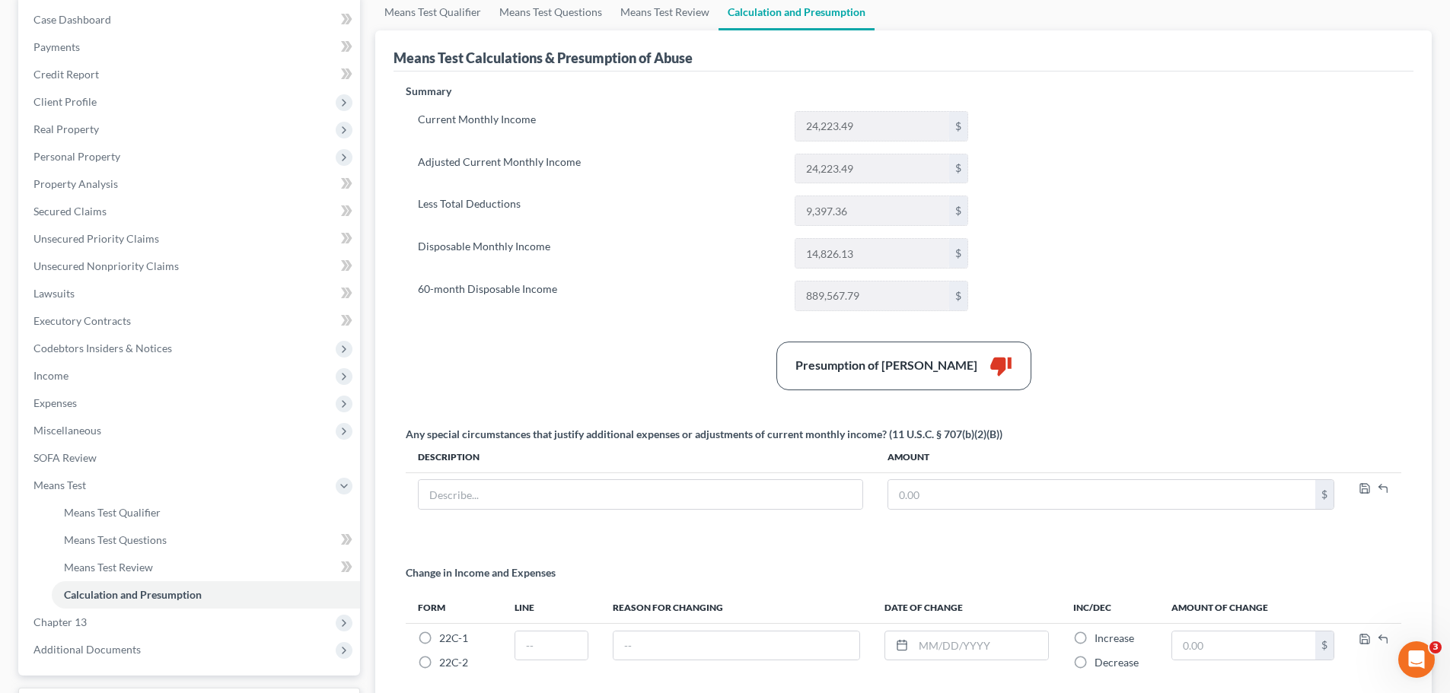
scroll to position [291, 0]
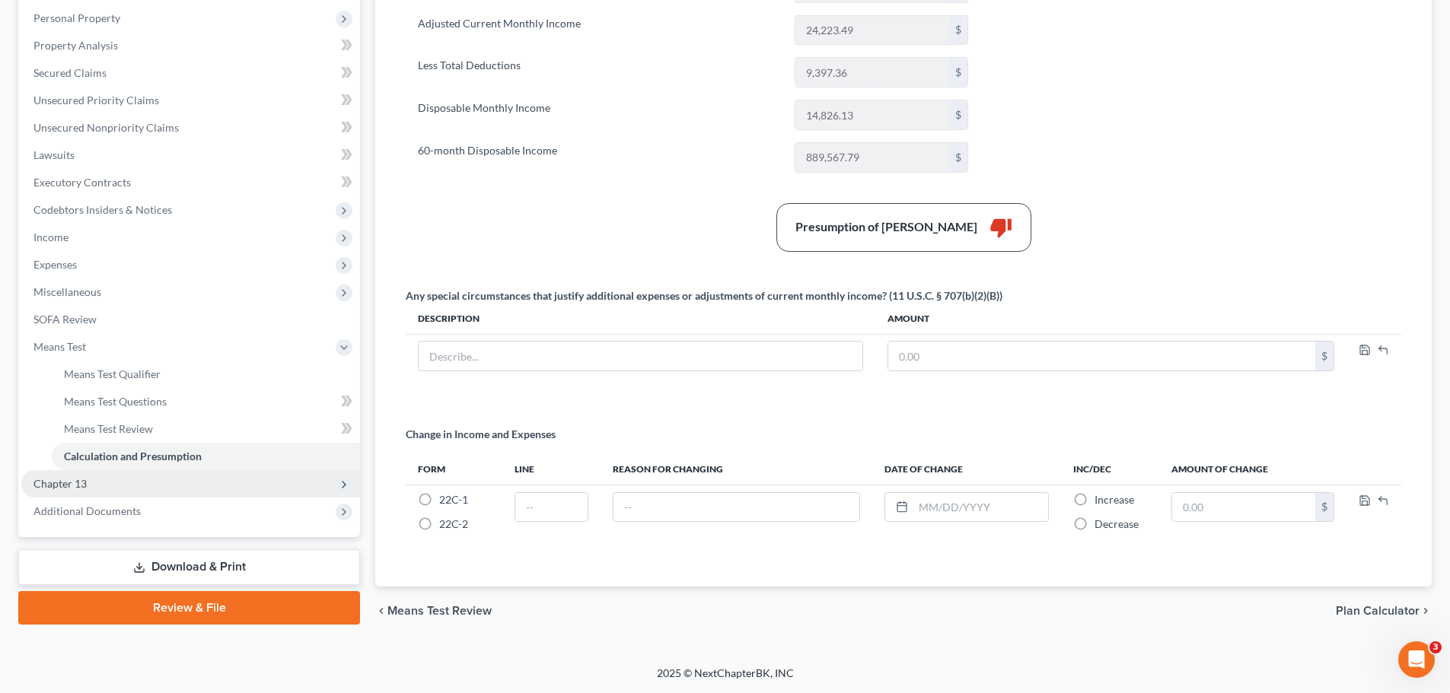
click at [52, 482] on span "Chapter 13" at bounding box center [59, 483] width 53 height 13
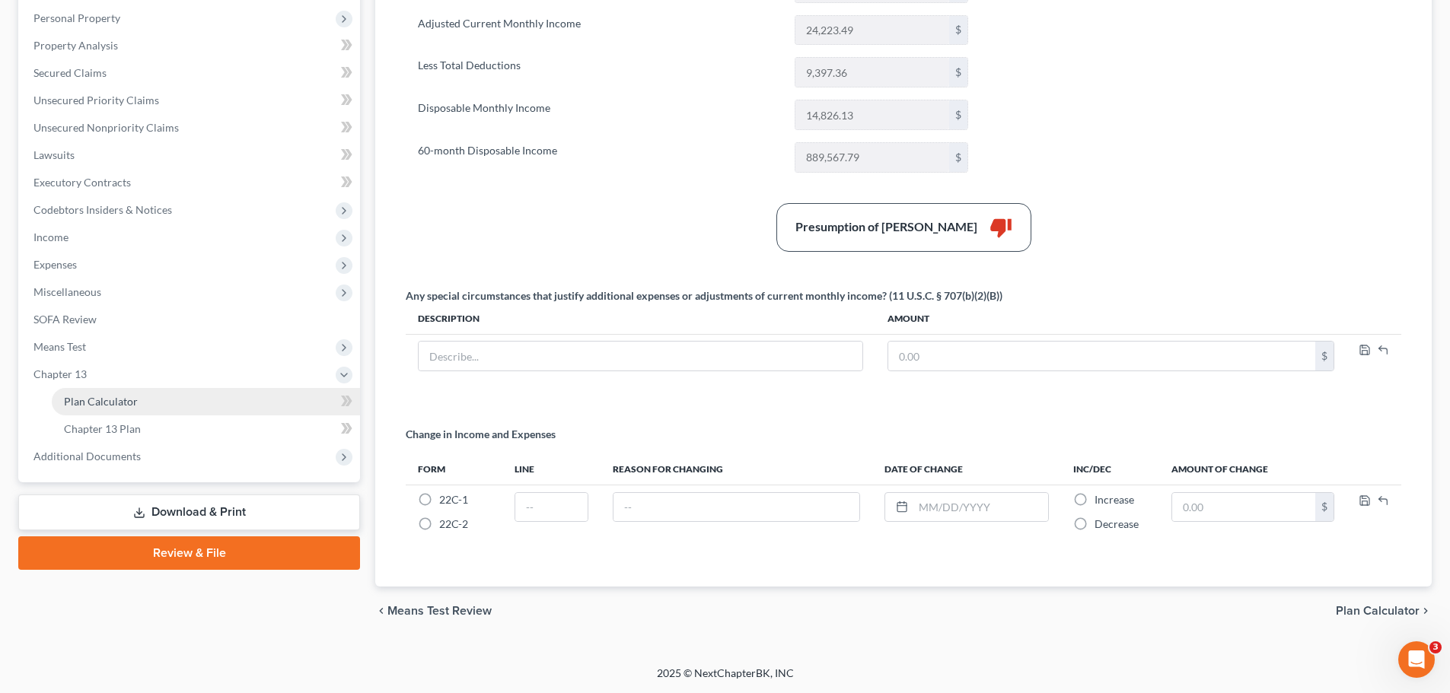
click at [83, 406] on span "Plan Calculator" at bounding box center [101, 401] width 74 height 13
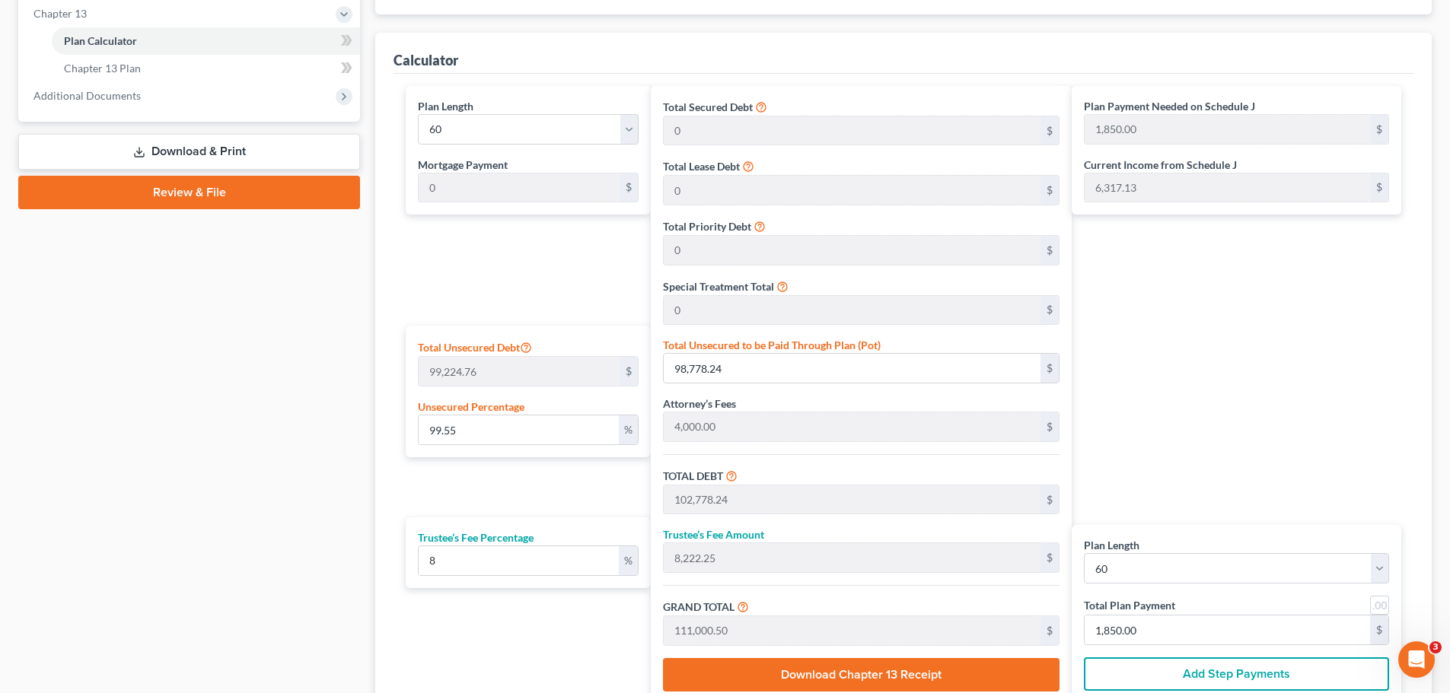
scroll to position [482, 0]
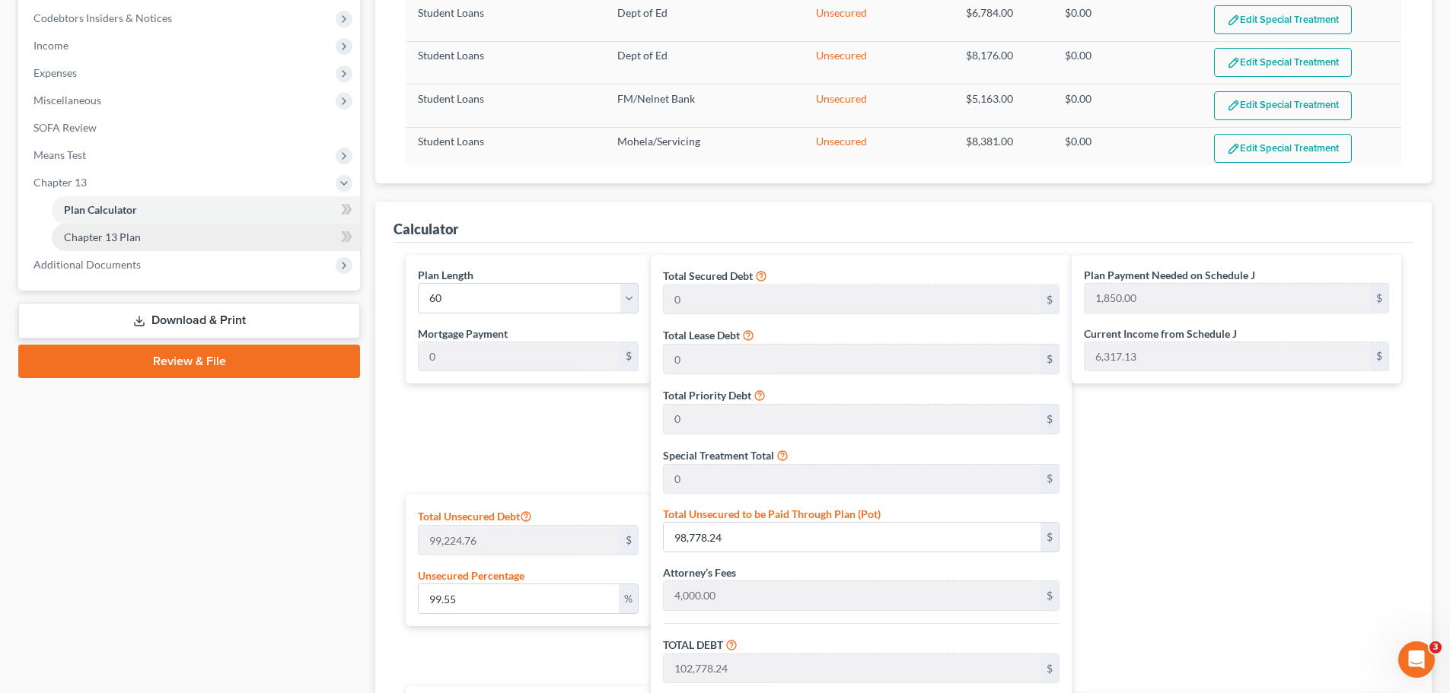
click at [123, 242] on span "Chapter 13 Plan" at bounding box center [102, 237] width 77 height 13
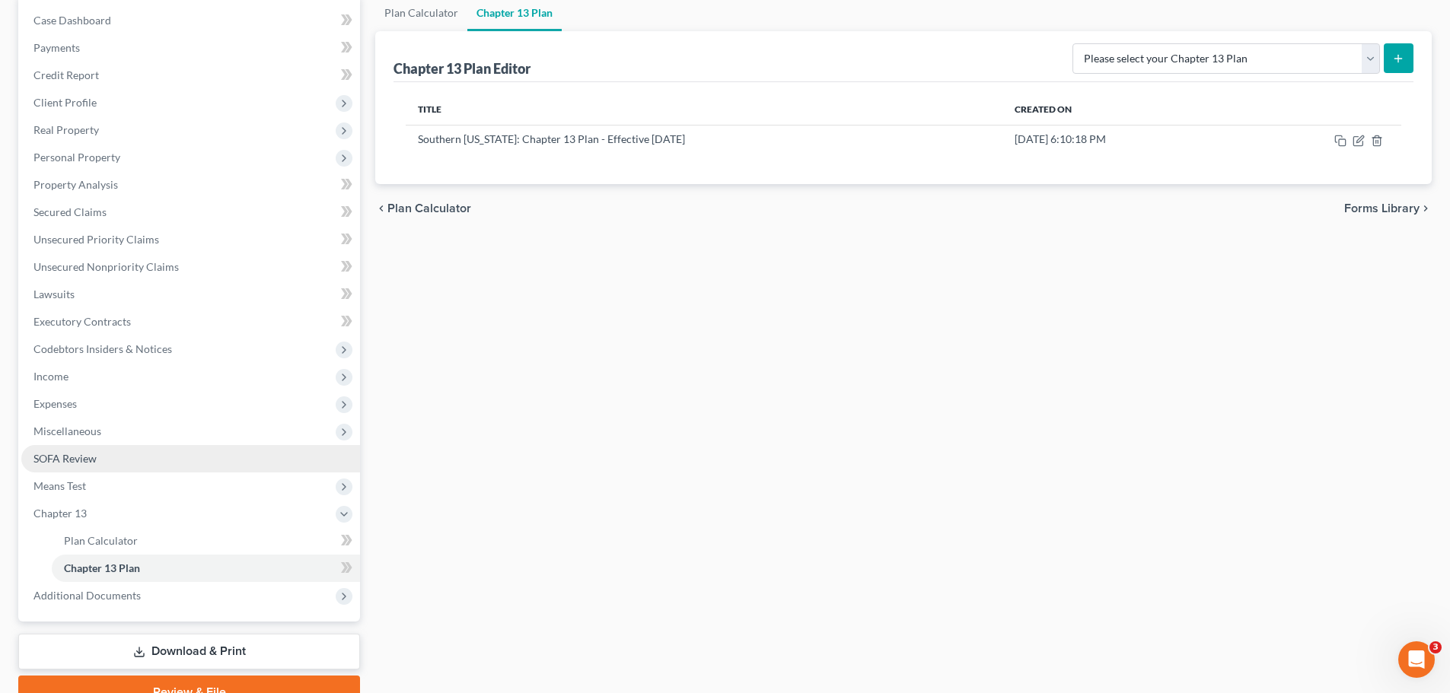
scroll to position [225, 0]
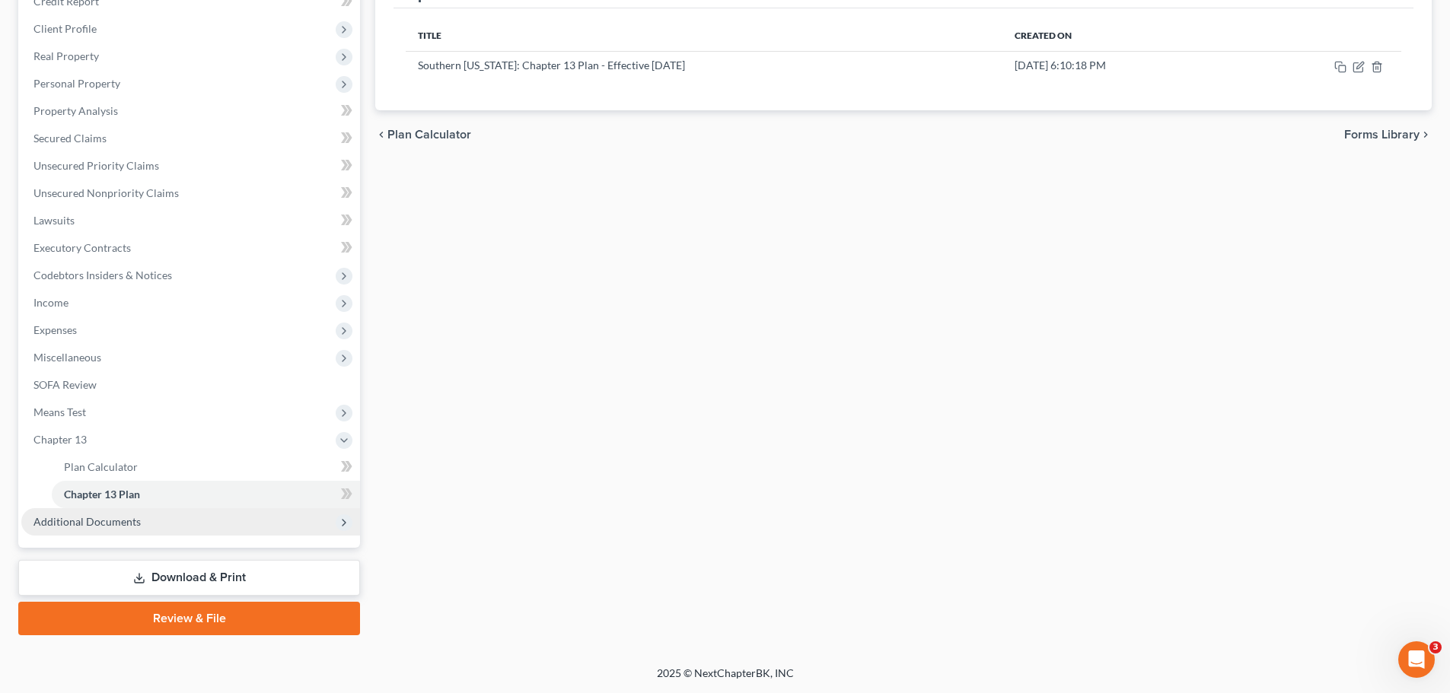
click at [101, 527] on span "Additional Documents" at bounding box center [86, 521] width 107 height 13
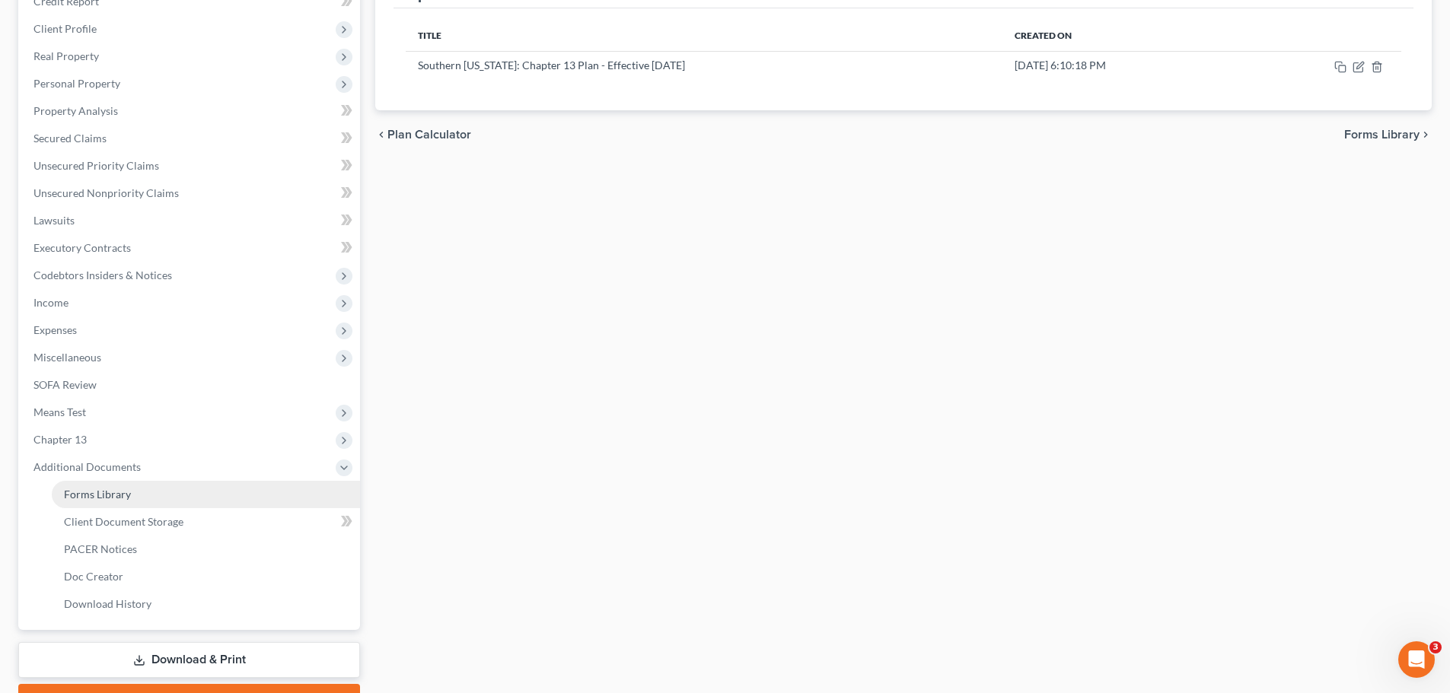
click at [116, 495] on span "Forms Library" at bounding box center [97, 494] width 67 height 13
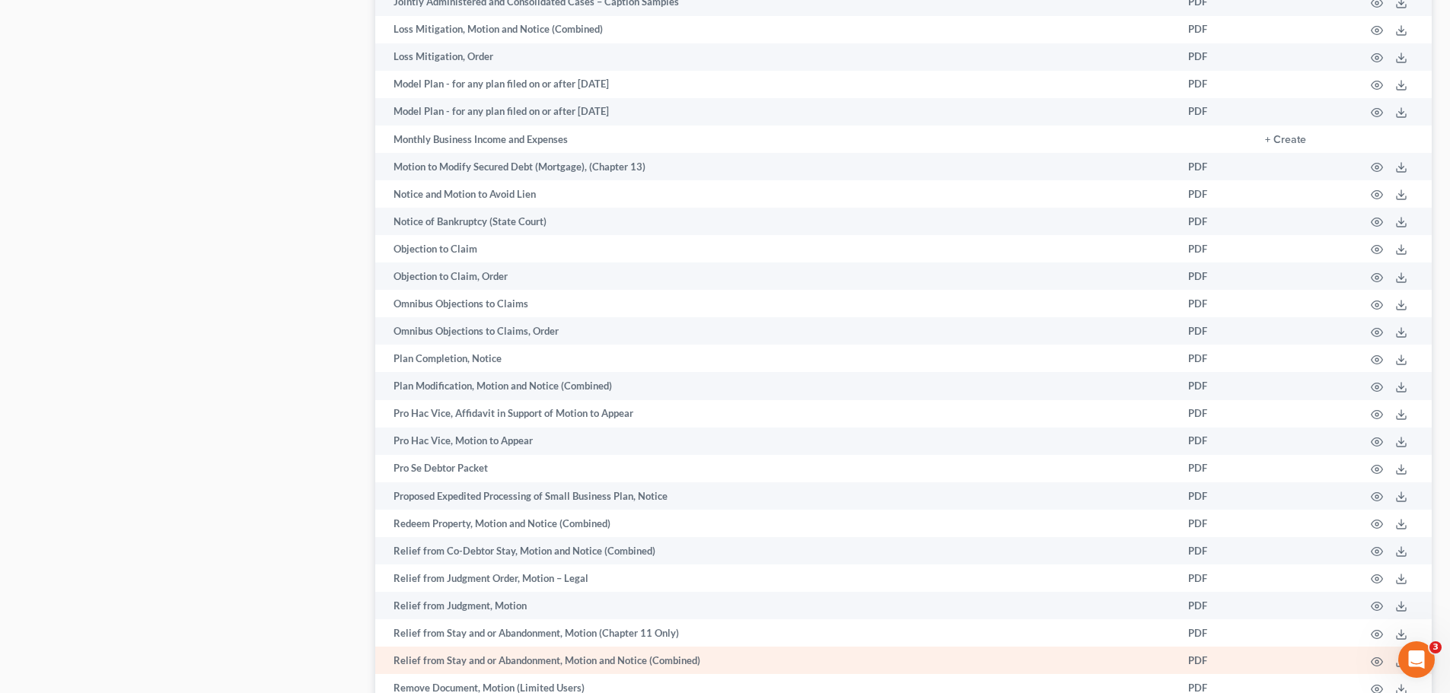
scroll to position [2286, 0]
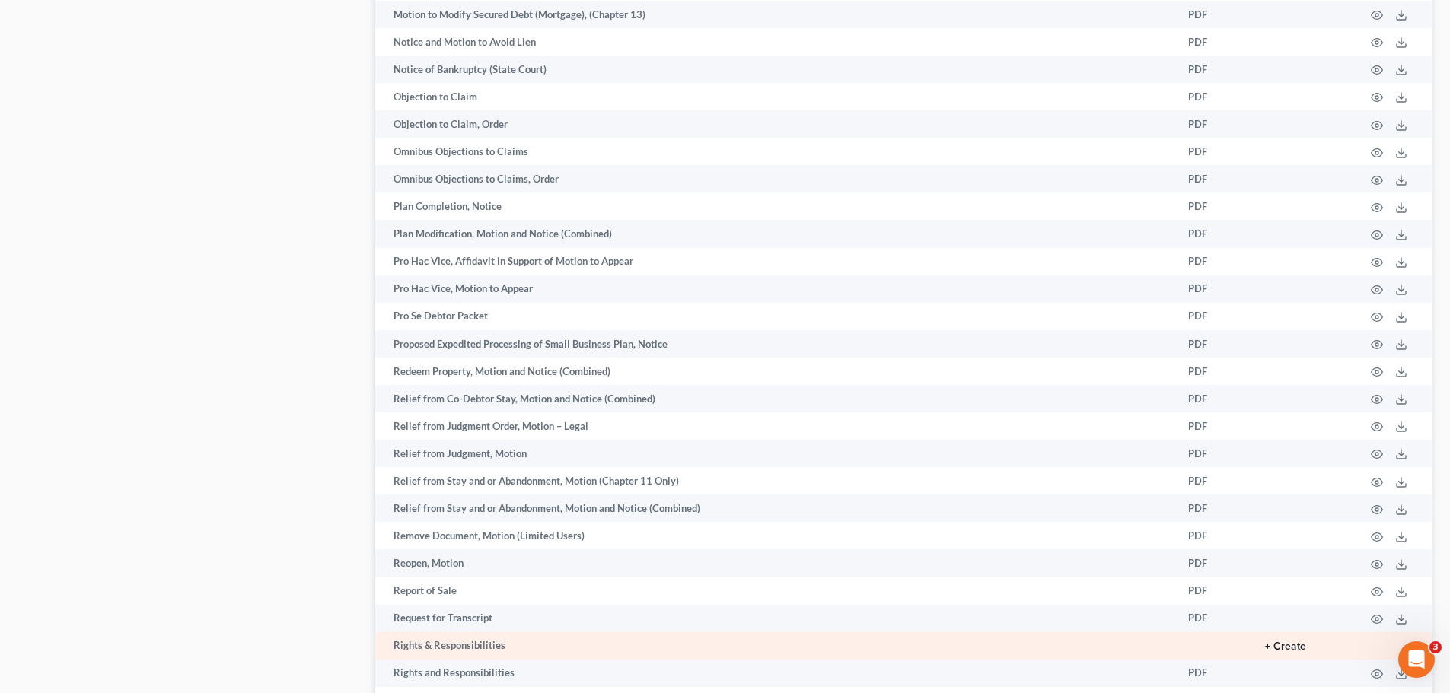
click at [1279, 645] on button "+ Create" at bounding box center [1285, 646] width 41 height 11
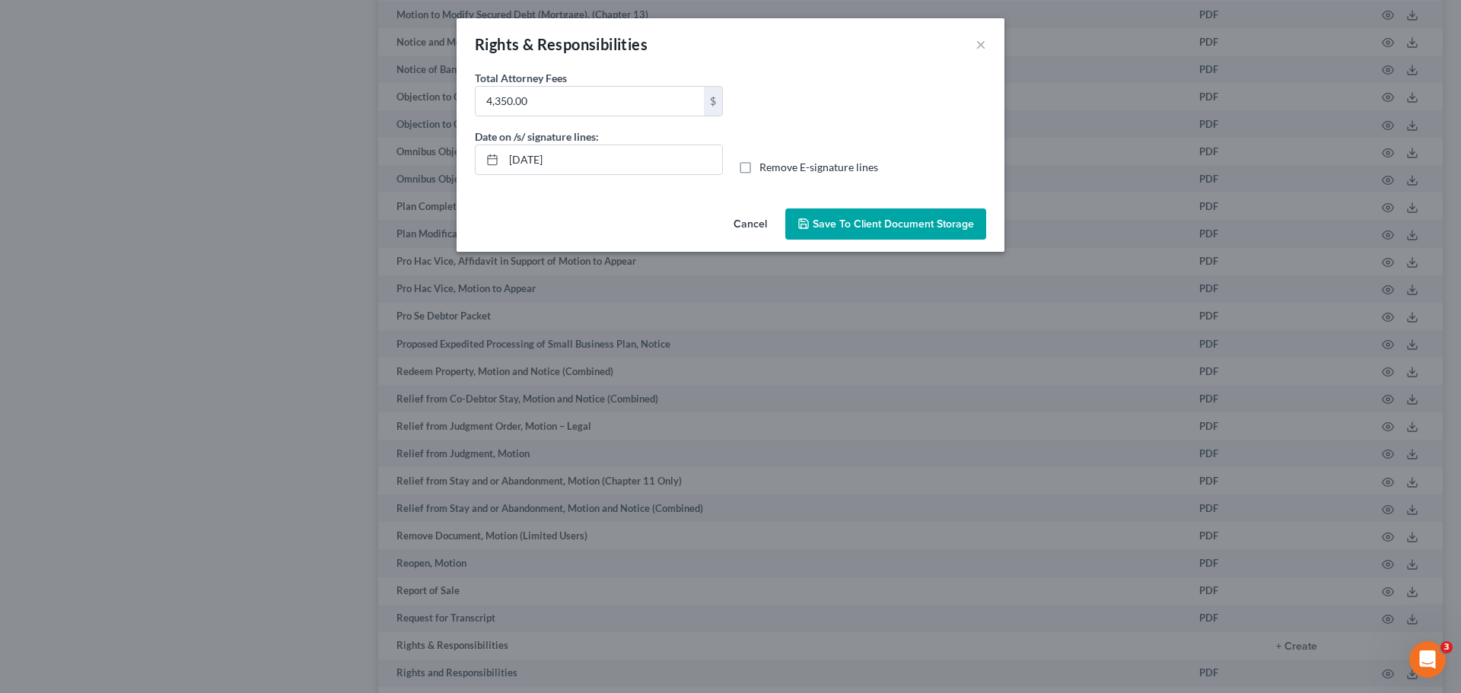
click at [875, 224] on span "Save to Client Document Storage" at bounding box center [893, 224] width 161 height 13
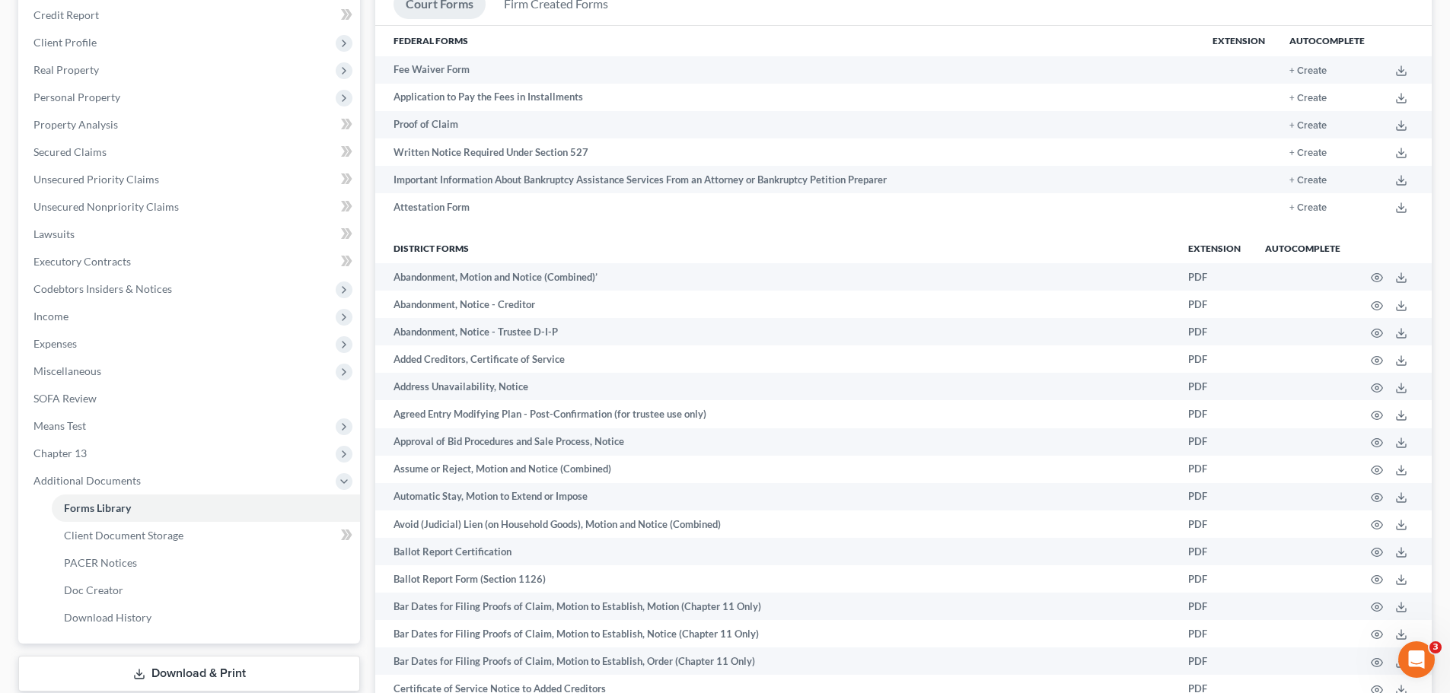
scroll to position [457, 0]
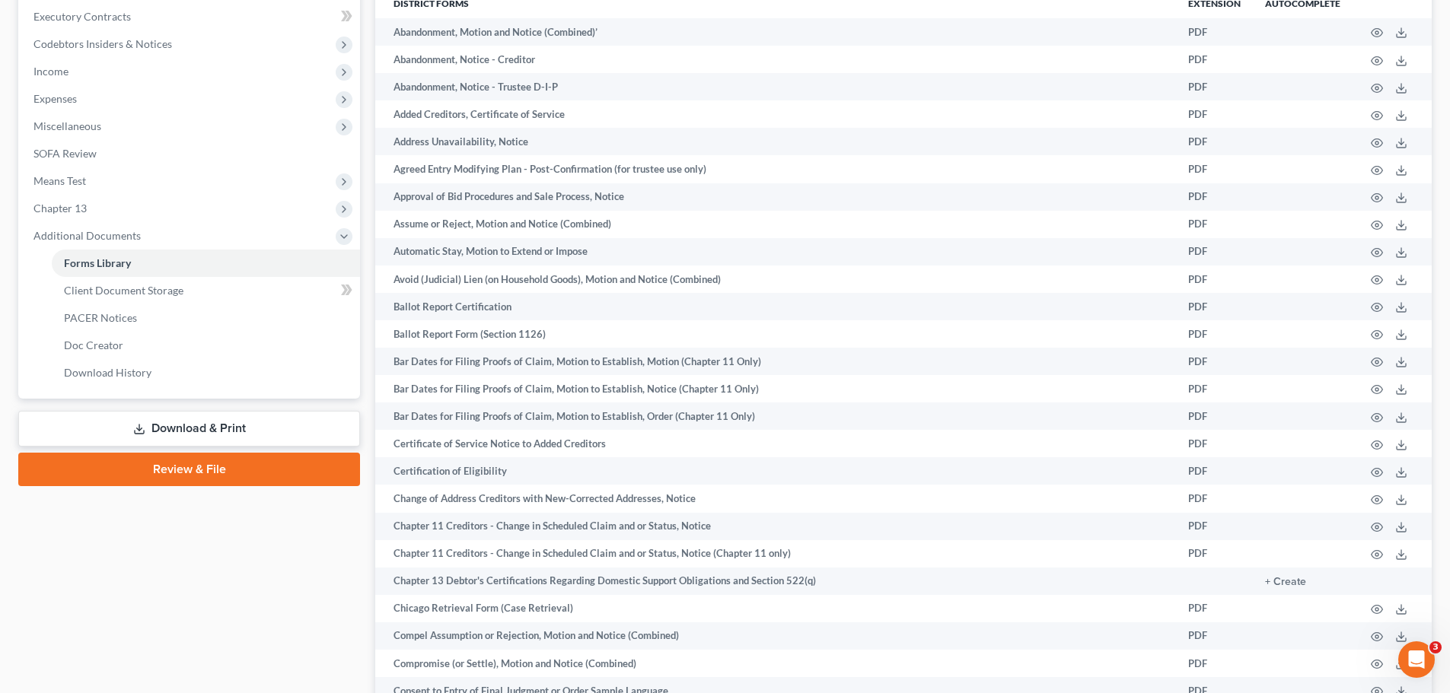
drag, startPoint x: 209, startPoint y: 434, endPoint x: 243, endPoint y: 432, distance: 34.3
click at [209, 434] on link "Download & Print" at bounding box center [189, 429] width 342 height 36
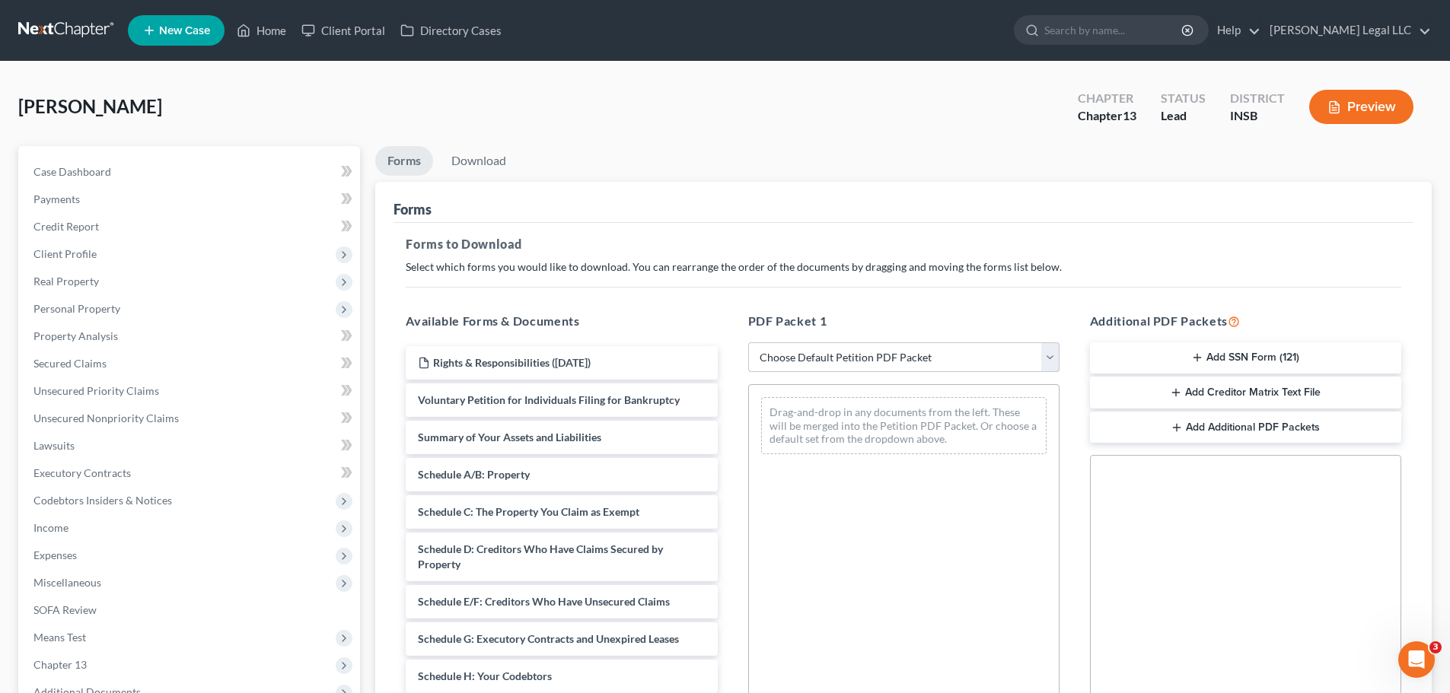
click at [889, 345] on select "Choose Default Petition PDF Packet Complete Bankruptcy Petition (all forms and …" at bounding box center [903, 357] width 311 height 30
click at [748, 342] on select "Choose Default Petition PDF Packet Complete Bankruptcy Petition (all forms and …" at bounding box center [903, 357] width 311 height 30
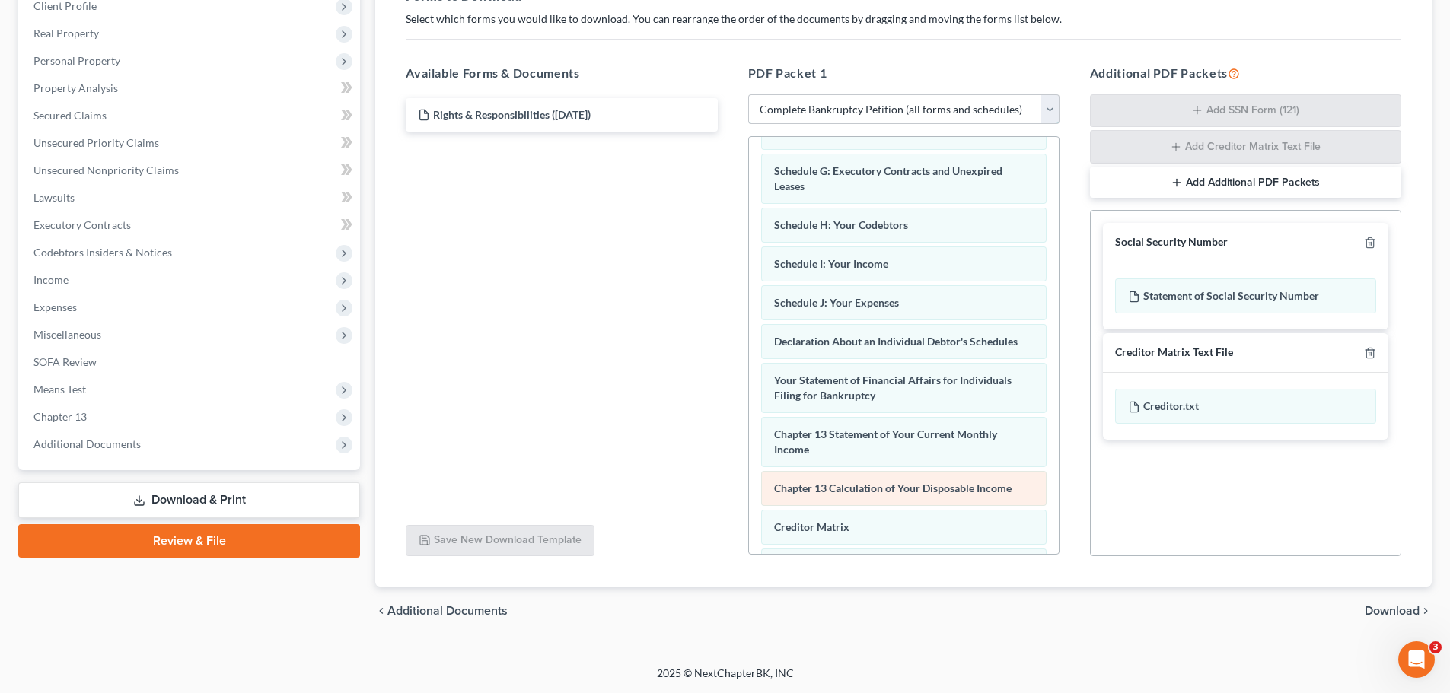
scroll to position [469, 0]
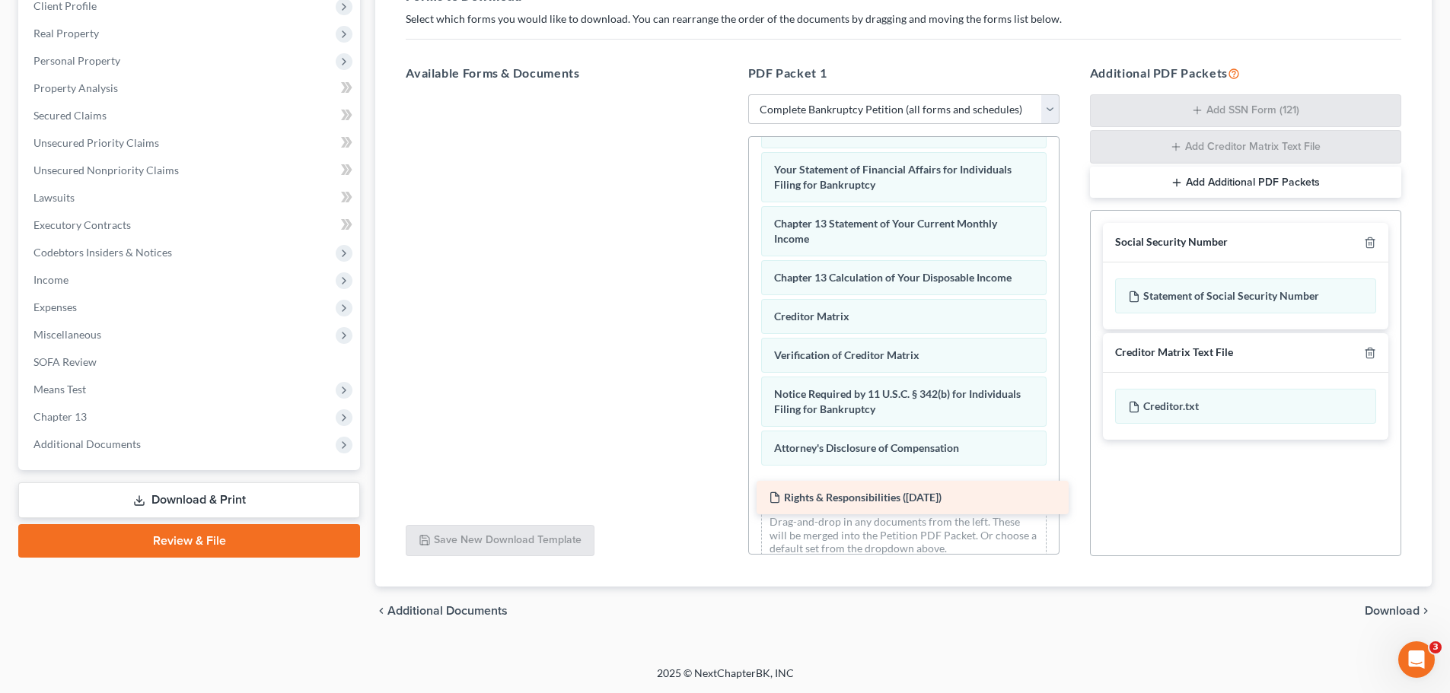
drag, startPoint x: 460, startPoint y: 119, endPoint x: 810, endPoint y: 501, distance: 519.2
click at [729, 94] on div "Rights & Responsibilities ([DATE]) Rights & Responsibilities ([DATE])" at bounding box center [561, 94] width 336 height 0
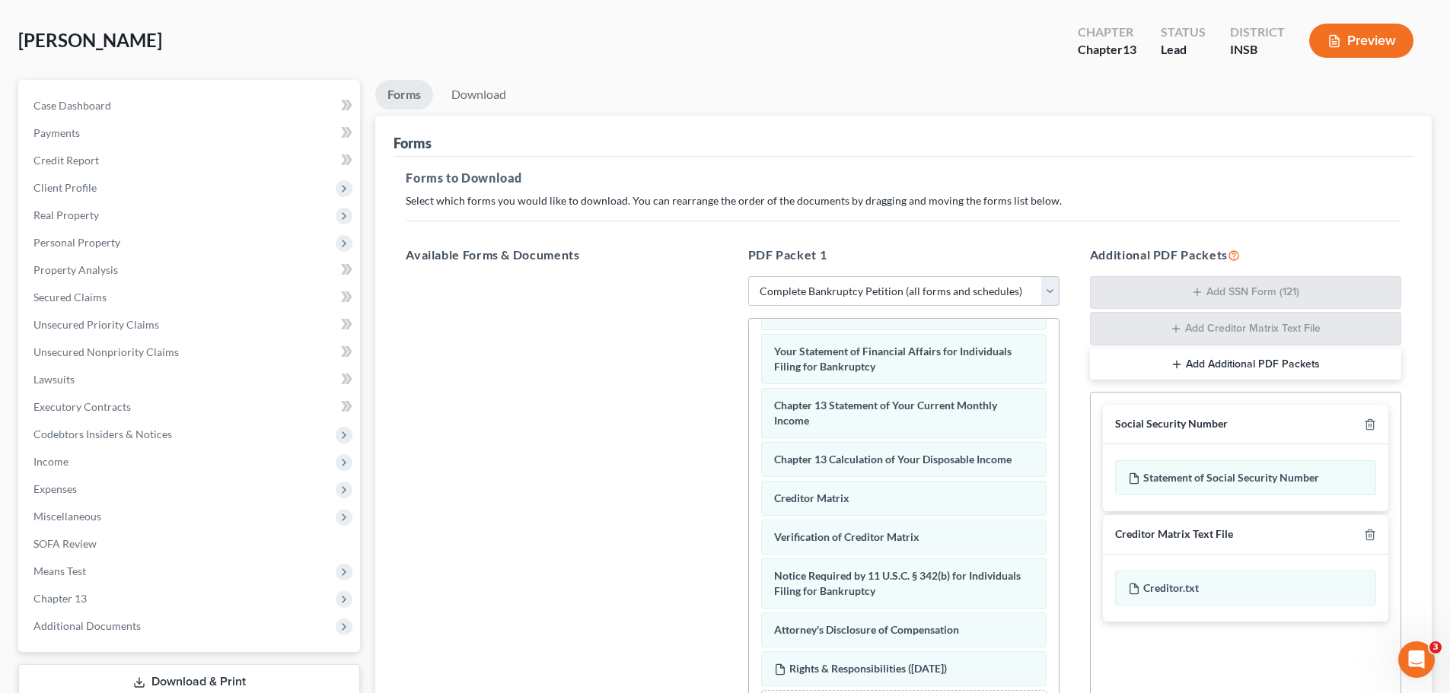
scroll to position [152, 0]
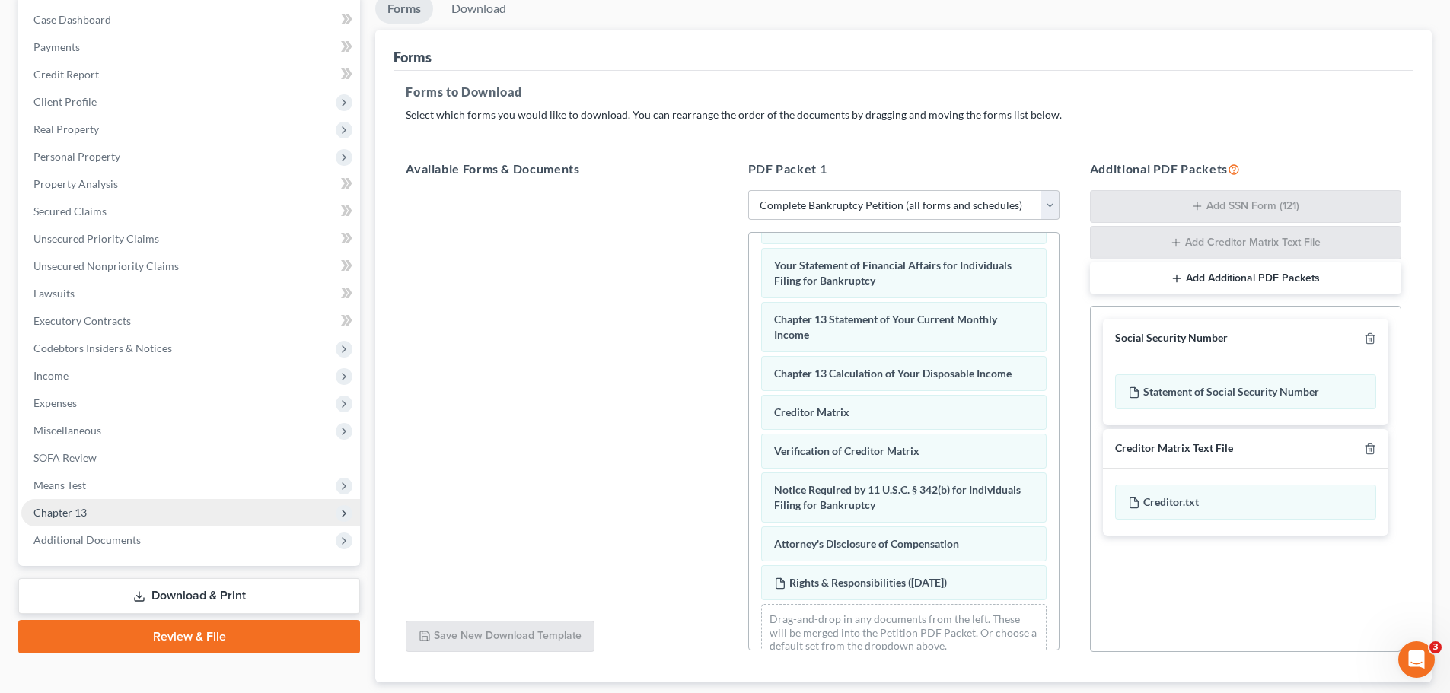
click at [83, 516] on span "Chapter 13" at bounding box center [59, 512] width 53 height 13
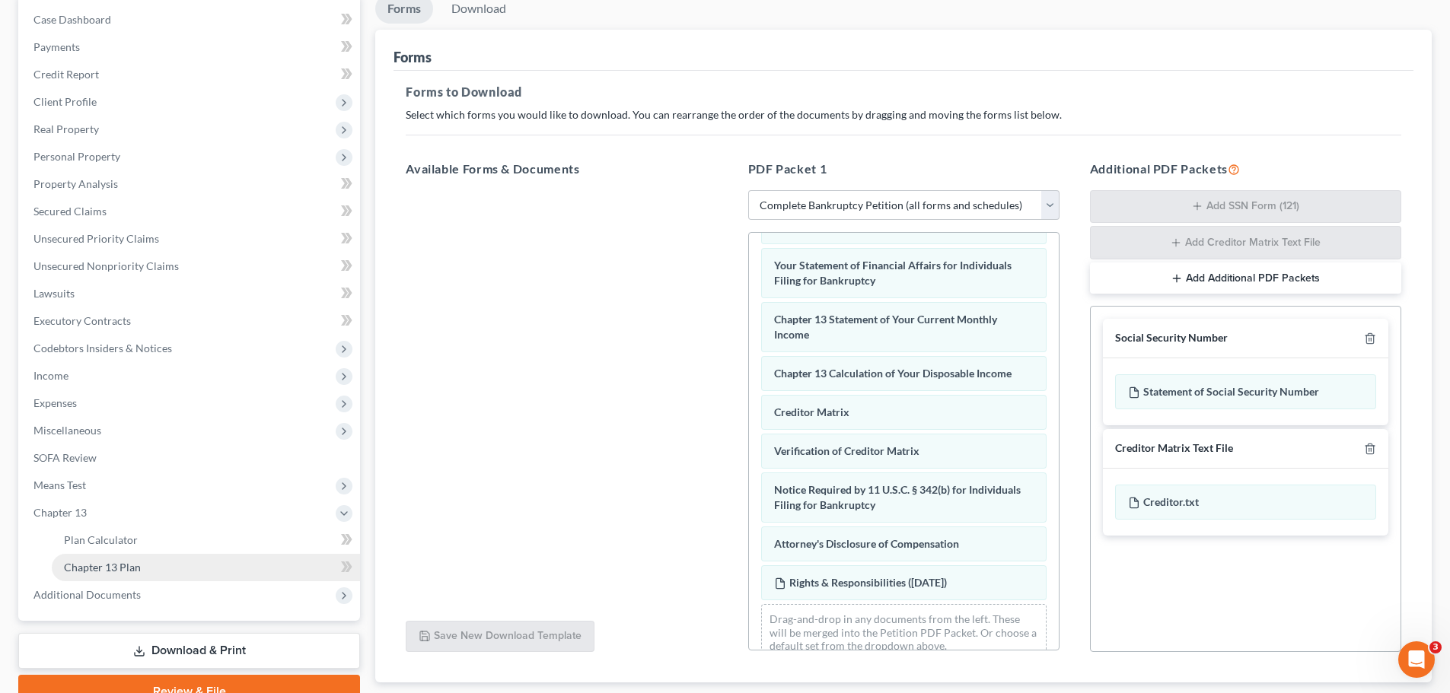
click at [85, 566] on span "Chapter 13 Plan" at bounding box center [102, 567] width 77 height 13
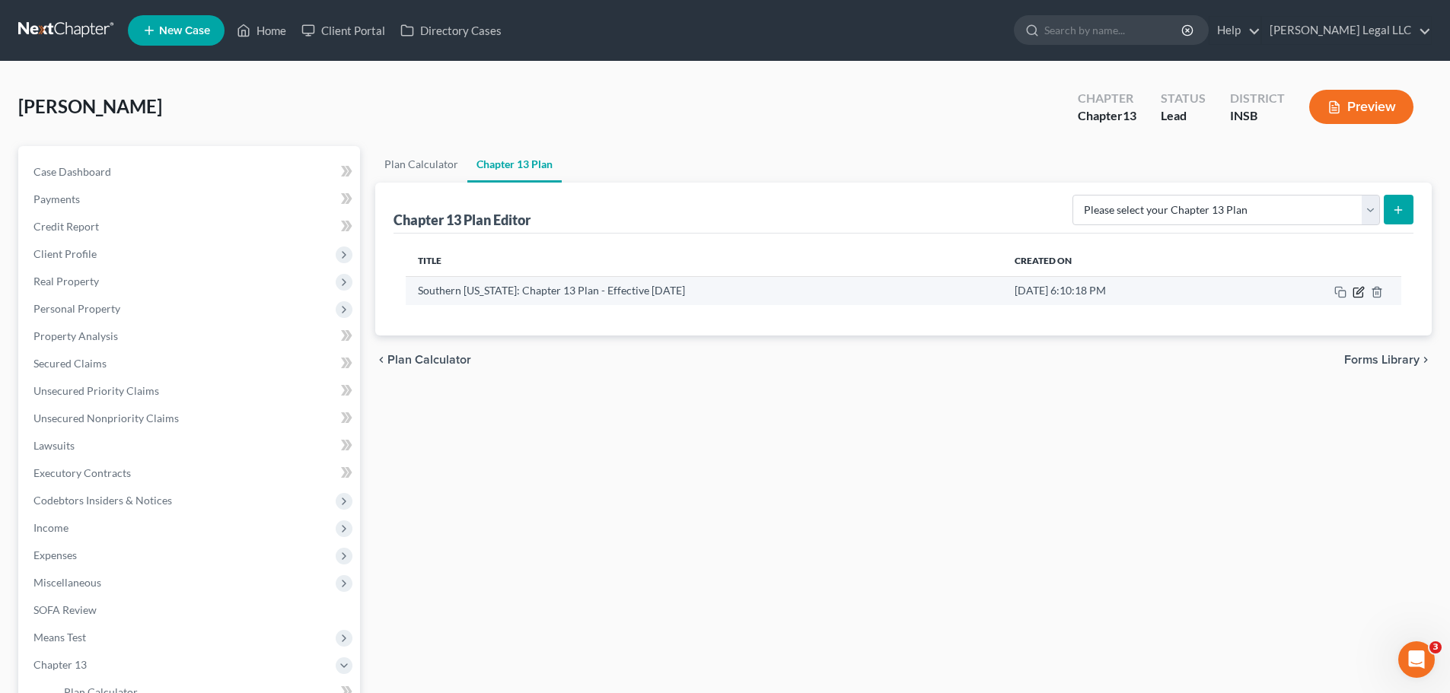
click at [1358, 292] on icon "button" at bounding box center [1358, 292] width 12 height 12
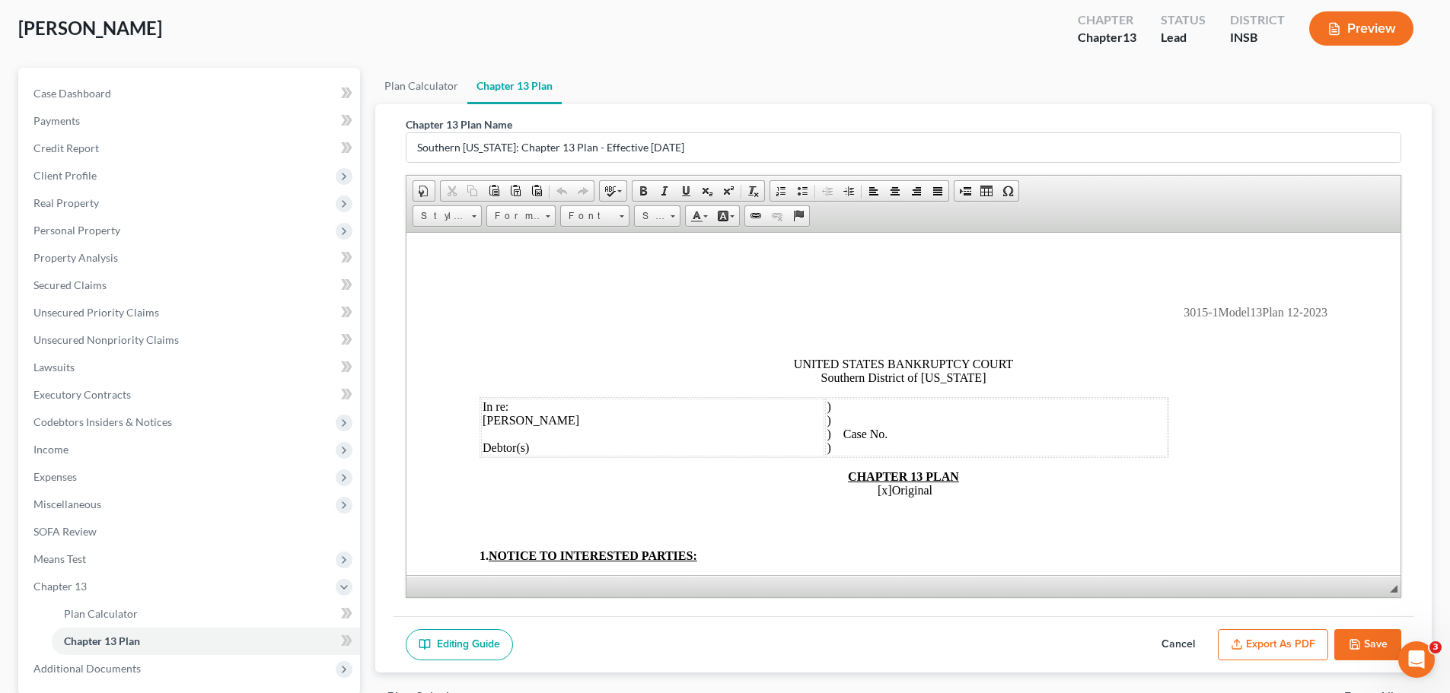
scroll to position [225, 0]
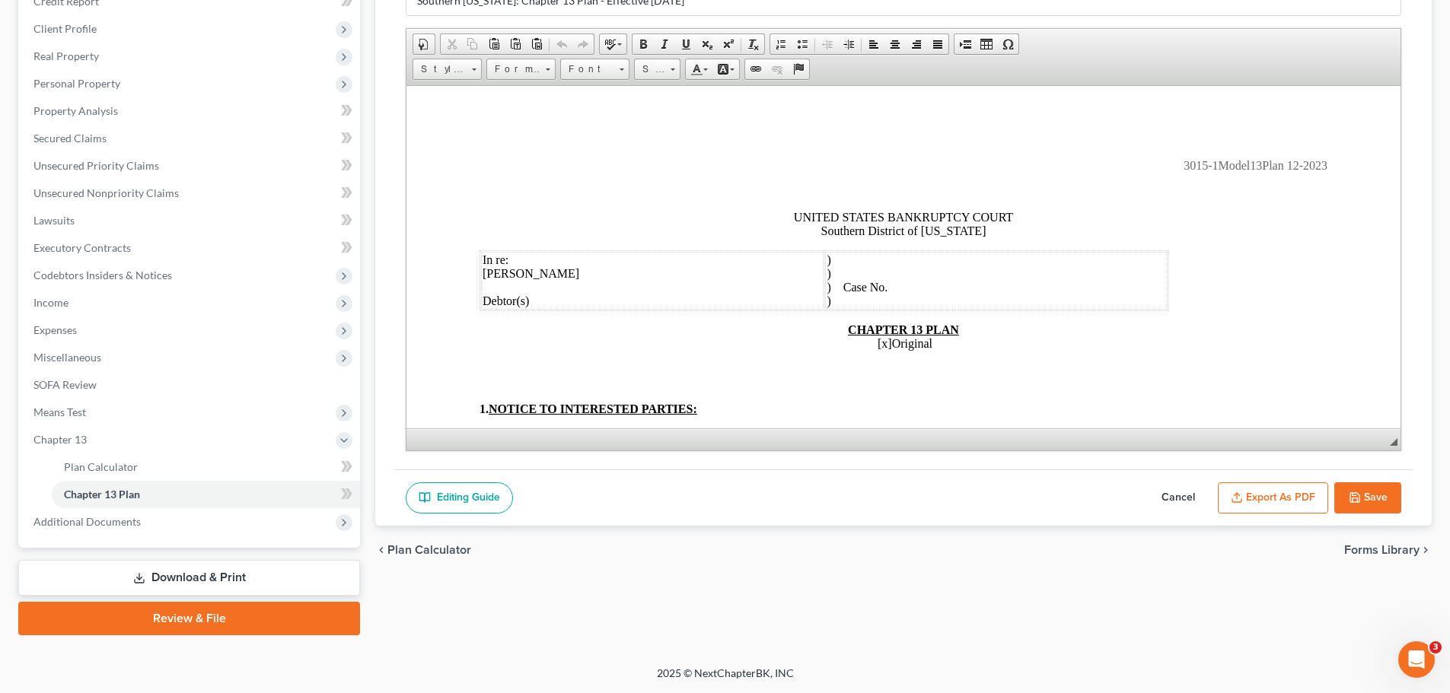
click at [1275, 498] on button "Export as PDF" at bounding box center [1272, 498] width 110 height 32
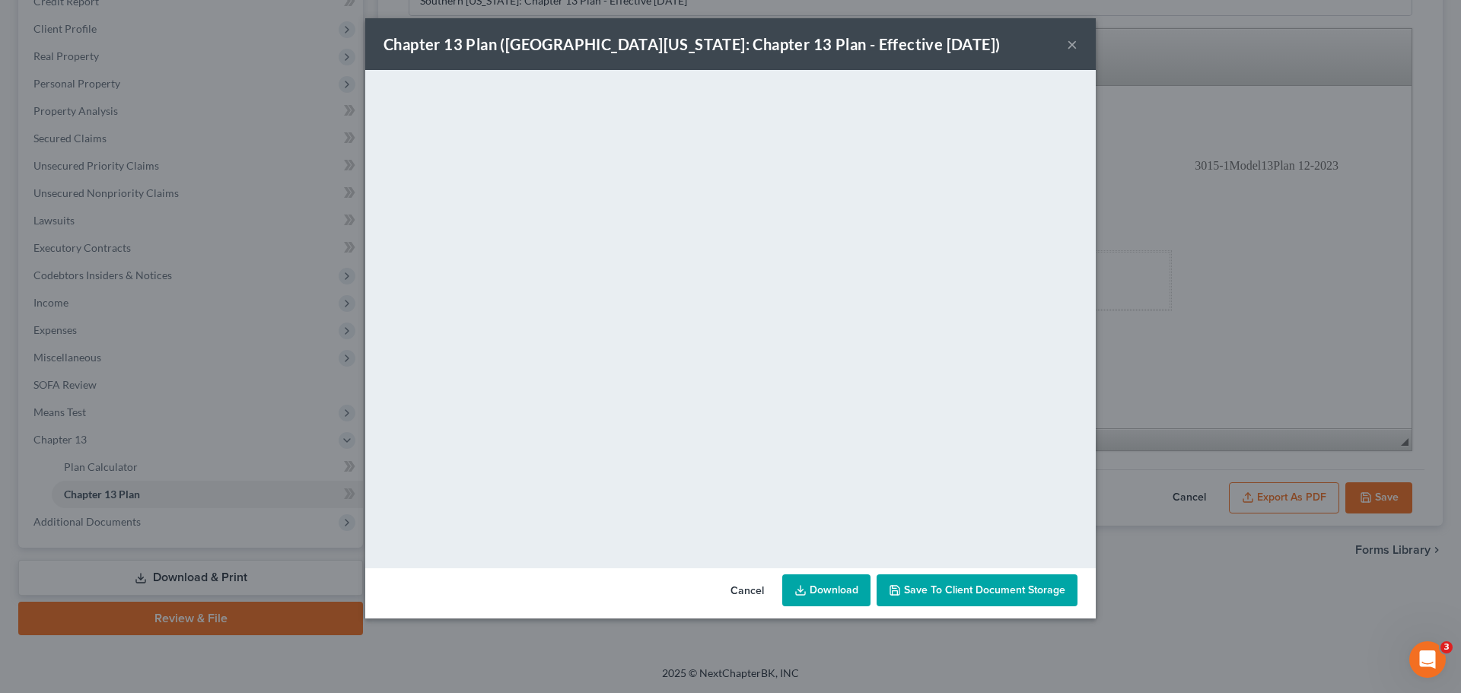
click at [956, 591] on span "Save to Client Document Storage" at bounding box center [984, 590] width 161 height 13
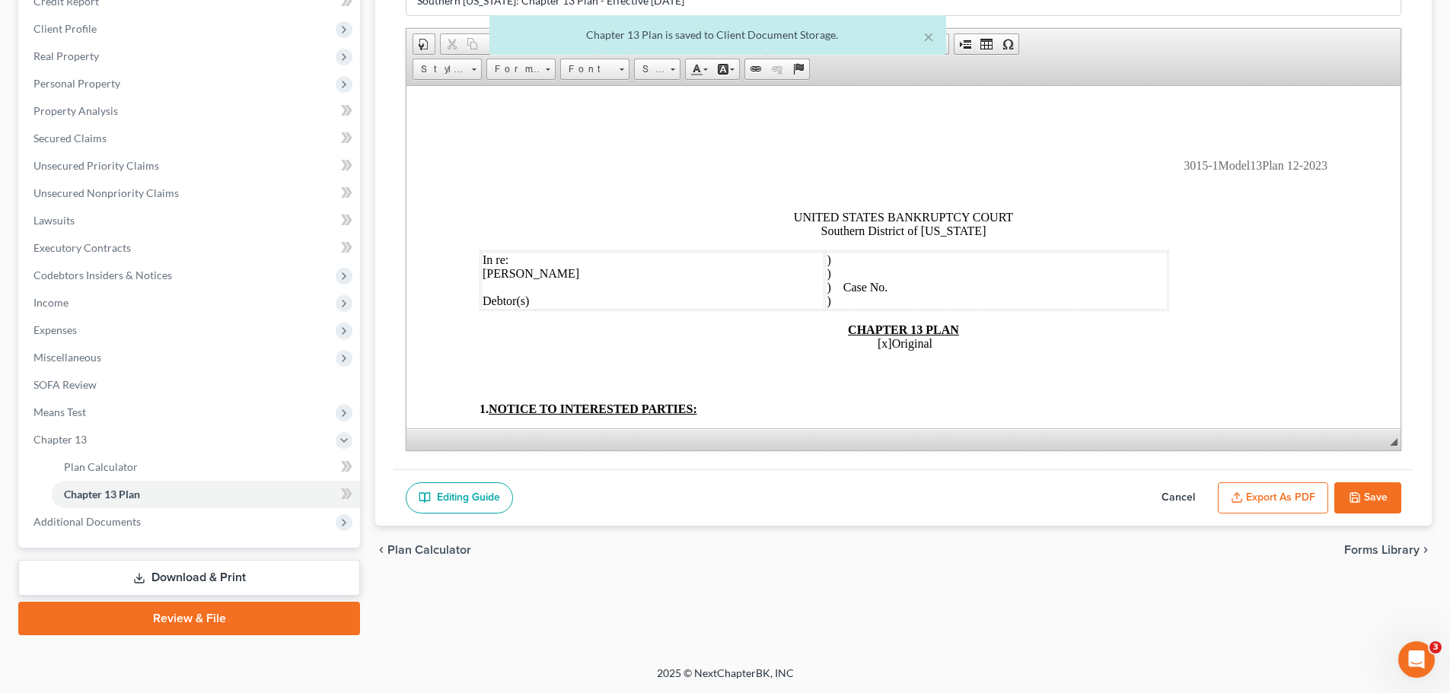
click at [228, 581] on link "Download & Print" at bounding box center [189, 578] width 342 height 36
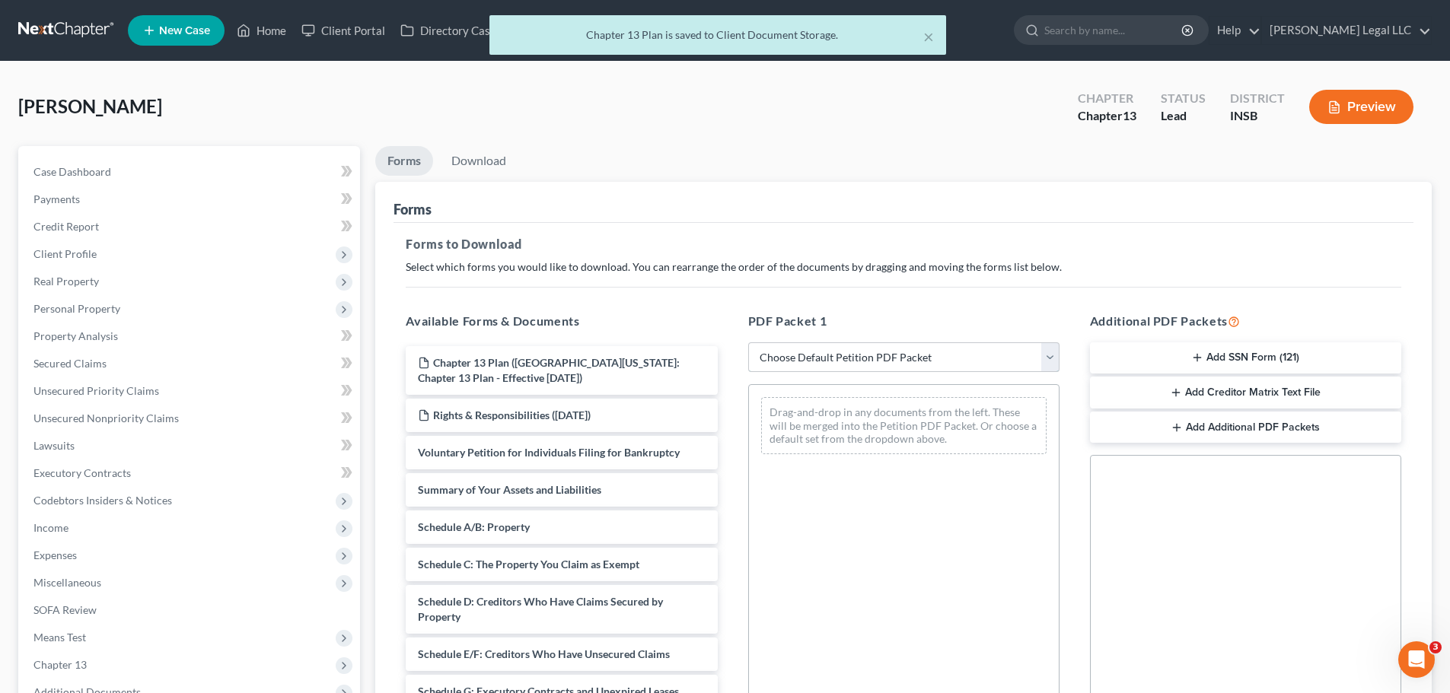
click at [865, 371] on select "Choose Default Petition PDF Packet Complete Bankruptcy Petition (all forms and …" at bounding box center [903, 357] width 311 height 30
click at [748, 342] on select "Choose Default Petition PDF Packet Complete Bankruptcy Petition (all forms and …" at bounding box center [903, 357] width 311 height 30
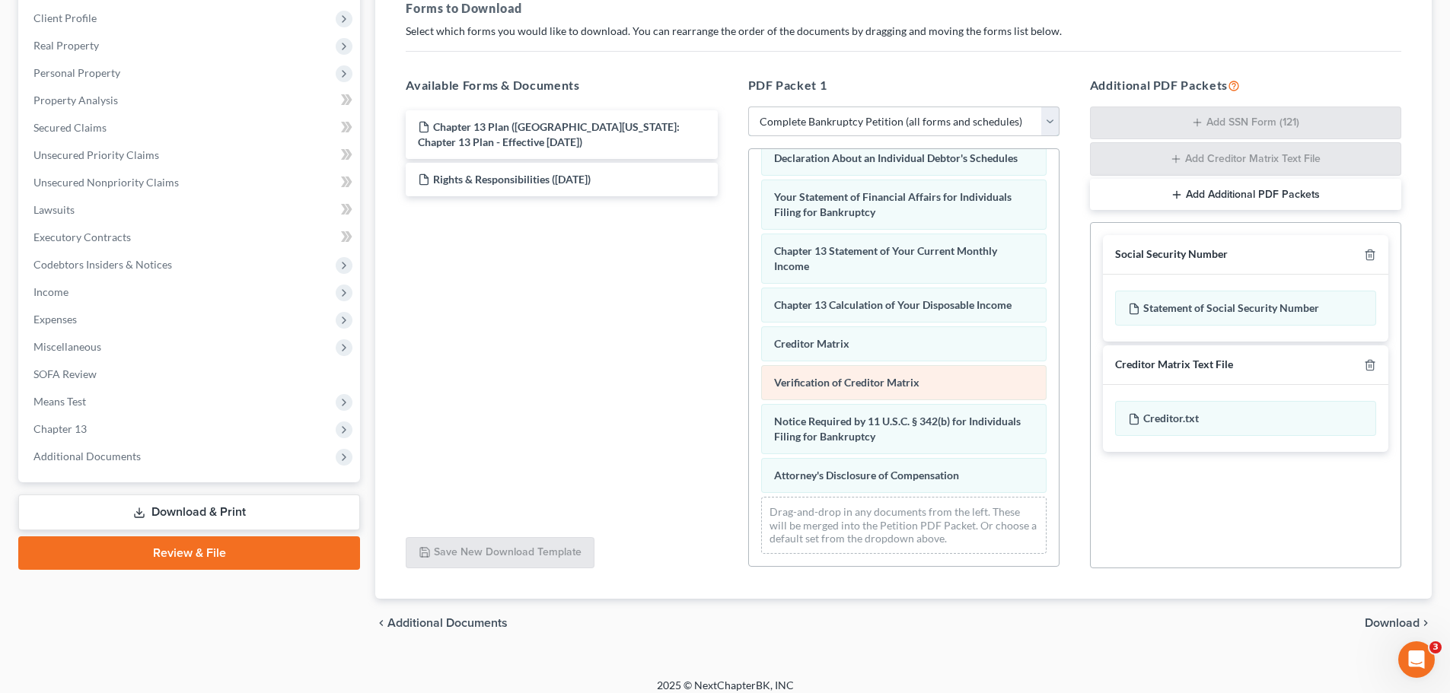
scroll to position [248, 0]
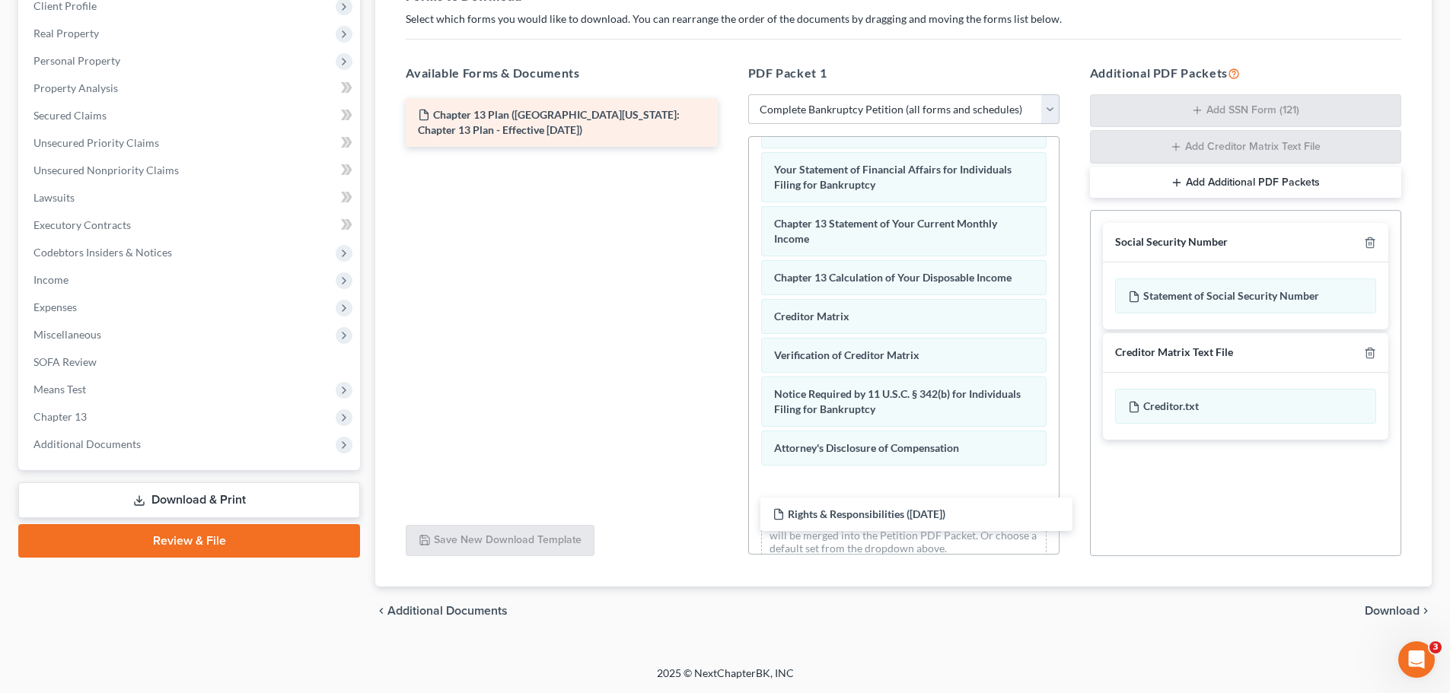
drag, startPoint x: 535, startPoint y: 168, endPoint x: 509, endPoint y: 132, distance: 44.1
click at [729, 147] on div "Rights & Responsibilities ([DATE]) Chapter 13 Plan ([GEOGRAPHIC_DATA][US_STATE]…" at bounding box center [561, 122] width 336 height 49
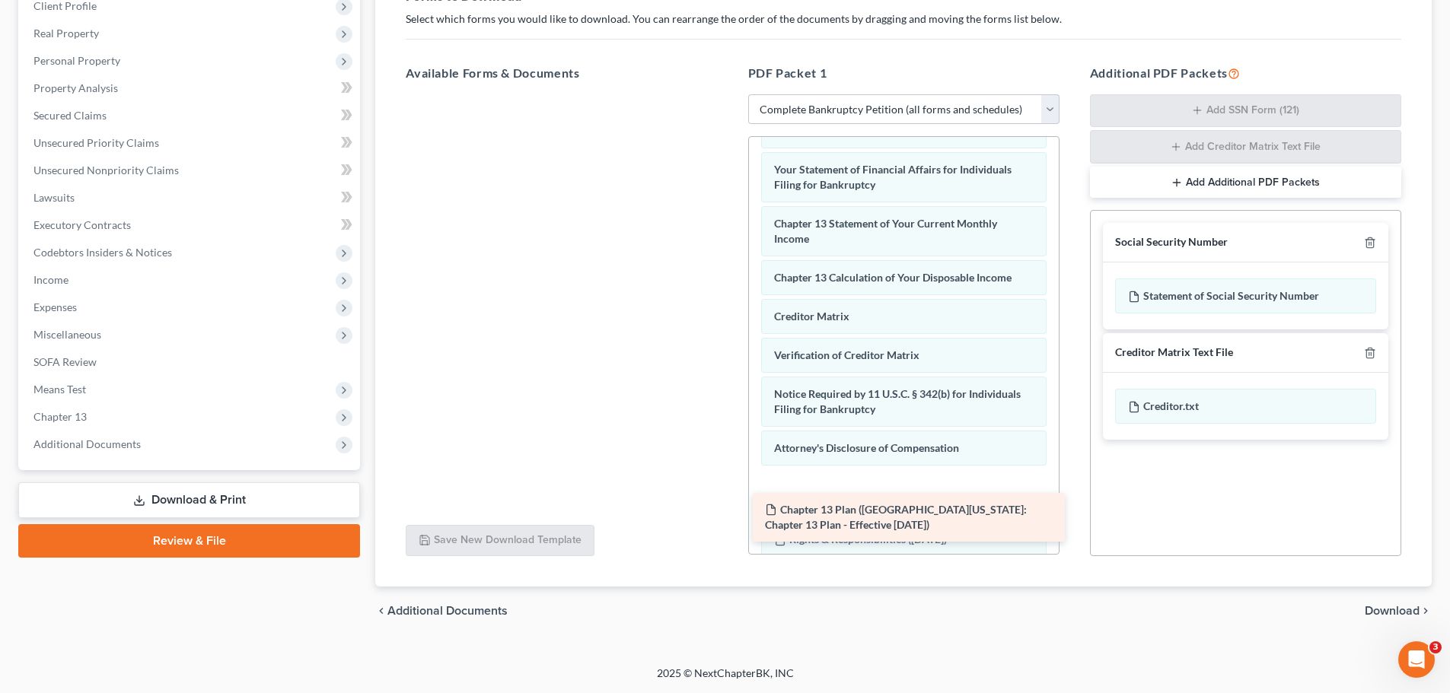
drag, startPoint x: 509, startPoint y: 120, endPoint x: 856, endPoint y: 515, distance: 525.7
click at [729, 94] on div "Chapter 13 Plan ([GEOGRAPHIC_DATA][US_STATE]: Chapter 13 Plan - Effective [DATE…" at bounding box center [561, 94] width 336 height 0
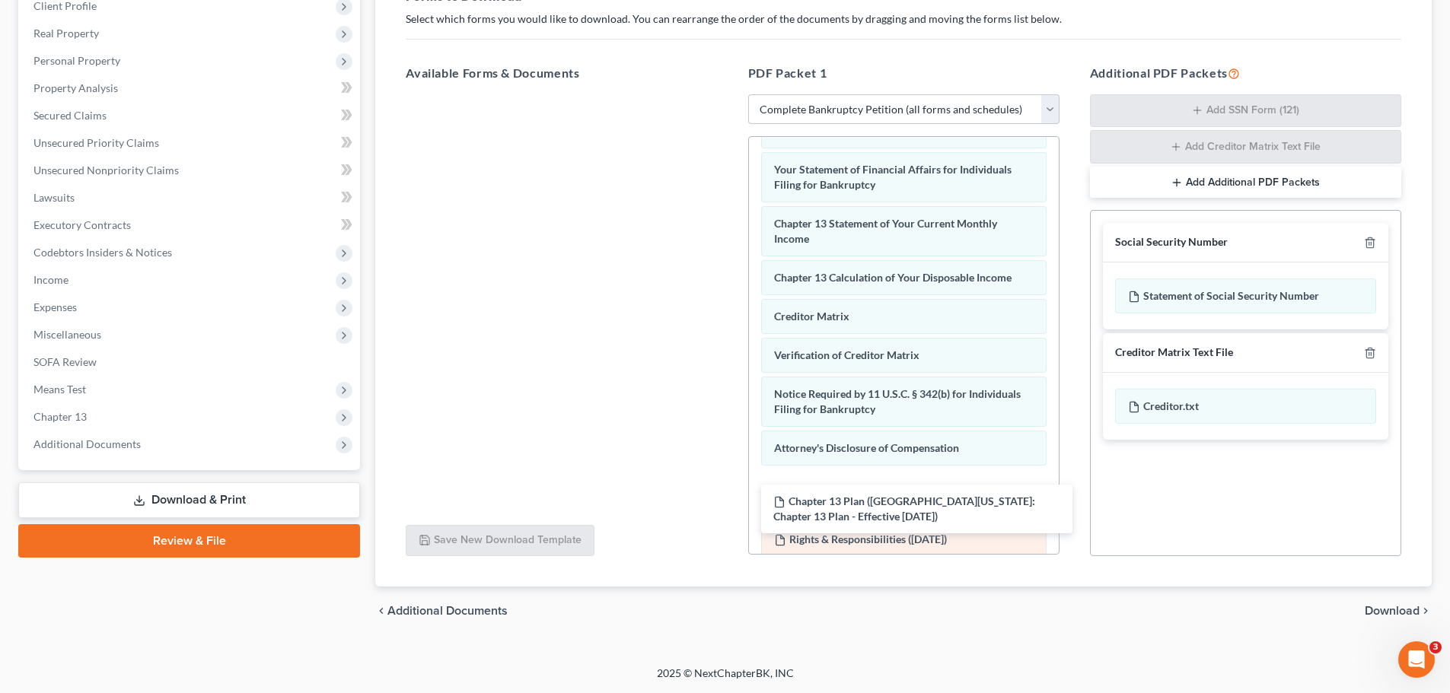
scroll to position [562, 0]
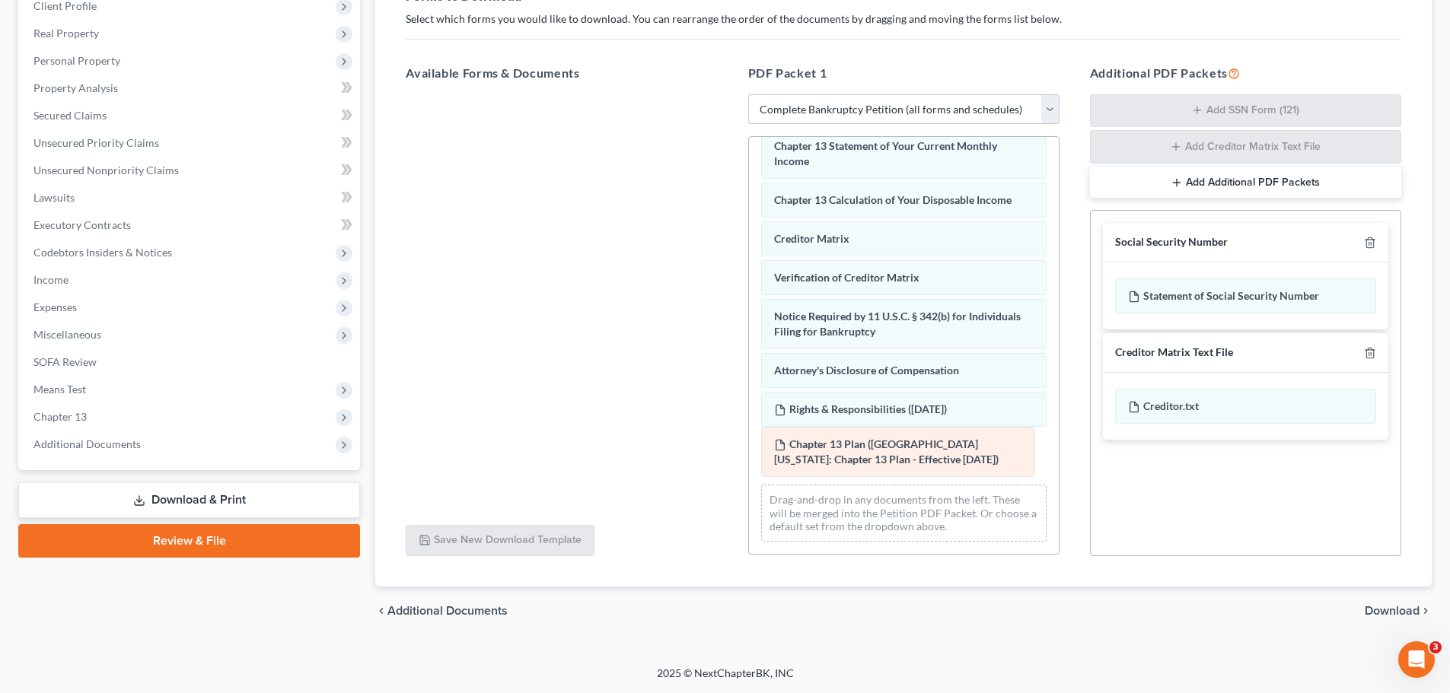
drag, startPoint x: 905, startPoint y: 406, endPoint x: 921, endPoint y: 444, distance: 40.6
click at [905, 441] on div "Chapter 13 Plan ([GEOGRAPHIC_DATA][US_STATE]: Chapter 13 Plan - Effective [DATE…" at bounding box center [904, 72] width 310 height 964
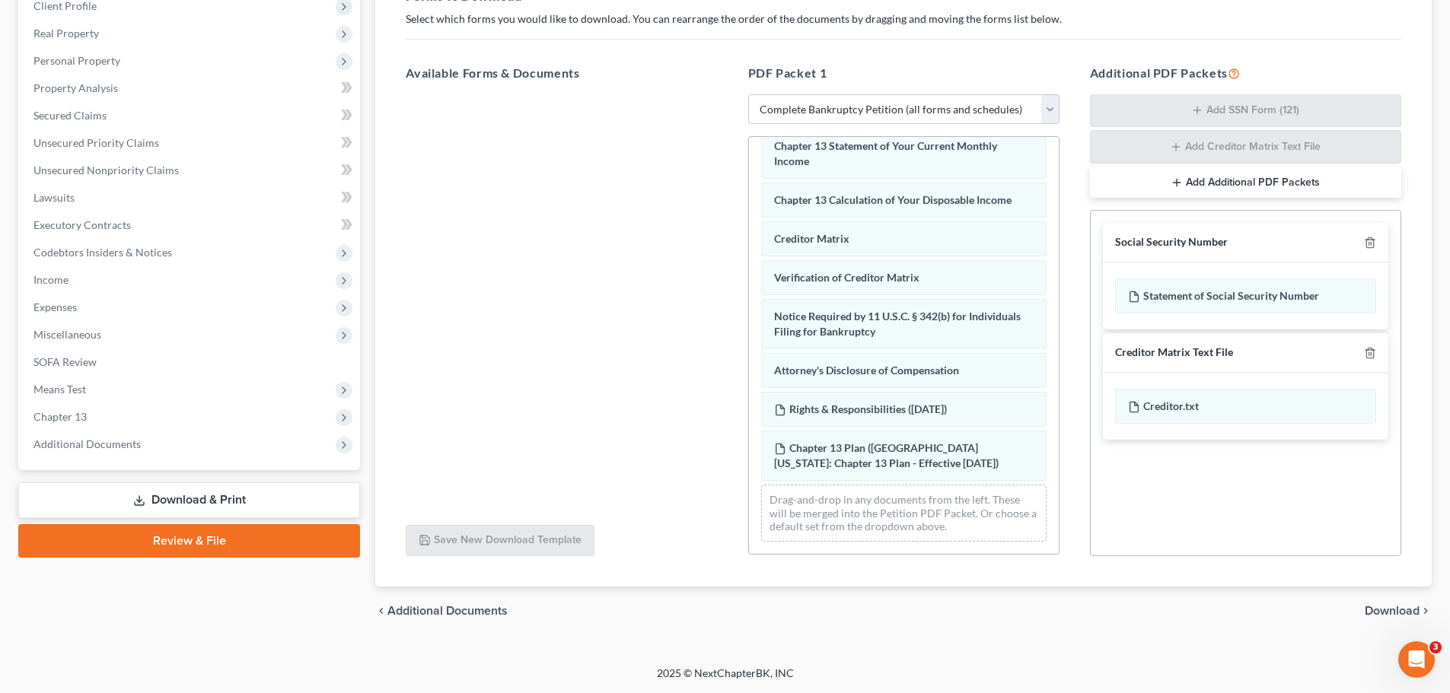
click at [1379, 607] on span "Download" at bounding box center [1391, 611] width 55 height 12
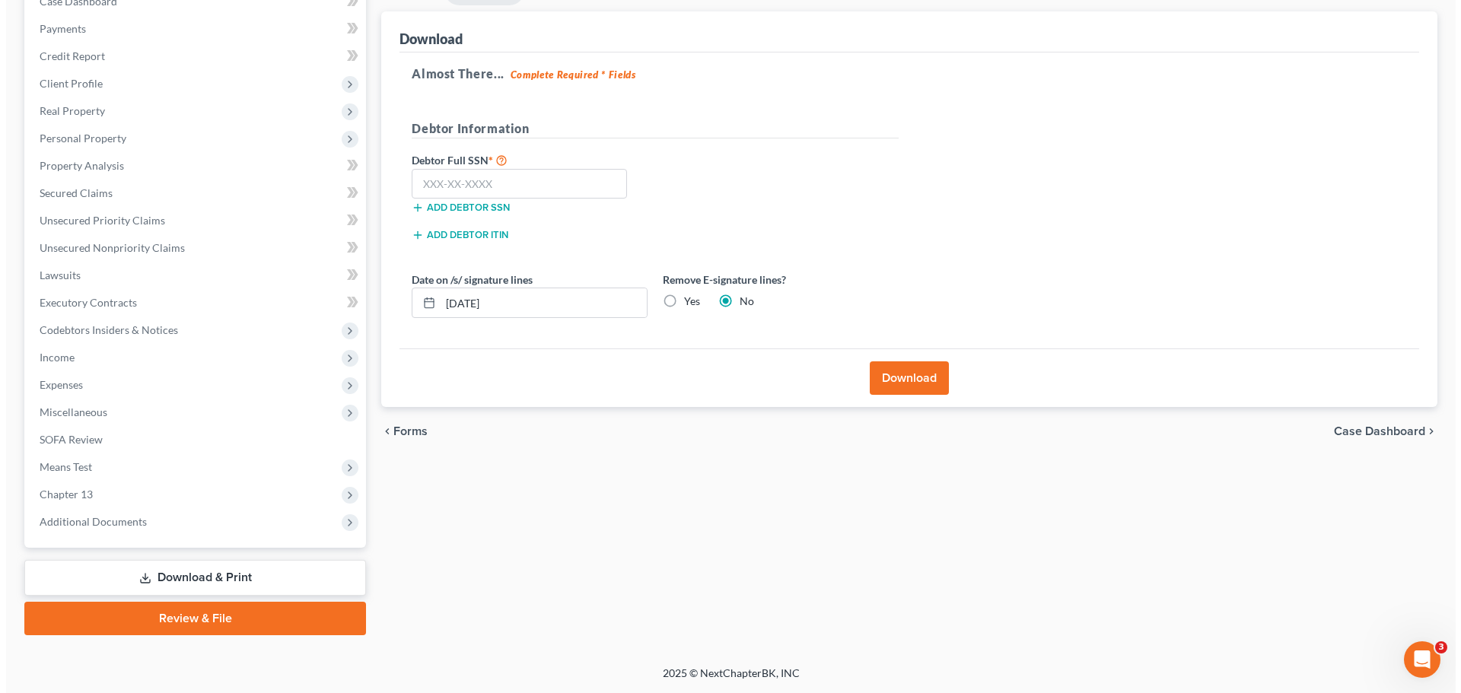
scroll to position [170, 0]
click at [678, 302] on label "Yes" at bounding box center [686, 301] width 16 height 15
click at [684, 302] on input "Yes" at bounding box center [689, 299] width 10 height 10
click at [893, 373] on button "Download" at bounding box center [903, 377] width 79 height 33
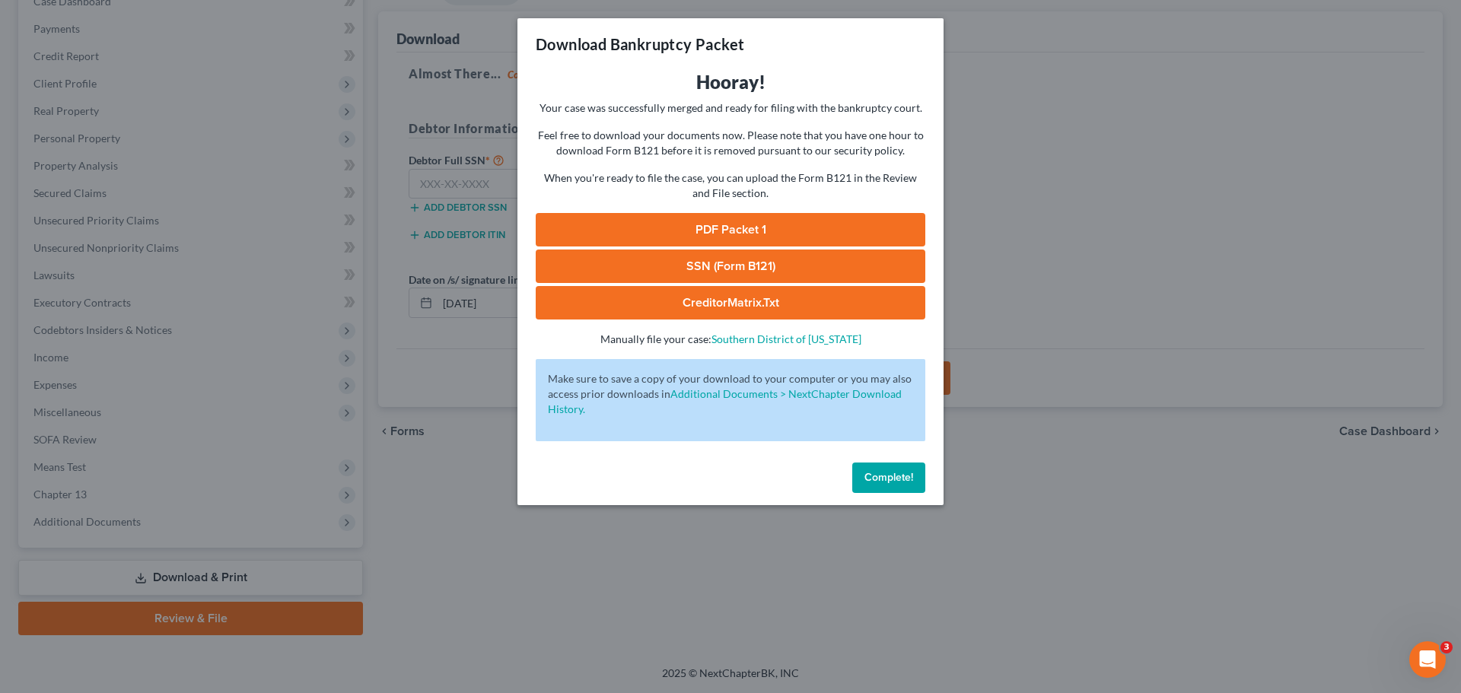
click at [718, 224] on link "PDF Packet 1" at bounding box center [731, 229] width 390 height 33
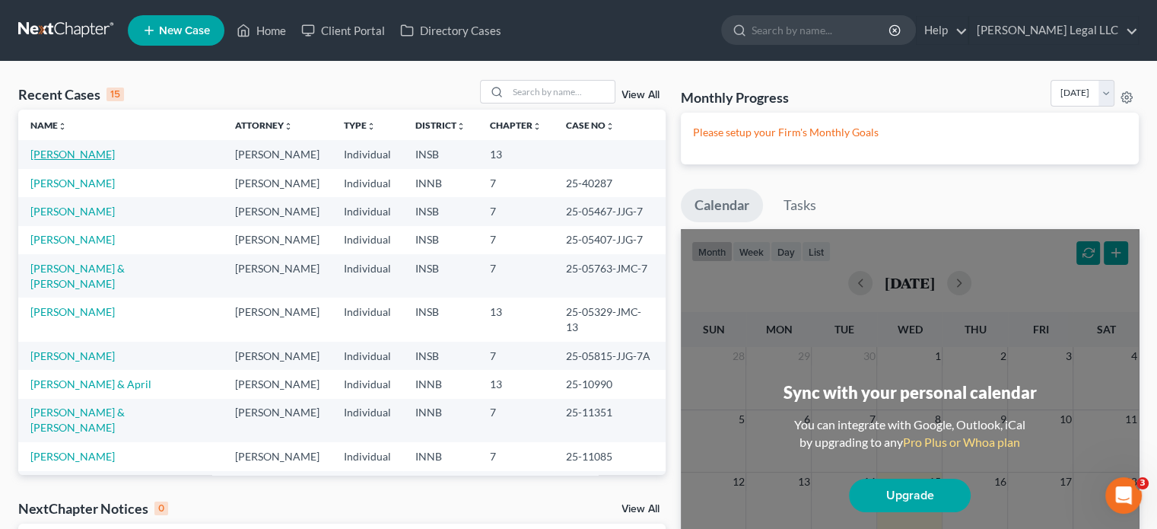
click at [70, 152] on link "[PERSON_NAME]" at bounding box center [72, 154] width 84 height 13
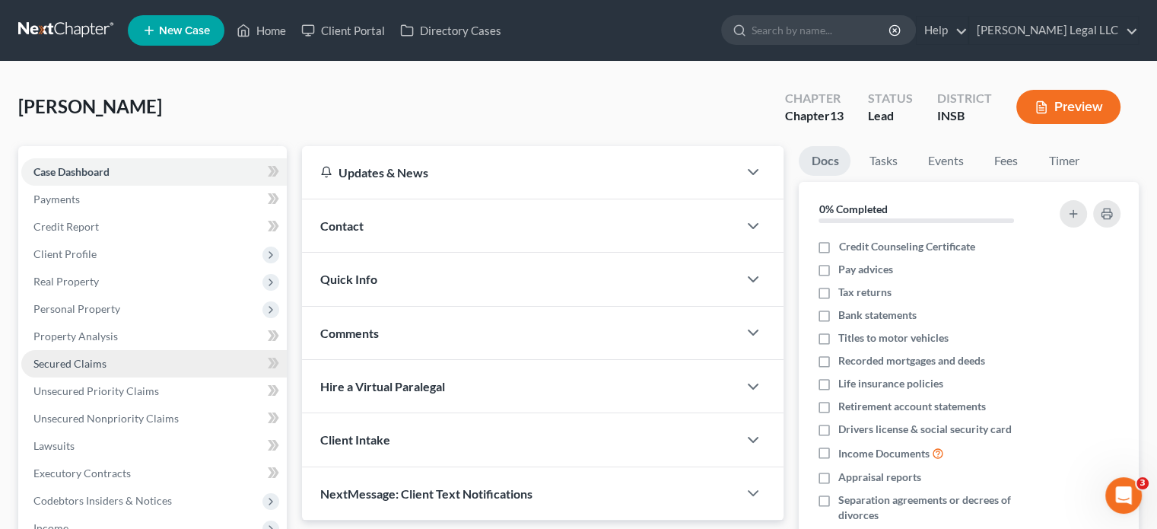
click at [93, 364] on span "Secured Claims" at bounding box center [69, 363] width 73 height 13
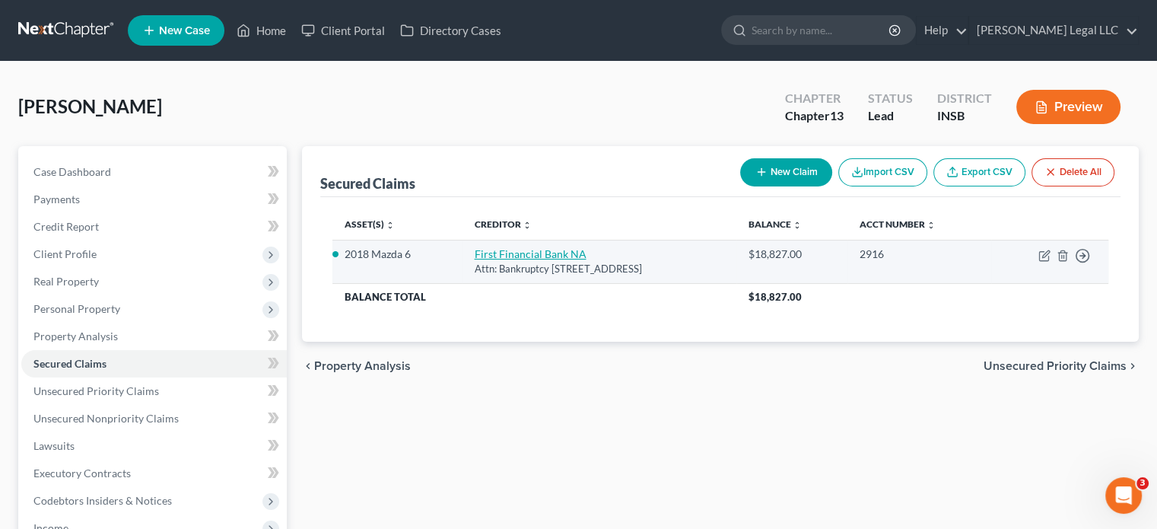
click at [524, 256] on link "First Financial Bank NA" at bounding box center [530, 253] width 112 height 13
select select "15"
select select "2"
select select "0"
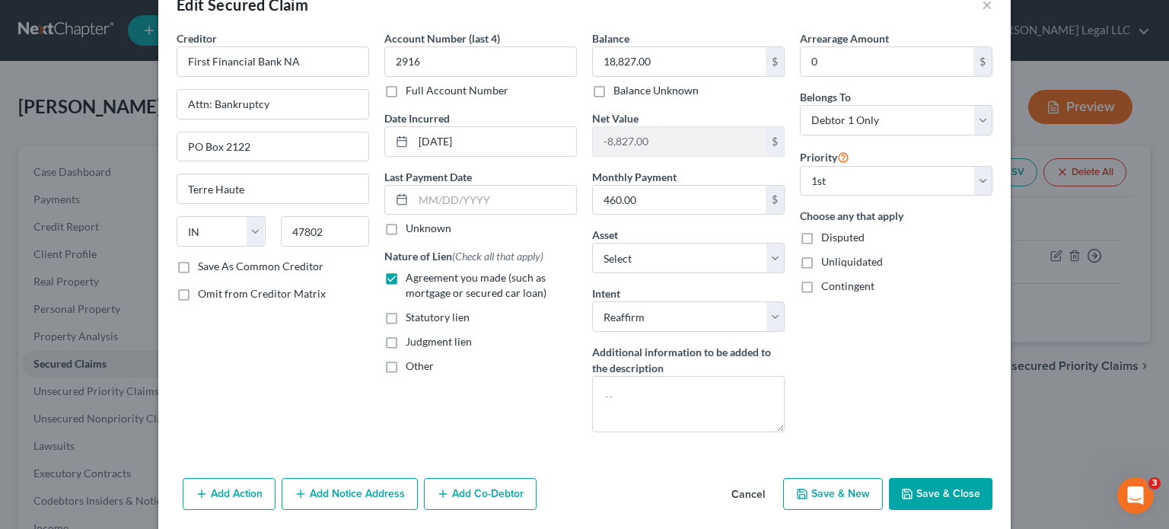
scroll to position [61, 0]
